Goal: Use online tool/utility: Use online tool/utility

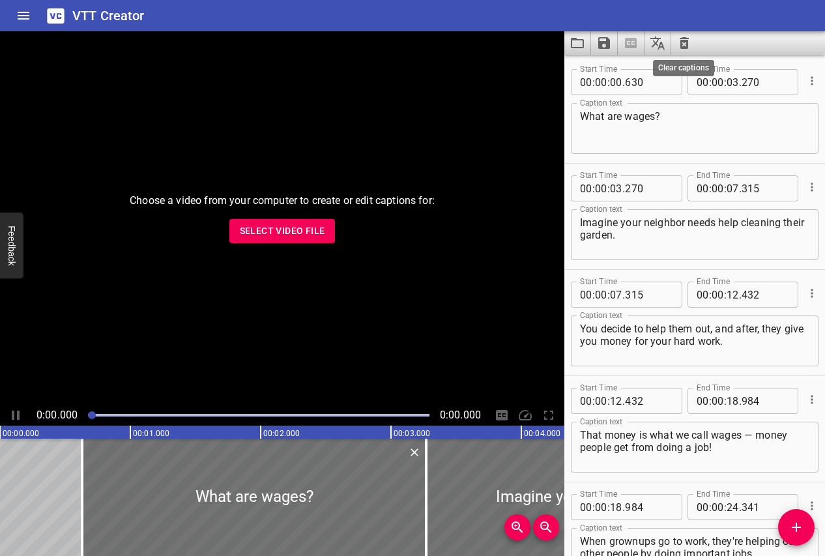
scroll to position [2642, 0]
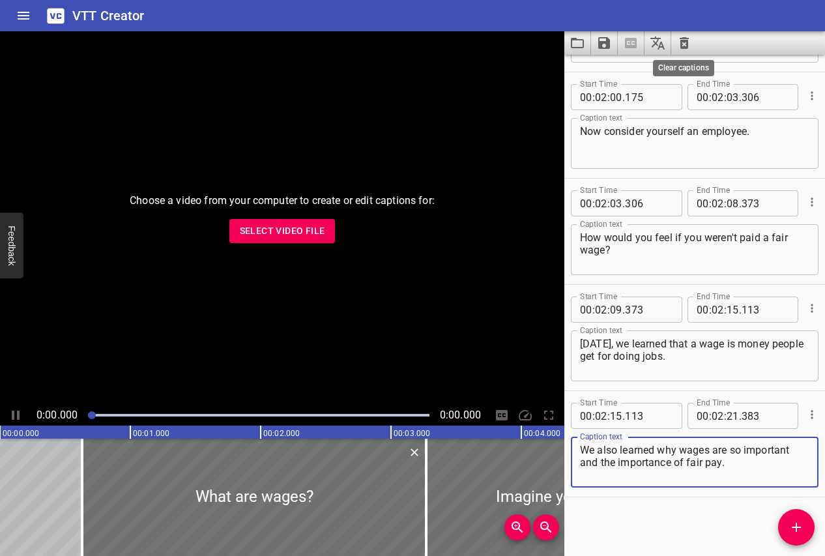
click at [682, 42] on icon "Clear captions" at bounding box center [684, 43] width 9 height 12
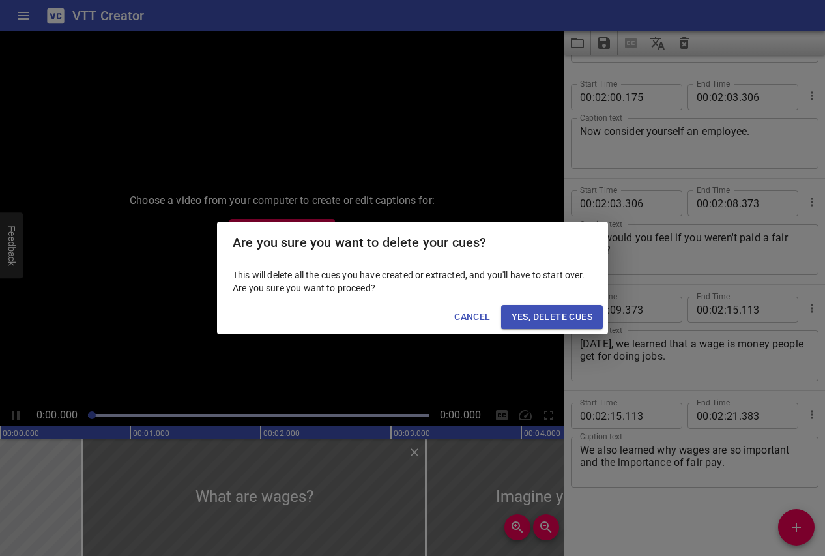
click at [572, 320] on span "Yes, Delete Cues" at bounding box center [552, 317] width 81 height 16
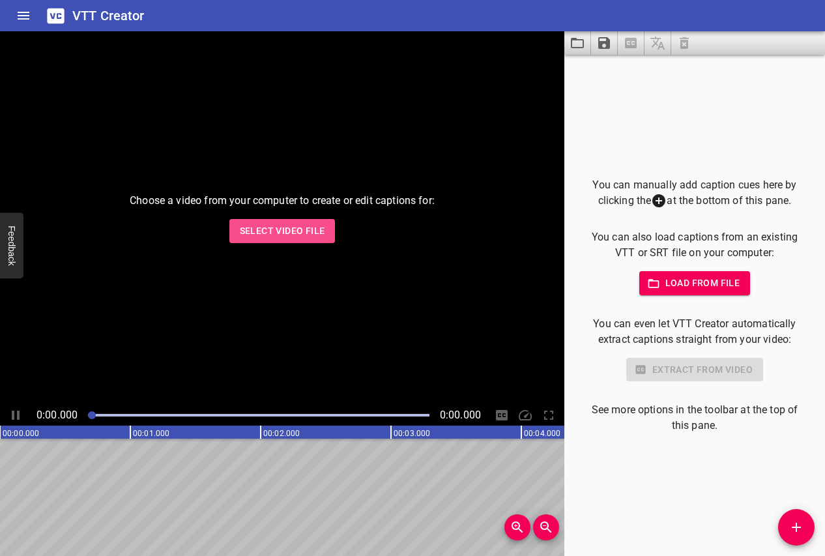
click at [291, 241] on button "Select Video File" at bounding box center [283, 231] width 106 height 24
click at [319, 229] on span "Select Video File" at bounding box center [282, 231] width 85 height 16
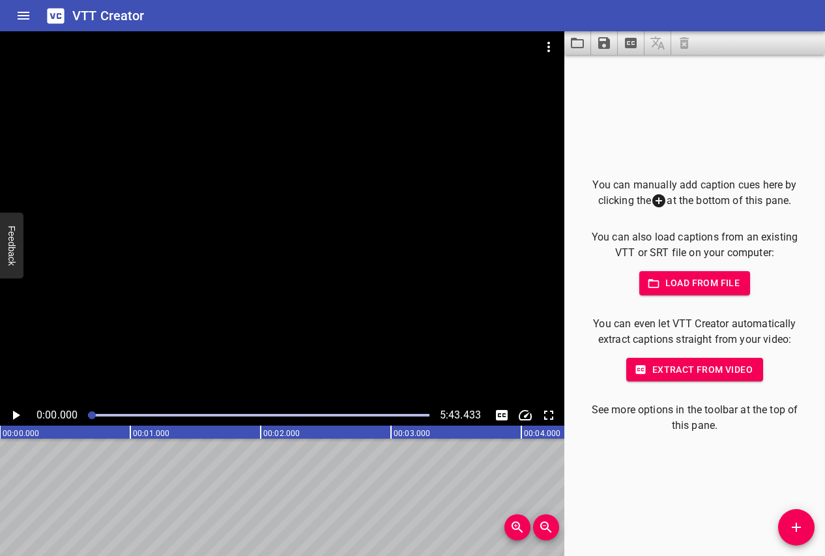
drag, startPoint x: 98, startPoint y: 414, endPoint x: 232, endPoint y: 417, distance: 134.4
click at [232, 418] on div at bounding box center [258, 415] width 357 height 18
drag, startPoint x: 233, startPoint y: 413, endPoint x: 31, endPoint y: 407, distance: 202.9
click at [31, 407] on div "0:00.000 5:43.433" at bounding box center [282, 415] width 565 height 21
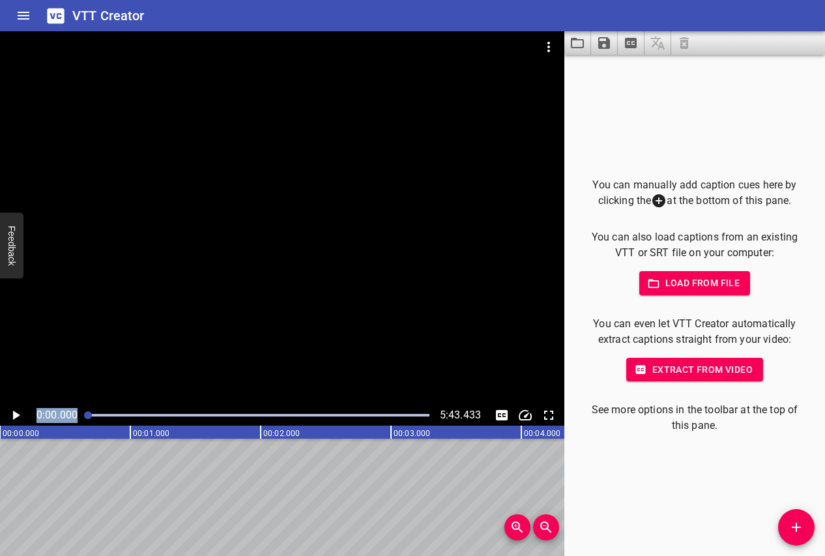
click at [15, 415] on icon "Play/Pause" at bounding box center [16, 415] width 7 height 9
click at [15, 415] on icon "Play/Pause" at bounding box center [16, 416] width 16 height 16
click at [20, 409] on icon "Play/Pause" at bounding box center [16, 416] width 16 height 16
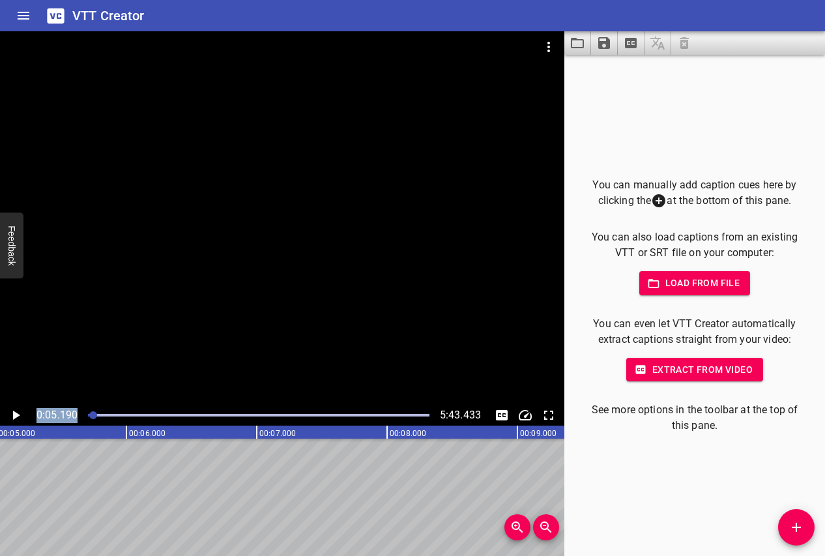
scroll to position [0, 677]
click at [19, 413] on icon "Play/Pause" at bounding box center [16, 416] width 16 height 16
click at [19, 413] on icon "Play/Pause" at bounding box center [16, 415] width 8 height 9
drag, startPoint x: 96, startPoint y: 413, endPoint x: 67, endPoint y: 413, distance: 30.0
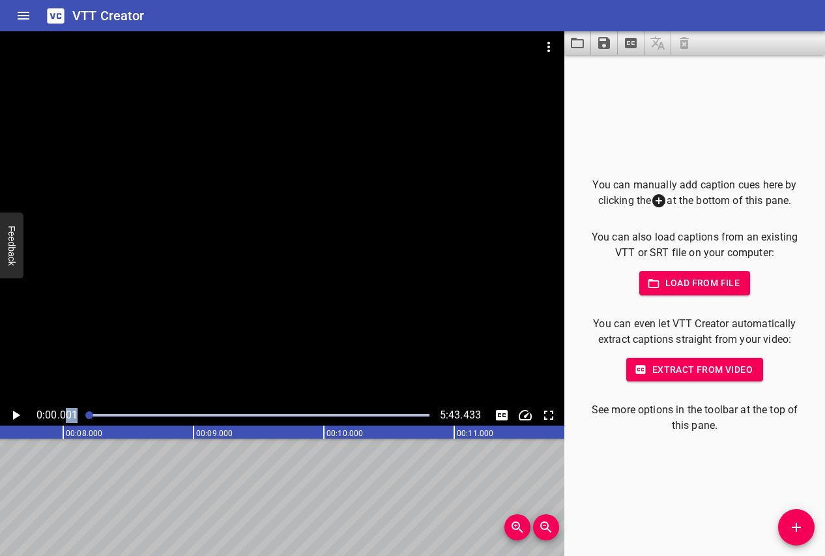
click at [67, 413] on div "0:00.001 5:43.433" at bounding box center [282, 415] width 565 height 21
click at [16, 413] on icon "Play/Pause" at bounding box center [16, 415] width 7 height 9
click at [16, 413] on icon "Play/Pause" at bounding box center [16, 416] width 16 height 16
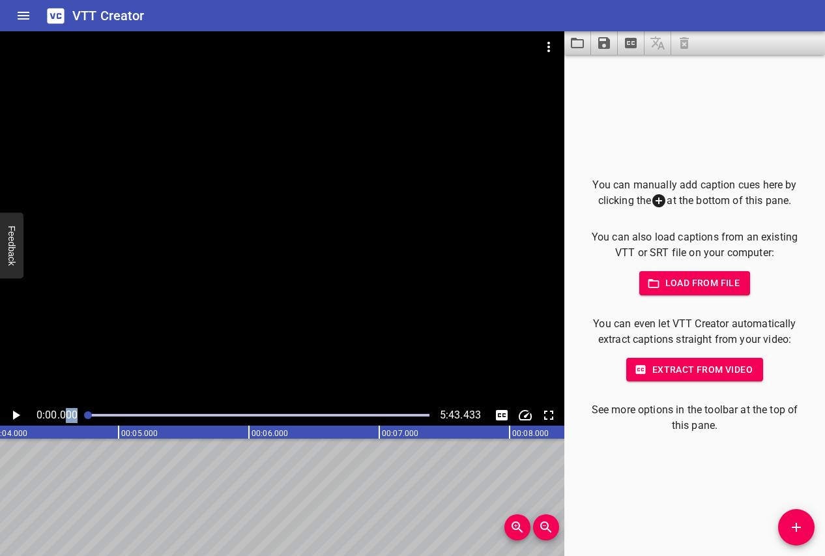
drag, startPoint x: 93, startPoint y: 415, endPoint x: 61, endPoint y: 415, distance: 31.3
click at [61, 415] on div "0:00.000 5:43.433" at bounding box center [282, 415] width 565 height 21
click at [575, 40] on icon "Load captions from file" at bounding box center [577, 43] width 13 height 10
click at [776, 522] on div "You can manually add caption cues here by clicking the at the bottom of this pa…" at bounding box center [695, 305] width 261 height 501
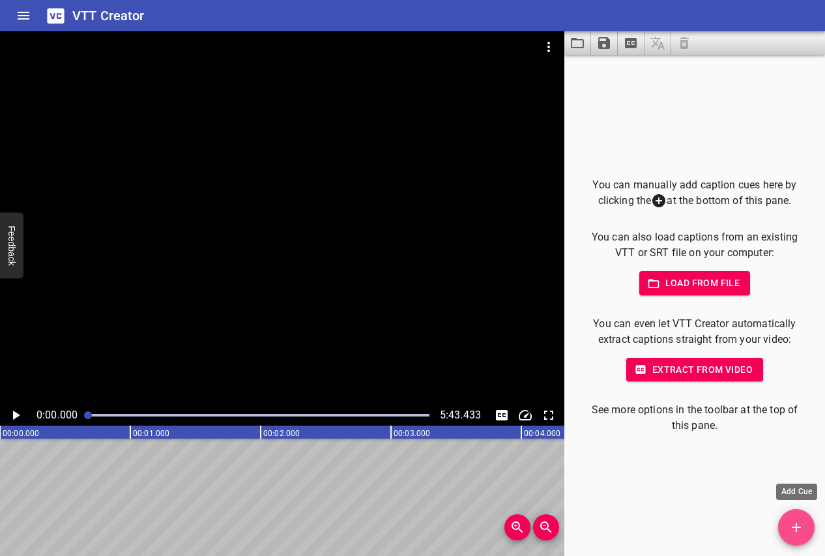
click at [793, 524] on icon "Add Cue" at bounding box center [797, 528] width 16 height 16
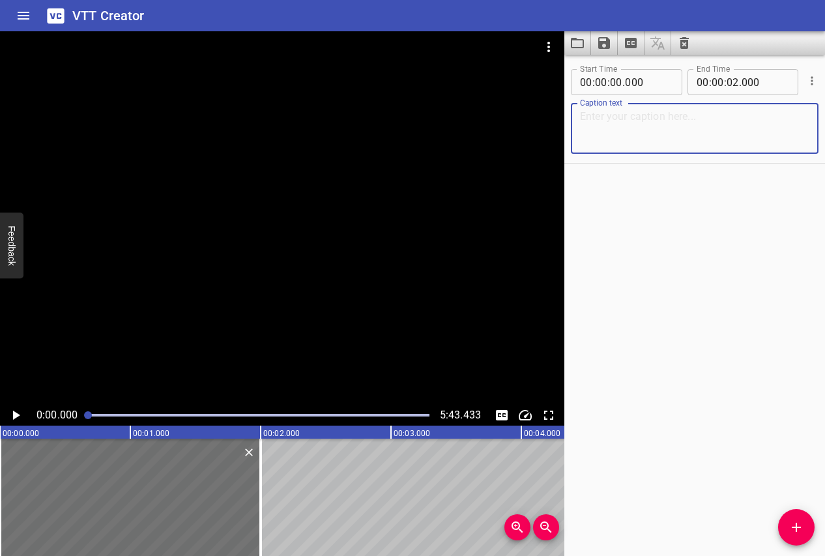
paste textarea "Whether it’s for your dream job or a [DEMOGRAPHIC_DATA] [DEMOGRAPHIC_DATA] to m…"
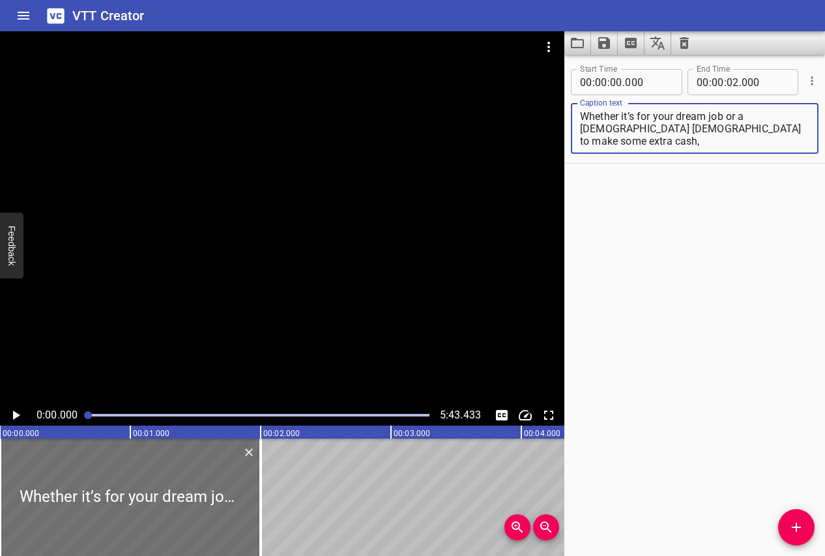
type textarea "Whether it’s for your dream job or a [DEMOGRAPHIC_DATA] [DEMOGRAPHIC_DATA] to m…"
click at [15, 415] on icon "Play/Pause" at bounding box center [16, 415] width 7 height 9
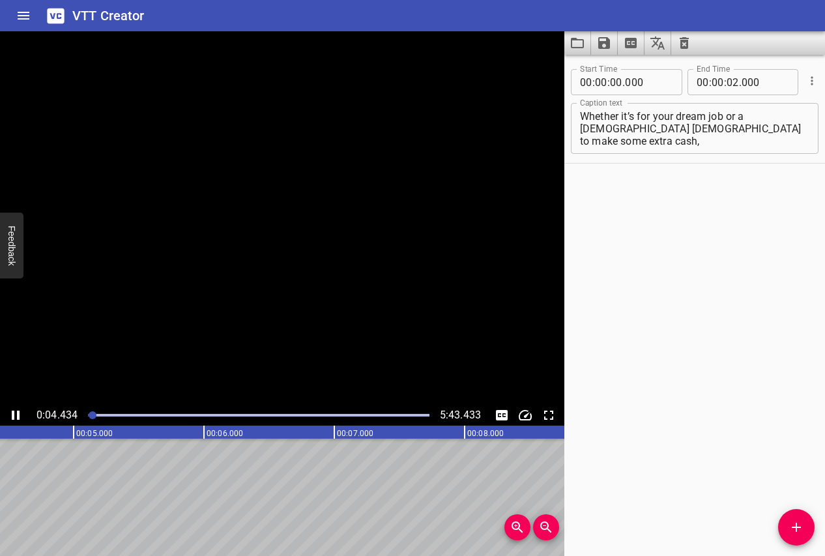
click at [15, 415] on icon "Play/Pause" at bounding box center [16, 416] width 16 height 16
click at [790, 533] on icon "Add Cue" at bounding box center [797, 528] width 16 height 16
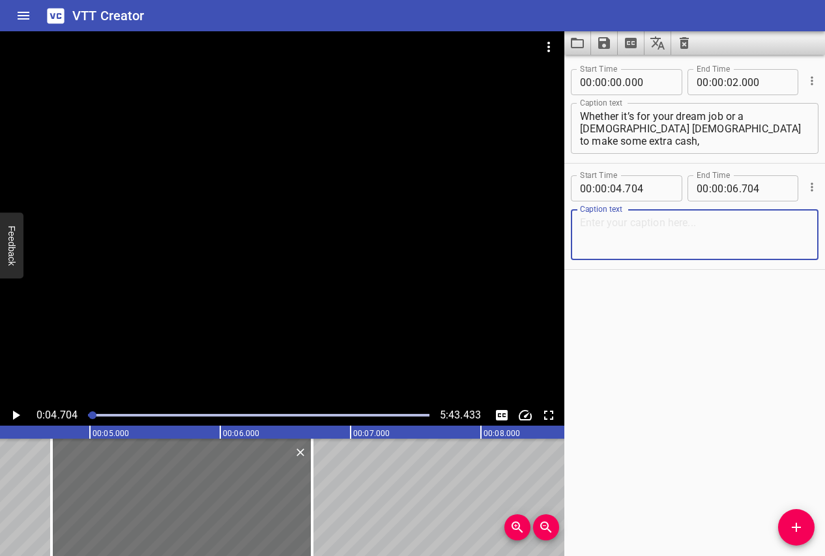
paste textarea "you’ll need to fill out job applications throughout your career."
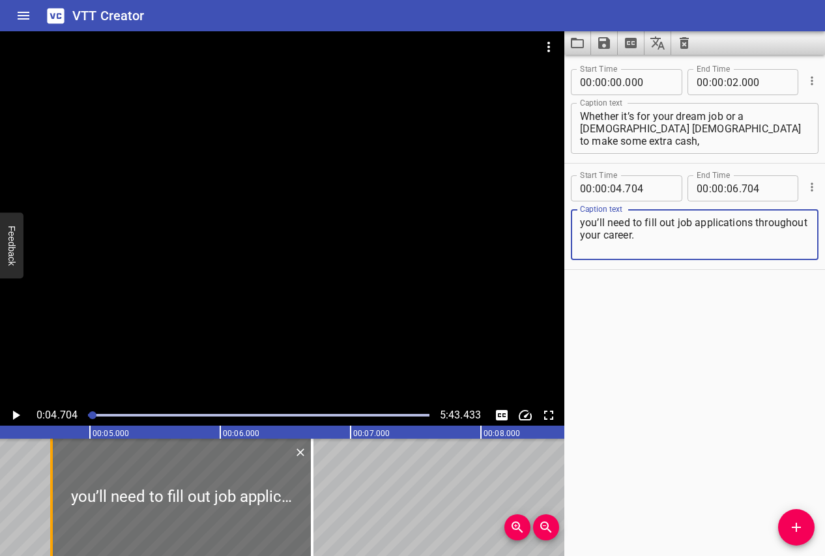
type textarea "you’ll need to fill out job applications throughout your career."
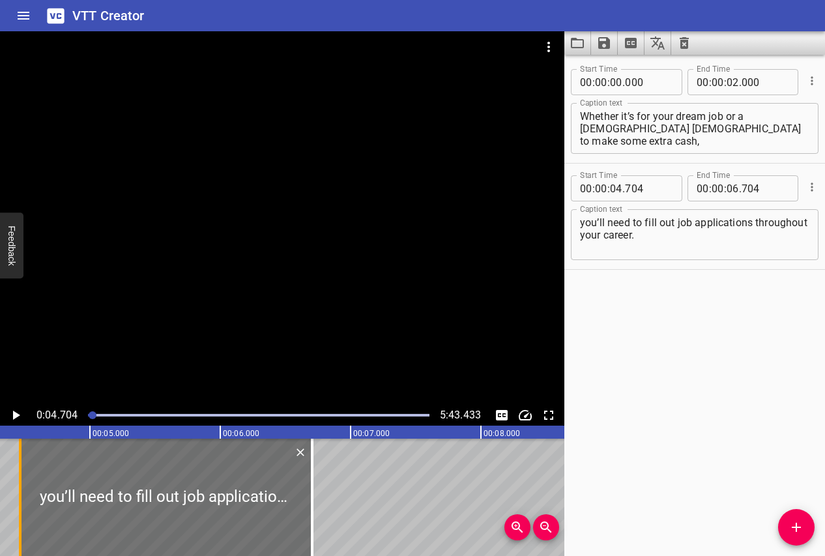
drag, startPoint x: 50, startPoint y: 467, endPoint x: 19, endPoint y: 467, distance: 31.3
click at [19, 467] on div at bounding box center [20, 497] width 3 height 117
type input "464"
click at [12, 417] on icon "Play/Pause" at bounding box center [16, 416] width 16 height 16
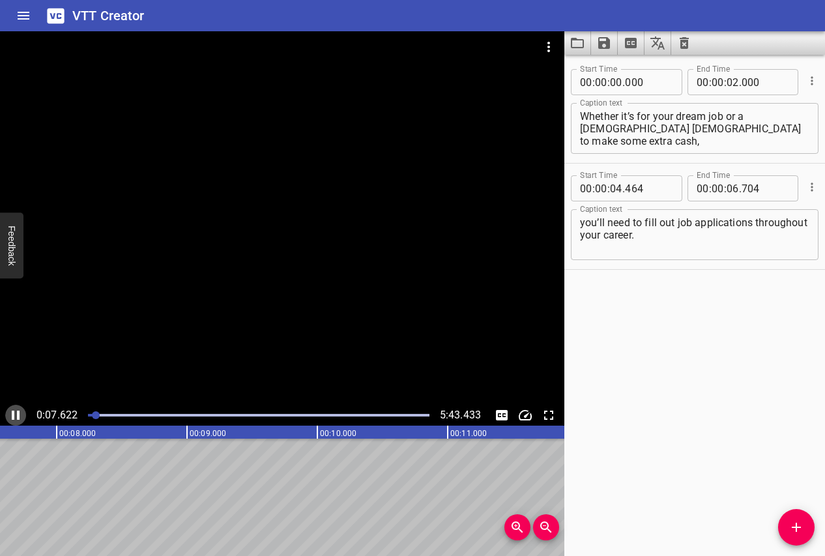
click at [12, 415] on icon "Play/Pause" at bounding box center [16, 415] width 8 height 9
click at [785, 528] on span "Add Cue" at bounding box center [796, 528] width 37 height 16
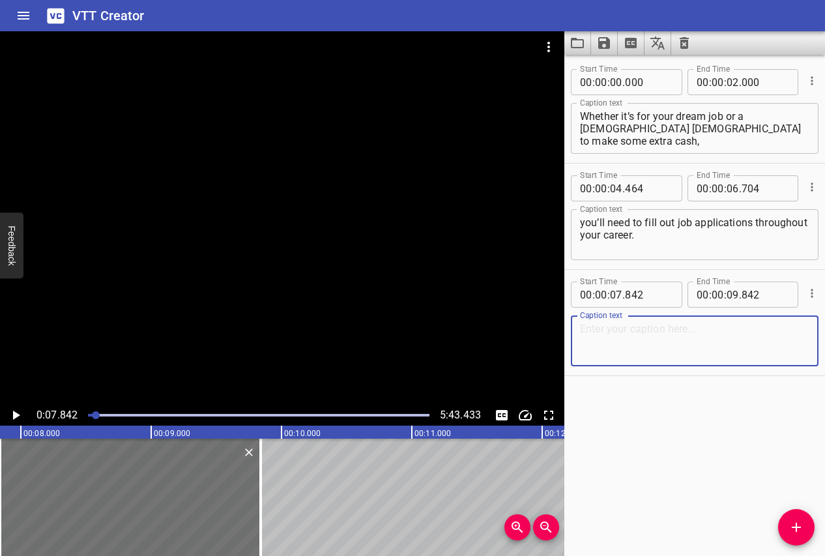
paste textarea "Usually, you’ll be asked to fill out an application online, but don’t be surpri…"
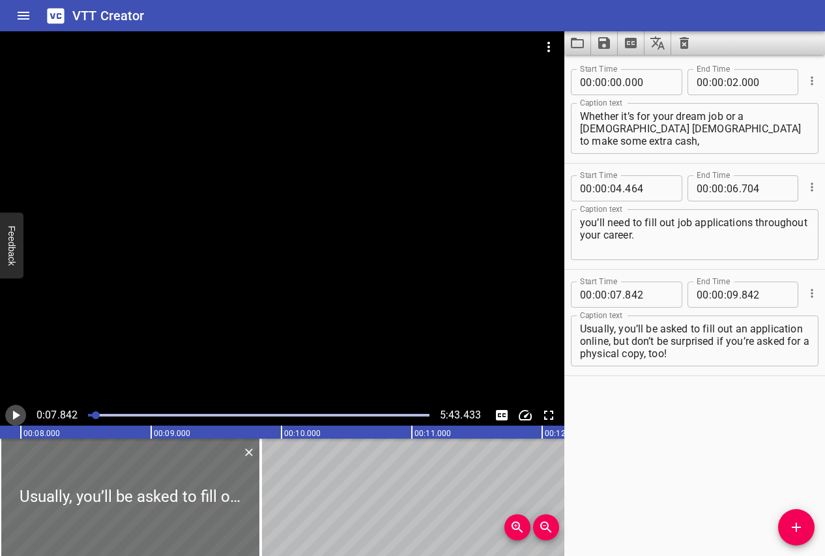
click at [14, 417] on icon "Play/Pause" at bounding box center [16, 415] width 7 height 9
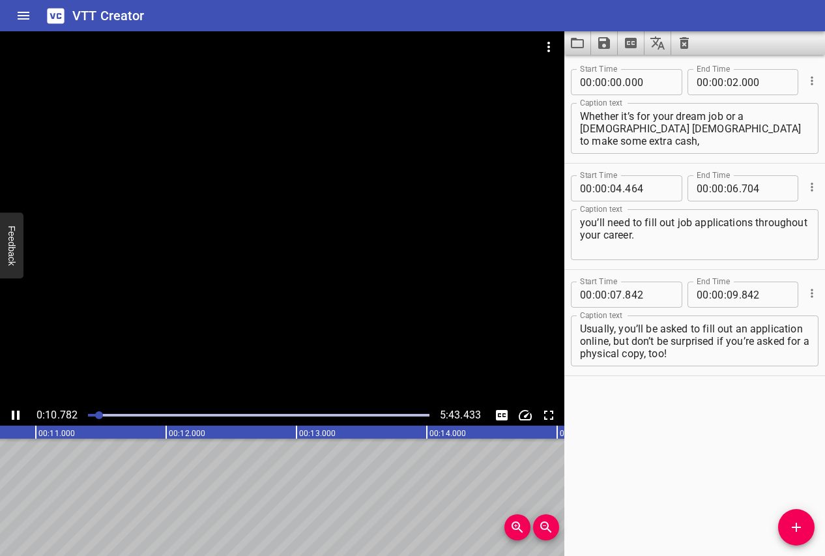
click at [14, 417] on icon "Play/Pause" at bounding box center [16, 415] width 8 height 9
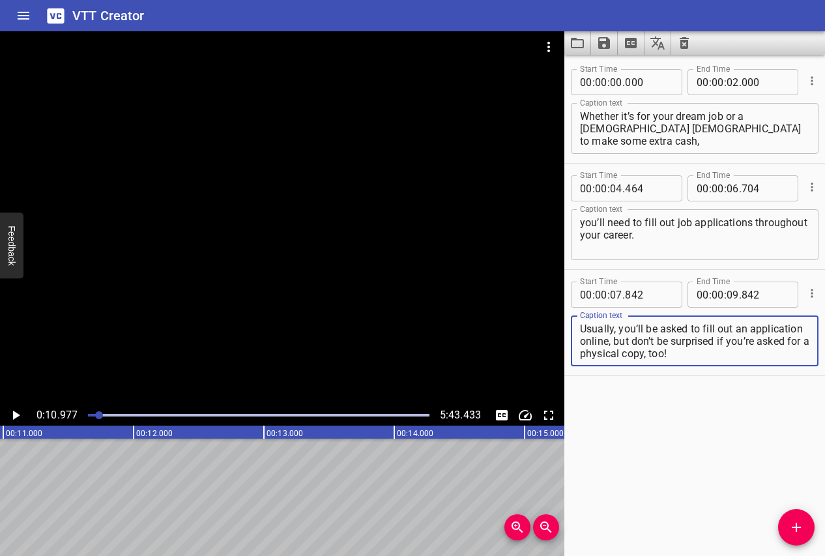
drag, startPoint x: 686, startPoint y: 353, endPoint x: 614, endPoint y: 342, distance: 73.3
click at [614, 342] on textarea "Usually, you’ll be asked to fill out an application online, but don’t be surpri…" at bounding box center [695, 341] width 230 height 37
type textarea "Usually, you’ll be asked to fill out an application online,"
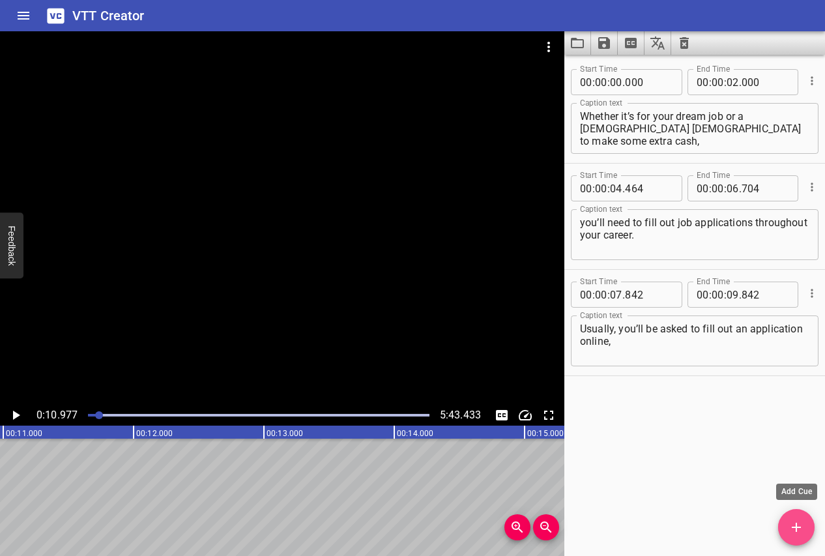
click at [799, 533] on icon "Add Cue" at bounding box center [797, 528] width 16 height 16
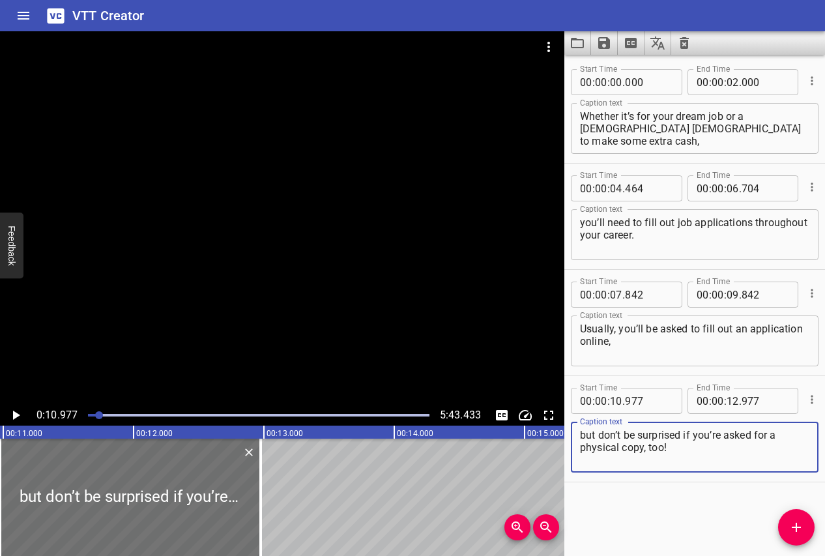
type textarea "but don’t be surprised if you’re asked for a physical copy, too!"
click at [13, 410] on icon "Play/Pause" at bounding box center [16, 416] width 16 height 16
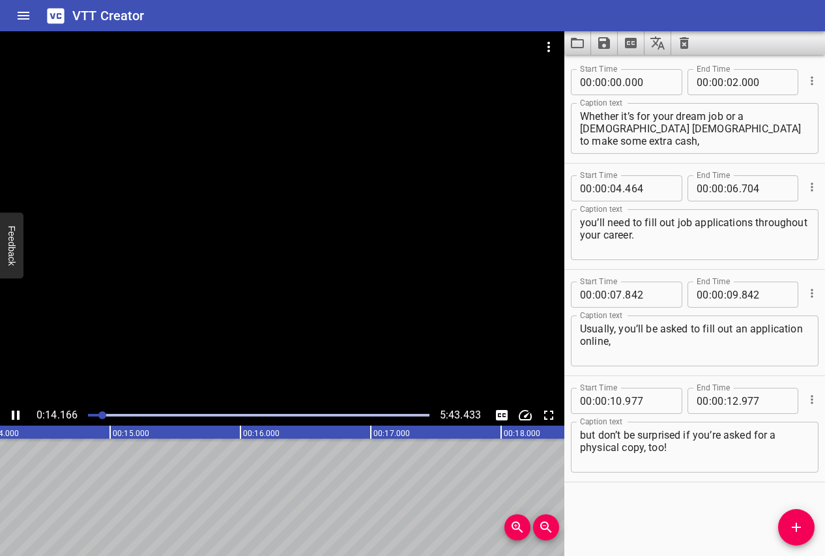
click at [12, 411] on icon "Play/Pause" at bounding box center [16, 415] width 8 height 9
click at [807, 540] on button "Add Cue" at bounding box center [796, 527] width 37 height 37
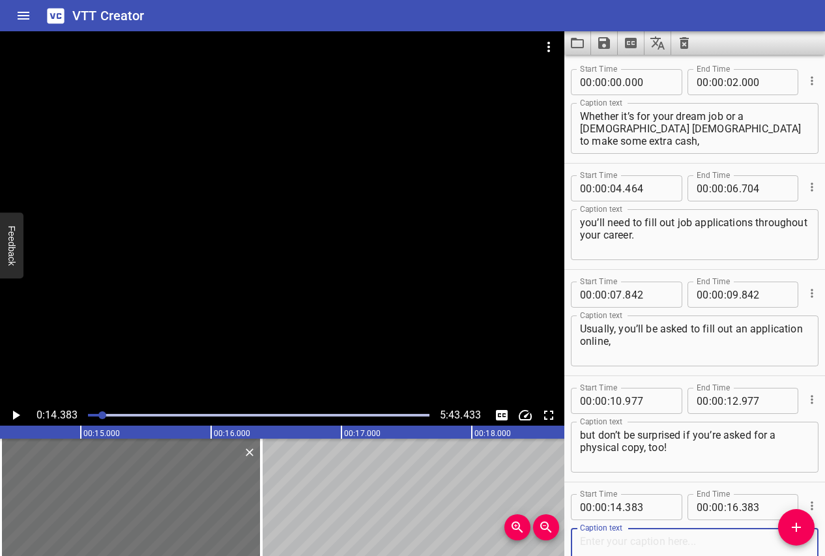
scroll to position [91, 0]
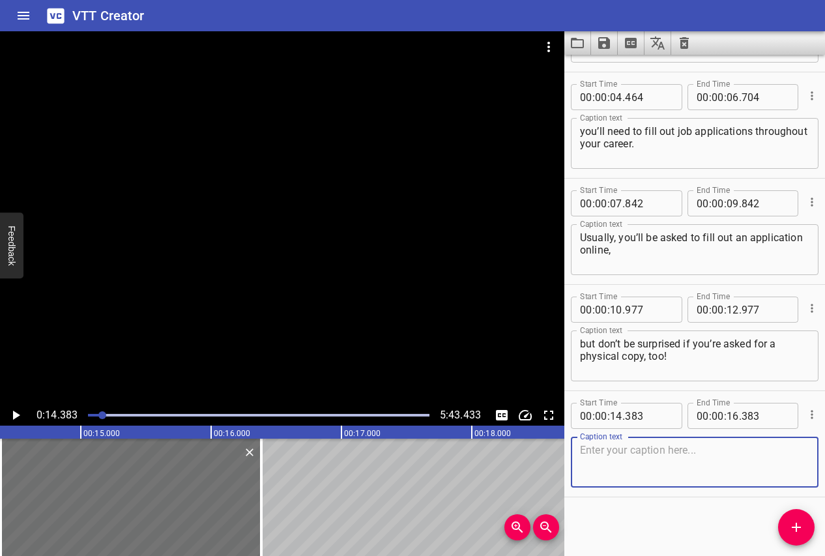
paste textarea "Regardless of how you submit one, this lesson with Smart Futures will teach you…"
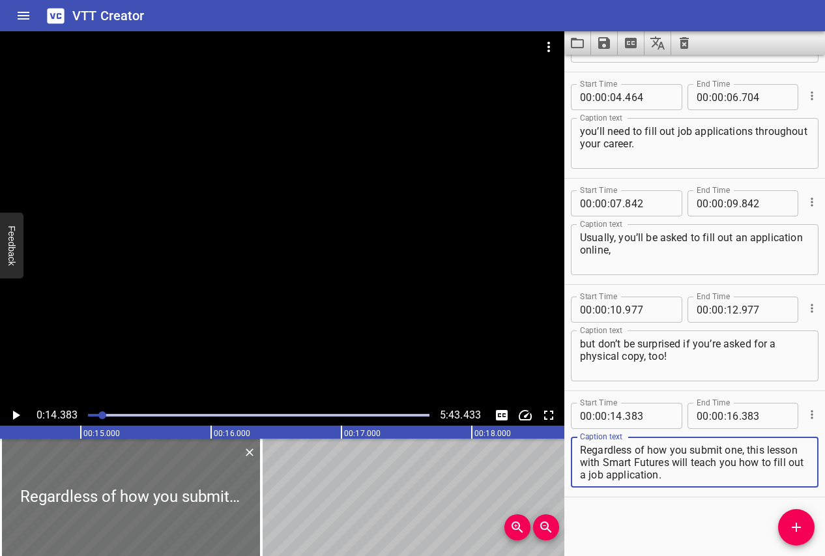
scroll to position [0, 0]
type textarea "Regardless of how you submit one, this lesson with Smart Futures will teach you…"
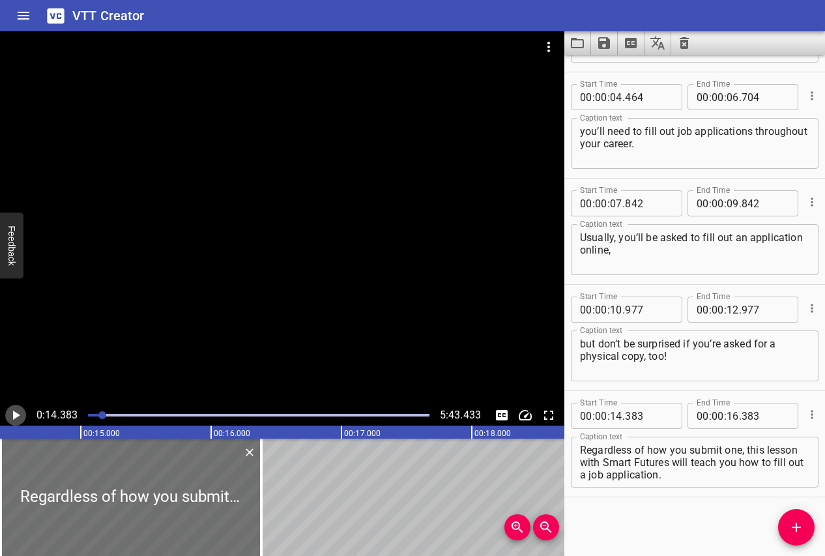
click at [18, 415] on icon "Play/Pause" at bounding box center [16, 415] width 7 height 9
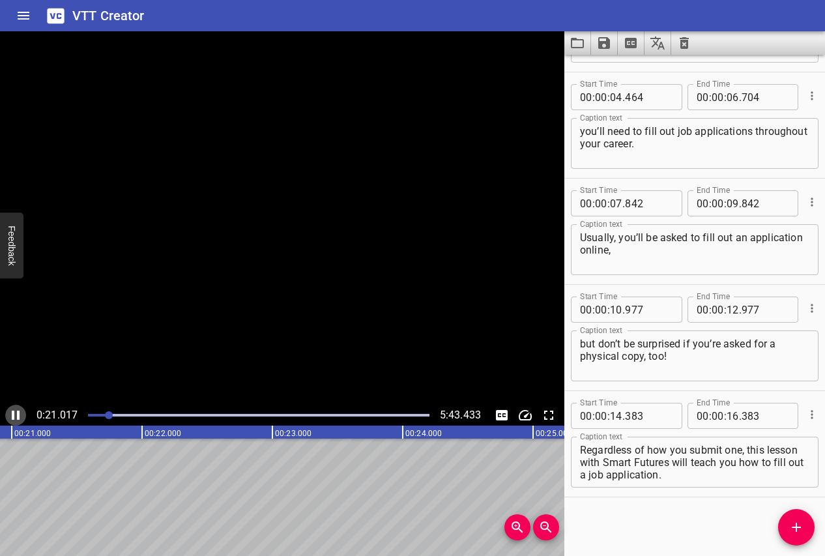
click at [15, 413] on icon "Play/Pause" at bounding box center [16, 416] width 16 height 16
click at [794, 524] on icon "Add Cue" at bounding box center [797, 528] width 16 height 16
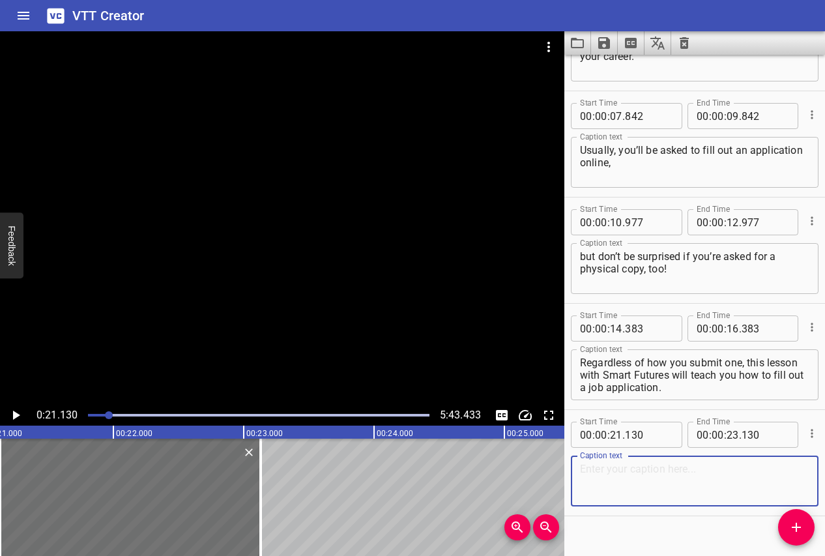
scroll to position [198, 0]
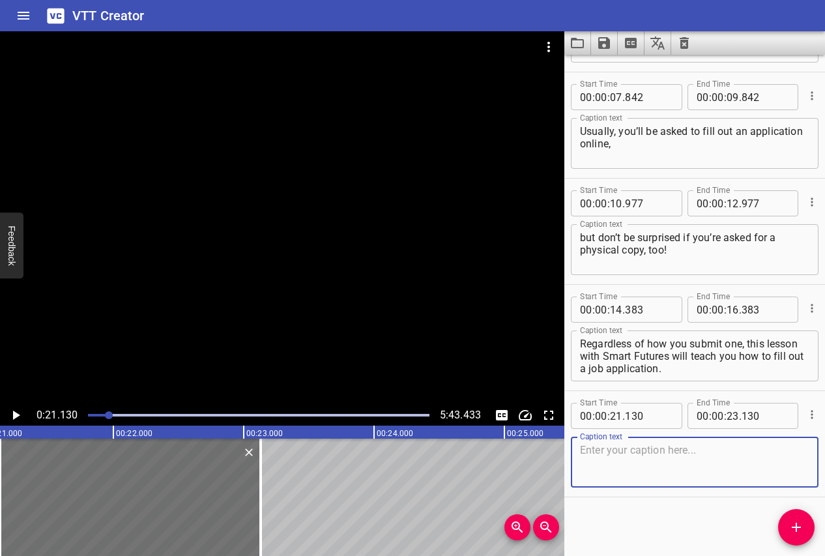
paste textarea "A job application is like a personal brand: it’s your first impression for most…"
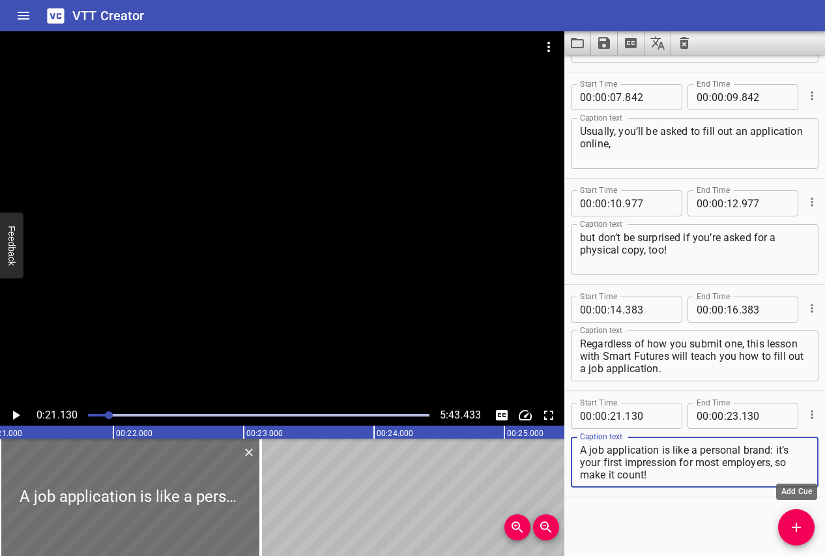
click at [796, 533] on icon "Add Cue" at bounding box center [797, 528] width 16 height 16
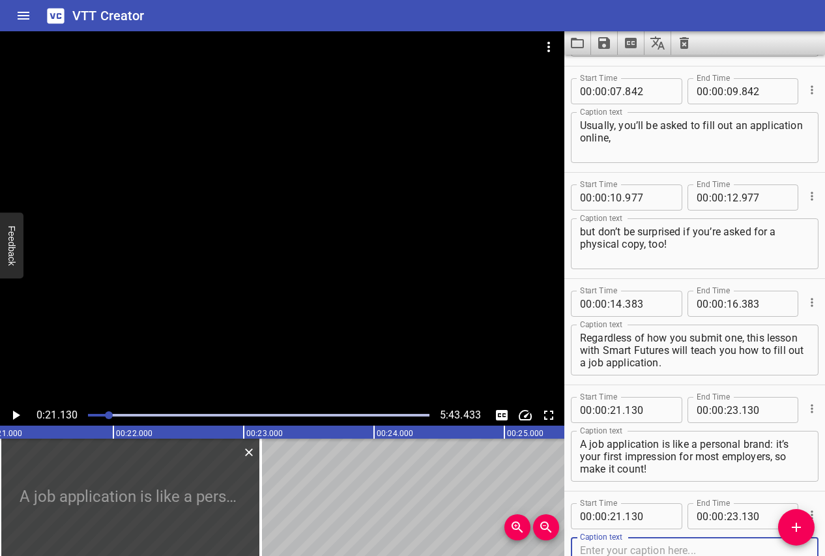
scroll to position [304, 0]
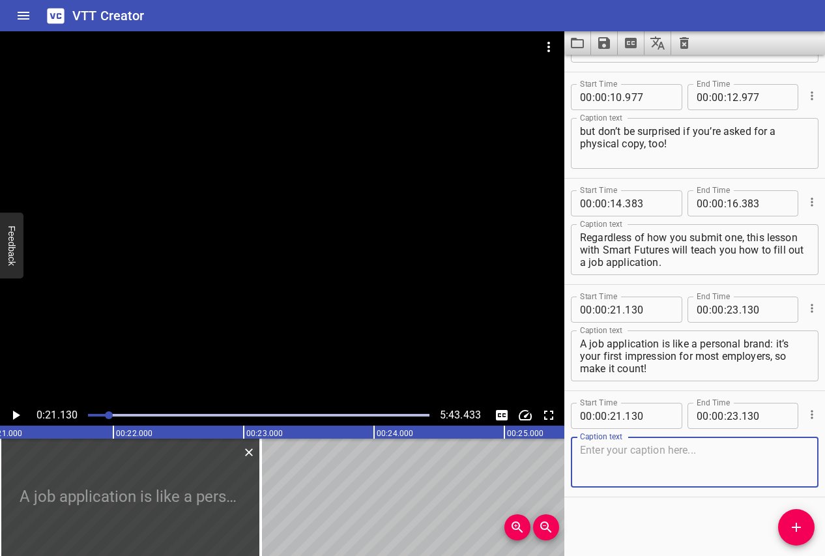
click at [14, 416] on icon "Play/Pause" at bounding box center [16, 415] width 7 height 9
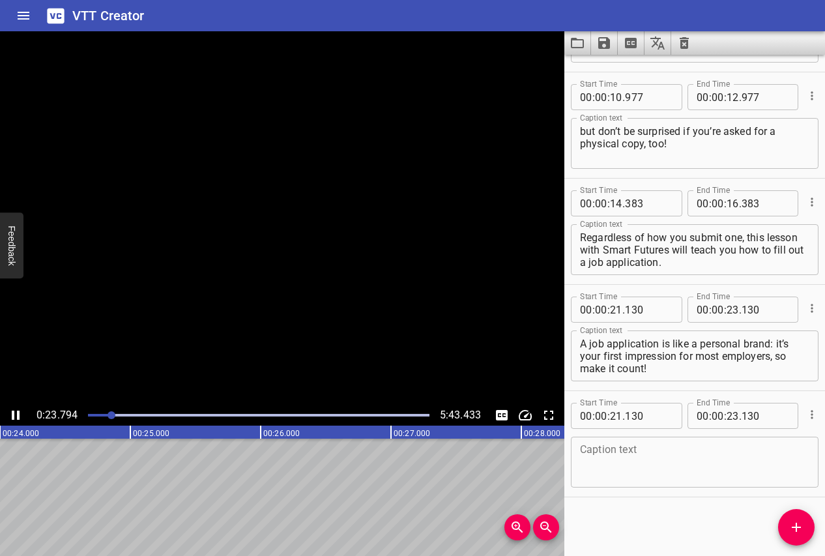
click at [14, 416] on icon "Play/Pause" at bounding box center [16, 416] width 16 height 16
click at [734, 357] on textarea "A job application is like a personal brand: it’s your first impression for most…" at bounding box center [695, 356] width 230 height 37
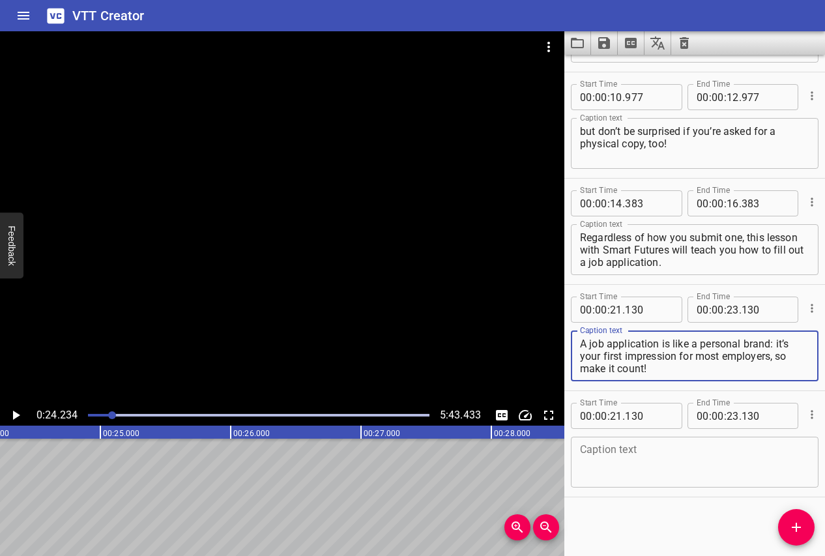
drag, startPoint x: 776, startPoint y: 342, endPoint x: 779, endPoint y: 372, distance: 30.2
click at [779, 372] on textarea "A job application is like a personal brand: it’s your first impression for most…" at bounding box center [695, 356] width 230 height 37
type textarea "A job application is like a personal brand:"
click at [689, 456] on textarea at bounding box center [695, 462] width 230 height 37
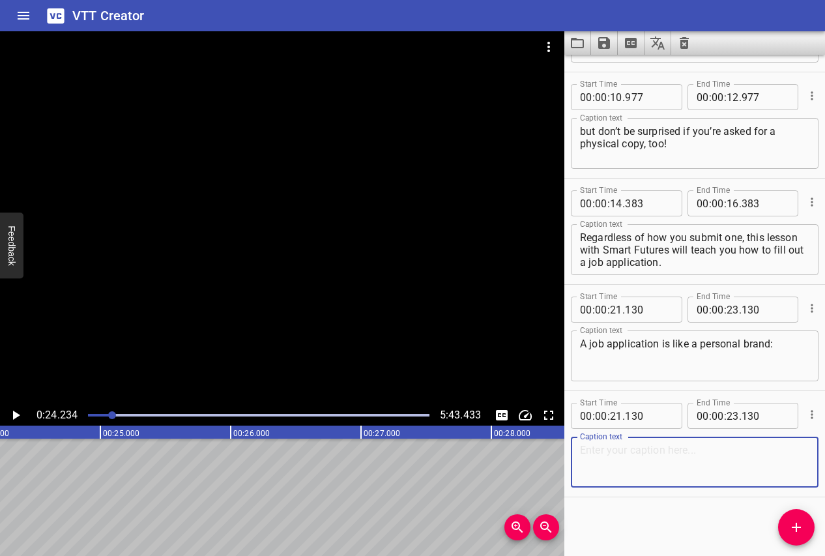
paste textarea "it’s your first impression for most employers, so make it count!"
type textarea "it’s your first impression for most employers, so make it count!"
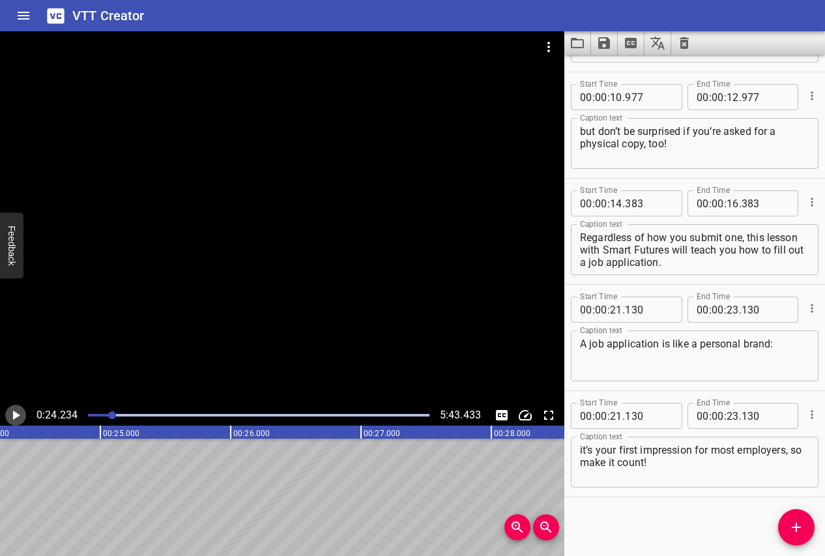
click at [19, 415] on icon "Play/Pause" at bounding box center [16, 415] width 7 height 9
click at [19, 415] on icon "Play/Pause" at bounding box center [16, 415] width 8 height 9
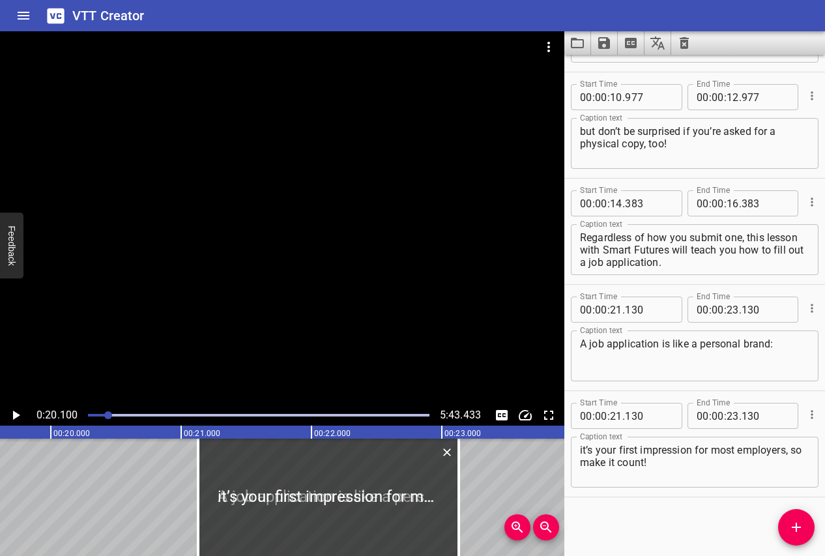
scroll to position [0, 2621]
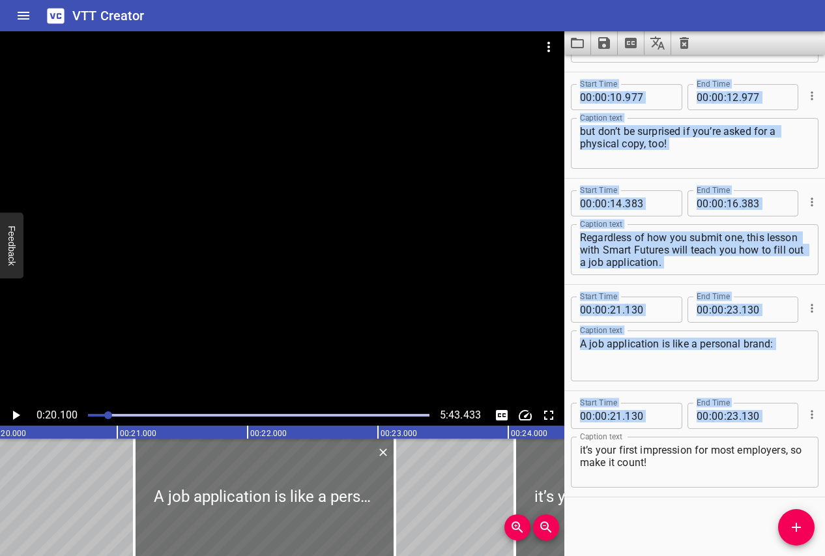
drag, startPoint x: 188, startPoint y: 486, endPoint x: 569, endPoint y: 469, distance: 381.1
click at [569, 469] on main "0:20.100 5:43.433 00:00.000 00:01.000 00:02.000 00:03.000 00:04.000 00:05.000 0…" at bounding box center [412, 293] width 825 height 525
type input "24"
type input "050"
type input "26"
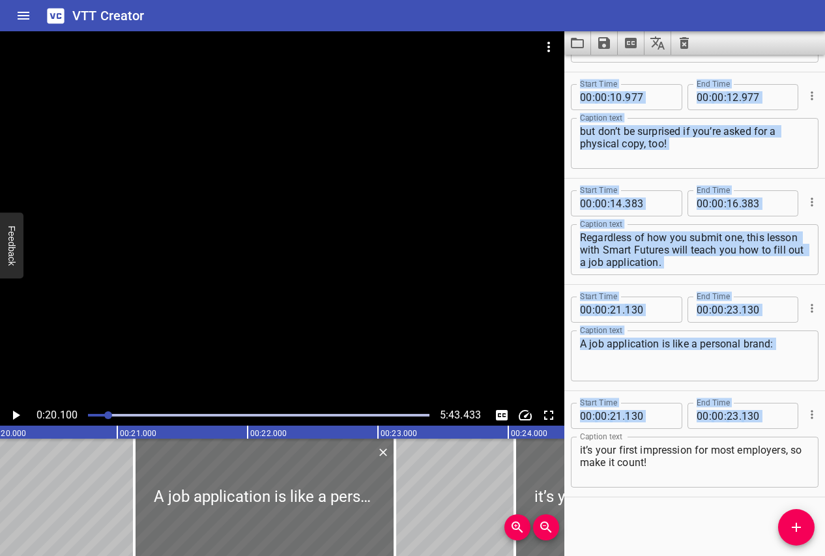
type input "050"
click at [15, 415] on icon "Play/Pause" at bounding box center [16, 415] width 7 height 9
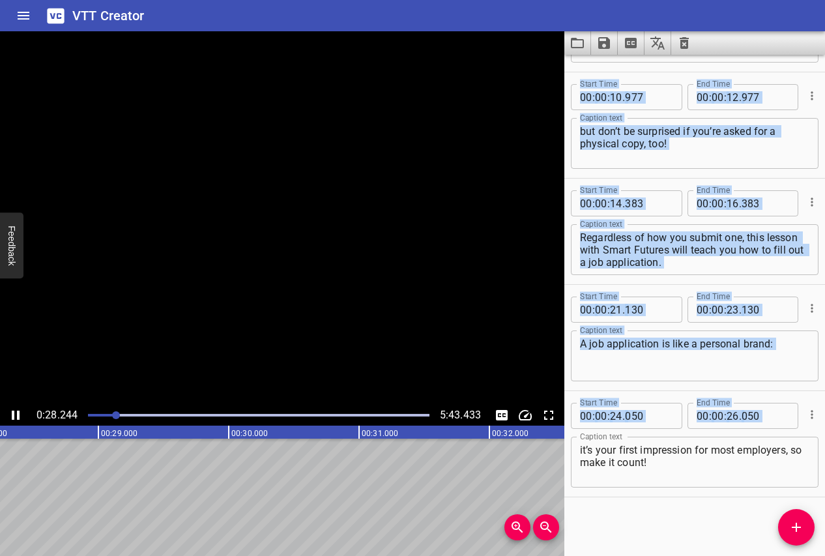
click at [15, 417] on icon "Play/Pause" at bounding box center [16, 416] width 16 height 16
click at [793, 529] on icon "Add Cue" at bounding box center [797, 528] width 16 height 16
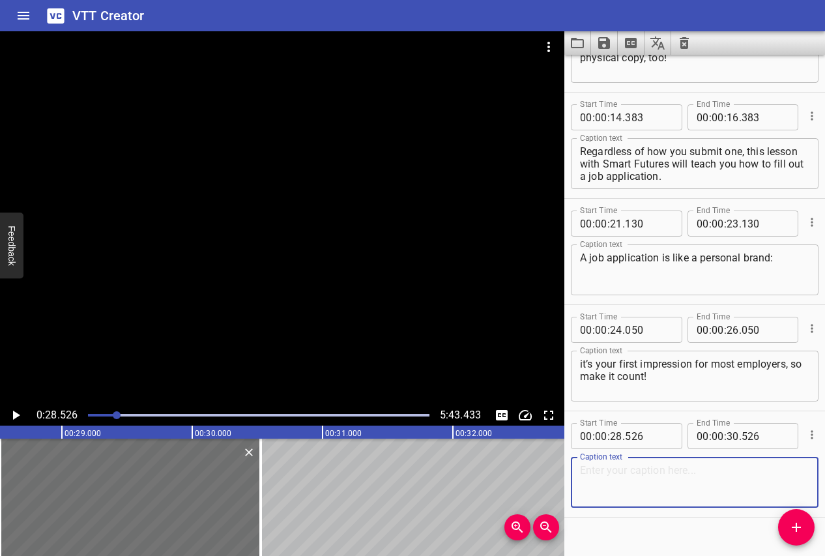
scroll to position [410, 0]
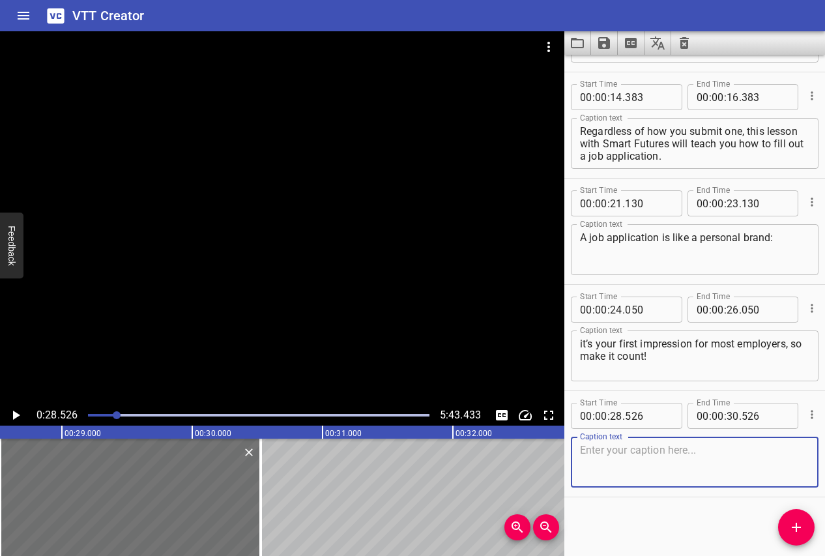
paste textarea "There are several main parts to a job application:"
type textarea "There are several main parts to a job application:"
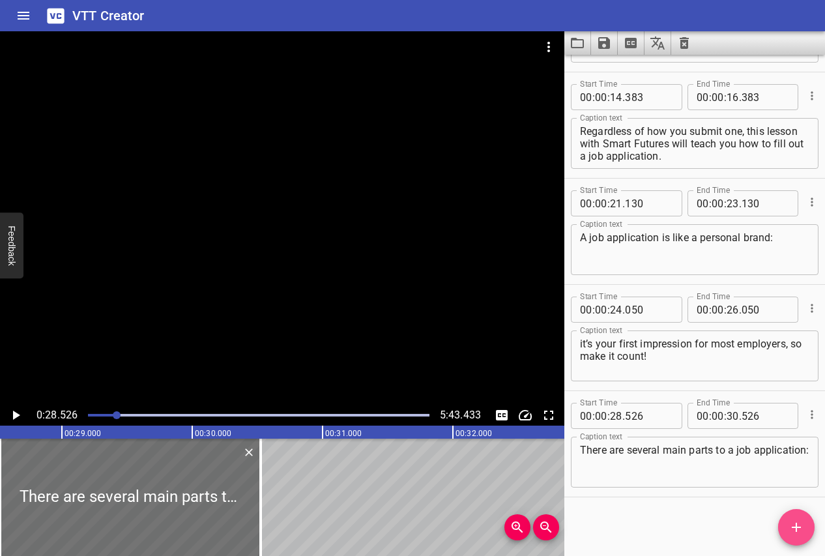
click at [799, 529] on icon "Add Cue" at bounding box center [797, 528] width 16 height 16
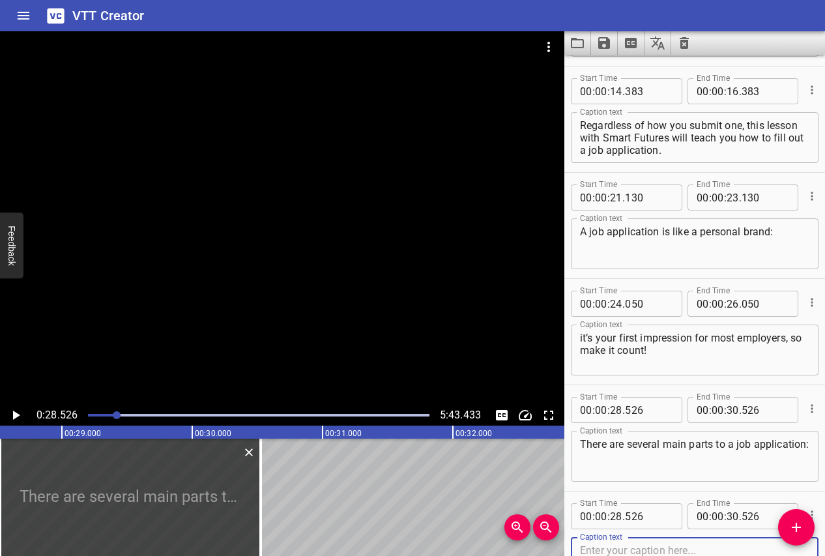
click at [17, 411] on icon "Play/Pause" at bounding box center [16, 416] width 16 height 16
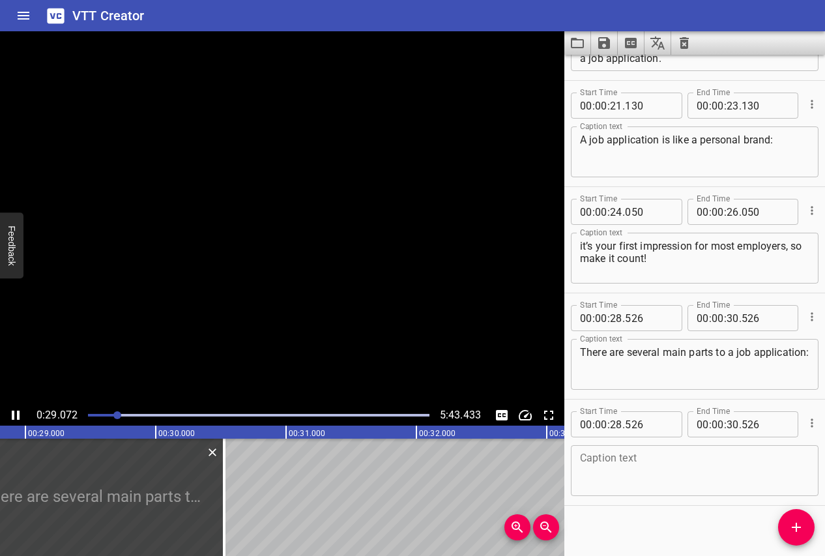
scroll to position [516, 0]
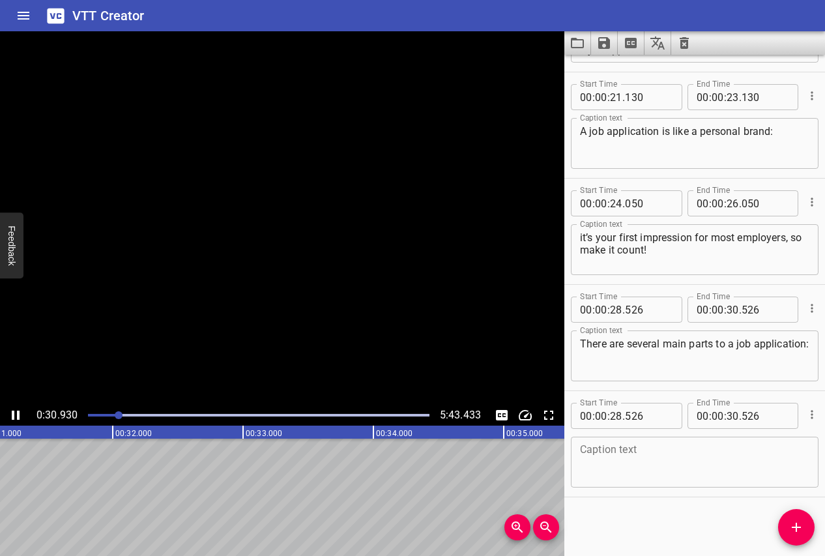
click at [17, 411] on icon "Play/Pause" at bounding box center [16, 415] width 8 height 9
click at [600, 471] on textarea at bounding box center [695, 462] width 230 height 37
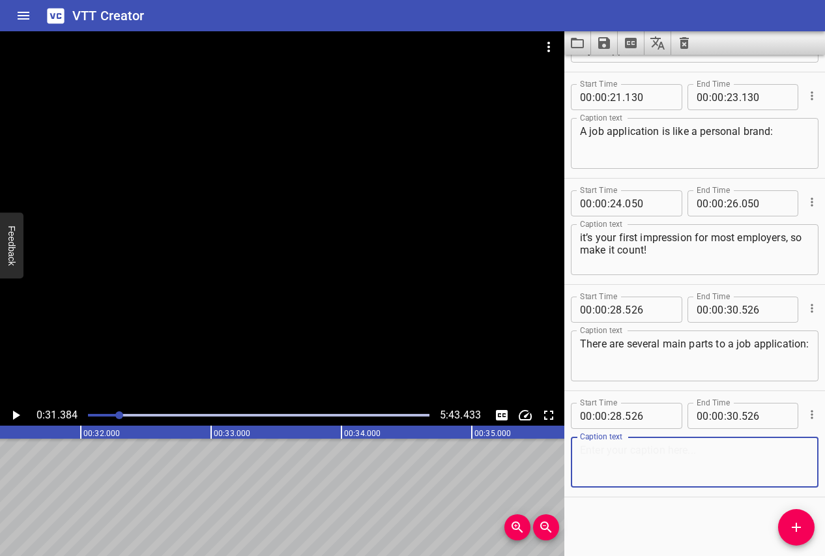
paste textarea "your personal information, education, job experience, skills, and references."
type textarea "your personal information, education, job experience, skills, and references."
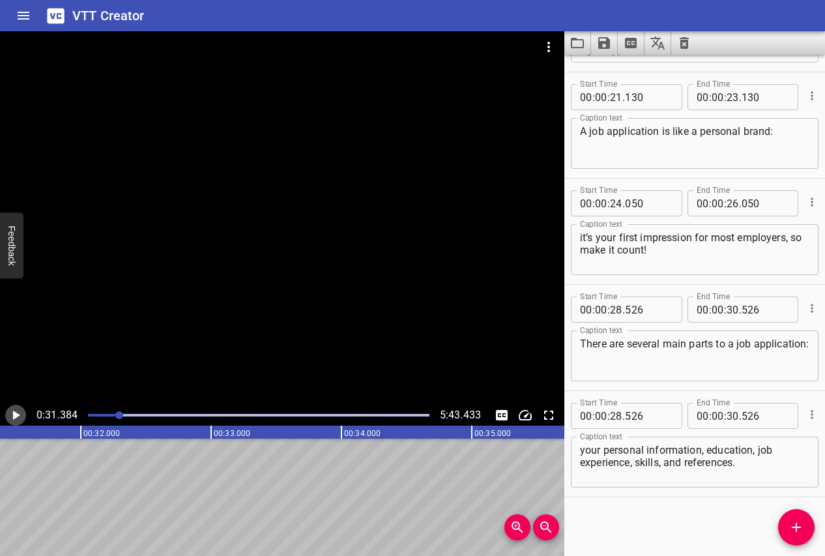
click at [17, 411] on icon "Play/Pause" at bounding box center [16, 416] width 16 height 16
click at [17, 411] on icon "Play/Pause" at bounding box center [16, 415] width 8 height 9
click at [801, 531] on icon "Add Cue" at bounding box center [797, 528] width 16 height 16
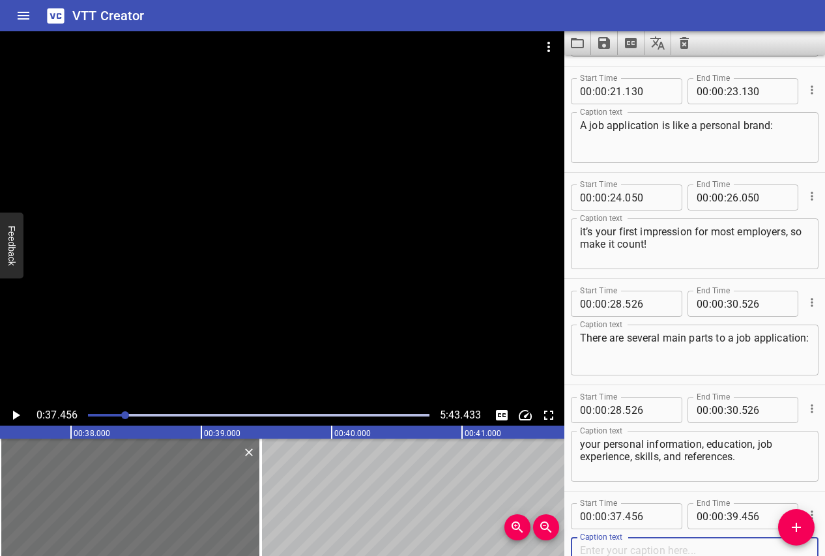
scroll to position [623, 0]
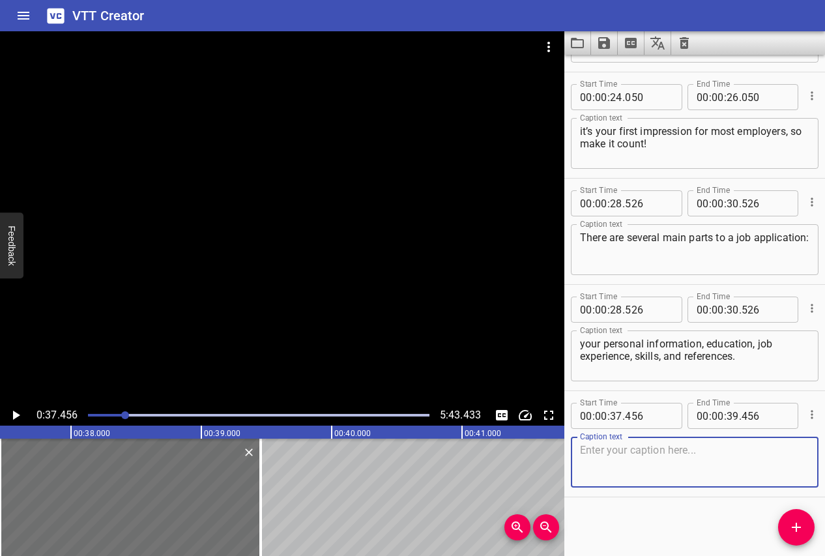
paste textarea "Let’s break each part."
type textarea "Let’s break each part."
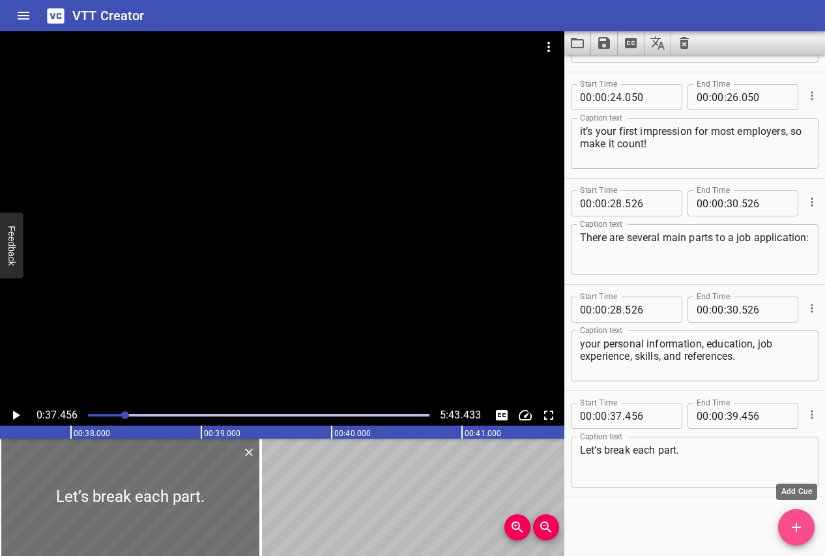
click at [800, 533] on icon "Add Cue" at bounding box center [797, 528] width 16 height 16
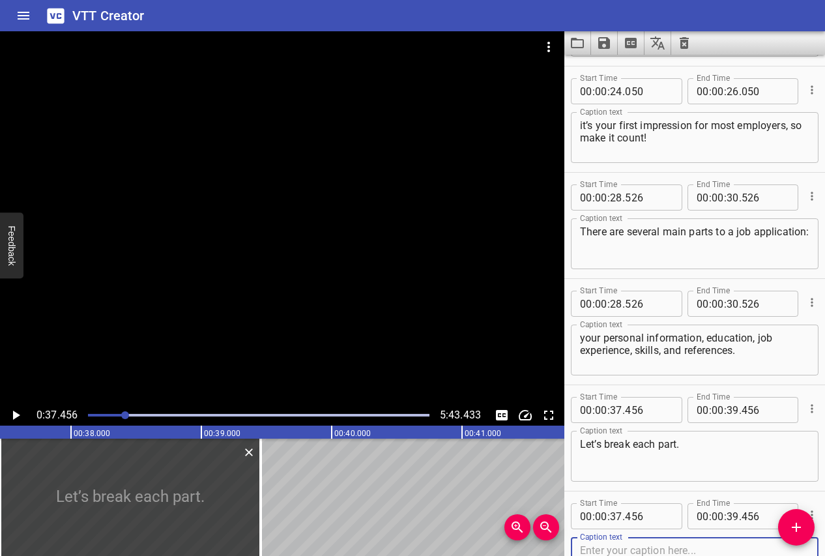
click at [16, 413] on icon "Play/Pause" at bounding box center [16, 415] width 7 height 9
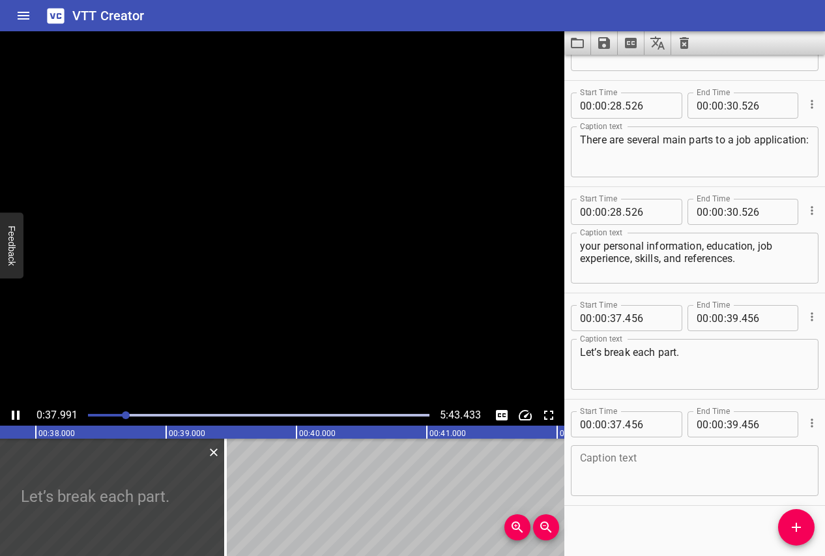
scroll to position [729, 0]
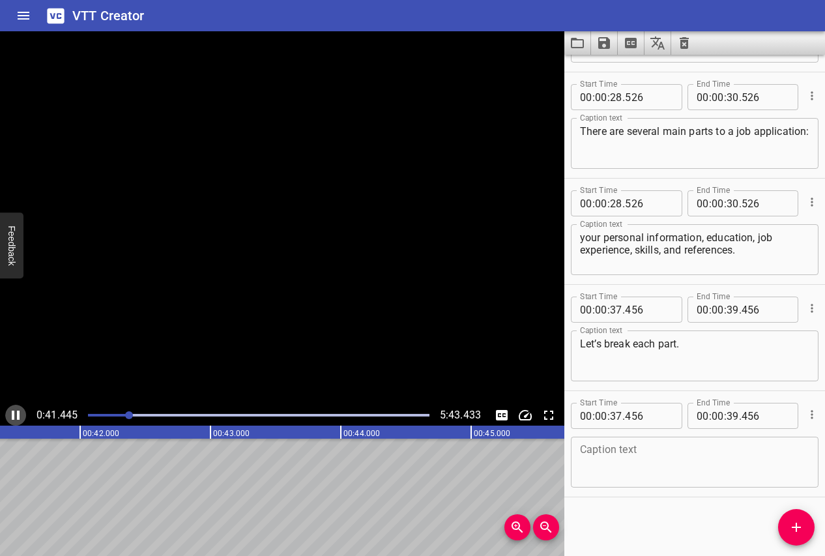
click at [16, 413] on icon "Play/Pause" at bounding box center [16, 416] width 16 height 16
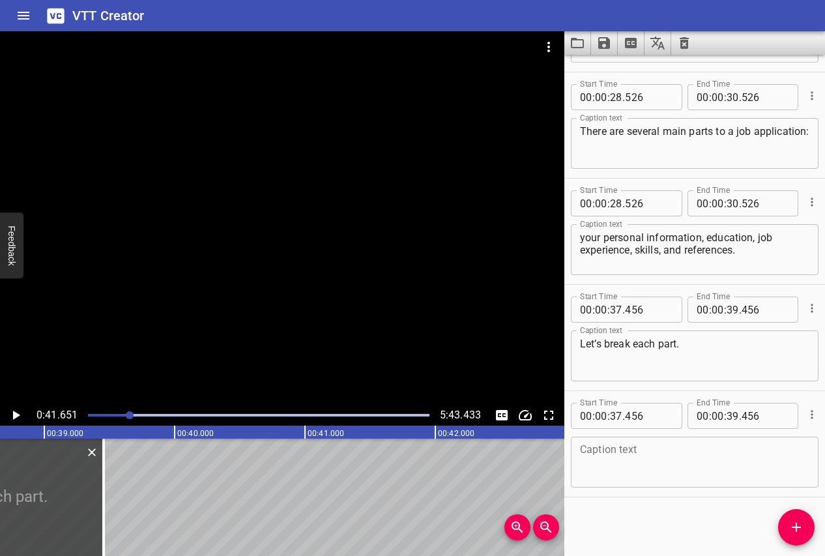
scroll to position [0, 5039]
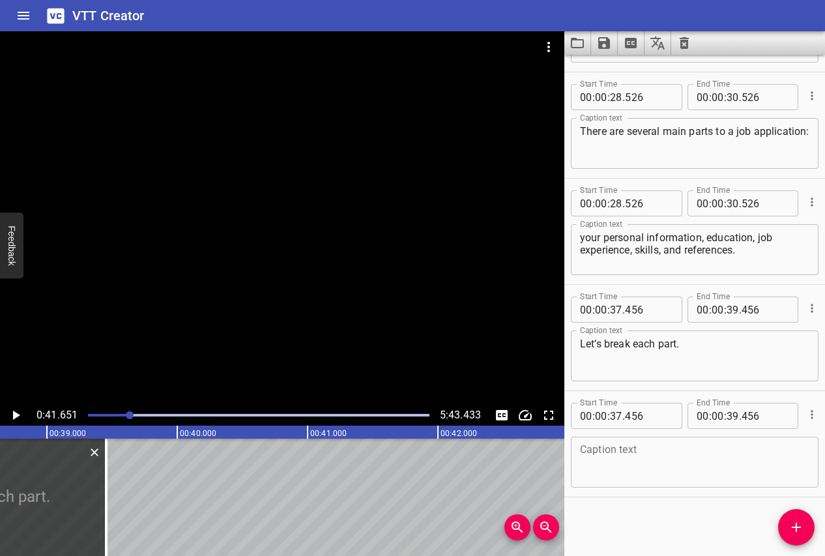
click at [12, 413] on icon "Play/Pause" at bounding box center [16, 416] width 16 height 16
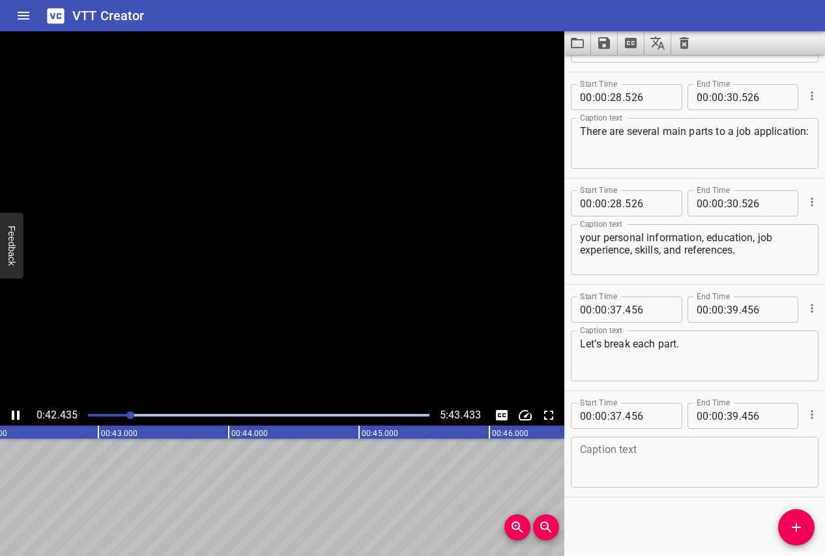
click at [12, 415] on icon "Play/Pause" at bounding box center [16, 415] width 8 height 9
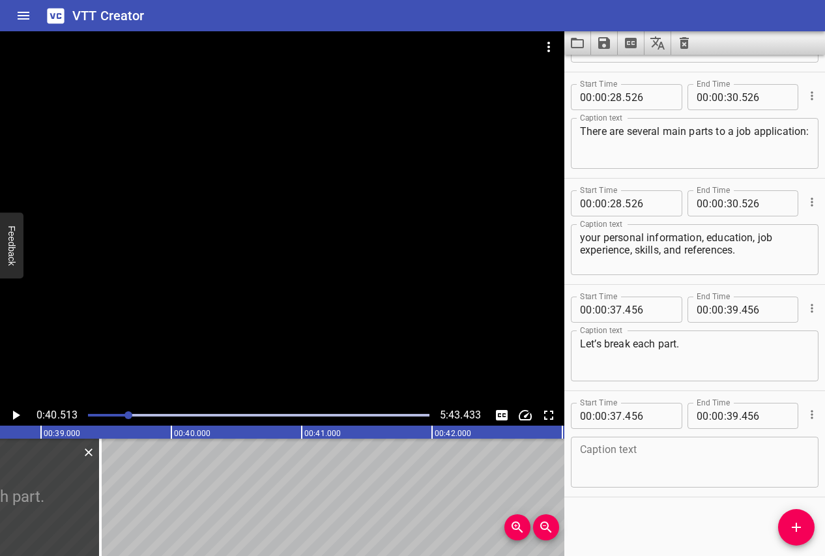
scroll to position [0, 4947]
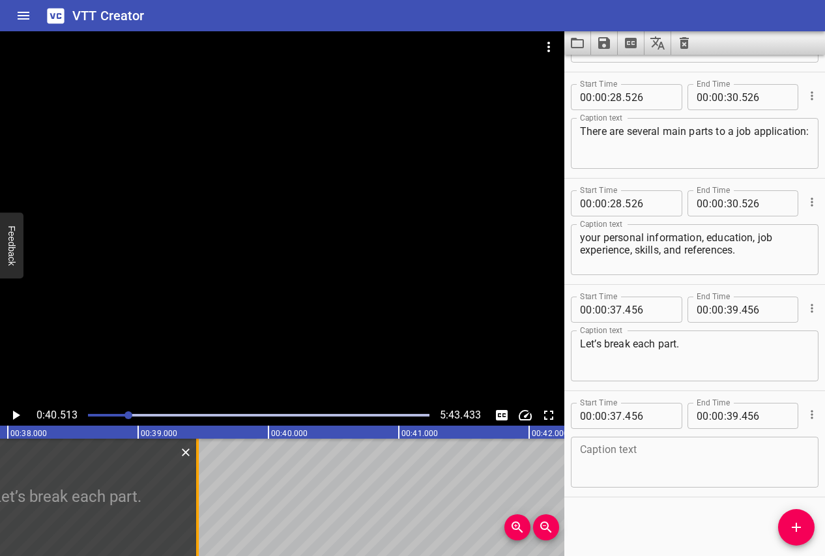
click at [199, 500] on div at bounding box center [197, 497] width 13 height 117
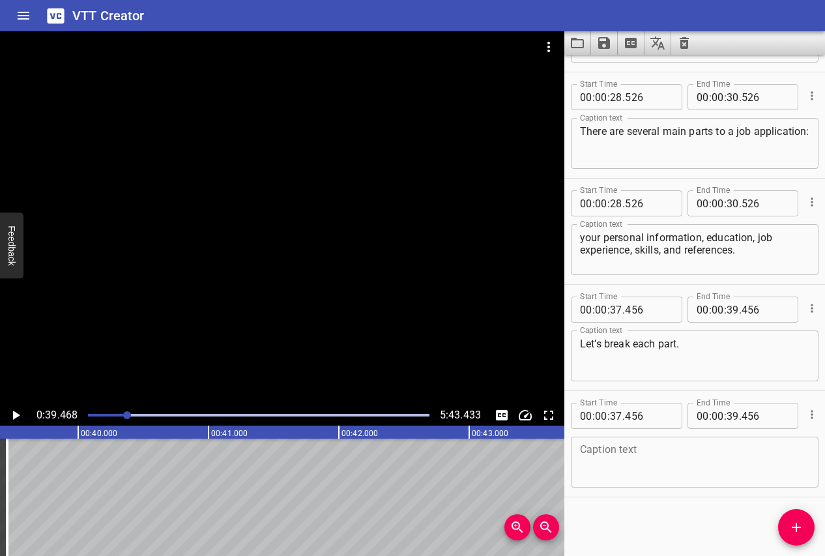
scroll to position [0, 5146]
click at [14, 413] on icon "Play/Pause" at bounding box center [16, 415] width 7 height 9
click at [14, 413] on icon "Play/Pause" at bounding box center [16, 416] width 16 height 16
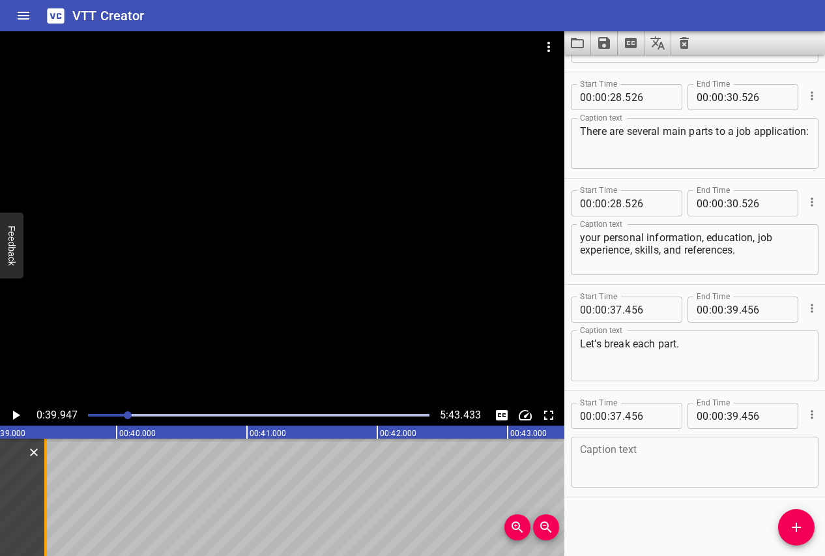
click at [49, 500] on div at bounding box center [45, 497] width 13 height 117
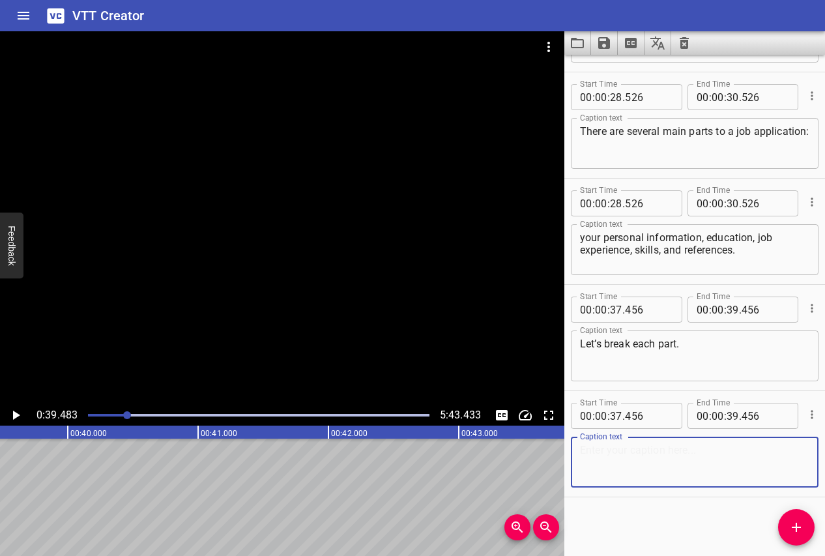
click at [666, 466] on textarea at bounding box center [695, 462] width 230 height 37
paste textarea "Part 1: Personal Information"
type textarea "Part 1: Personal Information"
click at [797, 522] on icon "Add Cue" at bounding box center [797, 528] width 16 height 16
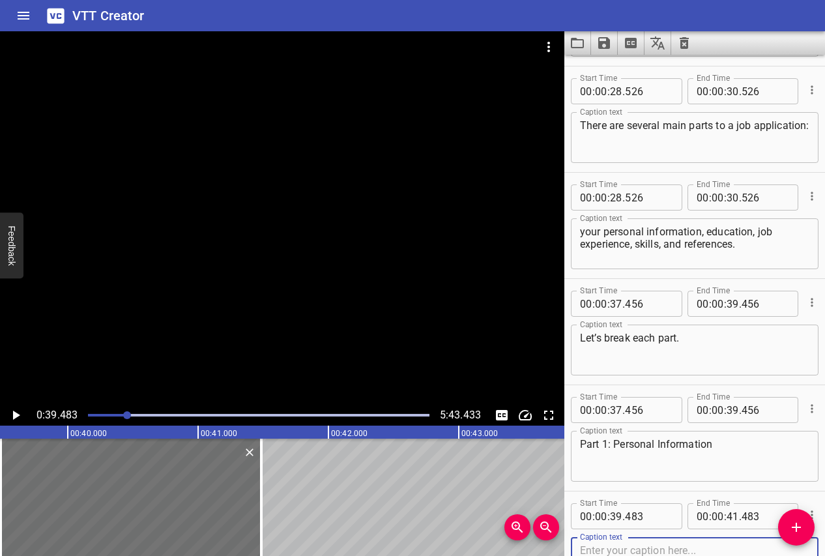
scroll to position [835, 0]
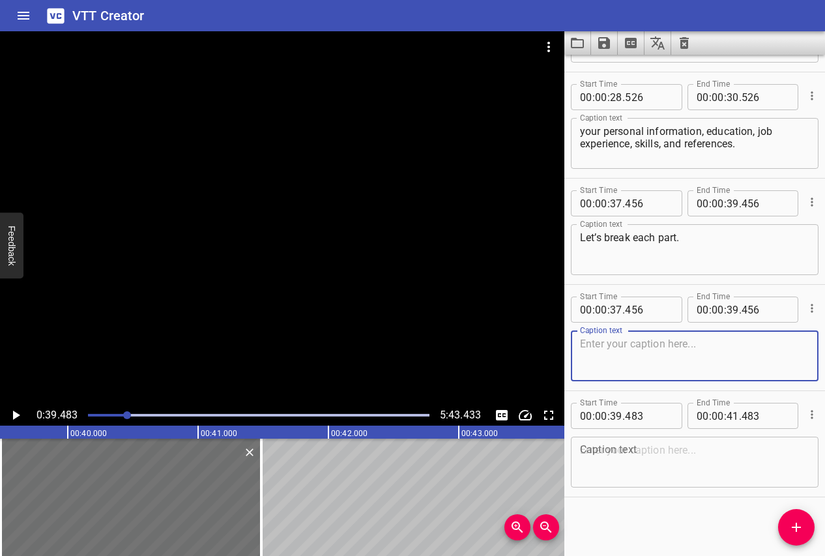
paste textarea "Part 1: Personal Information"
type textarea "Part 1: Personal Information"
click at [809, 416] on icon "Cue Options" at bounding box center [812, 414] width 13 height 13
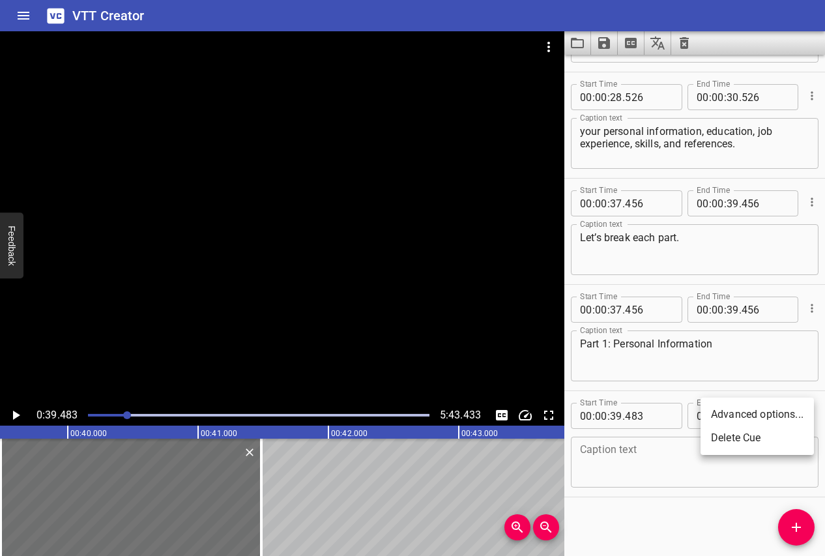
click at [747, 443] on li "Delete Cue" at bounding box center [757, 437] width 113 height 23
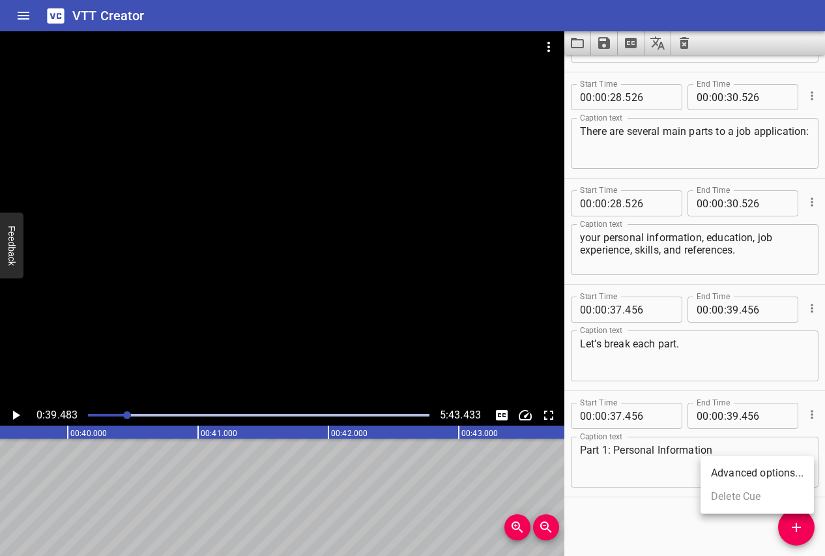
scroll to position [729, 0]
click at [16, 418] on icon "Play/Pause" at bounding box center [16, 416] width 16 height 16
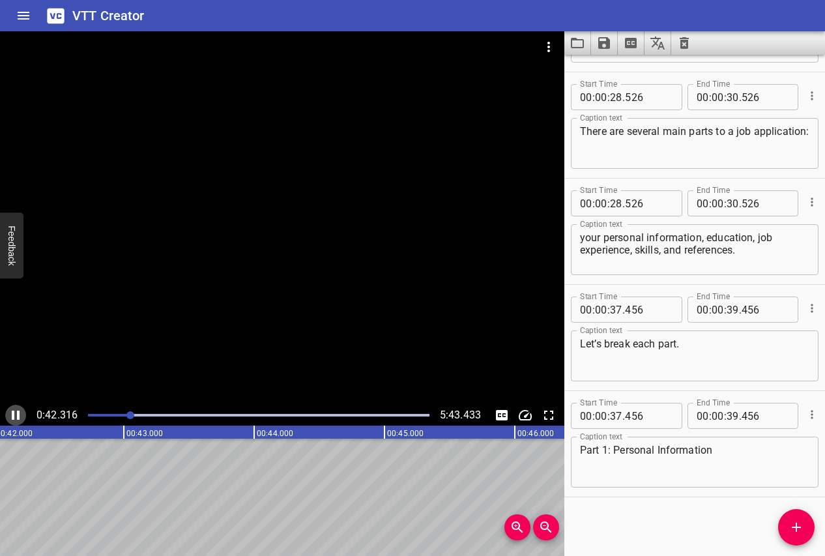
click at [15, 418] on icon "Play/Pause" at bounding box center [16, 416] width 16 height 16
click at [801, 527] on icon "Add Cue" at bounding box center [797, 528] width 16 height 16
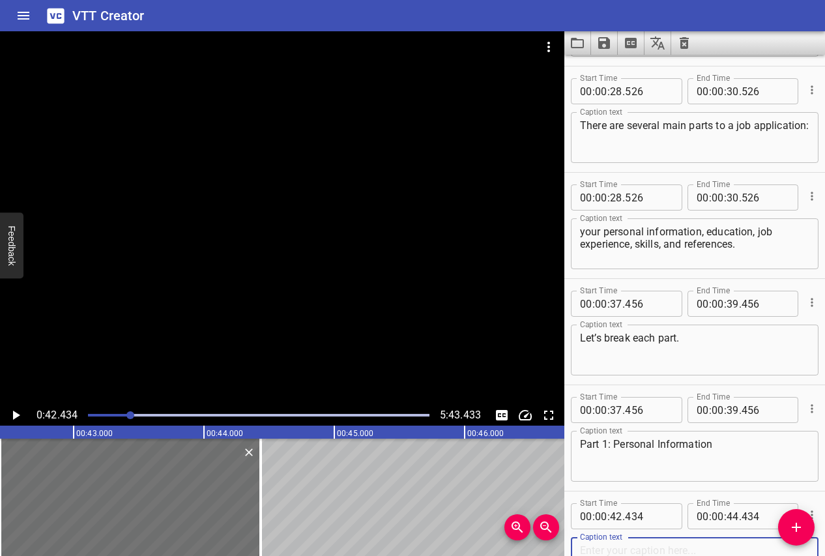
scroll to position [835, 0]
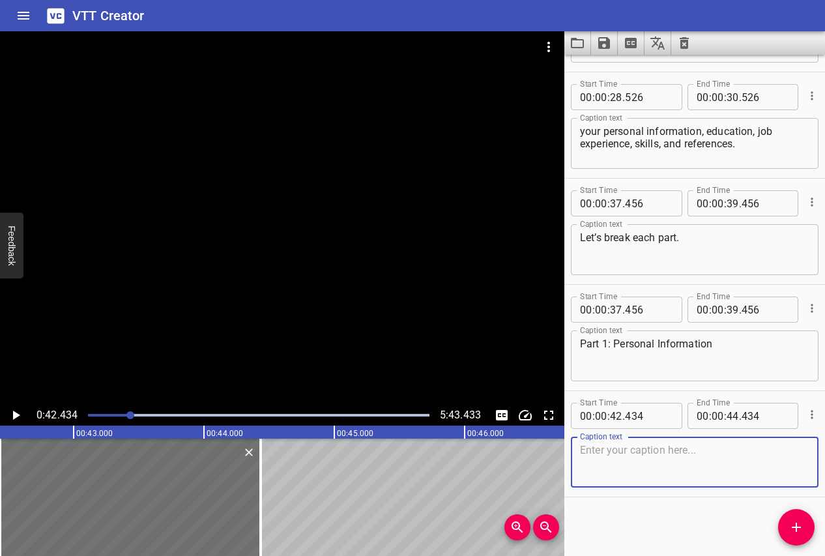
paste textarea "This is where you'll provide your basic details, which allow the employer to co…"
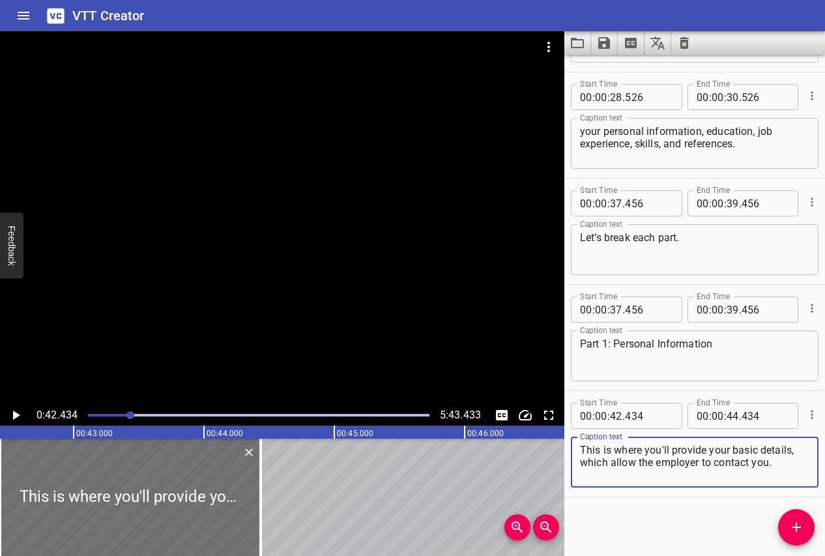
type textarea "This is where you'll provide your basic details, which allow the employer to co…"
click at [17, 413] on icon "Play/Pause" at bounding box center [16, 415] width 7 height 9
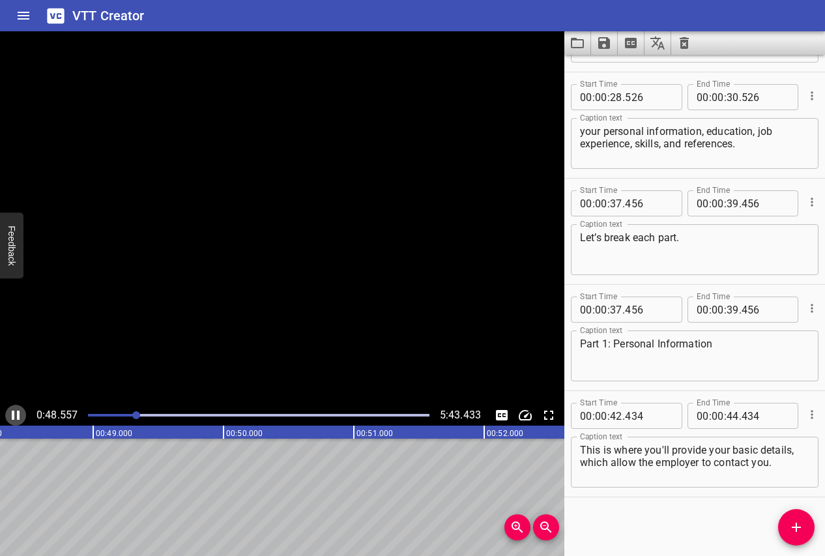
click at [16, 413] on icon "Play/Pause" at bounding box center [16, 416] width 16 height 16
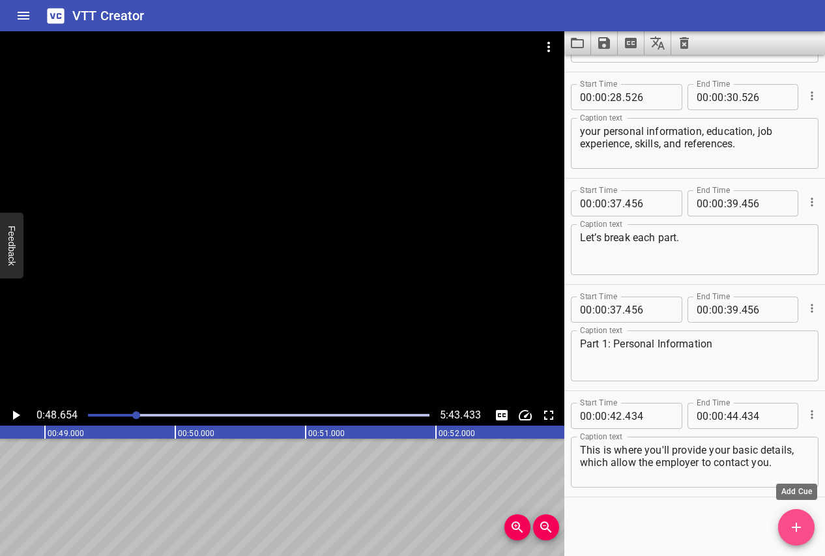
click at [804, 517] on button "Add Cue" at bounding box center [796, 527] width 37 height 37
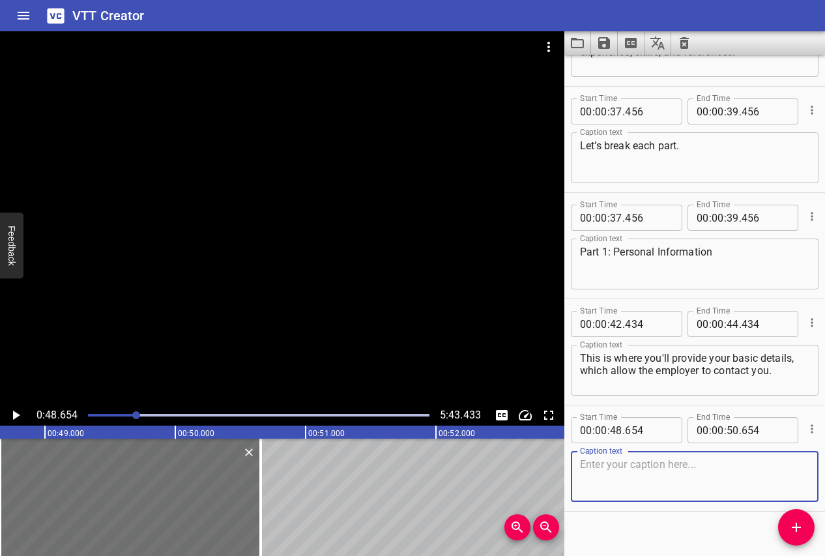
scroll to position [941, 0]
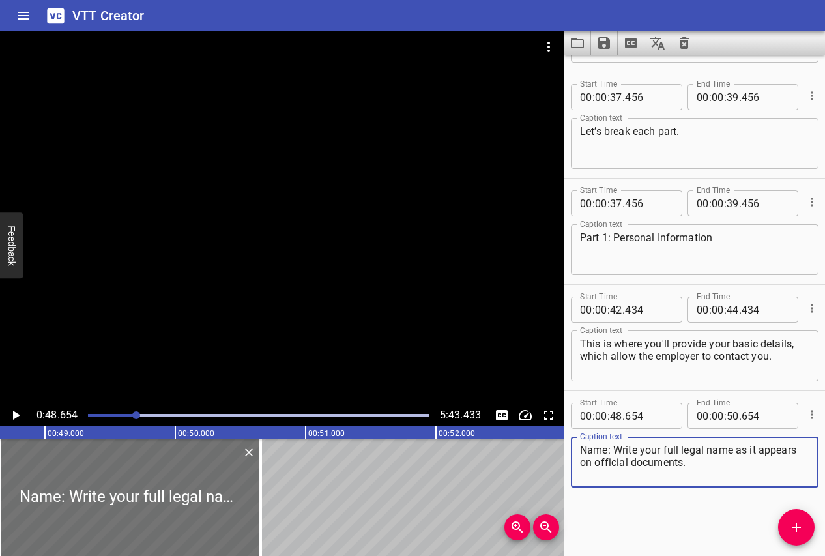
type textarea "Name: Write your full legal name as it appears on official documents."
click at [16, 416] on icon "Play/Pause" at bounding box center [16, 415] width 7 height 9
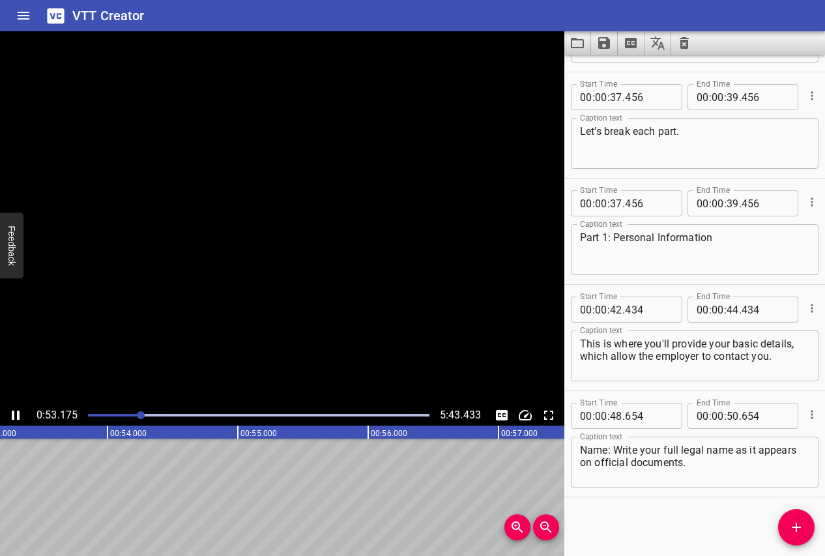
click at [16, 416] on icon "Play/Pause" at bounding box center [16, 416] width 16 height 16
click at [800, 522] on icon "Add Cue" at bounding box center [797, 528] width 16 height 16
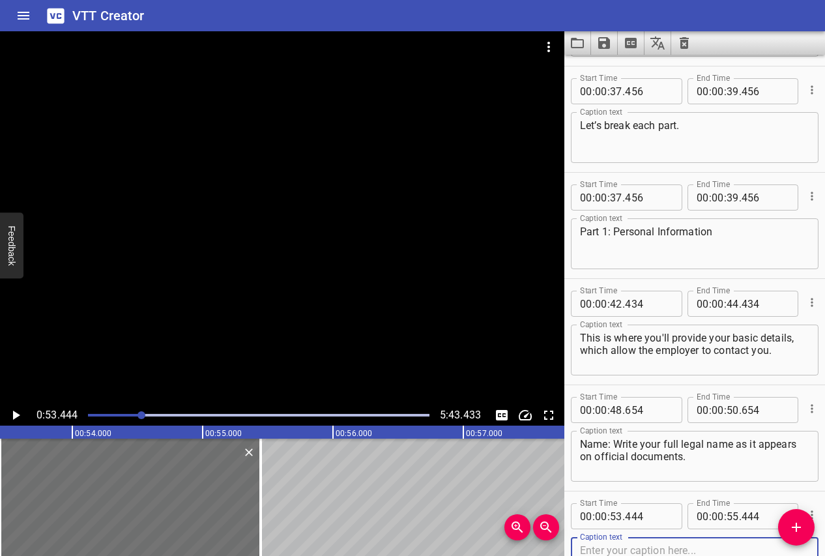
click at [16, 417] on icon "Play/Pause" at bounding box center [16, 415] width 7 height 9
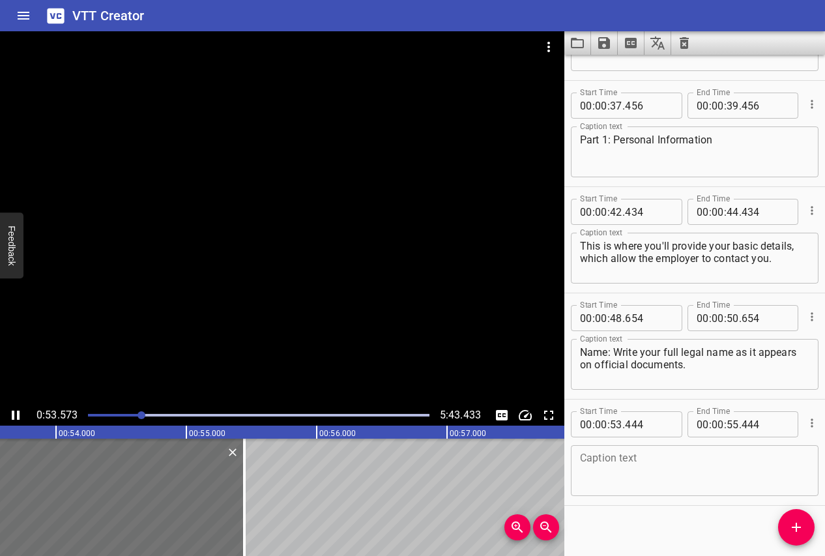
scroll to position [1048, 0]
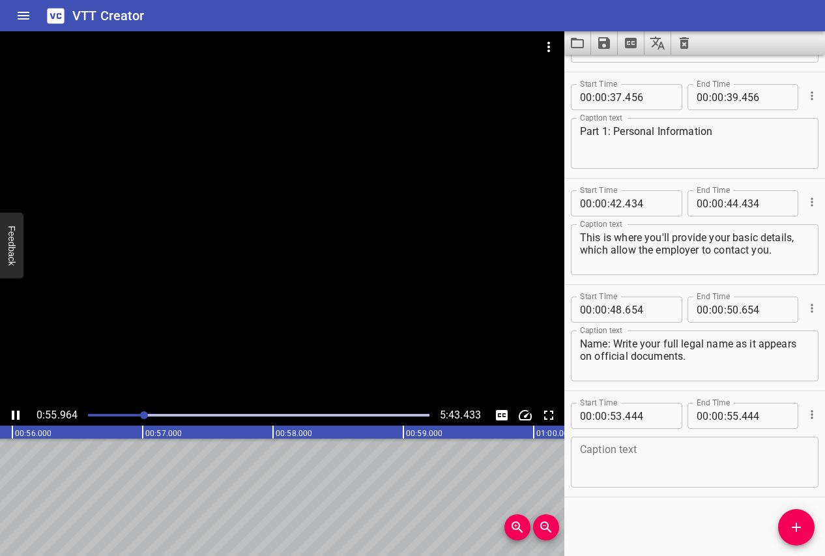
click at [12, 412] on icon "Play/Pause" at bounding box center [16, 415] width 8 height 9
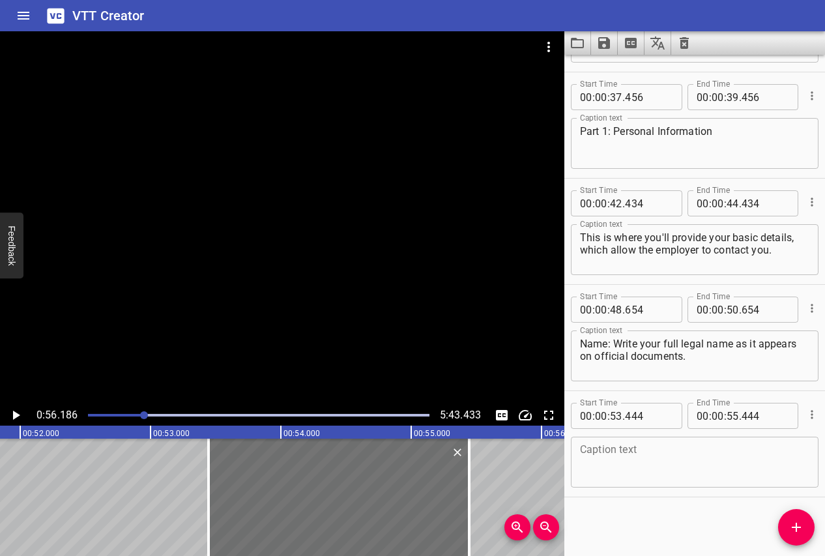
scroll to position [0, 6759]
click at [207, 479] on div at bounding box center [210, 497] width 13 height 117
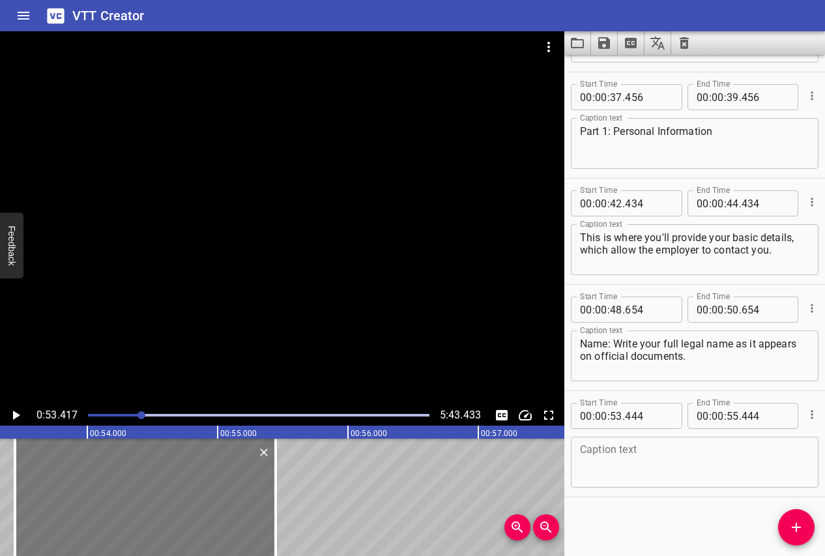
scroll to position [0, 6965]
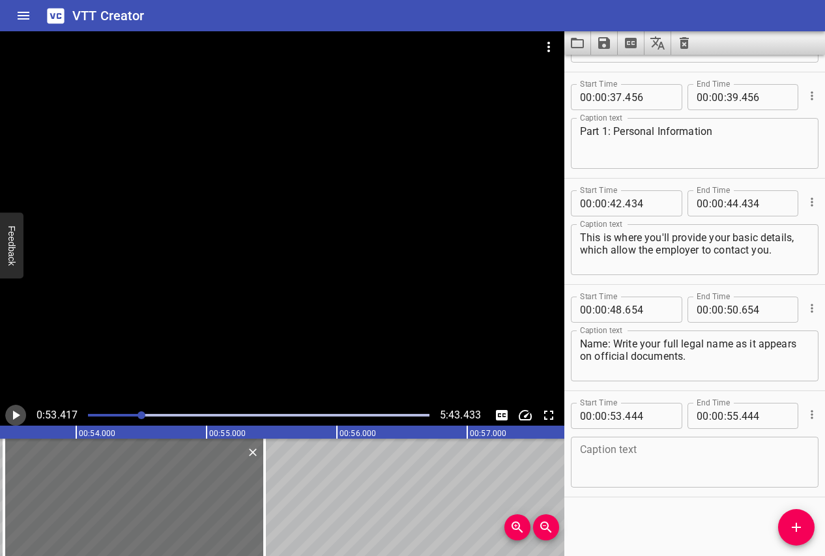
click at [14, 422] on icon "Play/Pause" at bounding box center [16, 416] width 16 height 16
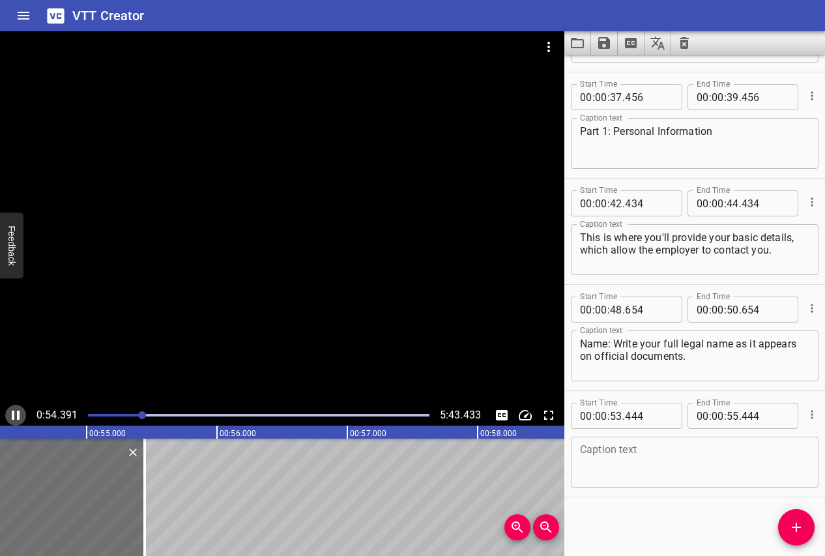
click at [14, 422] on icon "Play/Pause" at bounding box center [16, 416] width 16 height 16
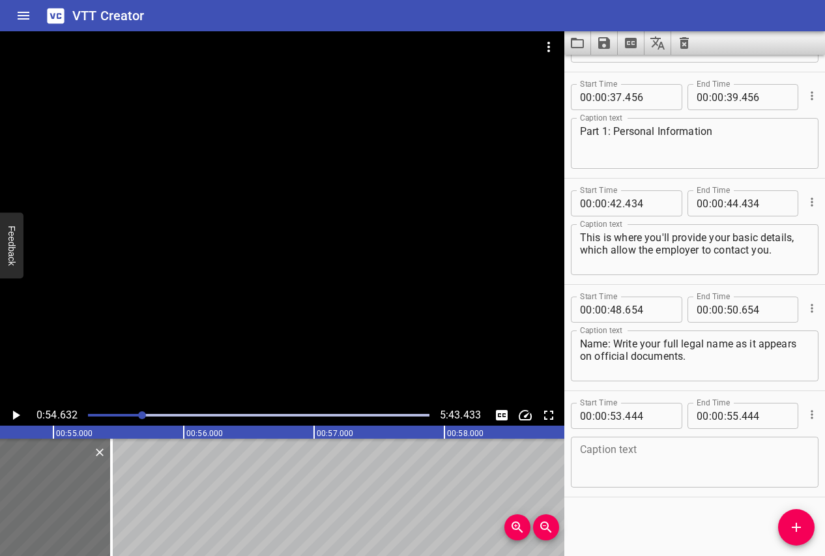
scroll to position [0, 7124]
click at [601, 462] on textarea at bounding box center [695, 462] width 230 height 37
paste textarea "This should include your first, middle, and last name."
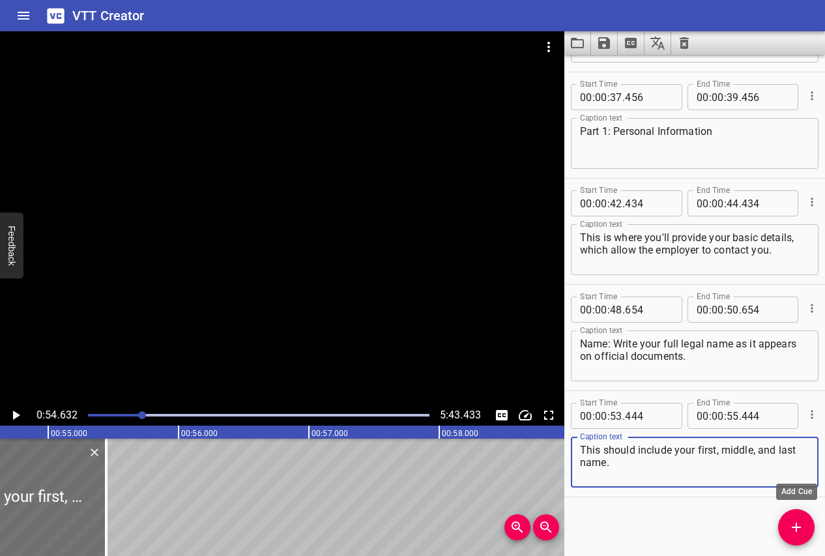
type textarea "This should include your first, middle, and last name."
click at [799, 524] on icon "Add Cue" at bounding box center [797, 528] width 16 height 16
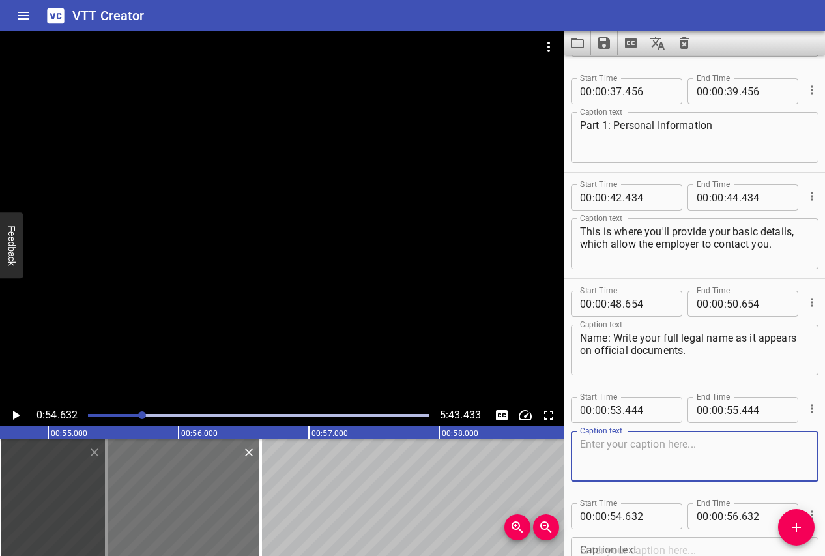
paste textarea "This should include your first, middle, and last name."
type textarea "This should include your first, middle, and last name."
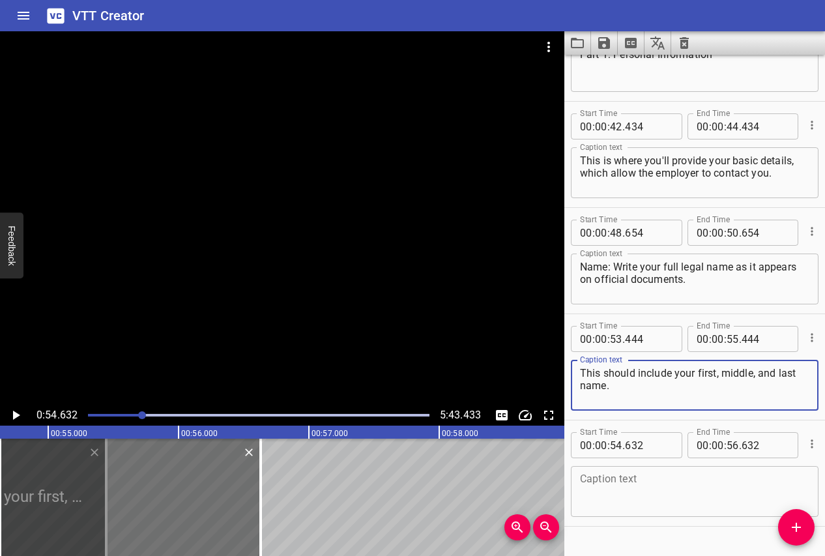
scroll to position [1154, 0]
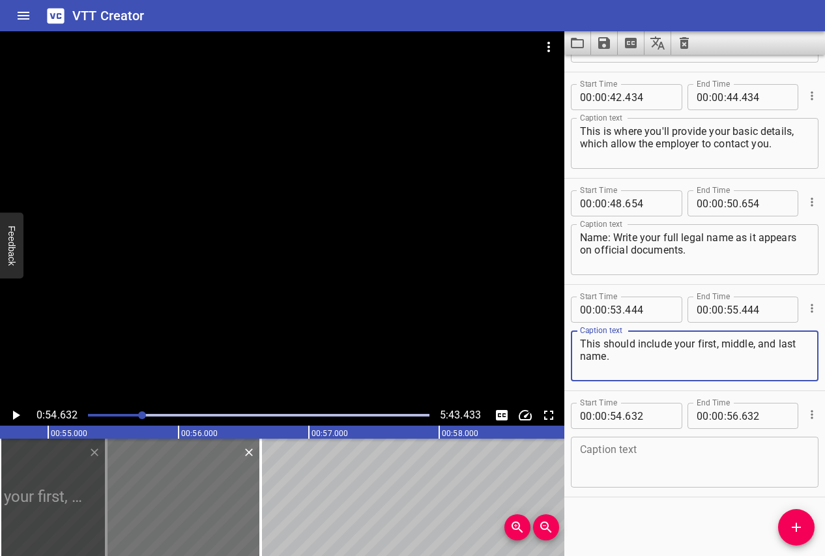
click at [251, 456] on icon "Delete" at bounding box center [249, 452] width 13 height 13
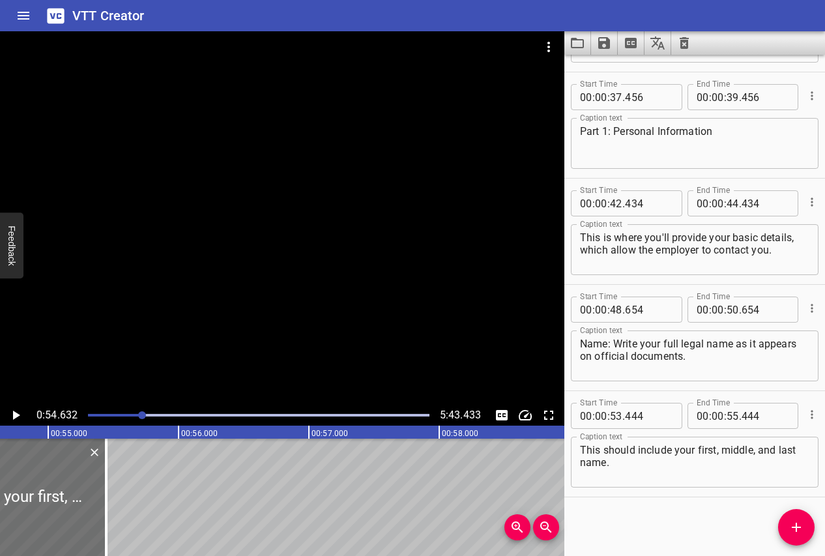
scroll to position [1048, 0]
click at [13, 416] on icon "Play/Pause" at bounding box center [16, 415] width 7 height 9
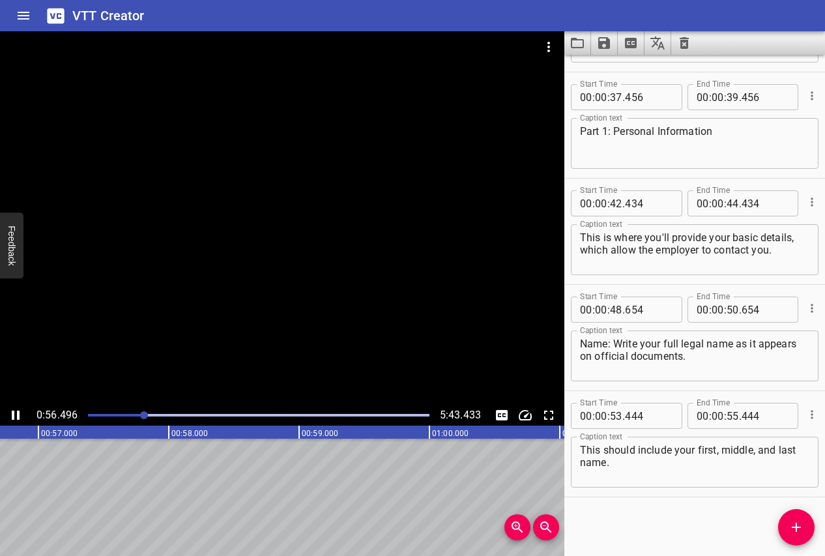
click at [13, 415] on icon "Play/Pause" at bounding box center [16, 415] width 8 height 9
click at [790, 524] on icon "Add Cue" at bounding box center [797, 528] width 16 height 16
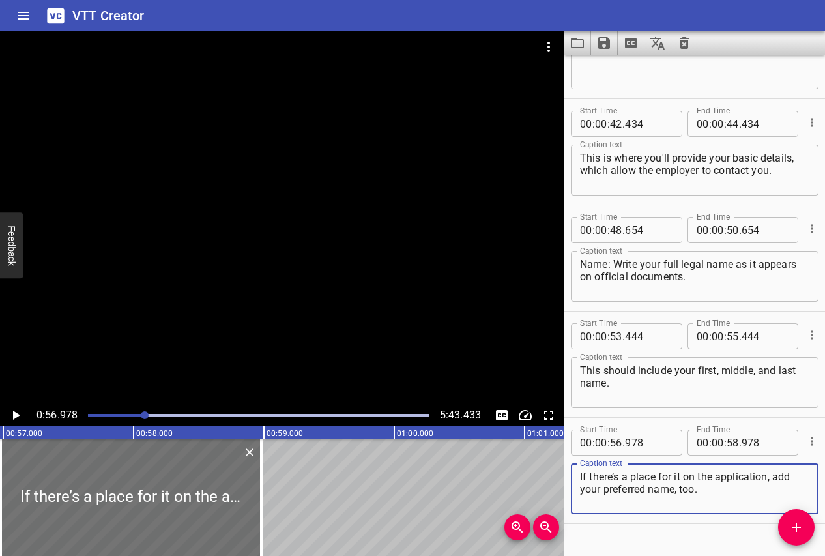
scroll to position [1154, 0]
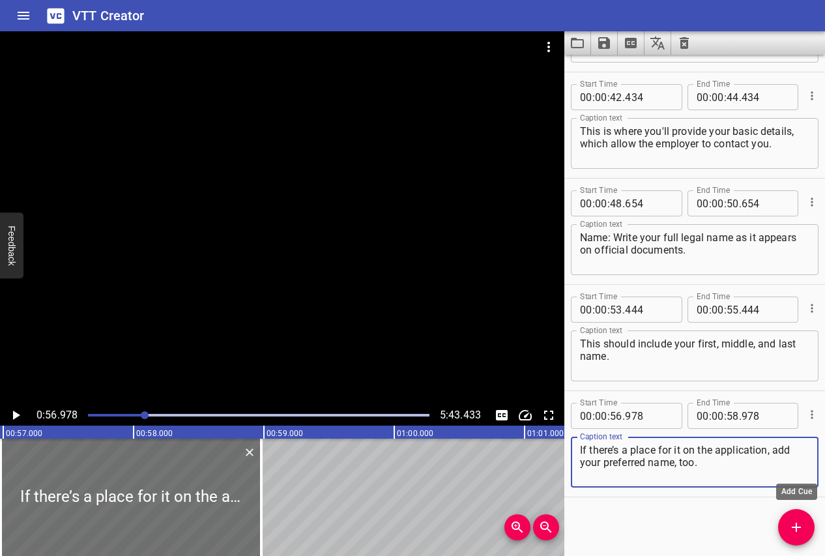
type textarea "If there’s a place for it on the application, add your preferred name, too."
click at [797, 532] on icon "Add Cue" at bounding box center [797, 528] width 16 height 16
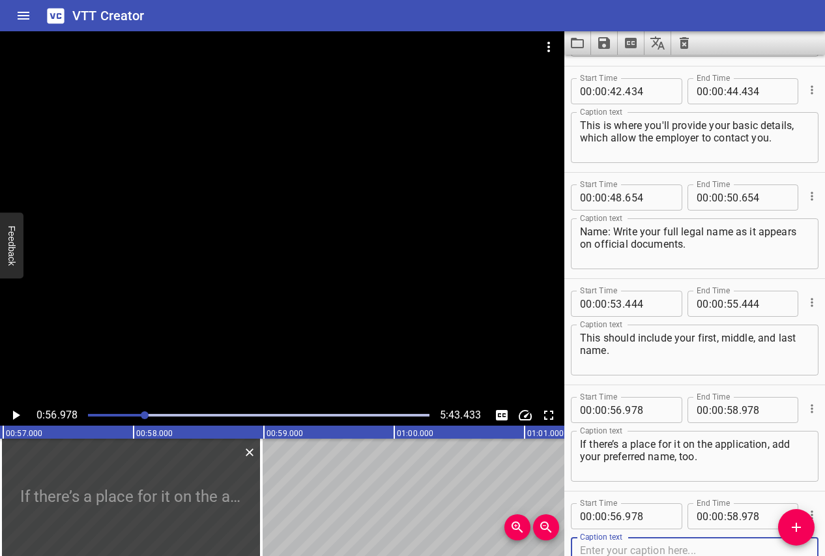
click at [250, 454] on icon "Delete" at bounding box center [249, 452] width 13 height 13
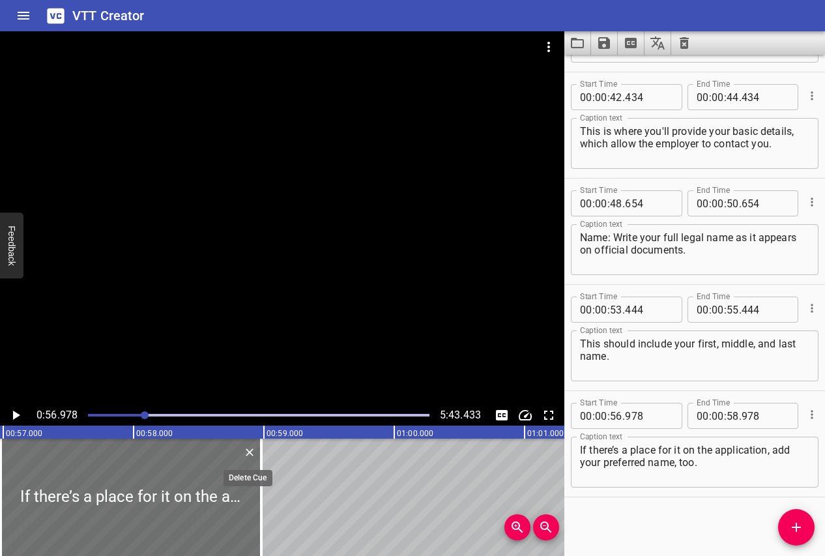
scroll to position [1154, 0]
click at [15, 418] on icon "Play/Pause" at bounding box center [16, 415] width 7 height 9
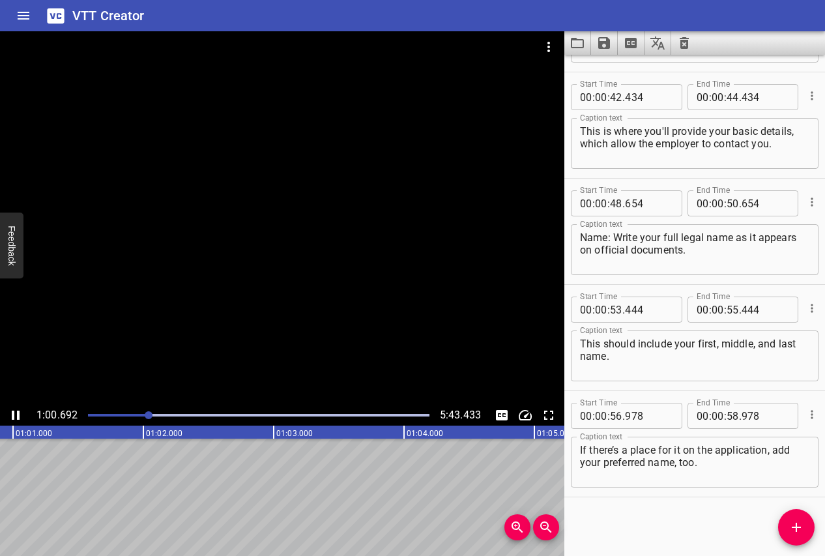
click at [14, 417] on icon "Play/Pause" at bounding box center [16, 415] width 8 height 9
click at [800, 530] on icon "Add Cue" at bounding box center [797, 528] width 16 height 16
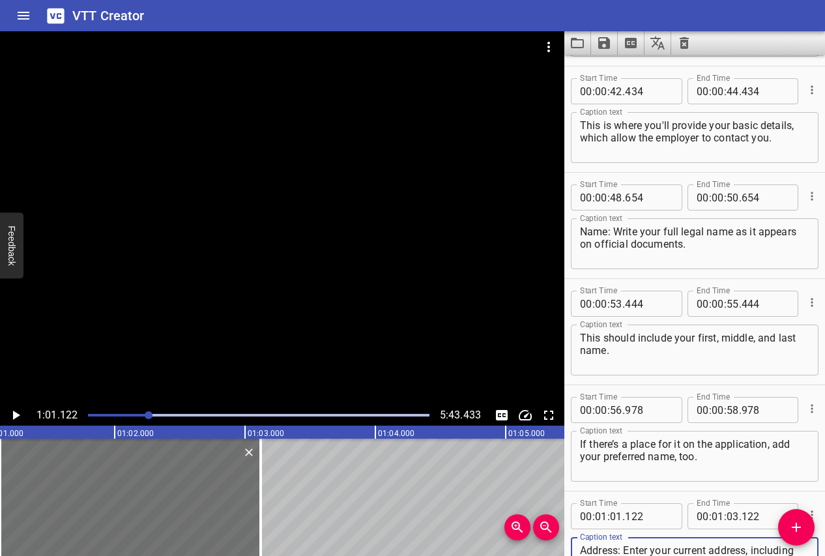
scroll to position [1172, 0]
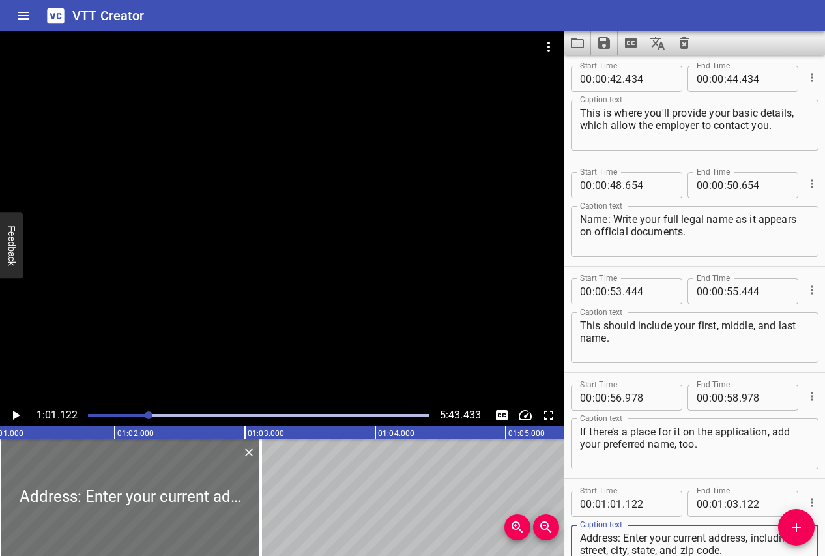
type textarea "Address: Enter your current address, including street, city, state, and zip cod…"
click at [17, 409] on icon "Play/Pause" at bounding box center [16, 416] width 16 height 16
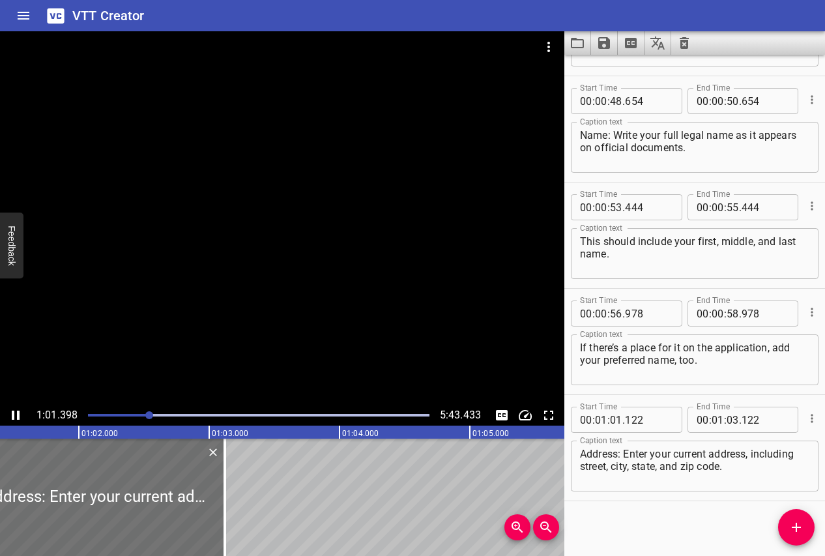
scroll to position [1260, 0]
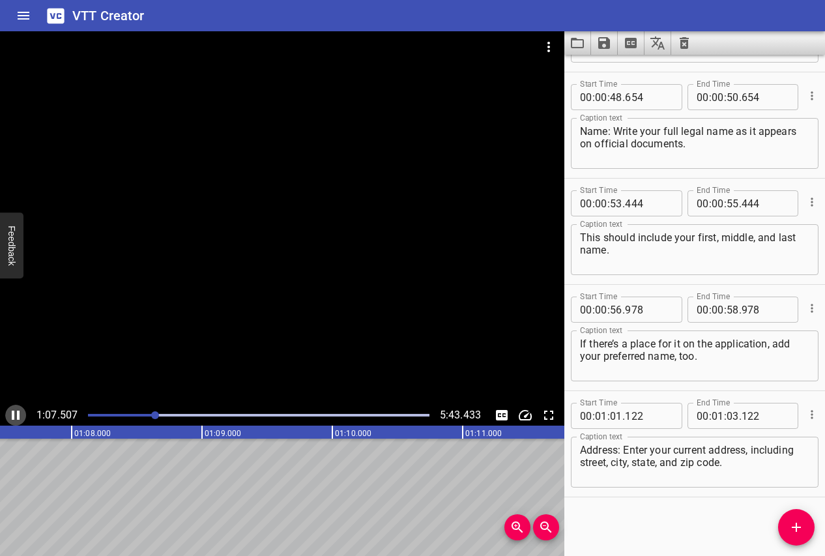
click at [14, 409] on icon "Play/Pause" at bounding box center [16, 416] width 16 height 16
click at [792, 526] on icon "Add Cue" at bounding box center [797, 528] width 16 height 16
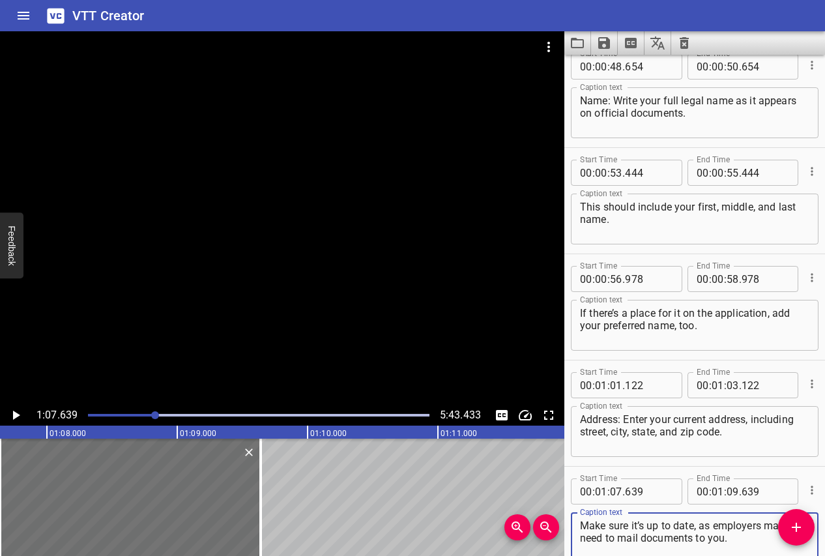
scroll to position [1367, 0]
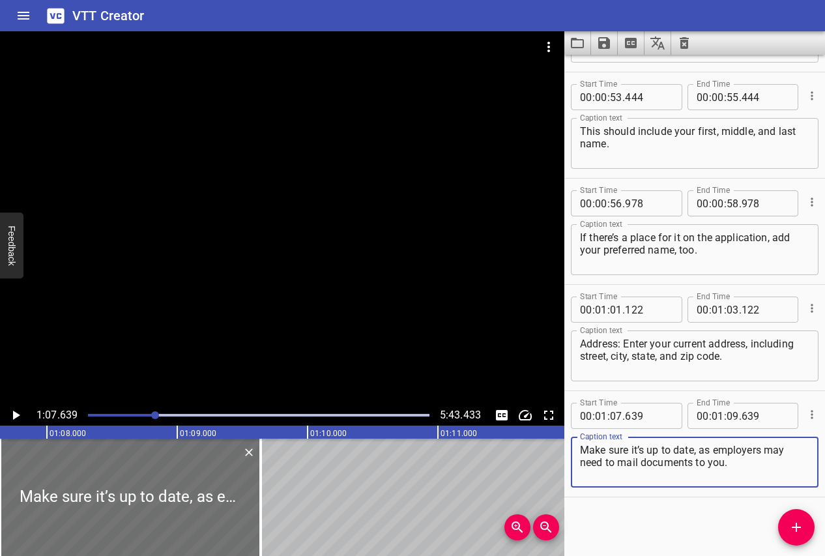
type textarea "Make sure it’s up to date, as employers may need to mail documents to you."
click at [16, 415] on icon "Play/Pause" at bounding box center [16, 415] width 7 height 9
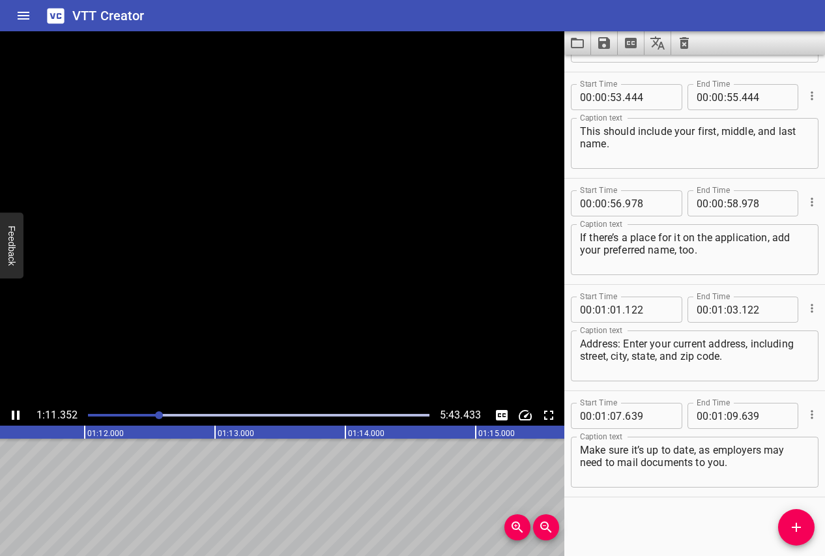
scroll to position [0, 9331]
click at [16, 414] on icon "Play/Pause" at bounding box center [16, 416] width 16 height 16
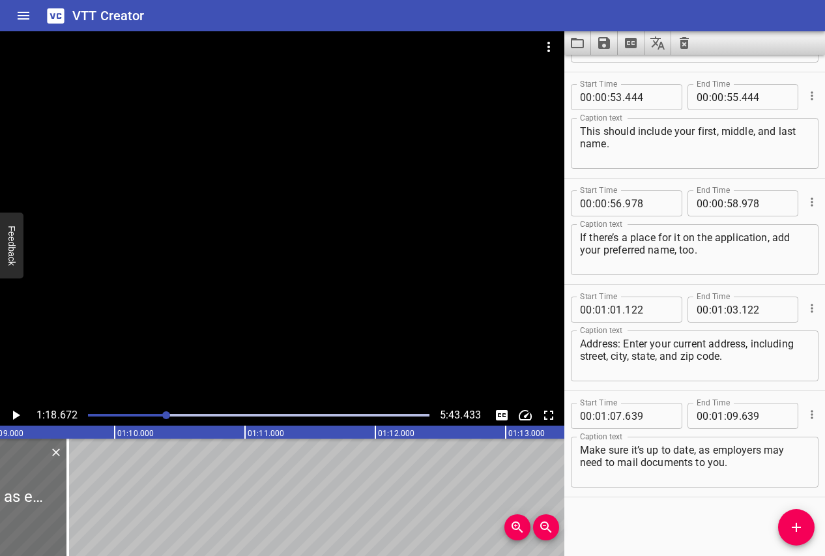
scroll to position [0, 9089]
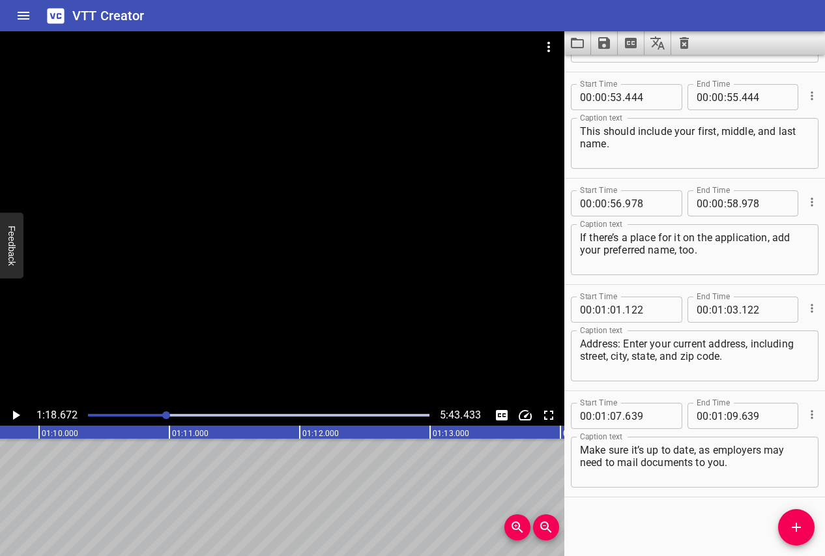
click at [801, 530] on icon "Add Cue" at bounding box center [797, 528] width 16 height 16
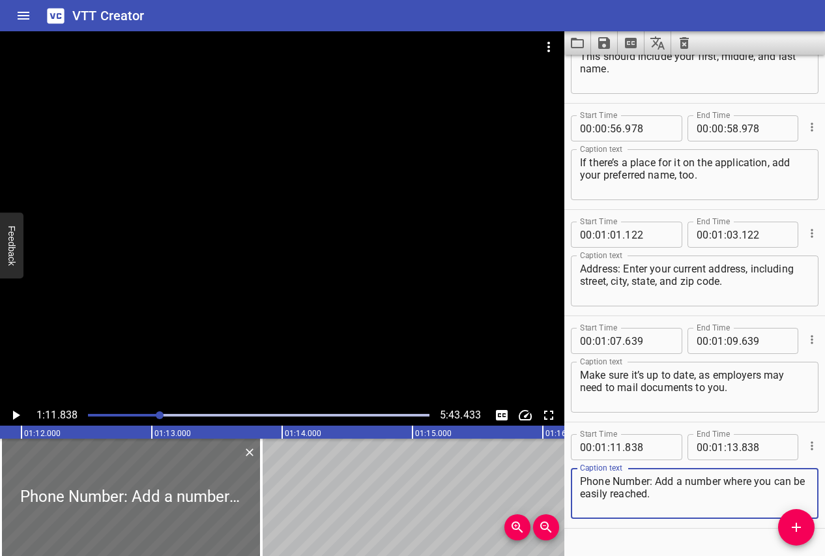
scroll to position [1473, 0]
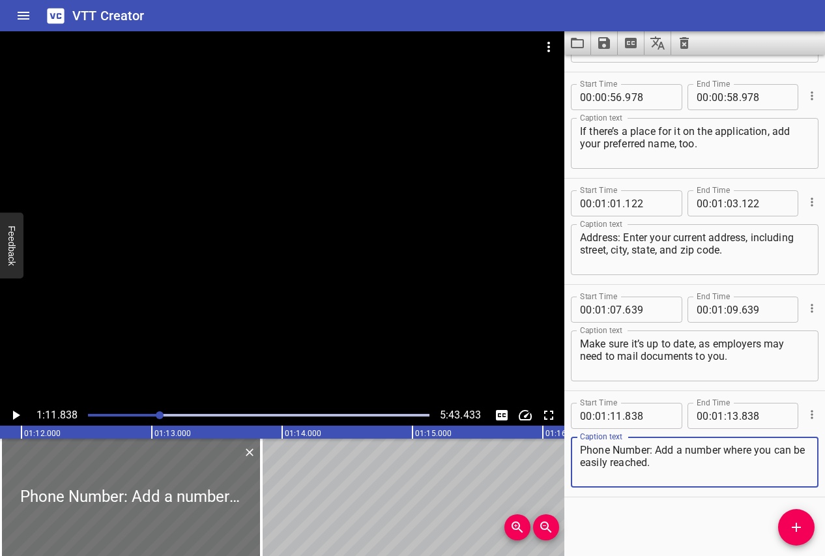
type textarea "Phone Number: Add a number where you can be easily reached."
click at [16, 415] on icon "Play/Pause" at bounding box center [16, 415] width 7 height 9
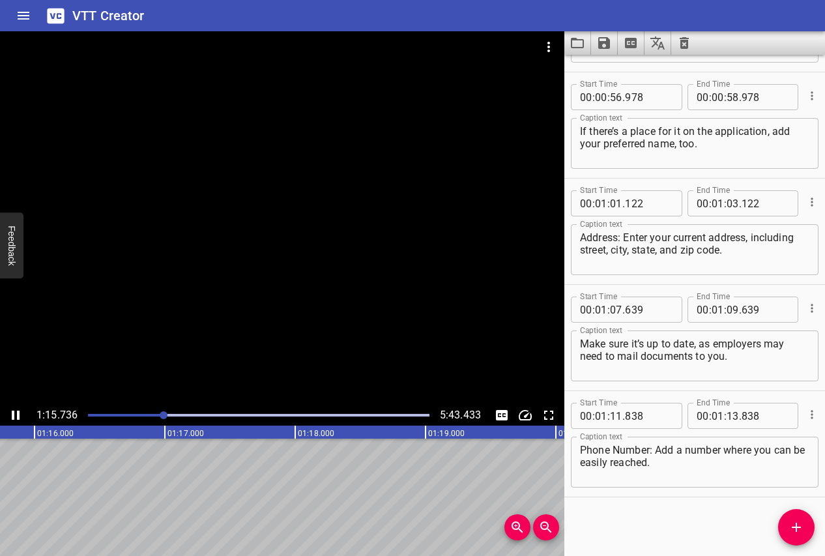
click at [15, 415] on icon "Play/Pause" at bounding box center [16, 416] width 16 height 16
click at [799, 524] on icon "Add Cue" at bounding box center [797, 528] width 16 height 16
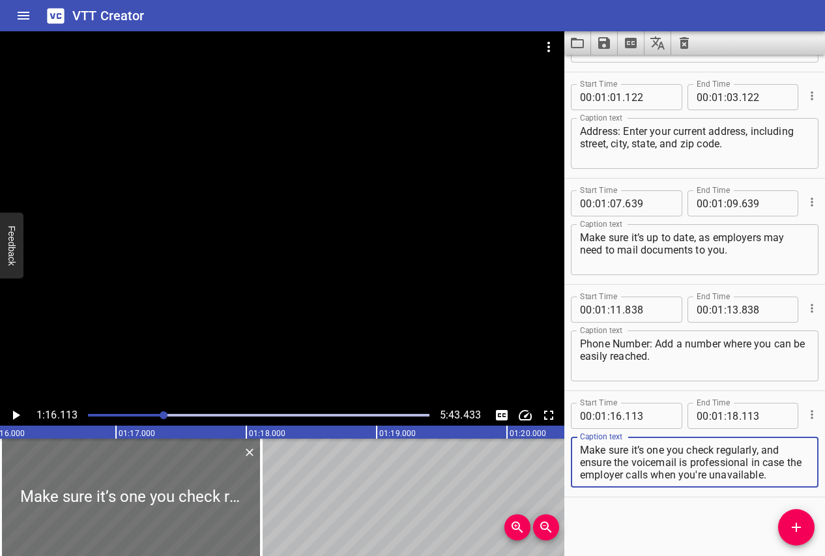
scroll to position [0, 0]
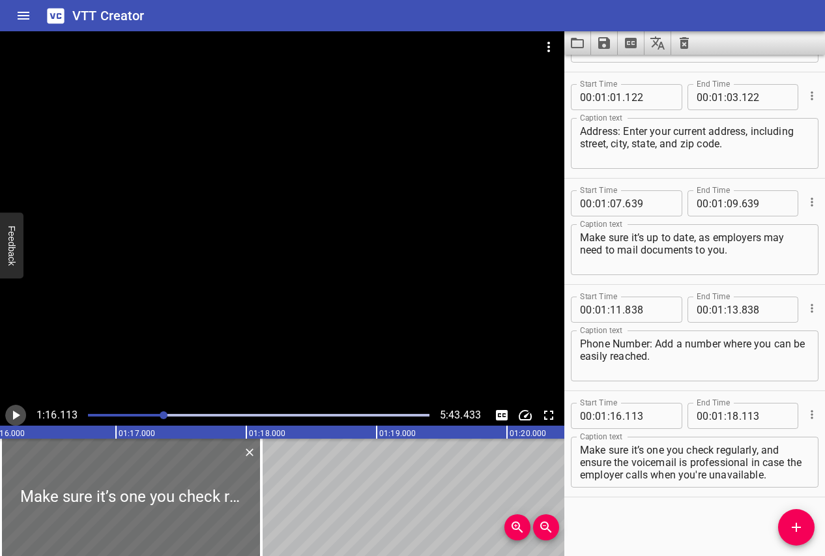
click at [17, 414] on icon "Play/Pause" at bounding box center [16, 415] width 7 height 9
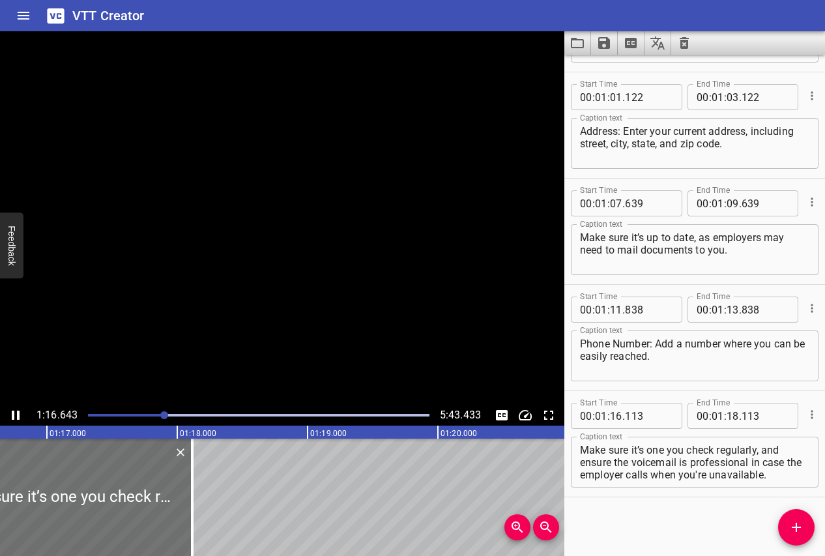
click at [17, 414] on icon "Play/Pause" at bounding box center [16, 415] width 8 height 9
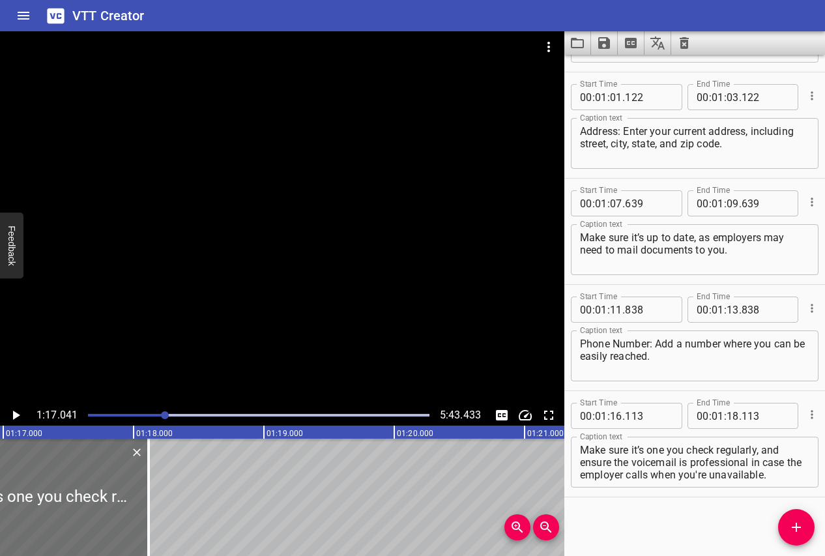
scroll to position [0, 10046]
click at [707, 462] on textarea "Make sure it’s one you check regularly, and ensure the voicemail is professiona…" at bounding box center [695, 462] width 230 height 37
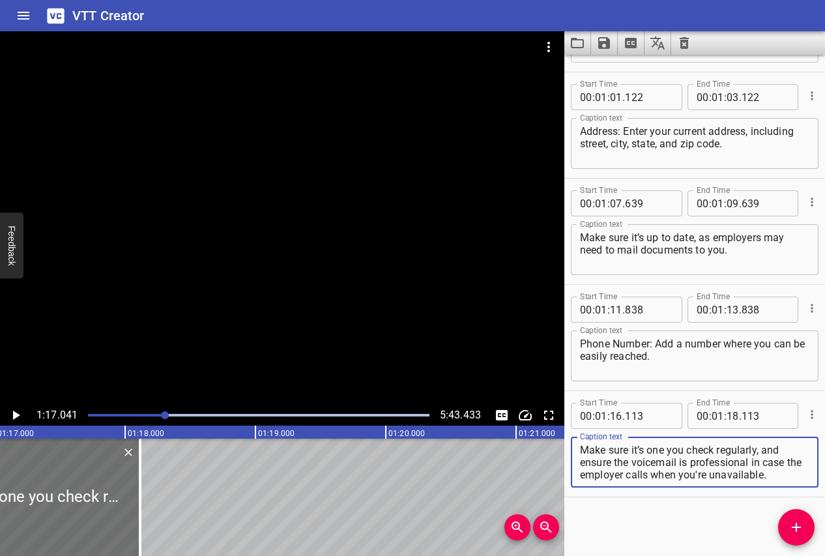
drag, startPoint x: 763, startPoint y: 449, endPoint x: 792, endPoint y: 490, distance: 50.1
click at [792, 490] on div "Start Time 00 : 01 : 16 . 113 Start Time End Time 00 : 01 : 18 . 113 End Time C…" at bounding box center [695, 444] width 261 height 106
type textarea "Make sure it’s one you check regularly,"
click at [21, 412] on icon "Play/Pause" at bounding box center [16, 416] width 16 height 16
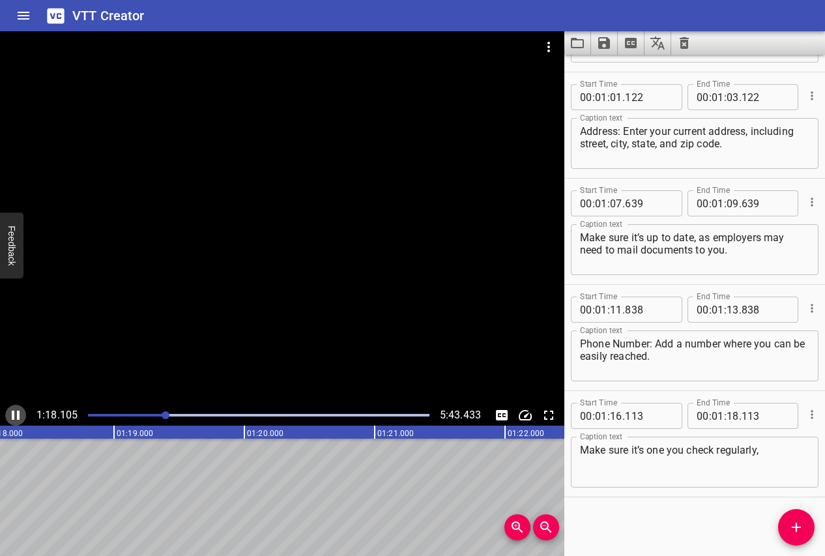
click at [19, 412] on icon "Play/Pause" at bounding box center [16, 415] width 8 height 9
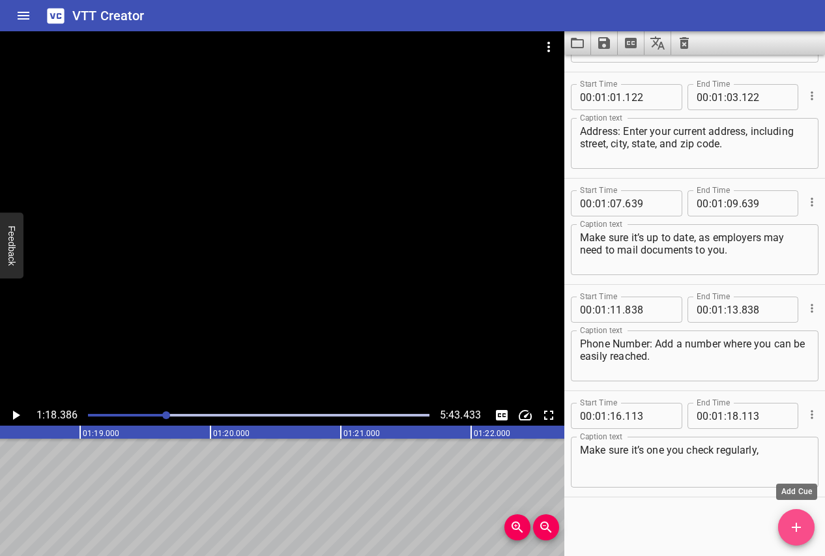
click at [802, 516] on button "Add Cue" at bounding box center [796, 527] width 37 height 37
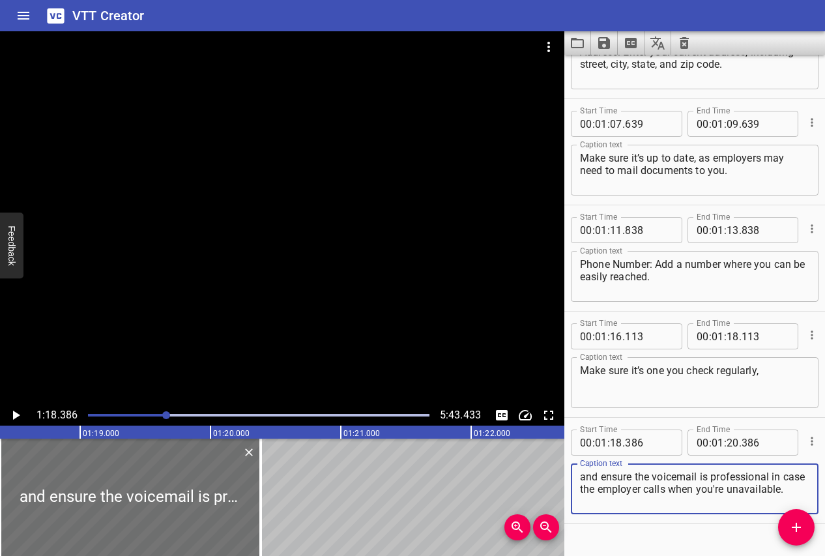
scroll to position [1685, 0]
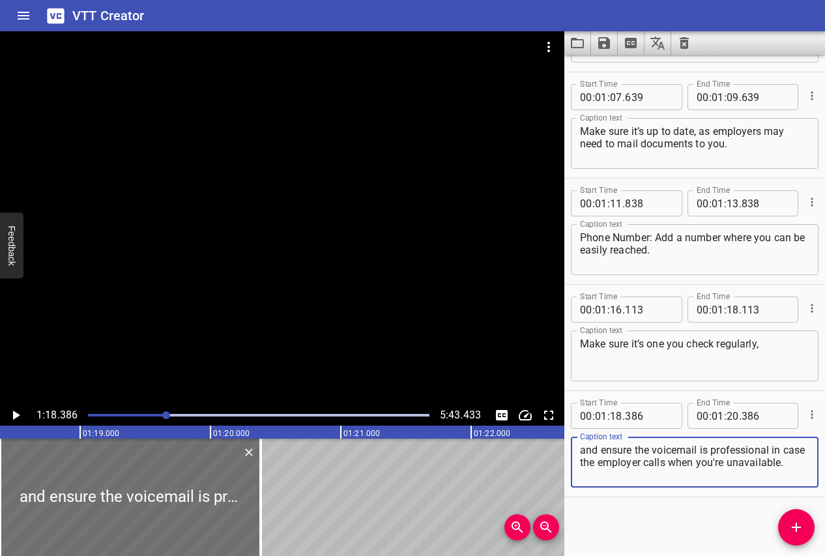
type textarea "and ensure the voicemail is professional in case the employer calls when you're…"
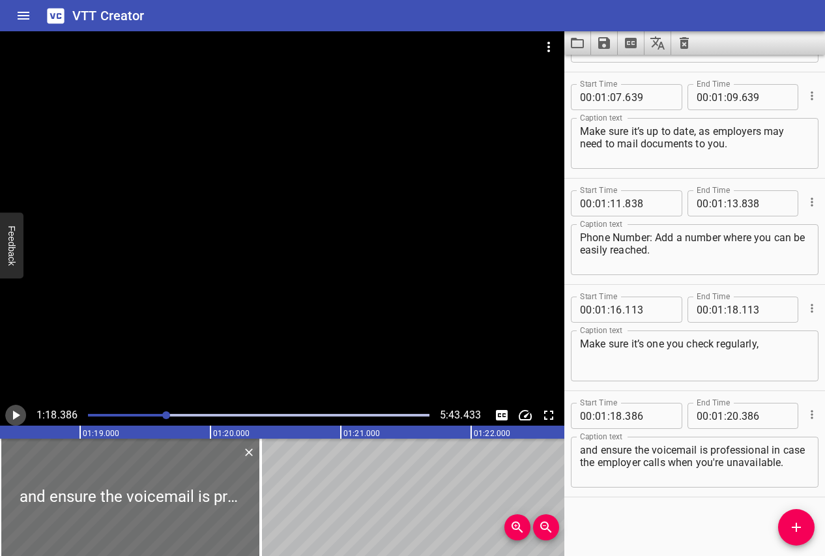
click at [10, 416] on icon "Play/Pause" at bounding box center [16, 416] width 16 height 16
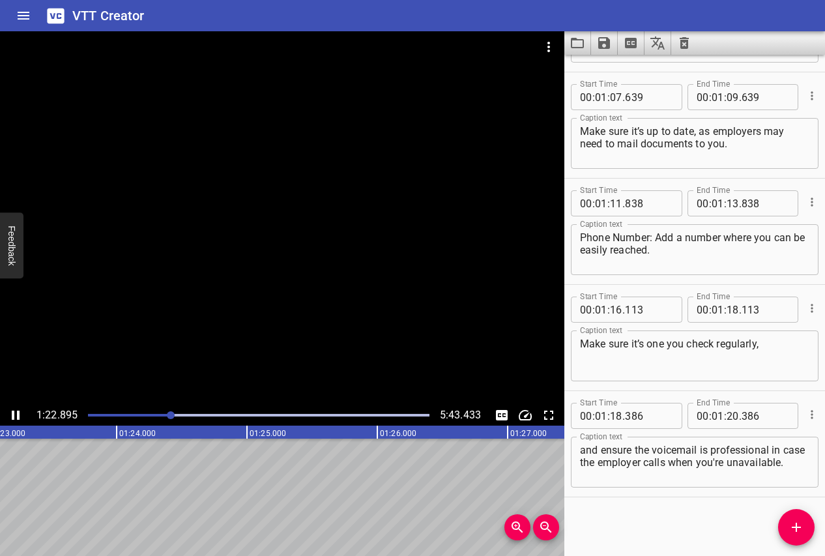
click at [11, 416] on icon "Play/Pause" at bounding box center [16, 416] width 16 height 16
click at [803, 533] on icon "Add Cue" at bounding box center [797, 528] width 16 height 16
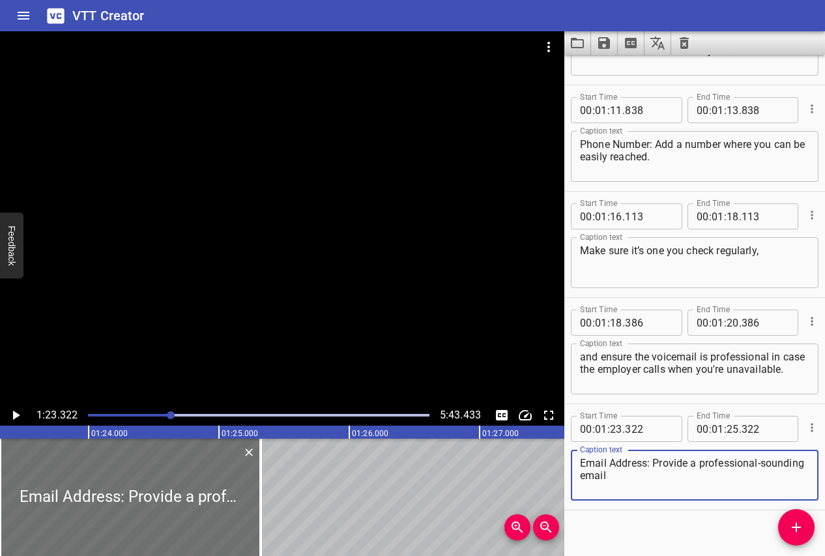
scroll to position [1792, 0]
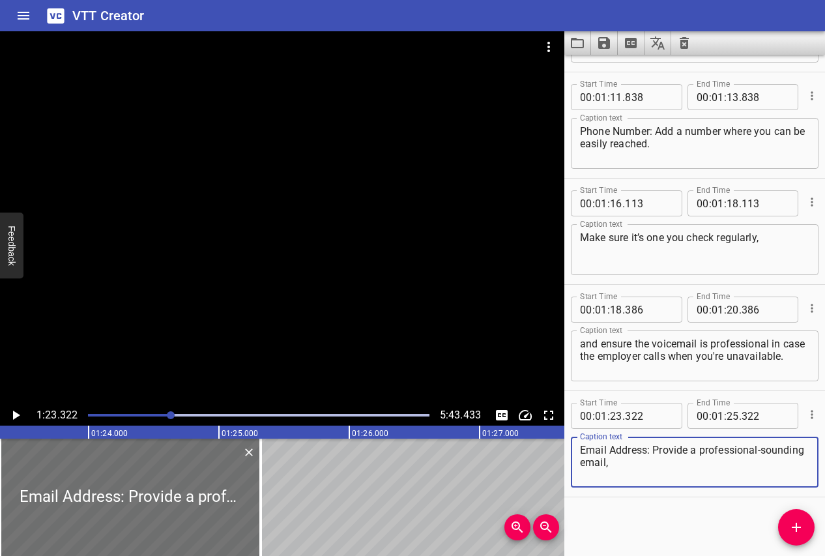
type textarea "Email Address: Provide a professional-sounding email,"
click at [14, 419] on icon "Play/Pause" at bounding box center [16, 416] width 16 height 16
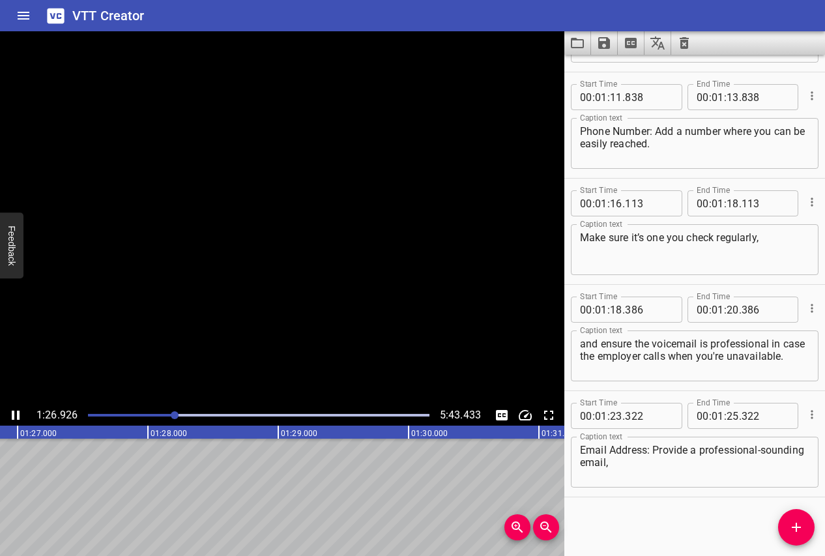
click at [14, 419] on icon "Play/Pause" at bounding box center [16, 416] width 16 height 16
click at [797, 529] on icon "Add Cue" at bounding box center [796, 527] width 9 height 9
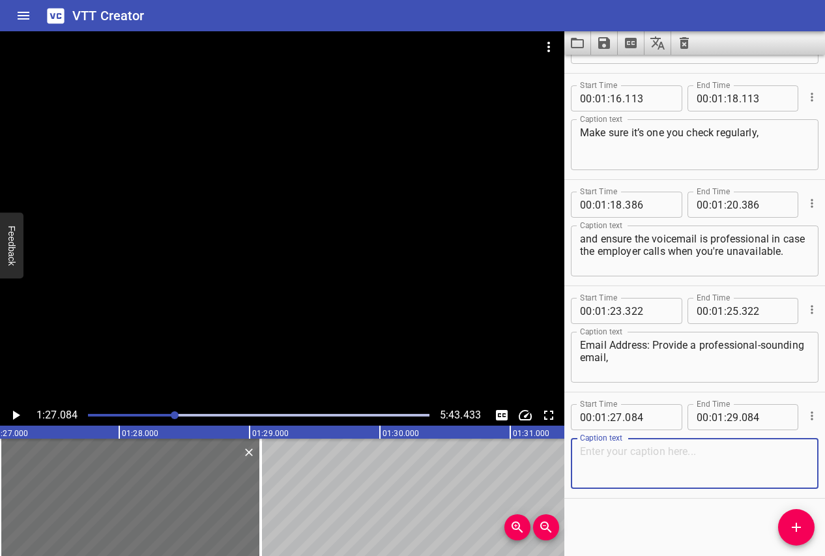
scroll to position [1898, 0]
paste textarea "like, firstname.lastname@email.com"
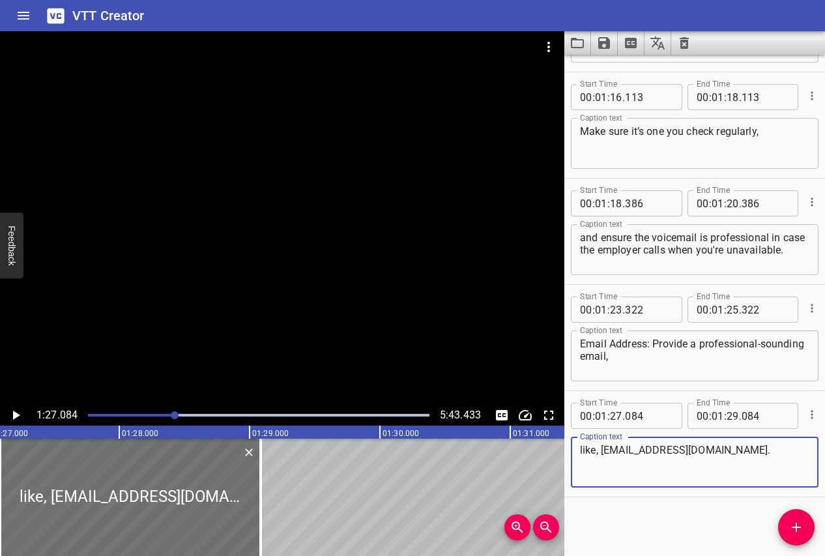
type textarea "like, firstname.lastname@email.com."
click at [12, 410] on icon "Play/Pause" at bounding box center [16, 416] width 16 height 16
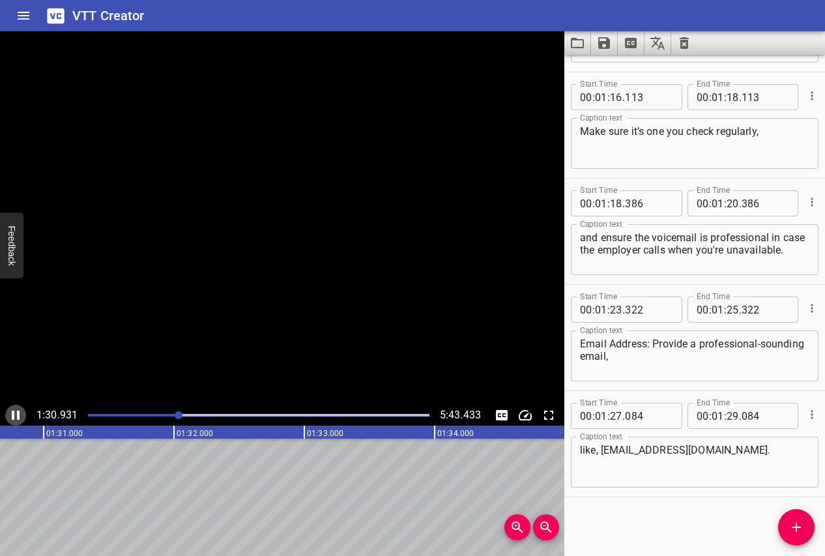
click at [12, 410] on icon "Play/Pause" at bounding box center [16, 416] width 16 height 16
click at [795, 528] on icon "Add Cue" at bounding box center [797, 528] width 16 height 16
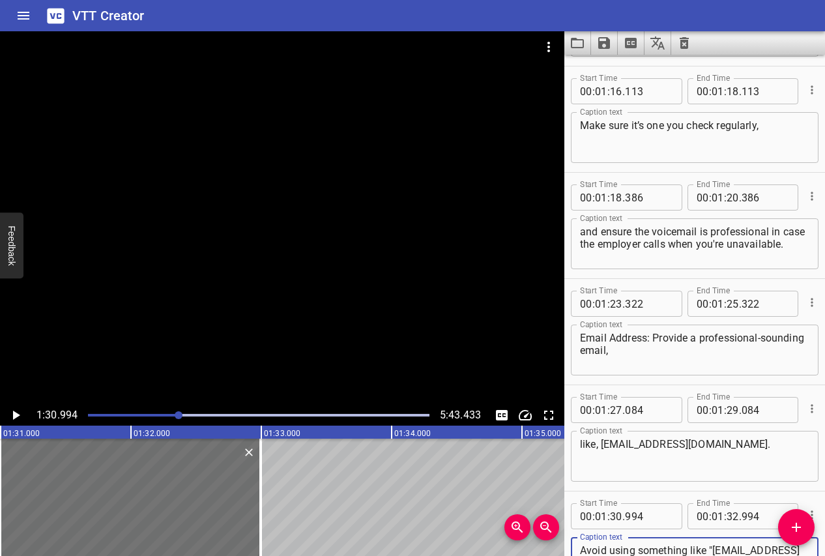
scroll to position [1916, 0]
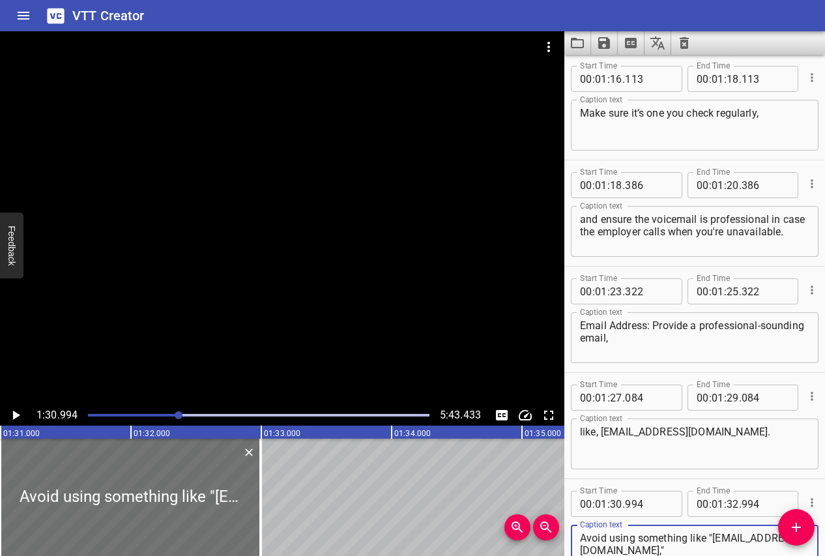
type textarea "Avoid using something like "[EMAIL_ADDRESS][DOMAIN_NAME],""
click at [16, 424] on button "Play/Pause" at bounding box center [15, 415] width 21 height 21
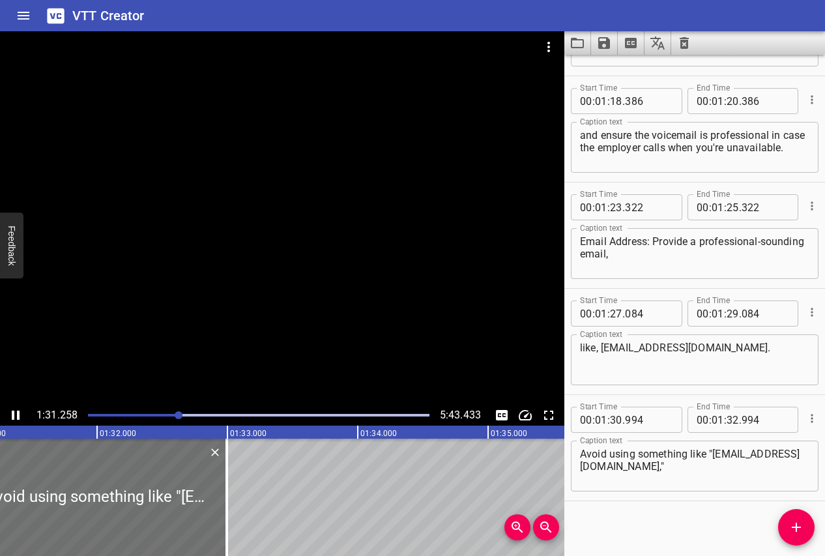
scroll to position [2004, 0]
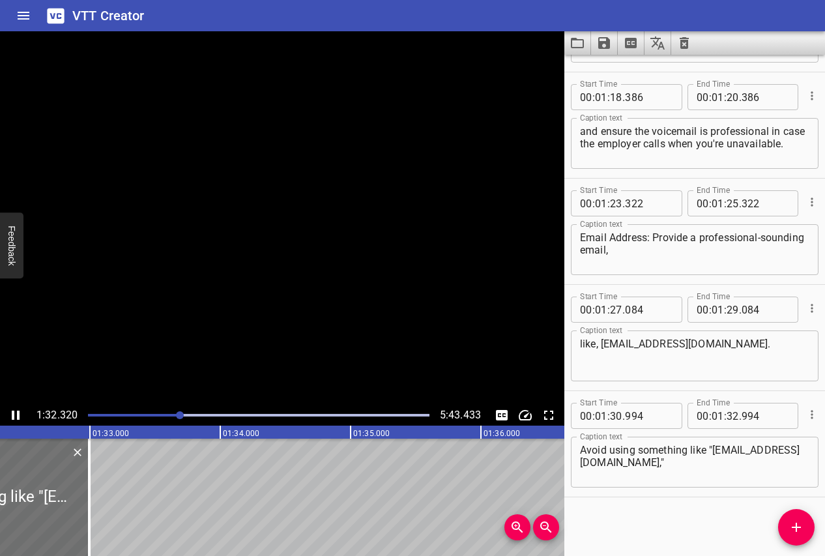
click at [16, 424] on button "Play/Pause" at bounding box center [15, 415] width 21 height 21
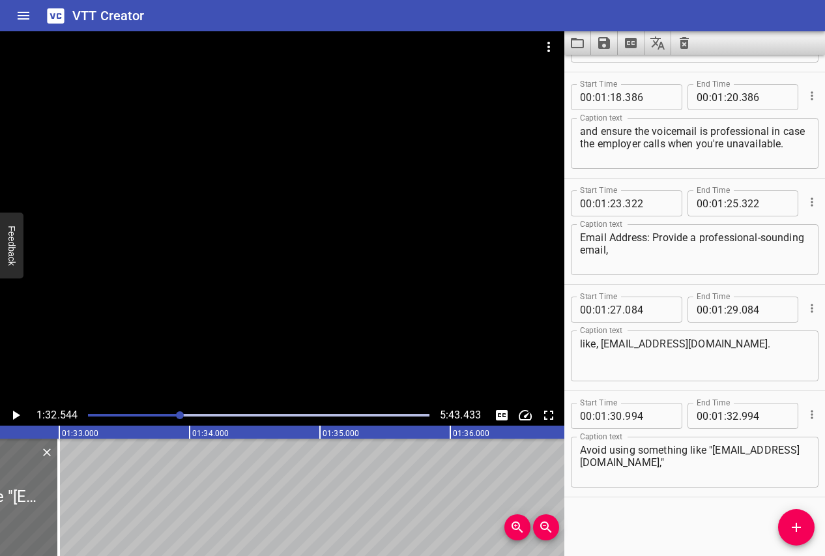
click at [602, 346] on textarea "like, firstname.lastname@email.com." at bounding box center [695, 356] width 230 height 37
click at [757, 344] on textarea "like, "[EMAIL_ADDRESS][DOMAIN_NAME]." at bounding box center [695, 356] width 230 height 37
type textarea "like, "[EMAIL_ADDRESS][DOMAIN_NAME]"."
click at [18, 415] on icon "Play/Pause" at bounding box center [16, 415] width 7 height 9
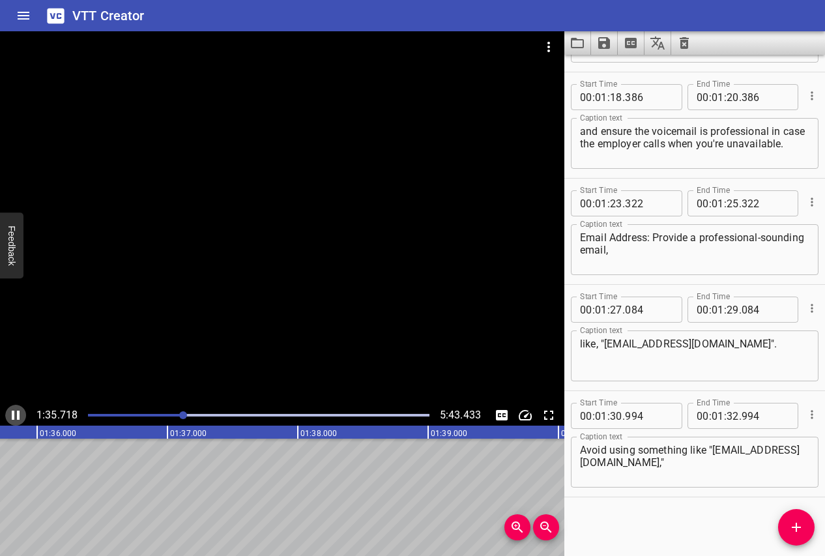
click at [16, 416] on icon "Play/Pause" at bounding box center [16, 416] width 16 height 16
click at [793, 520] on icon "Add Cue" at bounding box center [797, 528] width 16 height 16
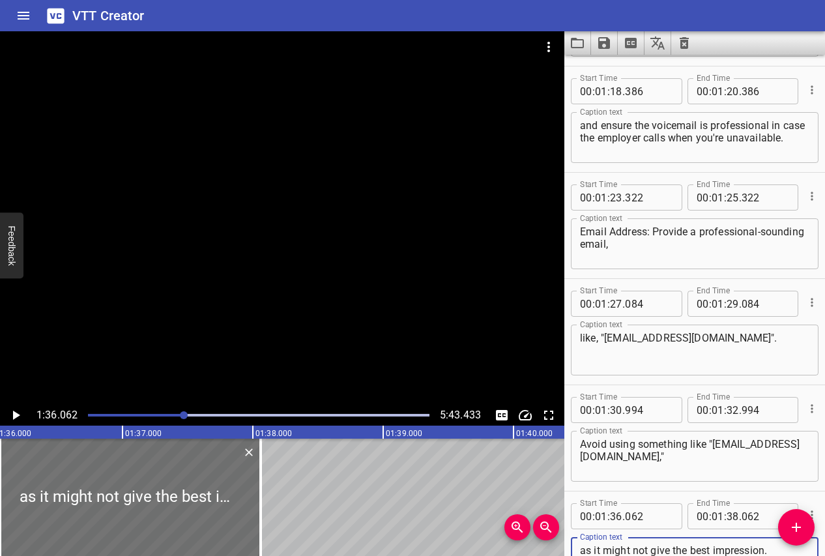
type textarea "as it might not give the best impression."
click at [15, 411] on icon "Play/Pause" at bounding box center [16, 416] width 16 height 16
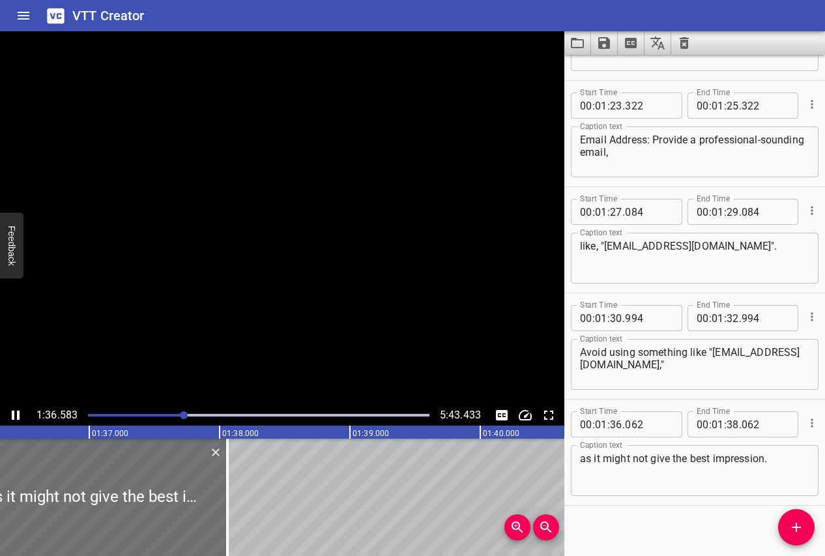
scroll to position [2111, 0]
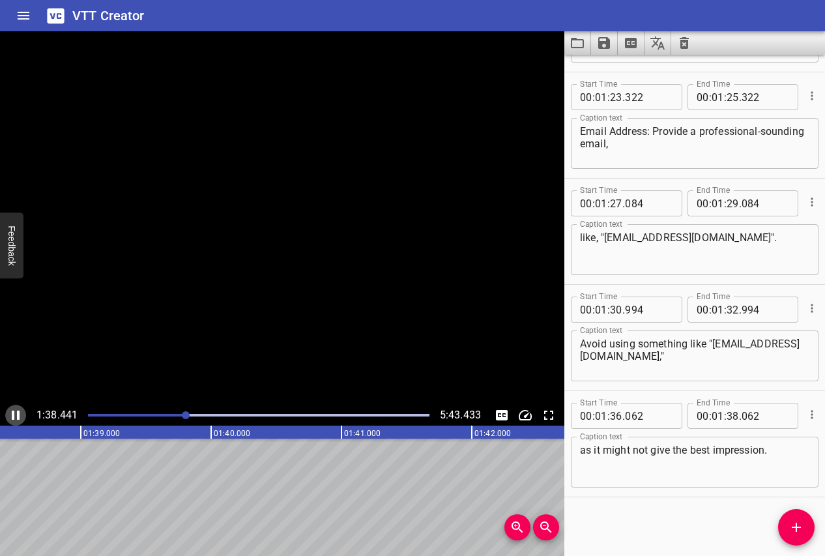
click at [15, 411] on icon "Play/Pause" at bounding box center [16, 416] width 16 height 16
click at [797, 522] on icon "Add Cue" at bounding box center [797, 528] width 16 height 16
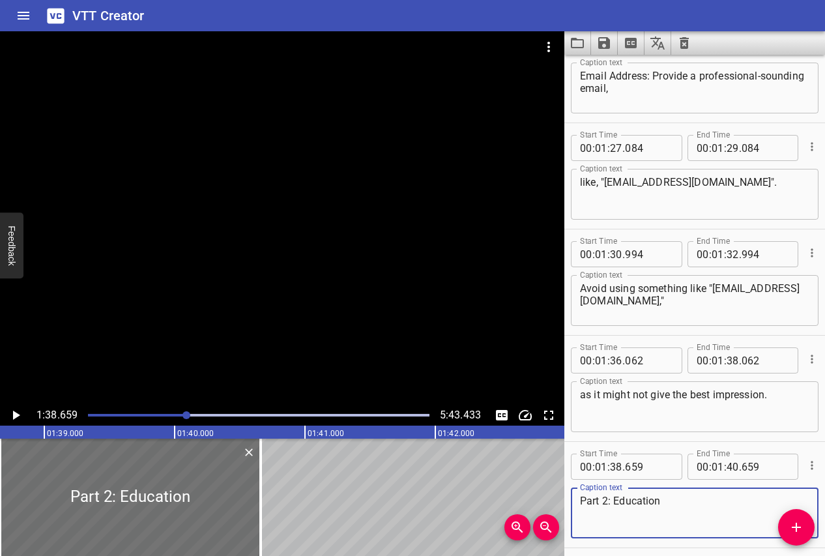
scroll to position [2217, 0]
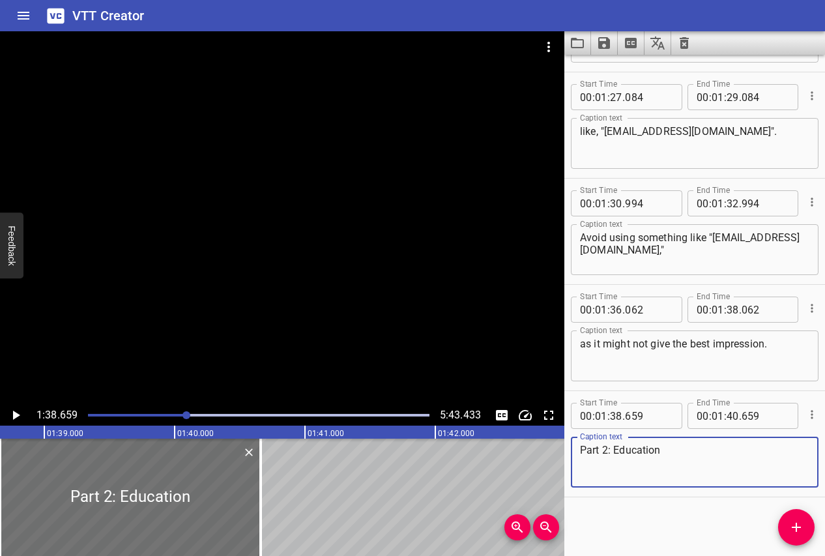
type textarea "Part 2: Education"
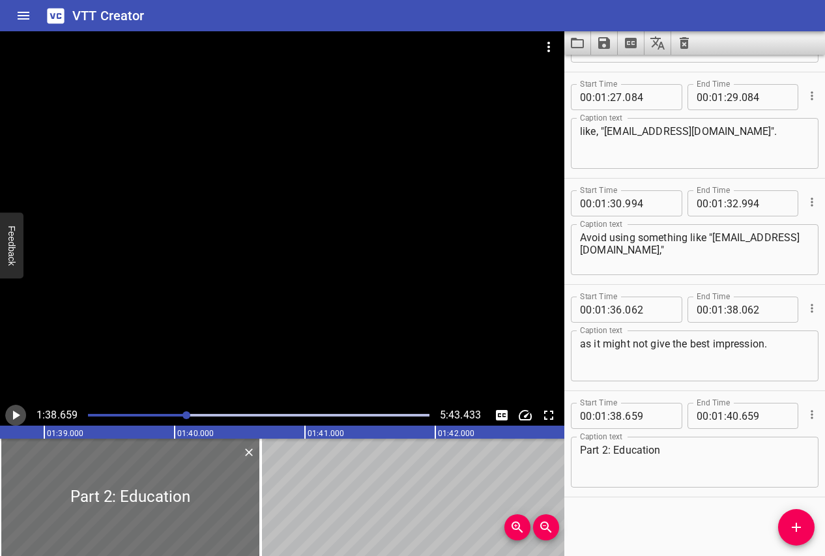
click at [12, 408] on icon "Play/Pause" at bounding box center [16, 416] width 16 height 16
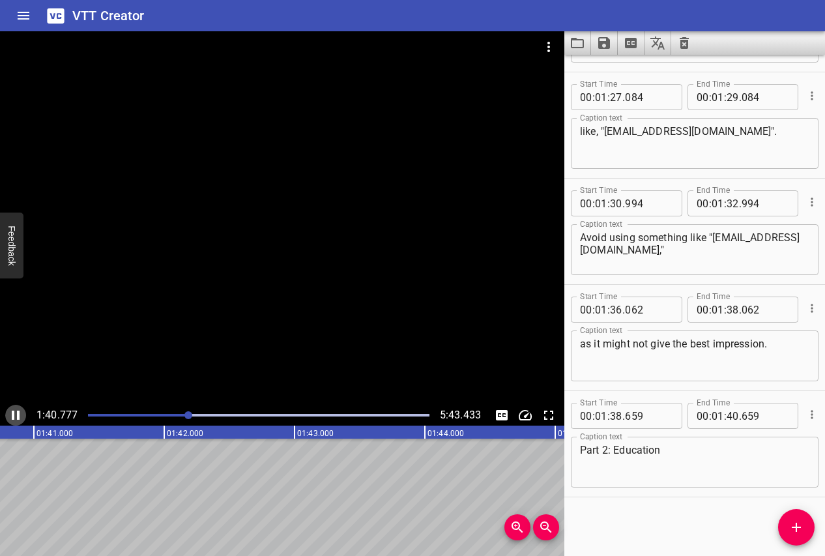
click at [12, 409] on icon "Play/Pause" at bounding box center [16, 416] width 16 height 16
click at [805, 529] on span "Add Cue" at bounding box center [796, 528] width 37 height 16
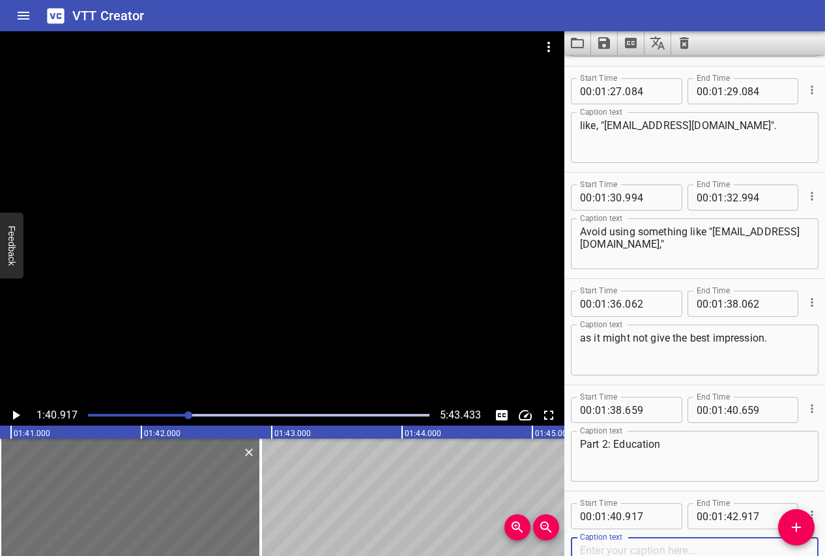
scroll to position [2323, 0]
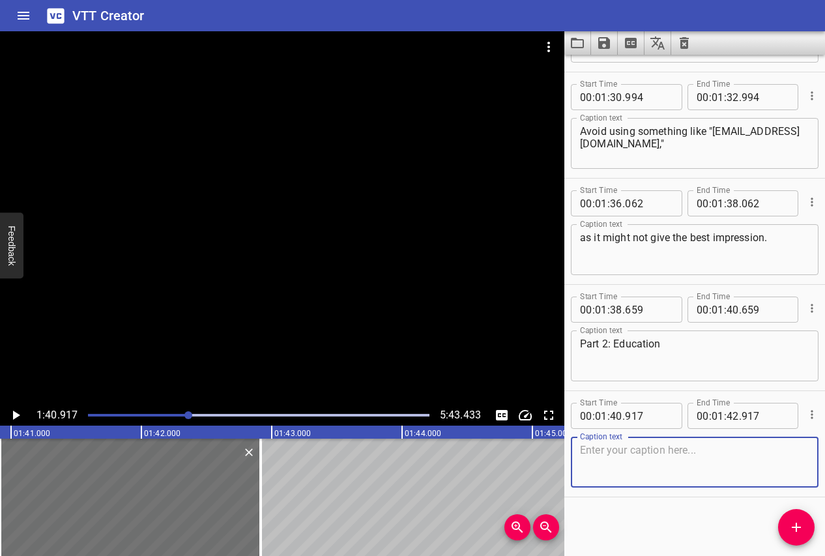
paste textarea "Employers want to know about your educational background, especially if it's re…"
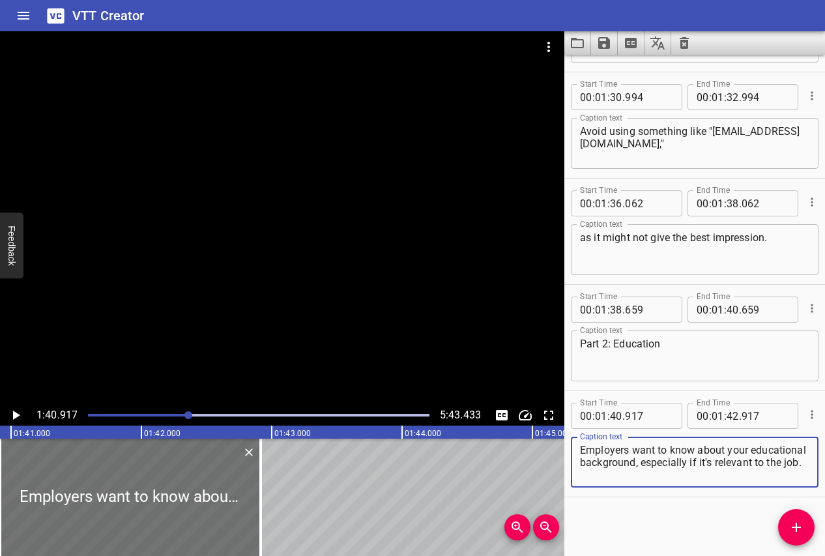
type textarea "Employers want to know about your educational background, especially if it's re…"
click at [16, 412] on icon "Play/Pause" at bounding box center [16, 416] width 16 height 16
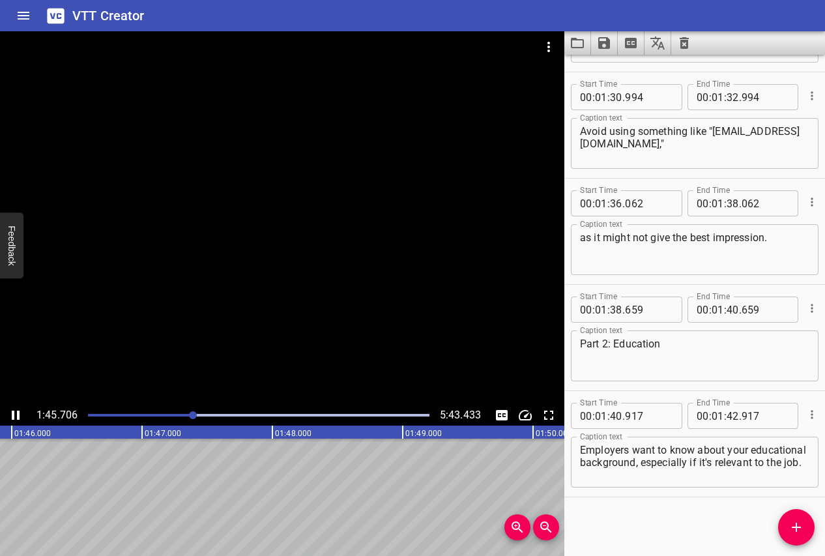
click at [16, 411] on icon "Play/Pause" at bounding box center [16, 416] width 16 height 16
click at [806, 515] on button "Add Cue" at bounding box center [796, 527] width 37 height 37
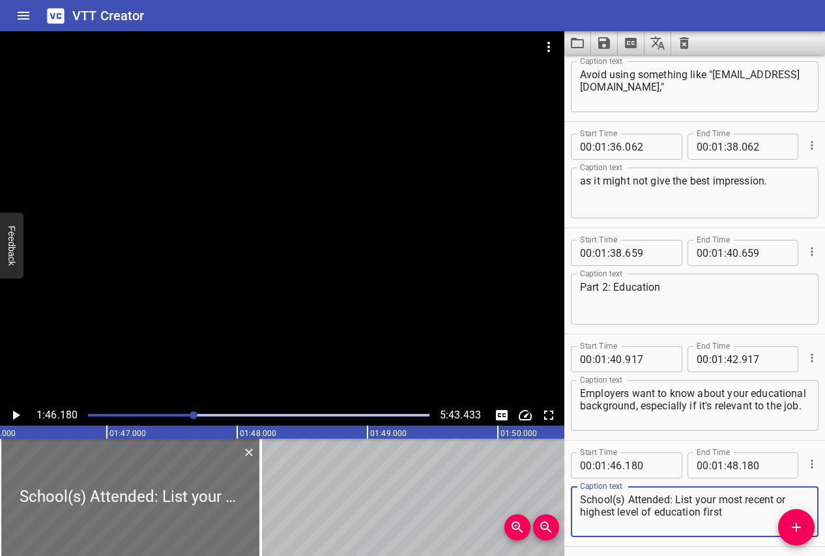
scroll to position [2429, 0]
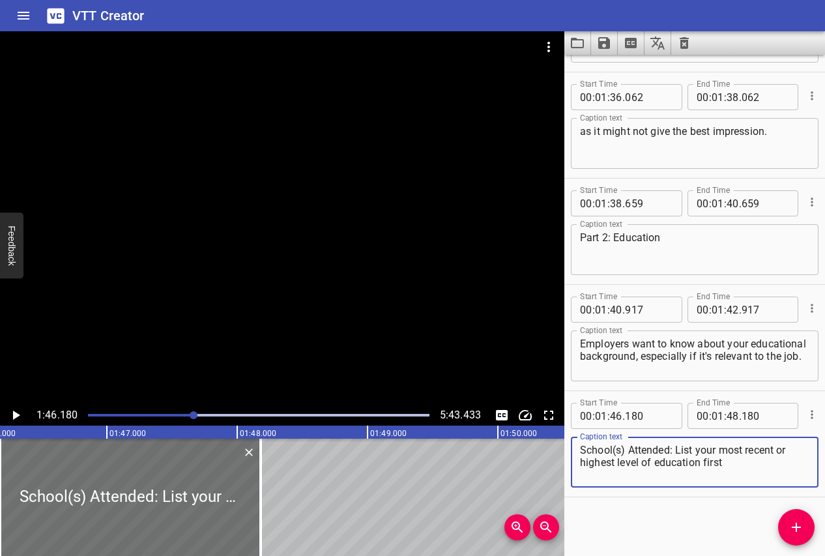
click at [20, 409] on icon "Play/Pause" at bounding box center [16, 416] width 16 height 16
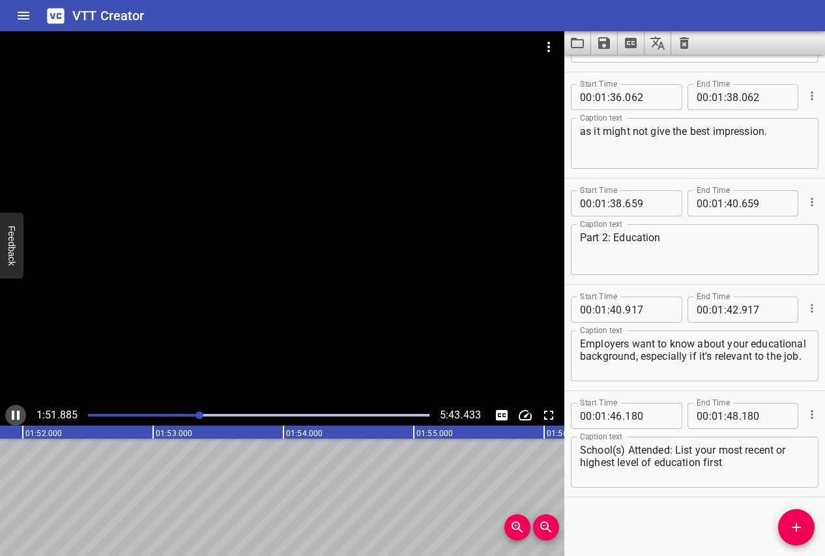
click at [18, 411] on icon "Play/Pause" at bounding box center [16, 415] width 8 height 9
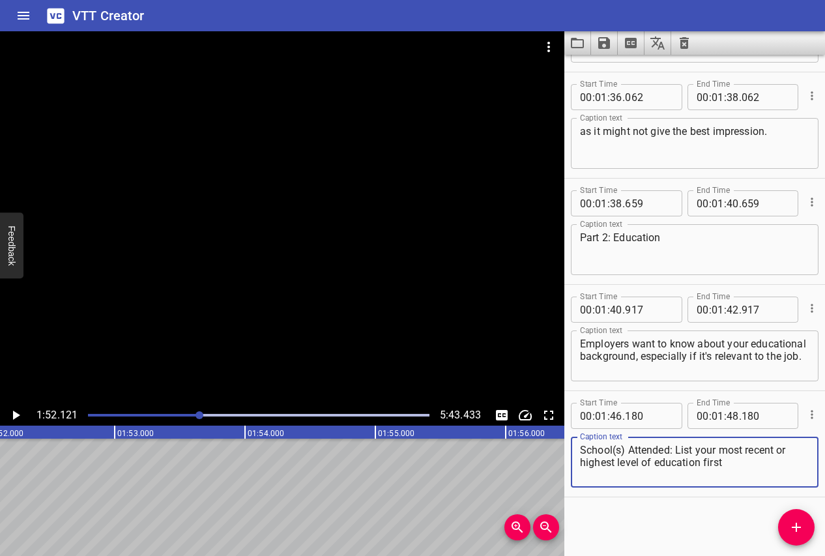
click at [723, 463] on textarea "School(s) Attended: List your most recent or highest level of education first" at bounding box center [695, 462] width 230 height 37
type textarea "School(s) Attended: List your most recent or highest level of education first."
click at [799, 531] on icon "Add Cue" at bounding box center [797, 528] width 16 height 16
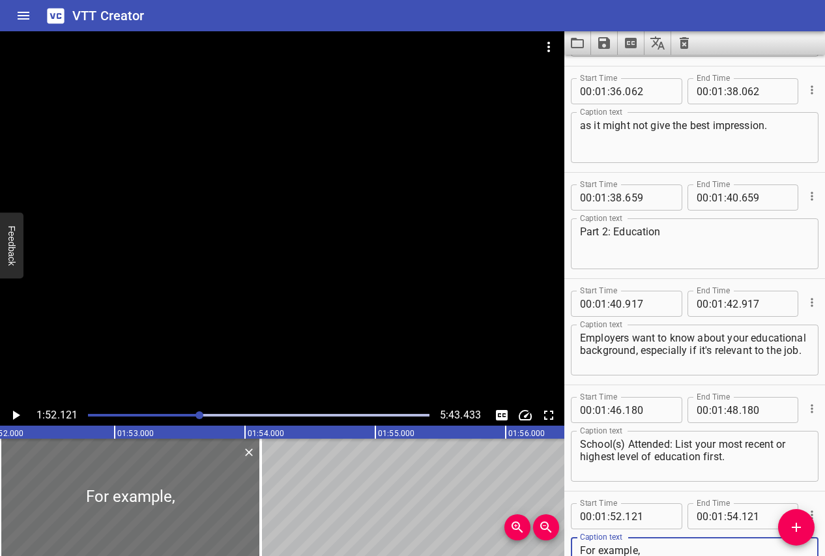
scroll to position [2536, 0]
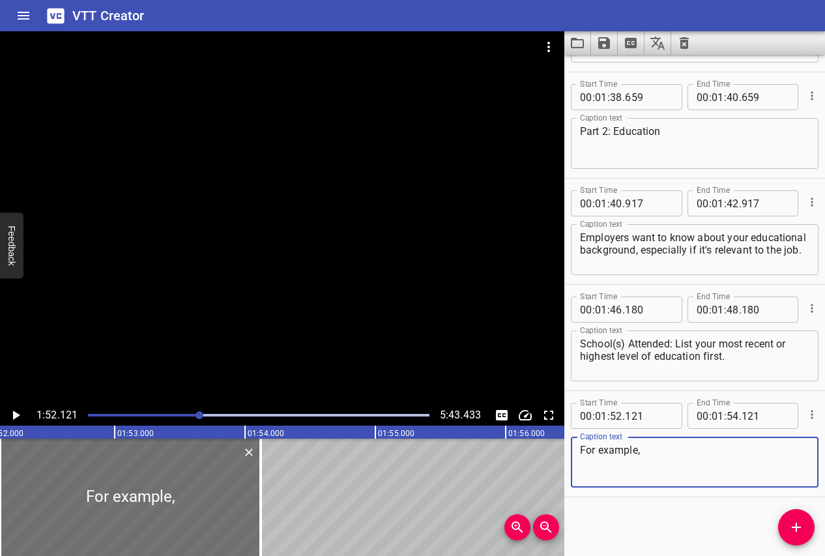
paste textarea "college or university"
type textarea "For example, college or university."
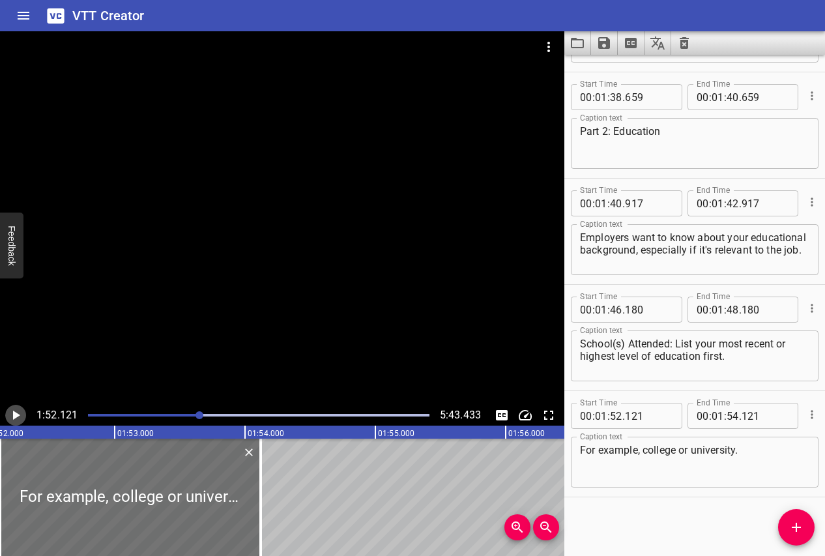
click at [16, 415] on icon "Play/Pause" at bounding box center [16, 415] width 7 height 9
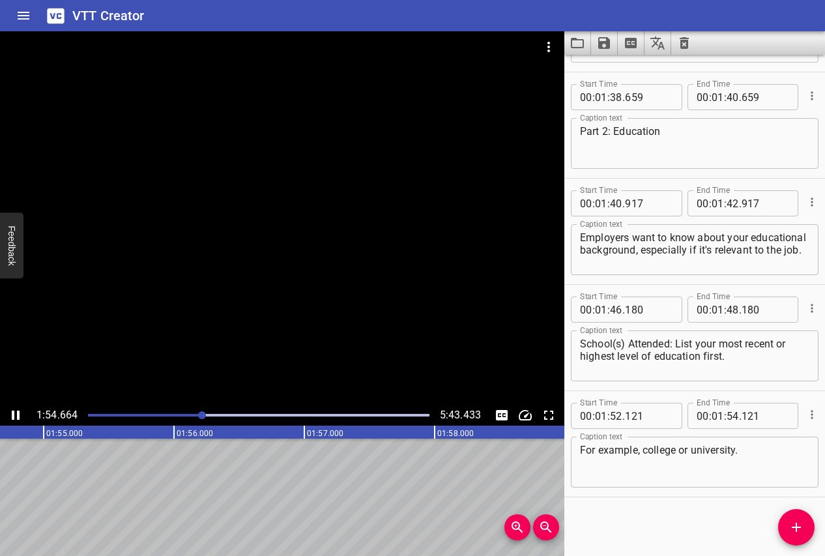
click at [16, 415] on icon "Play/Pause" at bounding box center [16, 416] width 16 height 16
click at [796, 526] on icon "Add Cue" at bounding box center [796, 527] width 9 height 9
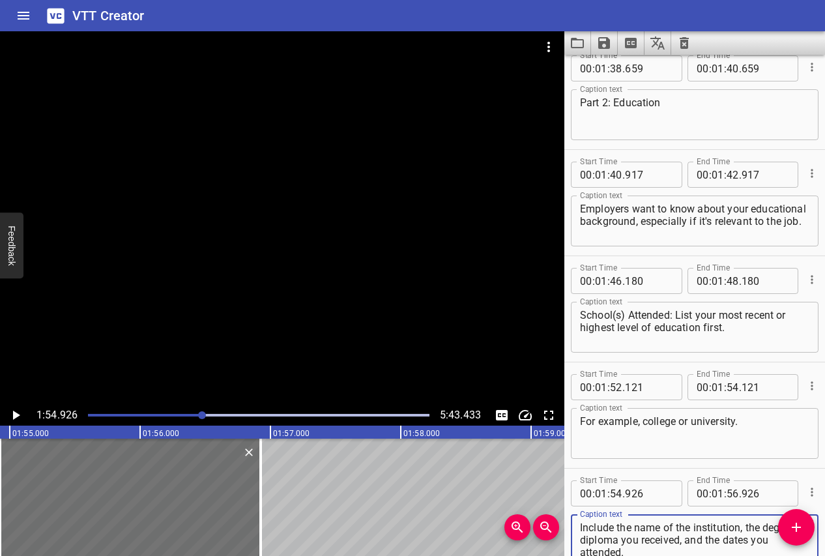
scroll to position [2566, 0]
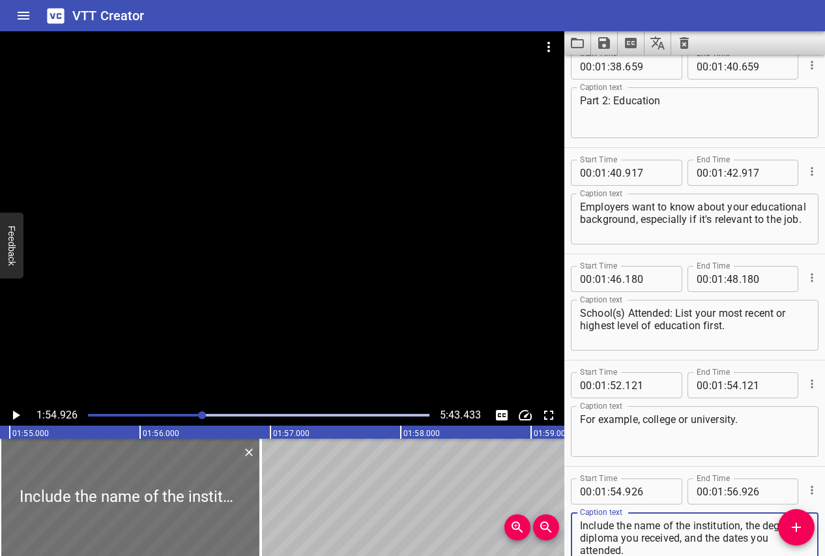
type textarea "Include the name of the institution, the degree or diploma you received, and th…"
click at [12, 415] on icon "Play/Pause" at bounding box center [16, 416] width 16 height 16
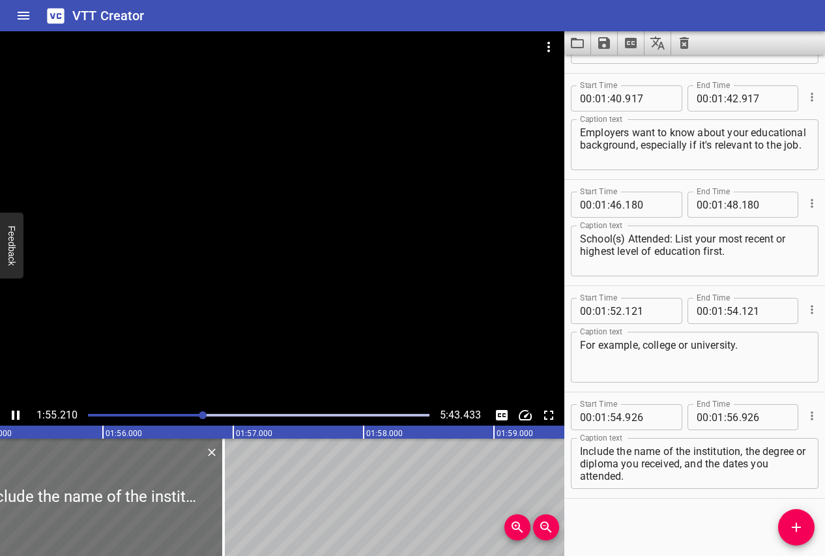
scroll to position [2642, 0]
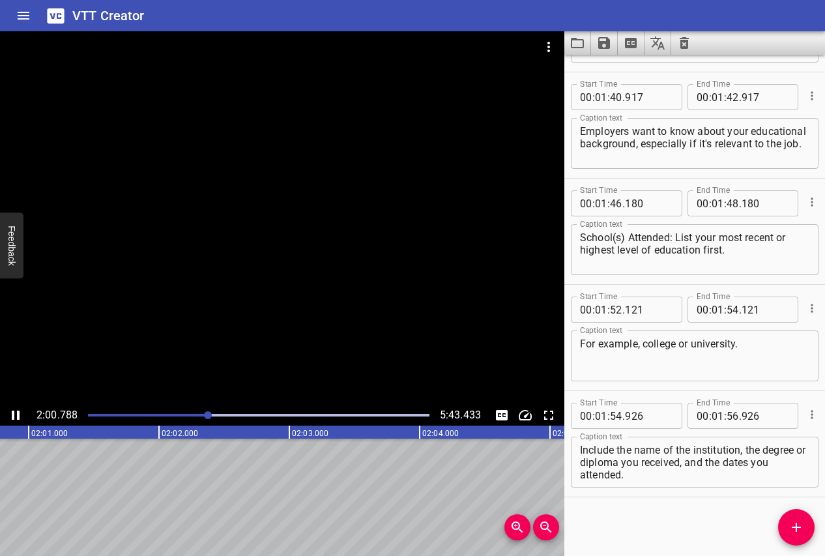
click at [14, 413] on icon "Play/Pause" at bounding box center [16, 415] width 8 height 9
click at [797, 516] on button "Add Cue" at bounding box center [796, 527] width 37 height 37
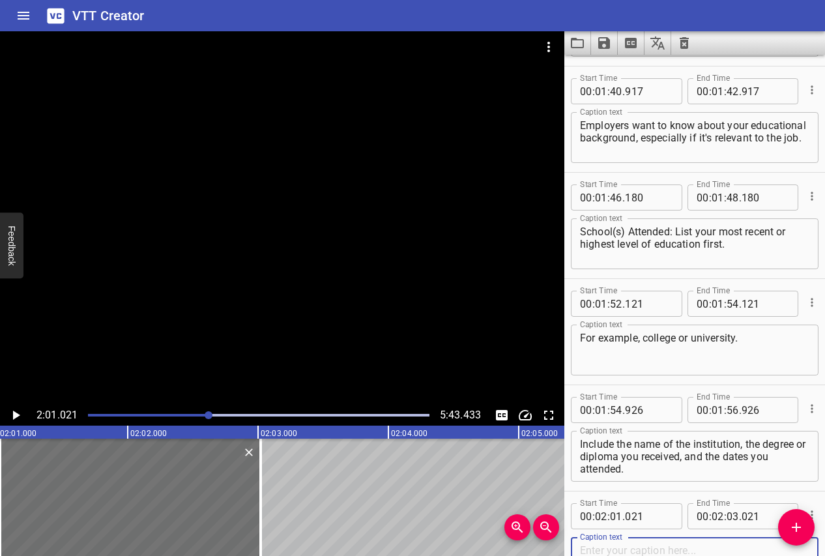
scroll to position [2748, 0]
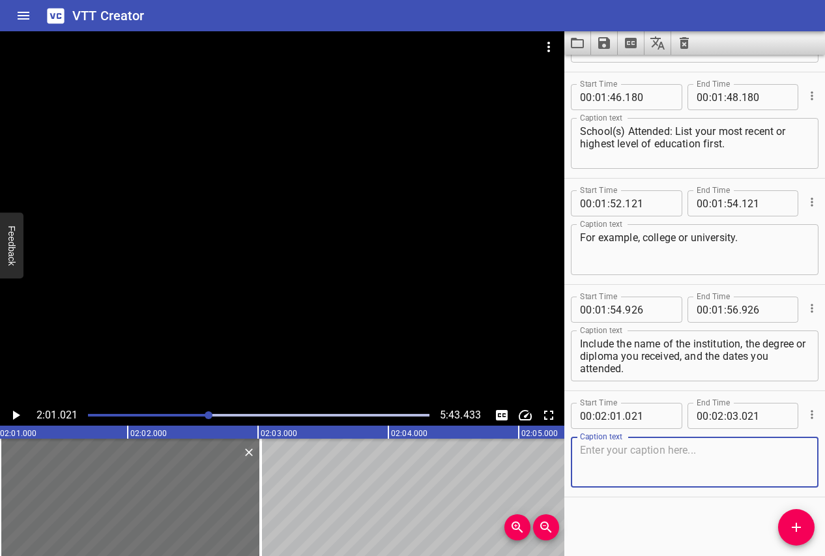
paste textarea "If you haven’t graduated yet, mention your expected graduation date."
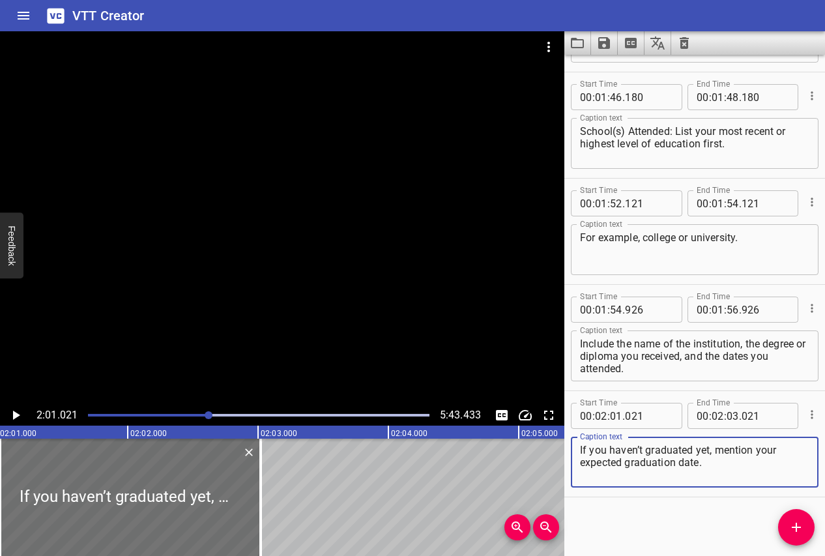
type textarea "If you haven’t graduated yet, mention your expected graduation date."
click at [16, 412] on icon "Play/Pause" at bounding box center [16, 416] width 16 height 16
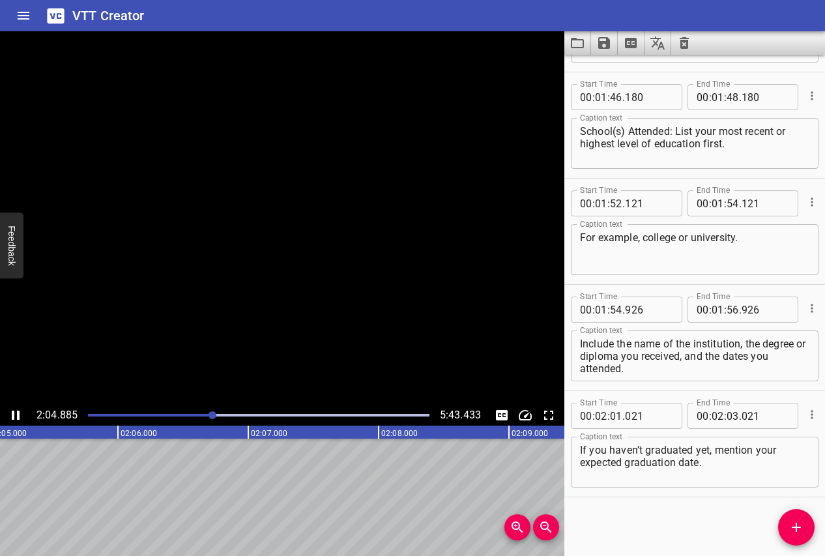
click at [16, 412] on icon "Play/Pause" at bounding box center [16, 416] width 16 height 16
click at [795, 521] on icon "Add Cue" at bounding box center [797, 528] width 16 height 16
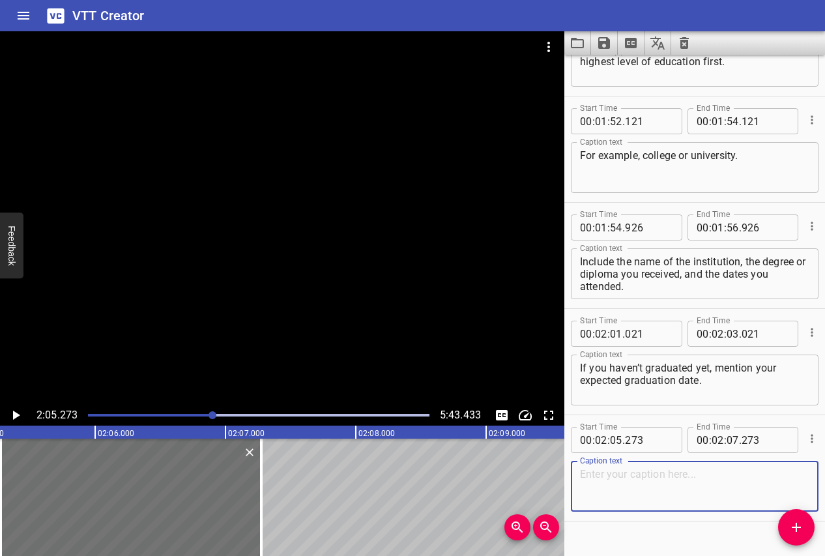
scroll to position [2854, 0]
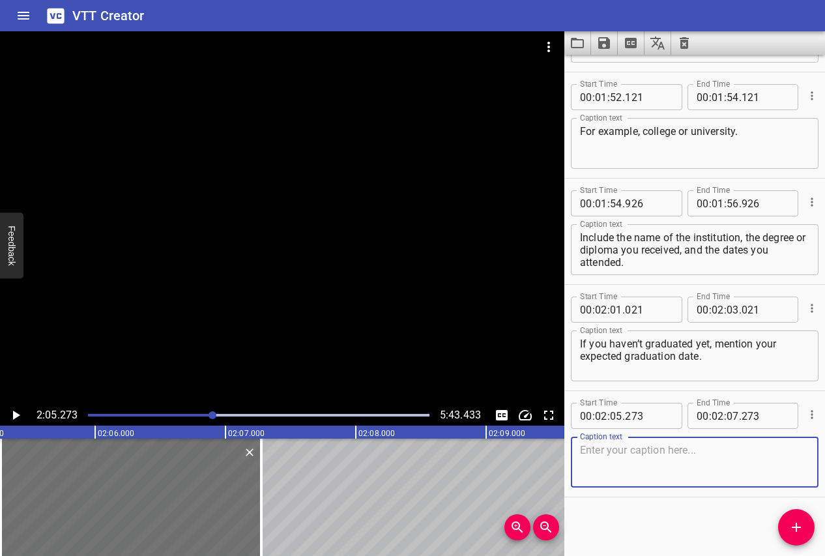
paste textarea "Relevant Coursework: If you’re applying for a job related to your field of study"
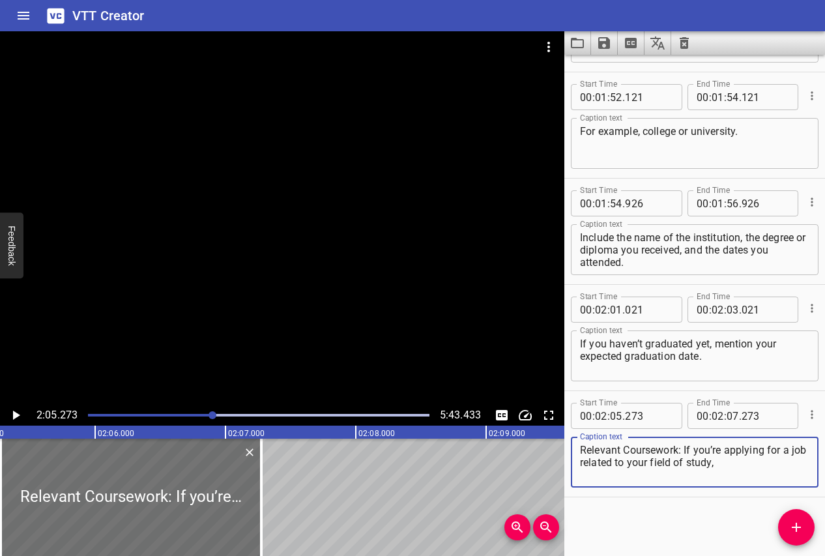
type textarea "Relevant Coursework: If you’re applying for a job related to your field of stud…"
click at [12, 414] on icon "Play/Pause" at bounding box center [16, 416] width 16 height 16
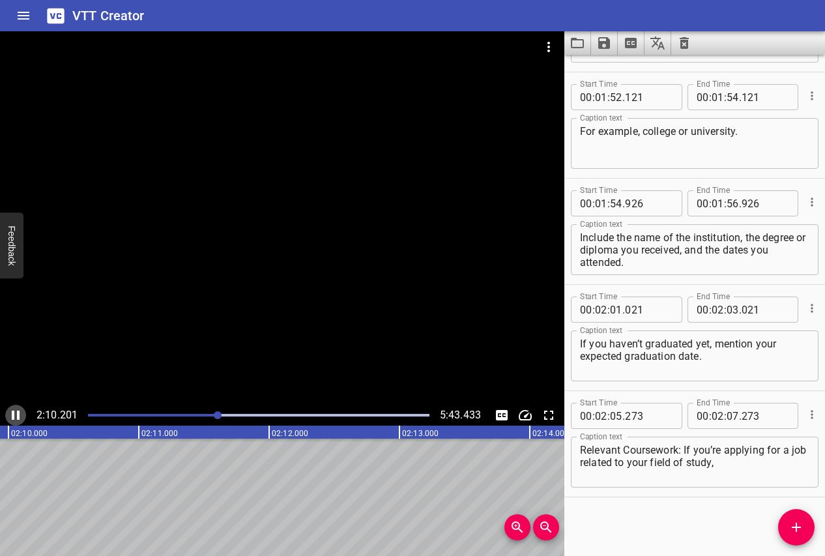
click at [14, 414] on icon "Play/Pause" at bounding box center [16, 416] width 16 height 16
click at [793, 529] on icon "Add Cue" at bounding box center [797, 528] width 16 height 16
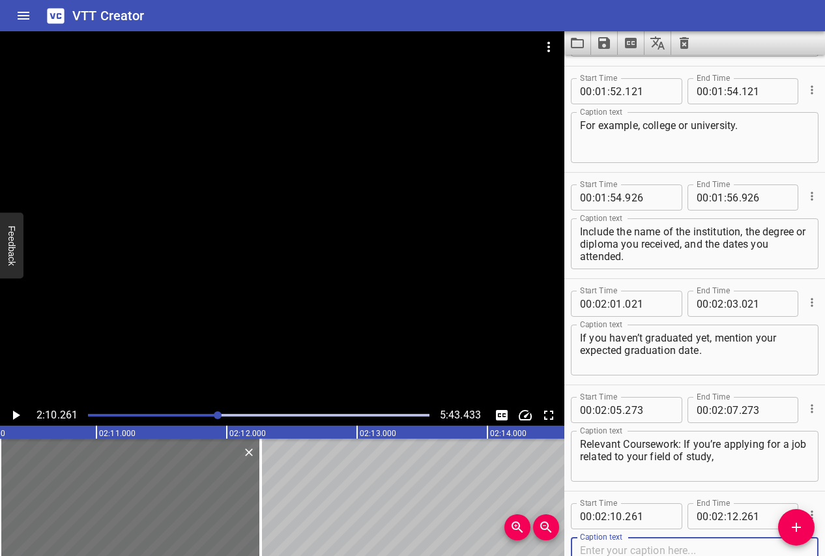
scroll to position [2961, 0]
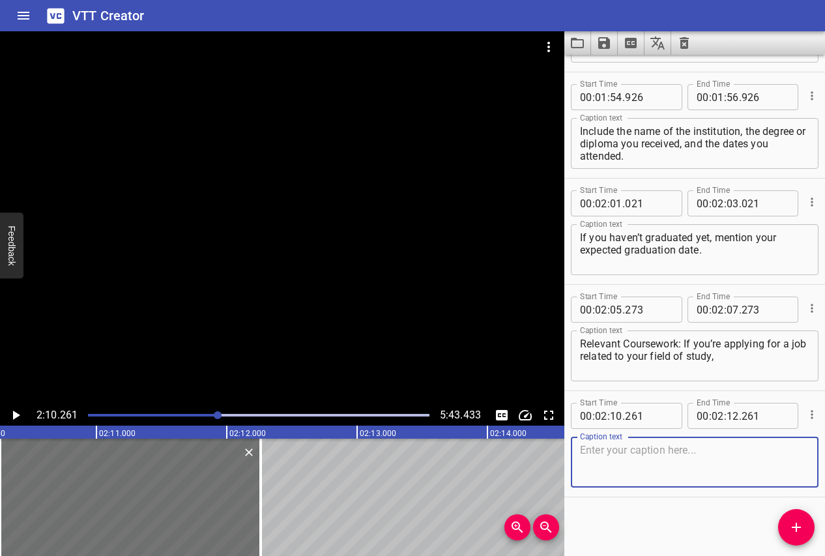
paste textarea "like a marketing role for someone studying marketing"
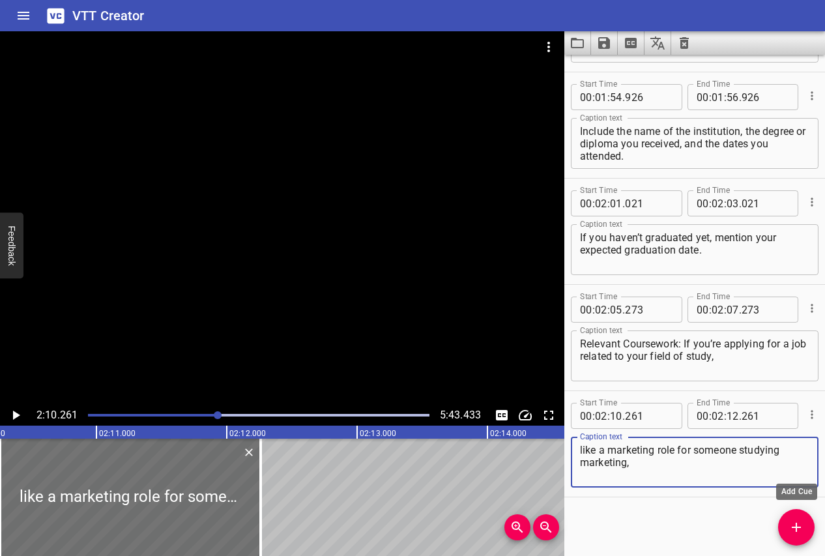
type textarea "like a marketing role for someone studying marketing,"
click at [800, 529] on icon "Add Cue" at bounding box center [797, 528] width 16 height 16
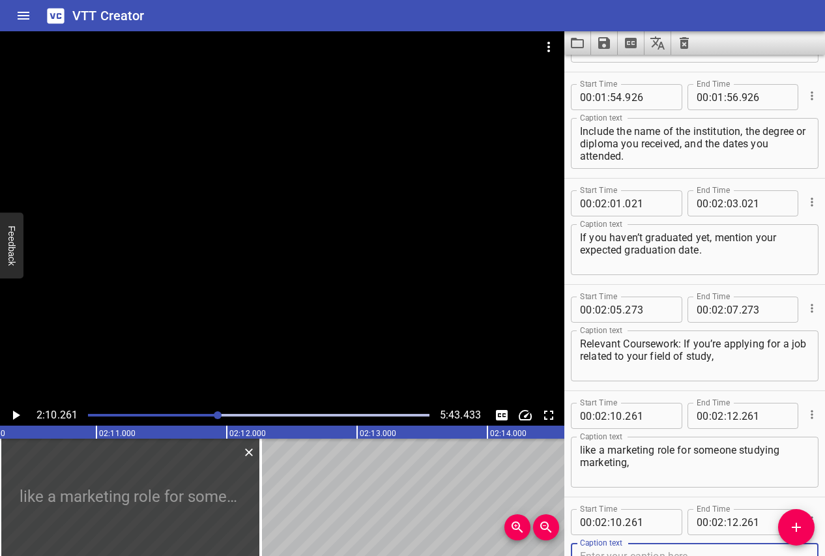
scroll to position [2967, 0]
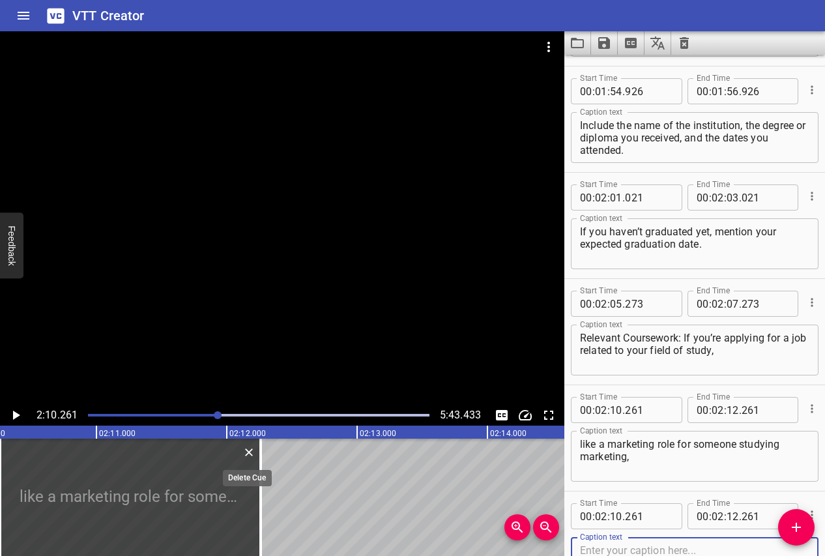
click at [250, 453] on icon "Delete" at bounding box center [249, 453] width 8 height 8
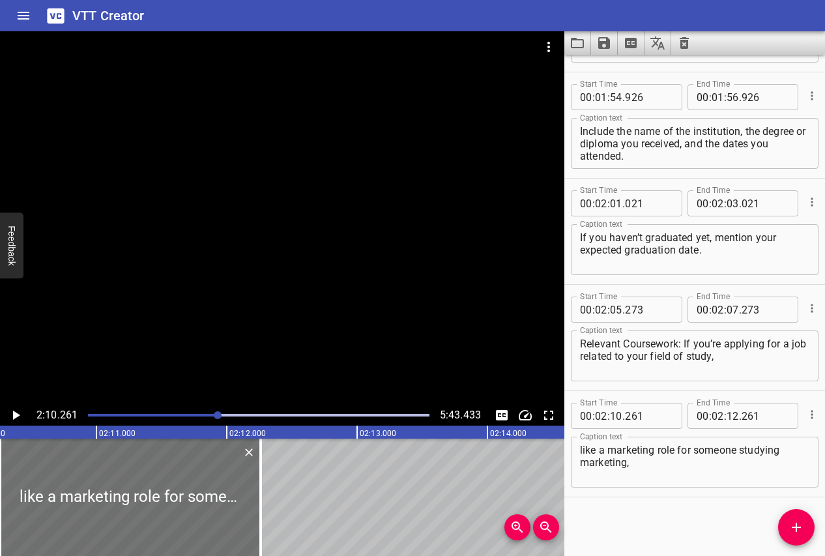
scroll to position [2961, 0]
click at [15, 413] on icon "Play/Pause" at bounding box center [16, 415] width 7 height 9
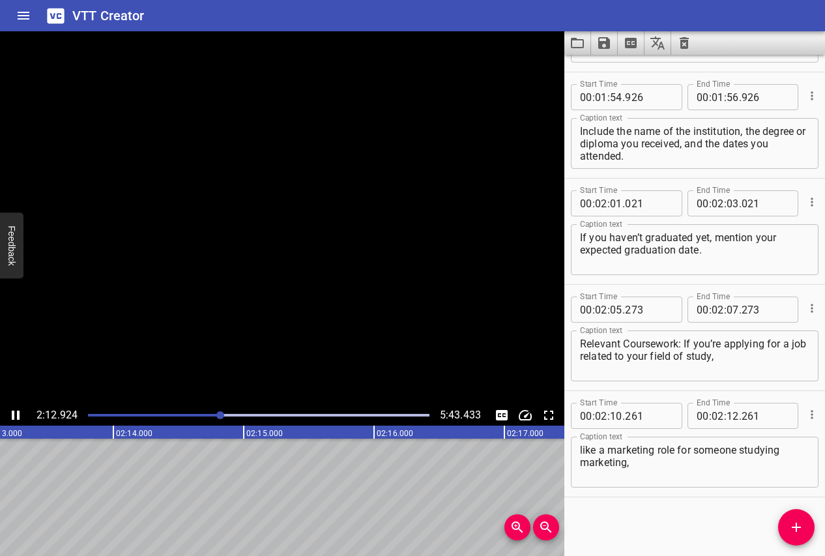
click at [15, 413] on icon "Play/Pause" at bounding box center [16, 416] width 16 height 16
click at [805, 527] on span "Add Cue" at bounding box center [796, 528] width 37 height 16
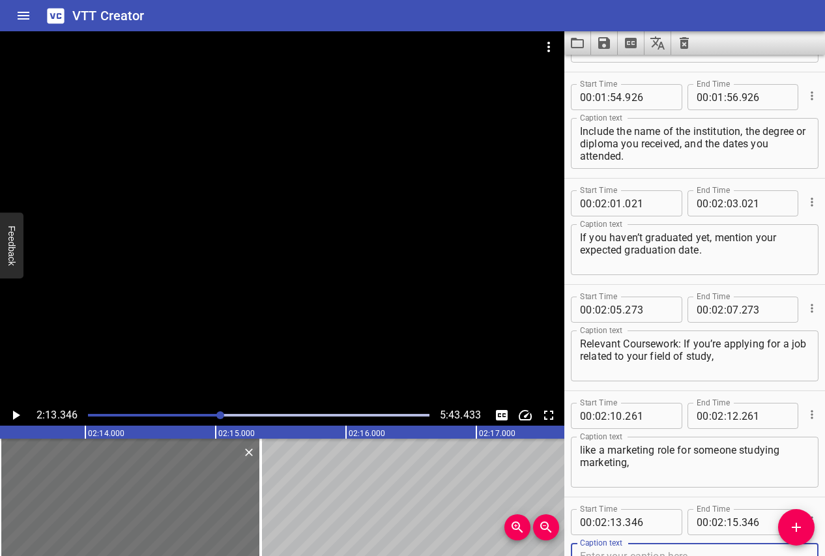
scroll to position [2967, 0]
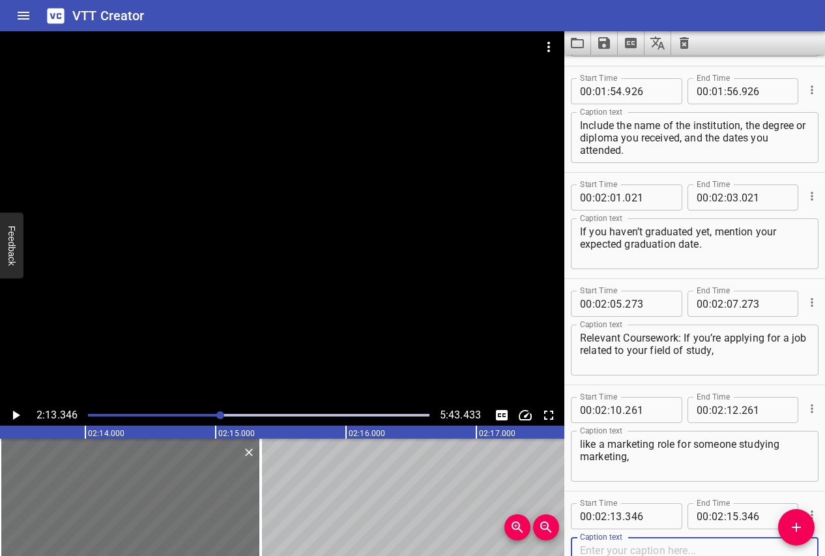
paste textarea "it can be helpful to list any specific coursework you’ve completed that directl…"
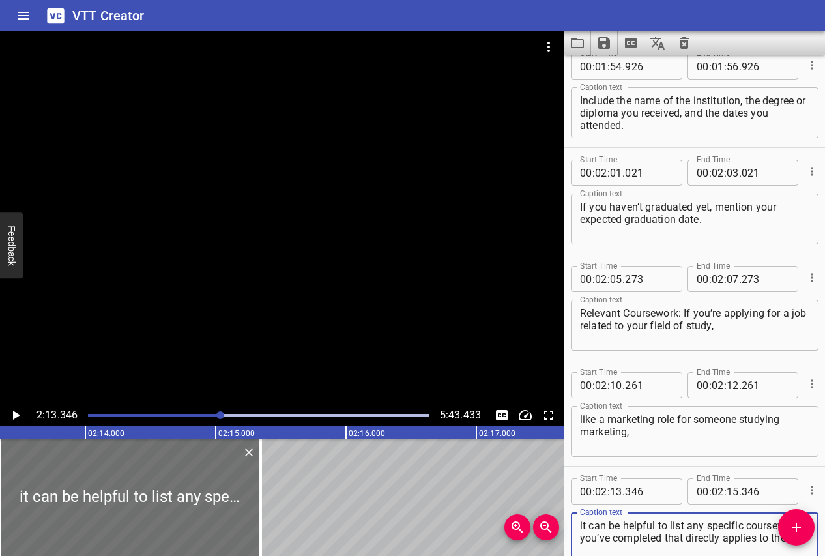
scroll to position [3067, 0]
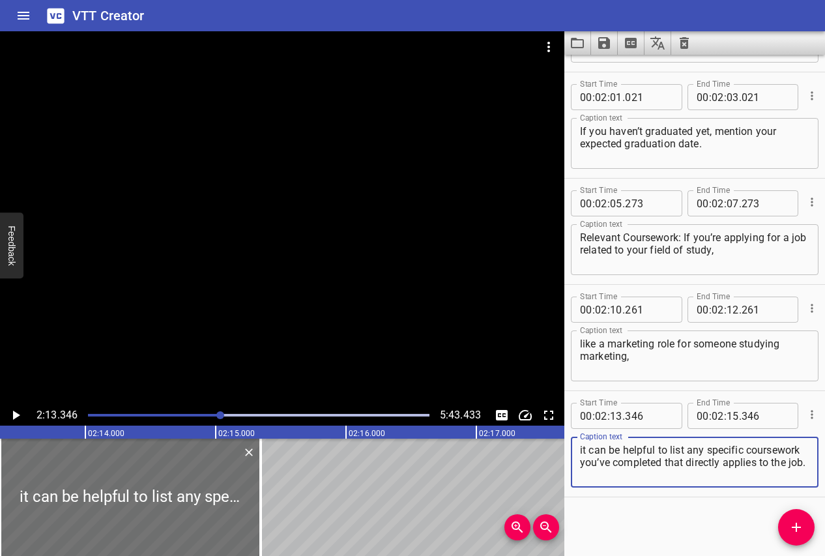
type textarea "it can be helpful to list any specific coursework you’ve completed that directl…"
click at [11, 415] on icon "Play/Pause" at bounding box center [16, 416] width 16 height 16
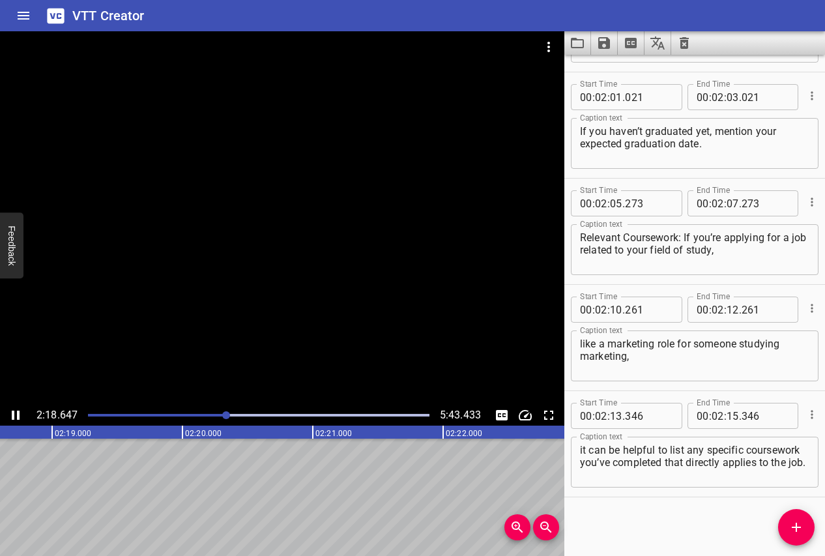
click at [13, 415] on icon "Play/Pause" at bounding box center [16, 415] width 8 height 9
click at [799, 539] on button "Add Cue" at bounding box center [796, 527] width 37 height 37
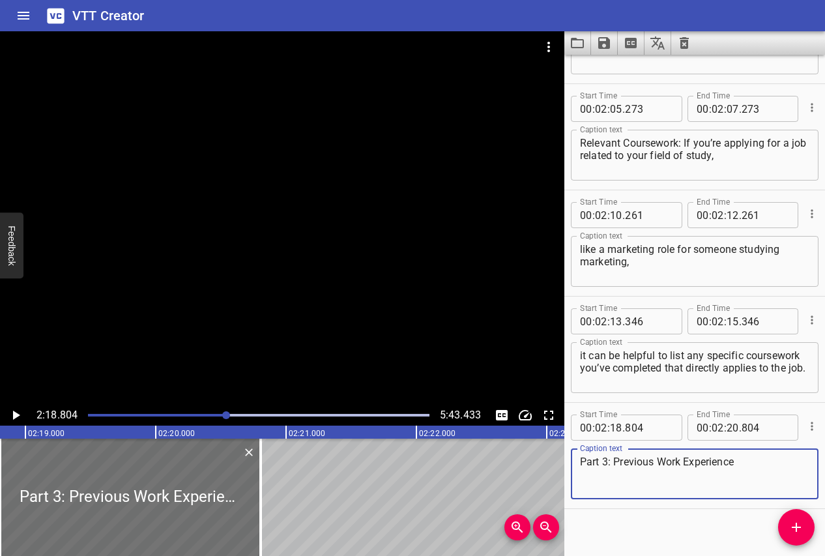
scroll to position [3173, 0]
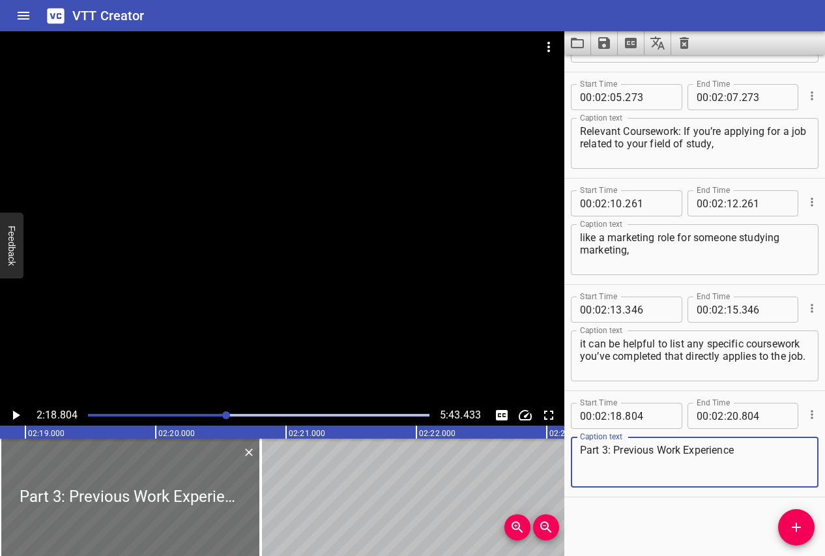
type textarea "Part 3: Previous Work Experience"
click at [20, 414] on icon "Play/Pause" at bounding box center [16, 416] width 16 height 16
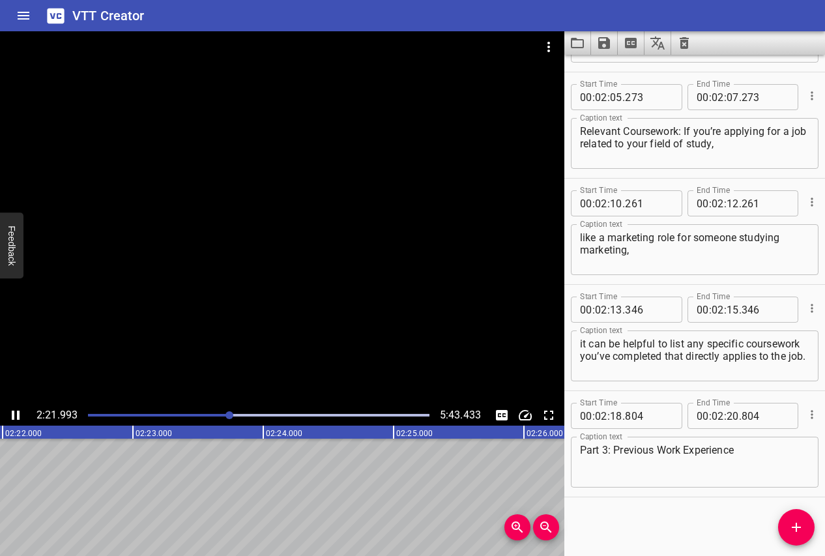
click at [20, 414] on icon "Play/Pause" at bounding box center [16, 416] width 16 height 16
click at [790, 522] on icon "Add Cue" at bounding box center [797, 528] width 16 height 16
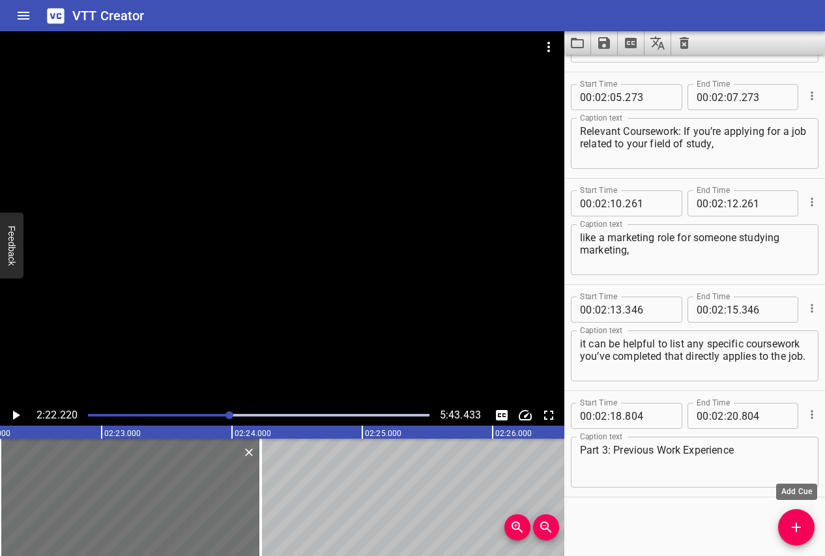
scroll to position [3179, 0]
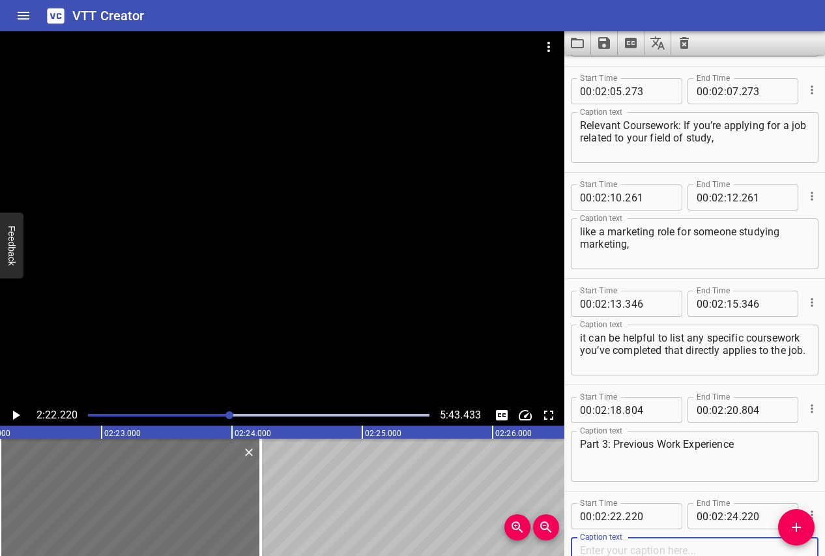
paste textarea "Employers will be looking to see if you have the relevant experience for the jo…"
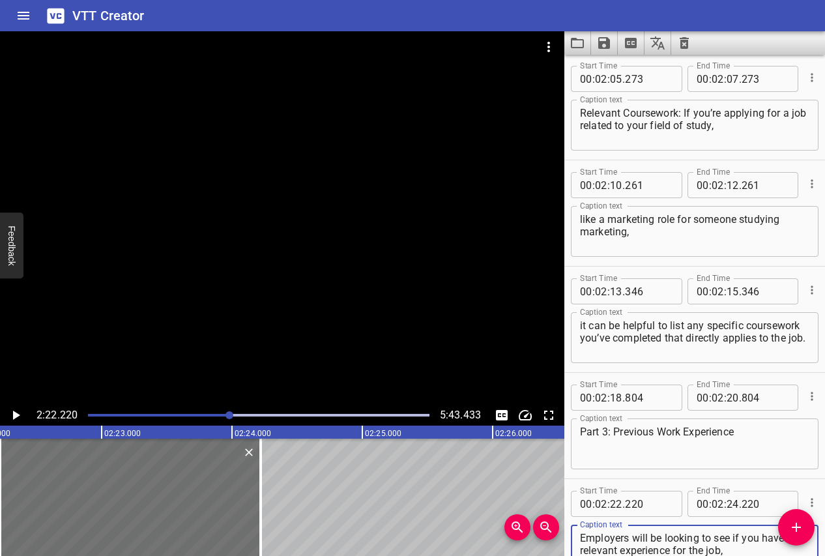
scroll to position [3280, 0]
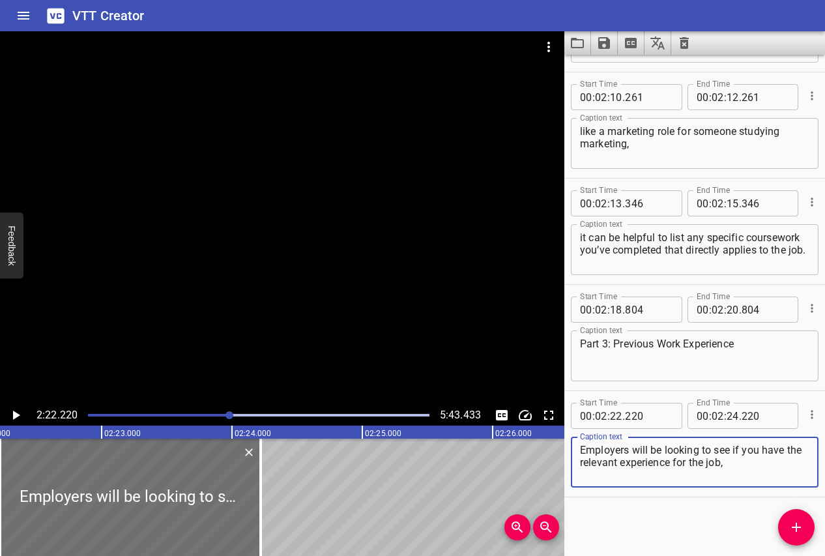
type textarea "Employers will be looking to see if you have the relevant experience for the jo…"
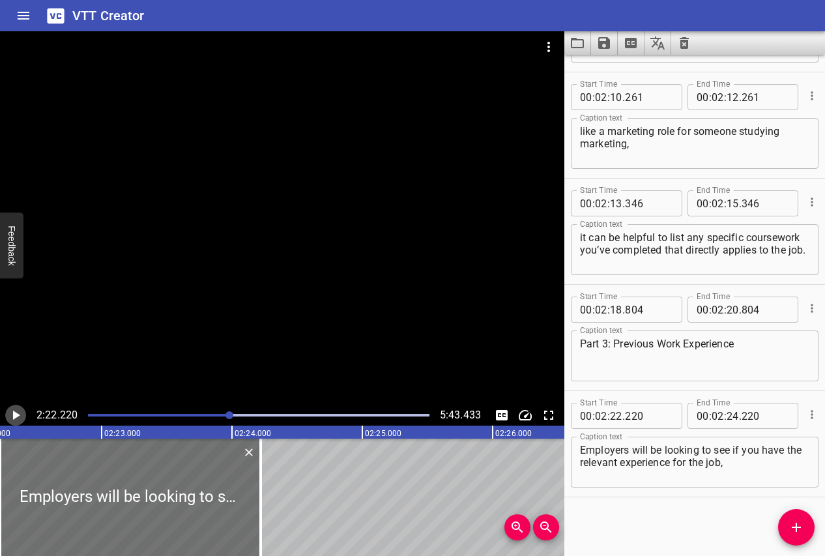
click at [18, 413] on icon "Play/Pause" at bounding box center [16, 416] width 16 height 16
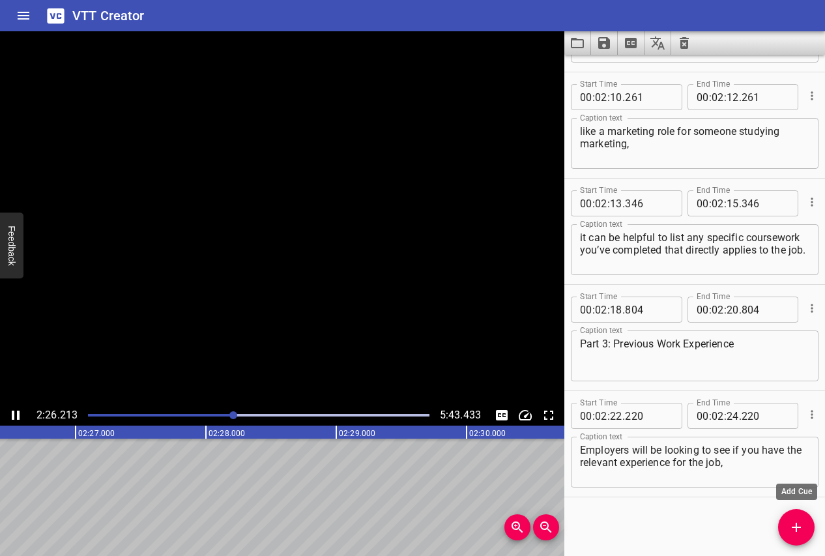
click at [793, 527] on icon "Add Cue" at bounding box center [796, 527] width 9 height 9
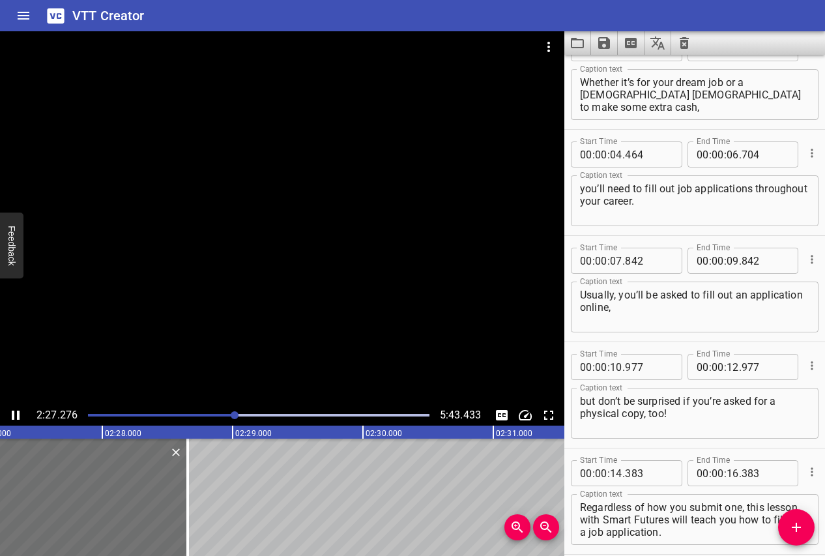
scroll to position [0, 0]
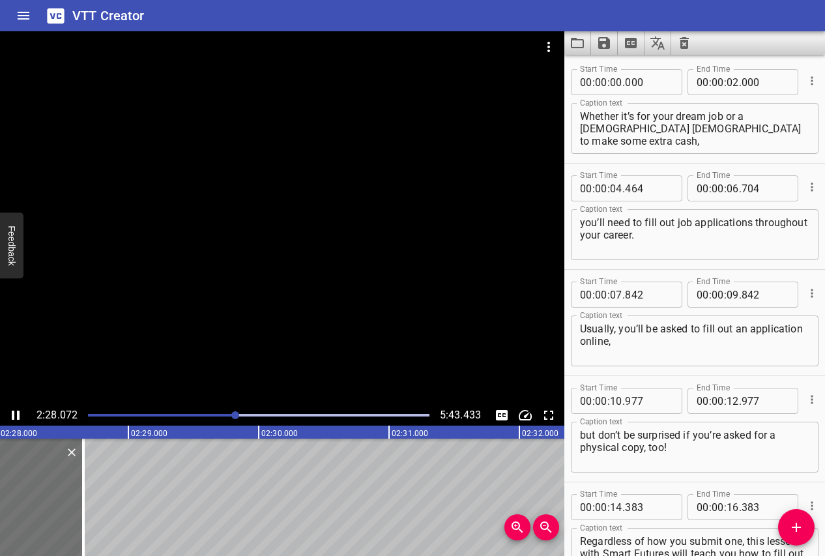
click at [18, 413] on icon "Play/Pause" at bounding box center [16, 415] width 8 height 9
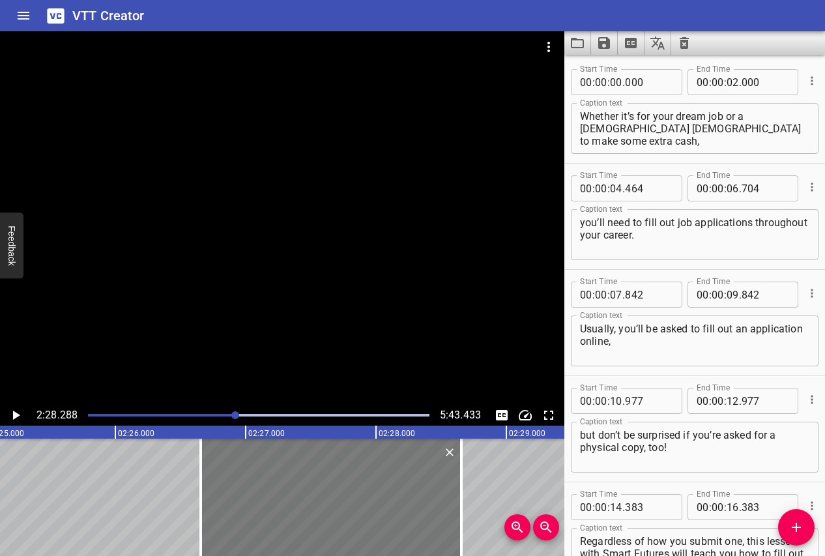
scroll to position [0, 18916]
drag, startPoint x: 256, startPoint y: 490, endPoint x: 235, endPoint y: 490, distance: 20.2
click at [235, 490] on div at bounding box center [319, 497] width 261 height 117
type input "507"
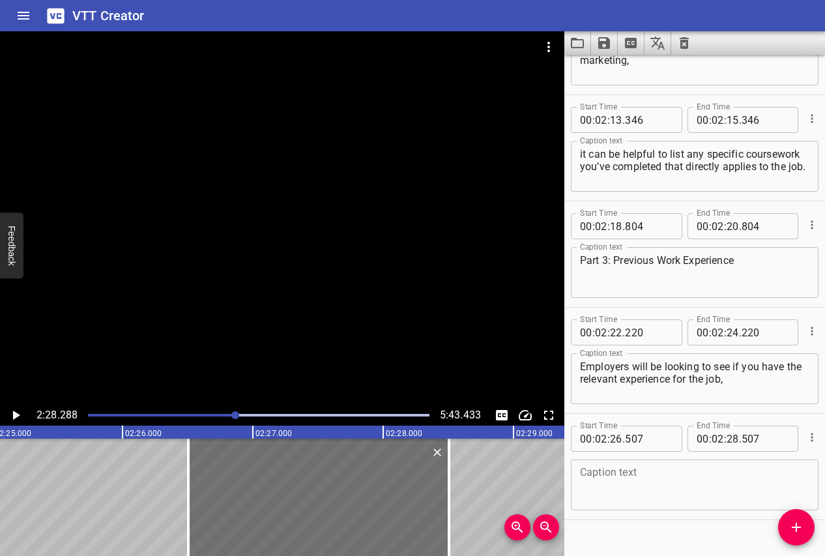
scroll to position [3386, 0]
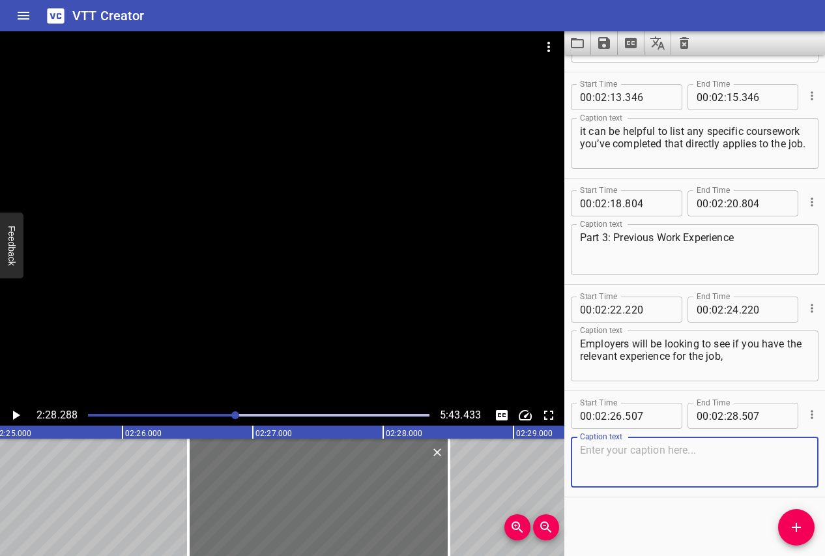
click at [651, 464] on textarea at bounding box center [695, 462] width 230 height 37
paste textarea "or if you’ve held positions that show transferable skills."
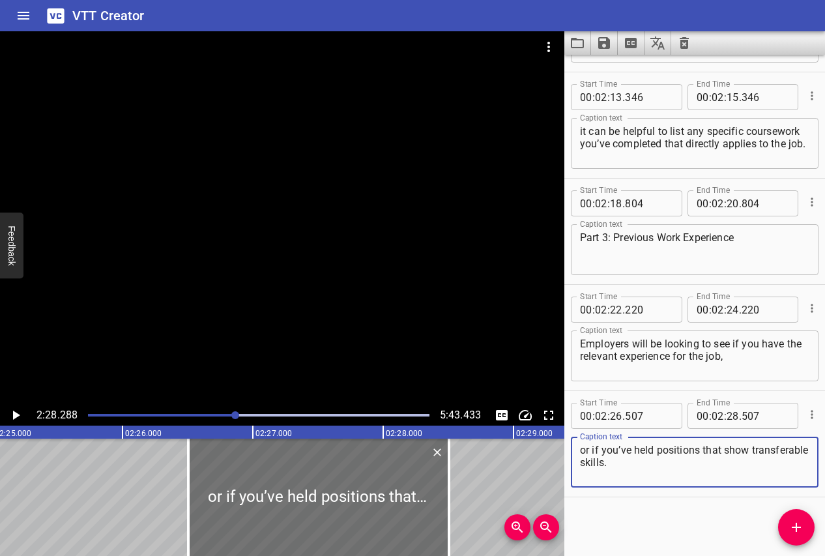
type textarea "or if you’ve held positions that show transferable skills."
click at [796, 525] on icon "Add Cue" at bounding box center [796, 527] width 9 height 9
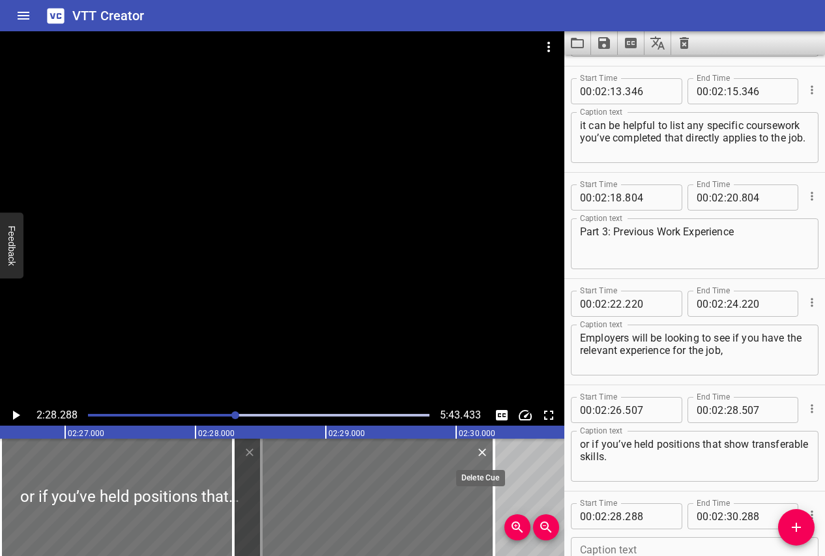
click at [475, 458] on div at bounding box center [481, 452] width 15 height 17
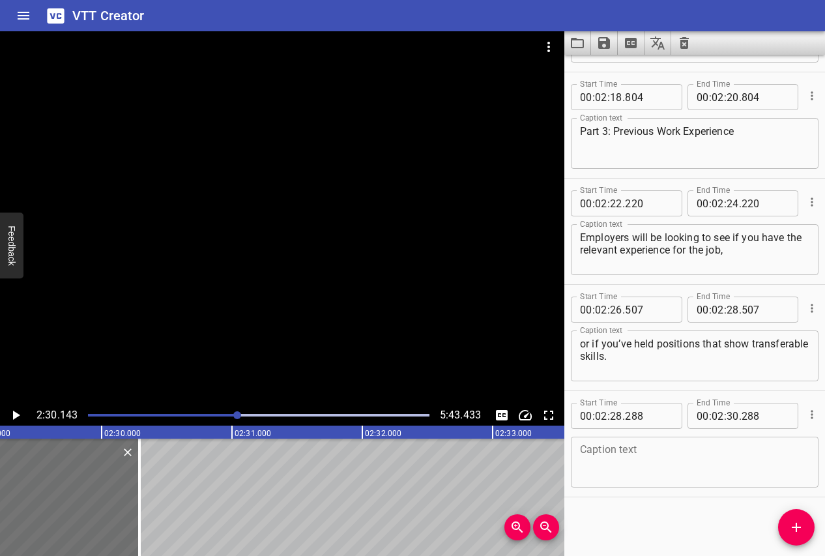
scroll to position [0, 19448]
click at [140, 452] on icon "Delete" at bounding box center [138, 452] width 13 height 13
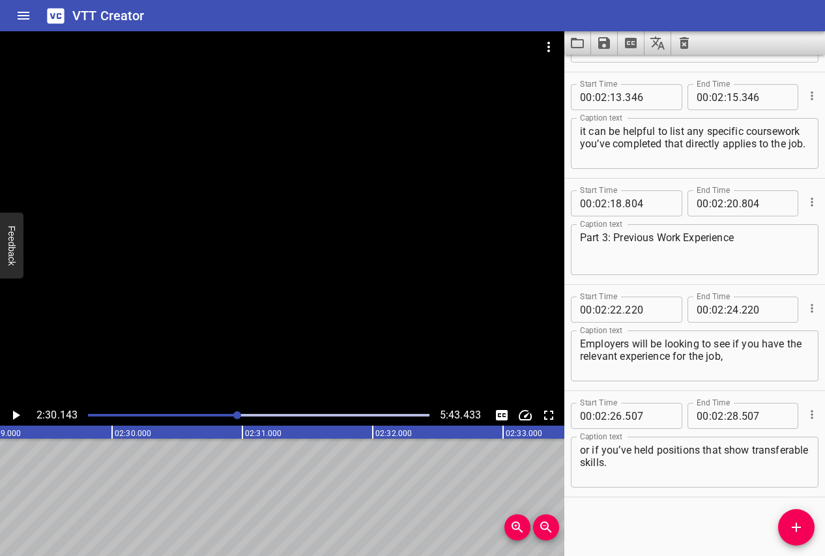
scroll to position [3386, 0]
click at [14, 414] on icon "Play/Pause" at bounding box center [16, 415] width 7 height 9
click at [14, 414] on icon "Play/Pause" at bounding box center [16, 416] width 16 height 16
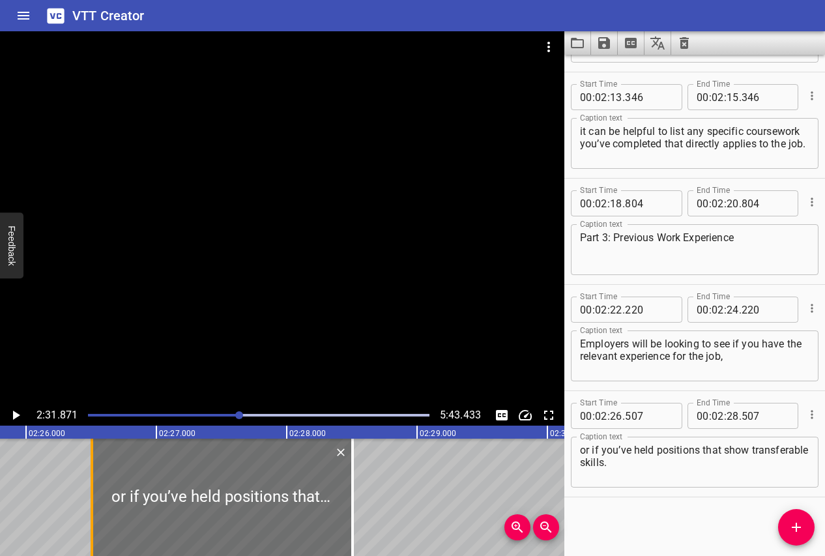
click at [93, 512] on div at bounding box center [92, 497] width 3 height 117
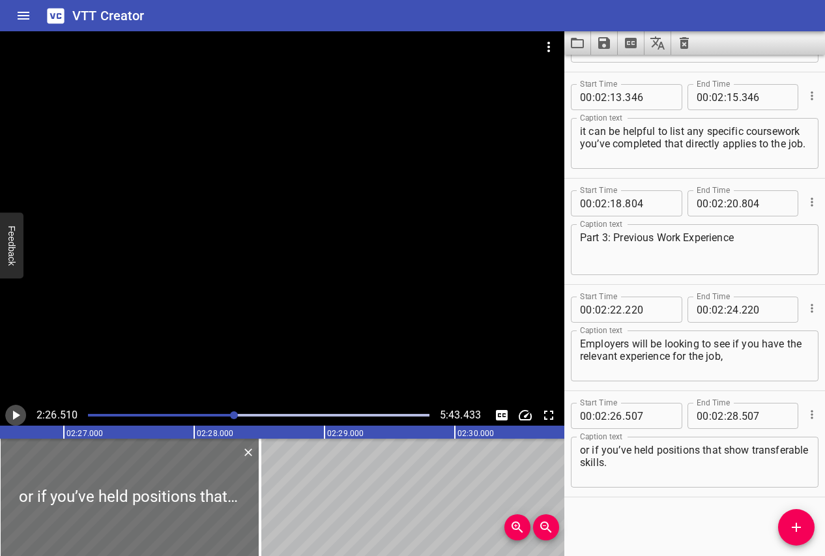
click at [14, 414] on icon "Play/Pause" at bounding box center [16, 415] width 7 height 9
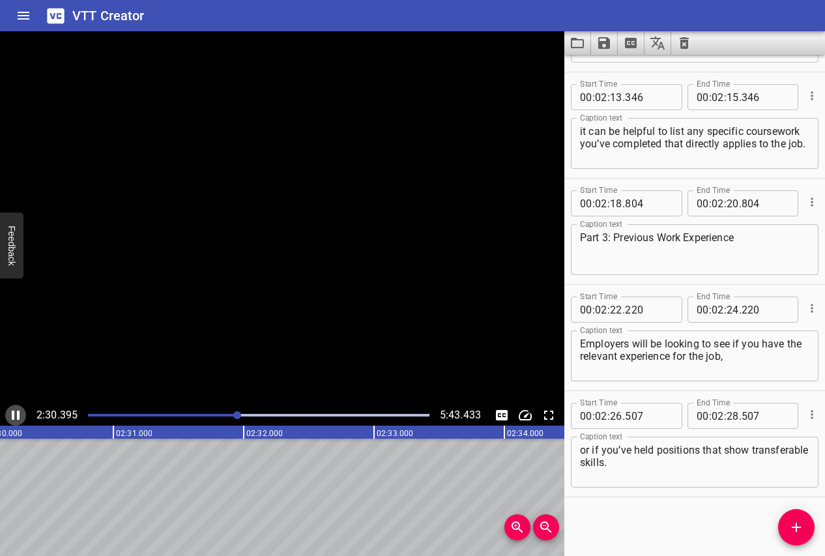
click at [14, 414] on icon "Play/Pause" at bounding box center [16, 415] width 8 height 9
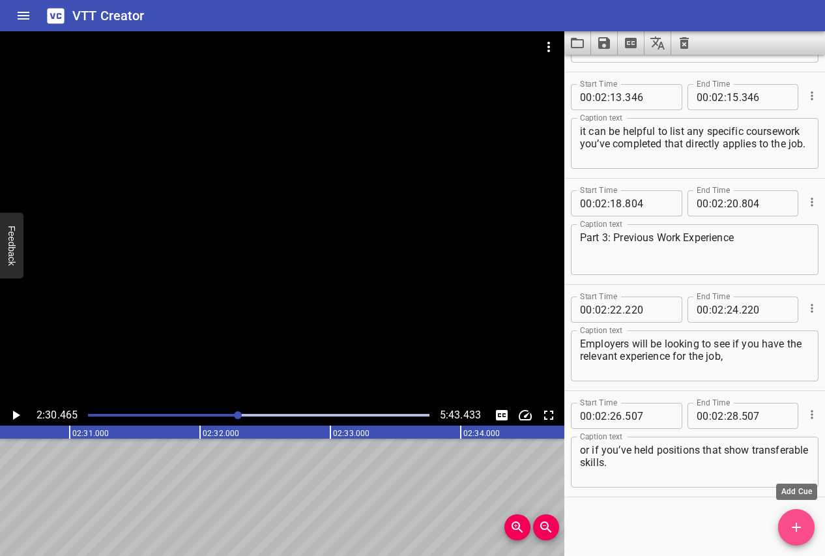
click at [792, 521] on icon "Add Cue" at bounding box center [797, 528] width 16 height 16
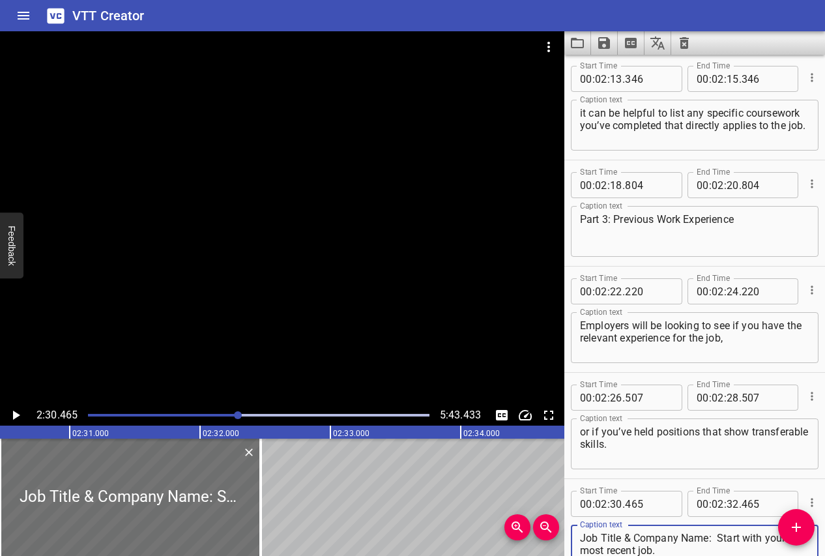
scroll to position [3492, 0]
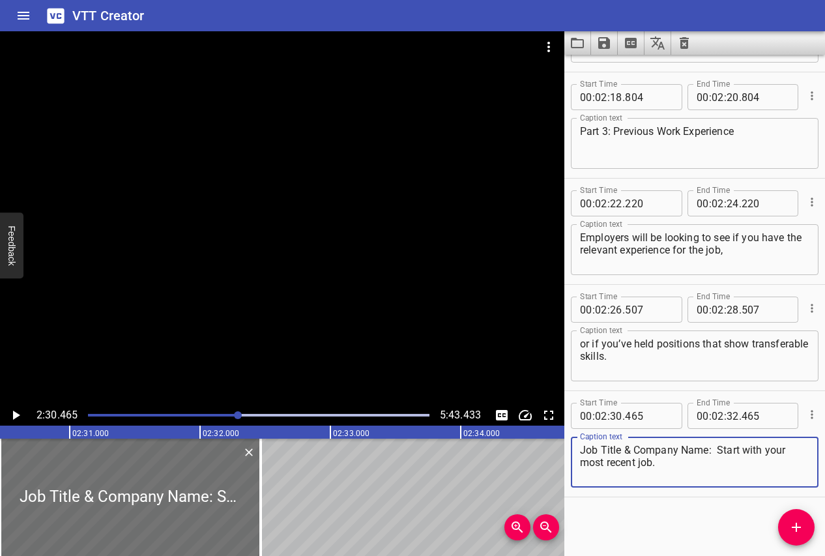
click at [19, 411] on icon "Play/Pause" at bounding box center [16, 416] width 16 height 16
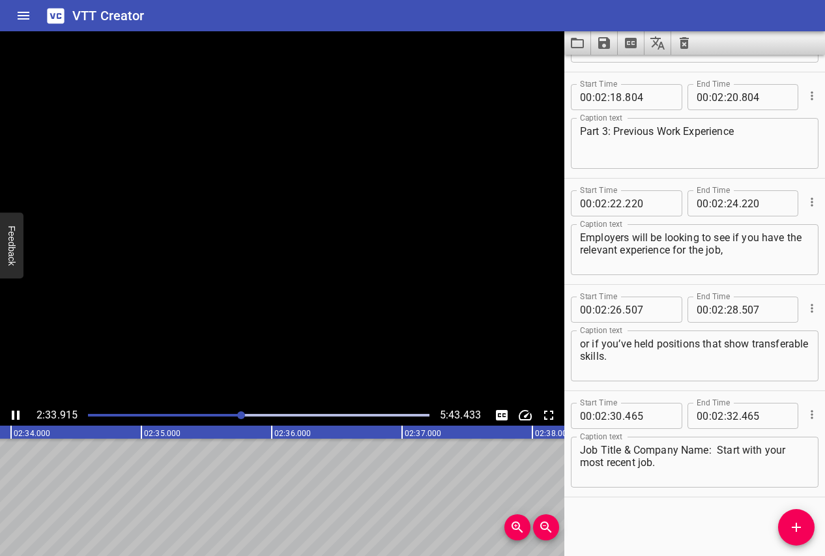
click at [19, 411] on icon "Play/Pause" at bounding box center [16, 415] width 8 height 9
click at [629, 455] on textarea "Job Title & Company Name: Start with your most recent job." at bounding box center [695, 462] width 230 height 37
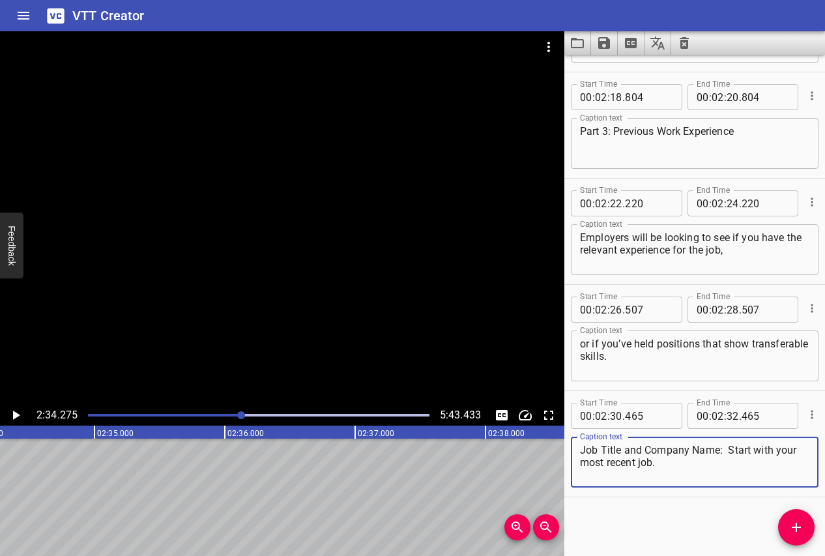
type textarea "Job Title and Company Name: Start with your most recent job."
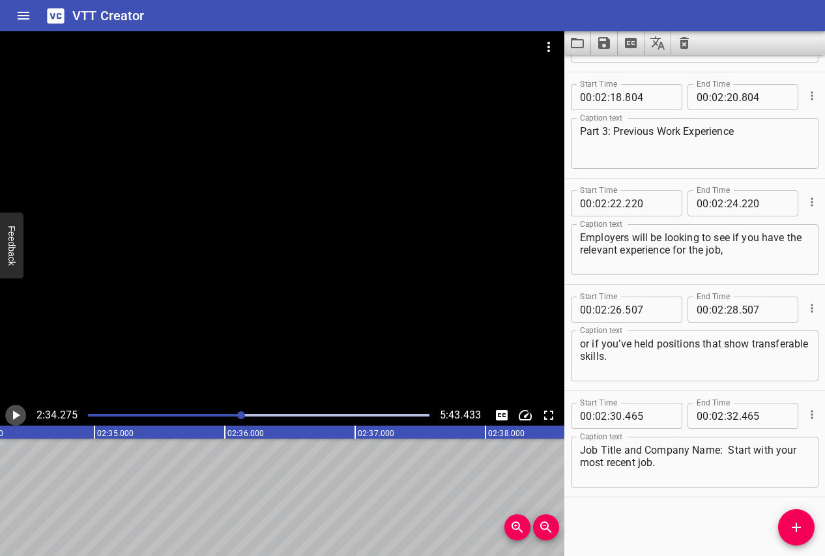
click at [19, 413] on icon "Play/Pause" at bounding box center [16, 416] width 16 height 16
click at [18, 414] on icon "Play/Pause" at bounding box center [16, 415] width 8 height 9
click at [788, 520] on span "Add Cue" at bounding box center [796, 528] width 37 height 16
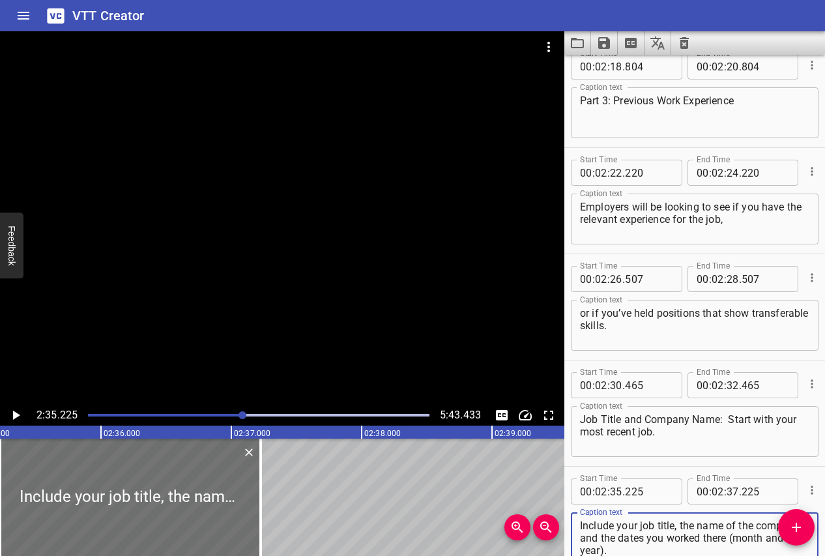
scroll to position [3598, 0]
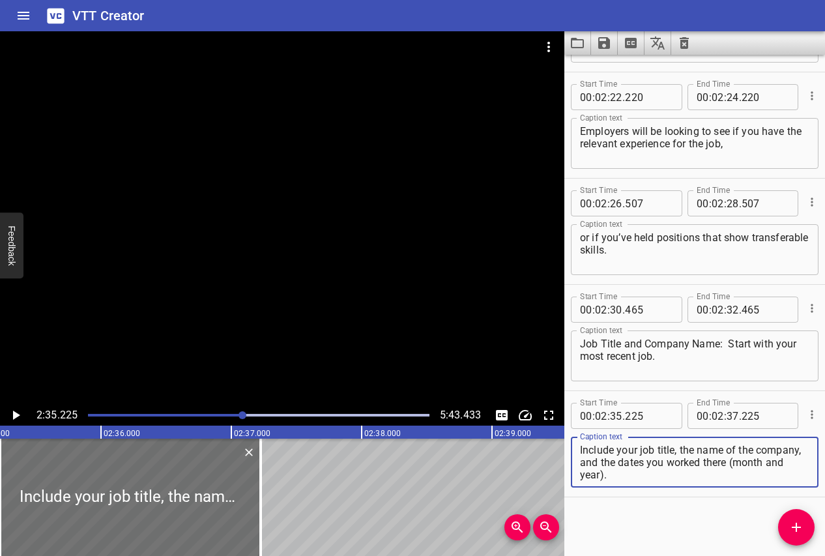
type textarea "Include your job title, the name of the company, and the dates you worked there…"
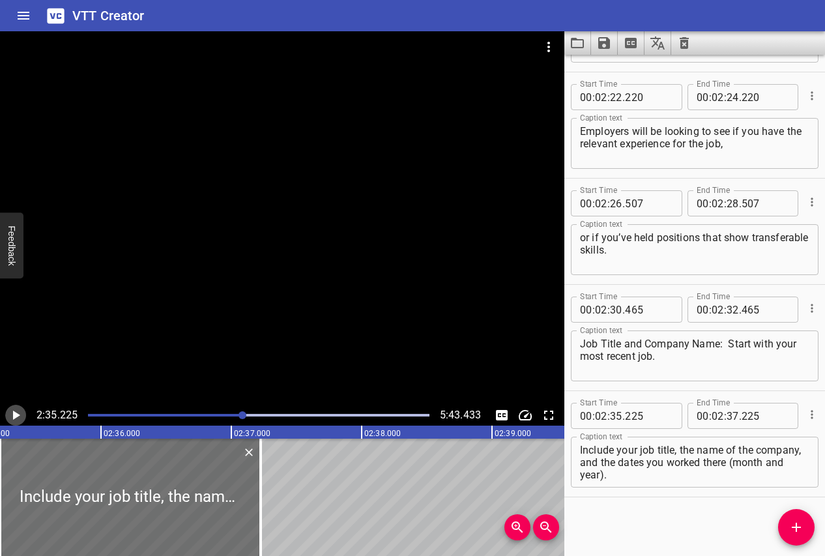
click at [18, 411] on icon "Play/Pause" at bounding box center [16, 416] width 16 height 16
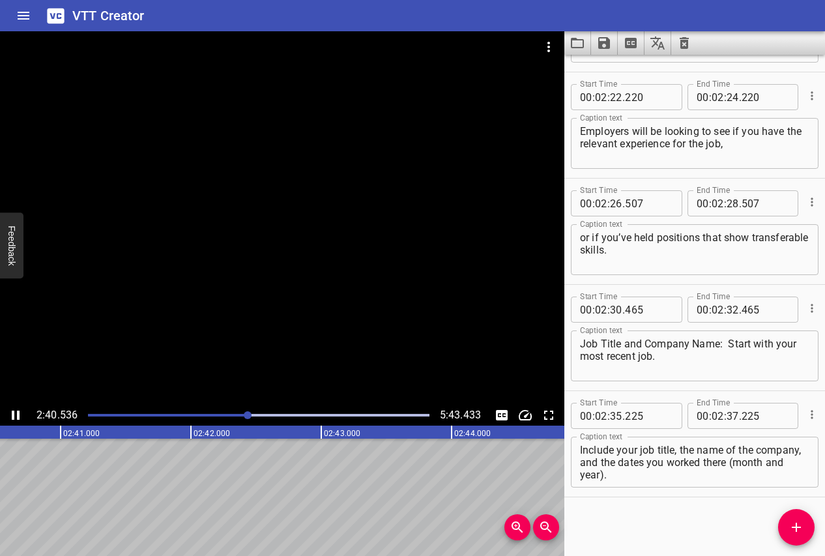
click at [18, 412] on icon "Play/Pause" at bounding box center [16, 415] width 8 height 9
click at [785, 538] on button "Add Cue" at bounding box center [796, 527] width 37 height 37
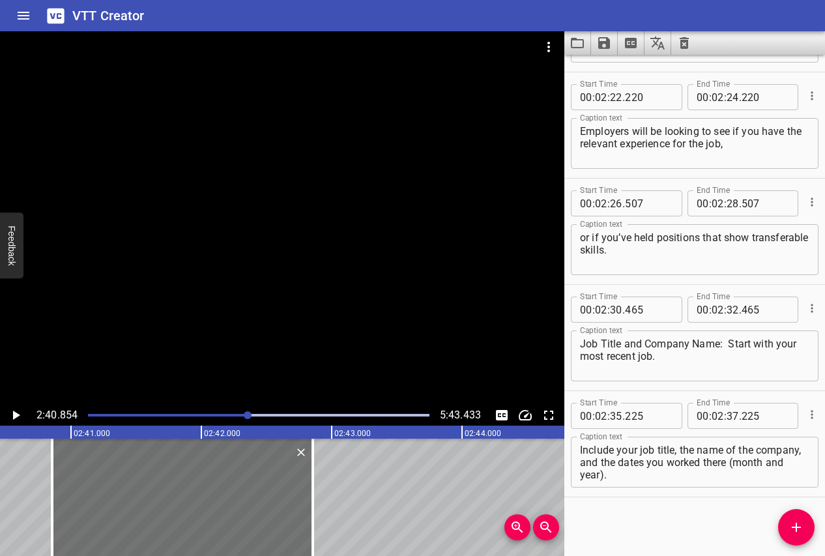
scroll to position [3604, 0]
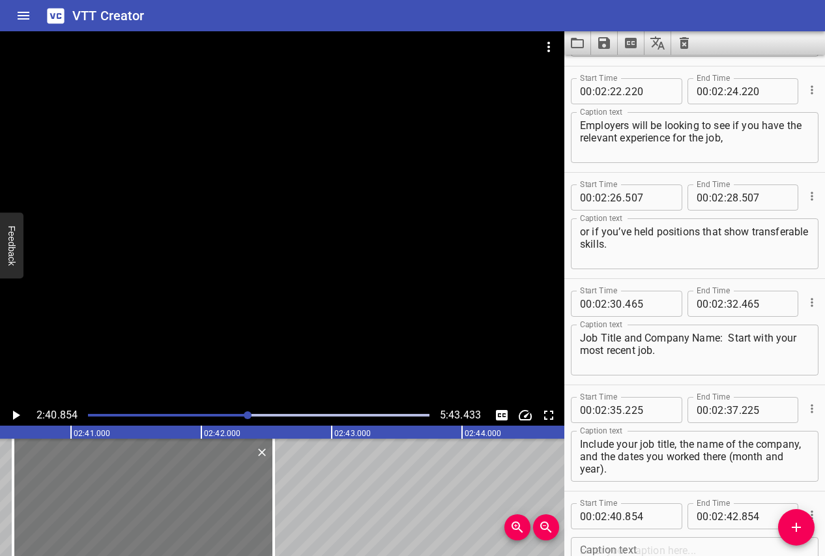
drag, startPoint x: 200, startPoint y: 524, endPoint x: 162, endPoint y: 528, distance: 38.7
click at [162, 527] on div at bounding box center [143, 497] width 261 height 117
type input "559"
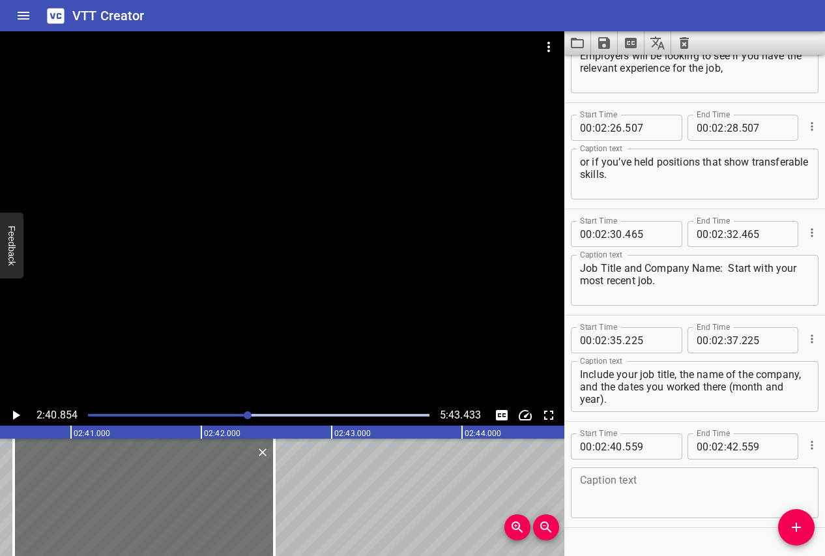
scroll to position [3705, 0]
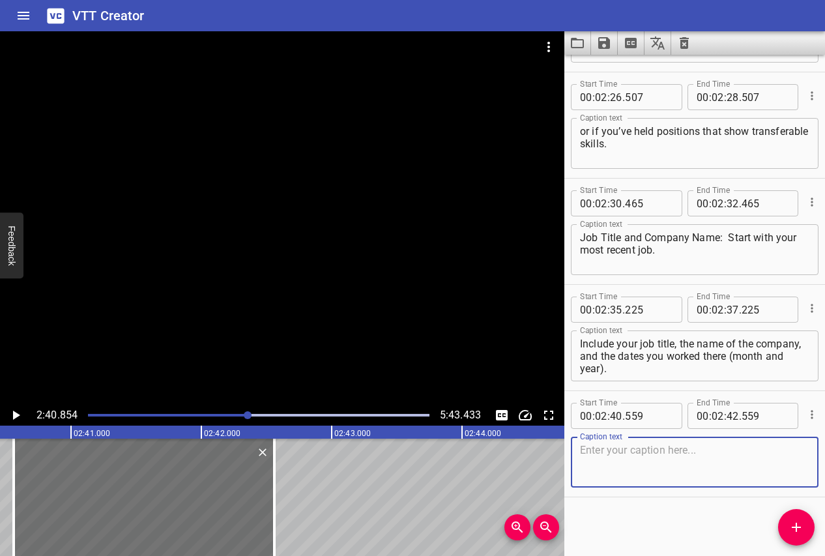
click at [606, 473] on textarea at bounding box center [695, 462] width 230 height 37
paste textarea "If you’ve held multiple positions at one company, list each separately with the…"
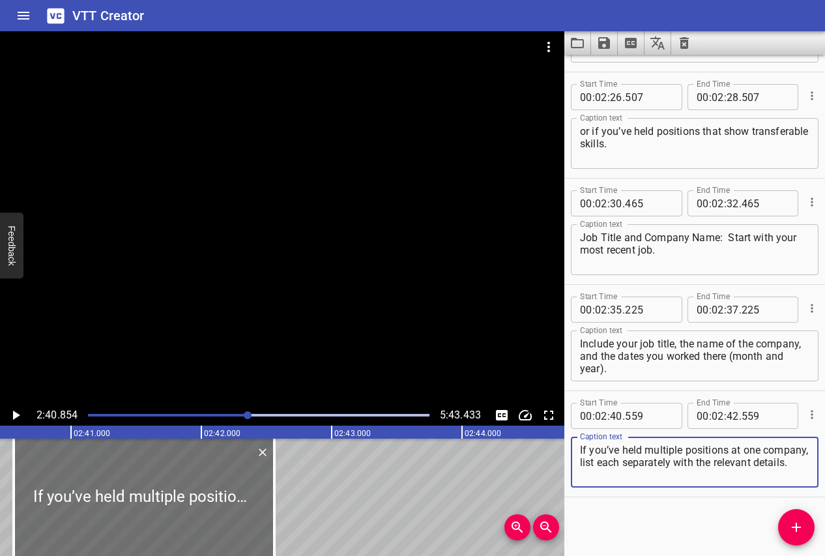
scroll to position [0, 0]
type textarea "If you’ve held multiple positions at one company, list each separately with the…"
click at [16, 413] on icon "Play/Pause" at bounding box center [16, 415] width 7 height 9
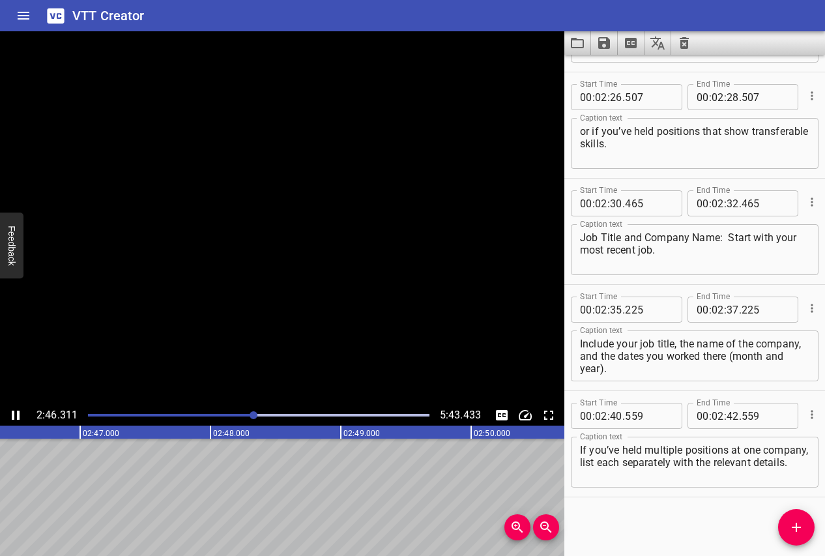
click at [5, 405] on button "Play/Pause" at bounding box center [15, 415] width 21 height 21
click at [17, 411] on icon "Play/Pause" at bounding box center [16, 415] width 8 height 9
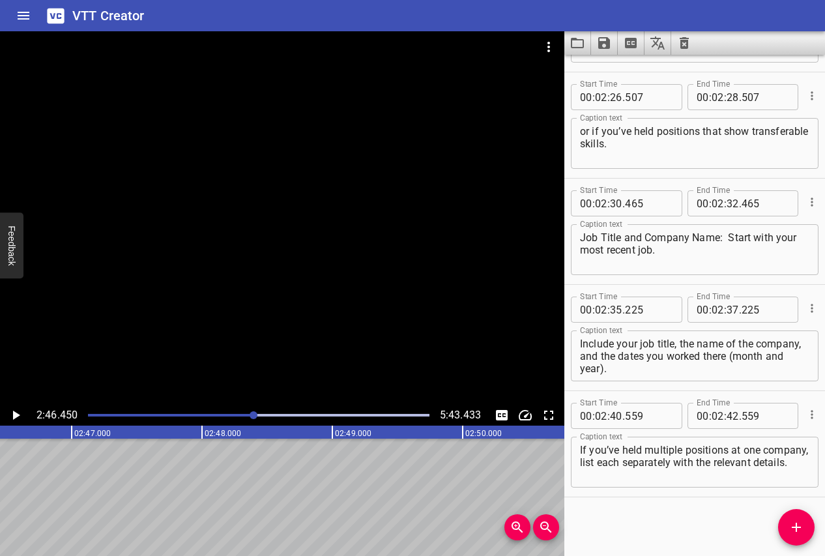
click at [805, 530] on span "Add Cue" at bounding box center [796, 528] width 37 height 16
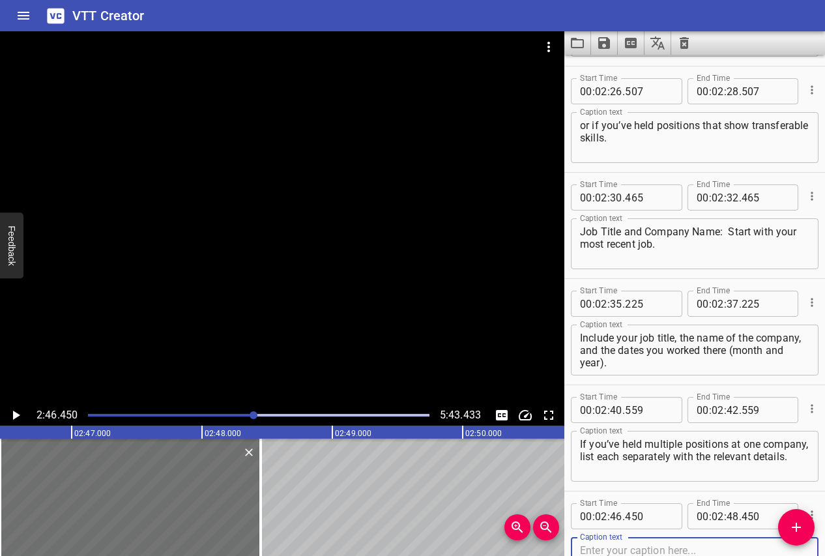
scroll to position [3811, 0]
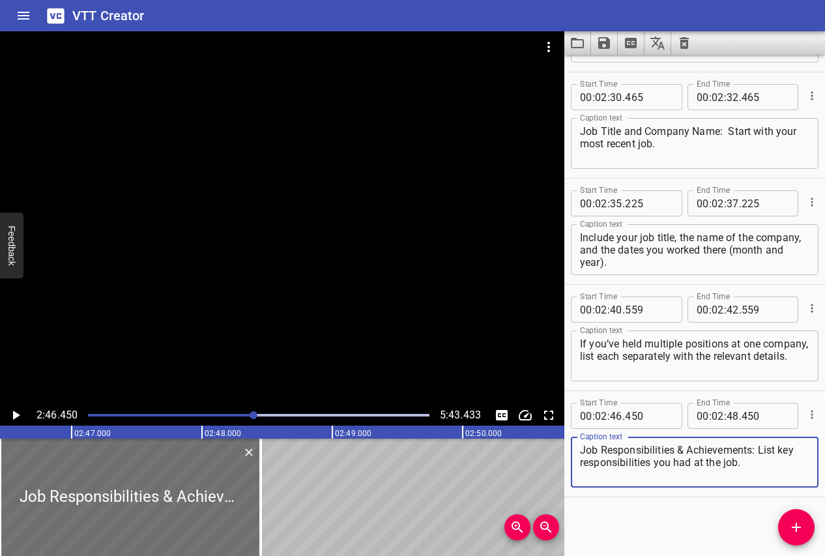
click at [15, 419] on icon "Play/Pause" at bounding box center [16, 416] width 16 height 16
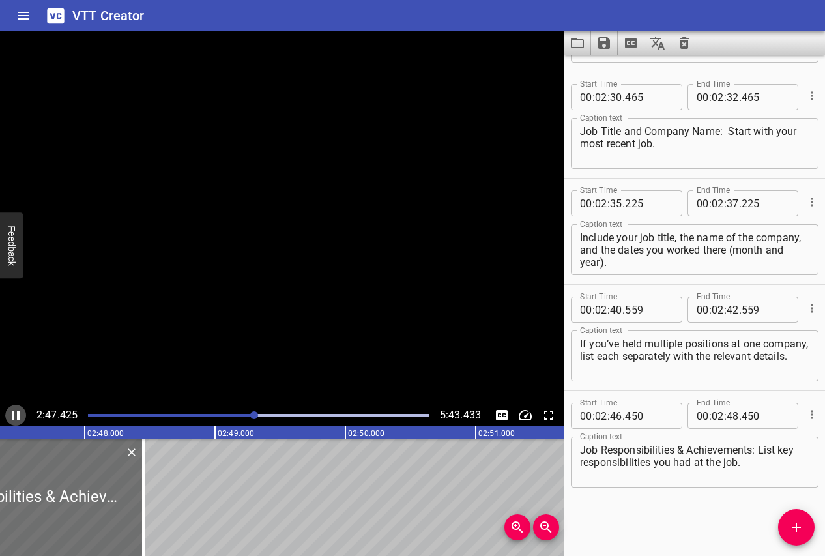
click at [14, 419] on icon "Play/Pause" at bounding box center [16, 416] width 16 height 16
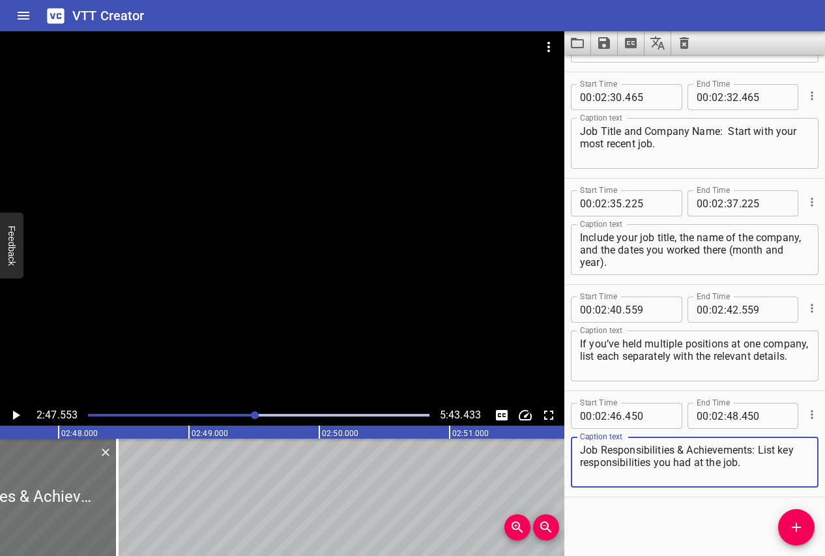
click at [679, 451] on textarea "Job Responsibilities & Achievements: List key responsibilities you had at the j…" at bounding box center [695, 462] width 230 height 37
type textarea "Job Responsibilities and Achievements: List key responsibilities you had at the…"
click at [12, 413] on icon "Play/Pause" at bounding box center [16, 416] width 16 height 16
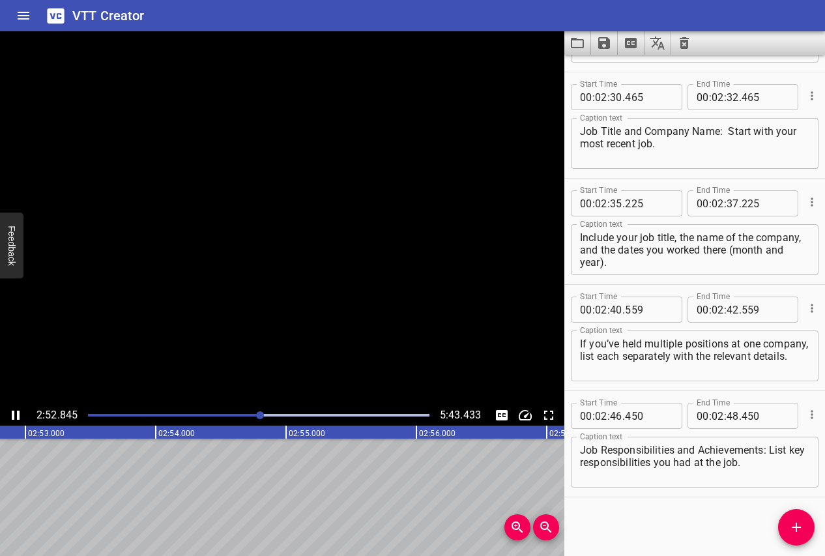
click at [12, 413] on icon "Play/Pause" at bounding box center [16, 415] width 8 height 9
click at [792, 525] on icon "Add Cue" at bounding box center [797, 528] width 16 height 16
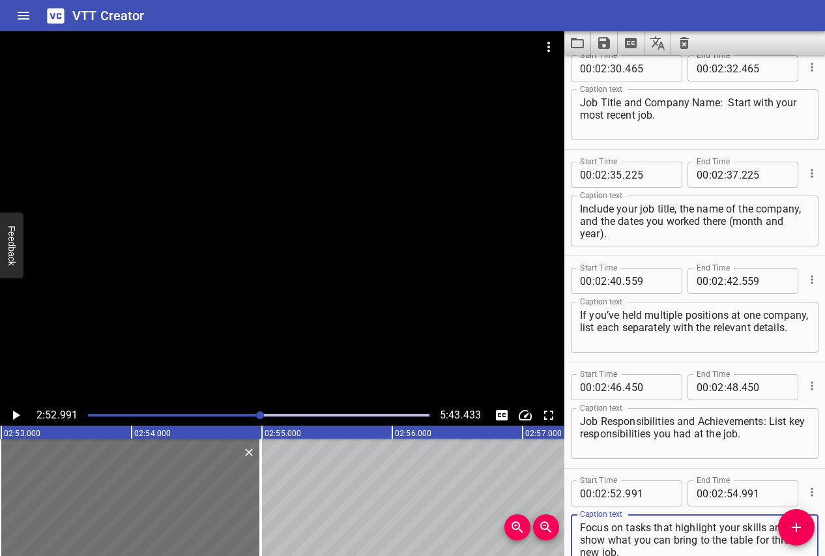
scroll to position [3842, 0]
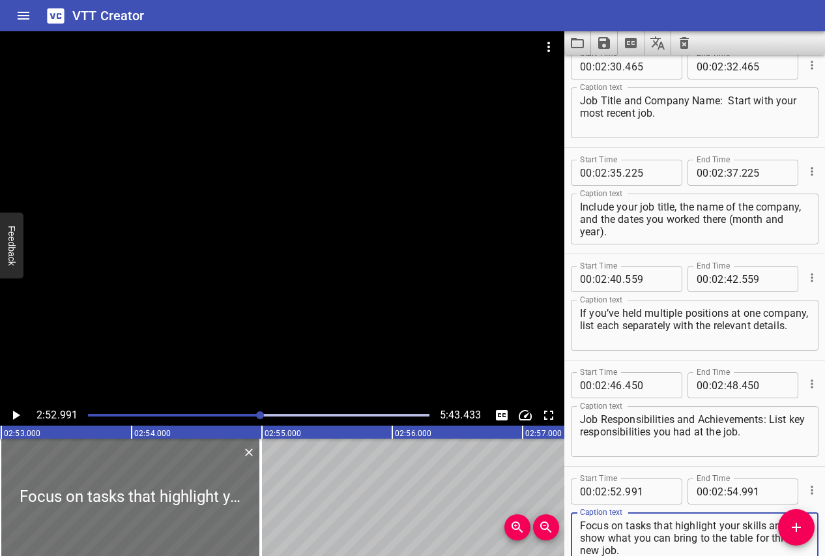
type textarea "Focus on tasks that highlight your skills and show what you can bring to the ta…"
click at [16, 413] on icon "Play/Pause" at bounding box center [16, 415] width 7 height 9
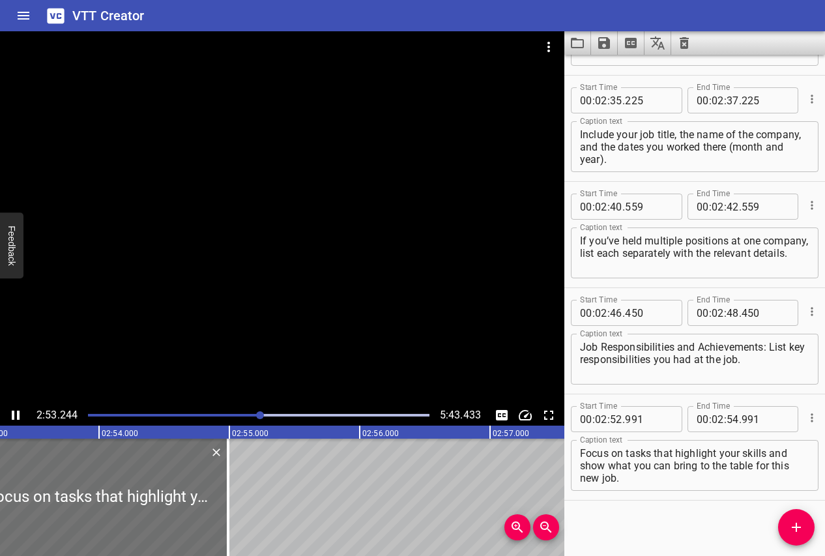
scroll to position [3917, 0]
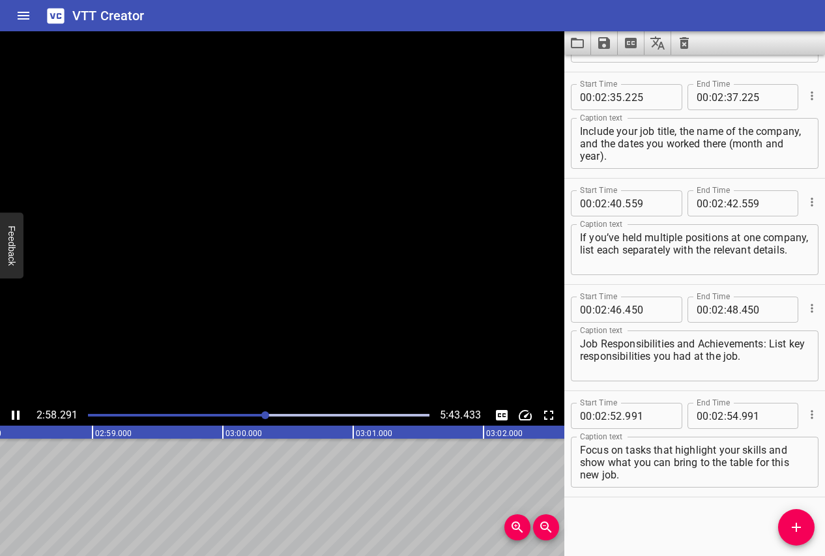
click at [16, 413] on icon "Play/Pause" at bounding box center [16, 416] width 16 height 16
click at [796, 516] on button "Add Cue" at bounding box center [796, 527] width 37 height 37
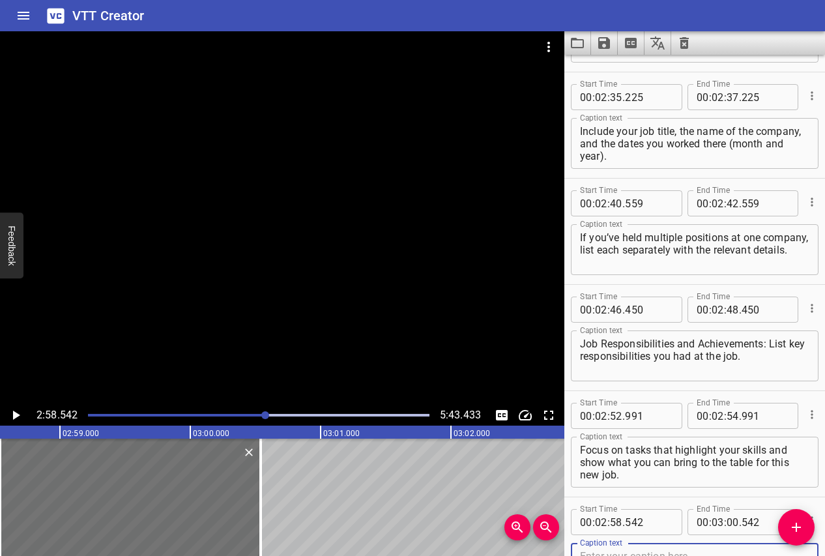
scroll to position [3923, 0]
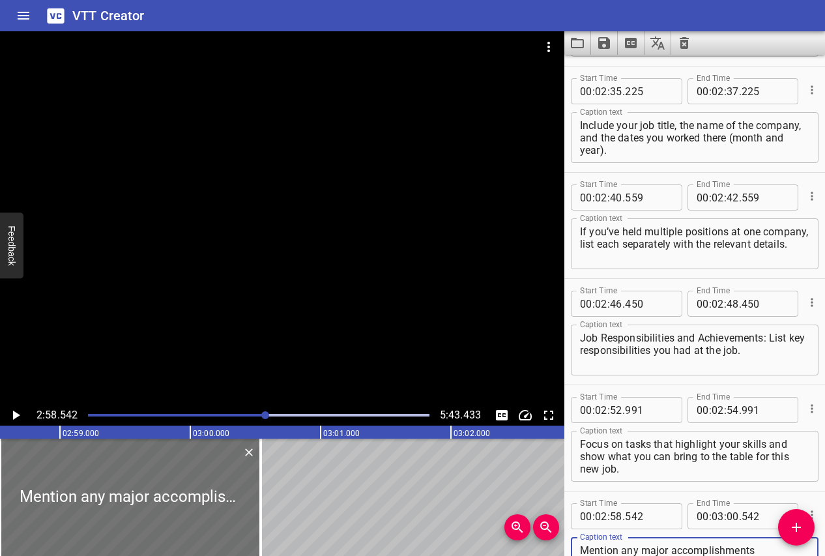
click at [14, 419] on icon "Play/Pause" at bounding box center [16, 416] width 16 height 16
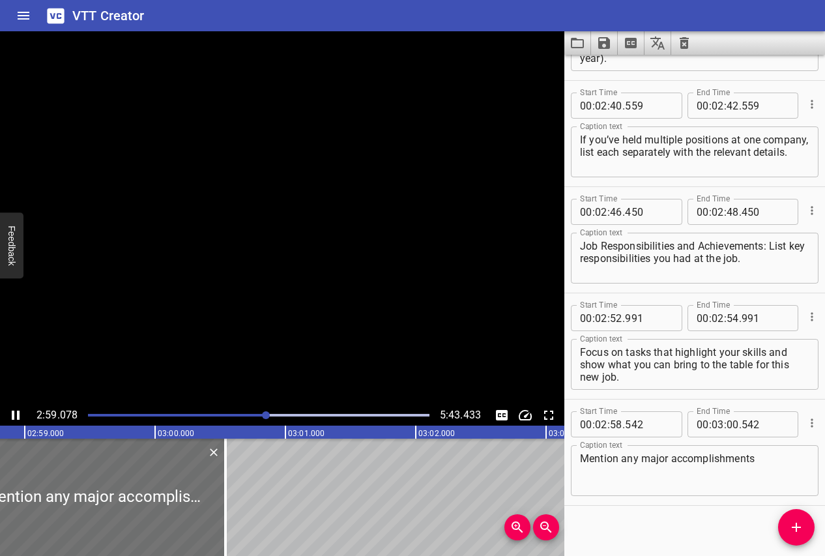
scroll to position [4024, 0]
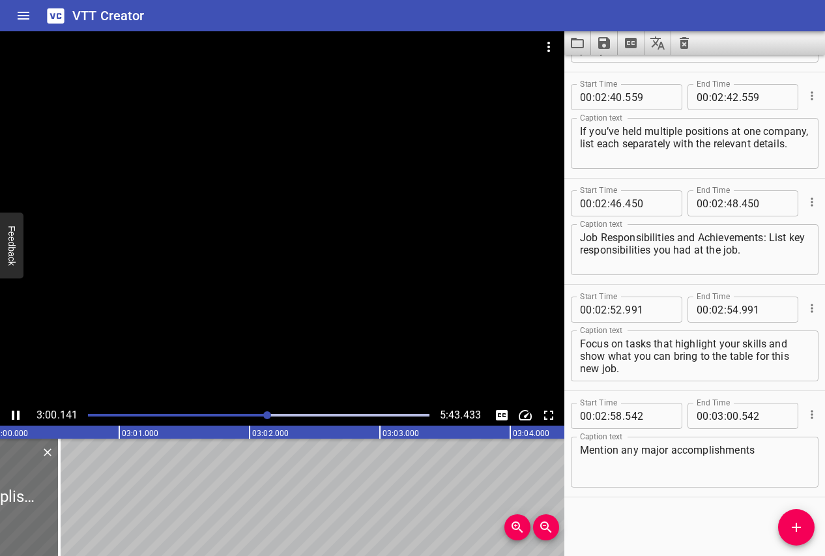
click at [13, 419] on icon "Play/Pause" at bounding box center [16, 415] width 8 height 9
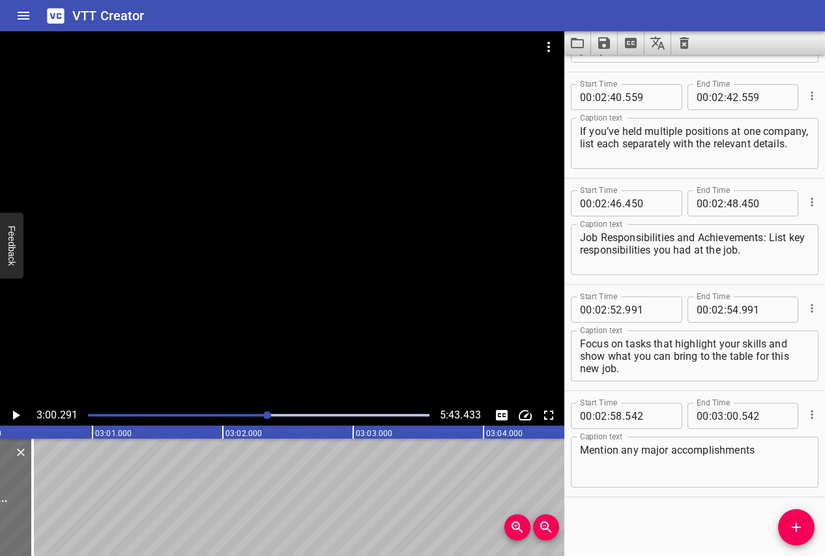
click at [760, 454] on textarea "Mention any major accomplishments" at bounding box center [695, 462] width 230 height 37
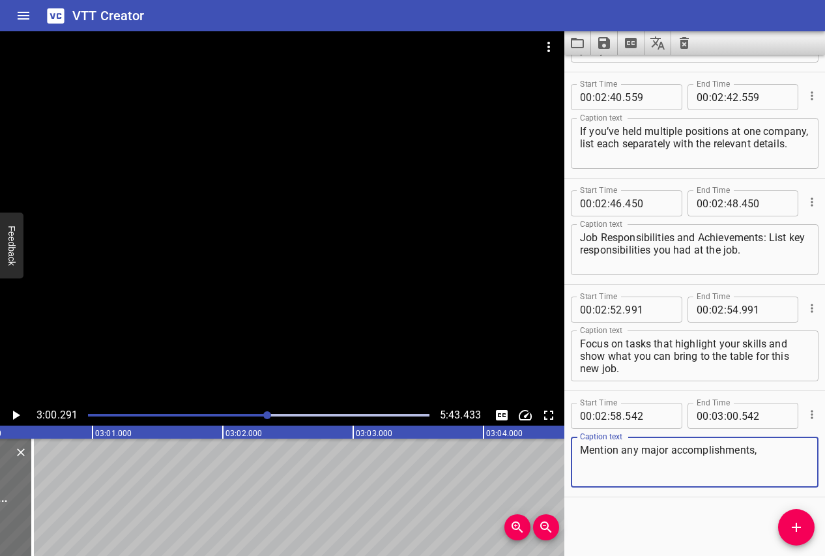
type textarea "Mention any major accomplishments,"
click at [17, 416] on icon "Play/Pause" at bounding box center [16, 415] width 7 height 9
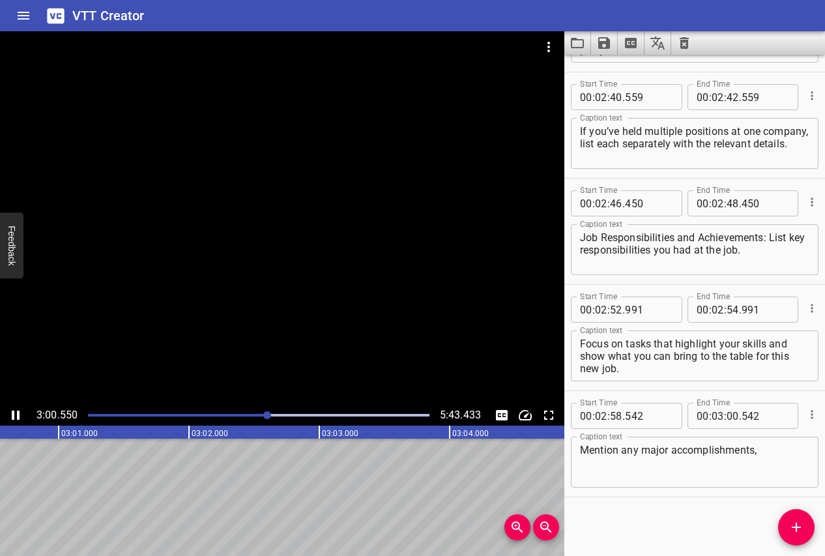
click at [17, 416] on icon "Play/Pause" at bounding box center [16, 415] width 8 height 9
click at [800, 520] on button "Add Cue" at bounding box center [796, 527] width 37 height 37
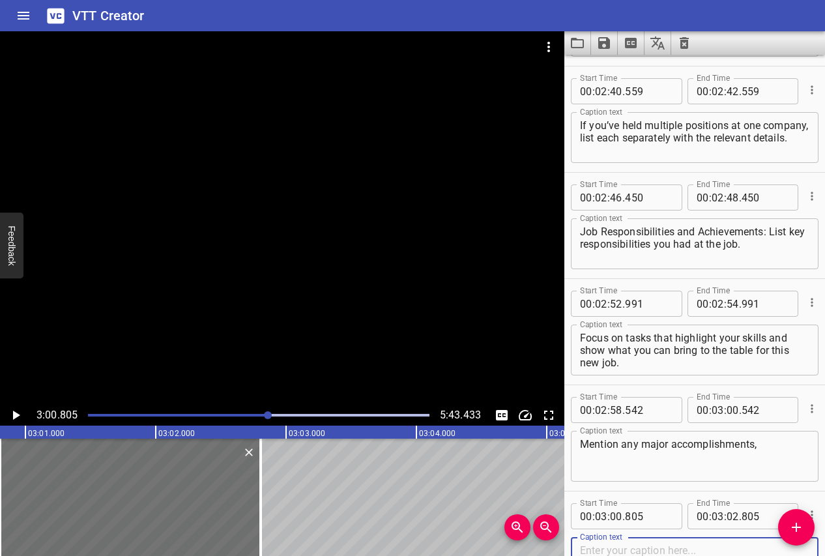
scroll to position [4130, 0]
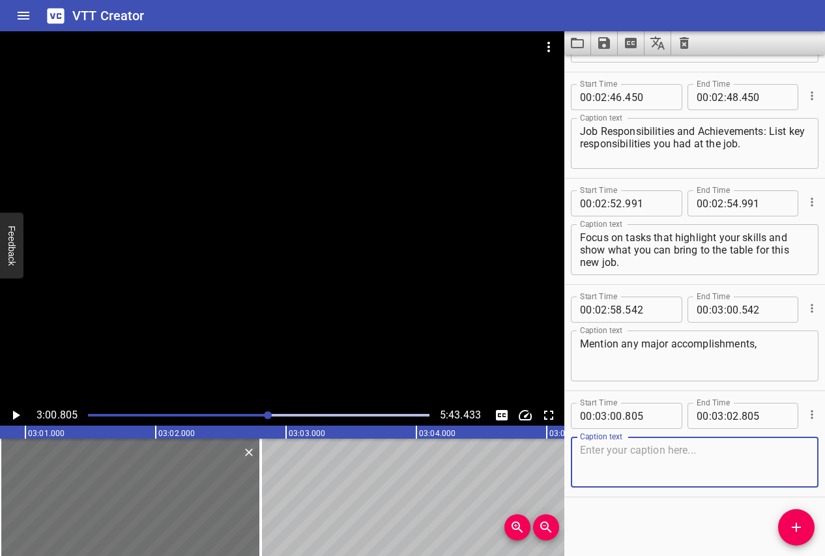
paste textarea "for example., “Increased sales by 15% in 6 months”"
click at [640, 454] on textarea "for example., “Increased sales by 15% in 6 months”." at bounding box center [695, 462] width 230 height 37
type textarea "for example, “Increased sales by 15% [DATE]”."
click at [14, 413] on icon "Play/Pause" at bounding box center [16, 415] width 7 height 9
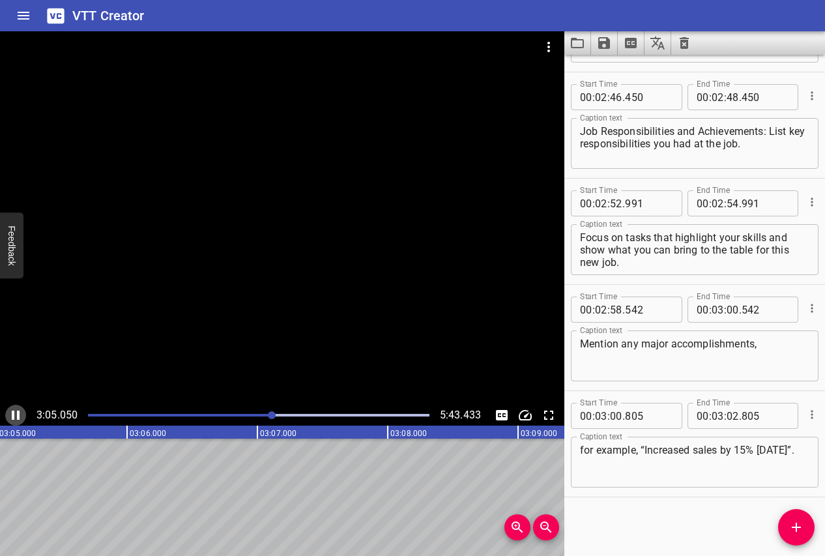
click at [14, 413] on icon "Play/Pause" at bounding box center [16, 416] width 16 height 16
click at [792, 522] on icon "Add Cue" at bounding box center [797, 528] width 16 height 16
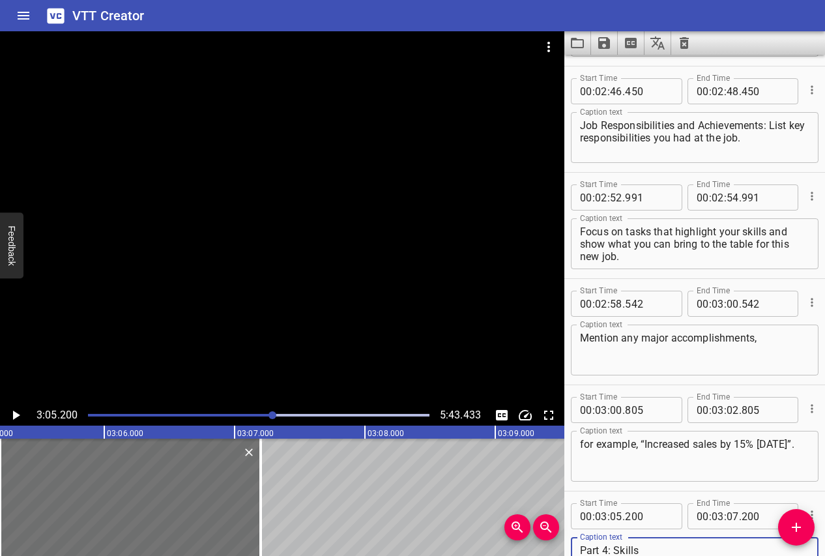
scroll to position [4148, 0]
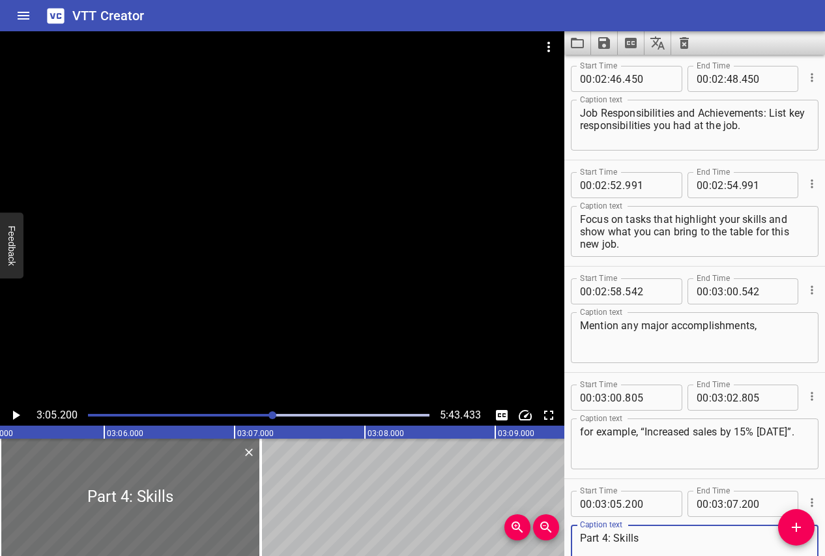
type textarea "Part 4: Skills"
click at [13, 413] on icon "Play/Pause" at bounding box center [16, 415] width 7 height 9
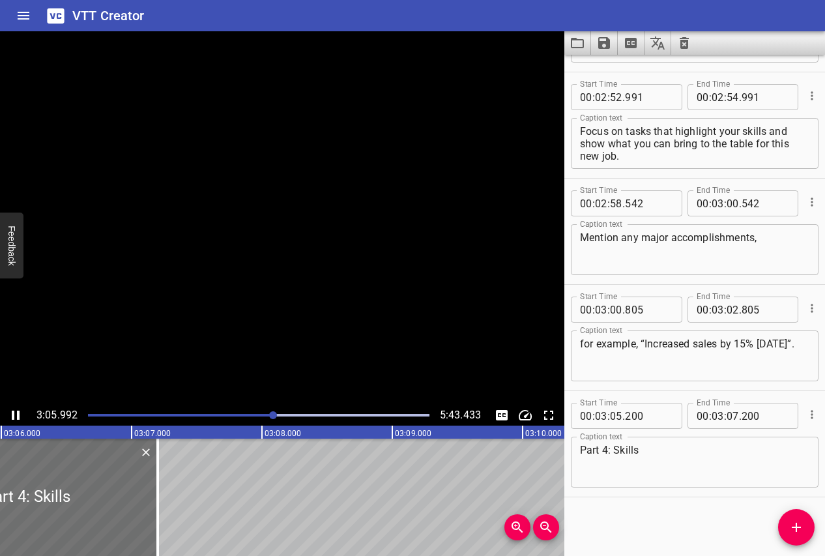
scroll to position [0, 24281]
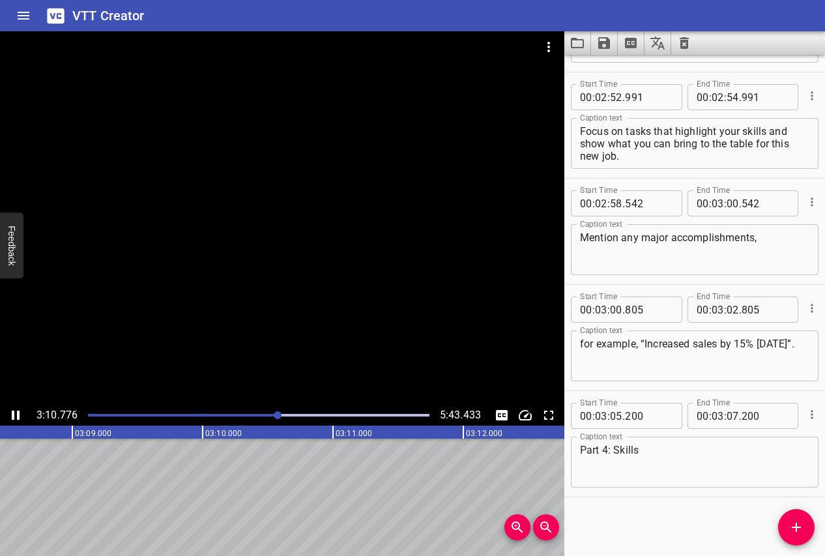
click at [5, 405] on button "Play/Pause" at bounding box center [15, 415] width 21 height 21
click at [17, 415] on icon "Play/Pause" at bounding box center [16, 415] width 8 height 9
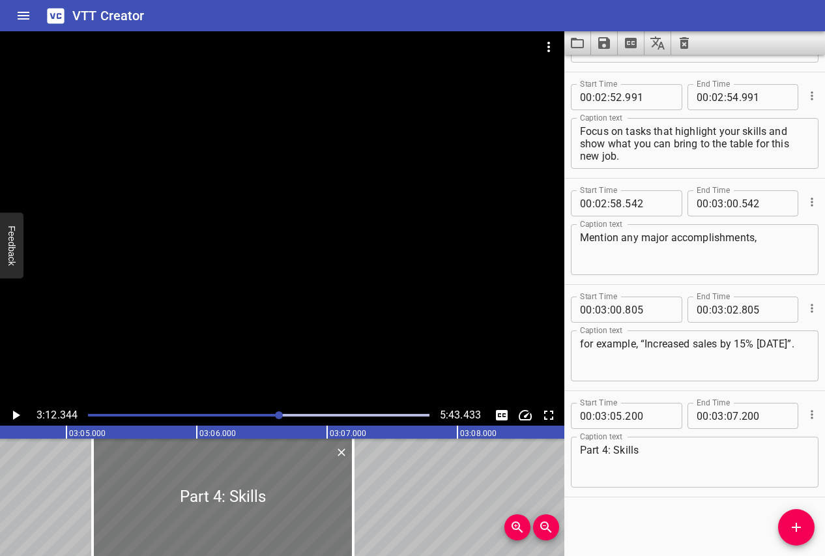
scroll to position [0, 24084]
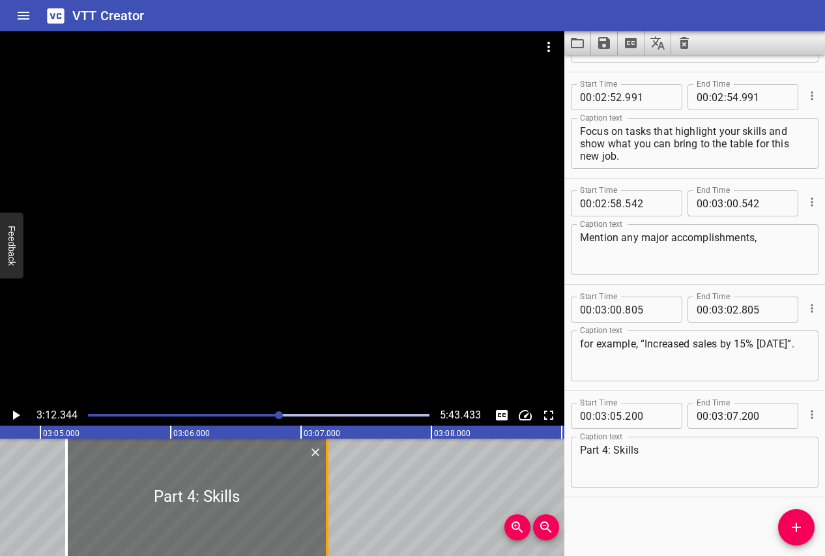
click at [328, 487] on div at bounding box center [327, 497] width 3 height 117
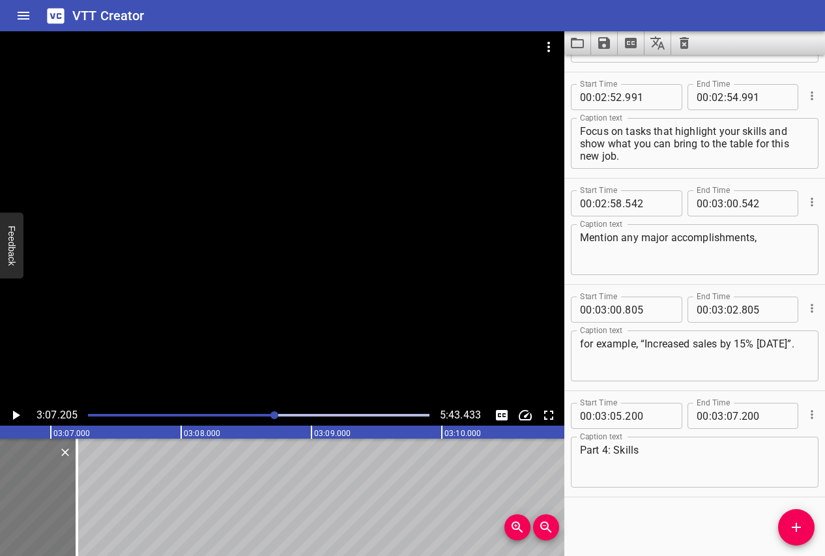
scroll to position [0, 24412]
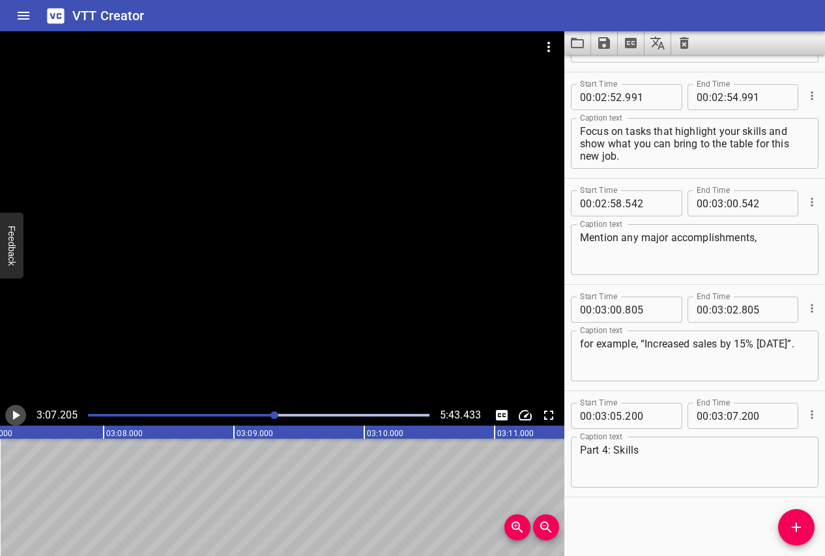
click at [15, 415] on icon "Play/Pause" at bounding box center [16, 415] width 7 height 9
click at [15, 416] on icon "Play/Pause" at bounding box center [16, 416] width 16 height 16
click at [796, 530] on icon "Add Cue" at bounding box center [796, 527] width 9 height 9
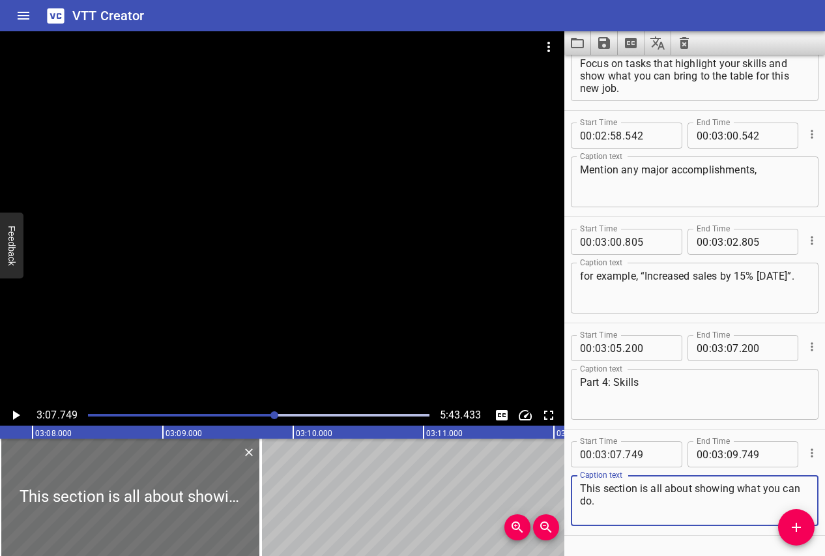
scroll to position [4342, 0]
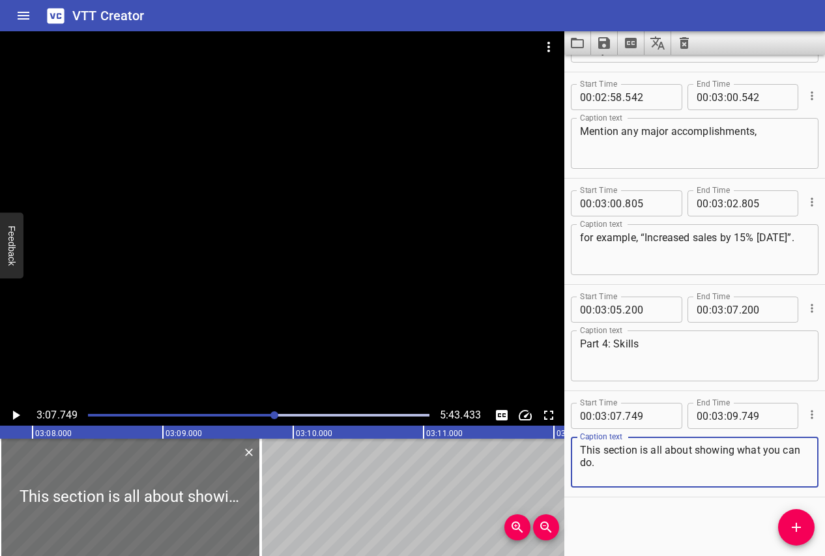
type textarea "This section is all about showing what you can do."
click at [12, 414] on icon "Play/Pause" at bounding box center [16, 416] width 16 height 16
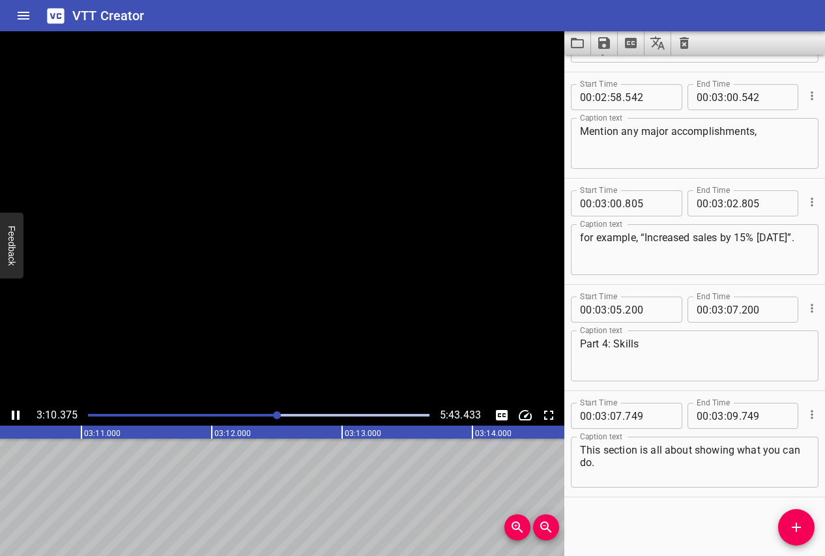
click at [12, 414] on icon "Play/Pause" at bounding box center [16, 415] width 8 height 9
click at [786, 524] on span "Add Cue" at bounding box center [796, 528] width 37 height 16
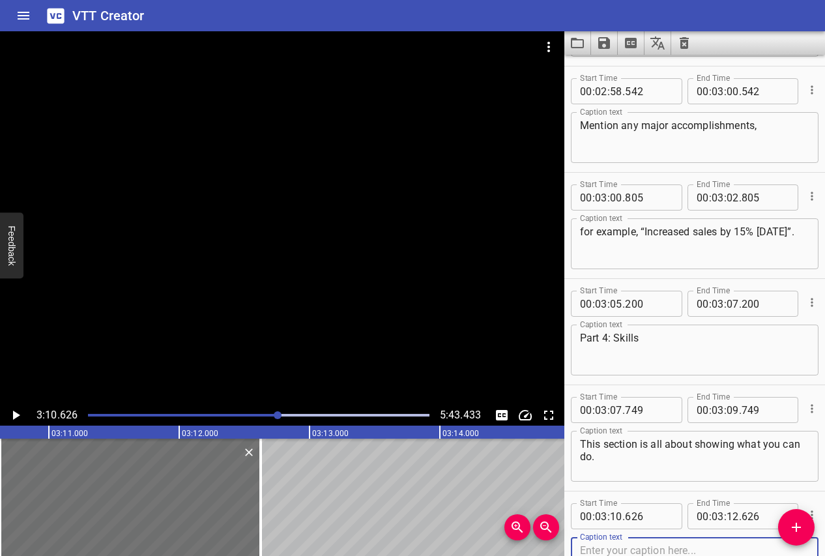
scroll to position [4449, 0]
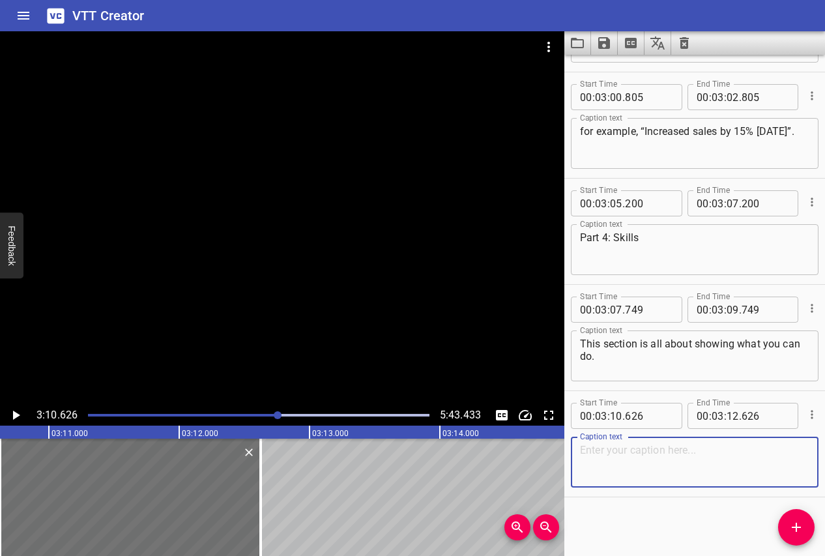
paste textarea "Think about hard skills"
type textarea "Think about hard skills, like technical abilities,"
click at [16, 410] on icon "Play/Pause" at bounding box center [16, 416] width 16 height 16
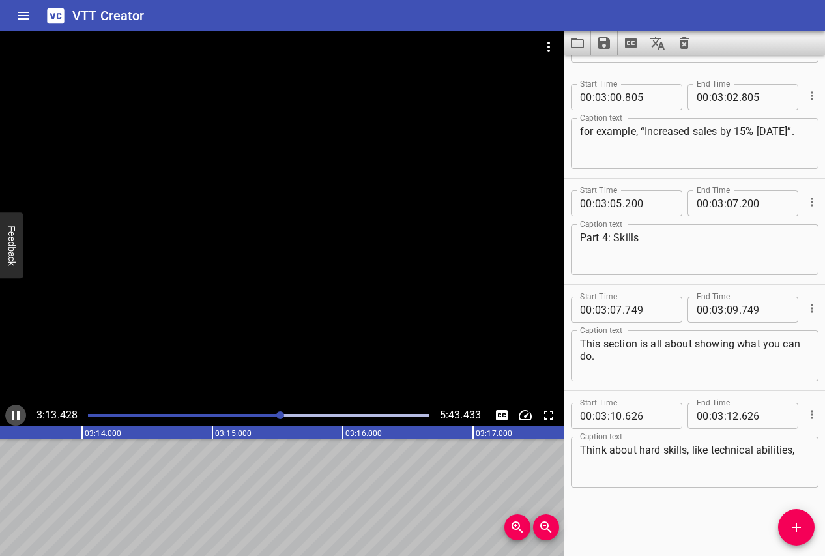
click at [14, 411] on icon "Play/Pause" at bounding box center [16, 416] width 16 height 16
click at [799, 533] on icon "Add Cue" at bounding box center [797, 528] width 16 height 16
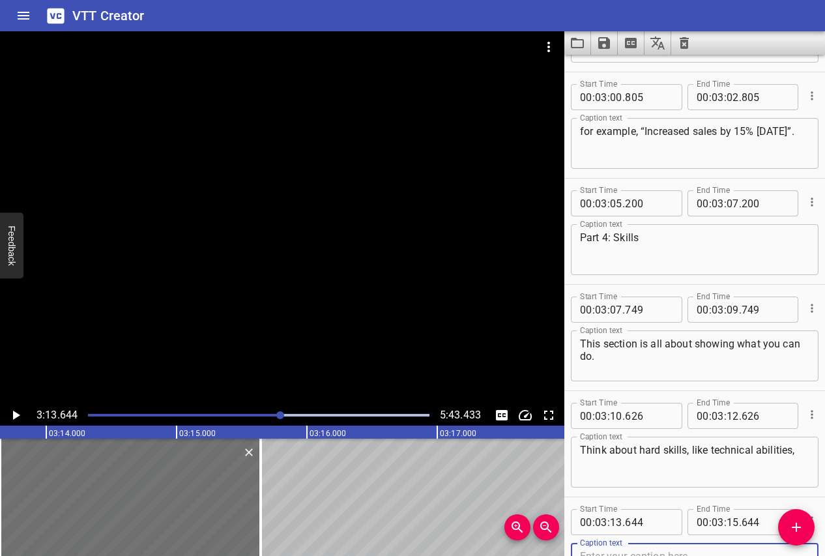
scroll to position [4454, 0]
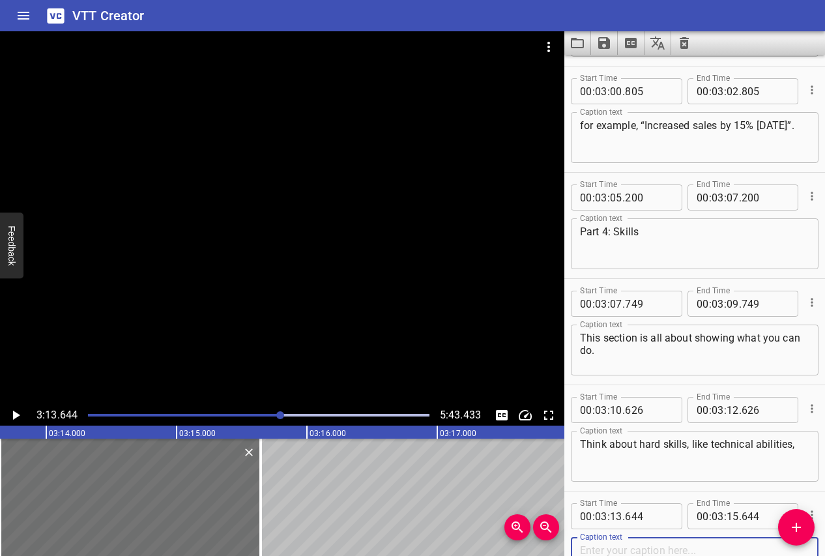
paste textarea "and soft skills (like personal traits)."
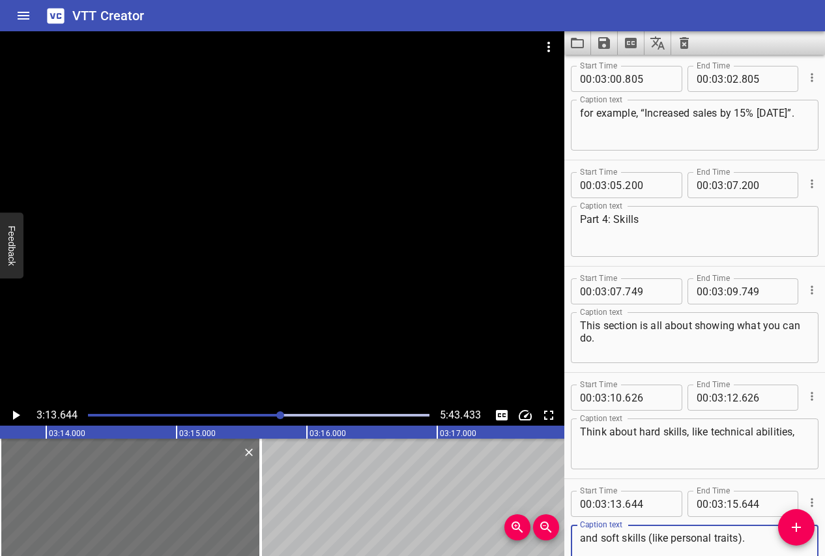
scroll to position [4555, 0]
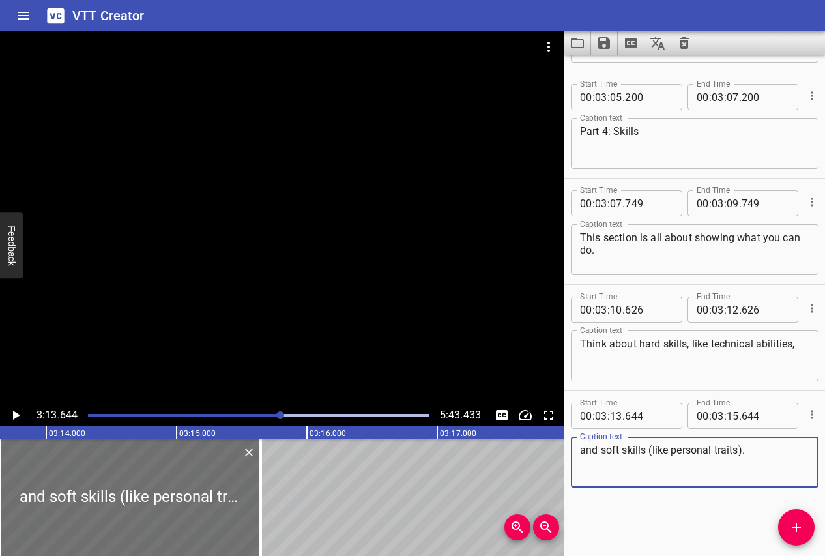
click at [655, 454] on textarea "and soft skills (like personal traits)." at bounding box center [695, 462] width 230 height 37
click at [742, 457] on textarea "and soft skills, like personal traits)." at bounding box center [695, 462] width 230 height 37
click at [742, 448] on textarea "and soft skills, like personal traits)." at bounding box center [695, 462] width 230 height 37
type textarea "and soft skills, like personal traits."
click at [20, 415] on icon "Play/Pause" at bounding box center [16, 415] width 7 height 9
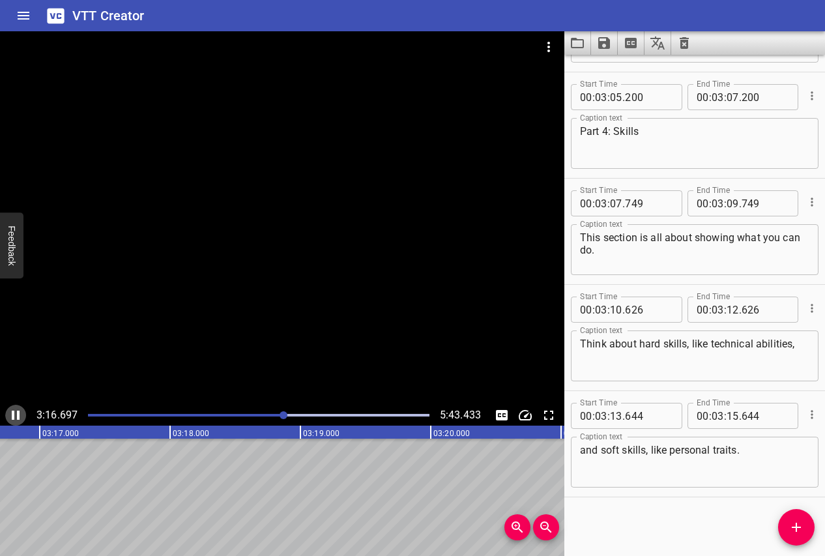
click at [20, 415] on icon "Play/Pause" at bounding box center [16, 416] width 16 height 16
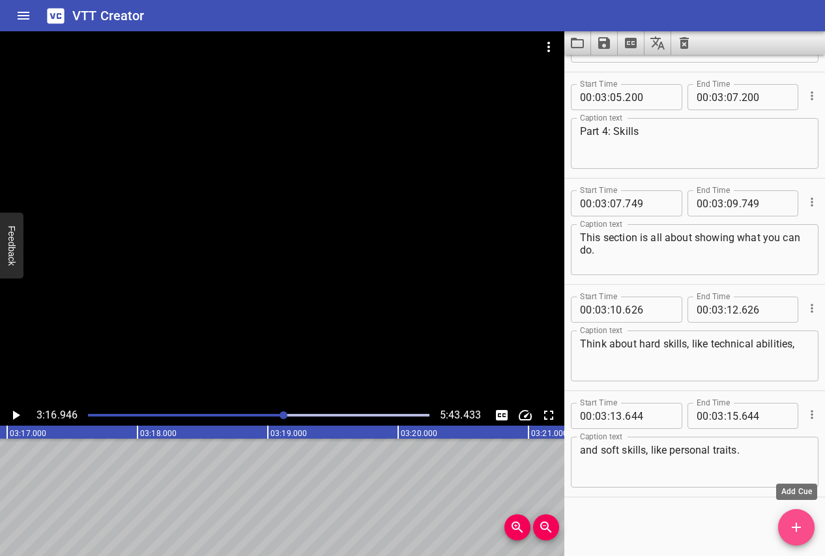
click at [795, 535] on icon "Add Cue" at bounding box center [797, 528] width 16 height 16
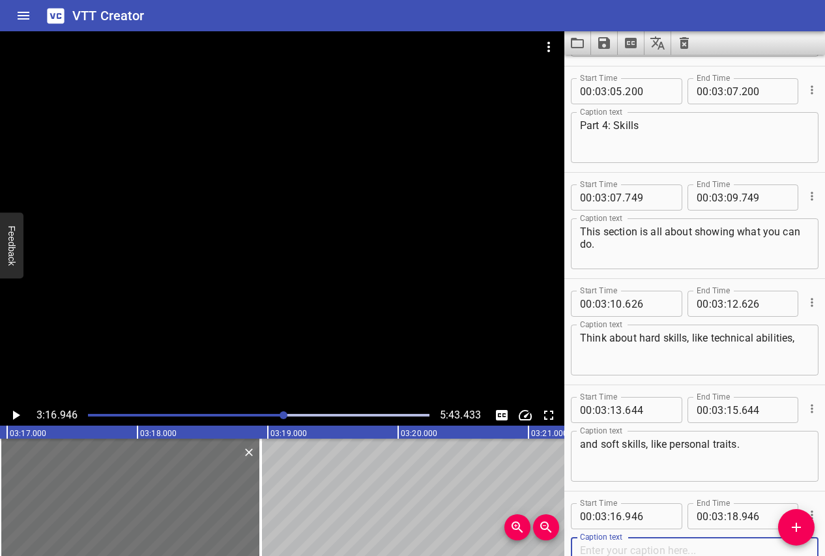
scroll to position [4661, 0]
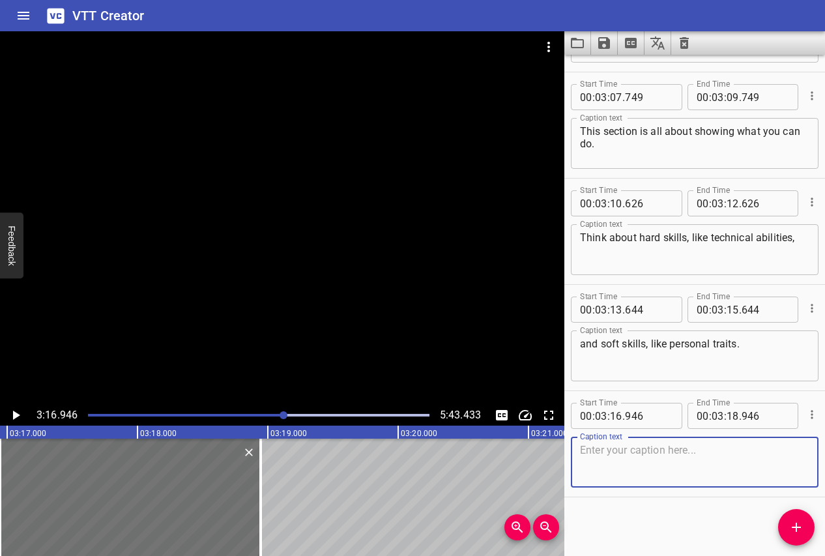
paste textarea "Hard Skills: These are the specific, teachable abilities you’ve learned through…"
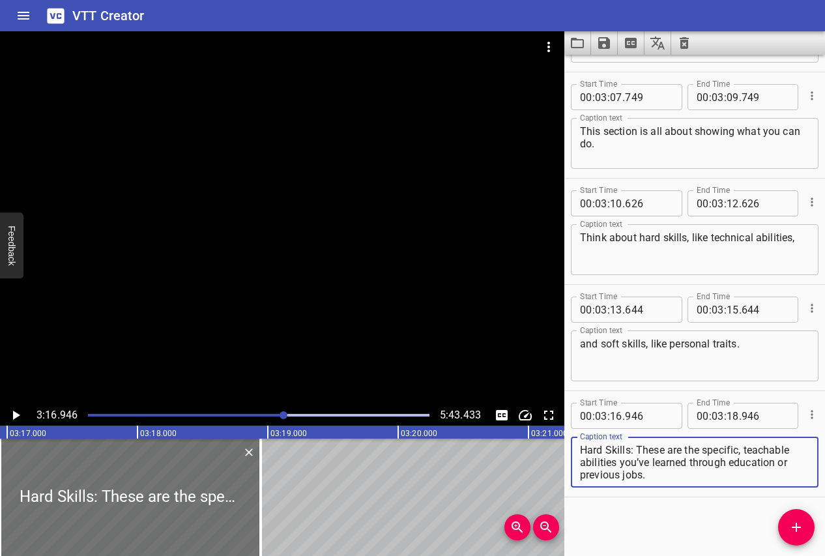
type textarea "Hard Skills: These are the specific, teachable abilities you’ve learned through…"
click at [17, 416] on icon "Play/Pause" at bounding box center [16, 415] width 7 height 9
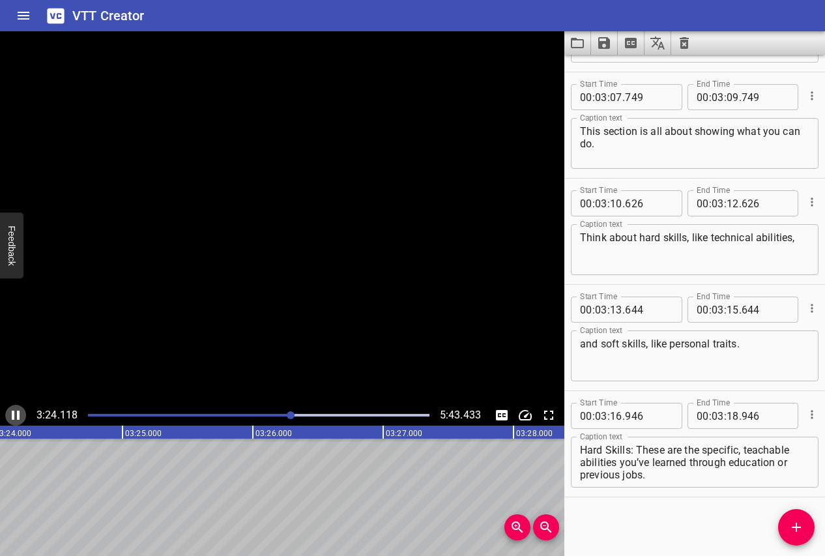
click at [17, 416] on icon "Play/Pause" at bounding box center [16, 415] width 8 height 9
click at [797, 527] on icon "Add Cue" at bounding box center [796, 527] width 9 height 9
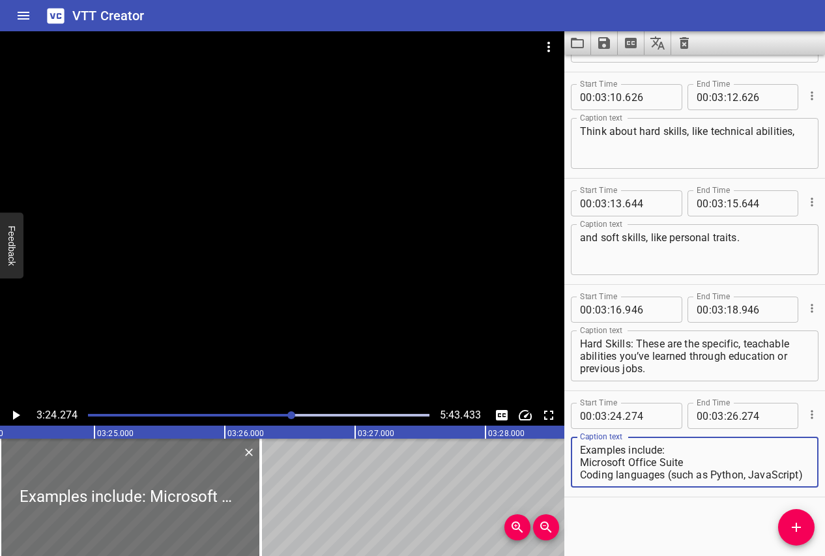
scroll to position [0, 0]
click at [580, 464] on textarea "Examples include: Microsoft Office Suite Coding languages (such as Python, Java…" at bounding box center [695, 462] width 230 height 37
click at [584, 462] on textarea "Examples include: Microsoft Office Suite Coding languages (such as Python, Java…" at bounding box center [695, 462] width 230 height 37
click at [777, 465] on textarea "Examples include: Microsoft Office Suite, coding languages (such as Python, Jav…" at bounding box center [695, 462] width 230 height 37
type textarea "Examples include: Microsoft Office Suite, coding languages (such as Python, Jav…"
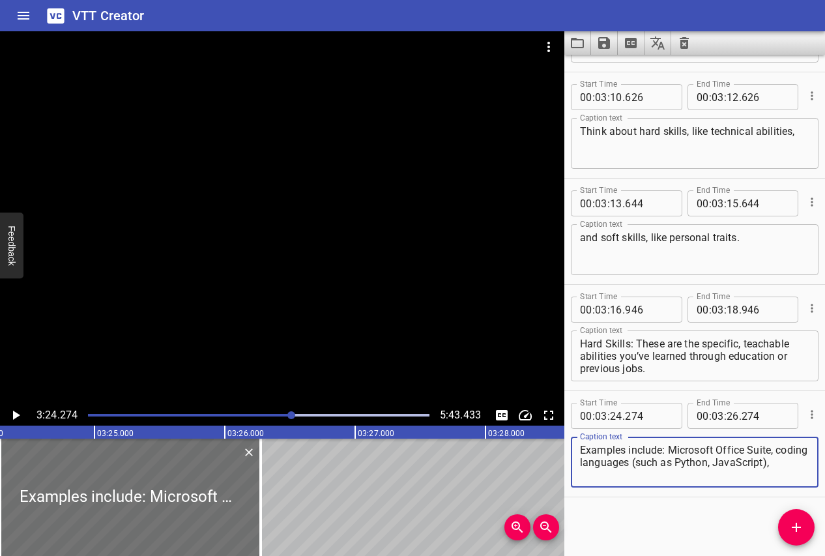
click at [12, 410] on icon "Play/Pause" at bounding box center [16, 416] width 16 height 16
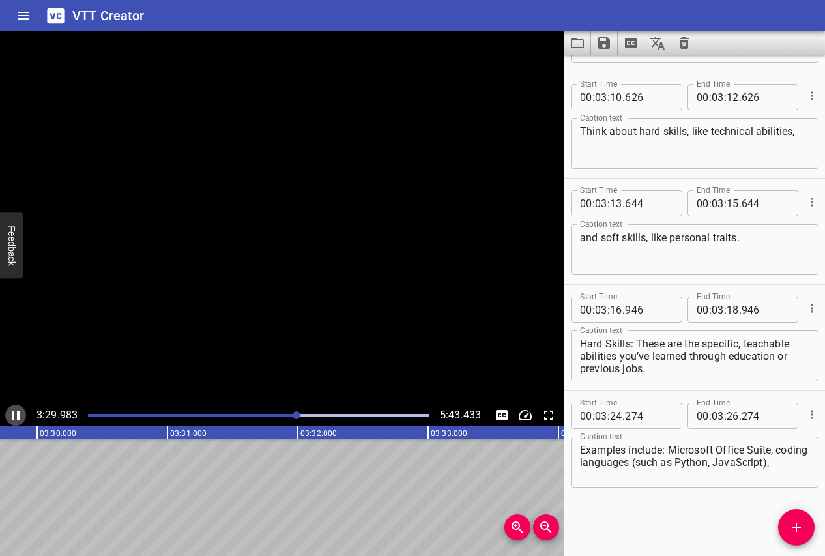
click at [12, 410] on icon "Play/Pause" at bounding box center [16, 416] width 16 height 16
click at [795, 539] on button "Add Cue" at bounding box center [796, 527] width 37 height 37
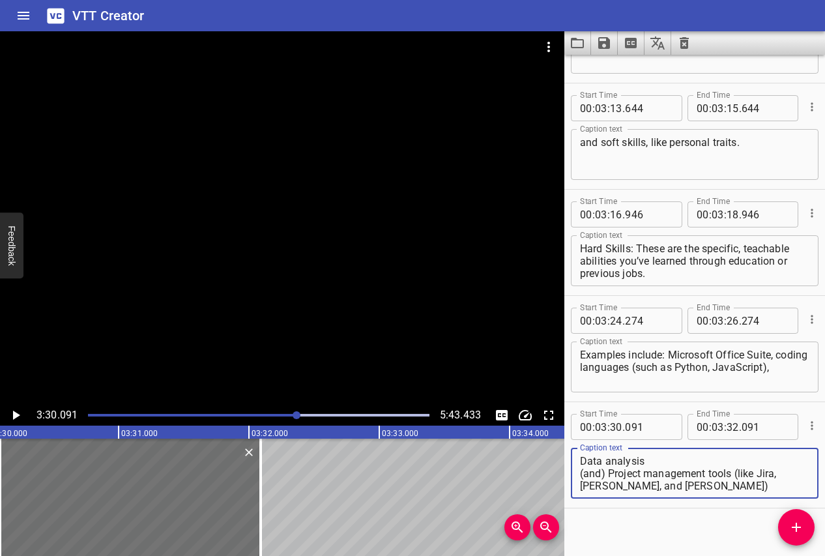
scroll to position [4868, 0]
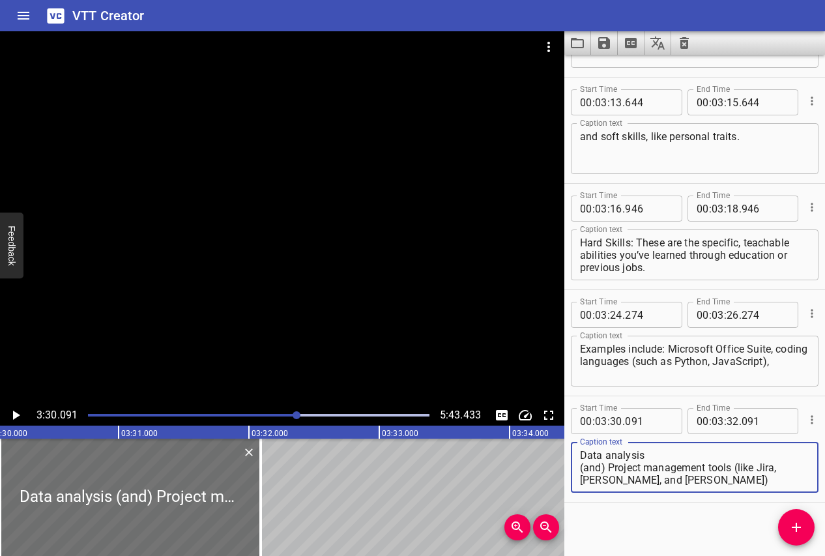
click at [580, 459] on textarea "Data analysis (and) Project management tools (like Jira, Trello, and Asana)" at bounding box center [695, 467] width 230 height 37
drag, startPoint x: 683, startPoint y: 455, endPoint x: 649, endPoint y: 467, distance: 35.9
click at [649, 467] on textarea "Data analysis data analysis, (and) Project management tools (like Jira, Trello,…" at bounding box center [695, 467] width 230 height 37
click at [719, 481] on textarea "Data analysis data analysis, and project management tools (like Jira, Trello, a…" at bounding box center [695, 467] width 230 height 37
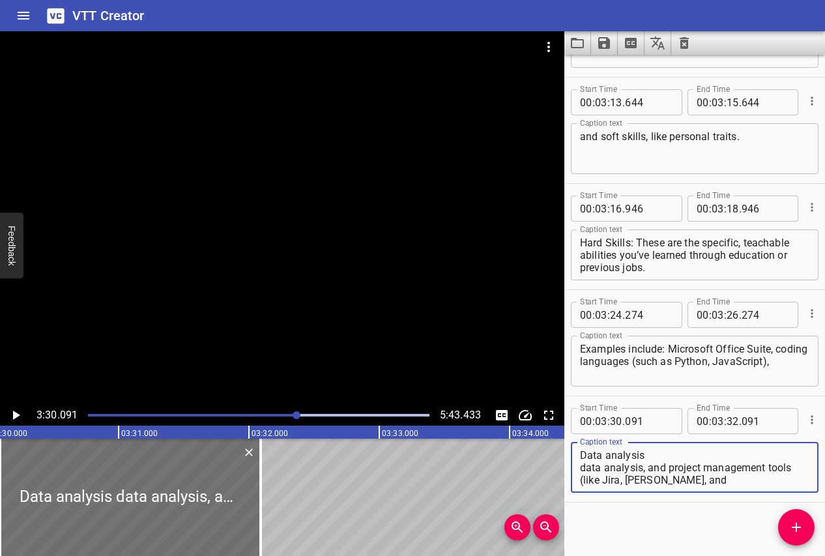
drag, startPoint x: 582, startPoint y: 467, endPoint x: 580, endPoint y: 455, distance: 12.5
click at [580, 455] on div "Data analysis data analysis, and project management tools (like Jira, Trello, a…" at bounding box center [695, 467] width 248 height 51
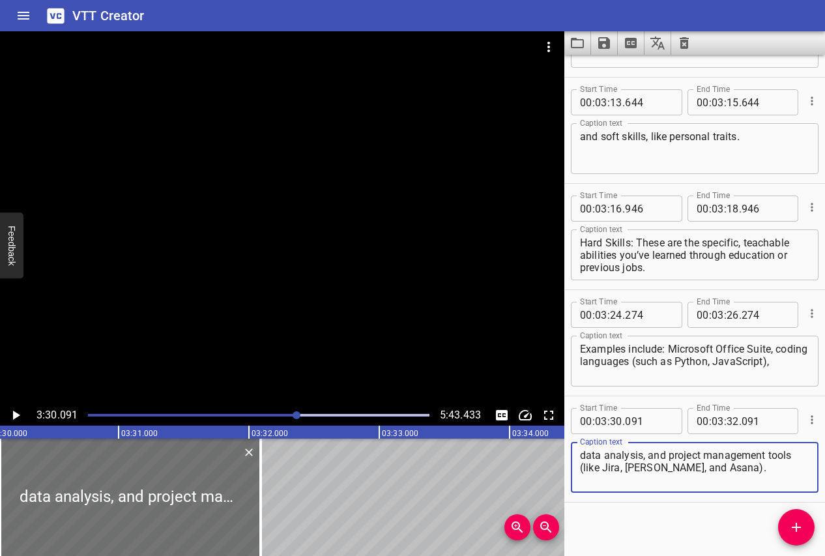
type textarea "data analysis, and project management tools (like Jira, [PERSON_NAME], and Asan…"
click at [16, 417] on icon "Play/Pause" at bounding box center [16, 415] width 7 height 9
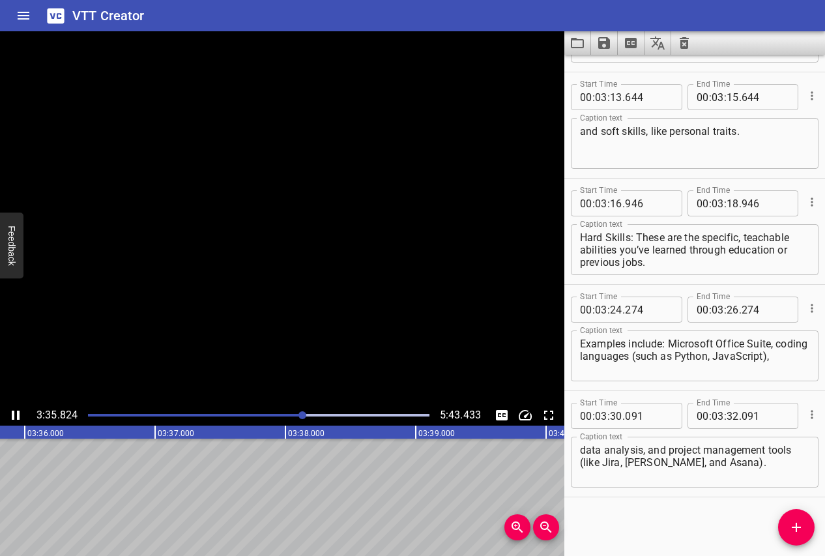
click at [16, 417] on icon "Play/Pause" at bounding box center [16, 416] width 16 height 16
click at [800, 524] on icon "Add Cue" at bounding box center [797, 528] width 16 height 16
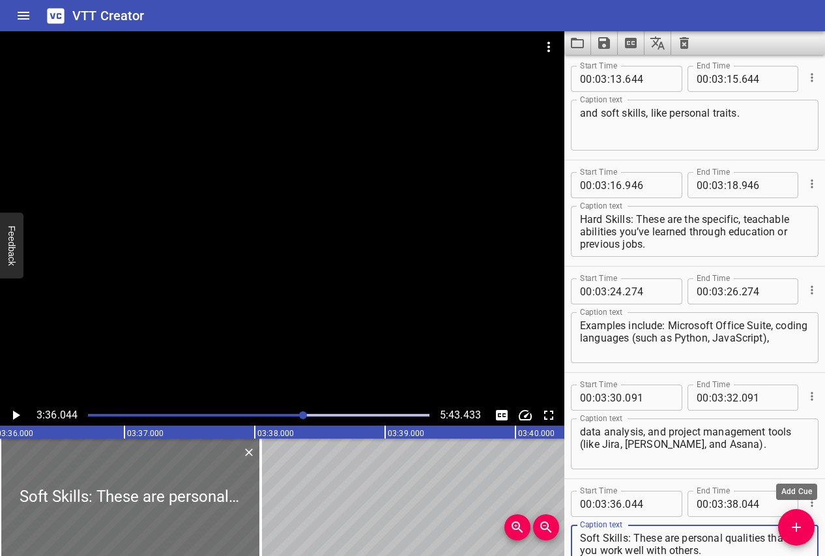
type textarea "Soft Skills: These are personal qualities that help you work well with others."
click at [793, 536] on button "Add Cue" at bounding box center [796, 527] width 37 height 37
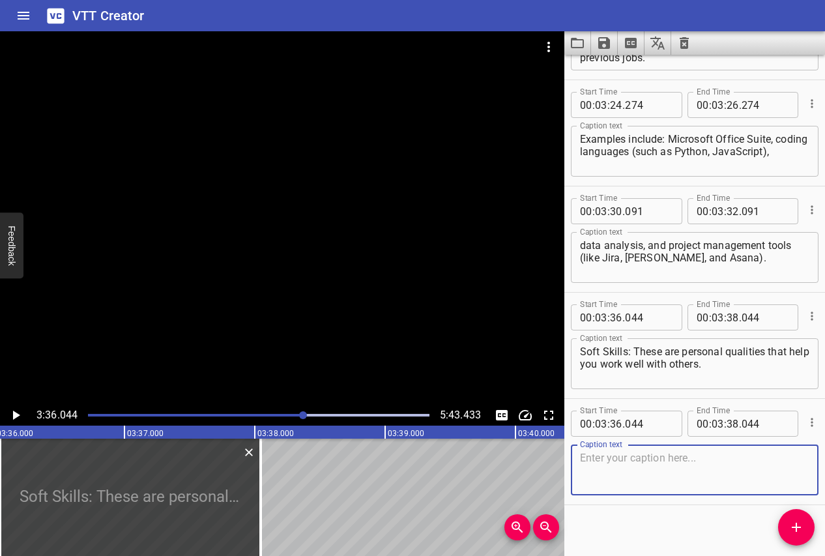
scroll to position [5086, 0]
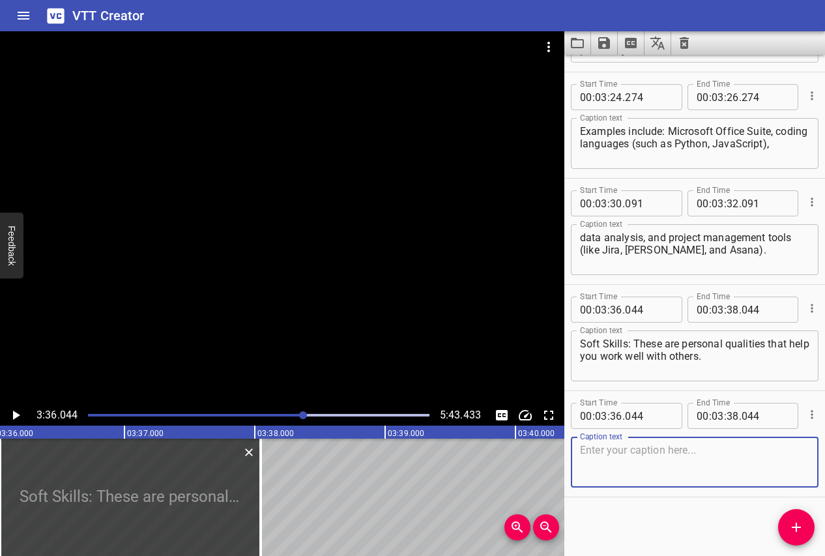
click at [250, 453] on icon "Delete" at bounding box center [249, 453] width 8 height 8
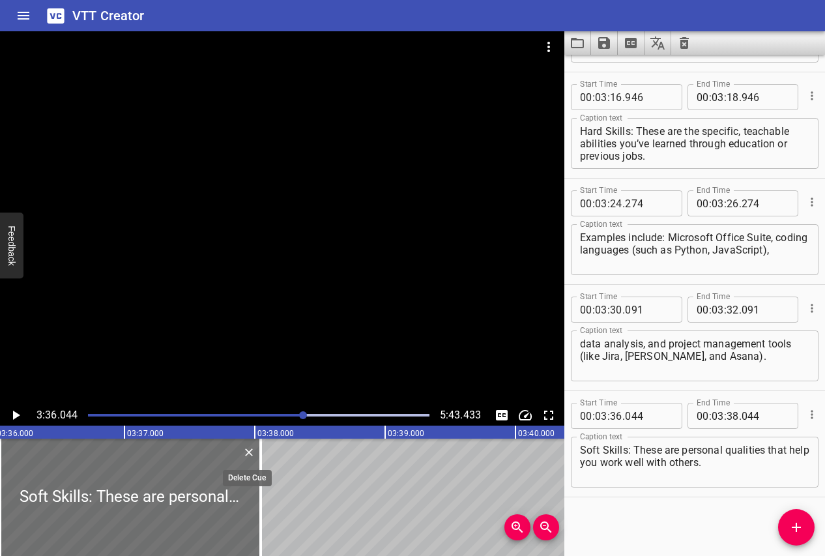
scroll to position [4980, 0]
click at [19, 405] on button "Play/Pause" at bounding box center [15, 415] width 21 height 21
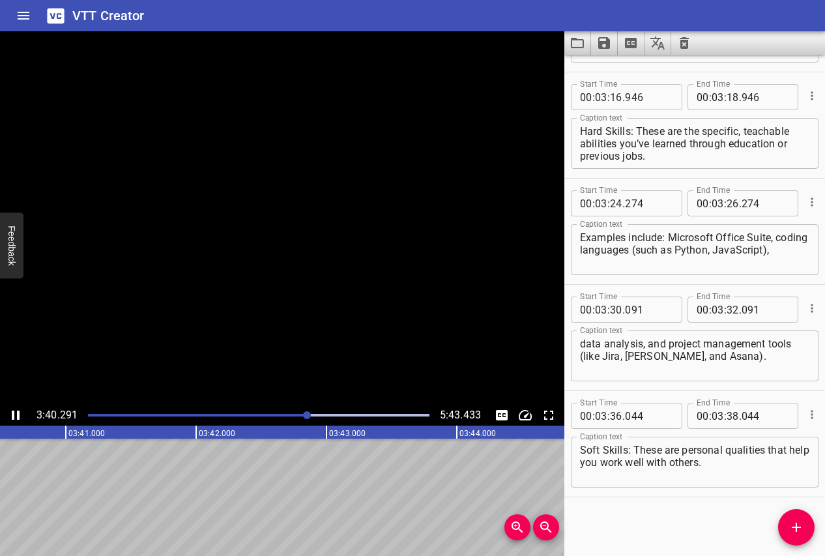
click at [19, 405] on button "Play/Pause" at bounding box center [15, 415] width 21 height 21
click at [17, 410] on icon "Play/Pause" at bounding box center [16, 416] width 16 height 16
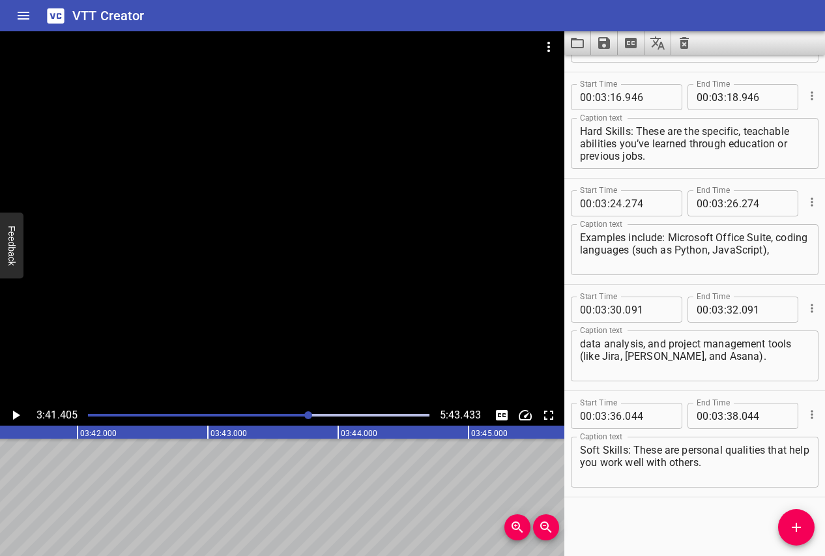
click at [793, 518] on button "Add Cue" at bounding box center [796, 527] width 37 height 37
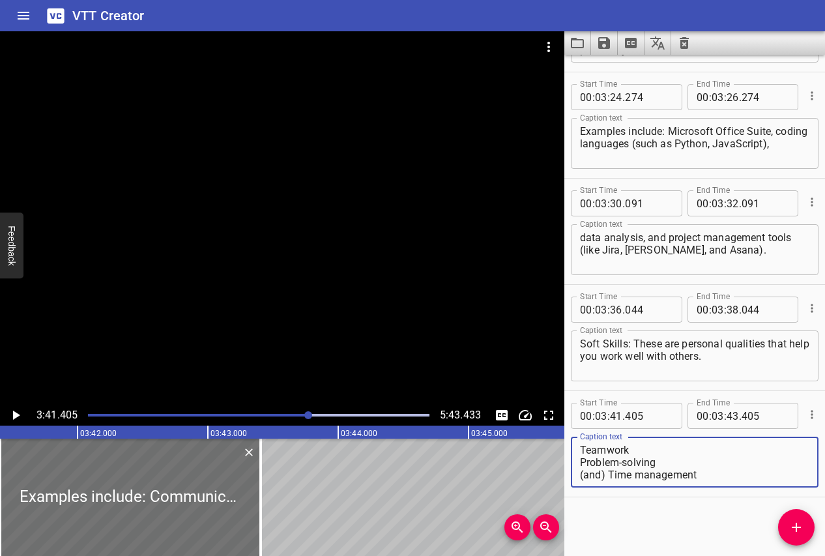
scroll to position [0, 0]
click at [585, 465] on textarea "Examples include: Communication skills Teamwork Problem-solving (and) Time mana…" at bounding box center [695, 462] width 230 height 37
click at [585, 462] on textarea "Examples include: communication skills Teamwork Problem-solving (and) Time mana…" at bounding box center [695, 462] width 230 height 37
click at [585, 476] on textarea "Examples include: communication skills, teamwork Problem-solving (and) Time man…" at bounding box center [695, 462] width 230 height 37
drag, startPoint x: 608, startPoint y: 472, endPoint x: 578, endPoint y: 472, distance: 30.6
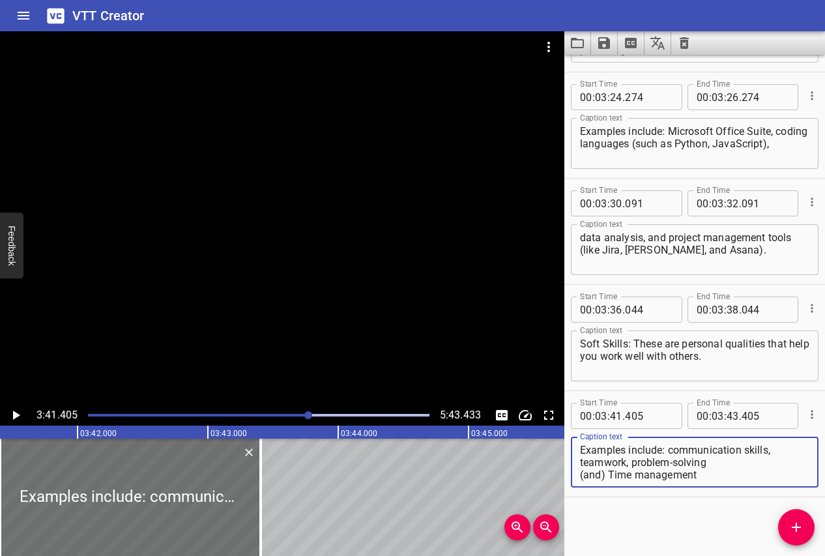
click at [578, 472] on div "Examples include: communication skills, teamwork, problem-solving (and) Time ma…" at bounding box center [695, 462] width 248 height 51
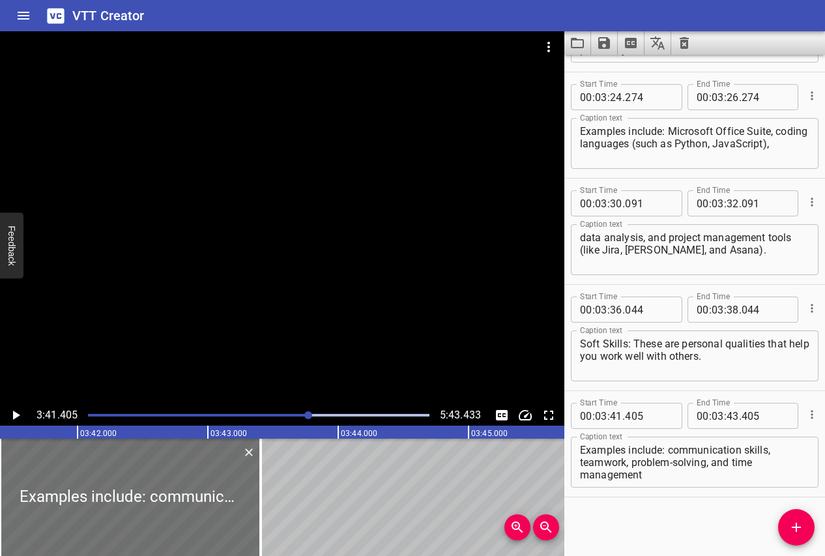
click at [691, 482] on div "Examples include: communication skills, teamwork, problem-solving, and time man…" at bounding box center [695, 462] width 248 height 51
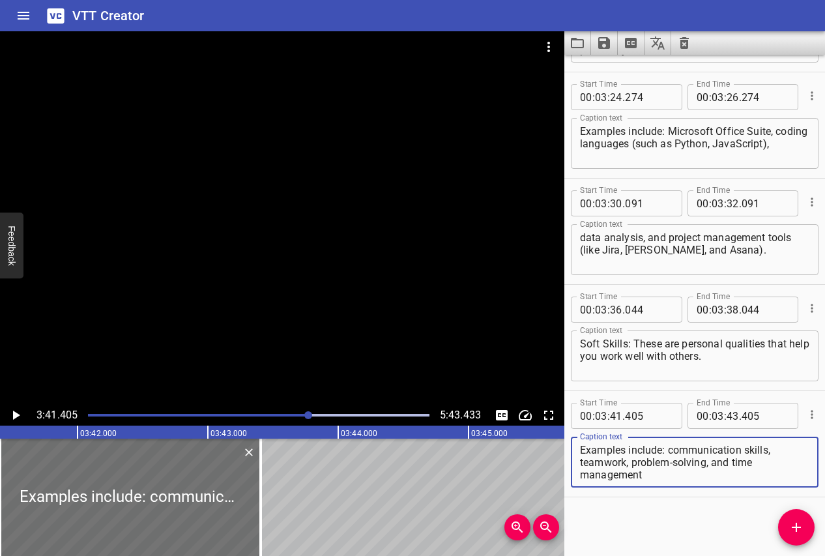
click at [681, 484] on div "Examples include: communication skills, teamwork, problem-solving, and time man…" at bounding box center [695, 462] width 248 height 51
click at [668, 479] on textarea "Examples include: communication skills, teamwork, problem-solving, and time man…" at bounding box center [695, 462] width 230 height 37
type textarea "Examples include: communication skills, teamwork, problem-solving, and time man…"
click at [14, 412] on icon "Play/Pause" at bounding box center [16, 415] width 7 height 9
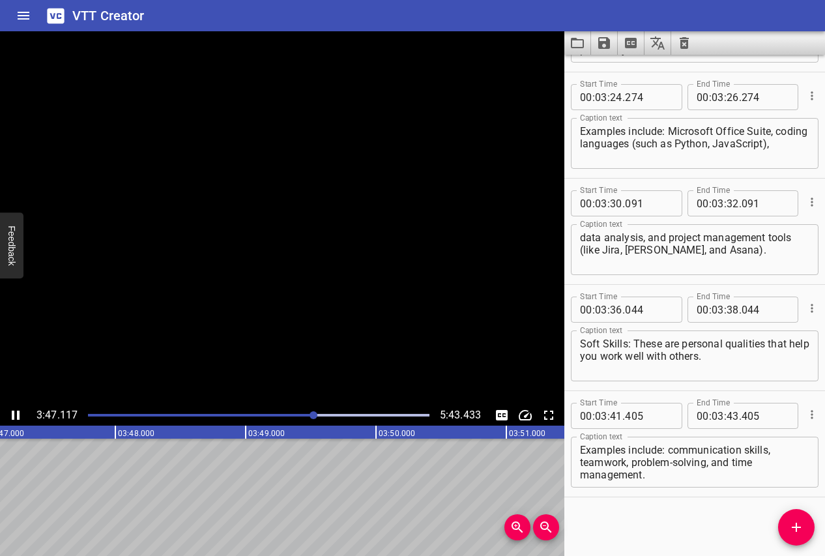
click at [14, 412] on icon "Play/Pause" at bounding box center [16, 415] width 8 height 9
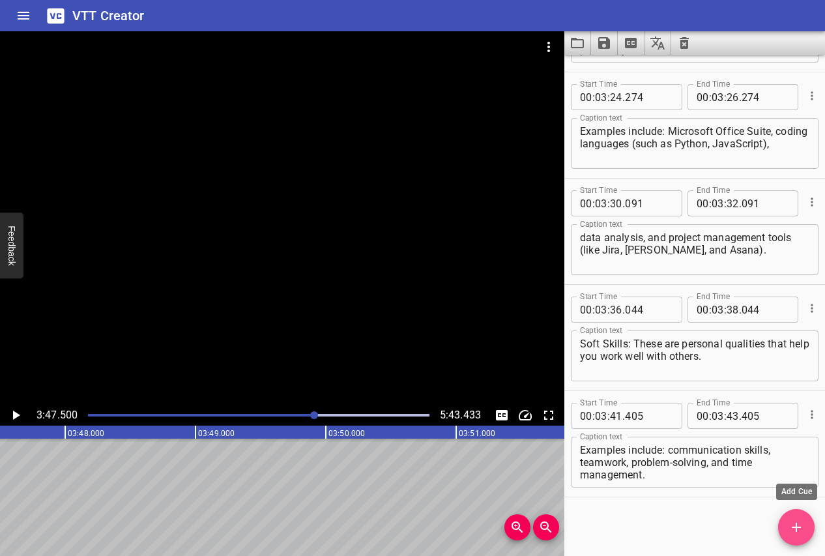
click at [789, 526] on icon "Add Cue" at bounding box center [797, 528] width 16 height 16
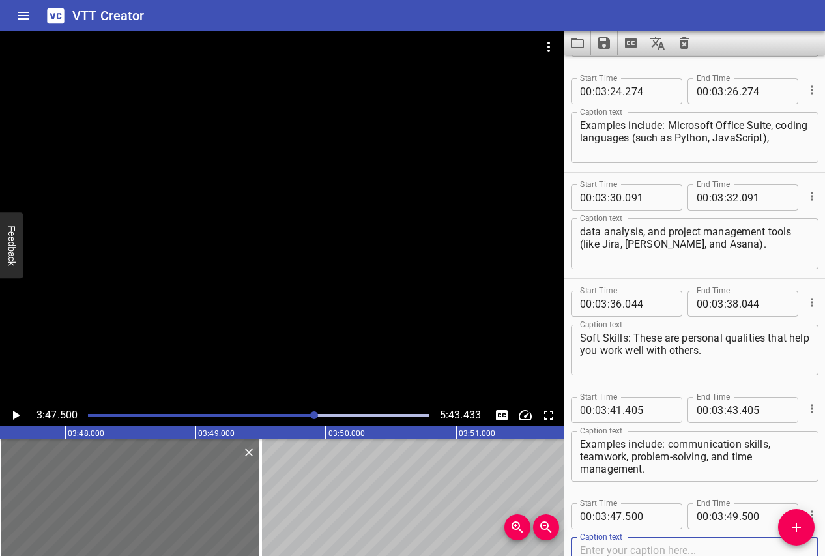
scroll to position [5193, 0]
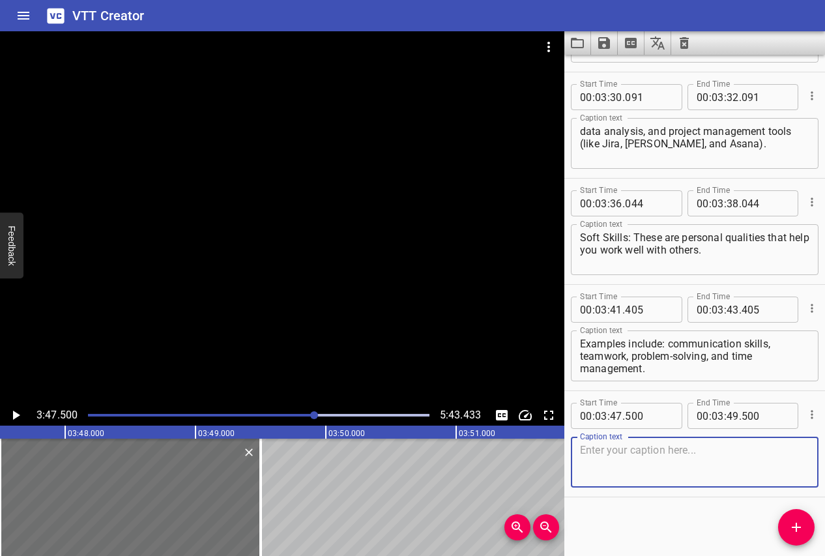
paste textarea "Part 5: References"
type textarea "Part 5: References"
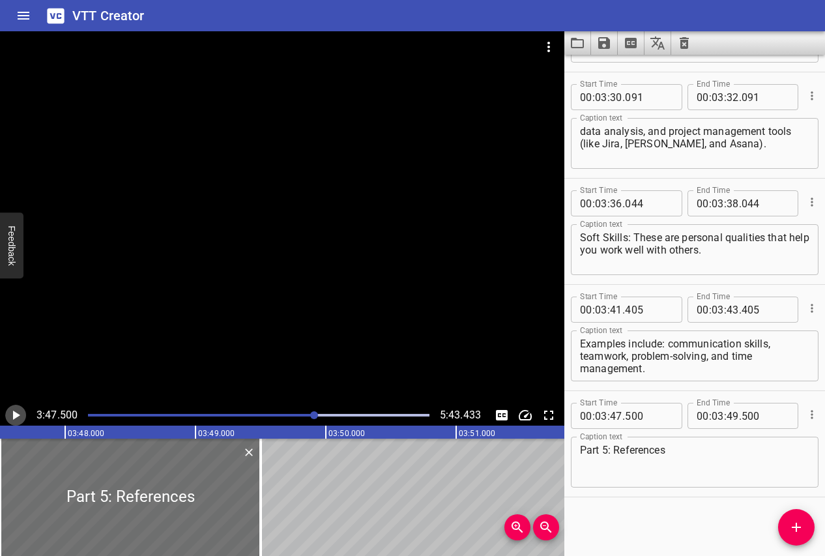
click at [16, 409] on icon "Play/Pause" at bounding box center [16, 416] width 16 height 16
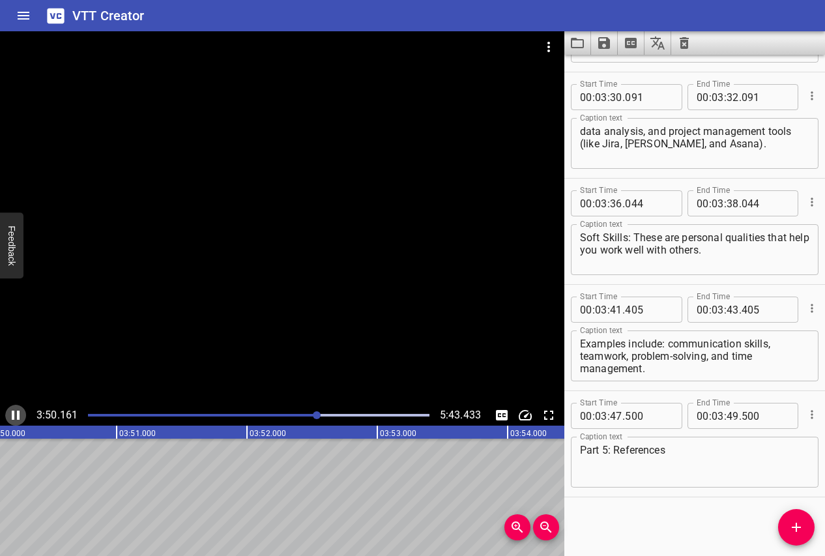
click at [16, 409] on icon "Play/Pause" at bounding box center [16, 416] width 16 height 16
click at [810, 527] on span "Add Cue" at bounding box center [796, 528] width 37 height 16
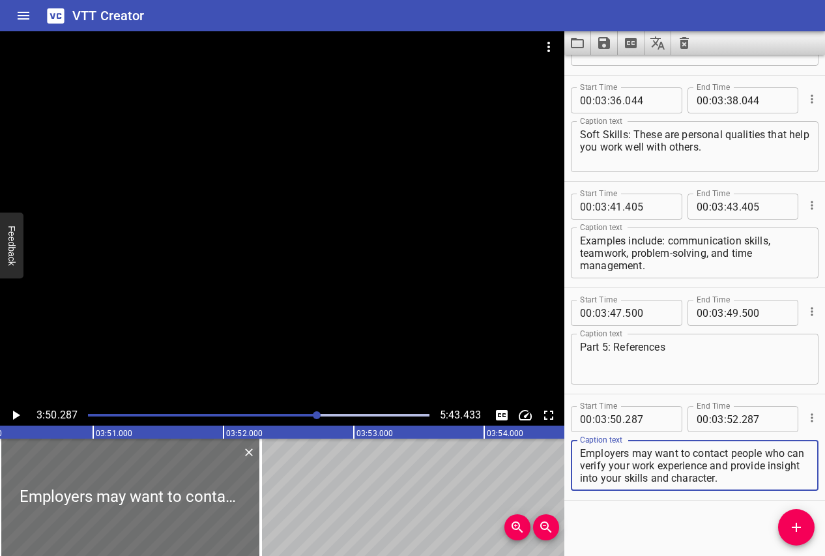
scroll to position [5299, 0]
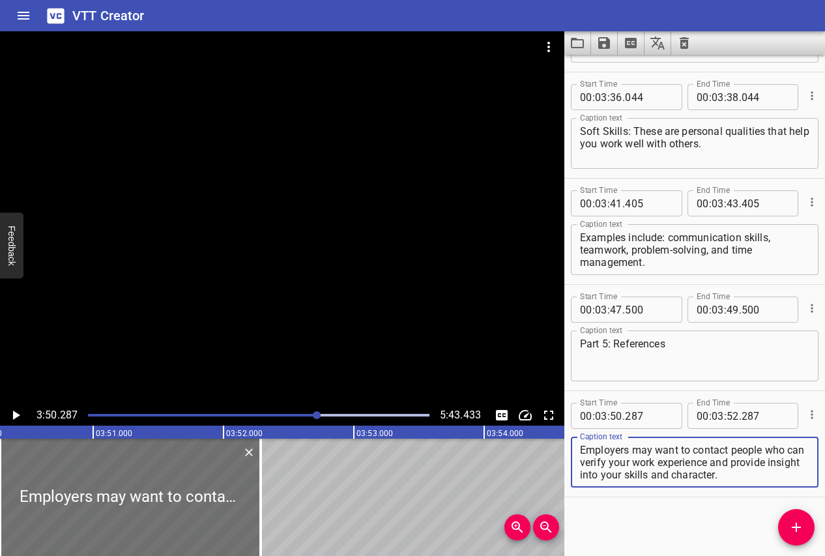
type textarea "Employers may want to contact people who can verify your work experience and pr…"
click at [17, 411] on icon "Play/Pause" at bounding box center [16, 416] width 16 height 16
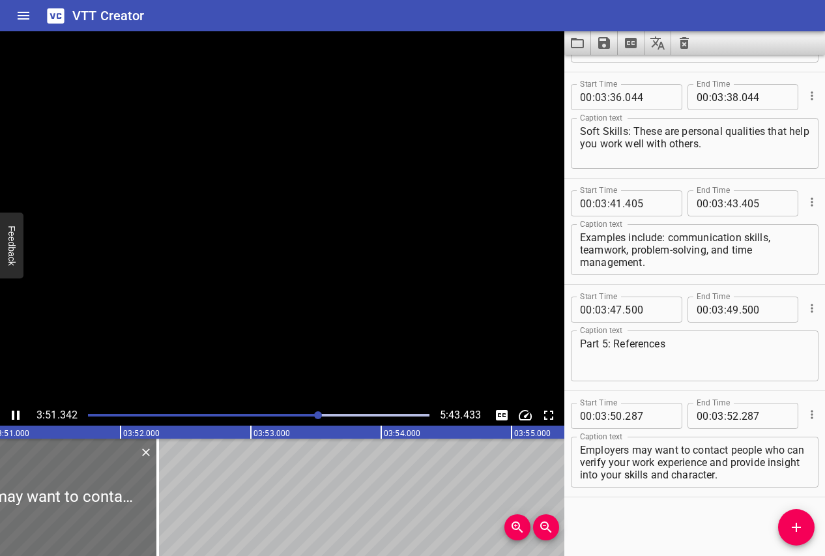
scroll to position [0, 30160]
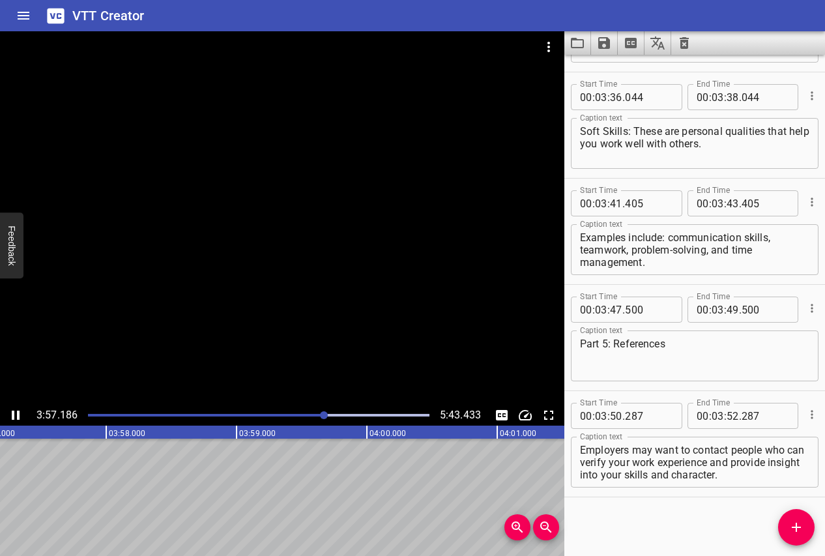
click at [16, 414] on icon "Play/Pause" at bounding box center [16, 416] width 16 height 16
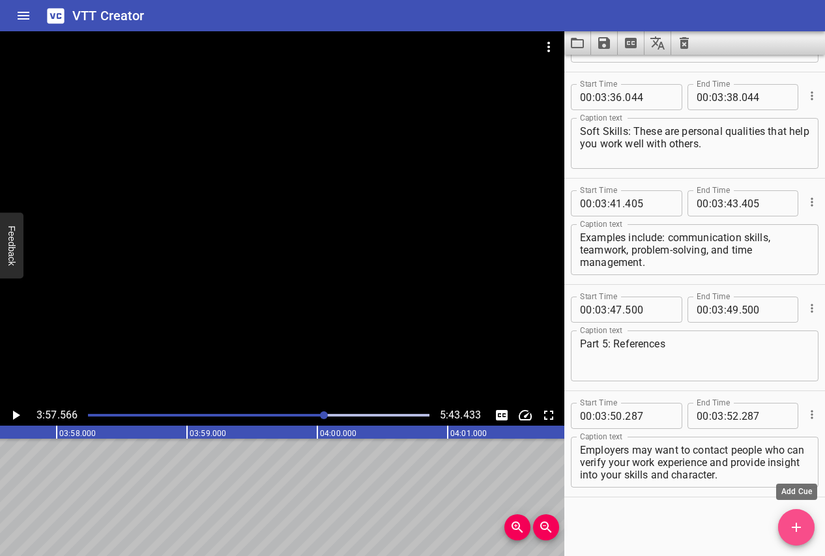
click at [798, 526] on icon "Add Cue" at bounding box center [797, 528] width 16 height 16
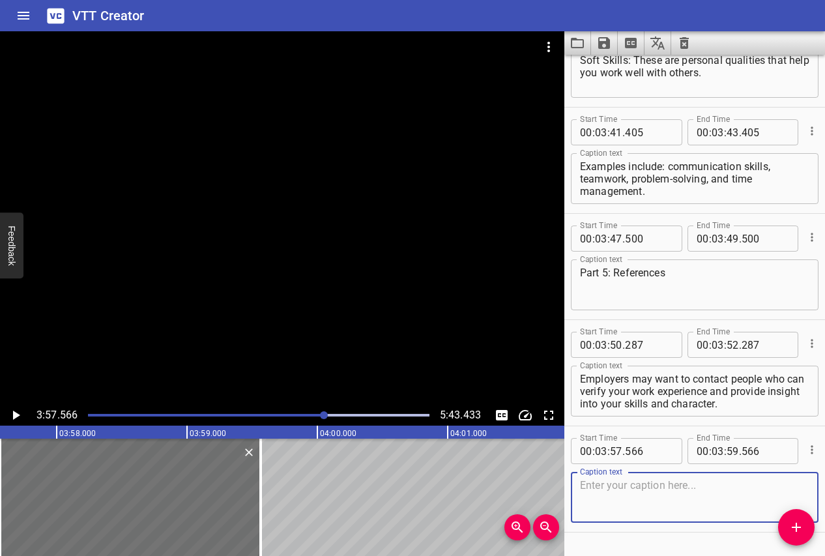
scroll to position [5381, 0]
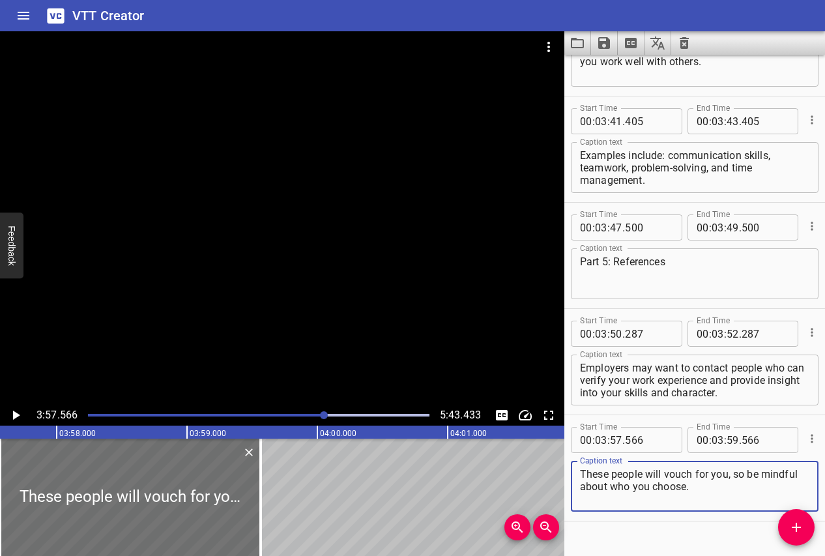
type textarea "These people will vouch for you, so be mindful about who you choose."
click at [13, 406] on button "Play/Pause" at bounding box center [15, 415] width 21 height 21
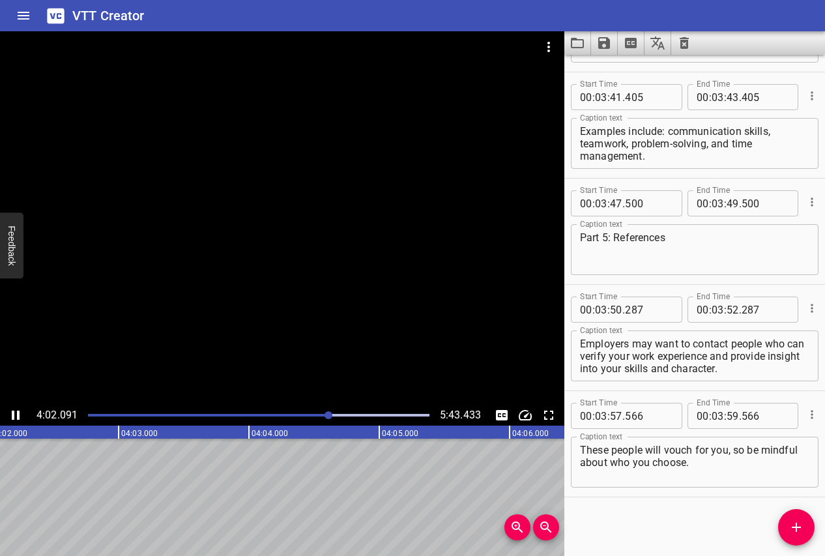
click at [12, 411] on icon "Play/Pause" at bounding box center [16, 415] width 8 height 9
click at [798, 524] on icon "Add Cue" at bounding box center [797, 528] width 16 height 16
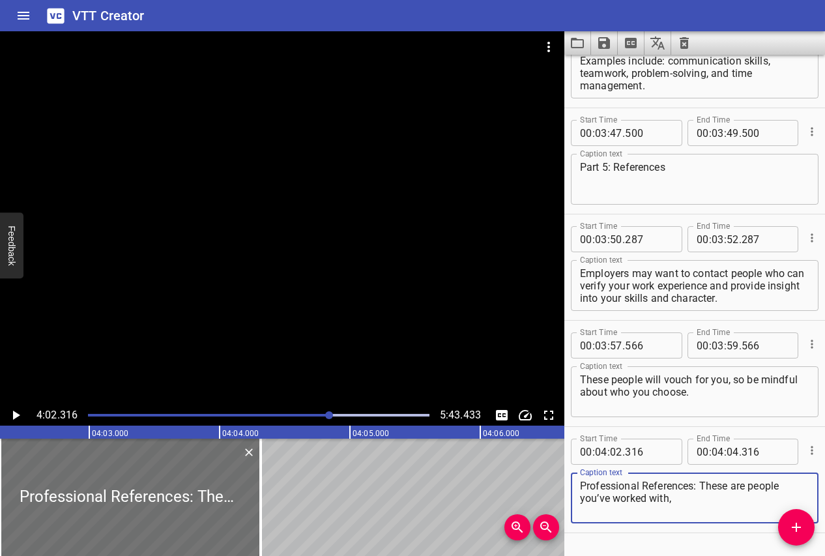
scroll to position [5511, 0]
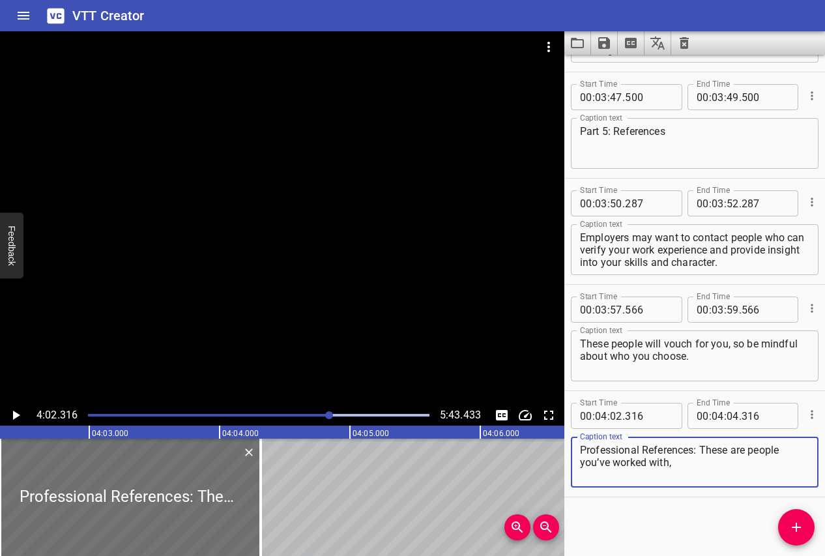
type textarea "Professional References: These are people you’ve worked with,"
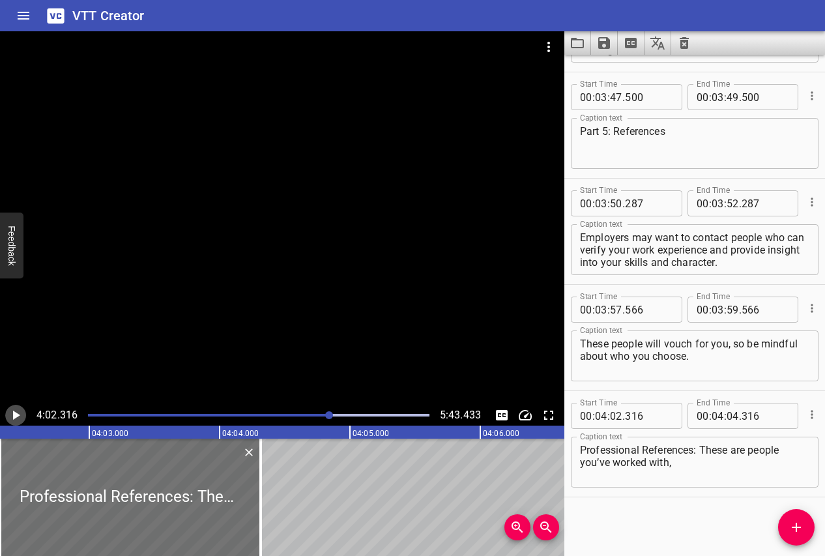
click at [18, 411] on icon "Play/Pause" at bounding box center [16, 416] width 16 height 16
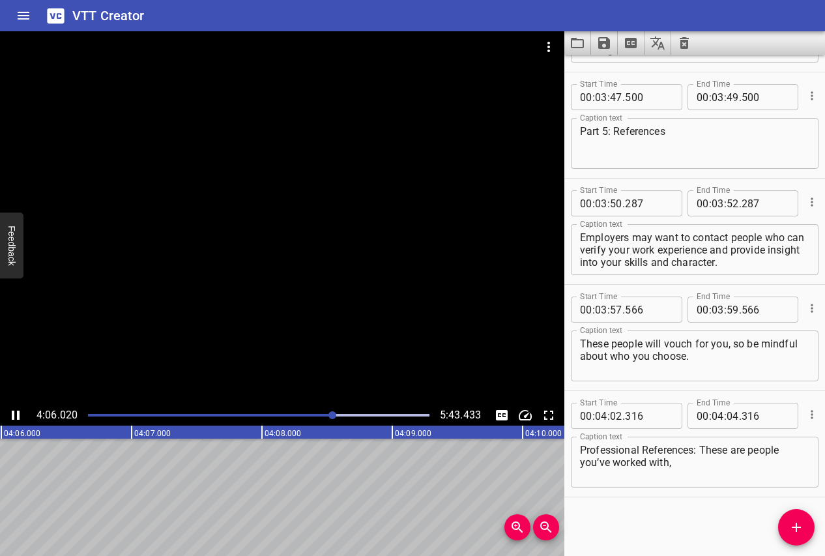
click at [16, 411] on icon "Play/Pause" at bounding box center [16, 416] width 16 height 16
click at [801, 536] on button "Add Cue" at bounding box center [796, 527] width 37 height 37
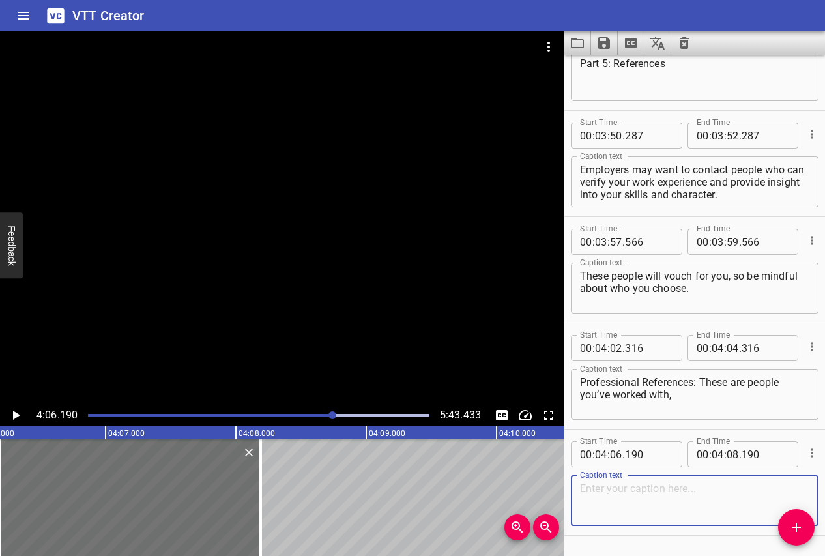
scroll to position [5618, 0]
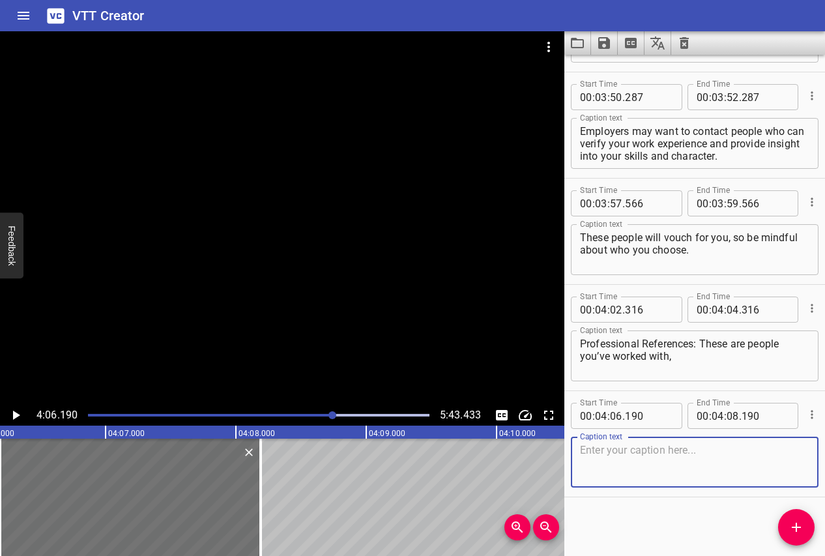
paste textarea "like former managers, colleagues, or mentors."
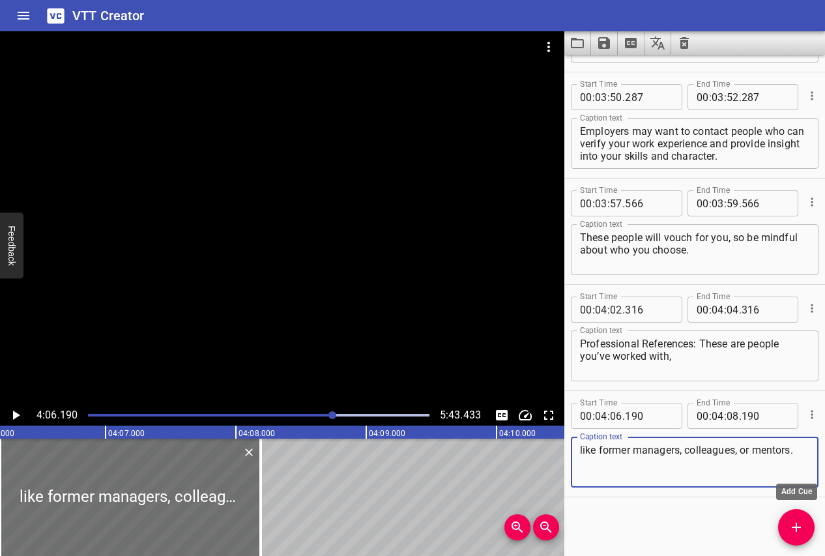
type textarea "like former managers, colleagues, or mentors."
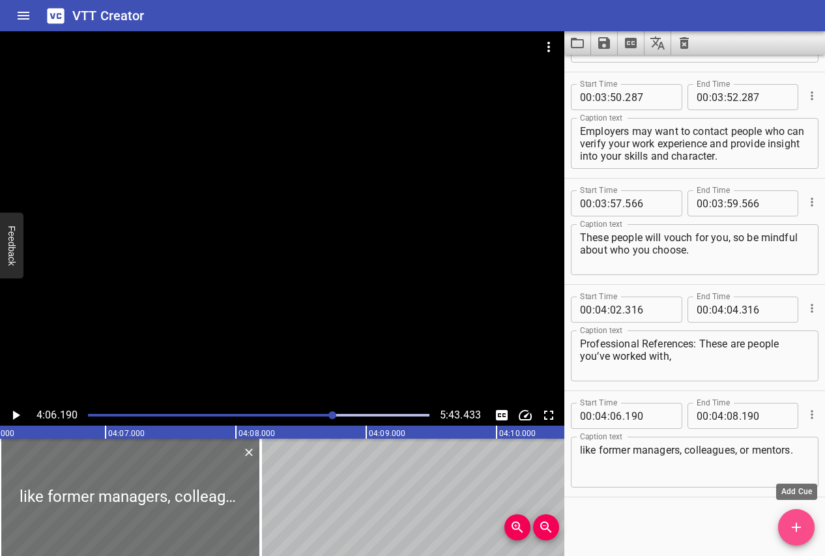
click at [790, 527] on icon "Add Cue" at bounding box center [797, 528] width 16 height 16
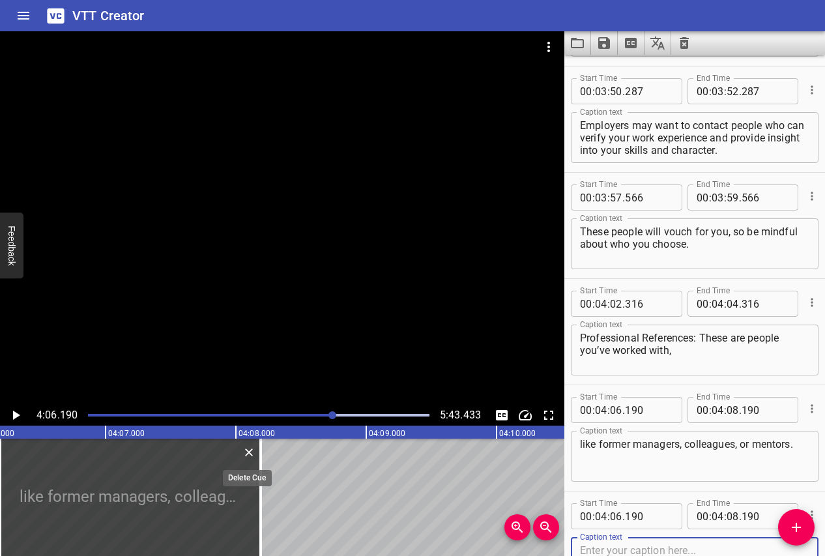
click at [248, 455] on icon "Delete" at bounding box center [249, 452] width 13 height 13
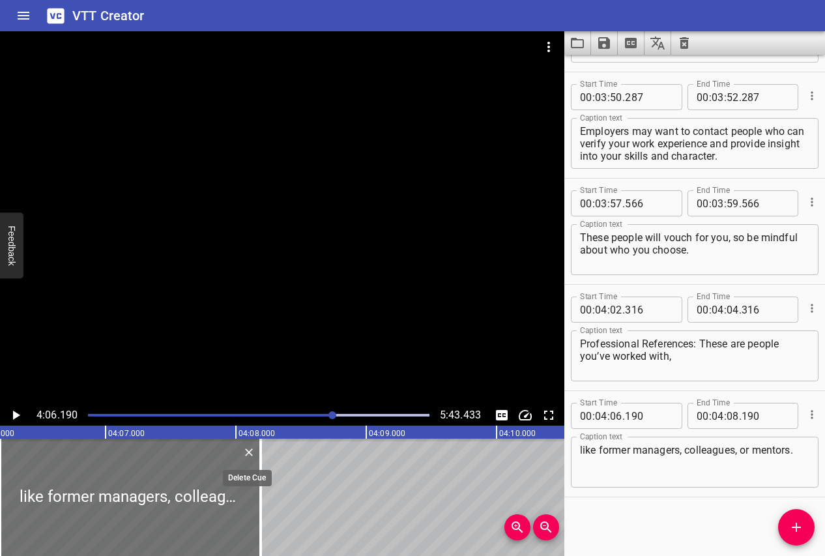
scroll to position [5618, 0]
click at [19, 417] on icon "Play/Pause" at bounding box center [16, 416] width 16 height 16
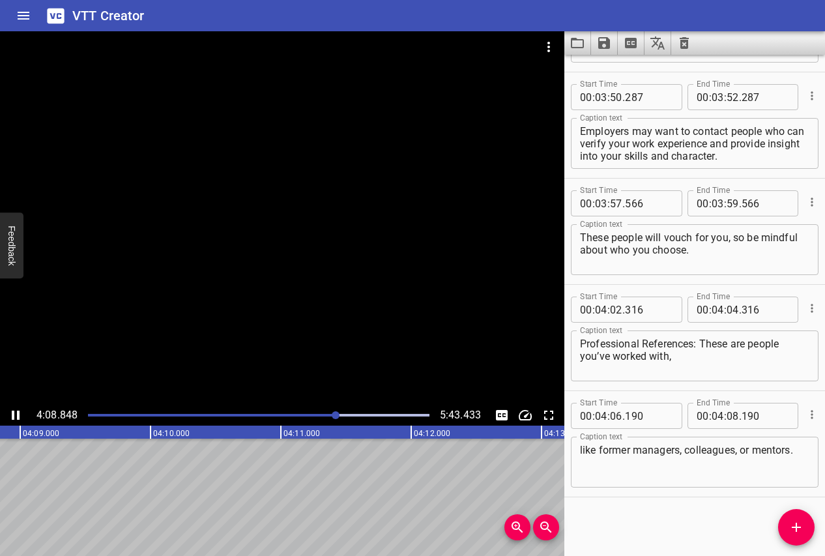
click at [19, 417] on icon "Play/Pause" at bounding box center [16, 415] width 8 height 9
click at [797, 521] on icon "Add Cue" at bounding box center [797, 528] width 16 height 16
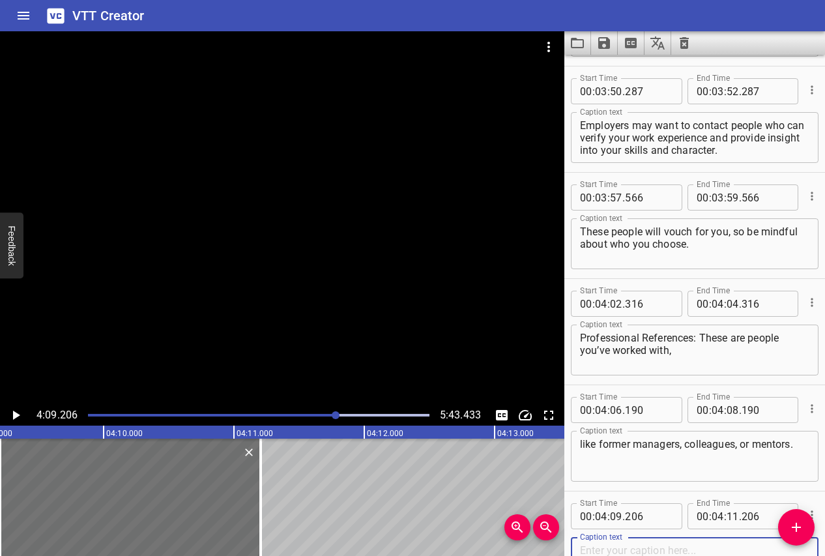
scroll to position [5724, 0]
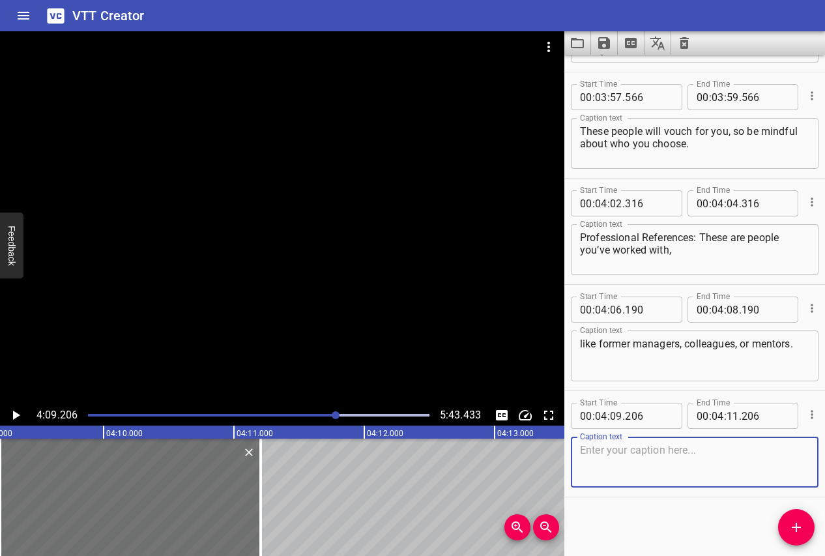
paste textarea "Ideally, choose people who can speak to your job performance and work ethic."
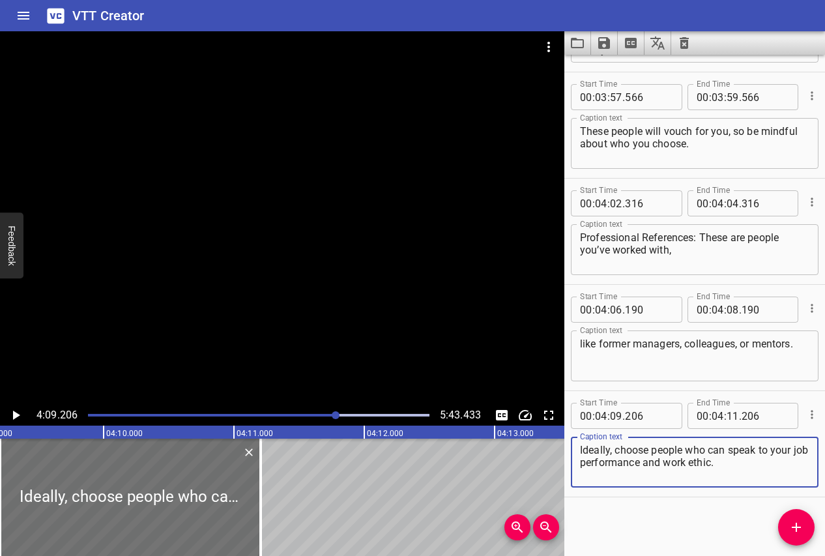
click at [583, 451] on textarea "Ideally, choose people who can speak to your job performance and work ethic." at bounding box center [695, 462] width 230 height 37
type textarea "Ideally, choose people who can speak to your job performance and work ethic."
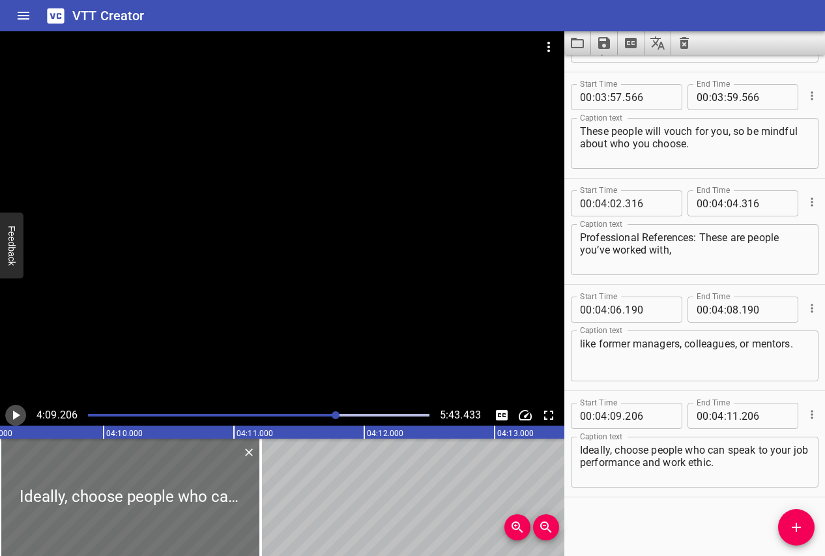
click at [16, 413] on icon "Play/Pause" at bounding box center [16, 416] width 16 height 16
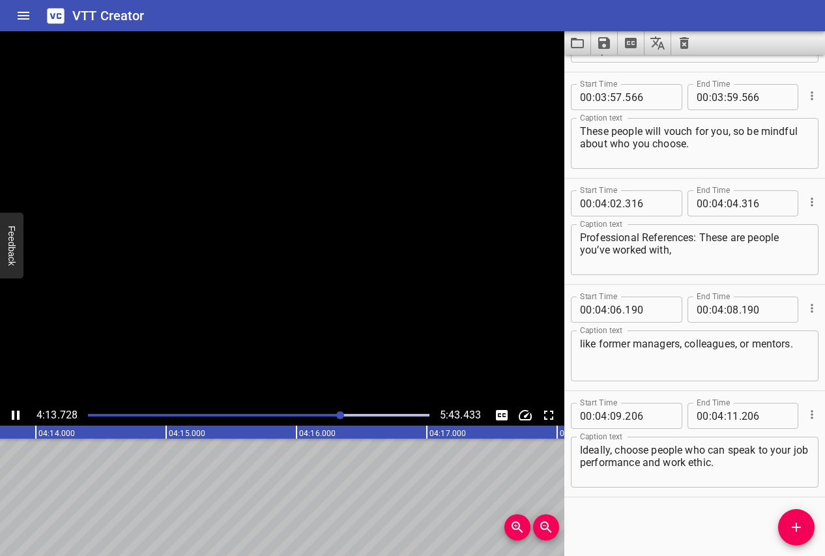
click at [16, 413] on icon "Play/Pause" at bounding box center [16, 416] width 16 height 16
click at [20, 418] on icon "Play/Pause" at bounding box center [16, 416] width 16 height 16
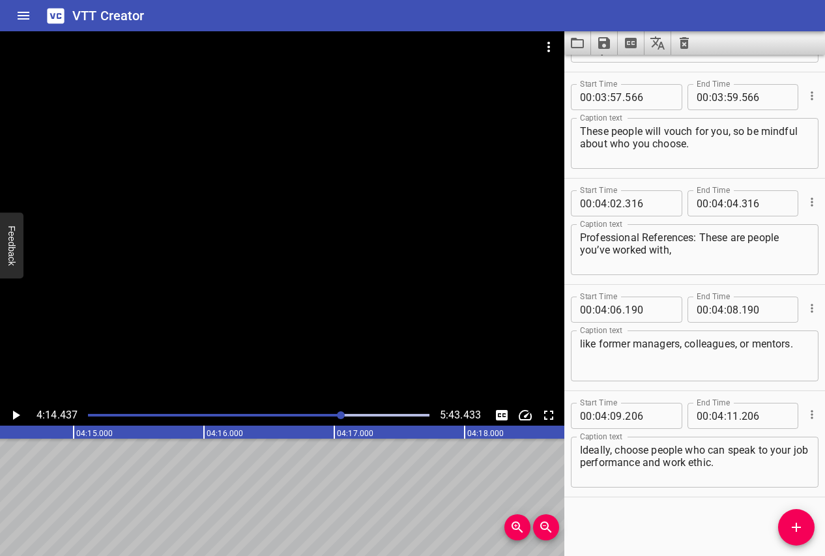
click at [795, 526] on icon "Add Cue" at bounding box center [797, 528] width 16 height 16
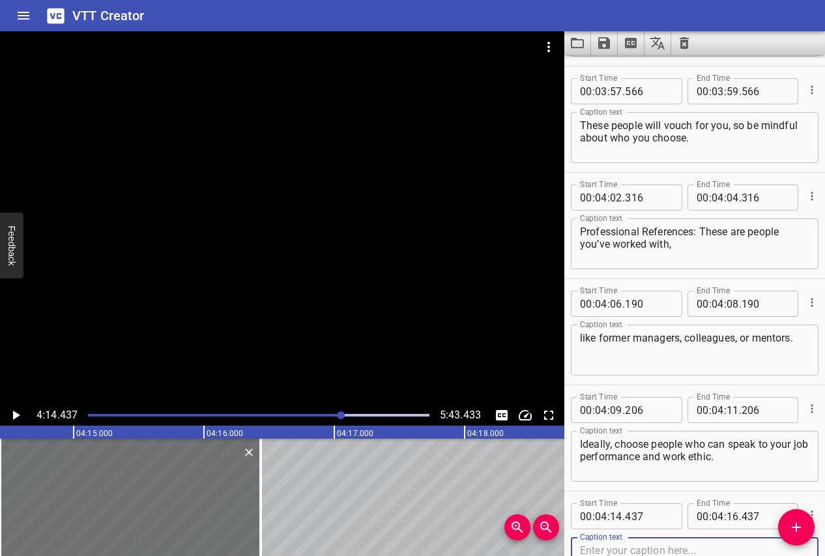
scroll to position [5830, 0]
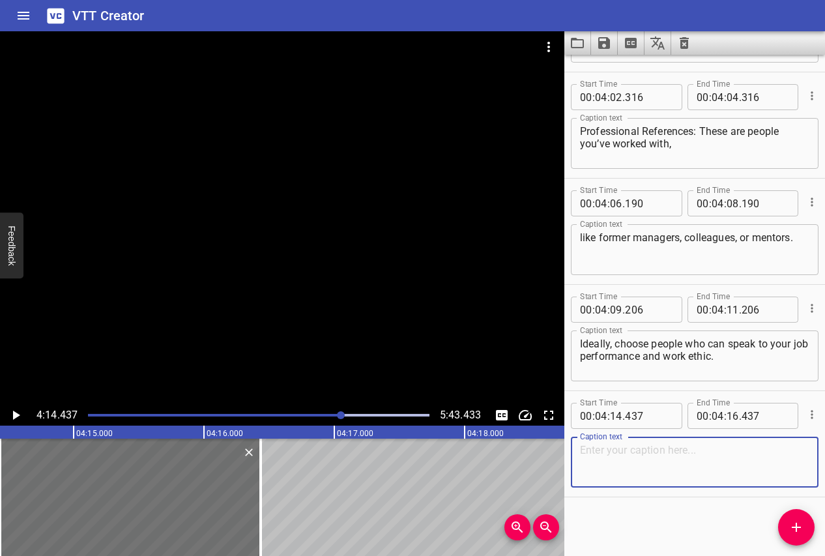
paste textarea "Personal References: If you're light on work experience, you might also include…"
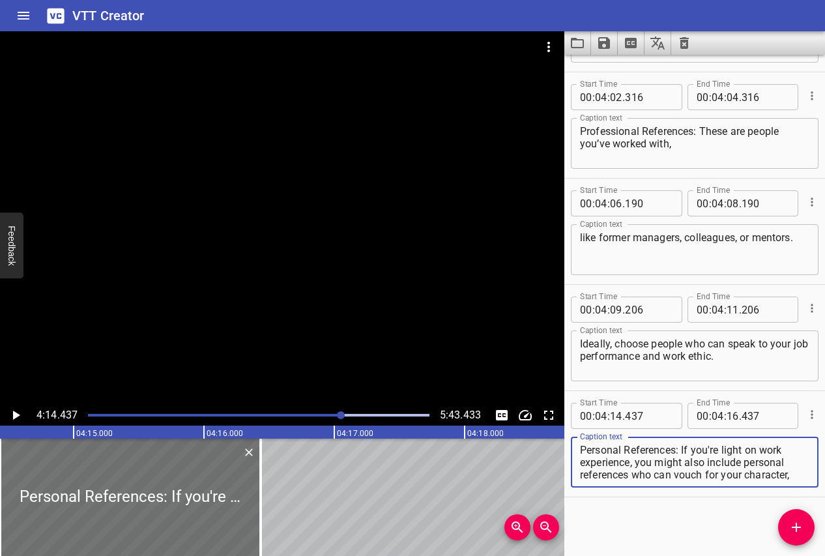
click at [16, 415] on icon "Play/Pause" at bounding box center [16, 415] width 7 height 9
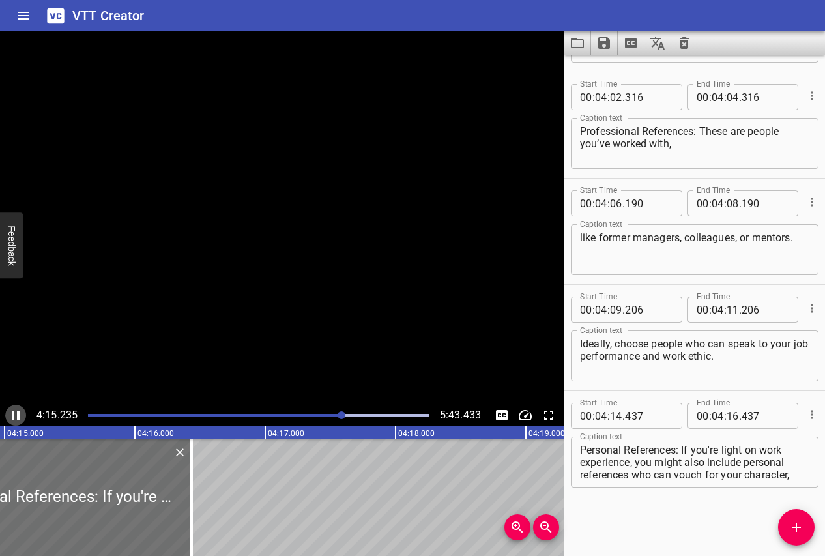
click at [16, 415] on icon "Play/Pause" at bounding box center [16, 416] width 16 height 16
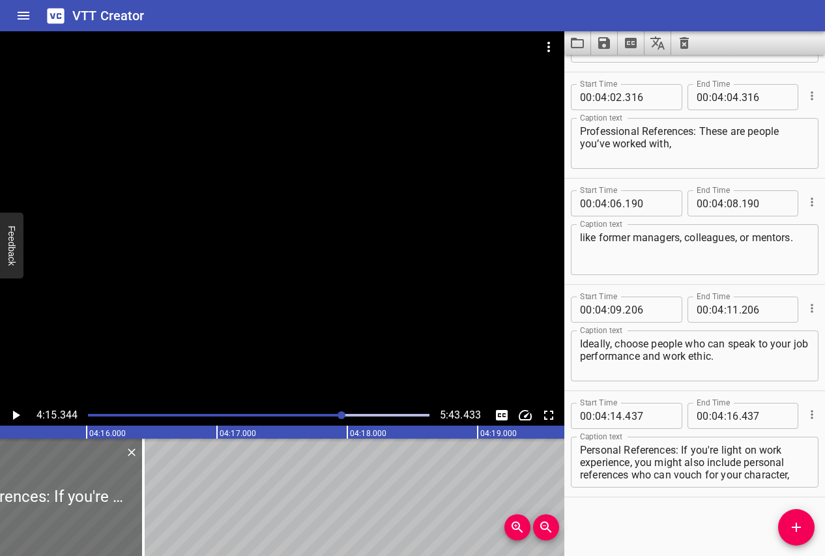
scroll to position [0, 33297]
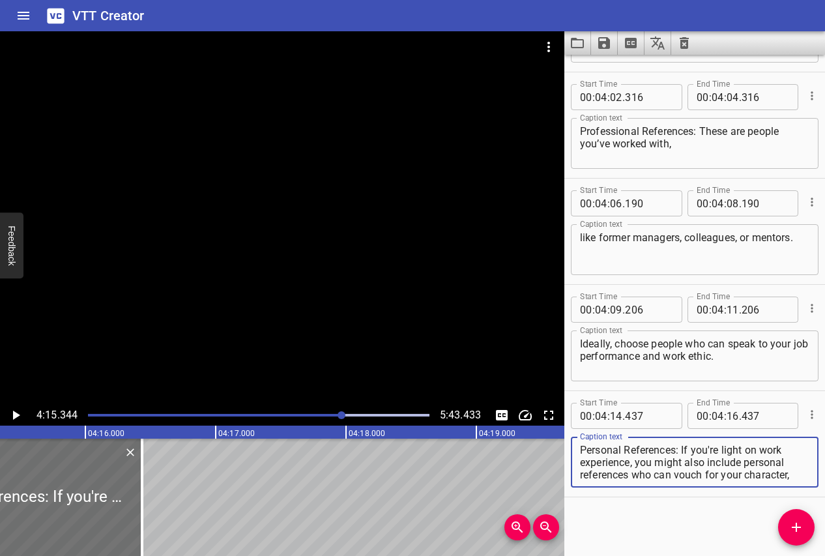
drag, startPoint x: 636, startPoint y: 462, endPoint x: 797, endPoint y: 478, distance: 162.5
click at [797, 478] on textarea "Personal References: If you're light on work experience, you might also include…" at bounding box center [695, 462] width 230 height 37
type textarea "Personal References: If you're light on work experience,"
click at [12, 412] on icon "Play/Pause" at bounding box center [16, 416] width 16 height 16
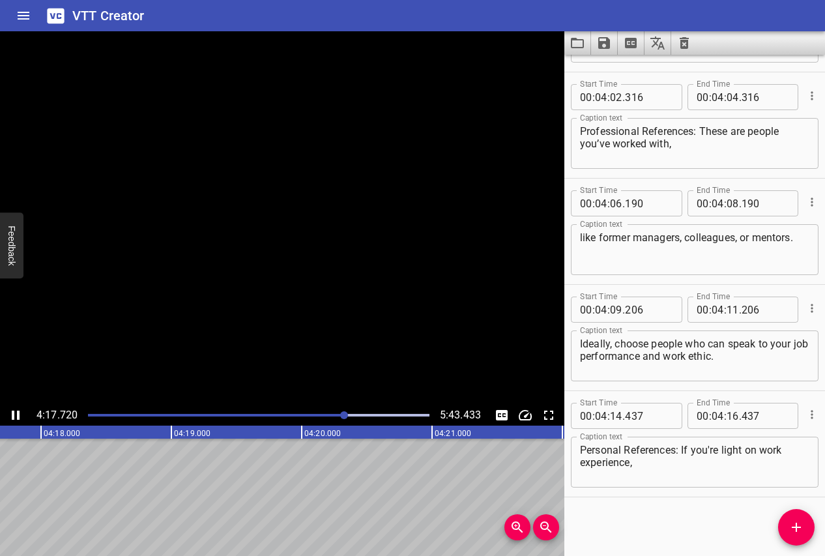
click at [12, 412] on icon "Play/Pause" at bounding box center [16, 415] width 8 height 9
click at [786, 524] on span "Add Cue" at bounding box center [796, 528] width 37 height 16
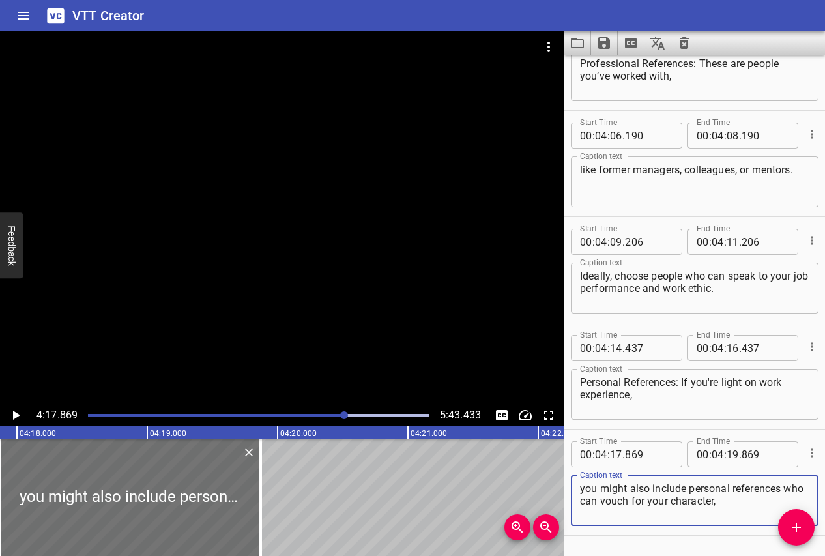
scroll to position [5936, 0]
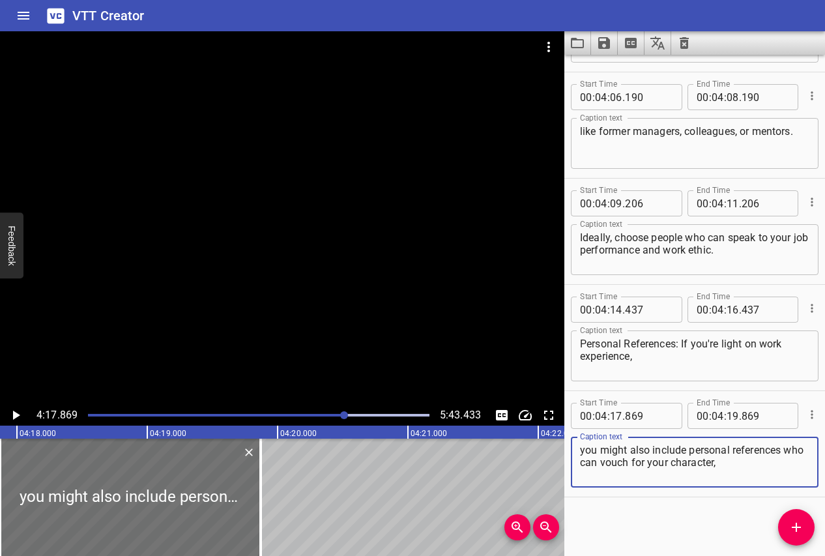
type textarea "you might also include personal references who can vouch for your character,"
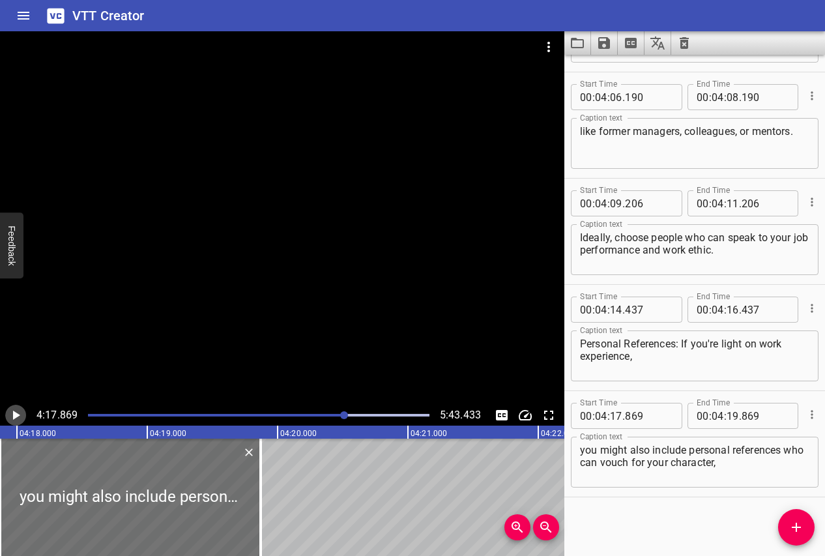
click at [16, 410] on icon "Play/Pause" at bounding box center [16, 416] width 16 height 16
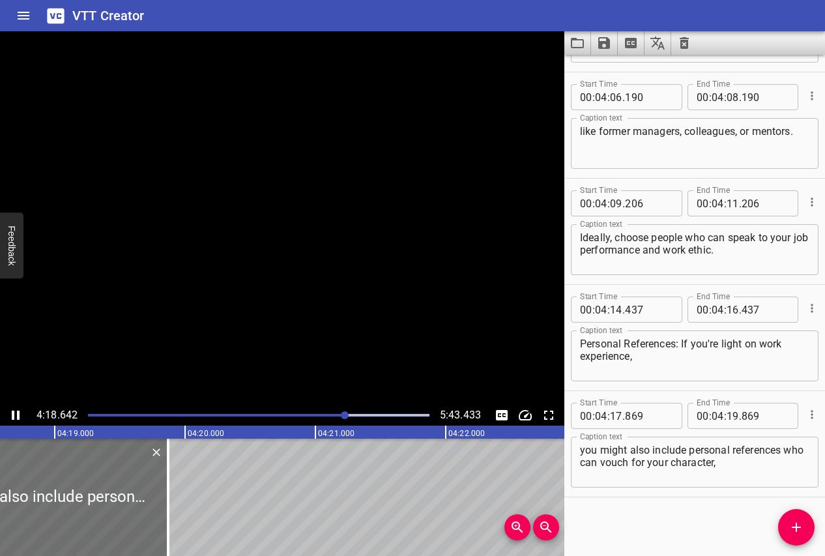
scroll to position [0, 33727]
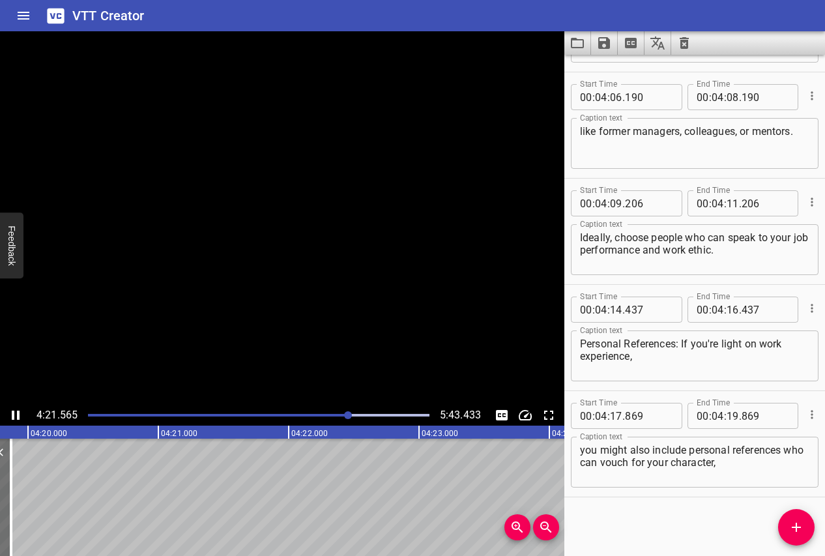
click at [5, 405] on button "Play/Pause" at bounding box center [15, 415] width 21 height 21
click at [23, 408] on div "4:22.721 5:43.433" at bounding box center [282, 415] width 565 height 21
click at [14, 412] on icon "Play/Pause" at bounding box center [16, 415] width 8 height 9
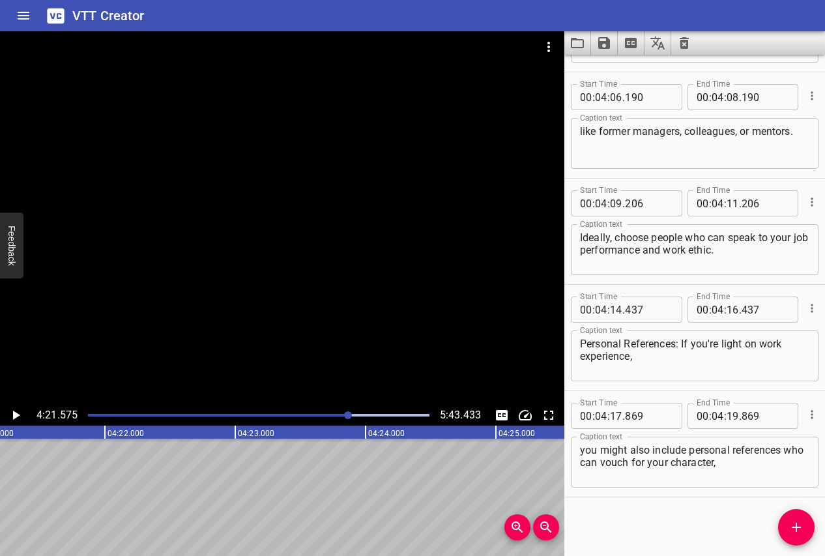
scroll to position [0, 34109]
click at [799, 531] on icon "Add Cue" at bounding box center [797, 528] width 16 height 16
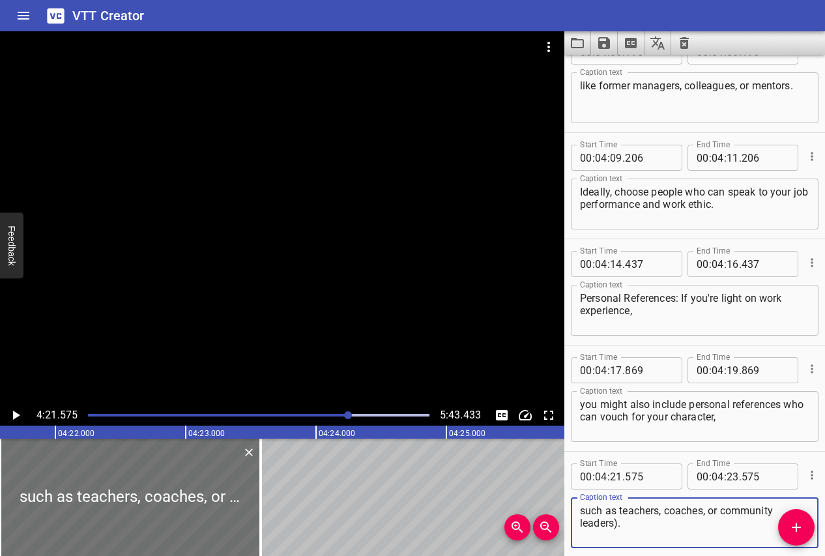
scroll to position [5989, 0]
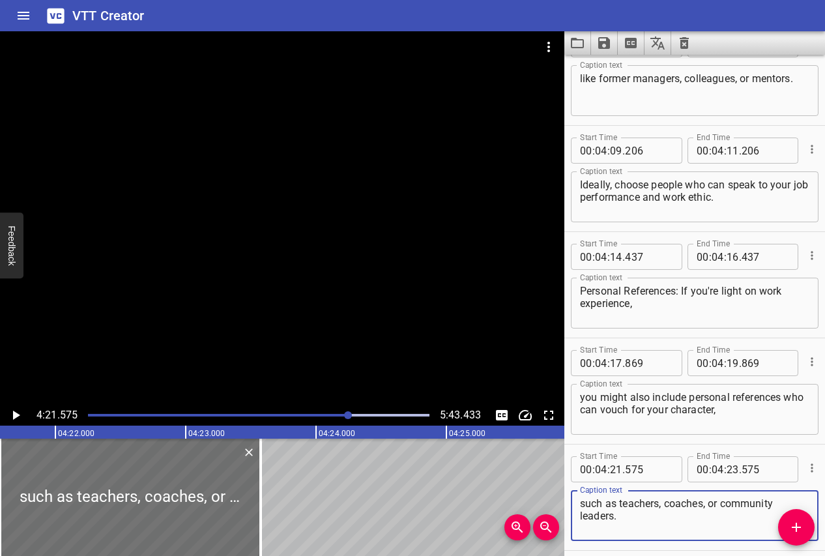
type textarea "such as teachers, coaches, or community leaders."
click at [21, 406] on div "4:21.575 5:43.433" at bounding box center [282, 415] width 565 height 21
click at [16, 411] on icon "Play/Pause" at bounding box center [16, 416] width 16 height 16
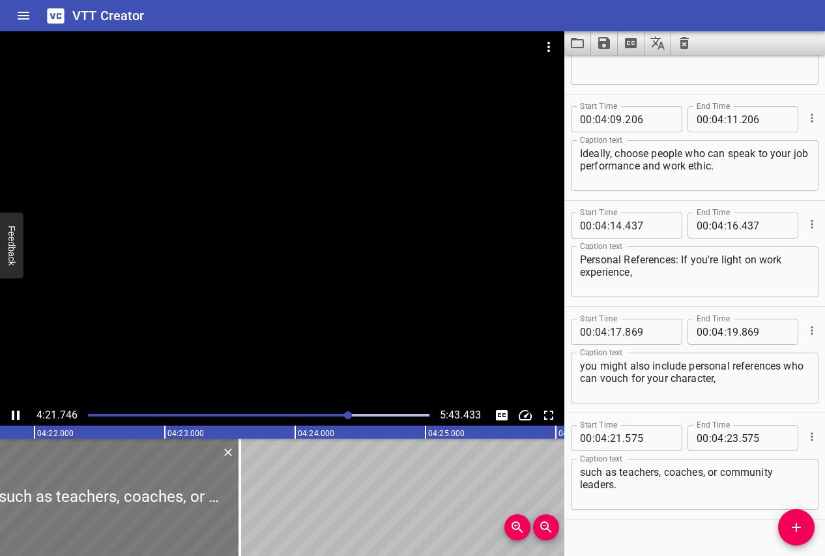
scroll to position [6043, 0]
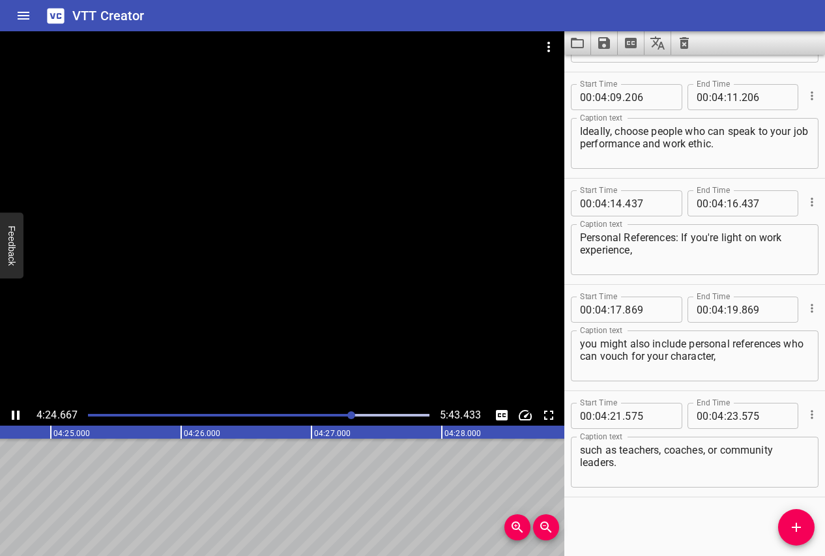
click at [18, 415] on icon "Play/Pause" at bounding box center [16, 415] width 8 height 9
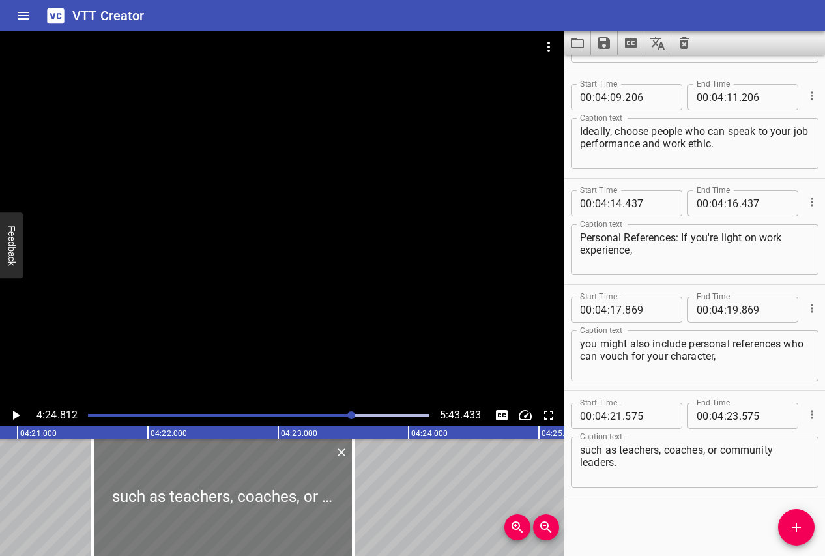
scroll to position [0, 33989]
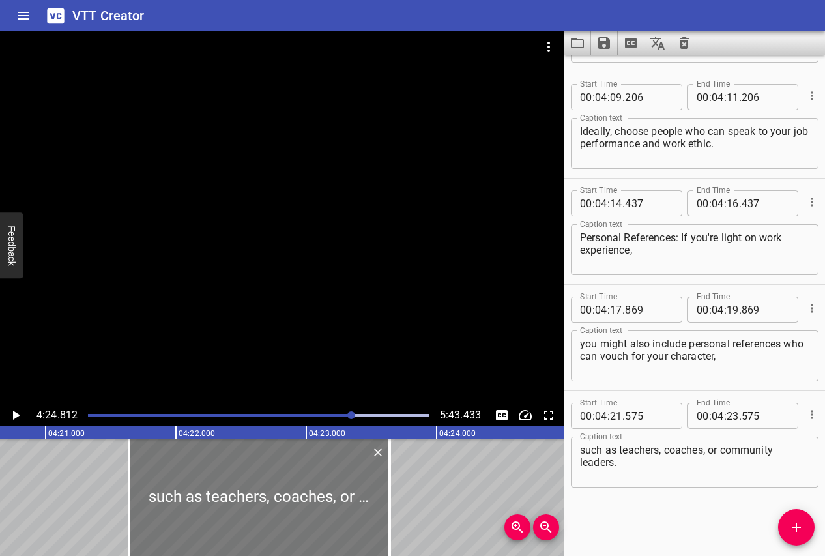
drag, startPoint x: 200, startPoint y: 486, endPoint x: 208, endPoint y: 486, distance: 8.5
click at [208, 486] on div at bounding box center [259, 497] width 261 height 117
type input "640"
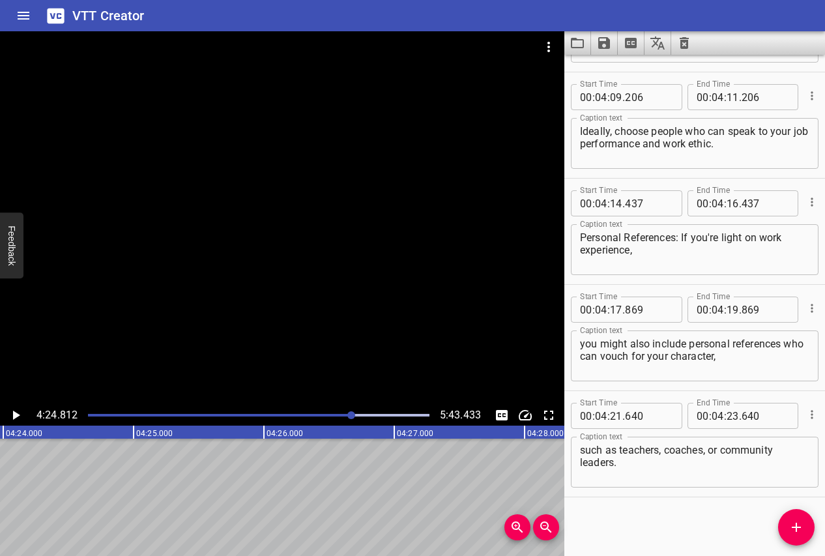
click at [16, 412] on icon "Play/Pause" at bounding box center [16, 416] width 16 height 16
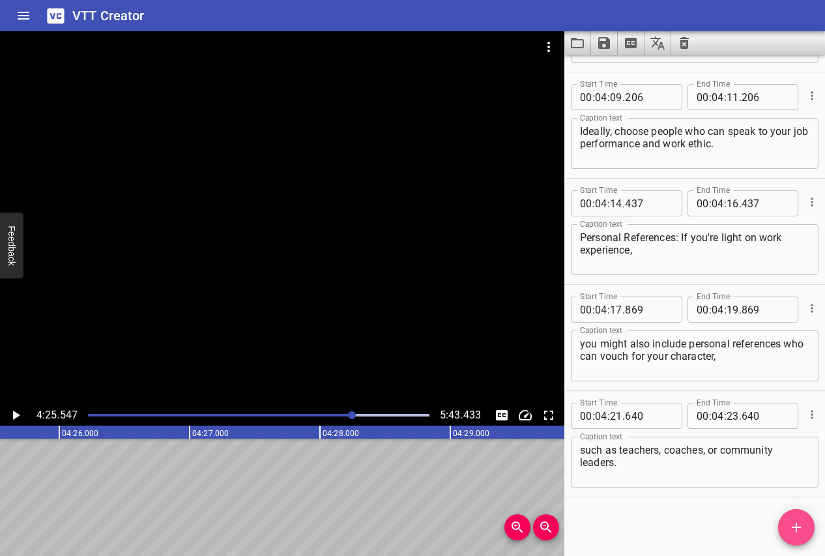
click at [790, 526] on icon "Add Cue" at bounding box center [797, 528] width 16 height 16
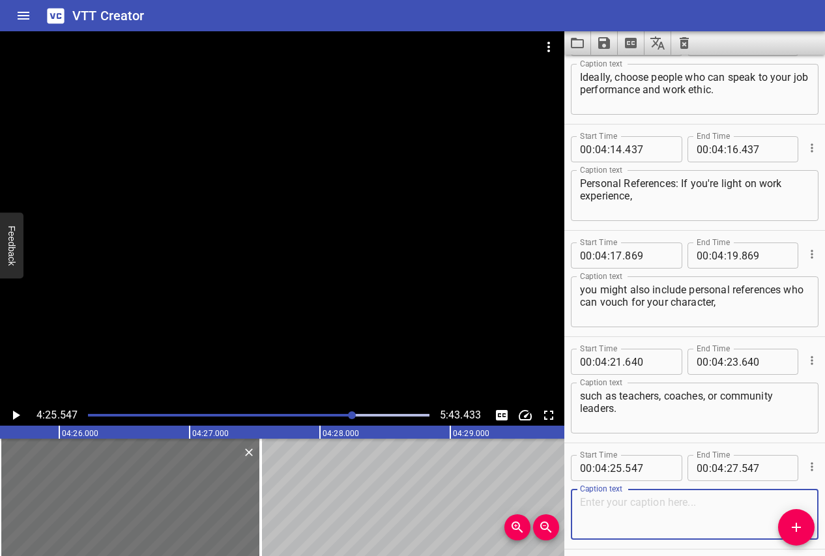
paste textarea "You should have at least two or three references, and avoid people who are rela…"
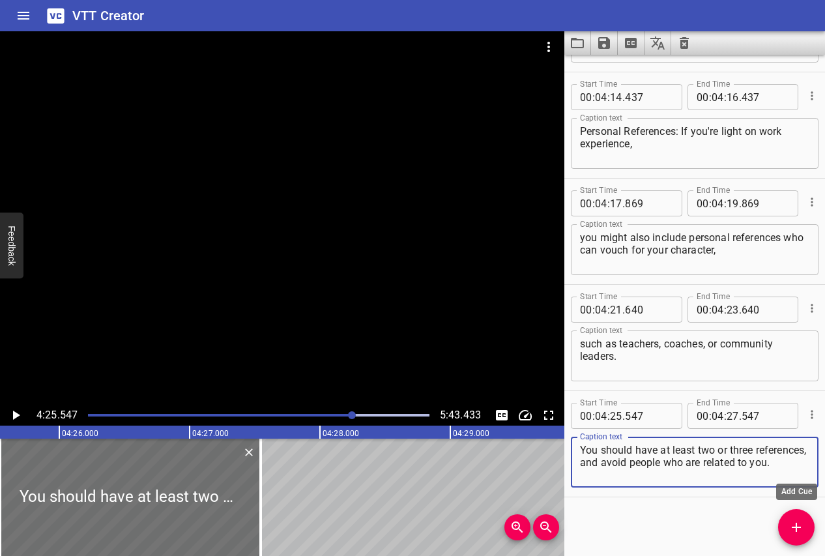
type textarea "You should have at least two or three references, and avoid people who are rela…"
click at [792, 528] on icon "Add Cue" at bounding box center [797, 528] width 16 height 16
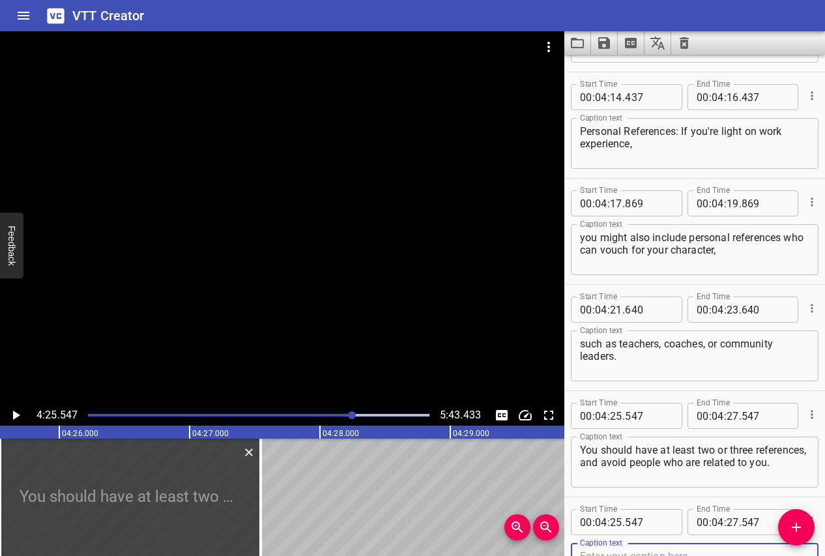
scroll to position [6155, 0]
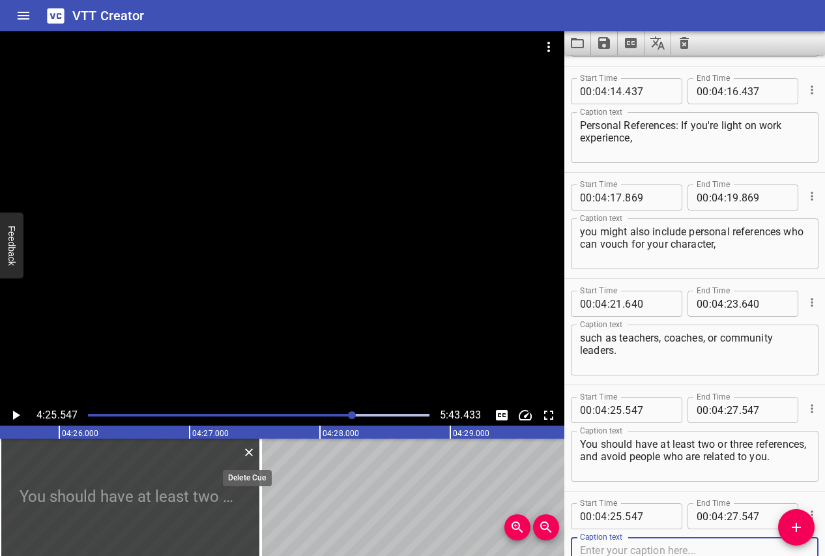
click at [252, 451] on icon "Delete" at bounding box center [249, 452] width 13 height 13
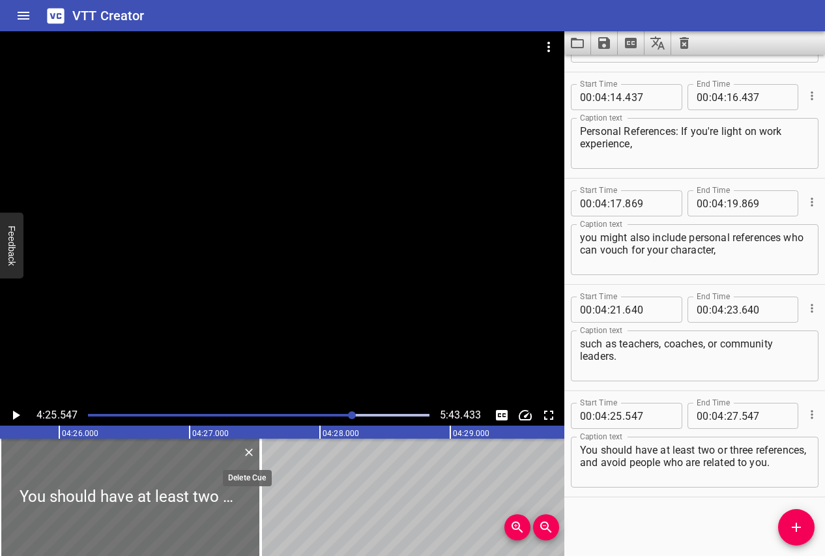
scroll to position [6149, 0]
click at [14, 415] on icon "Play/Pause" at bounding box center [16, 415] width 7 height 9
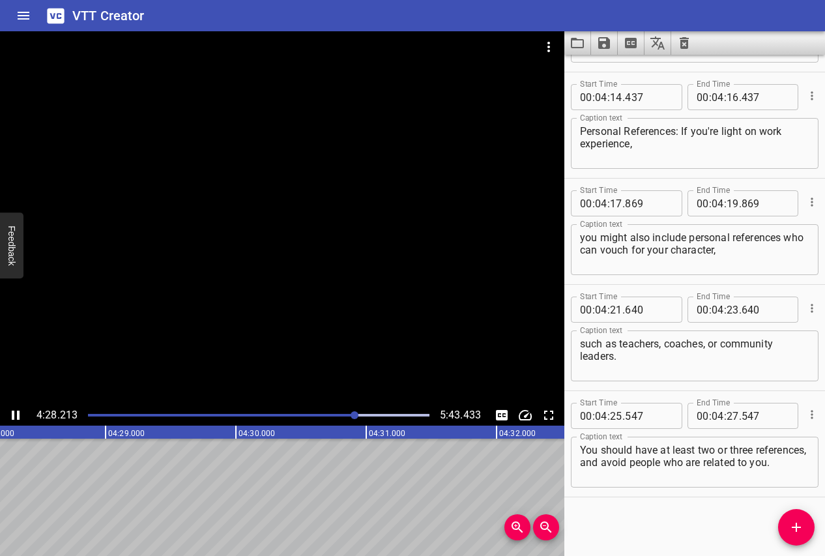
click at [14, 415] on icon "Play/Pause" at bounding box center [16, 416] width 16 height 16
click at [14, 415] on icon "Play/Pause" at bounding box center [16, 415] width 7 height 9
click at [14, 415] on icon "Play/Pause" at bounding box center [16, 416] width 16 height 16
click at [798, 524] on icon "Add Cue" at bounding box center [797, 528] width 16 height 16
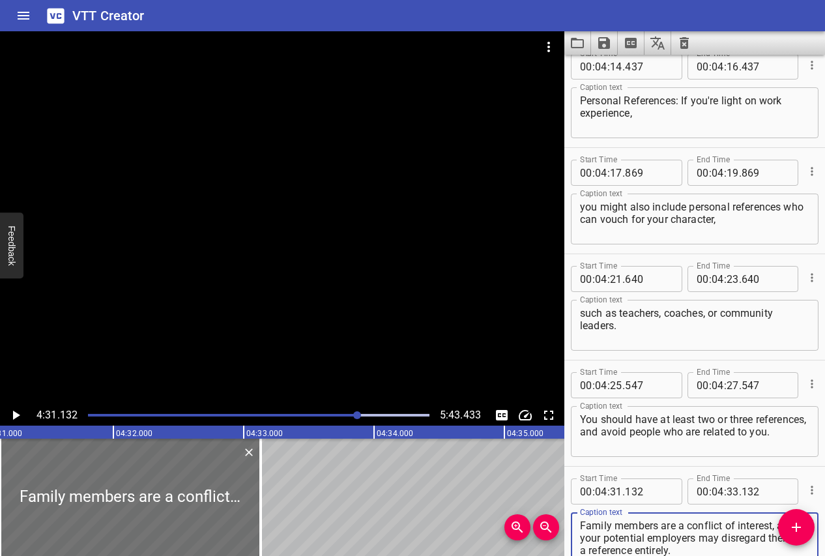
scroll to position [0, 0]
type textarea "Family members are a conflict of interest, and your potential employers may dis…"
click at [17, 406] on button "Play/Pause" at bounding box center [15, 415] width 21 height 21
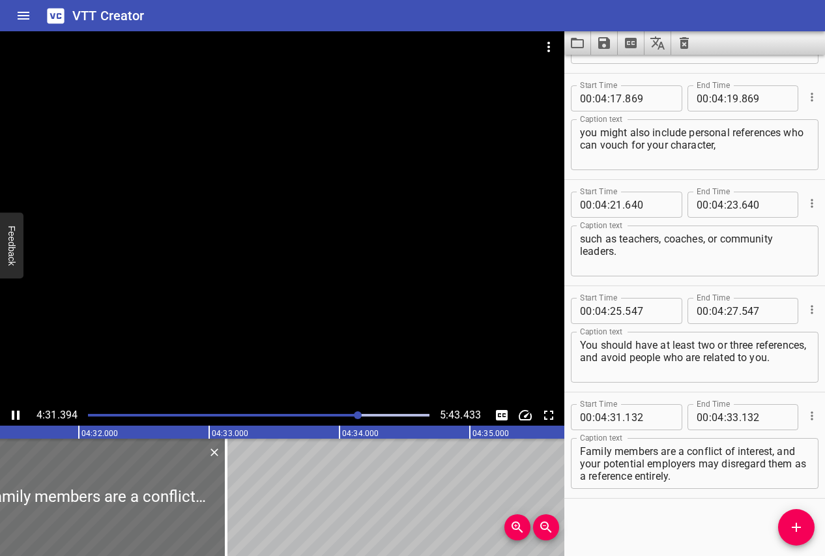
scroll to position [6255, 0]
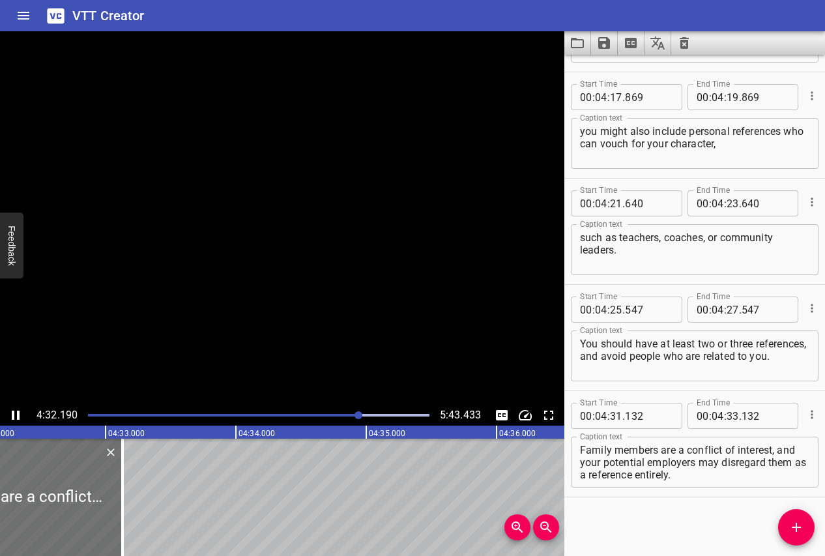
click at [17, 406] on button "Play/Pause" at bounding box center [15, 415] width 21 height 21
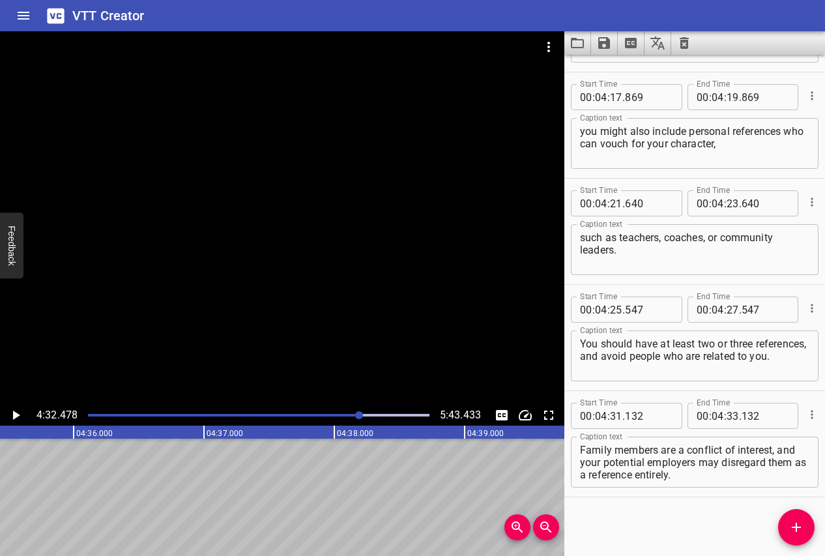
click at [8, 413] on icon "Play/Pause" at bounding box center [16, 416] width 16 height 16
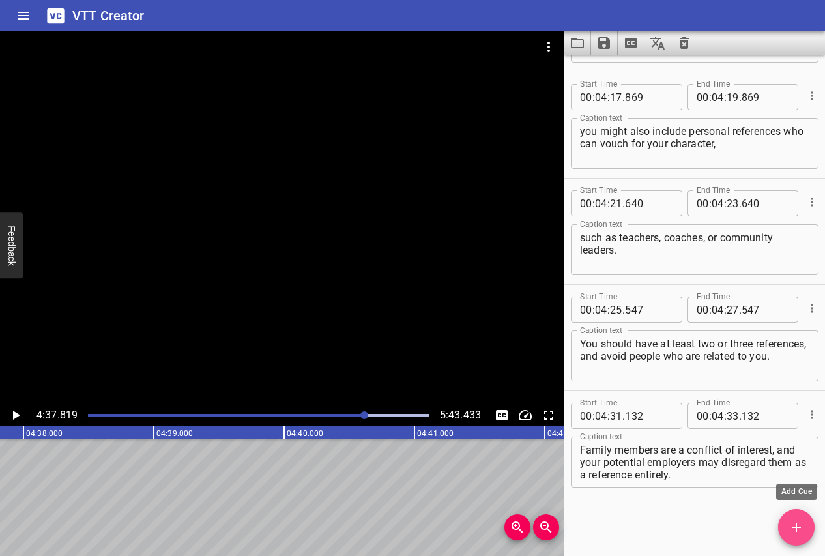
click at [790, 533] on icon "Add Cue" at bounding box center [797, 528] width 16 height 16
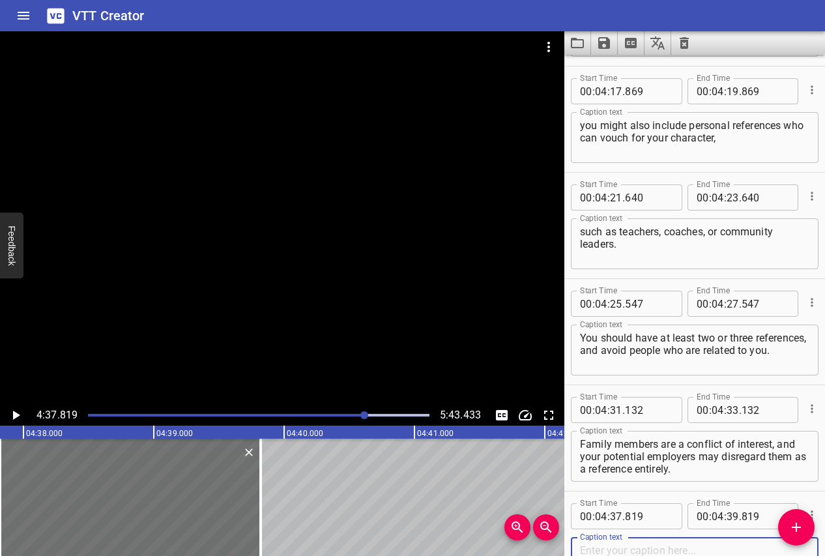
scroll to position [6362, 0]
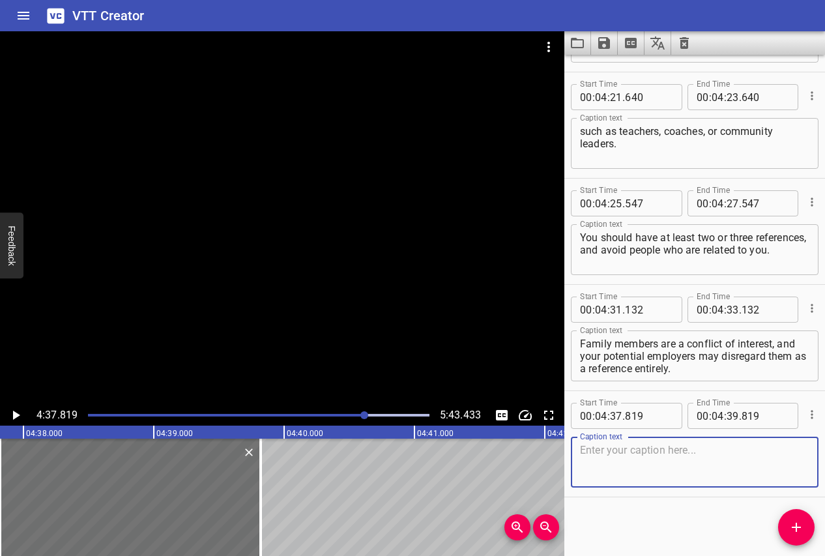
paste textarea "Once you’ve selected your references, make sure to include their contact inform…"
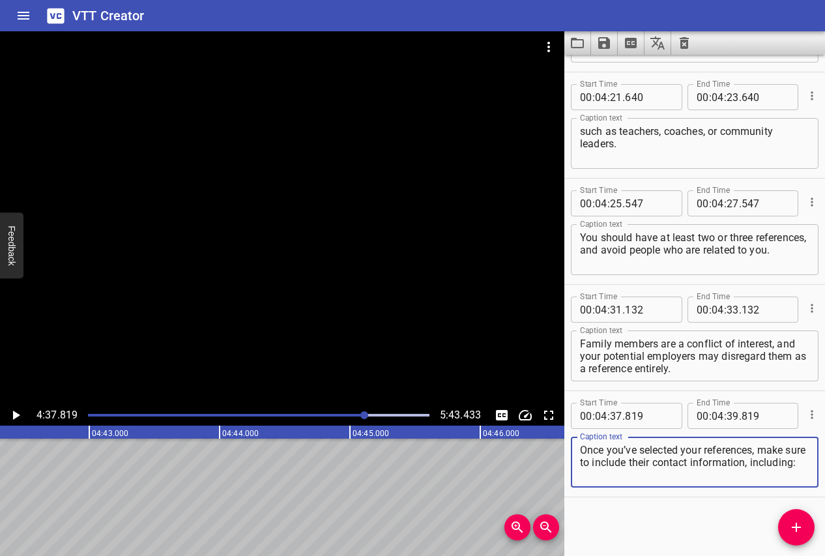
scroll to position [0, 36886]
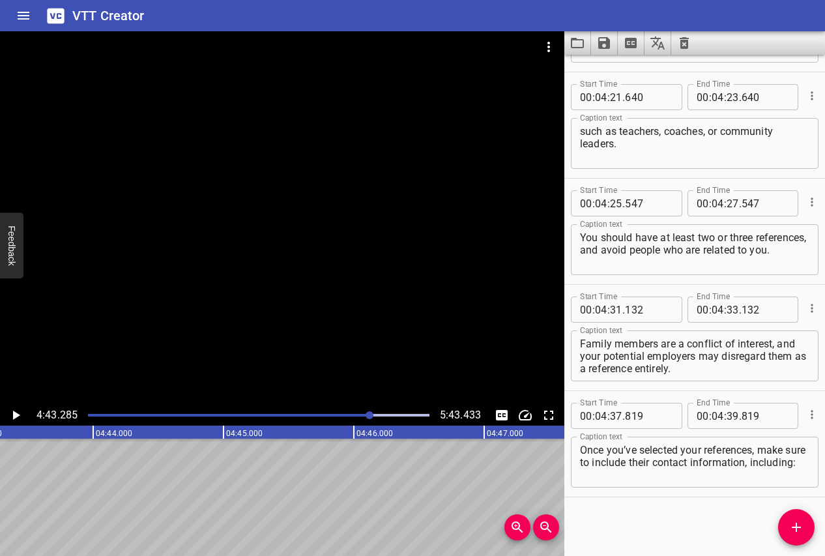
click at [20, 412] on icon "Play/Pause" at bounding box center [16, 416] width 16 height 16
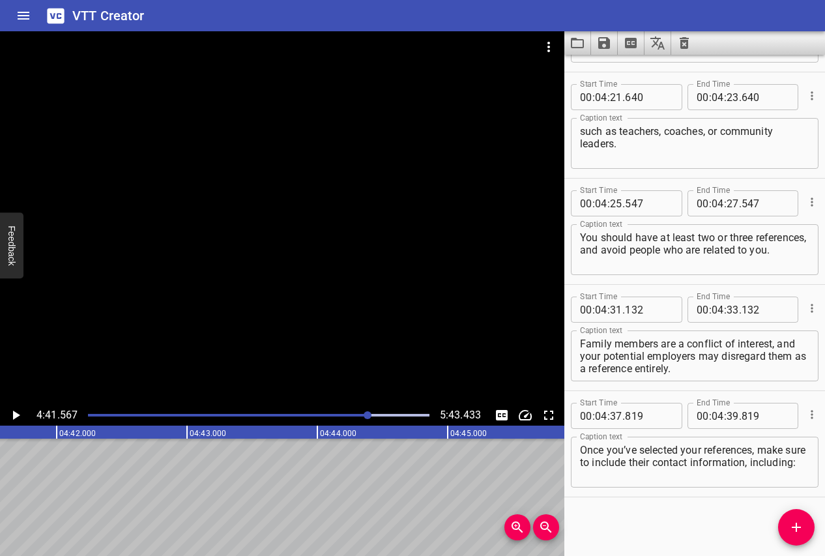
click at [11, 425] on div "4:41.567 5:43.433" at bounding box center [282, 415] width 565 height 21
click at [12, 417] on icon "Play/Pause" at bounding box center [16, 416] width 16 height 16
click at [16, 410] on icon "Play/Pause" at bounding box center [16, 416] width 16 height 16
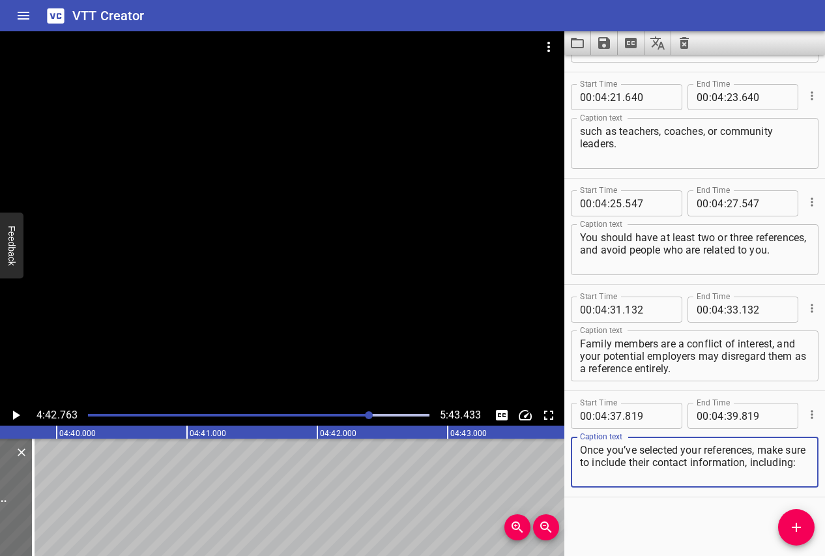
drag, startPoint x: 750, startPoint y: 459, endPoint x: 810, endPoint y: 460, distance: 59.3
click at [810, 460] on div "Once you’ve selected your references, make sure to include their contact inform…" at bounding box center [695, 462] width 248 height 51
type textarea "Once you’ve selected your references, make sure to include their contact inform…"
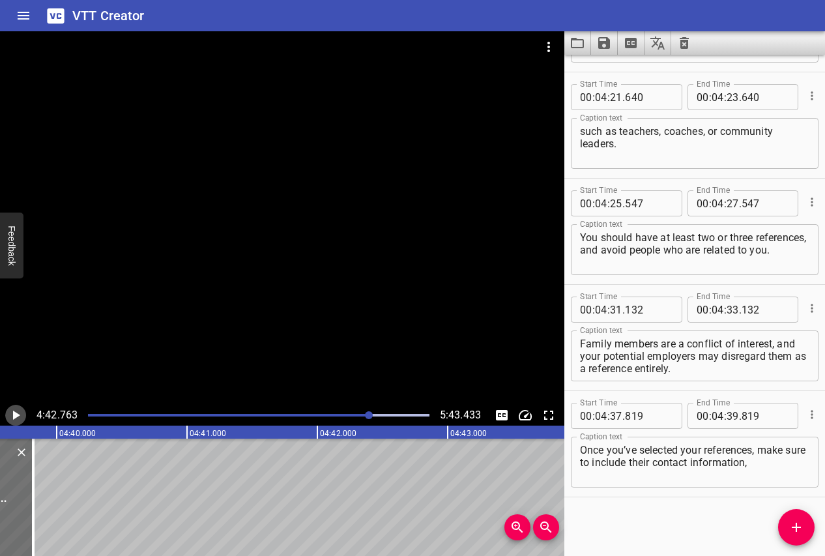
click at [20, 411] on icon "Play/Pause" at bounding box center [16, 416] width 16 height 16
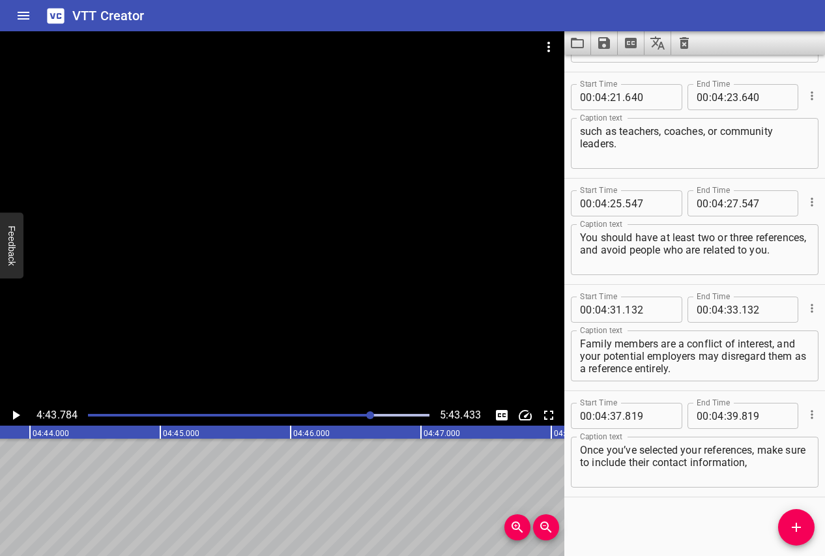
scroll to position [0, 37005]
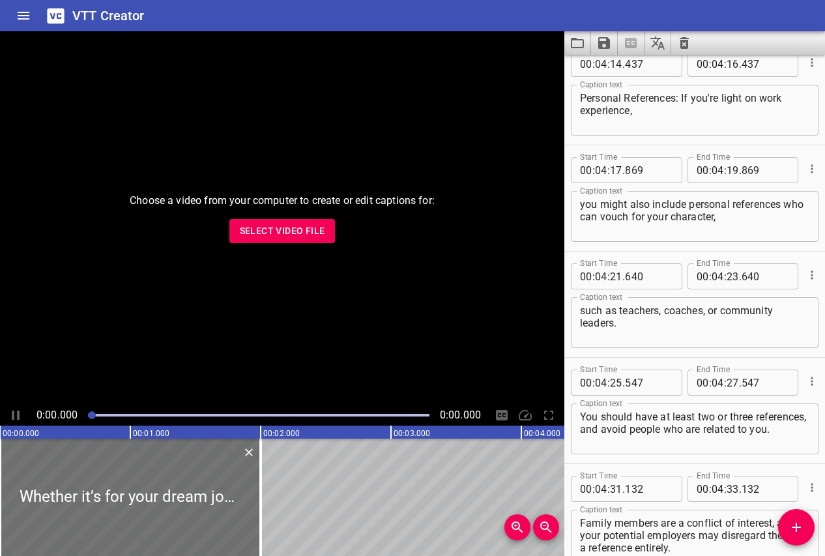
scroll to position [6362, 0]
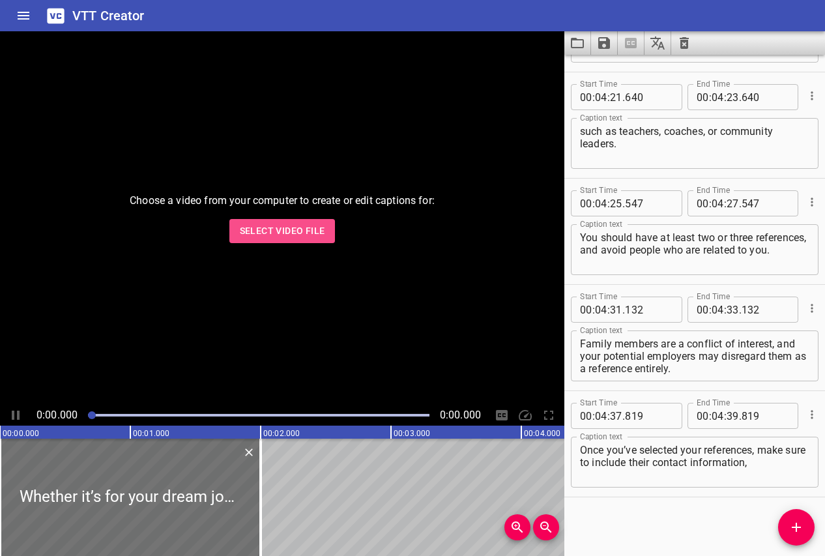
click at [280, 231] on span "Select Video File" at bounding box center [282, 231] width 85 height 16
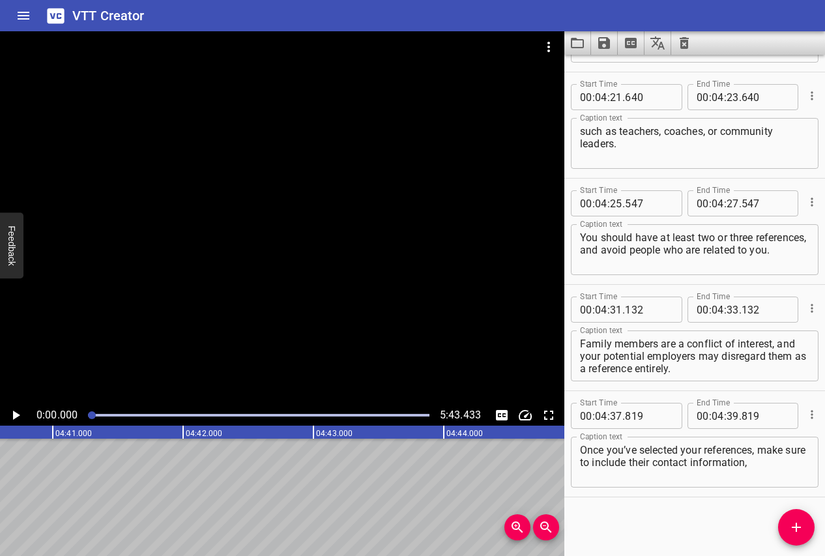
scroll to position [0, 36598]
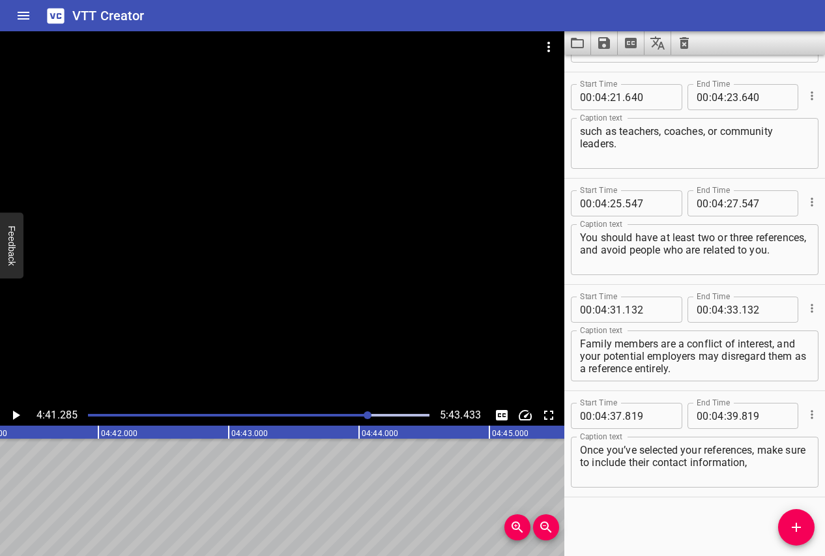
scroll to position [0, 36680]
click at [10, 416] on icon "Play/Pause" at bounding box center [16, 416] width 16 height 16
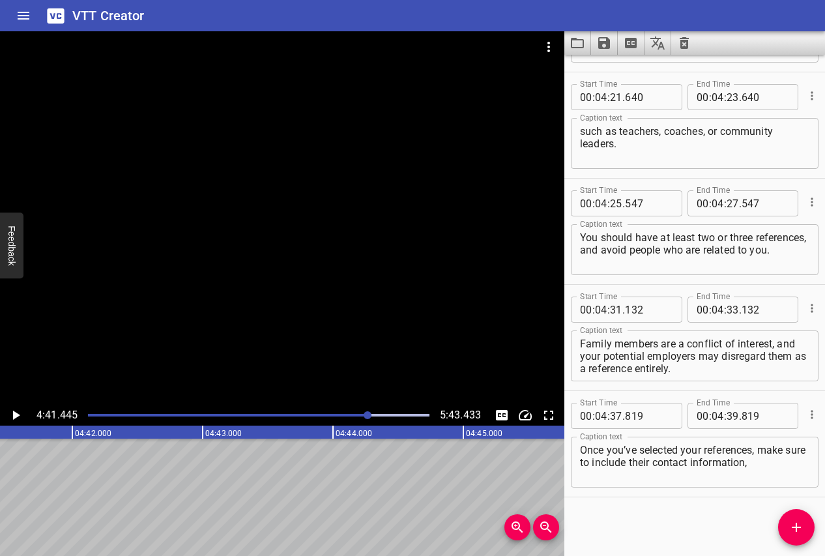
click at [16, 418] on icon "Play/Pause" at bounding box center [16, 416] width 16 height 16
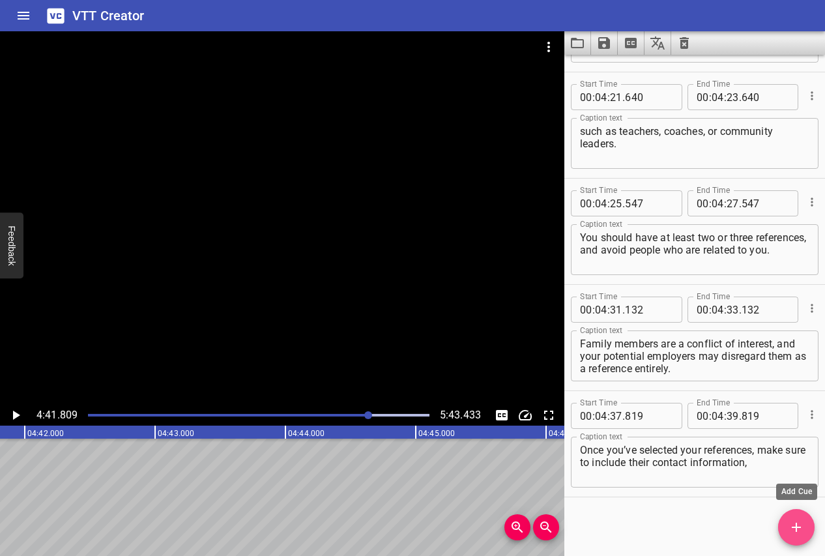
click at [785, 531] on span "Add Cue" at bounding box center [796, 528] width 37 height 16
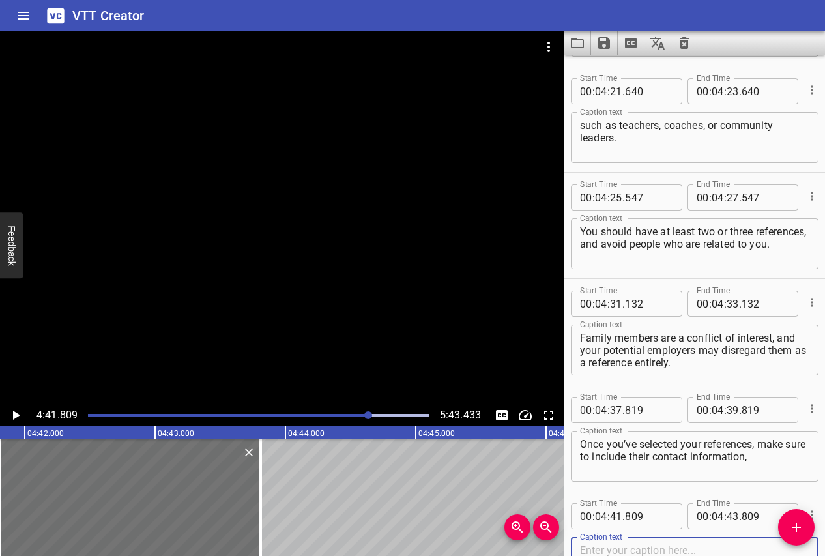
scroll to position [6468, 0]
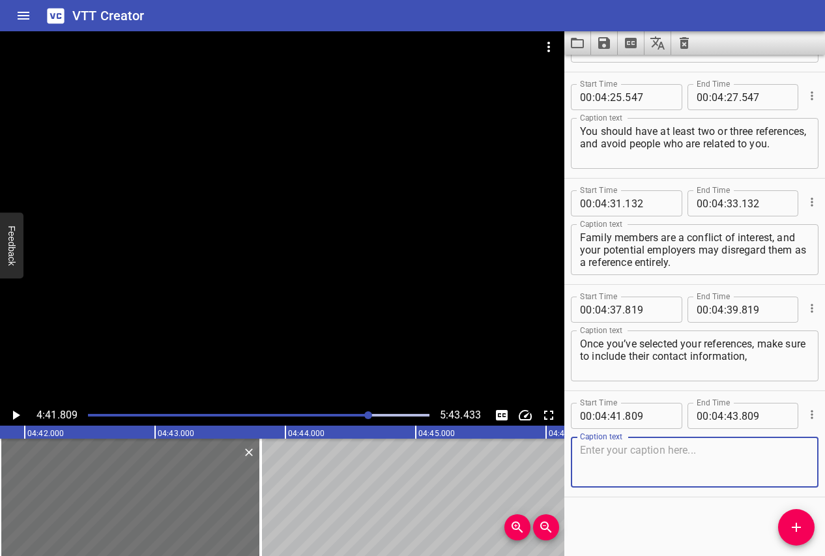
paste textarea "including: their full name, job title, company (if applicable), phone number, a…"
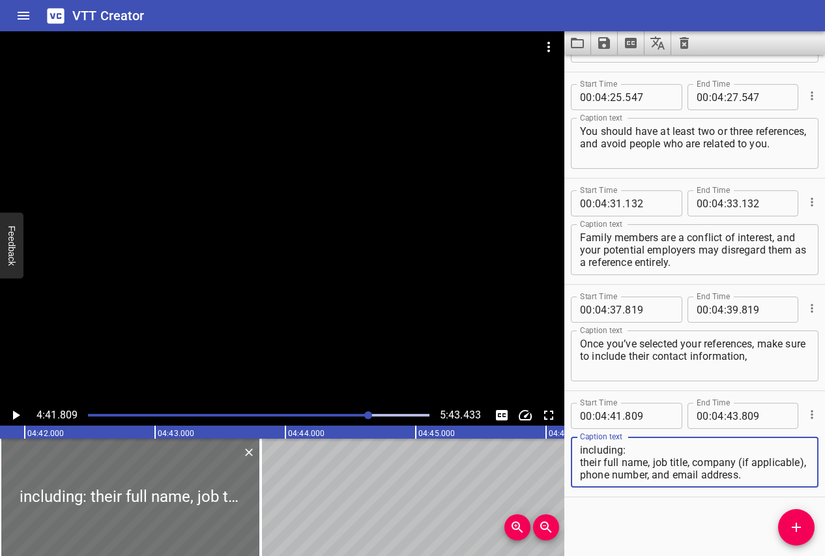
scroll to position [0, 0]
click at [583, 452] on textarea "including: their full name, job title, company (if applicable), phone number, a…" at bounding box center [695, 462] width 230 height 37
click at [583, 464] on textarea "including: their full name, job title, company (if applicable), phone number, a…" at bounding box center [695, 462] width 230 height 37
type textarea "including their full name, job title, company (if applicable), phone number, an…"
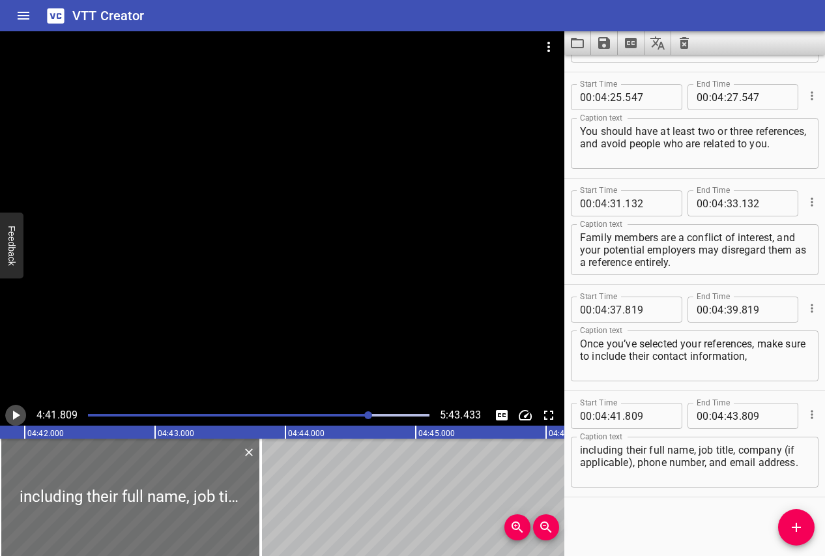
click at [12, 413] on icon "Play/Pause" at bounding box center [16, 416] width 16 height 16
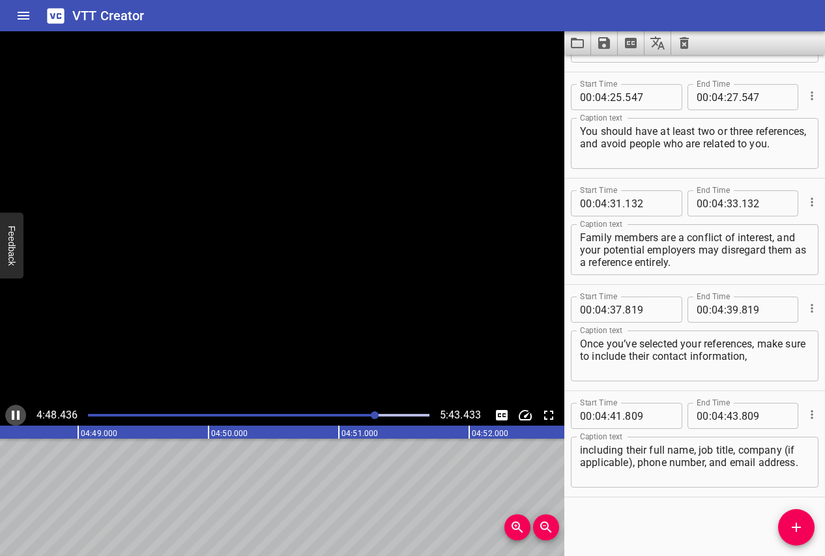
click at [12, 413] on icon "Play/Pause" at bounding box center [16, 415] width 8 height 9
click at [798, 519] on button "Add Cue" at bounding box center [796, 527] width 37 height 37
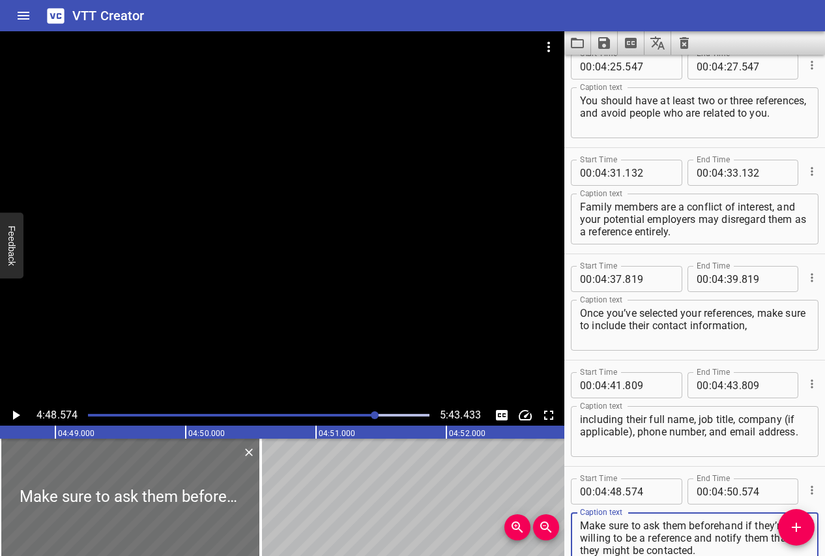
scroll to position [0, 0]
type textarea "Make sure to ask them beforehand if they’re willing to be a reference and notif…"
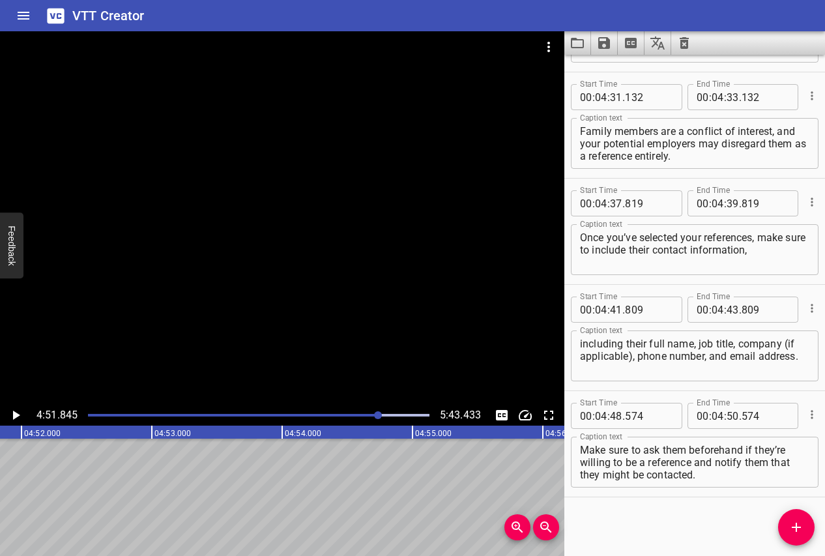
scroll to position [0, 38057]
click at [14, 415] on icon "Play/Pause" at bounding box center [16, 415] width 7 height 9
click at [16, 412] on icon "Play/Pause" at bounding box center [16, 416] width 16 height 16
click at [19, 408] on icon "Play/Pause" at bounding box center [16, 416] width 16 height 16
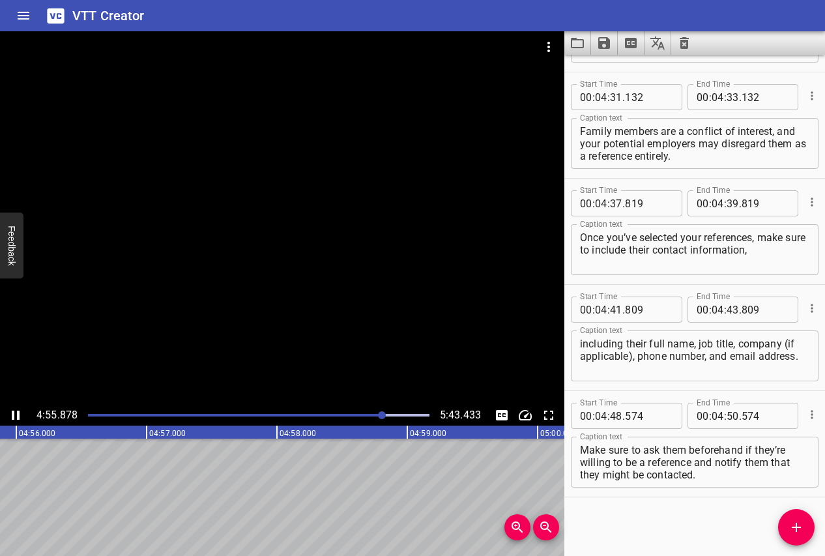
click at [18, 411] on icon "Play/Pause" at bounding box center [16, 415] width 8 height 9
click at [18, 411] on icon "Play/Pause" at bounding box center [16, 416] width 16 height 16
click at [18, 411] on icon "Play/Pause" at bounding box center [16, 415] width 8 height 9
click at [13, 411] on icon "Play/Pause" at bounding box center [16, 415] width 7 height 9
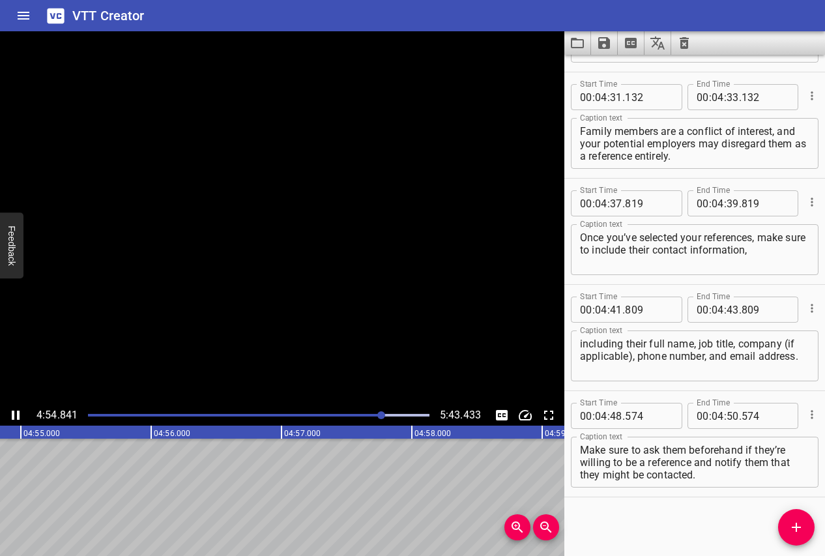
click at [13, 411] on icon "Play/Pause" at bounding box center [16, 415] width 8 height 9
click at [795, 520] on icon "Add Cue" at bounding box center [797, 528] width 16 height 16
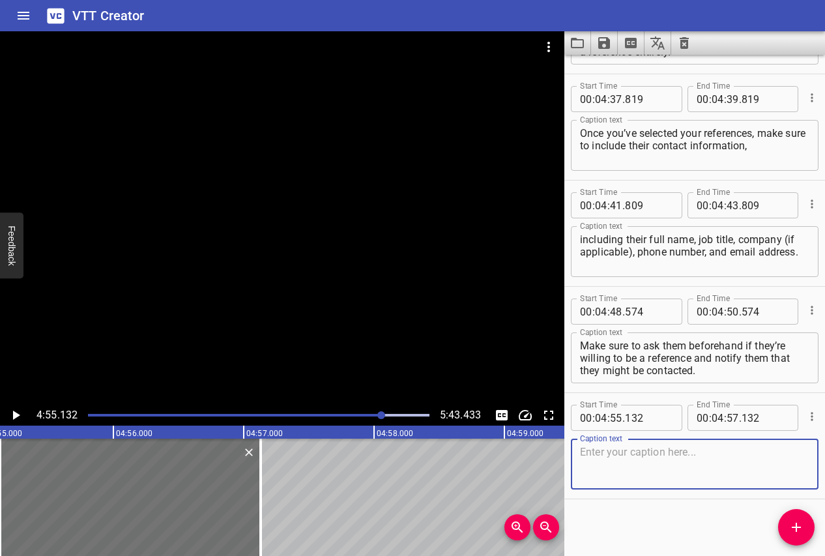
scroll to position [6680, 0]
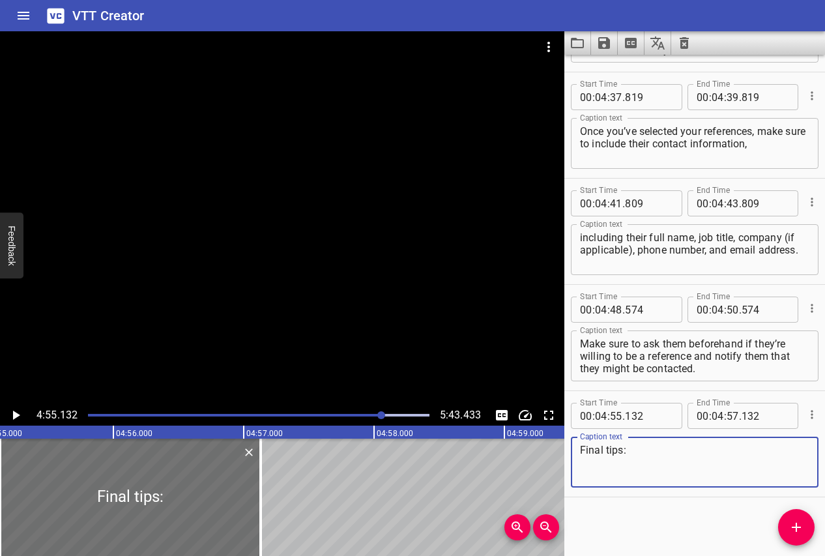
click at [607, 449] on textarea "Final tips:" at bounding box center [695, 462] width 230 height 37
type textarea "Final tips:"
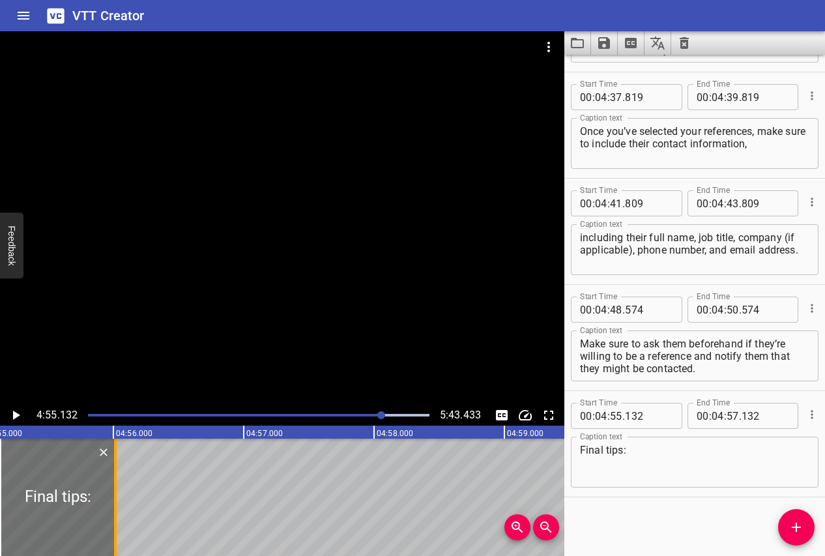
drag, startPoint x: 258, startPoint y: 486, endPoint x: 117, endPoint y: 492, distance: 140.9
click at [117, 492] on div at bounding box center [115, 497] width 13 height 117
type input "56"
type input "017"
click at [14, 413] on icon "Play/Pause" at bounding box center [16, 415] width 7 height 9
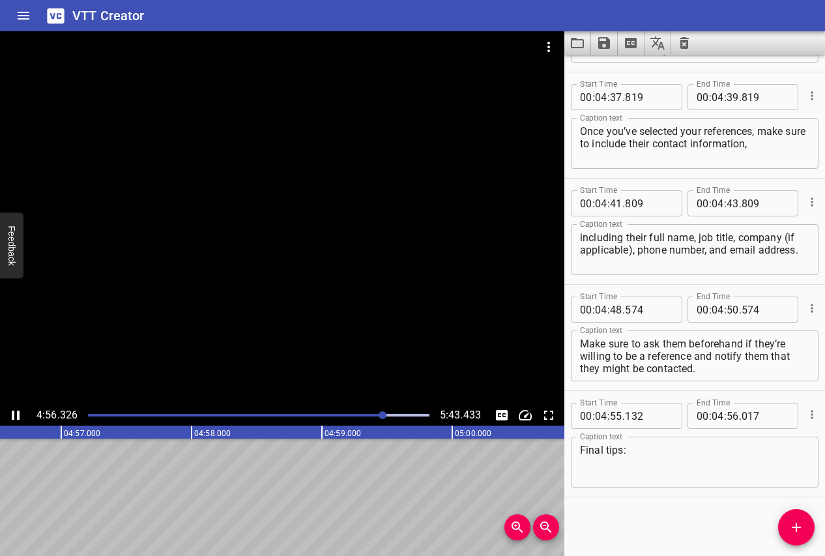
click at [14, 413] on icon "Play/Pause" at bounding box center [16, 415] width 8 height 9
click at [803, 533] on icon "Add Cue" at bounding box center [797, 528] width 16 height 16
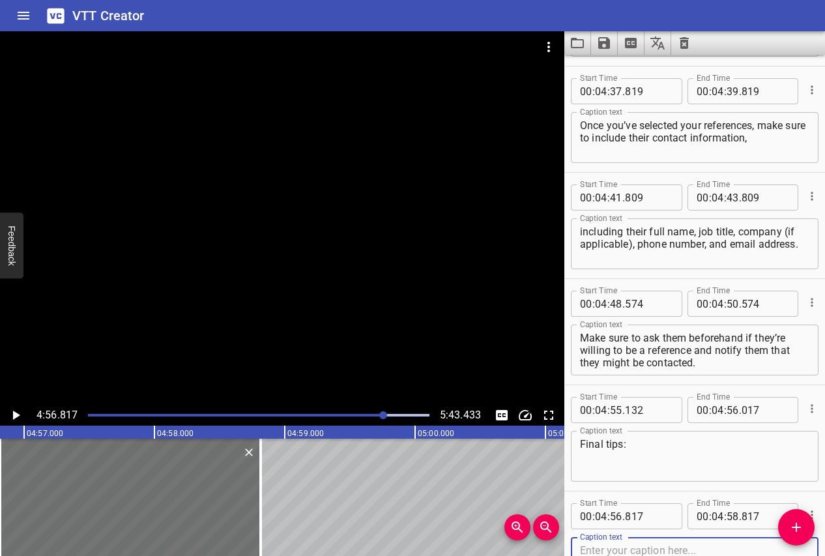
scroll to position [6787, 0]
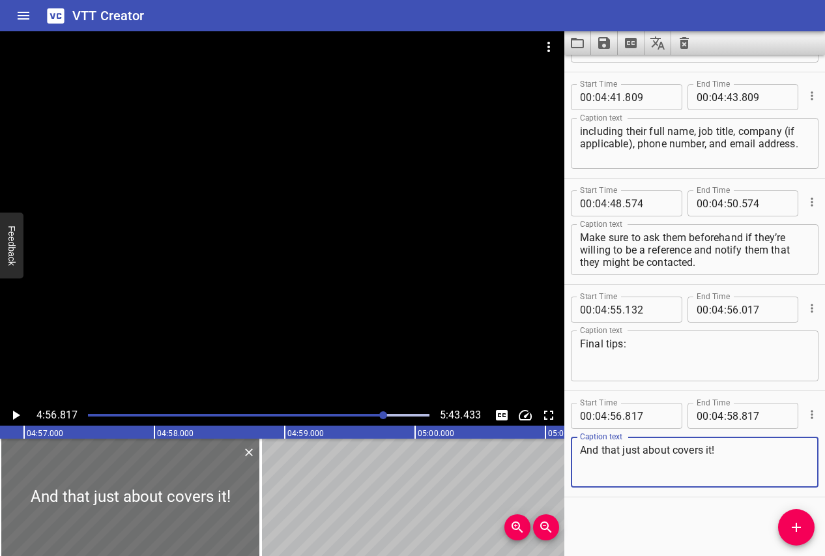
type textarea "And that just about covers it!"
click at [16, 413] on icon "Play/Pause" at bounding box center [16, 415] width 7 height 9
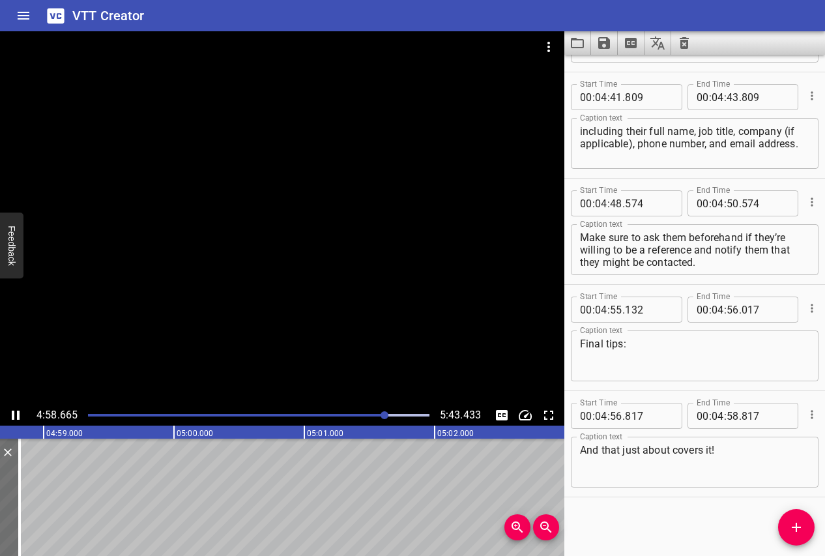
click at [14, 413] on icon "Play/Pause" at bounding box center [16, 415] width 8 height 9
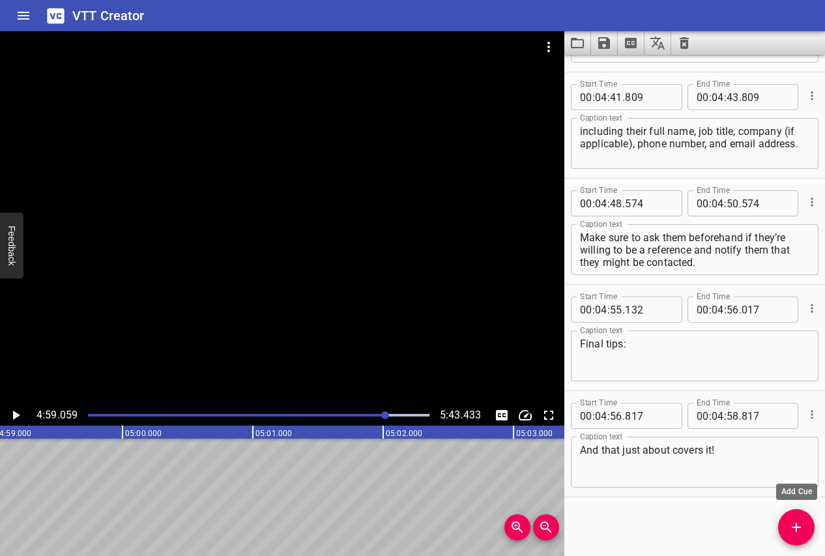
click at [784, 524] on span "Add Cue" at bounding box center [796, 528] width 37 height 16
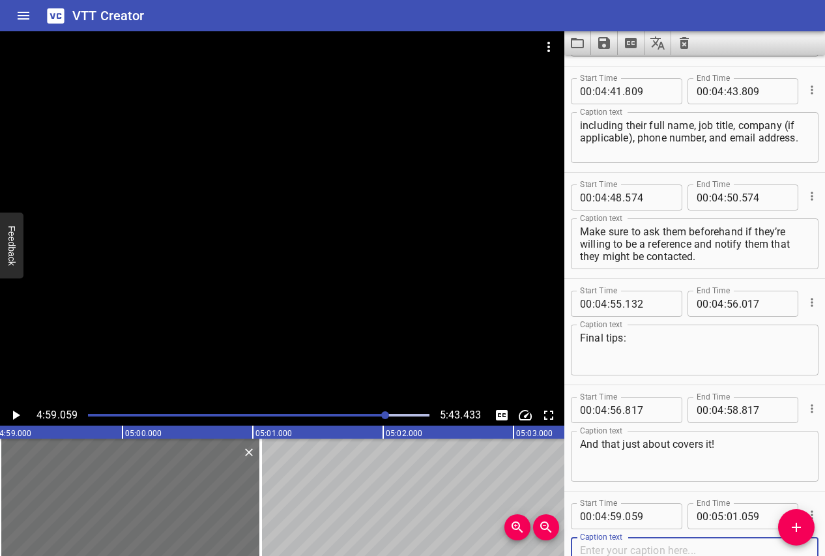
scroll to position [6893, 0]
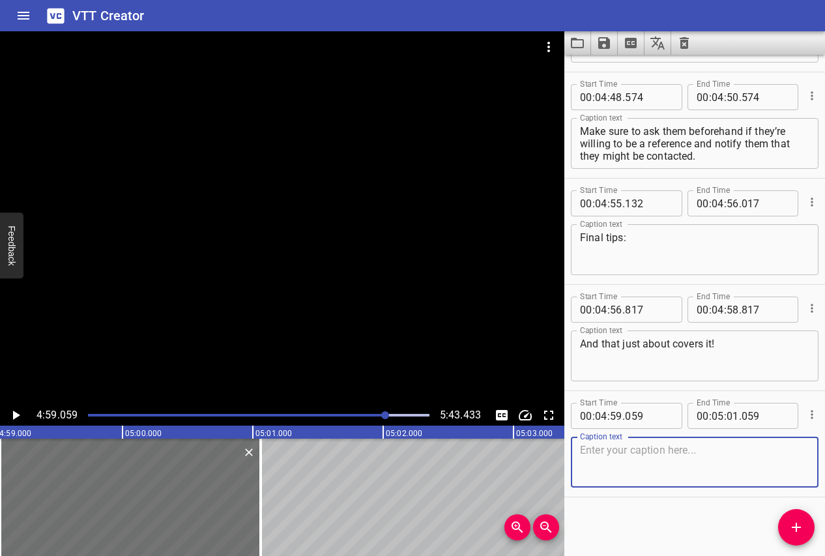
paste textarea "Here’s just a few more tips on filling out a job application."
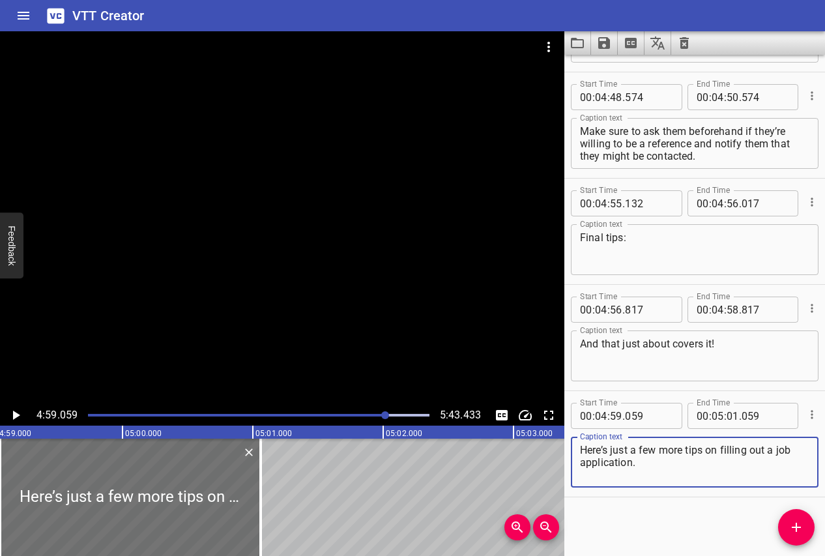
type textarea "Here’s just a few more tips on filling out a job application."
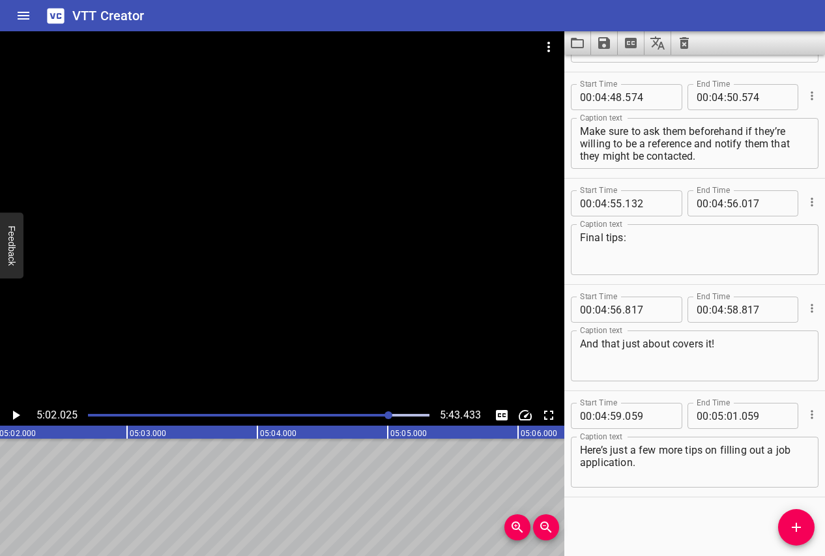
click at [15, 413] on icon "Play/Pause" at bounding box center [16, 415] width 7 height 9
click at [15, 413] on icon "Play/Pause" at bounding box center [16, 416] width 16 height 16
click at [799, 534] on icon "Add Cue" at bounding box center [797, 528] width 16 height 16
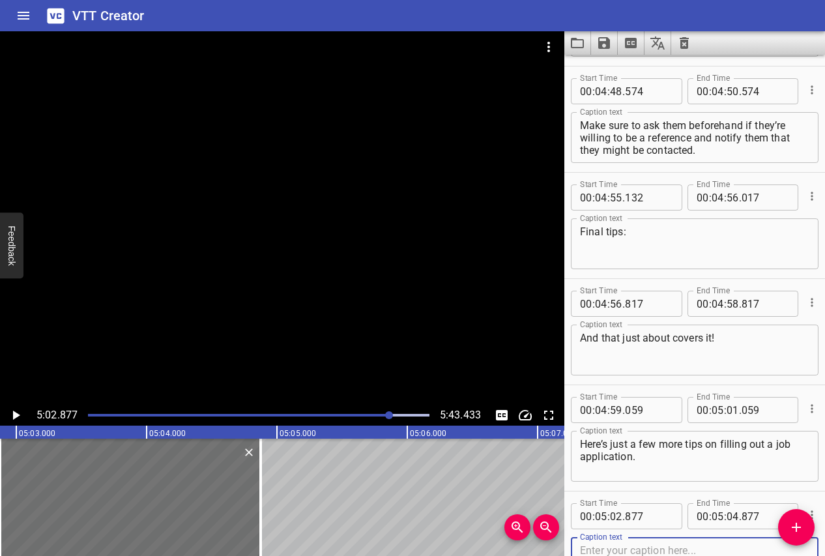
scroll to position [6999, 0]
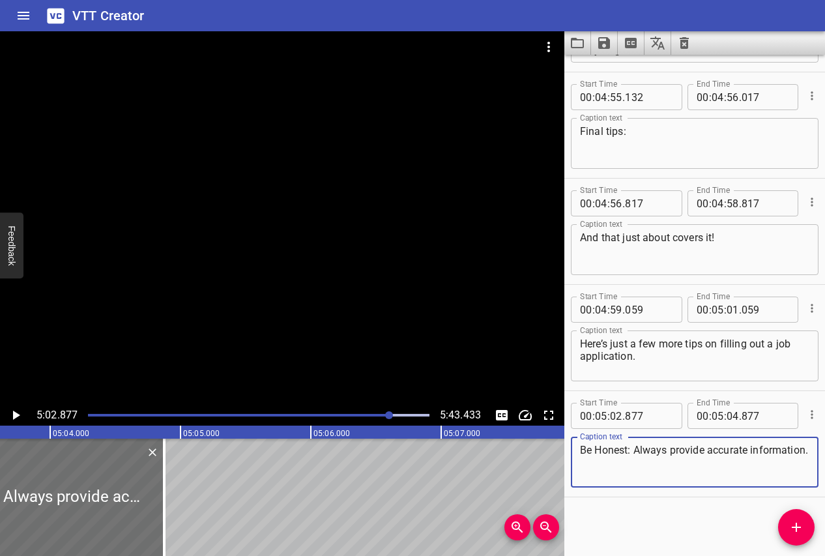
type textarea "Be Honest: Always provide accurate information."
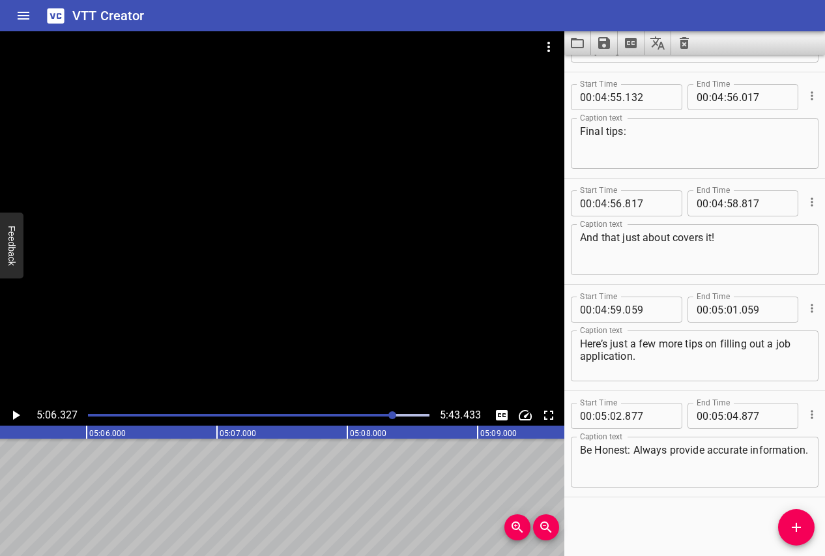
scroll to position [0, 39945]
click at [20, 417] on icon "Play/Pause" at bounding box center [16, 416] width 16 height 16
click at [801, 516] on button "Add Cue" at bounding box center [796, 527] width 37 height 37
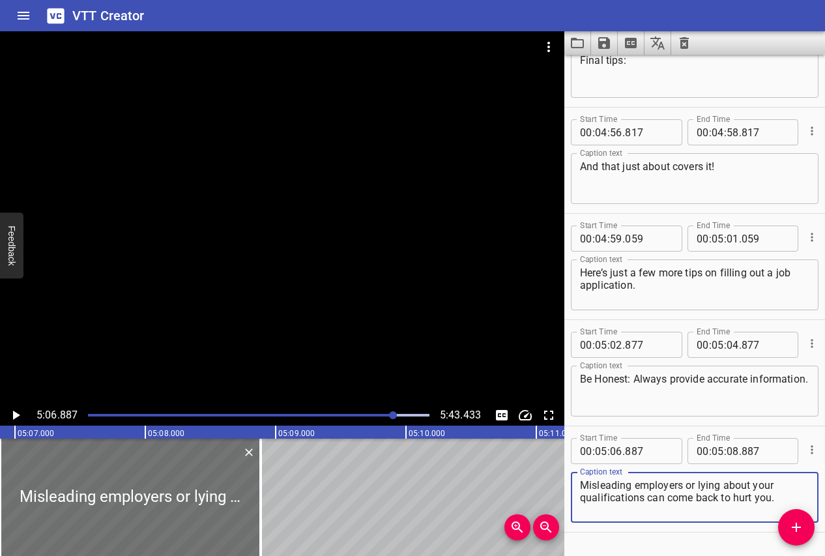
scroll to position [7106, 0]
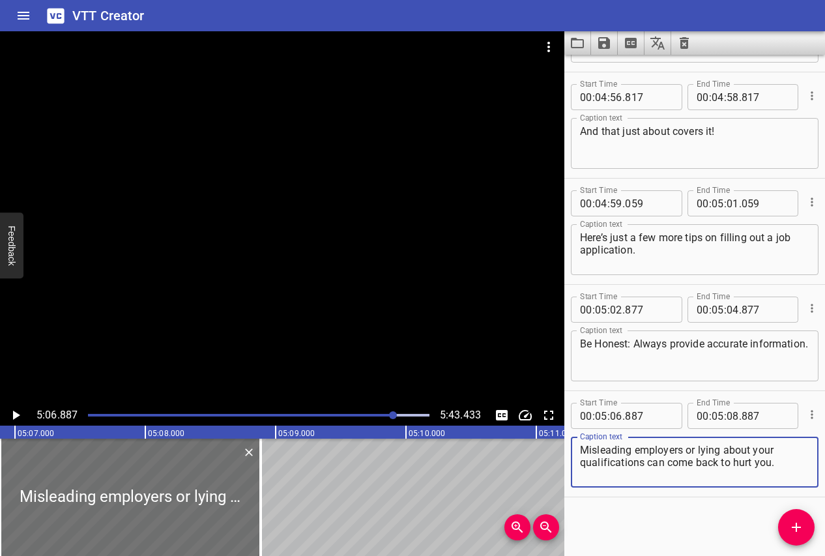
type textarea "Misleading employers or lying about your qualifications can come back to hurt y…"
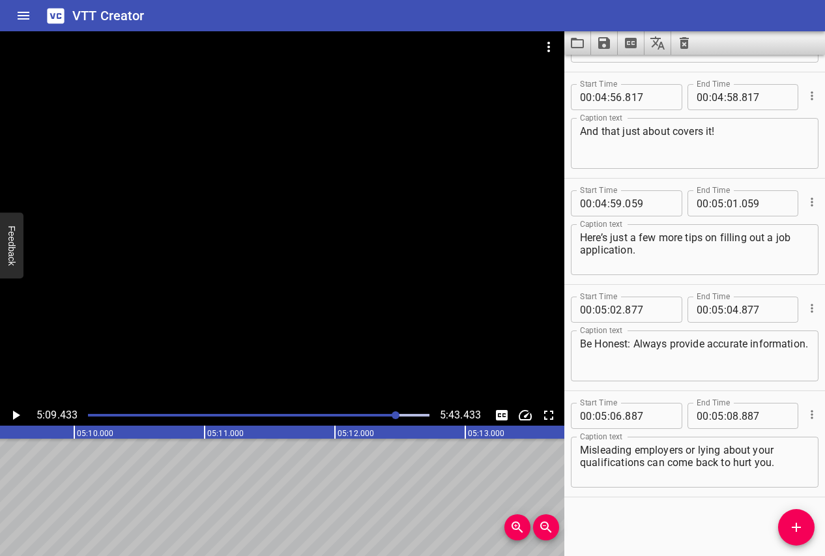
click at [19, 409] on icon "Play/Pause" at bounding box center [16, 416] width 16 height 16
click at [15, 414] on icon "Play/Pause" at bounding box center [16, 416] width 16 height 16
click at [15, 414] on icon "Play/Pause" at bounding box center [16, 415] width 7 height 9
click at [15, 414] on icon "Play/Pause" at bounding box center [16, 416] width 16 height 16
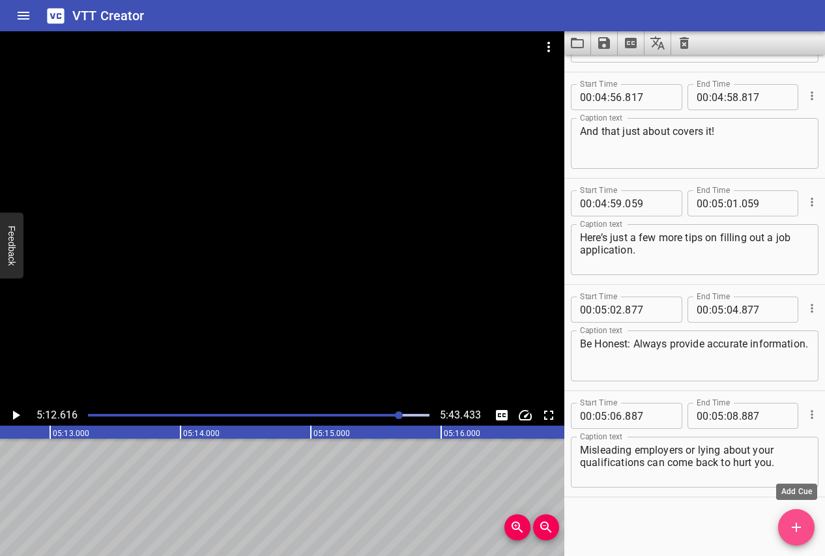
click at [788, 529] on span "Add Cue" at bounding box center [796, 528] width 37 height 16
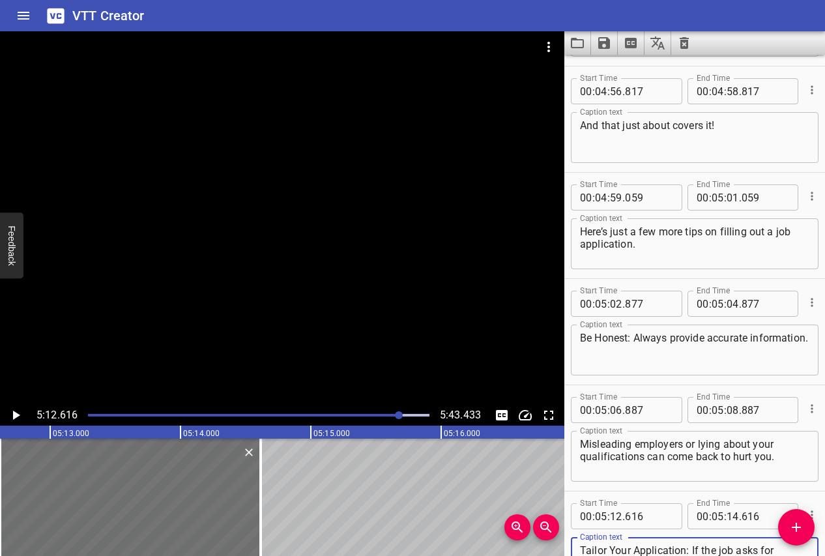
scroll to position [7136, 0]
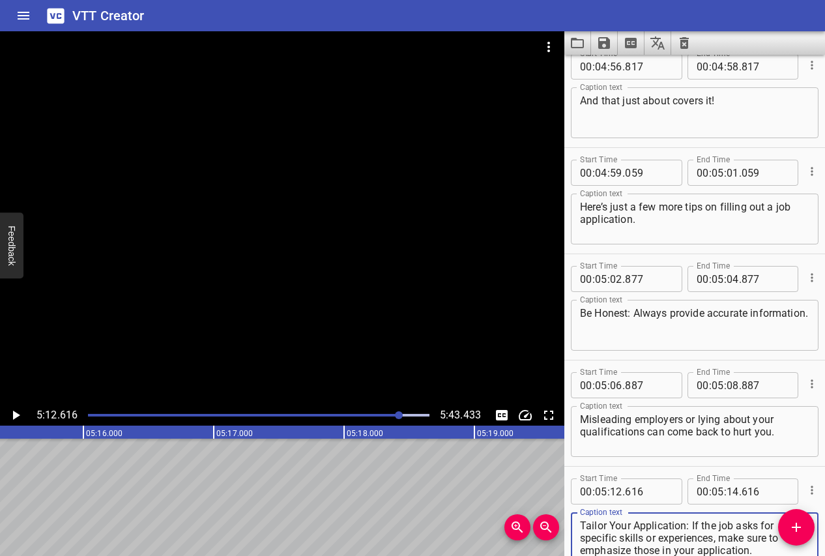
type textarea "Tailor Your Application: If the job asks for specific skills or experiences, ma…"
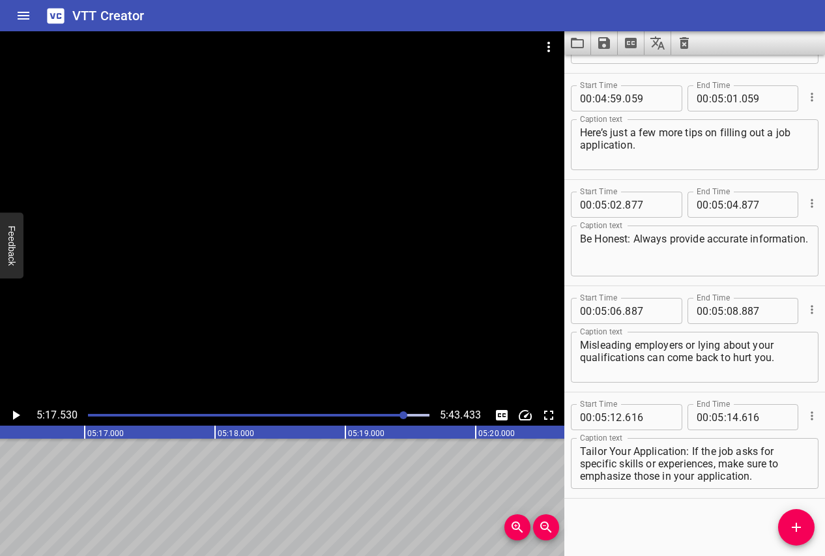
scroll to position [7212, 0]
click at [16, 415] on icon "Play/Pause" at bounding box center [16, 415] width 7 height 9
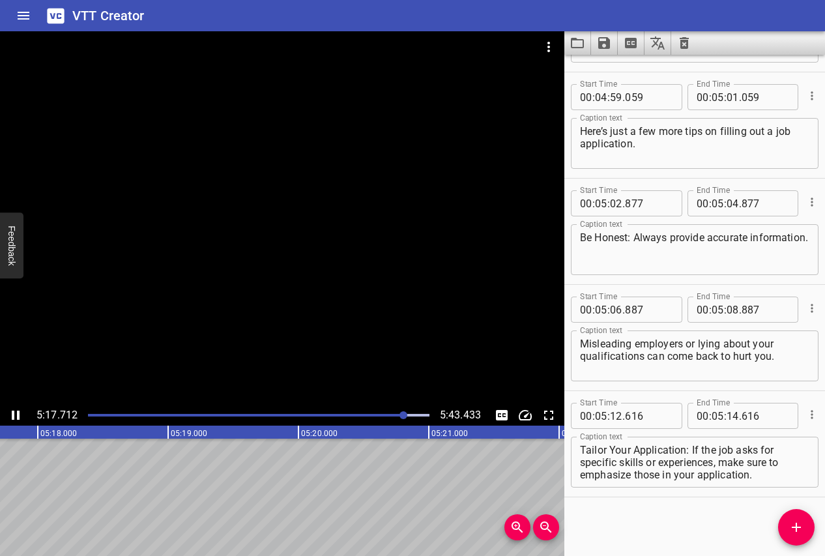
click at [16, 415] on icon "Play/Pause" at bounding box center [16, 416] width 16 height 16
click at [16, 411] on icon "Play/Pause" at bounding box center [16, 416] width 16 height 16
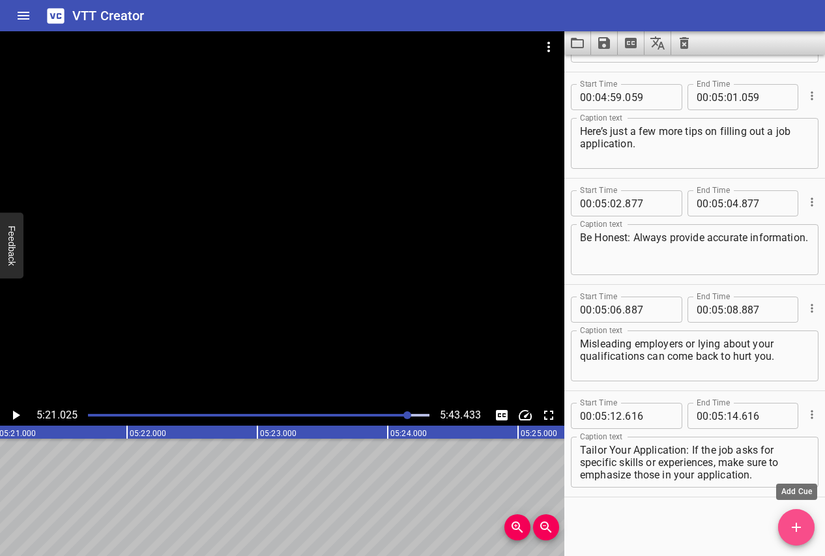
click at [792, 526] on icon "Add Cue" at bounding box center [797, 528] width 16 height 16
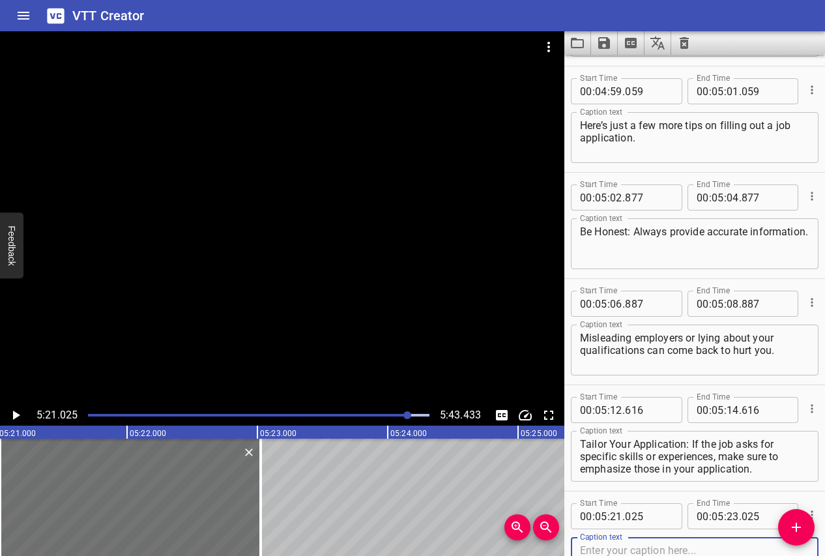
scroll to position [7318, 0]
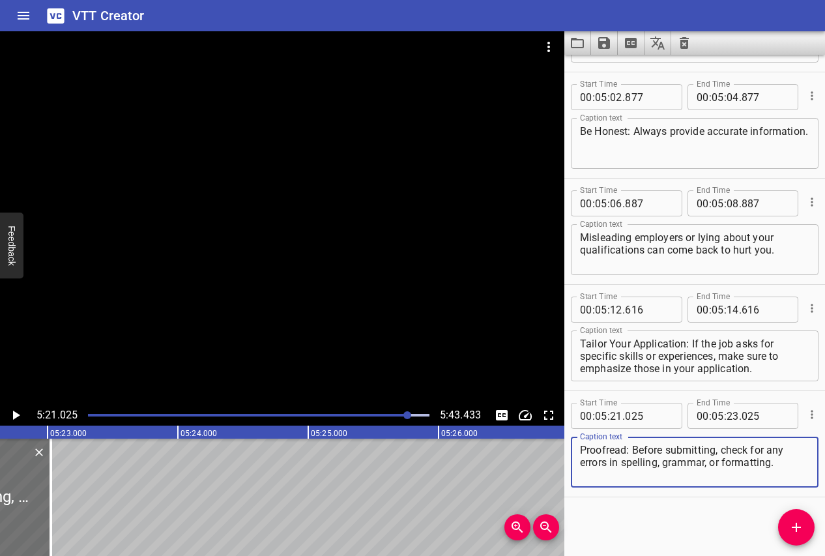
type textarea "Proofread: Before submitting, check for any errors in spelling, grammar, or for…"
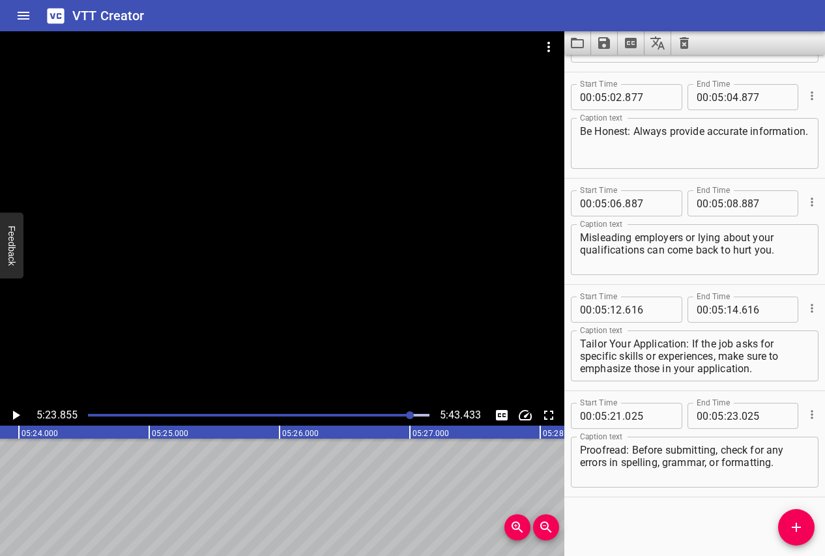
click at [12, 417] on icon "Play/Pause" at bounding box center [16, 416] width 16 height 16
click at [16, 411] on icon "Play/Pause" at bounding box center [16, 416] width 16 height 16
click at [796, 516] on button "Add Cue" at bounding box center [796, 527] width 37 height 37
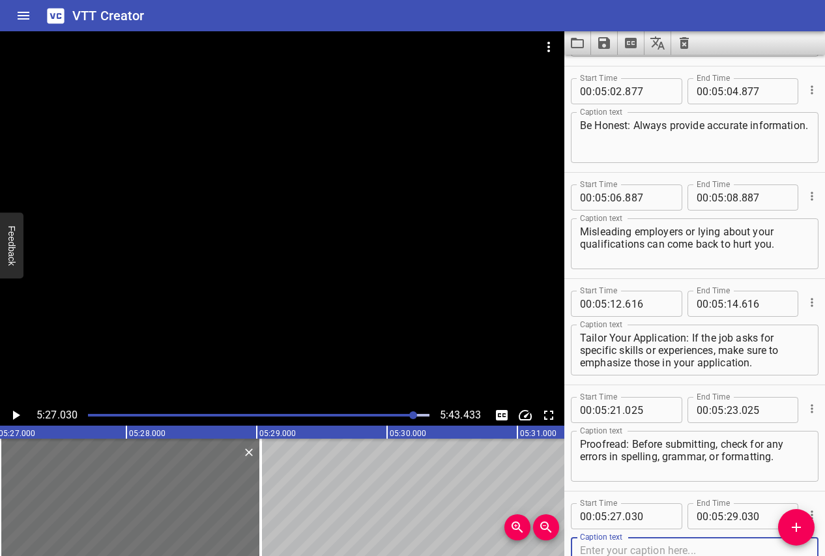
scroll to position [7424, 0]
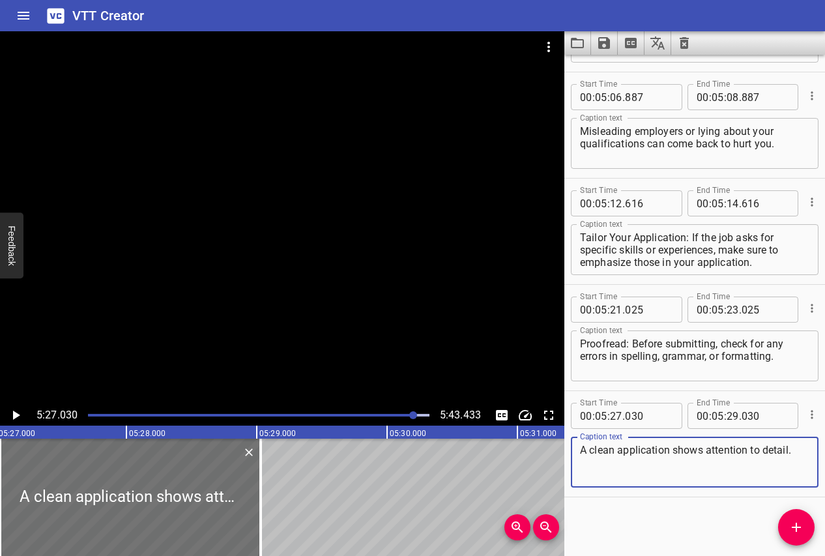
type textarea "A clean application shows attention to detail."
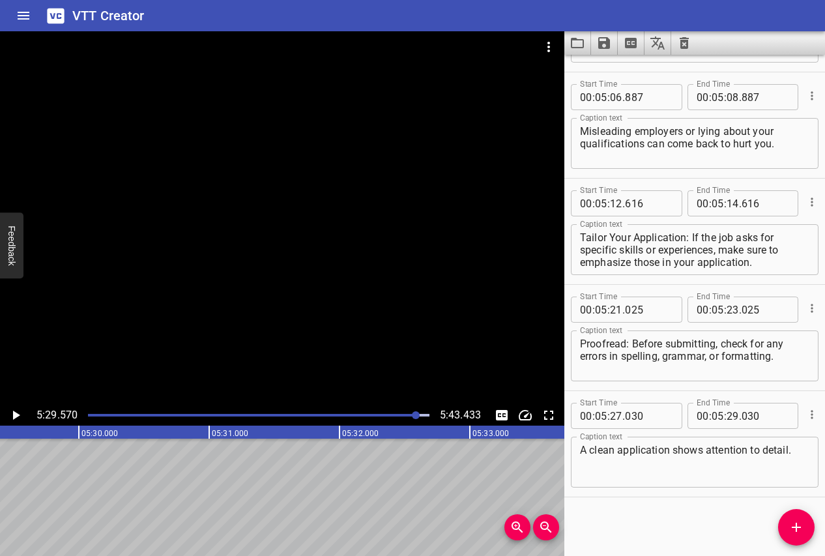
scroll to position [0, 42976]
click at [13, 417] on icon "Play/Pause" at bounding box center [16, 415] width 7 height 9
click at [13, 417] on icon "Play/Pause" at bounding box center [16, 415] width 8 height 9
click at [793, 524] on icon "Add Cue" at bounding box center [797, 528] width 16 height 16
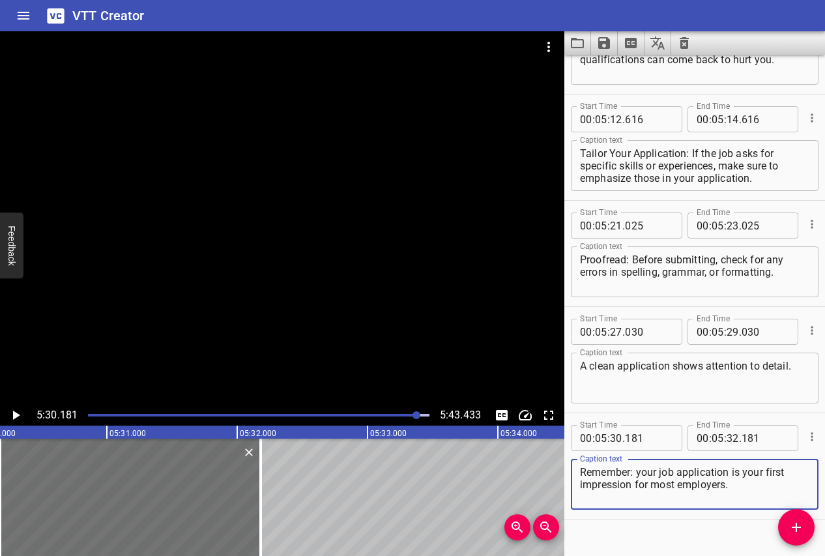
scroll to position [7531, 0]
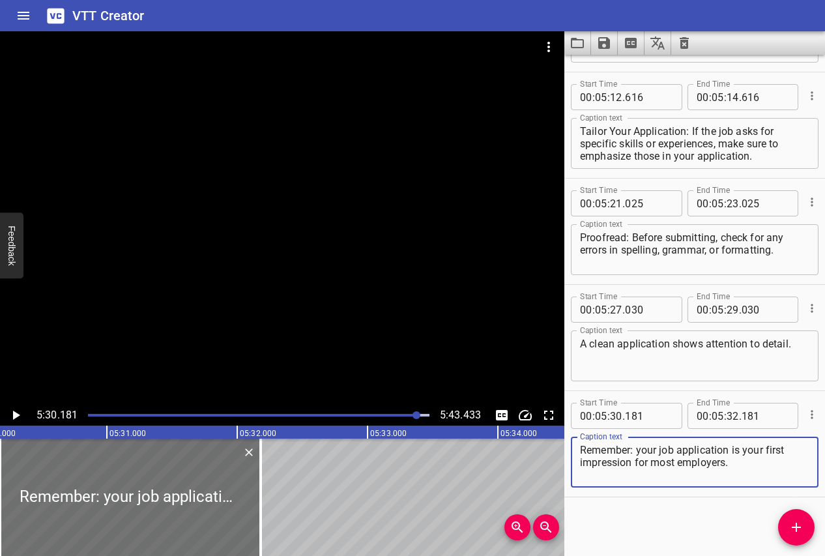
type textarea "Remember: your job application is your first impression for most employers."
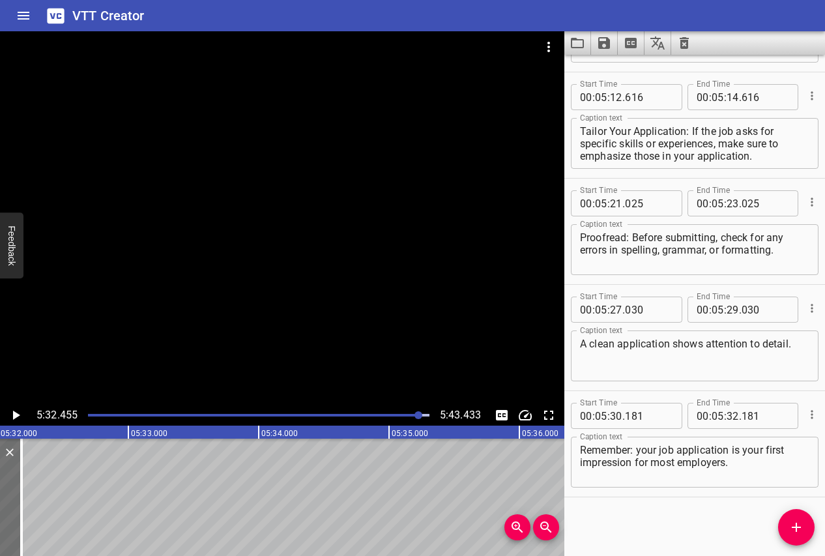
scroll to position [0, 43352]
click at [20, 415] on icon "Play/Pause" at bounding box center [16, 416] width 16 height 16
click at [15, 411] on icon "Play/Pause" at bounding box center [16, 416] width 16 height 16
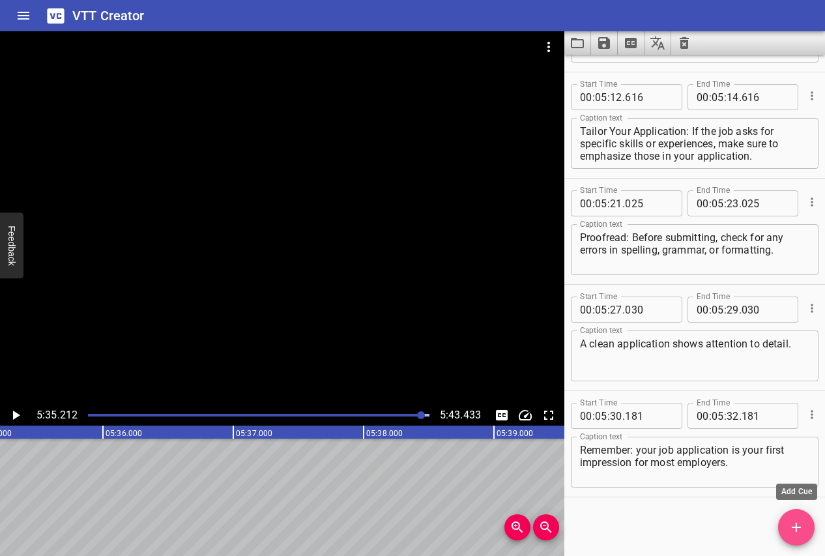
click at [793, 520] on icon "Add Cue" at bounding box center [797, 528] width 16 height 16
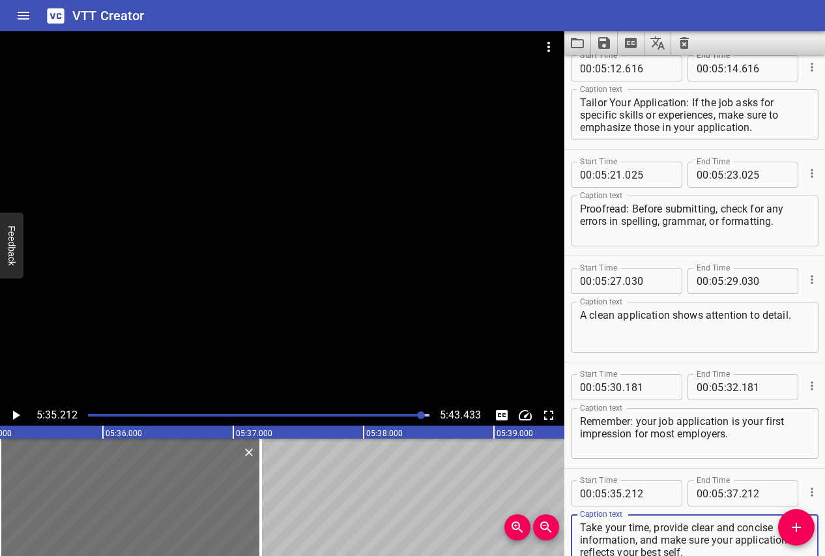
scroll to position [7561, 0]
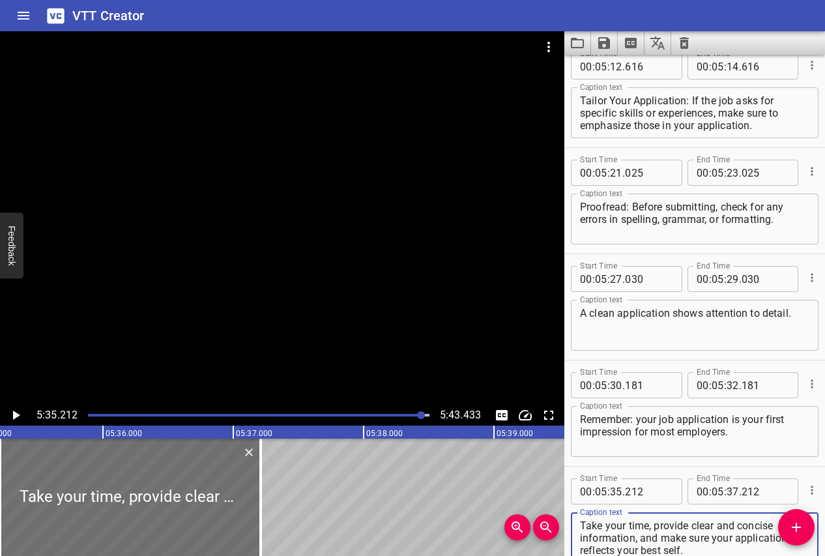
type textarea "Take your time, provide clear and concise information, and make sure your appli…"
click at [16, 409] on icon "Play/Pause" at bounding box center [16, 416] width 16 height 16
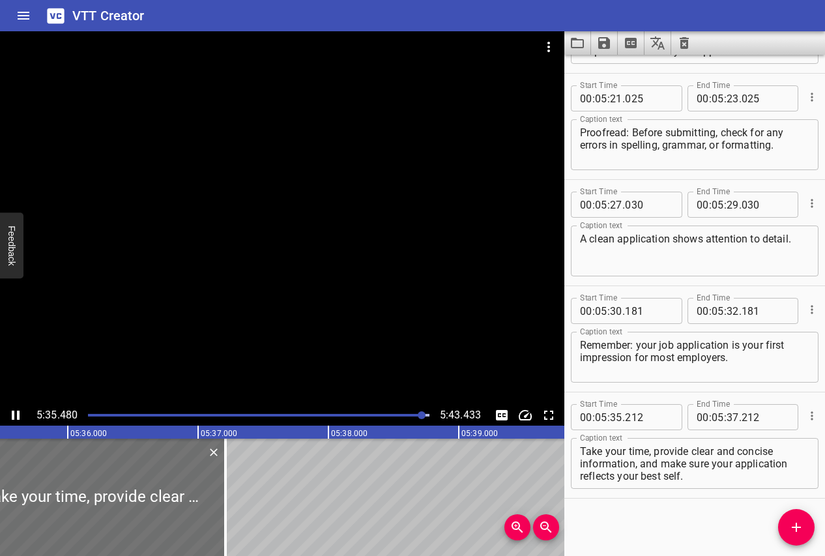
scroll to position [7637, 0]
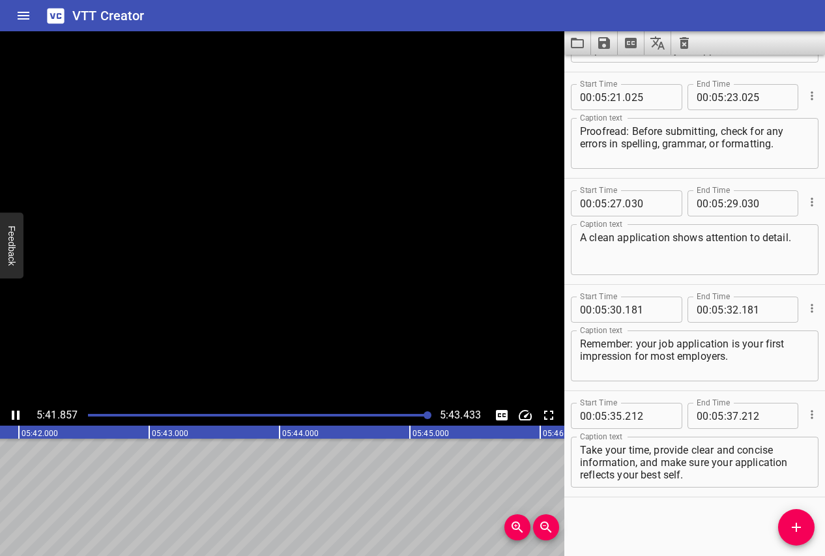
click at [16, 409] on icon "Play/Pause" at bounding box center [16, 416] width 16 height 16
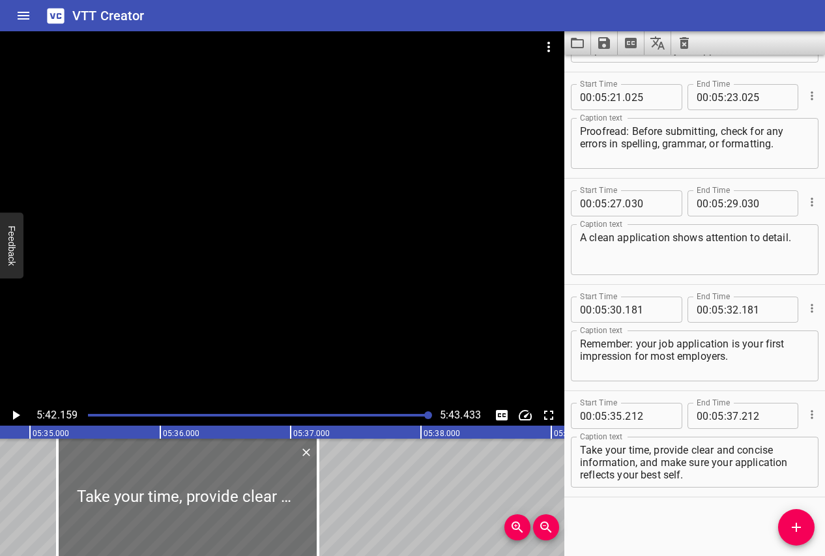
scroll to position [0, 43659]
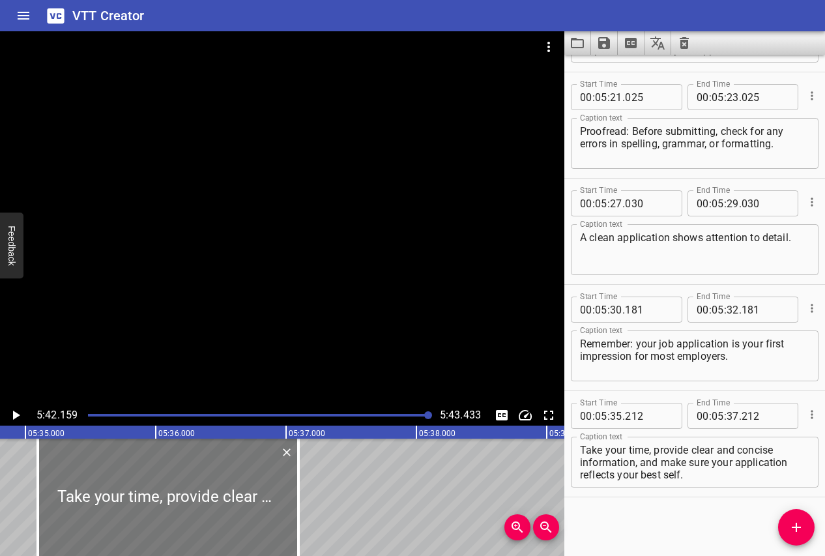
drag, startPoint x: 100, startPoint y: 481, endPoint x: 83, endPoint y: 481, distance: 17.6
click at [83, 481] on div at bounding box center [168, 497] width 261 height 117
type input "077"
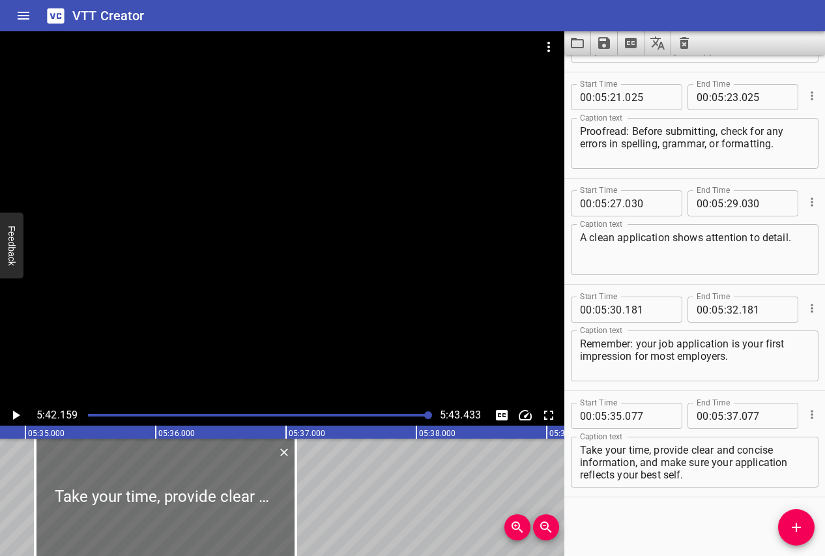
scroll to position [0, 43671]
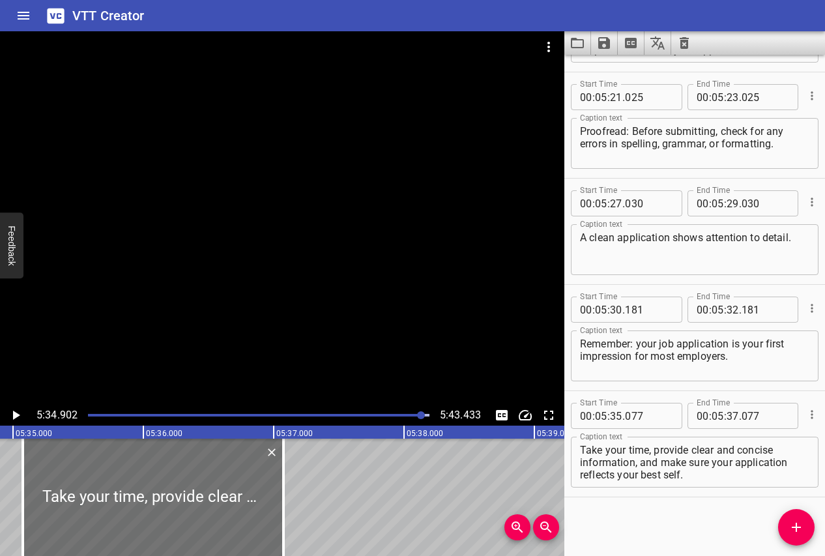
click at [15, 413] on icon "Play/Pause" at bounding box center [16, 415] width 7 height 9
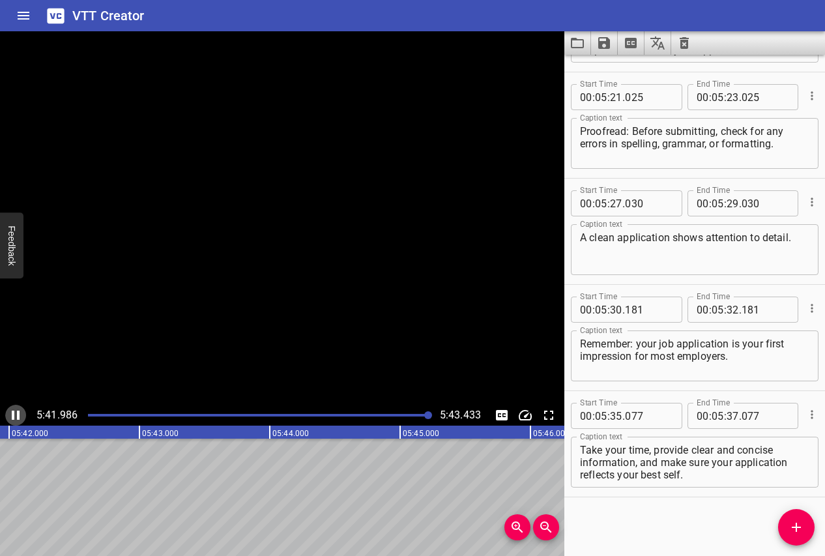
click at [15, 413] on icon "Play/Pause" at bounding box center [16, 416] width 16 height 16
click at [801, 531] on icon "Add Cue" at bounding box center [797, 528] width 16 height 16
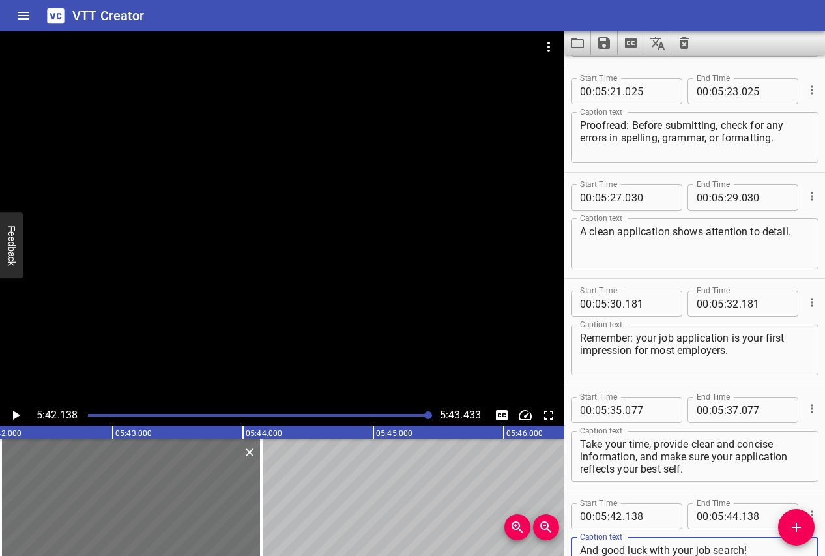
scroll to position [7655, 0]
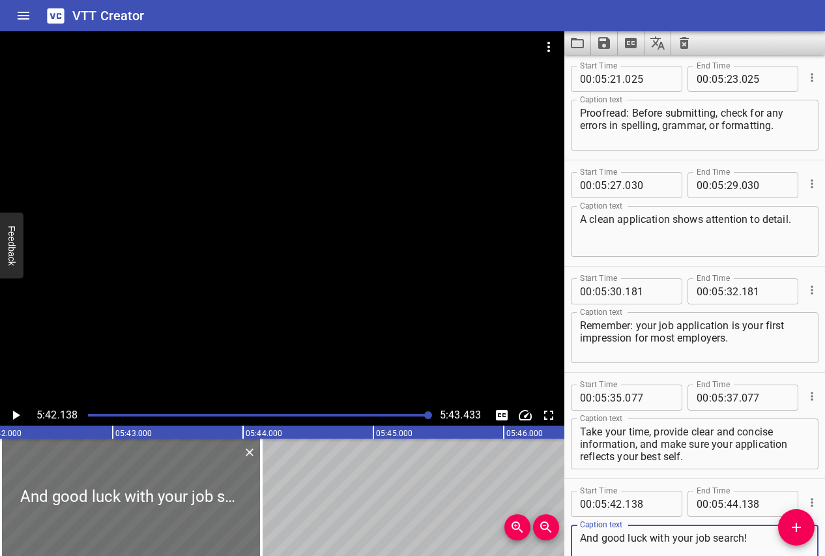
drag, startPoint x: 606, startPoint y: 541, endPoint x: 552, endPoint y: 541, distance: 53.5
click at [552, 541] on main "5:42.138 5:43.433 00:00.000 00:01.000 00:02.000 00:03.000 00:04.000 00:05.000 0…" at bounding box center [412, 293] width 825 height 525
type textarea "Good luck with your job search!"
click at [17, 410] on icon "Play/Pause" at bounding box center [16, 416] width 16 height 16
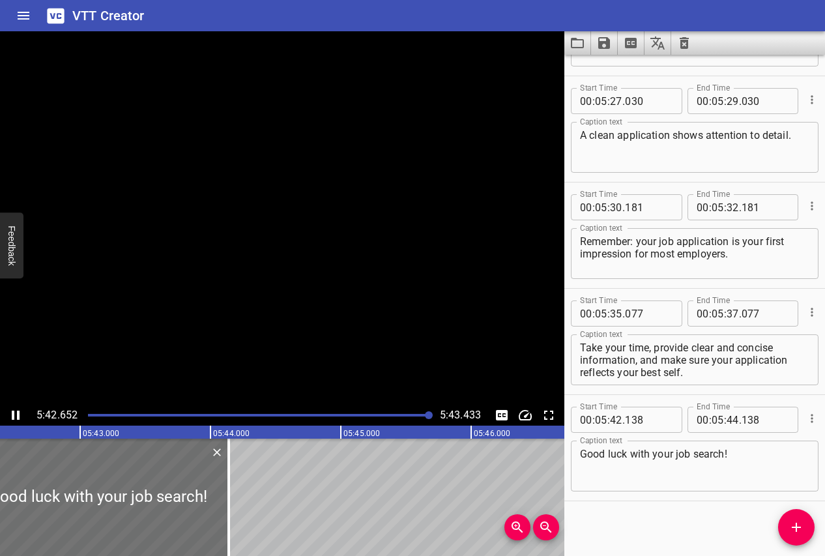
scroll to position [7743, 0]
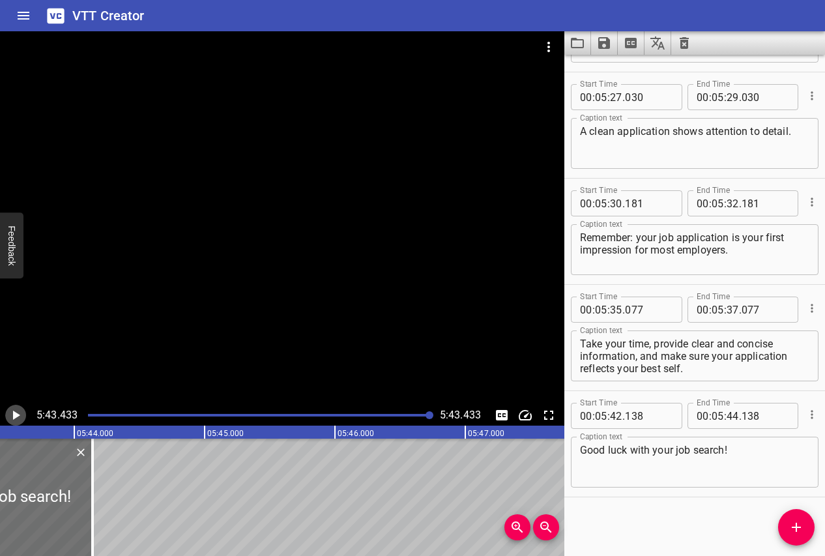
click at [17, 410] on icon "Play/Pause" at bounding box center [16, 416] width 16 height 16
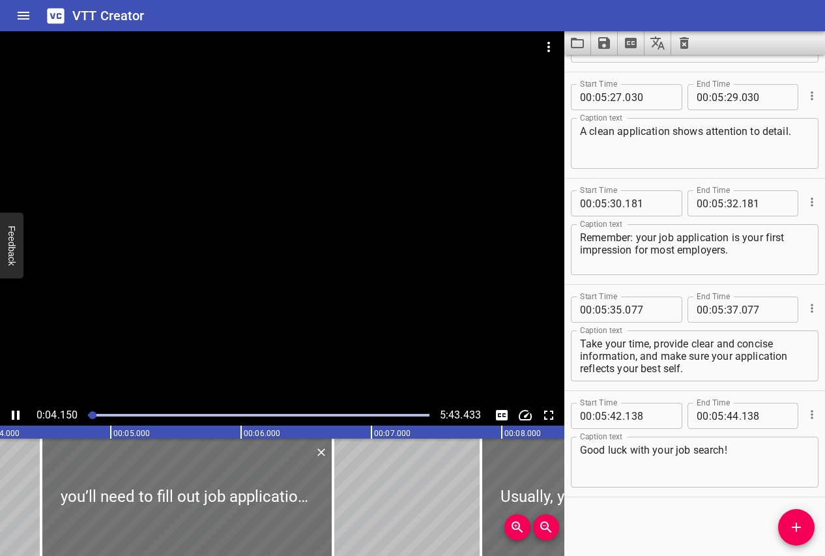
click at [16, 411] on icon "Play/Pause" at bounding box center [16, 416] width 16 height 16
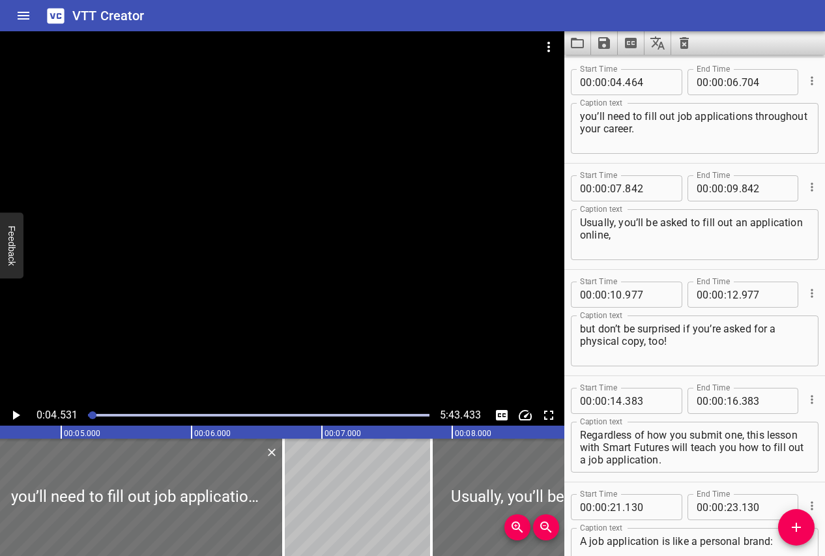
scroll to position [0, 0]
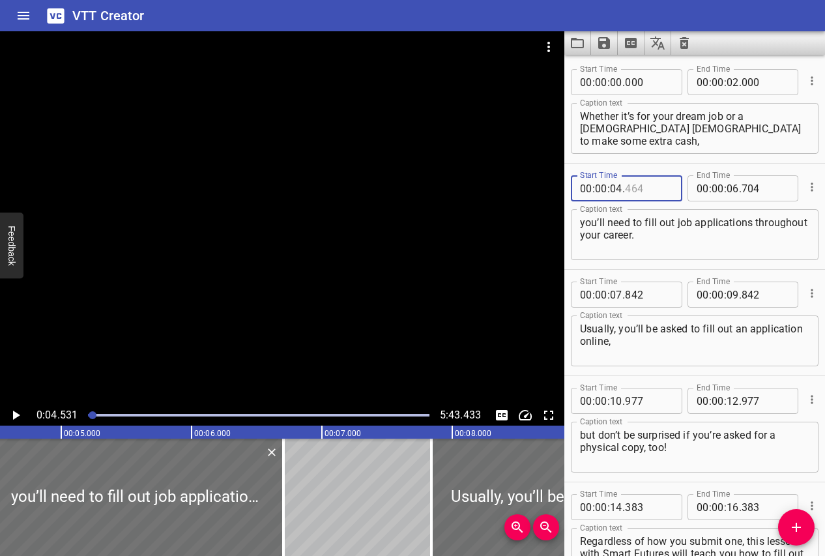
click at [652, 183] on input "number" at bounding box center [649, 188] width 48 height 26
type input "464"
click at [737, 87] on input "number" at bounding box center [733, 82] width 12 height 26
type input "04"
type input "464"
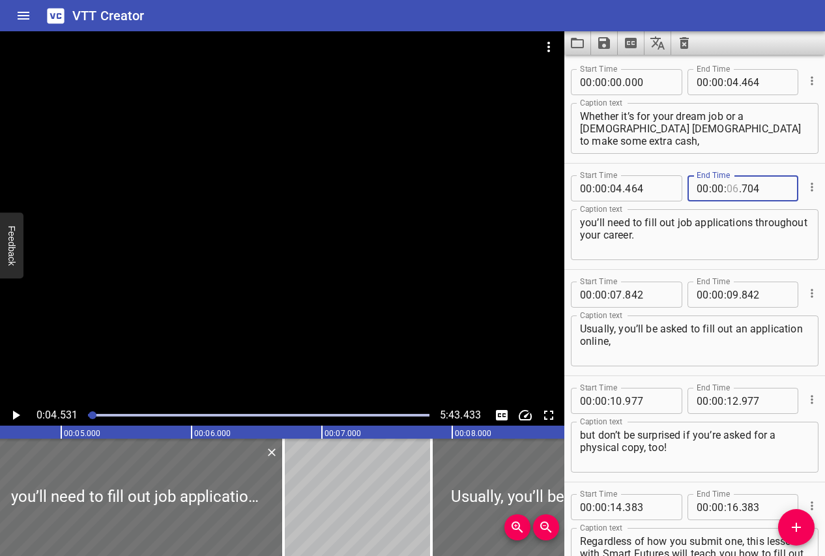
click at [737, 191] on input "number" at bounding box center [733, 188] width 12 height 26
type input "07"
type input "842"
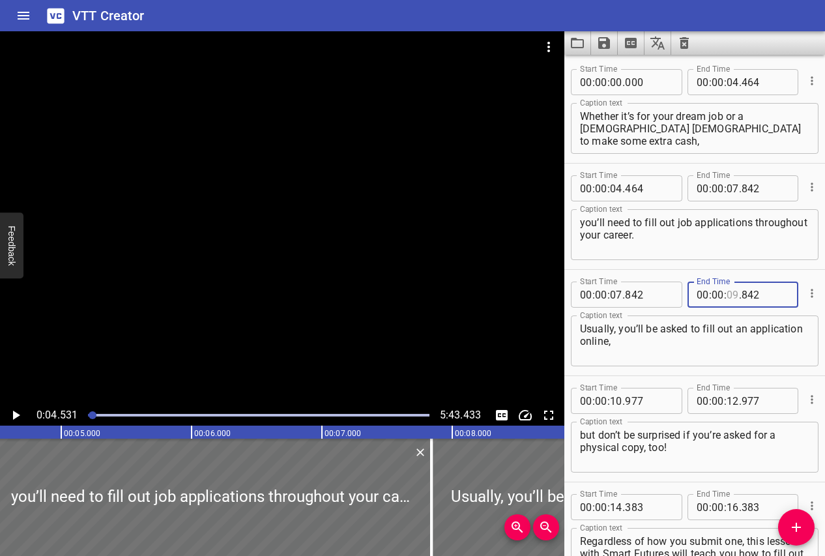
click at [734, 294] on input "number" at bounding box center [733, 295] width 12 height 26
type input "10"
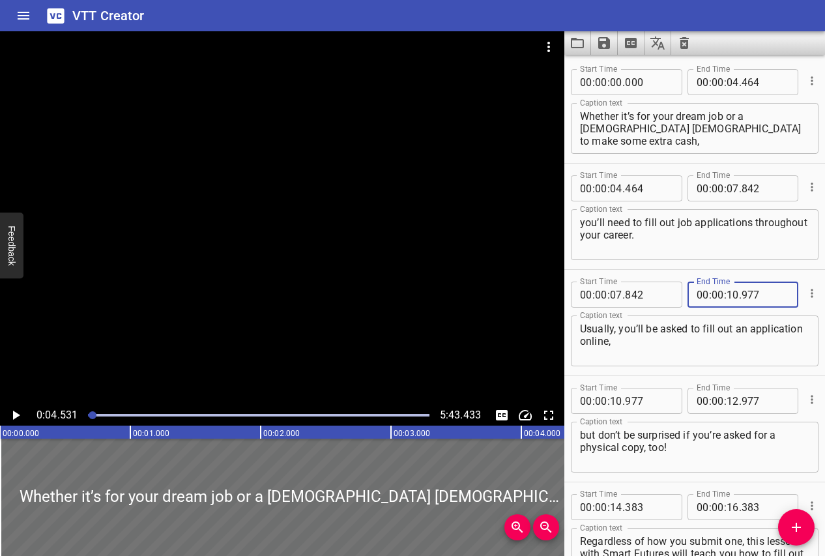
type input "977"
click at [20, 409] on icon "Play/Pause" at bounding box center [16, 416] width 16 height 16
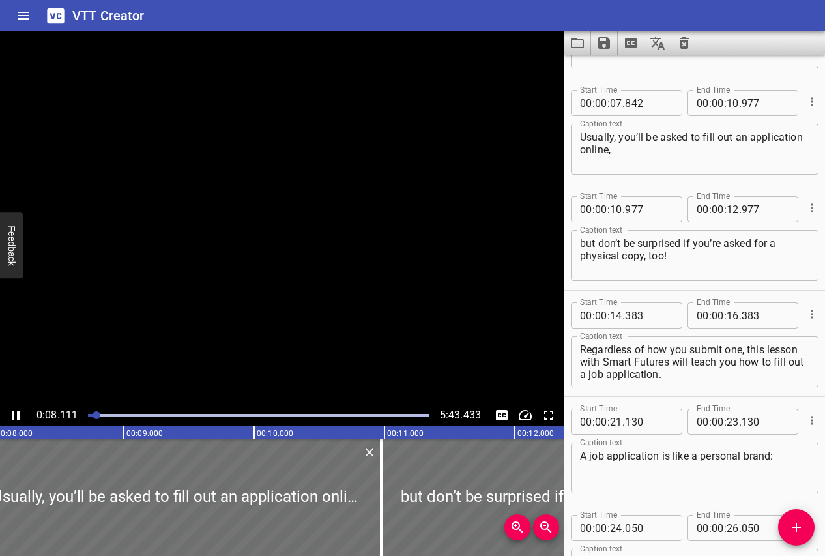
scroll to position [213, 0]
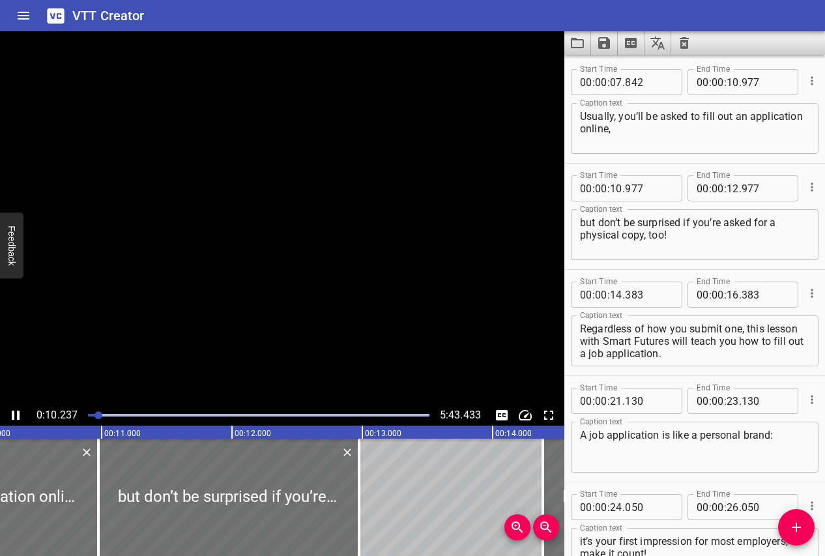
click at [20, 409] on icon "Play/Pause" at bounding box center [16, 416] width 16 height 16
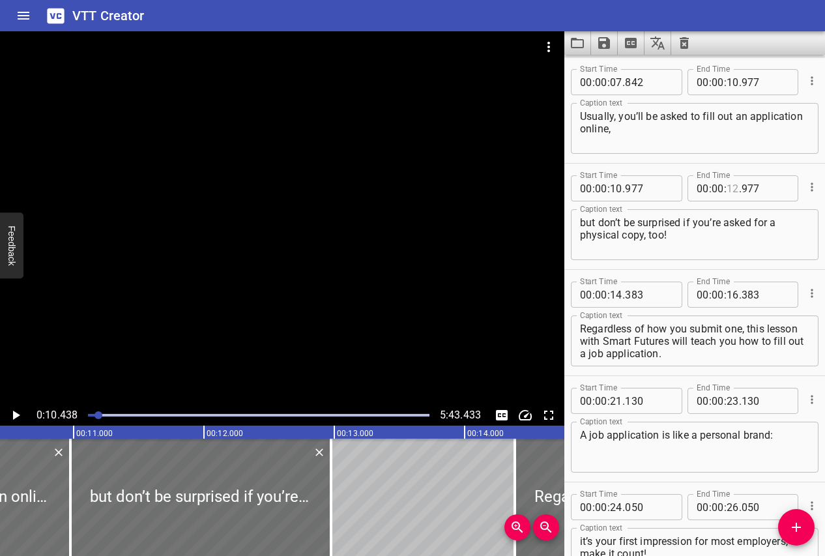
click at [733, 191] on input "number" at bounding box center [733, 188] width 12 height 26
type input "14"
type input "383"
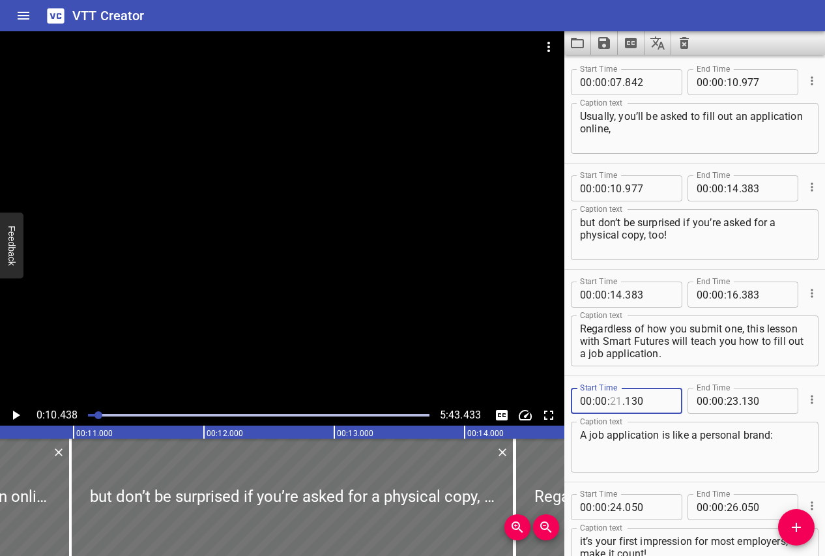
click at [614, 398] on input "number" at bounding box center [616, 401] width 12 height 26
type input "21"
click at [732, 295] on input "number" at bounding box center [733, 295] width 12 height 26
type input "21"
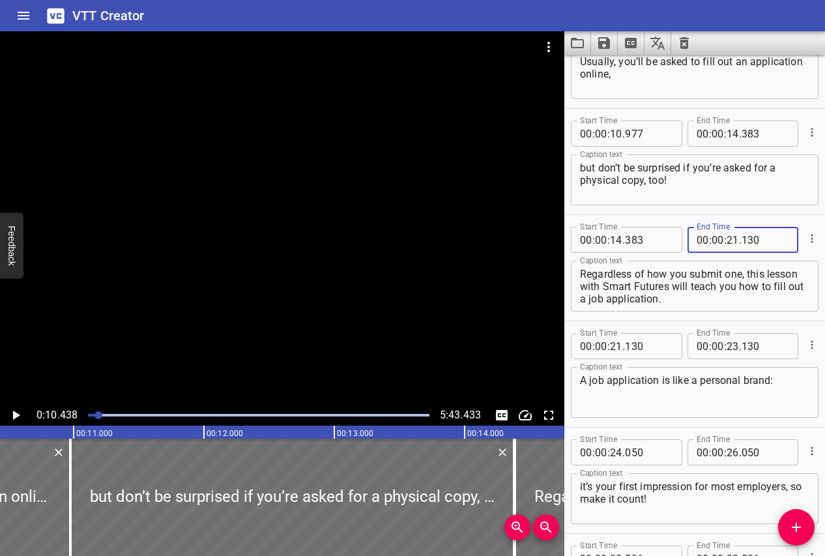
scroll to position [283, 0]
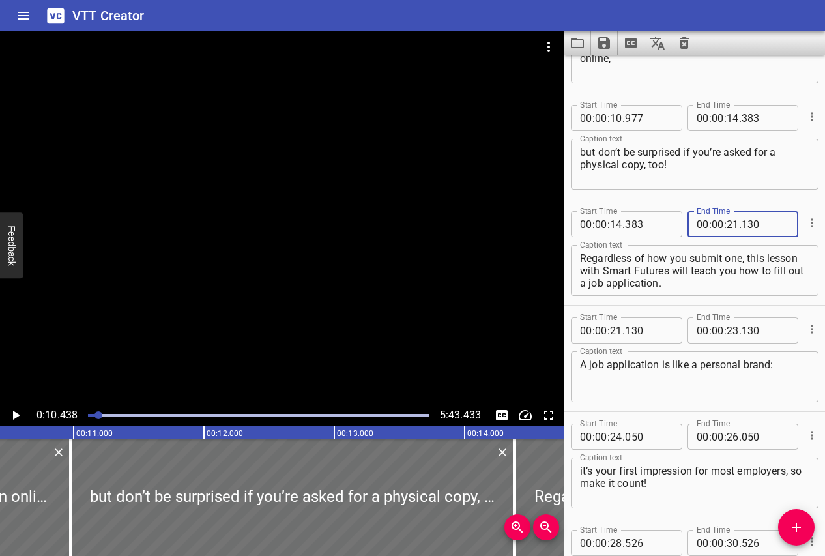
type input "130"
click at [730, 329] on input "number" at bounding box center [733, 331] width 12 height 26
type input "24"
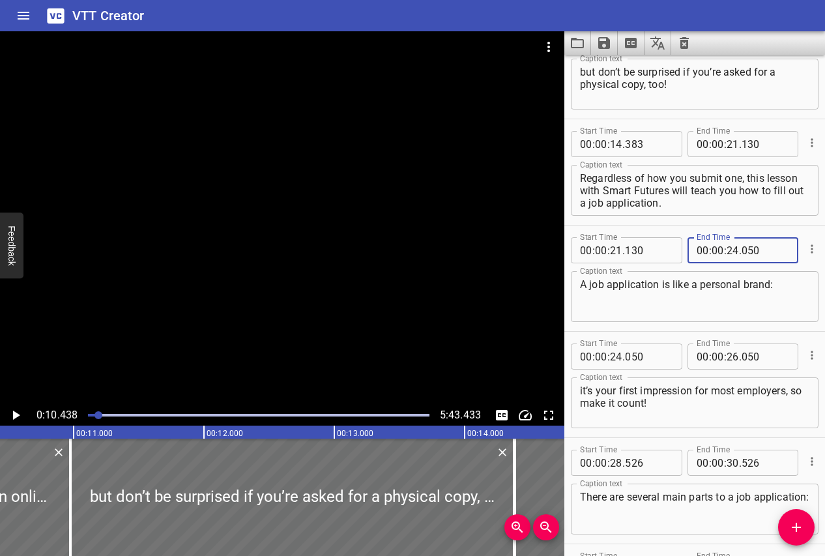
type input "050"
click at [733, 354] on input "number" at bounding box center [733, 357] width 12 height 26
type input "28"
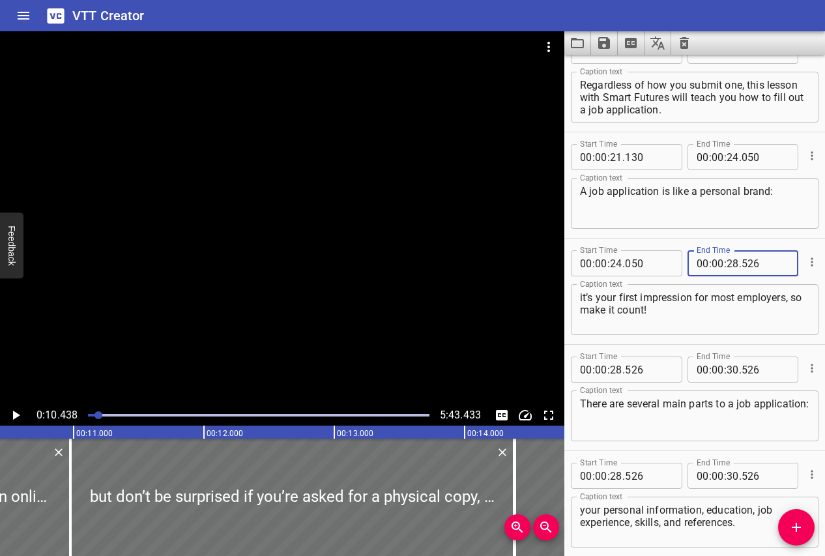
type input "526"
click at [734, 372] on input "number" at bounding box center [733, 370] width 12 height 26
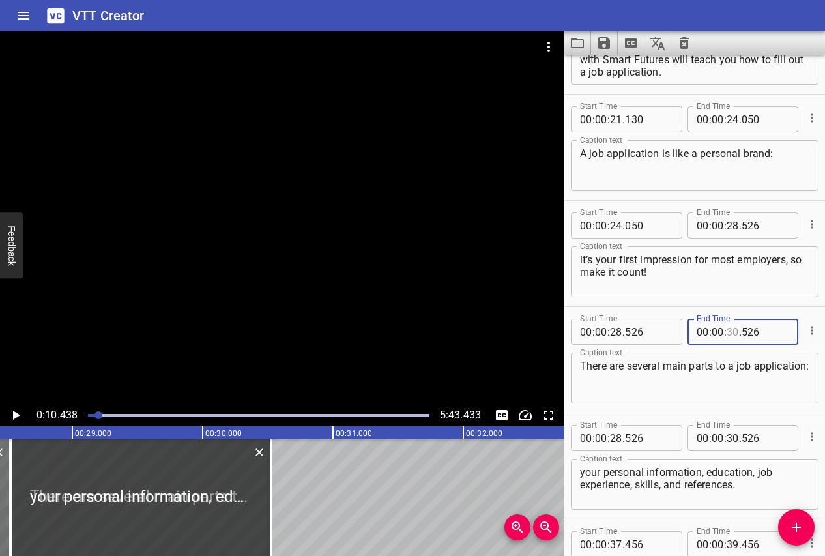
scroll to position [0, 3724]
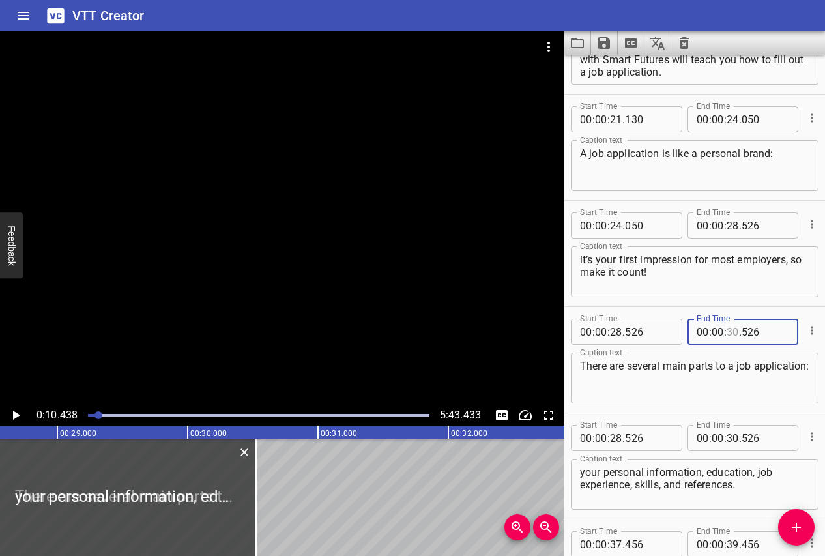
type input "30"
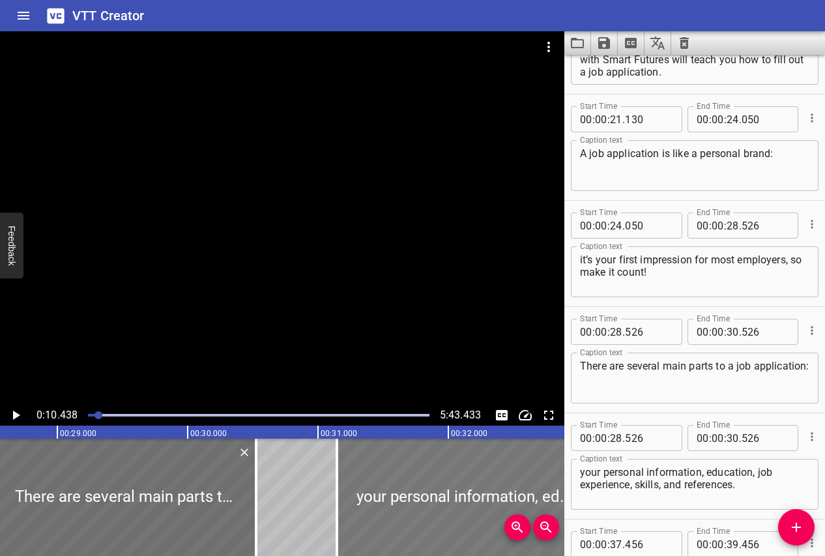
drag, startPoint x: 168, startPoint y: 497, endPoint x: 509, endPoint y: 470, distance: 342.1
click at [509, 470] on div at bounding box center [467, 497] width 261 height 117
type input "31"
type input "146"
type input "33"
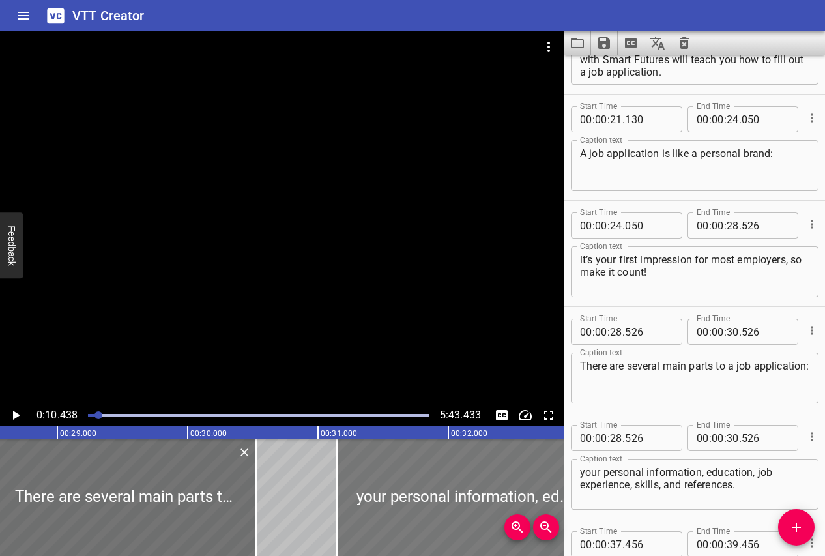
type input "146"
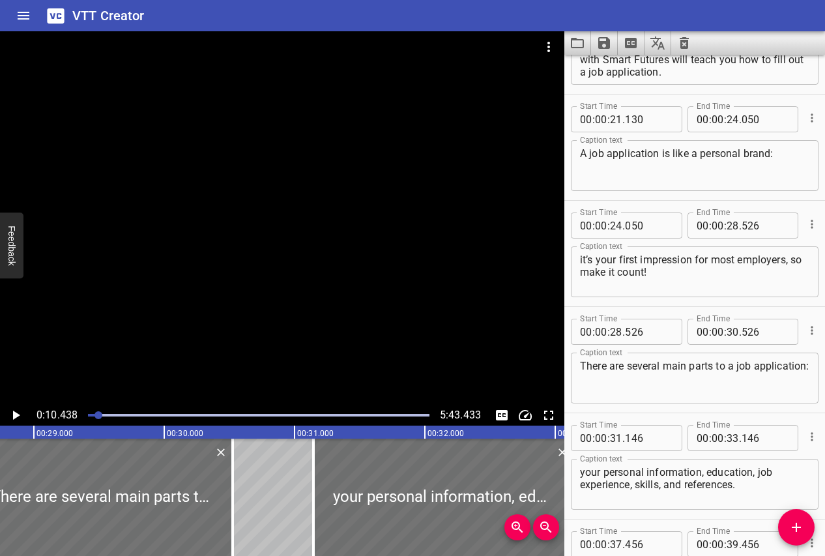
scroll to position [0, 3751]
click at [344, 503] on div at bounding box center [444, 497] width 261 height 117
type input "171"
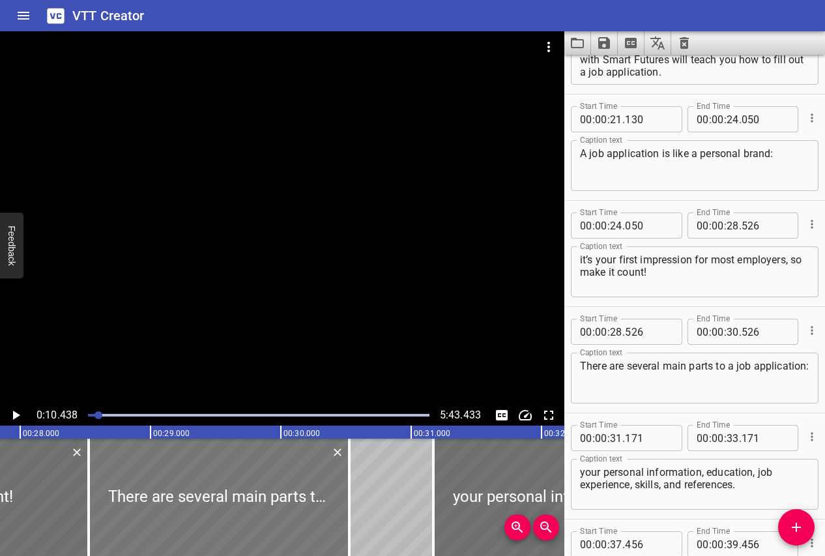
scroll to position [0, 3623]
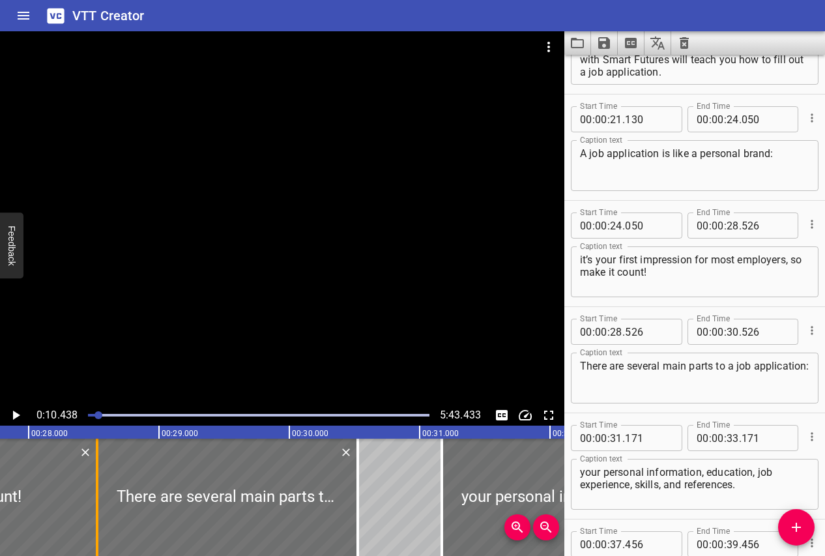
click at [95, 498] on div at bounding box center [97, 497] width 13 height 117
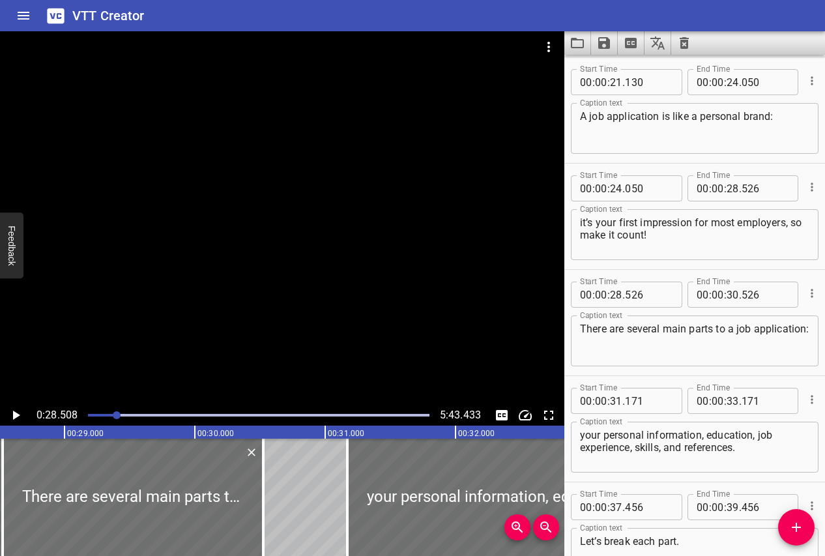
click at [16, 415] on icon "Play/Pause" at bounding box center [16, 415] width 7 height 9
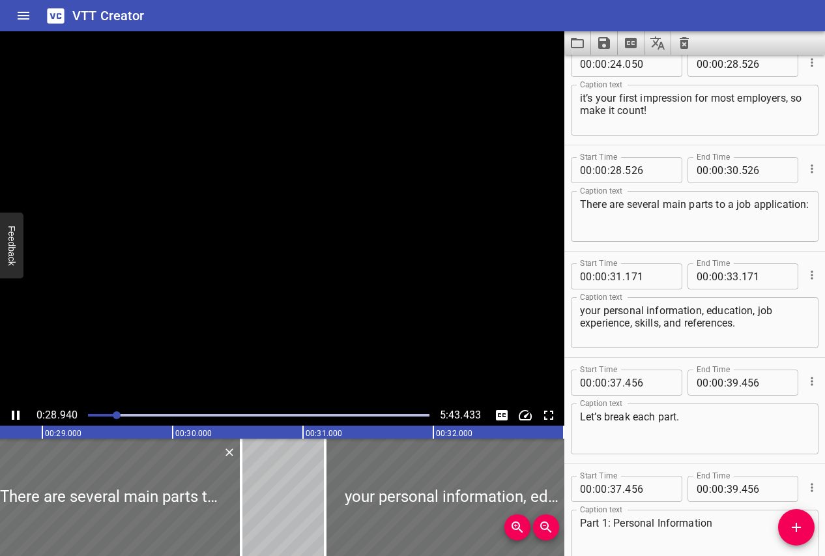
scroll to position [744, 0]
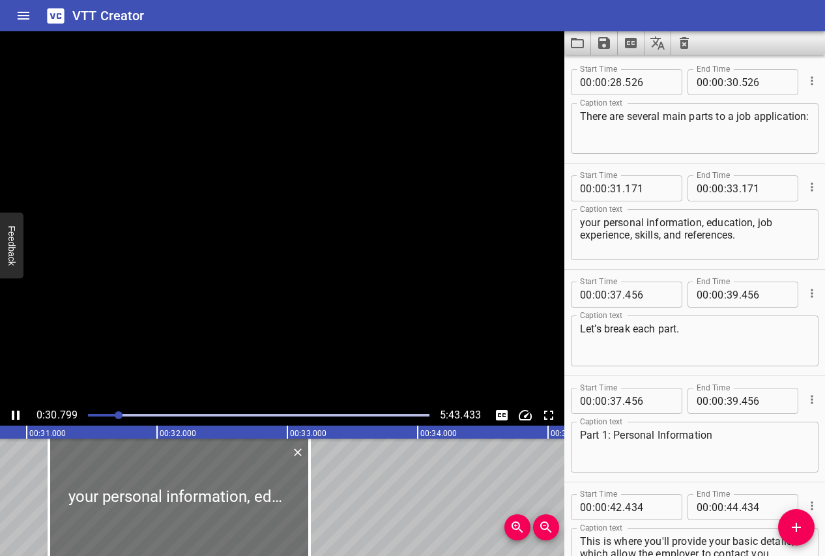
click at [16, 415] on icon "Play/Pause" at bounding box center [16, 416] width 16 height 16
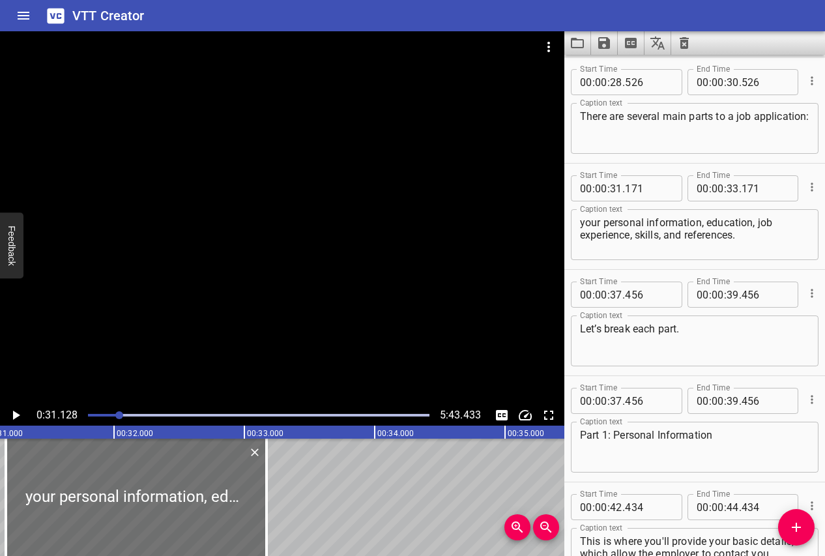
scroll to position [699, 0]
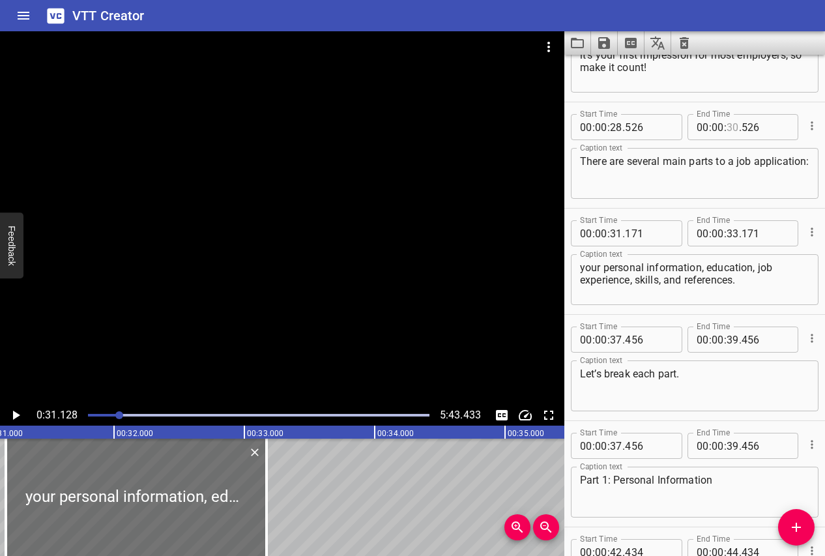
click at [735, 127] on input "number" at bounding box center [733, 127] width 12 height 26
type input "31"
type input "171"
click at [11, 413] on icon "Play/Pause" at bounding box center [16, 416] width 16 height 16
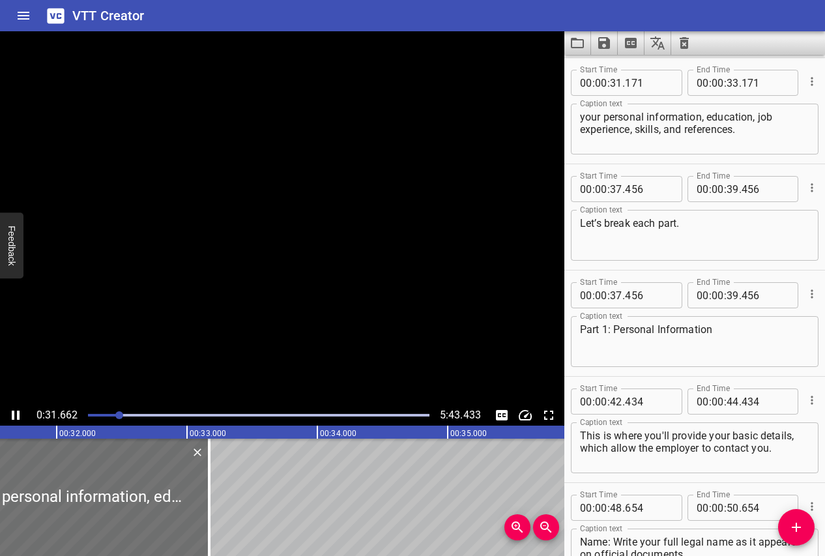
scroll to position [850, 0]
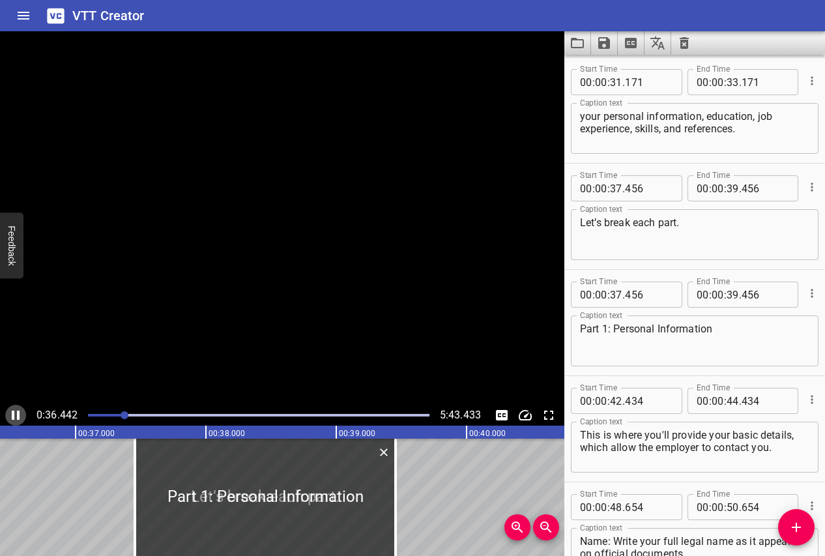
click at [11, 413] on icon "Play/Pause" at bounding box center [16, 416] width 16 height 16
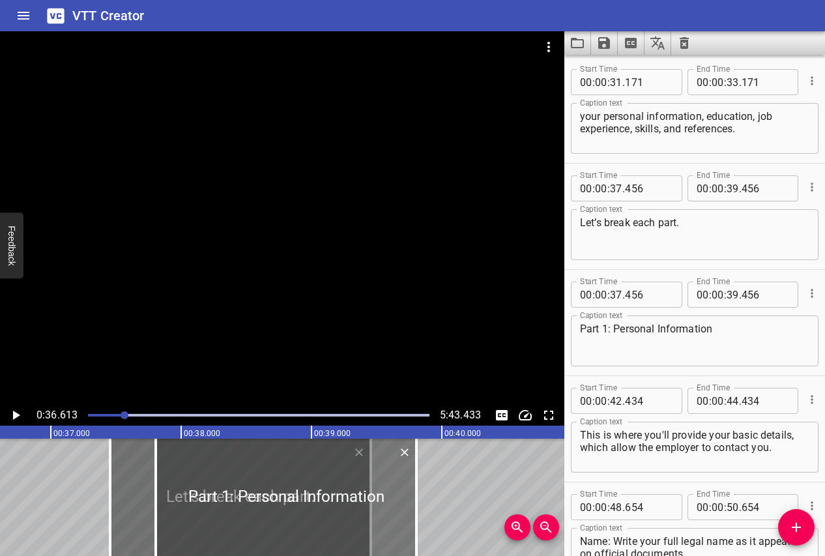
drag, startPoint x: 210, startPoint y: 480, endPoint x: 269, endPoint y: 484, distance: 59.5
click at [269, 484] on div at bounding box center [286, 497] width 261 height 117
type input "911"
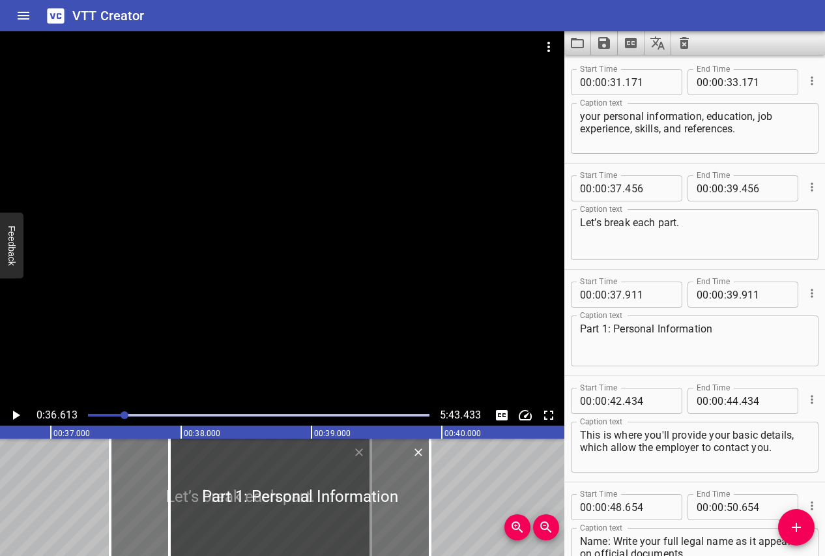
click at [144, 492] on div at bounding box center [240, 497] width 261 height 117
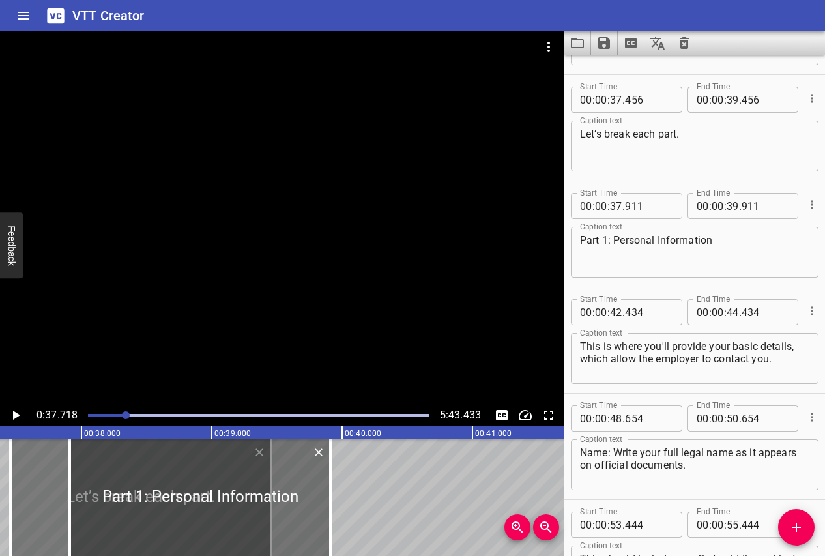
scroll to position [956, 0]
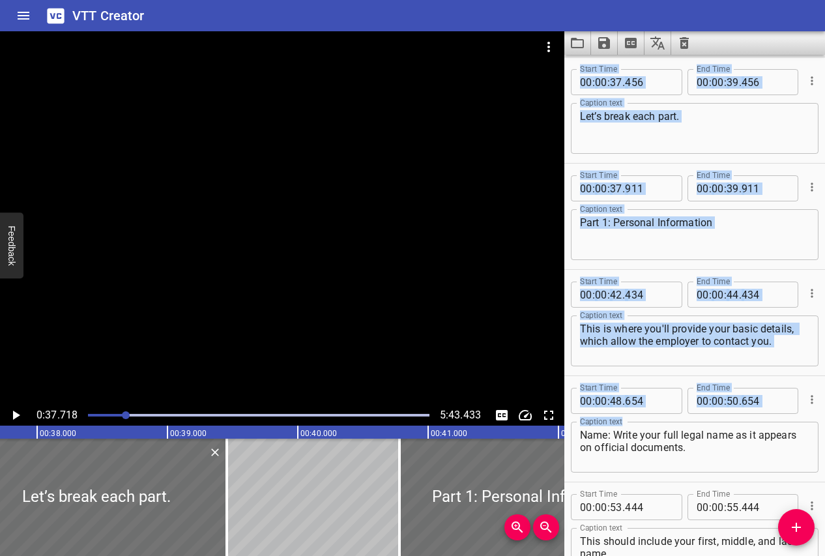
drag, startPoint x: 256, startPoint y: 477, endPoint x: 630, endPoint y: 456, distance: 374.9
click at [630, 456] on main "0:37.718 5:43.433 00:00.000 00:01.000 00:02.000 00:03.000 00:04.000 00:05.000 0…" at bounding box center [412, 293] width 825 height 525
type input "40"
type input "781"
type input "42"
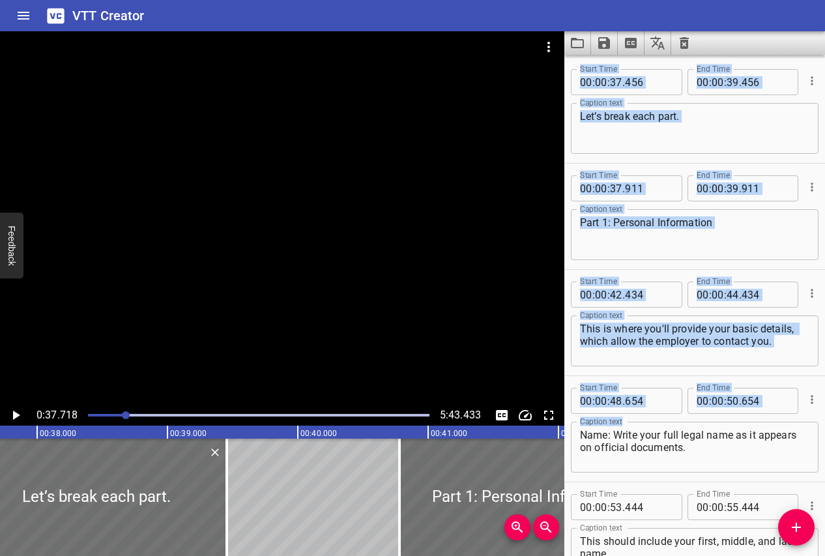
type input "781"
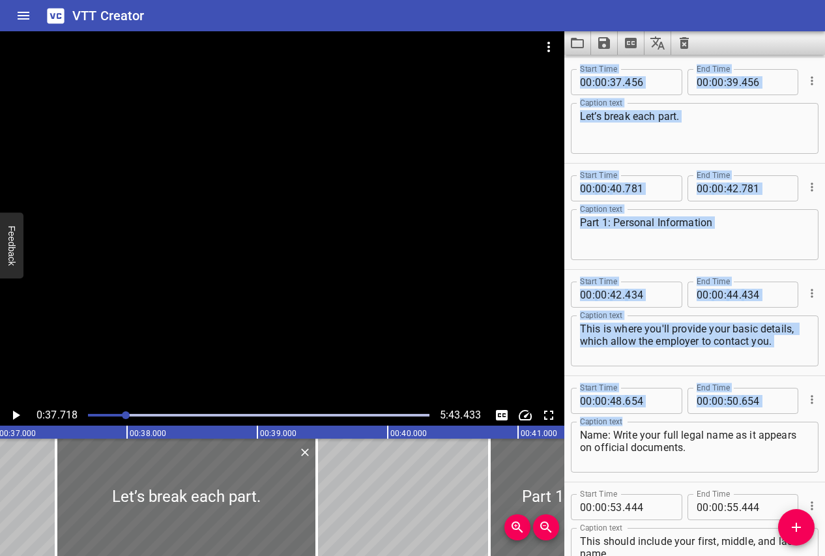
scroll to position [0, 4794]
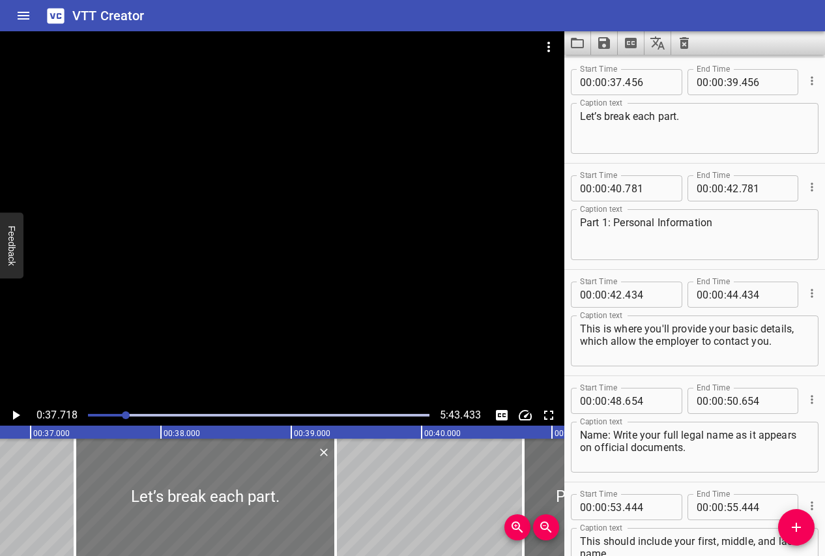
drag, startPoint x: 146, startPoint y: 528, endPoint x: 130, endPoint y: 527, distance: 16.3
click at [130, 527] on div at bounding box center [205, 497] width 261 height 117
type input "331"
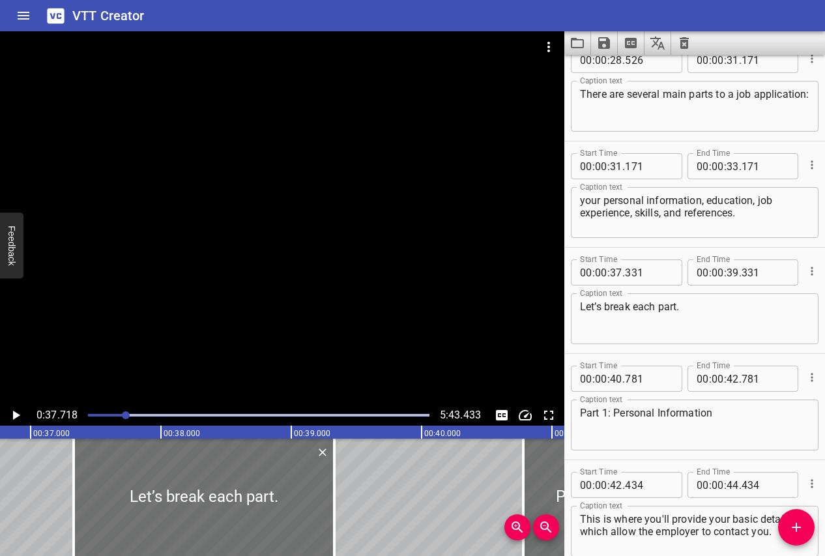
scroll to position [727, 0]
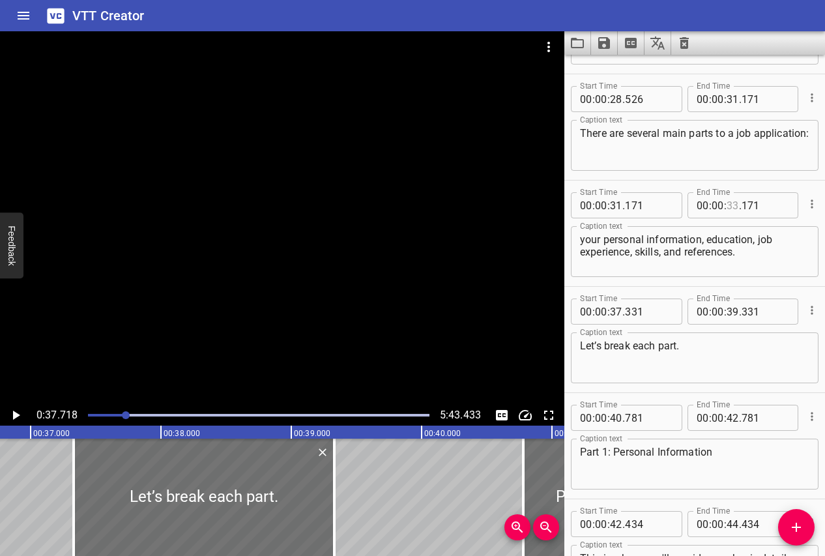
click at [733, 205] on input "number" at bounding box center [733, 205] width 12 height 26
type input "37"
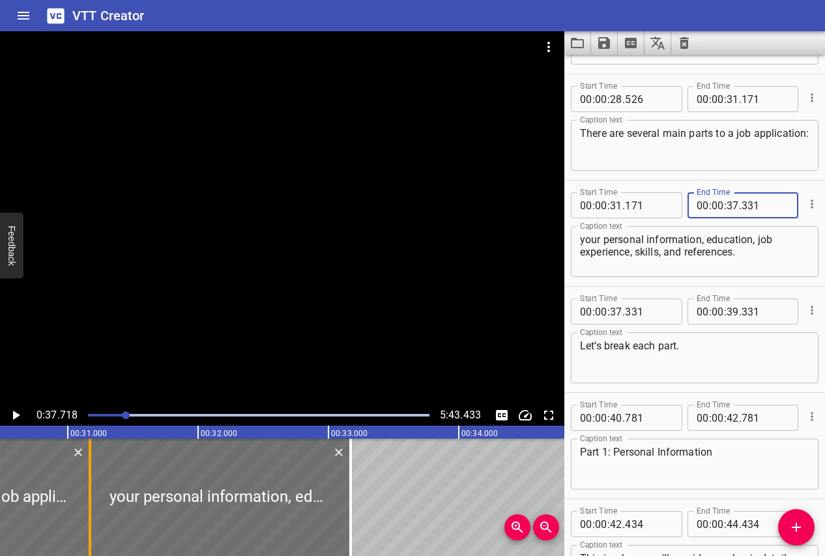
type input "331"
click at [90, 509] on div at bounding box center [90, 497] width 3 height 117
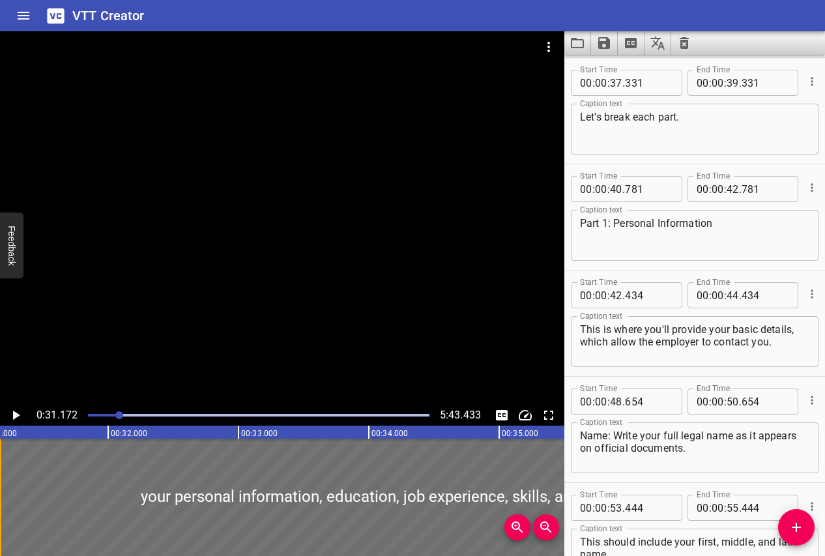
scroll to position [956, 0]
click at [12, 412] on icon "Play/Pause" at bounding box center [16, 416] width 16 height 16
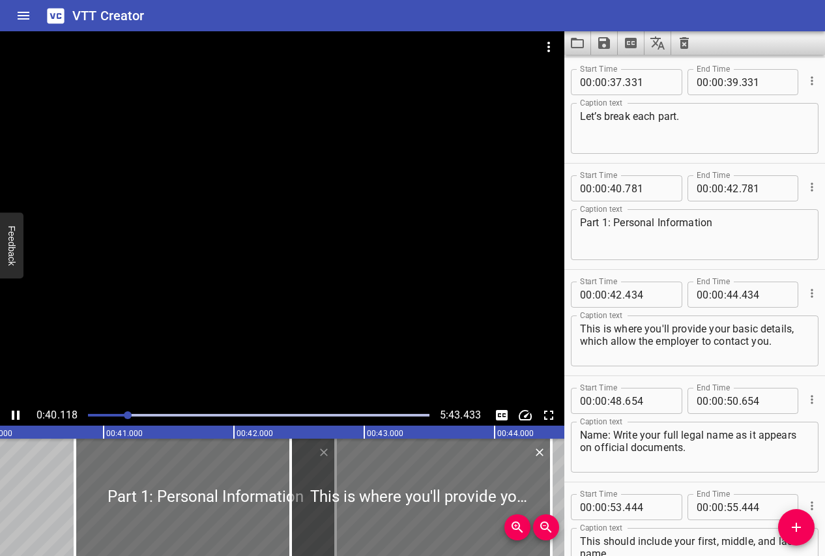
click at [16, 411] on icon "Play/Pause" at bounding box center [16, 416] width 16 height 16
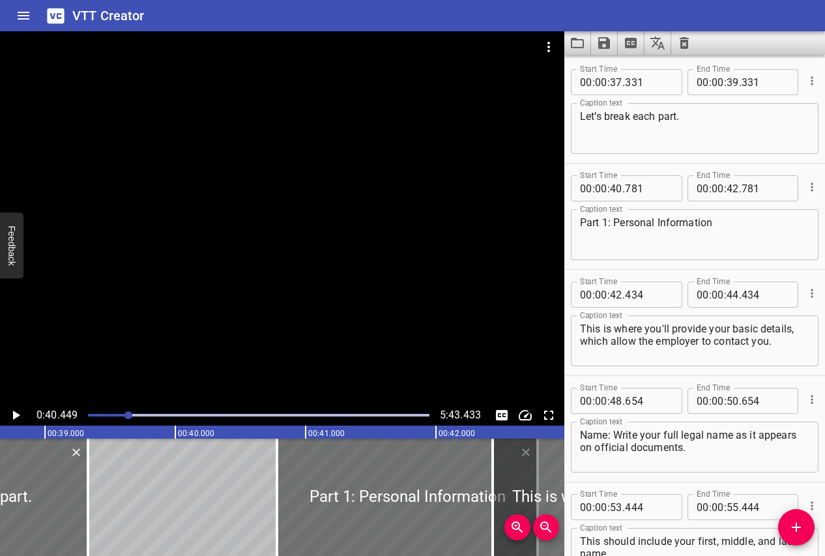
scroll to position [0, 5037]
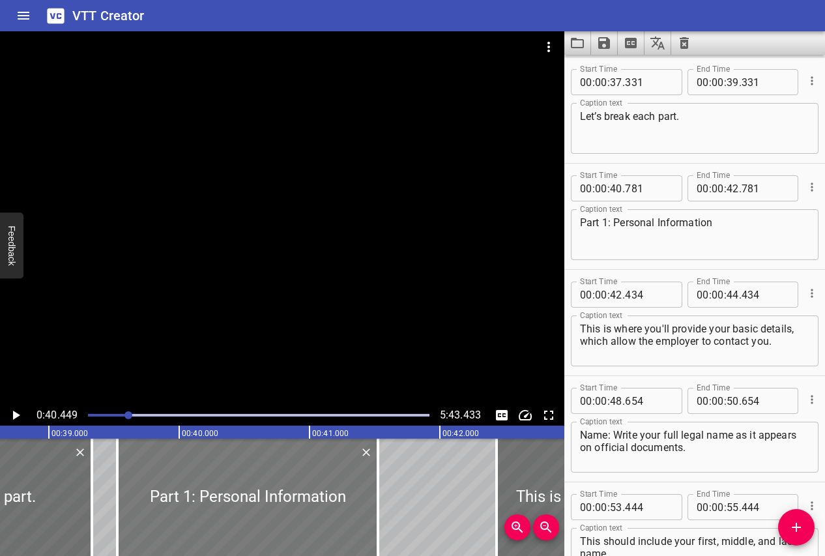
drag, startPoint x: 305, startPoint y: 481, endPoint x: 141, endPoint y: 481, distance: 163.7
click at [141, 481] on div at bounding box center [247, 497] width 261 height 117
type input "39"
type input "526"
type input "41"
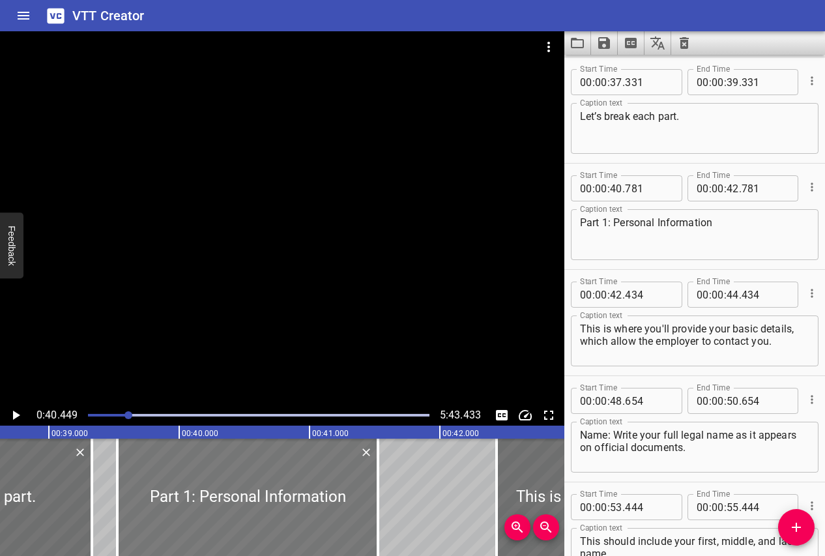
type input "526"
click at [748, 87] on input "number" at bounding box center [766, 82] width 48 height 26
type input "526"
click at [14, 409] on icon "Play/Pause" at bounding box center [16, 416] width 16 height 16
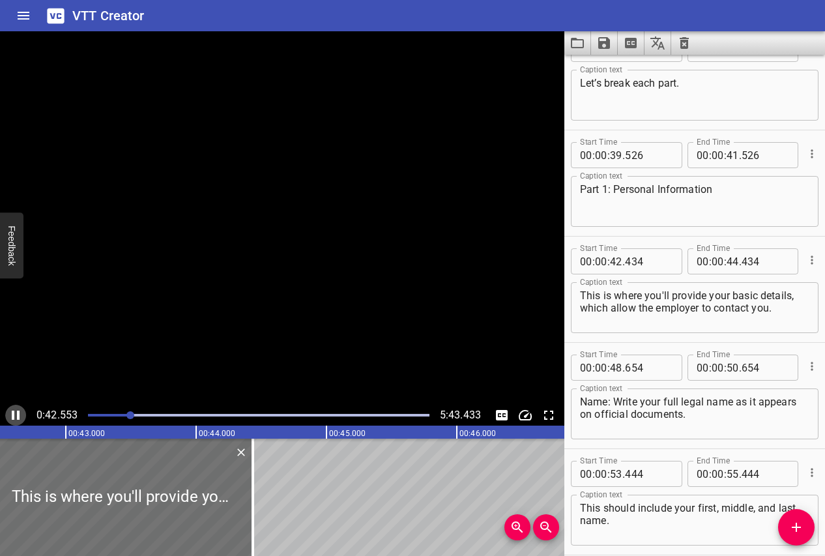
scroll to position [0, 5549]
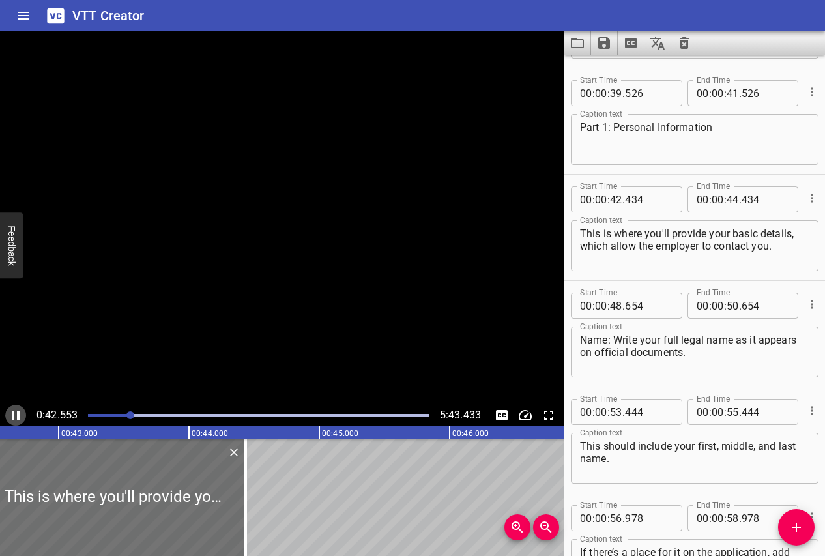
click at [14, 409] on icon "Play/Pause" at bounding box center [16, 416] width 16 height 16
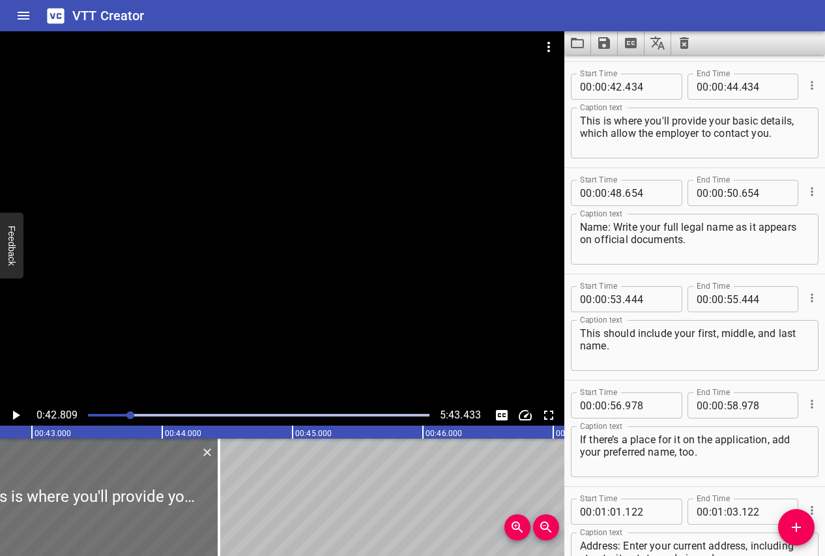
scroll to position [1169, 0]
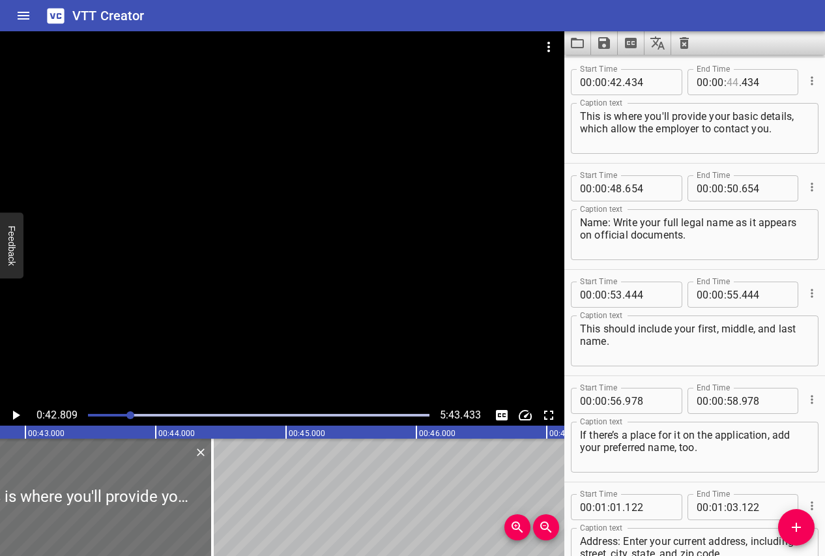
click at [731, 87] on input "number" at bounding box center [733, 82] width 12 height 26
type input "48"
type input "654"
click at [12, 417] on icon "Play/Pause" at bounding box center [16, 416] width 16 height 16
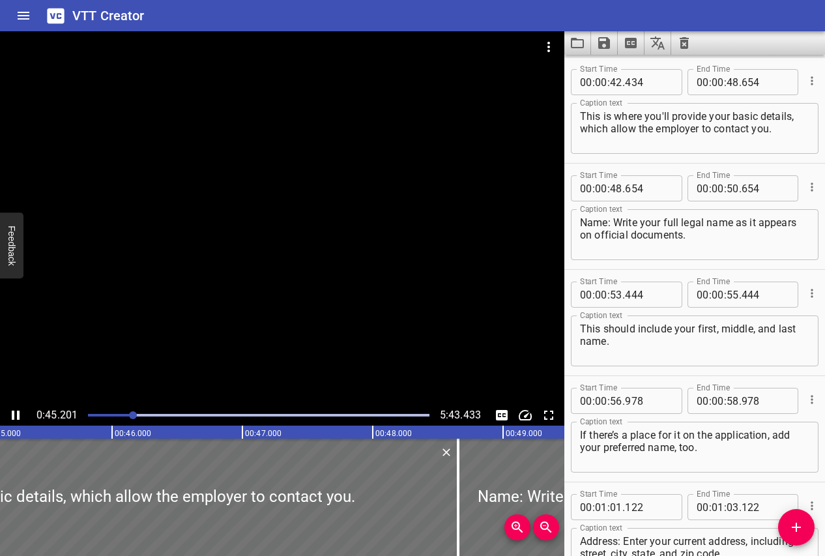
click at [14, 415] on icon "Play/Pause" at bounding box center [16, 416] width 16 height 16
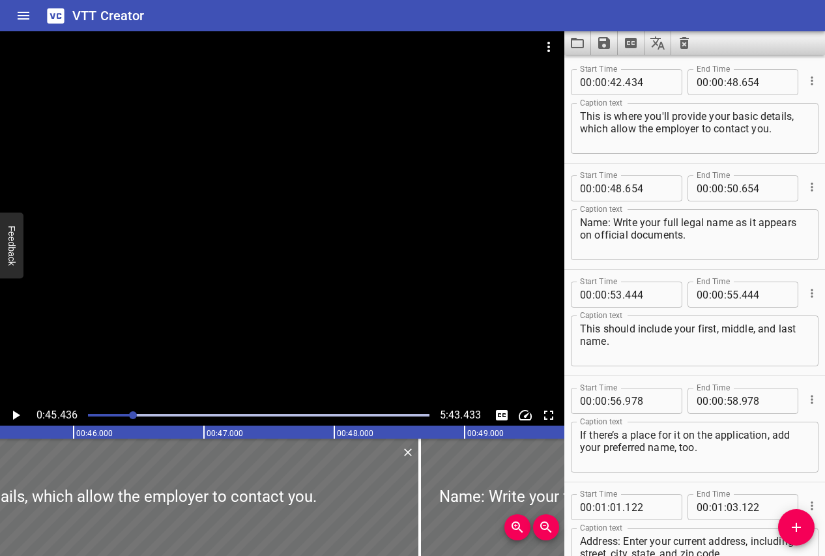
click at [14, 415] on icon "Play/Pause" at bounding box center [16, 415] width 7 height 9
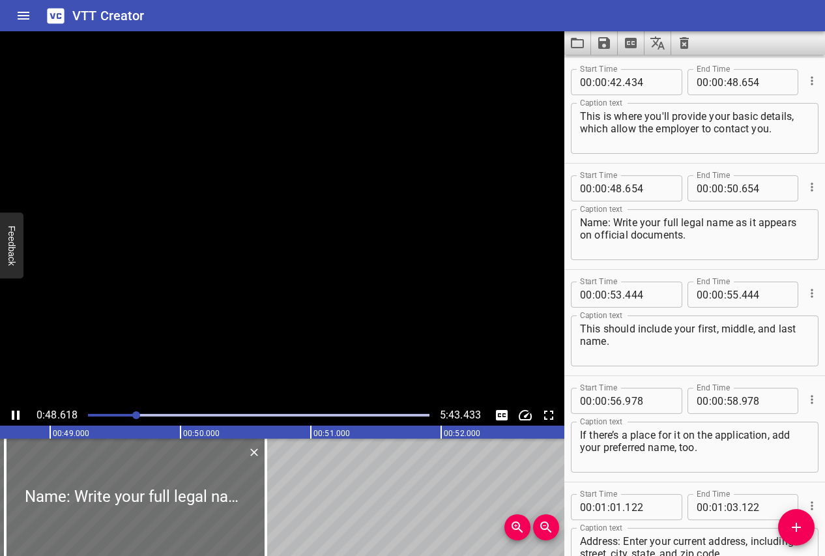
click at [14, 415] on icon "Play/Pause" at bounding box center [16, 416] width 16 height 16
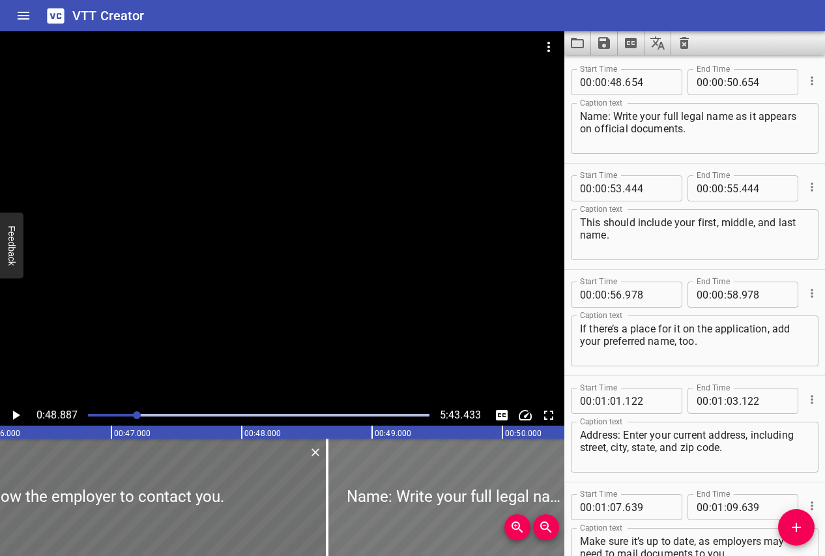
scroll to position [0, 5974]
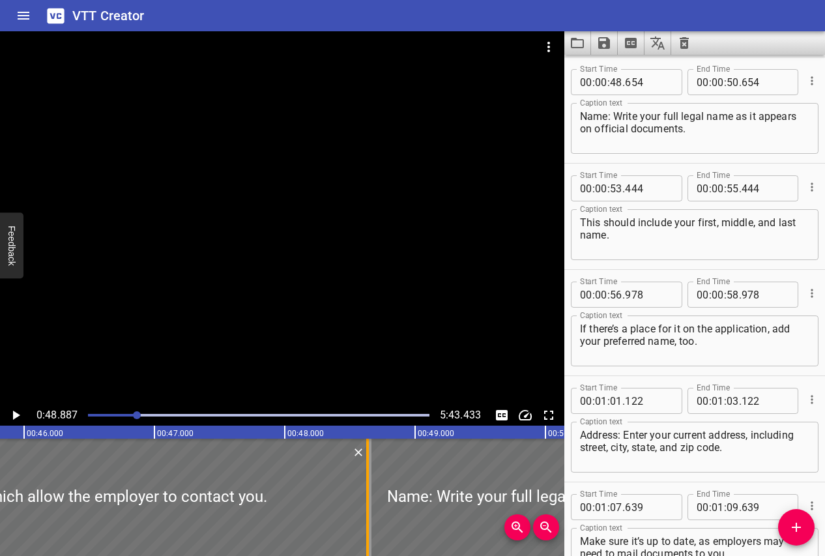
drag, startPoint x: 370, startPoint y: 473, endPoint x: 415, endPoint y: 464, distance: 45.3
click at [369, 464] on div at bounding box center [367, 497] width 3 height 117
type input "994"
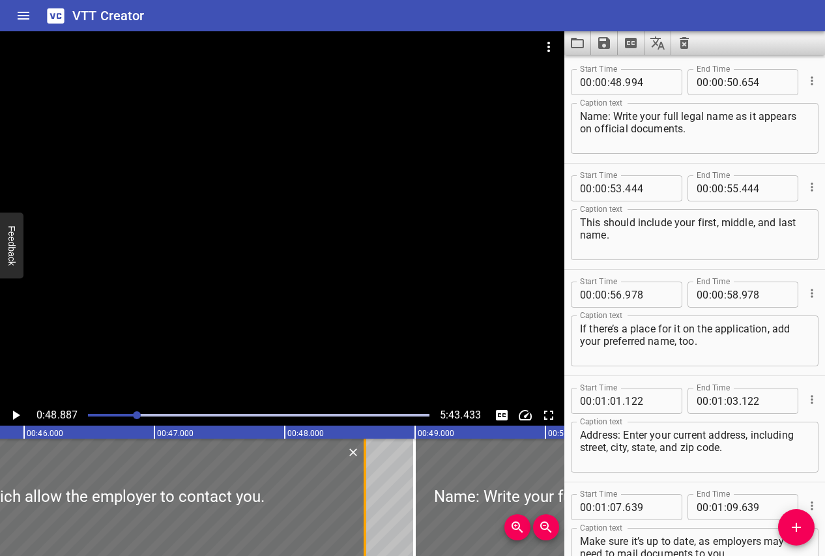
drag, startPoint x: 370, startPoint y: 474, endPoint x: 247, endPoint y: 482, distance: 123.5
click at [364, 482] on div at bounding box center [365, 497] width 3 height 117
type input "47"
type input "709"
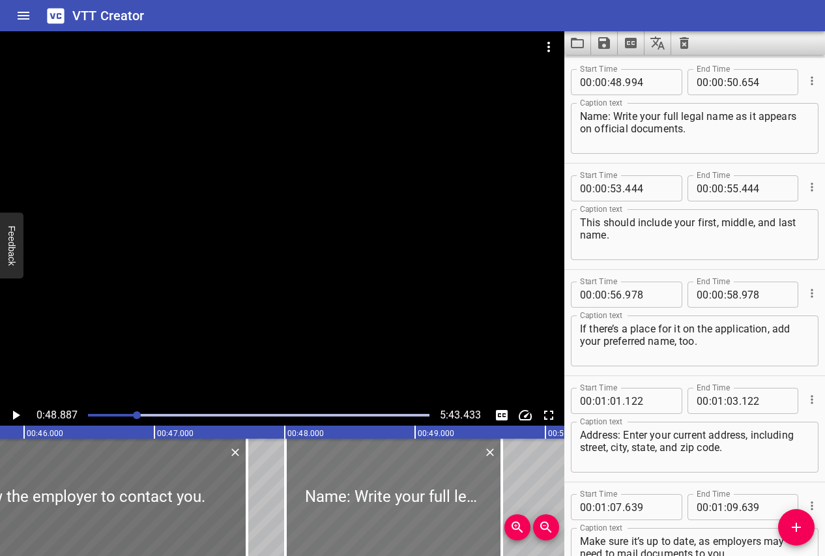
drag, startPoint x: 452, startPoint y: 466, endPoint x: 323, endPoint y: 469, distance: 129.1
click at [323, 469] on div at bounding box center [394, 497] width 216 height 117
type input "004"
type input "49"
type input "664"
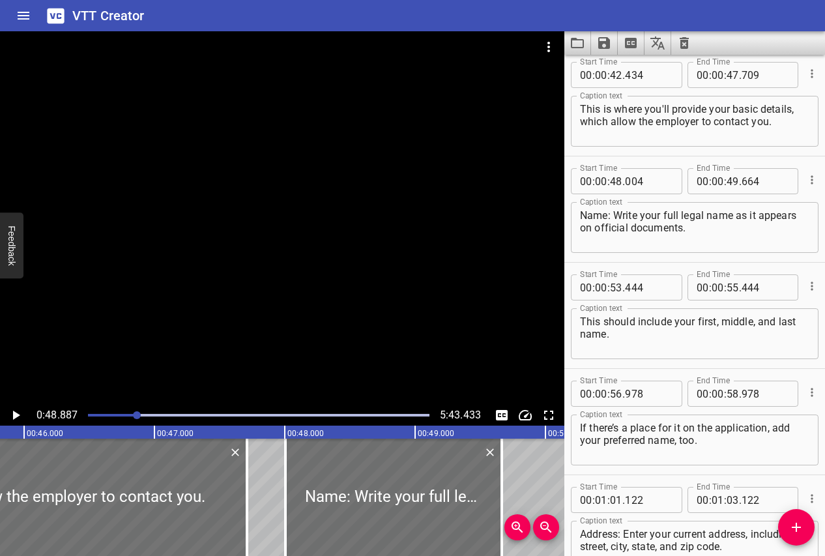
scroll to position [1093, 0]
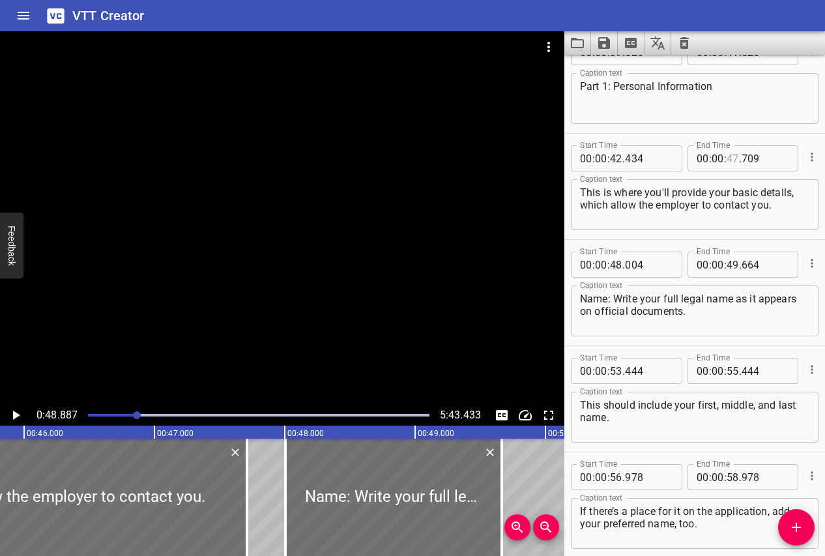
click at [730, 164] on input "number" at bounding box center [733, 158] width 12 height 26
type input "48"
type input "004"
click at [659, 318] on textarea "Name: Write your full legal name as it appears on official documents." at bounding box center [695, 311] width 230 height 37
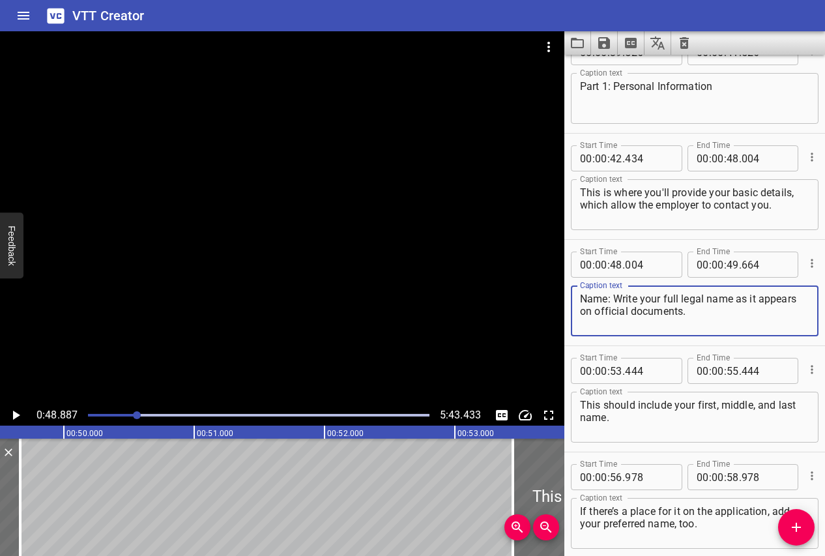
scroll to position [0, 6495]
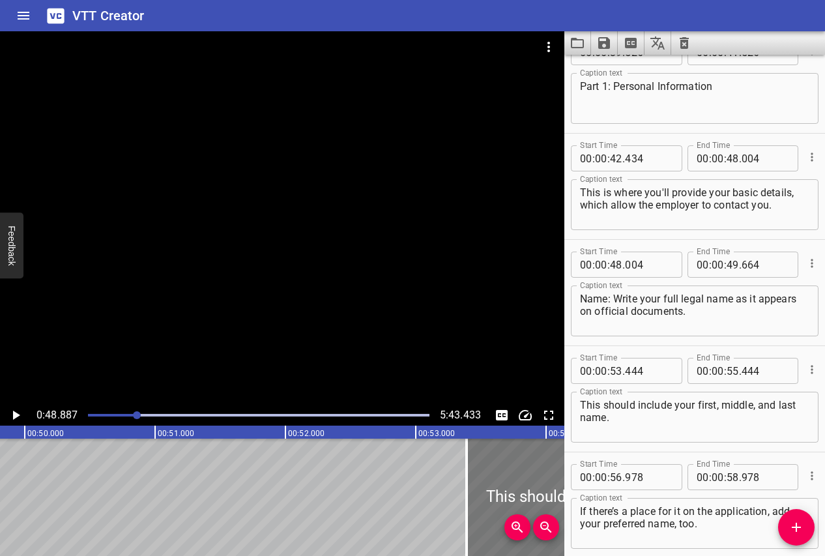
drag, startPoint x: 500, startPoint y: 479, endPoint x: 493, endPoint y: 479, distance: 7.2
click at [493, 479] on div at bounding box center [597, 497] width 261 height 117
type input "389"
click at [732, 263] on input "number" at bounding box center [733, 265] width 12 height 26
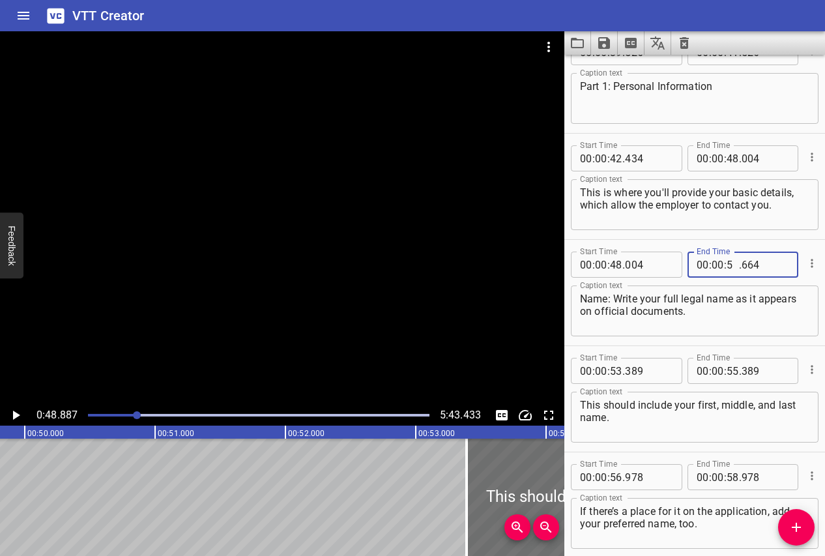
type input "53"
type input "389"
click at [690, 370] on div "00 : 00 : 55 . 389" at bounding box center [743, 371] width 111 height 26
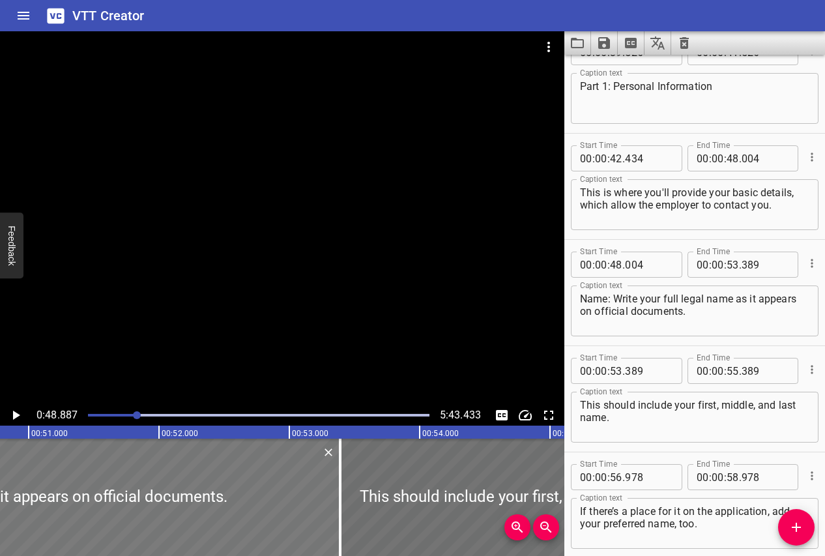
scroll to position [0, 6627]
click at [331, 512] on div at bounding box center [335, 497] width 13 height 117
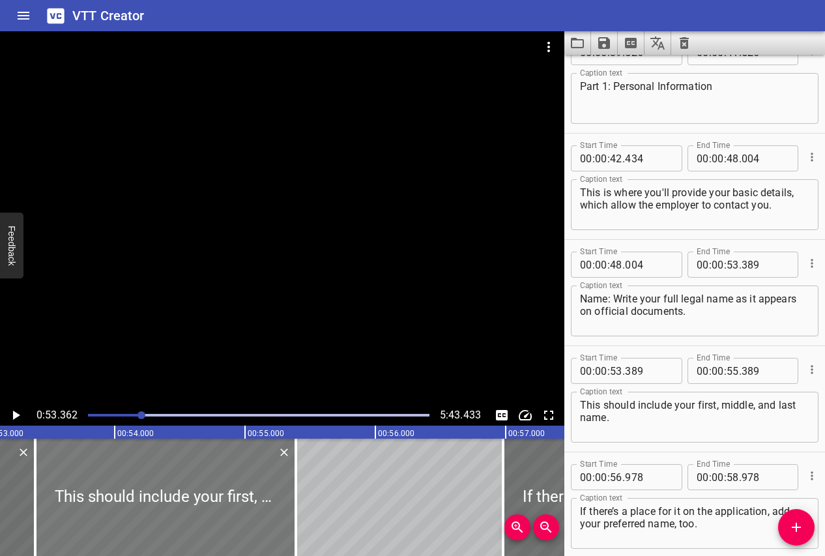
scroll to position [0, 6958]
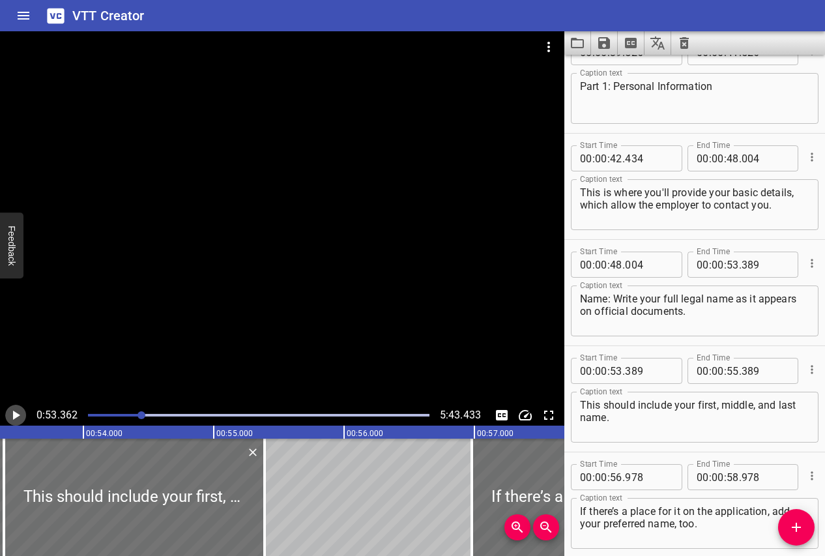
click at [17, 413] on icon "Play/Pause" at bounding box center [16, 415] width 7 height 9
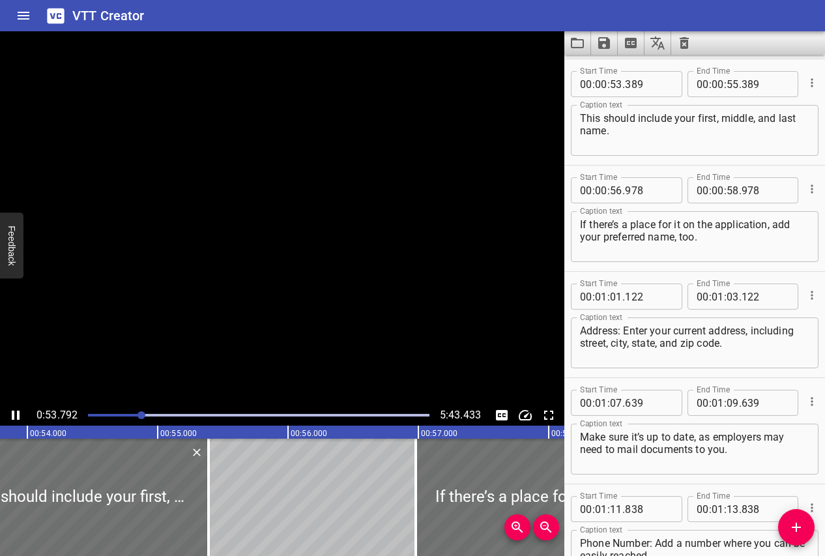
scroll to position [1382, 0]
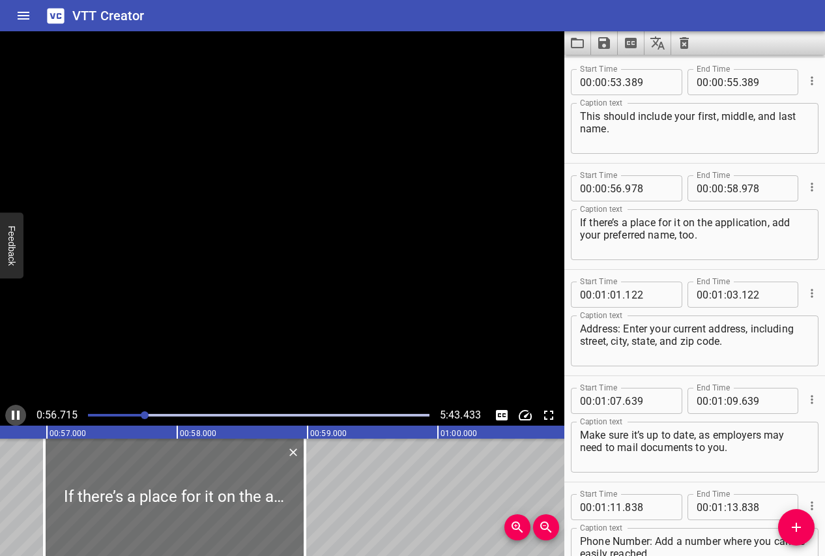
click at [17, 413] on icon "Play/Pause" at bounding box center [16, 415] width 8 height 9
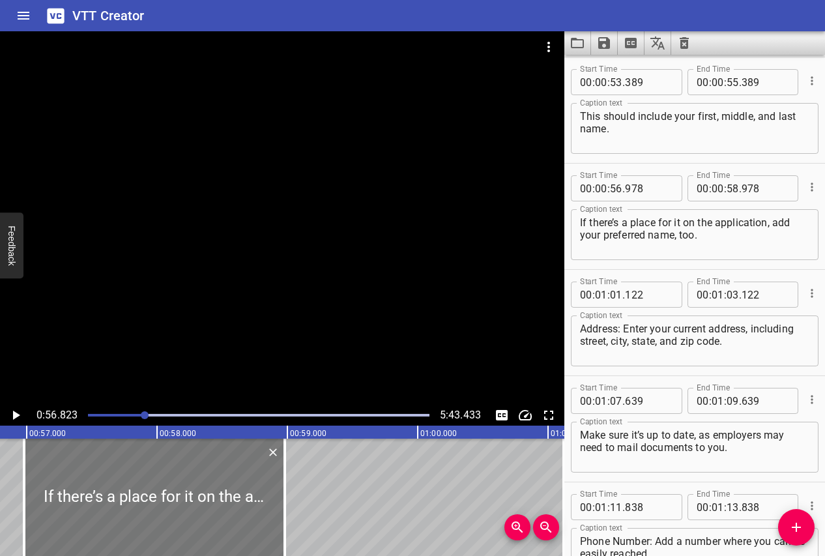
scroll to position [0, 7409]
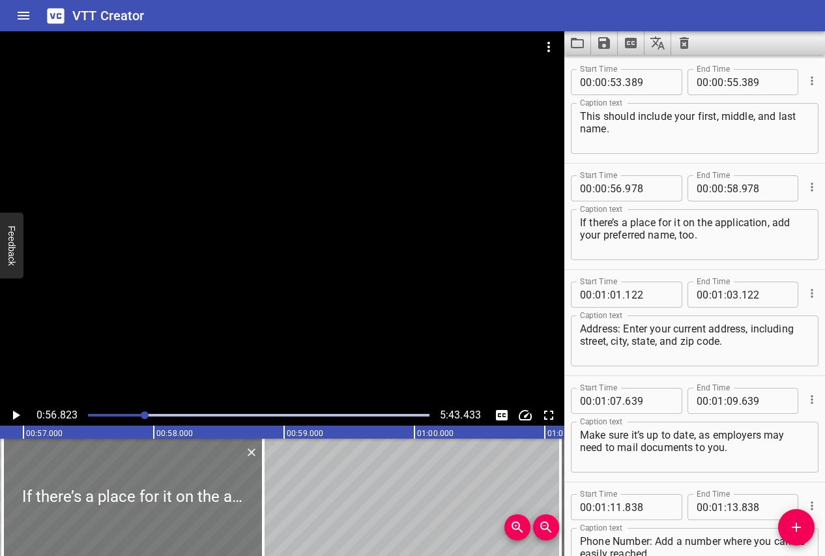
drag, startPoint x: 72, startPoint y: 466, endPoint x: 53, endPoint y: 466, distance: 18.3
click at [53, 466] on div at bounding box center [133, 497] width 261 height 117
type input "838"
click at [617, 182] on input "number" at bounding box center [616, 188] width 12 height 26
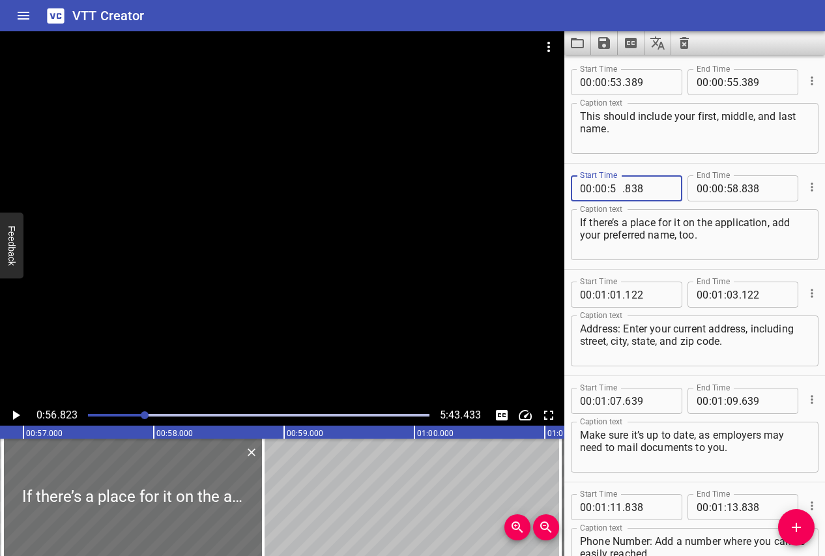
type input "55"
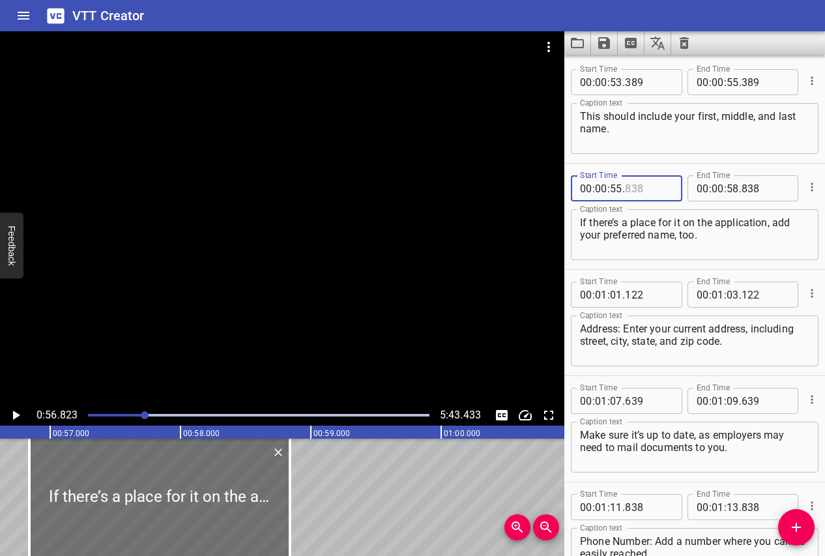
scroll to position [0, 7381]
click at [631, 186] on input "number" at bounding box center [649, 188] width 48 height 26
type input "838"
click at [621, 190] on input "number" at bounding box center [616, 188] width 12 height 26
type input "56"
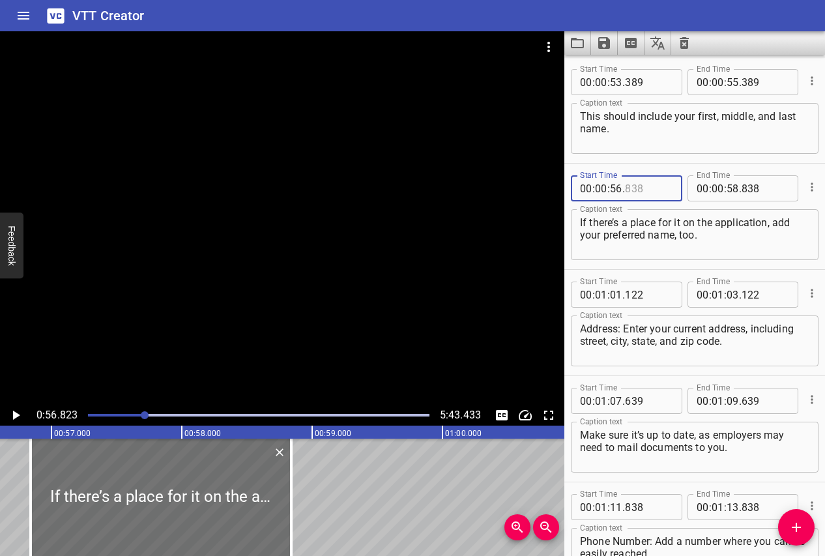
type input "838"
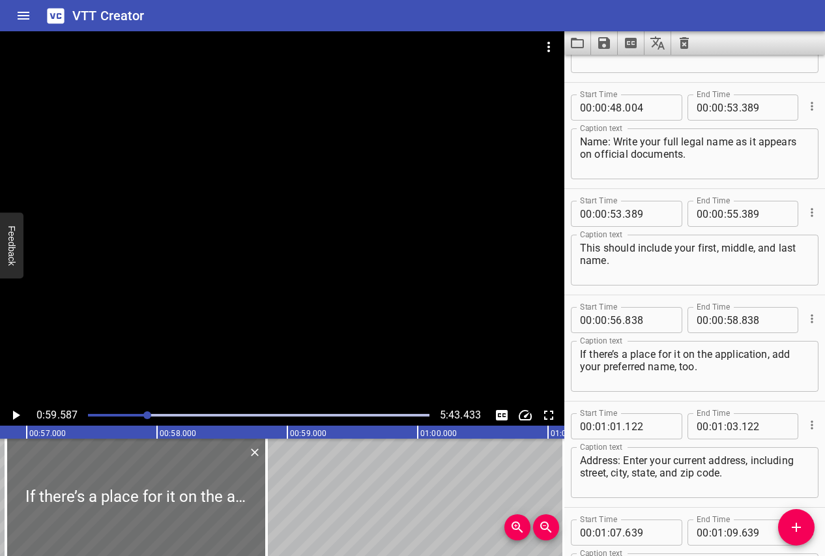
scroll to position [1242, 0]
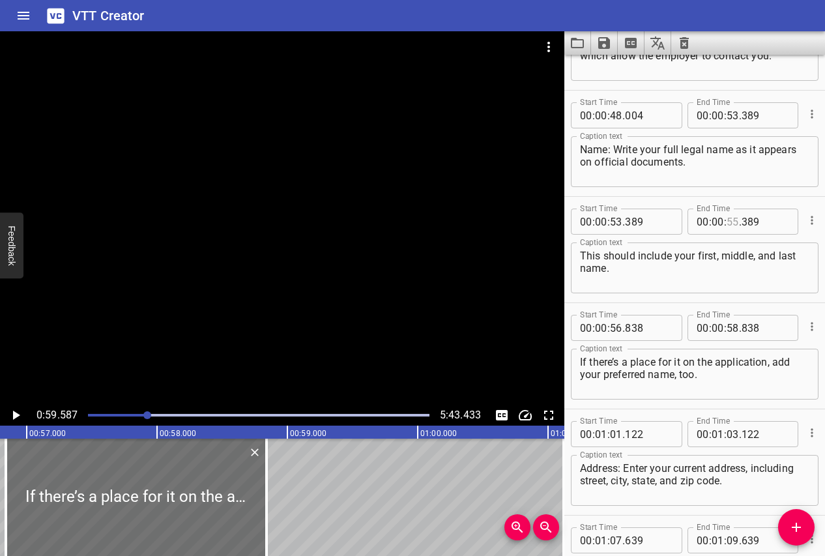
click at [732, 222] on input "number" at bounding box center [733, 222] width 12 height 26
type input "56"
type input "838"
click at [16, 420] on icon "Play/Pause" at bounding box center [16, 416] width 16 height 16
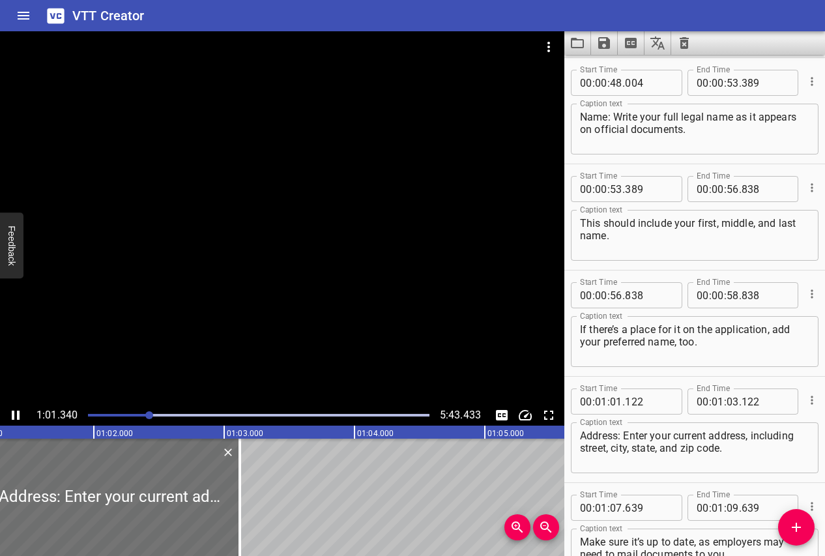
scroll to position [0, 7999]
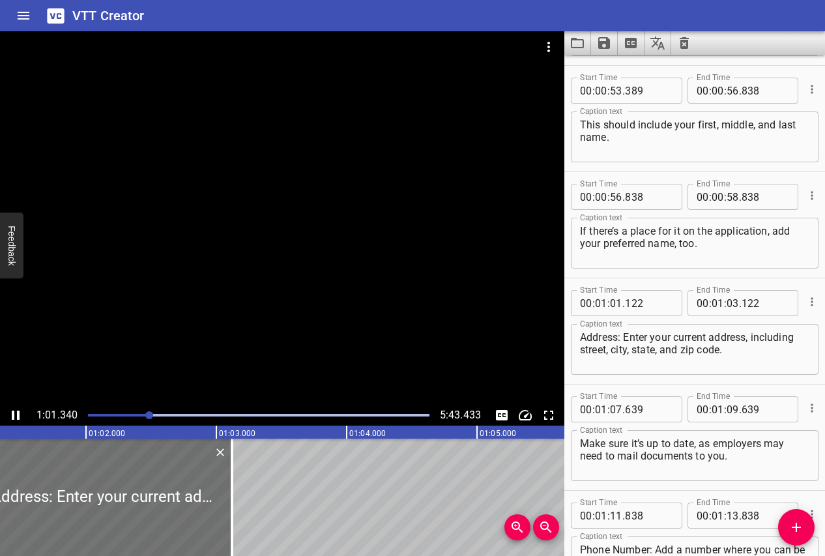
click at [10, 411] on icon "Play/Pause" at bounding box center [16, 416] width 16 height 16
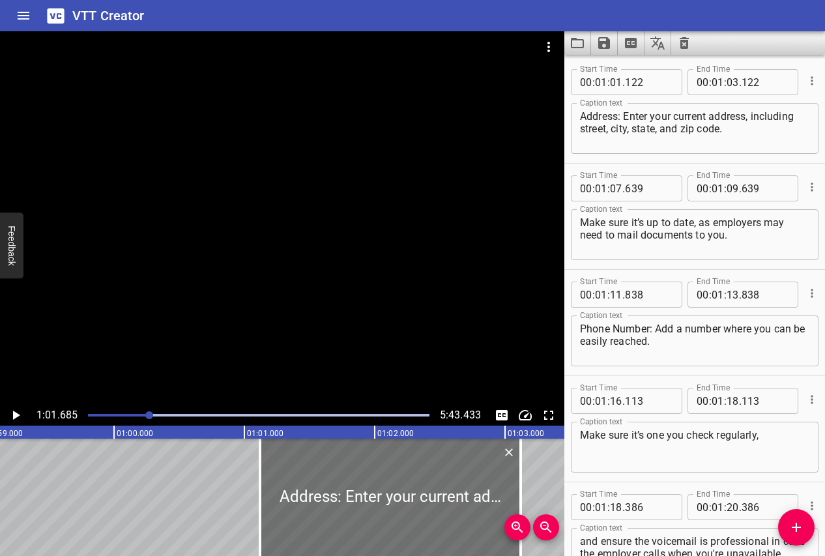
scroll to position [0, 7671]
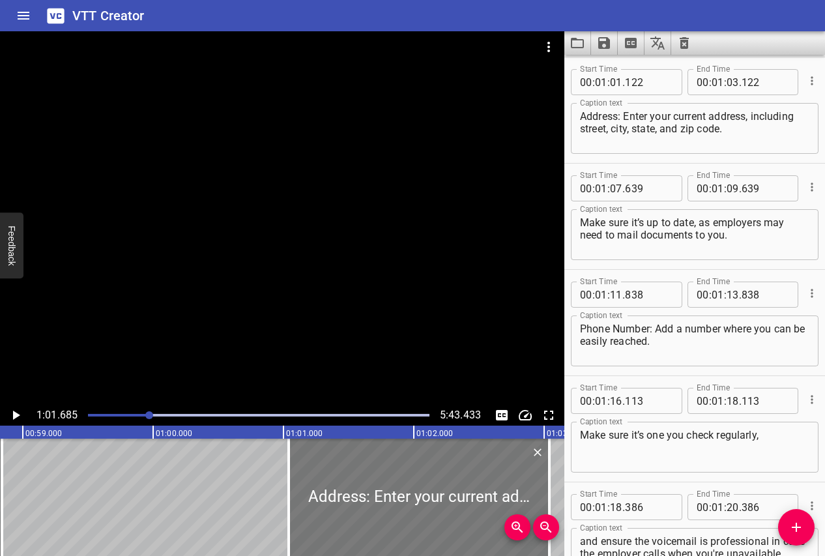
drag, startPoint x: 312, startPoint y: 496, endPoint x: 300, endPoint y: 496, distance: 11.8
click at [301, 496] on div at bounding box center [419, 497] width 261 height 117
type input "037"
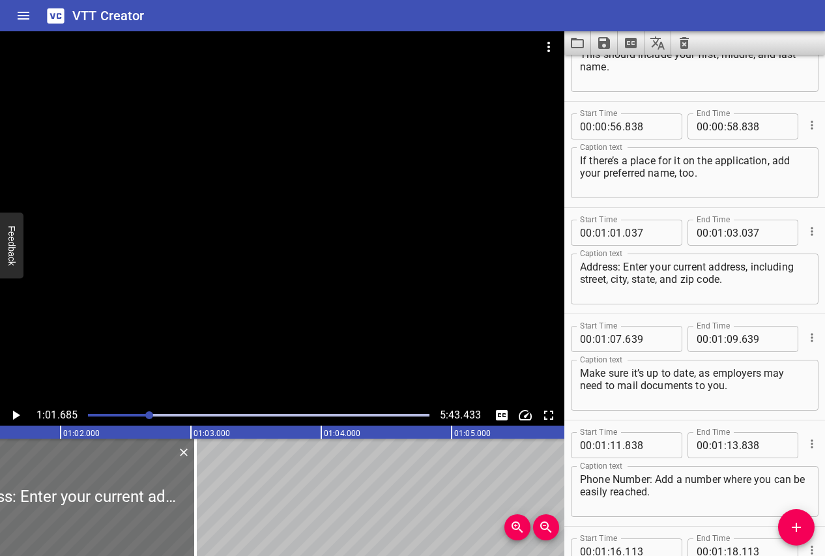
scroll to position [1419, 0]
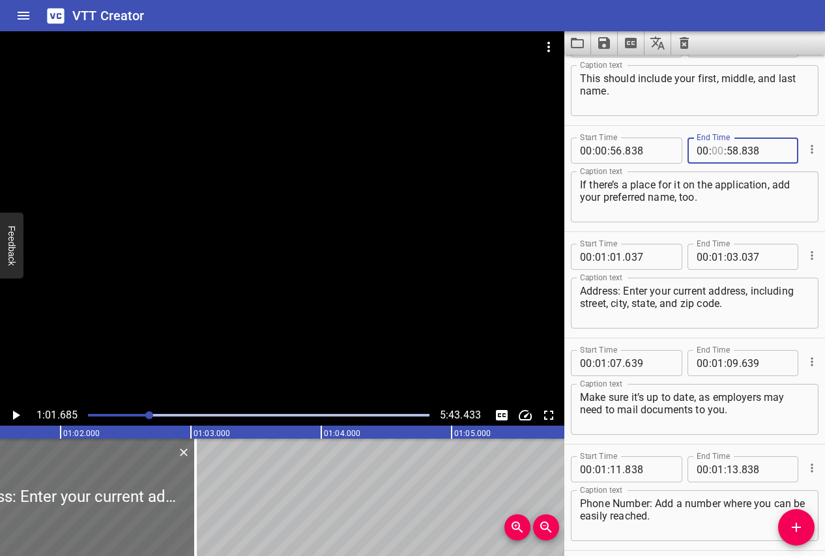
click at [722, 153] on input "number" at bounding box center [718, 151] width 12 height 26
type input "01"
type input "037"
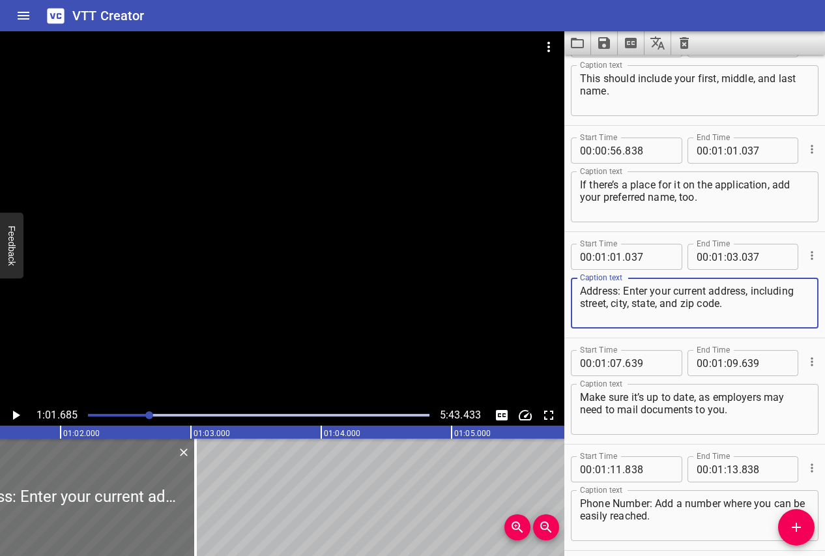
click at [668, 309] on textarea "Address: Enter your current address, including street, city, state, and zip cod…" at bounding box center [695, 303] width 230 height 37
click at [737, 253] on input "number" at bounding box center [733, 257] width 12 height 26
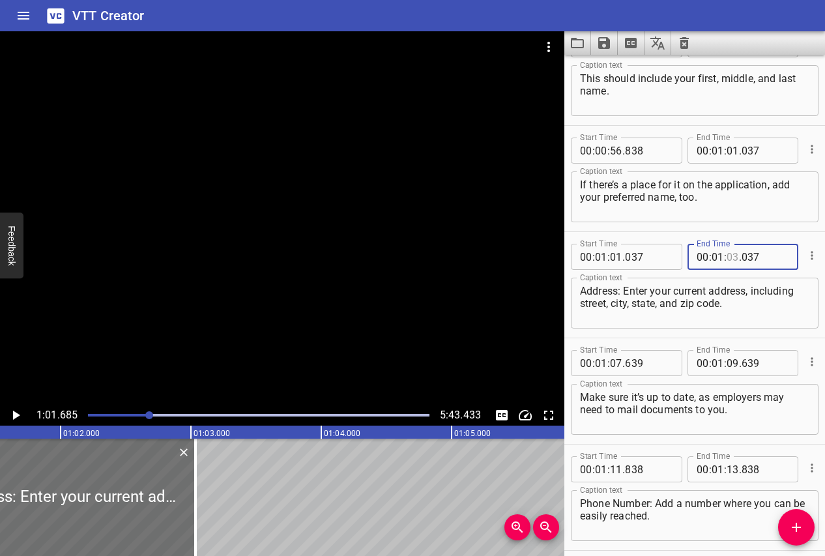
type input "-7"
type input "037"
click at [730, 261] on input "number" at bounding box center [733, 257] width 12 height 26
type input "07"
type input "639"
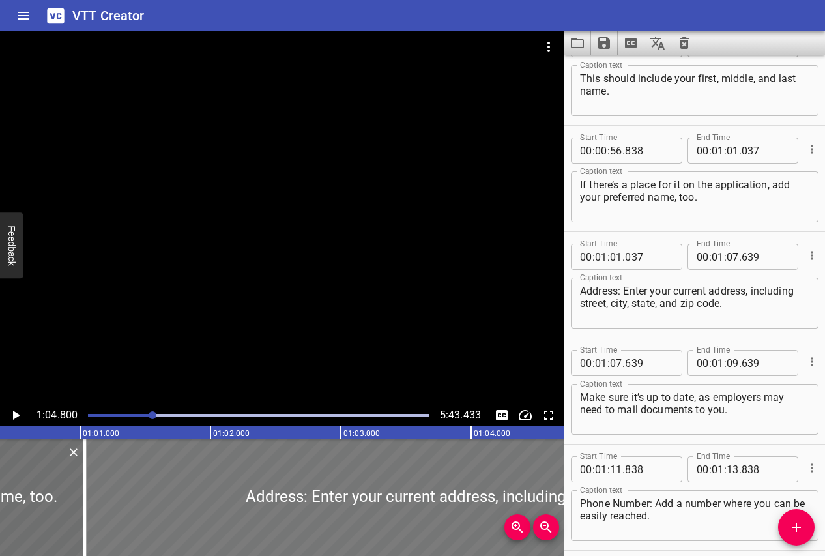
scroll to position [0, 7857]
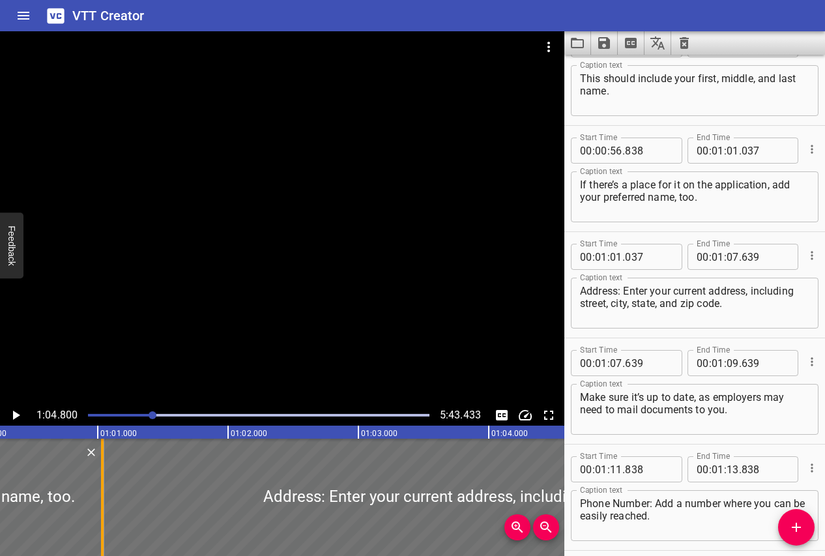
click at [106, 506] on div at bounding box center [102, 497] width 13 height 117
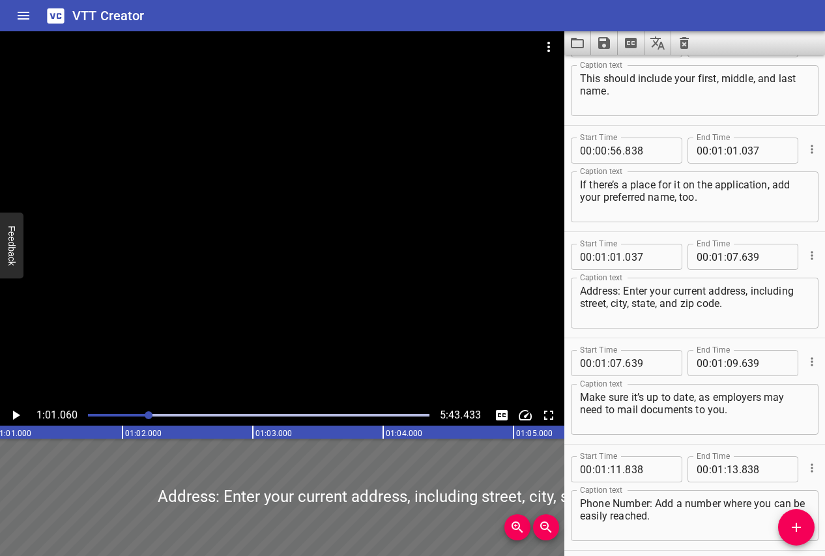
click at [12, 413] on icon "Play/Pause" at bounding box center [16, 416] width 16 height 16
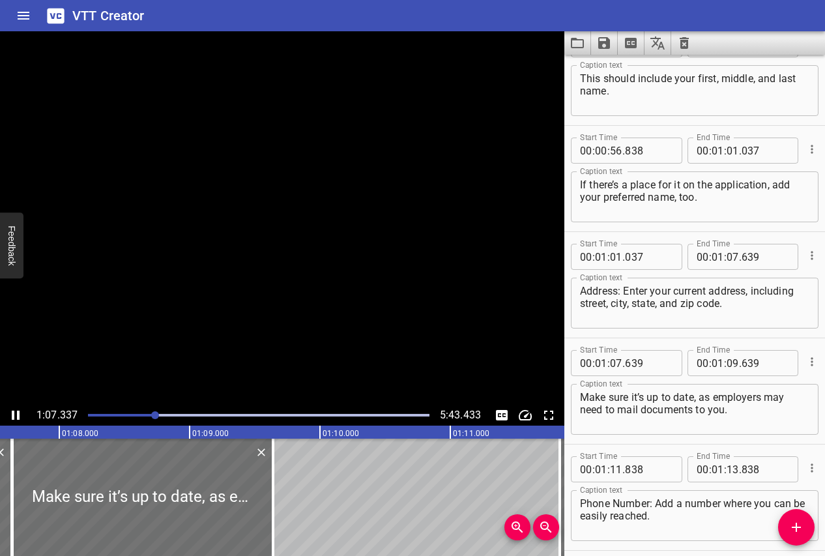
click at [12, 413] on icon "Play/Pause" at bounding box center [16, 415] width 8 height 9
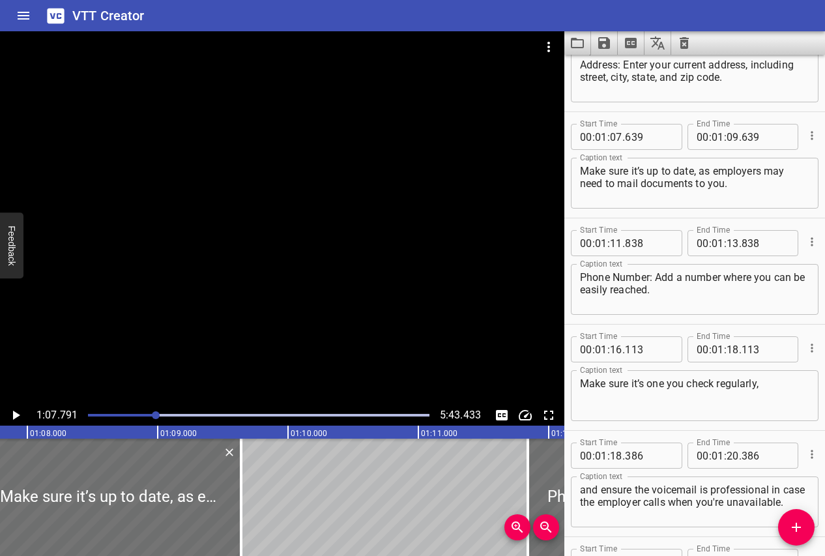
scroll to position [1610, 0]
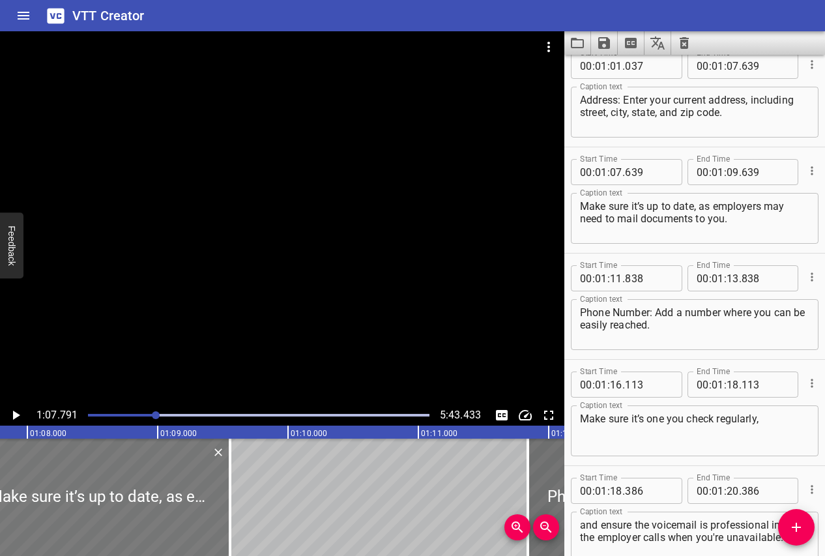
drag, startPoint x: 135, startPoint y: 507, endPoint x: 124, endPoint y: 510, distance: 11.6
click at [124, 510] on div at bounding box center [99, 497] width 261 height 117
type input "554"
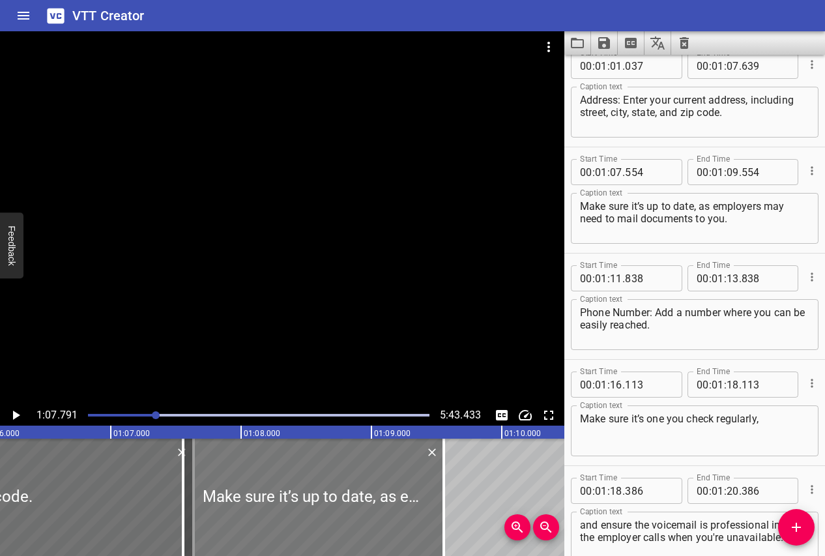
scroll to position [0, 8615]
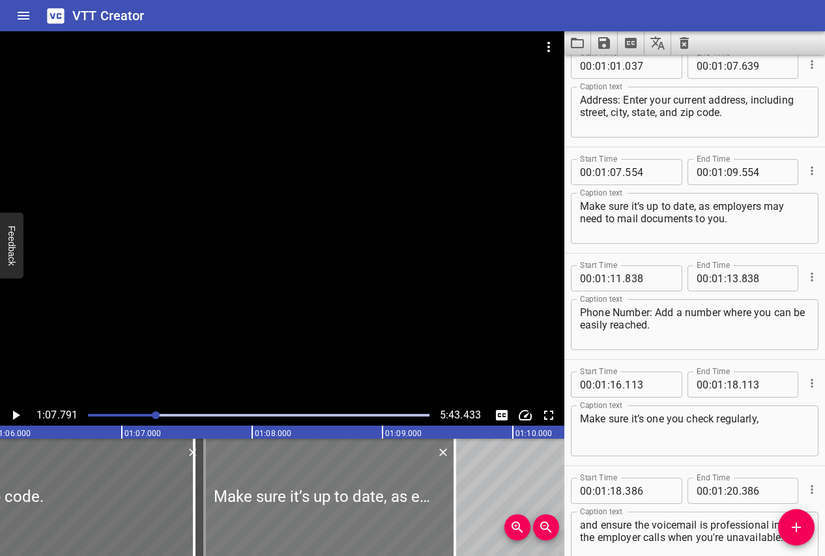
click at [279, 501] on div at bounding box center [324, 497] width 261 height 117
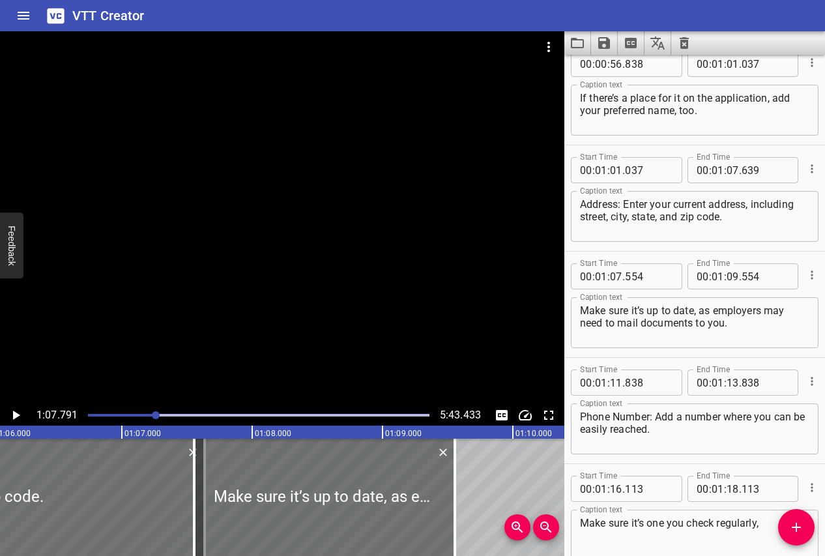
scroll to position [1470, 0]
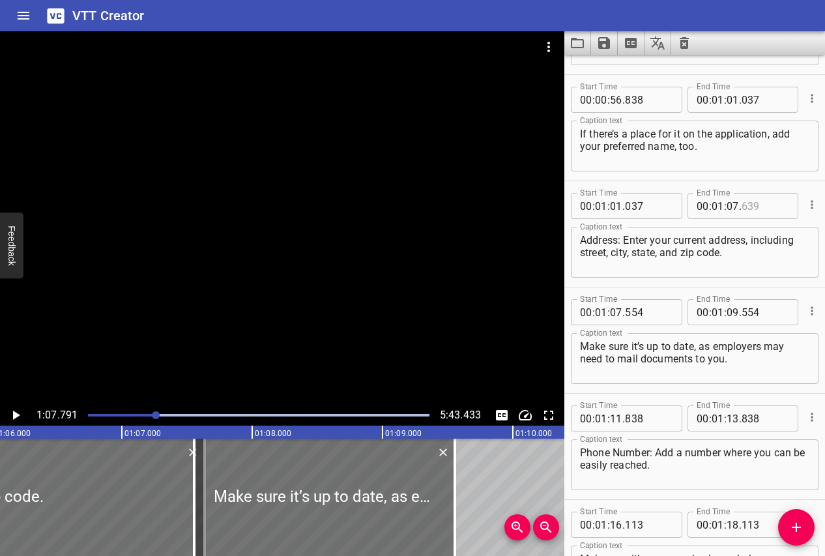
click at [752, 207] on input "number" at bounding box center [766, 206] width 48 height 26
type input "554"
click at [732, 314] on input "number" at bounding box center [733, 312] width 12 height 26
type input "09"
click at [14, 411] on icon "Play/Pause" at bounding box center [16, 415] width 7 height 9
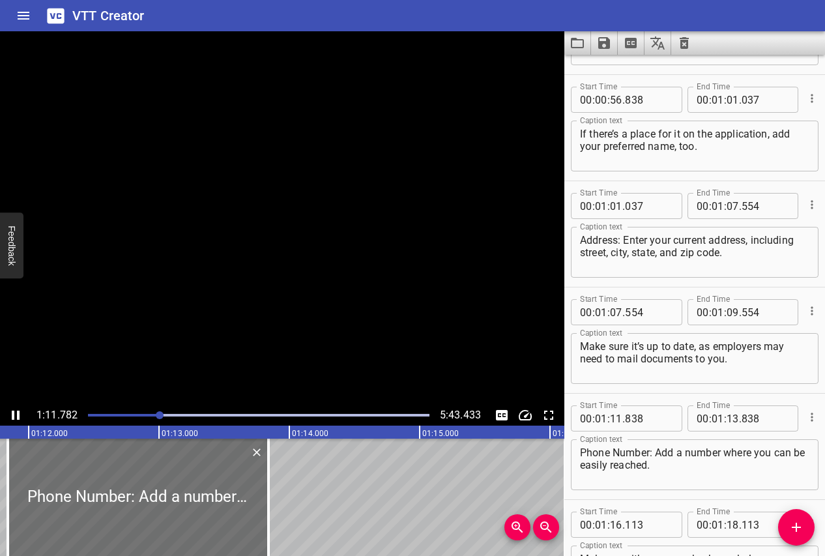
click at [14, 411] on icon "Play/Pause" at bounding box center [16, 415] width 8 height 9
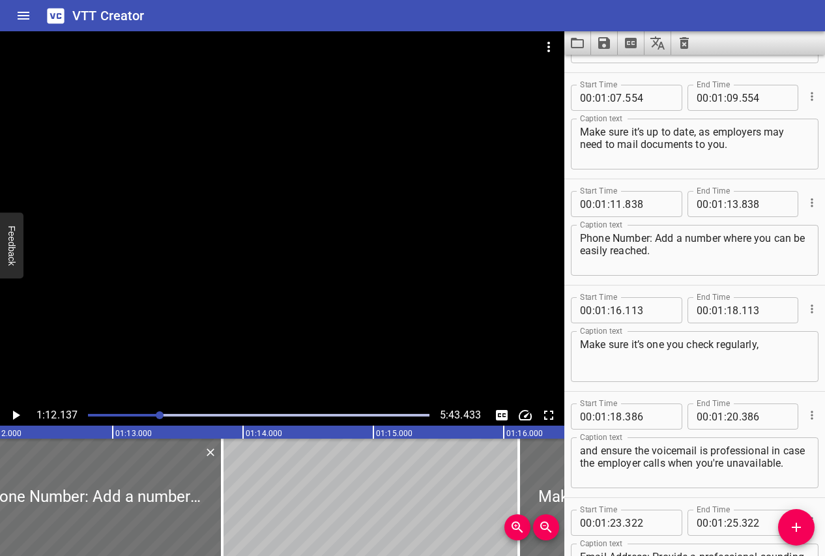
scroll to position [1677, 0]
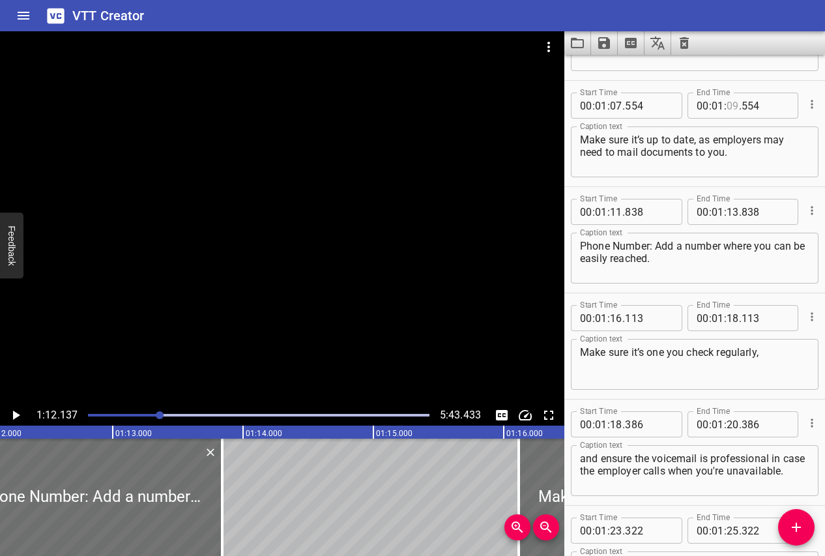
click at [734, 104] on input "number" at bounding box center [733, 106] width 12 height 26
type input "11"
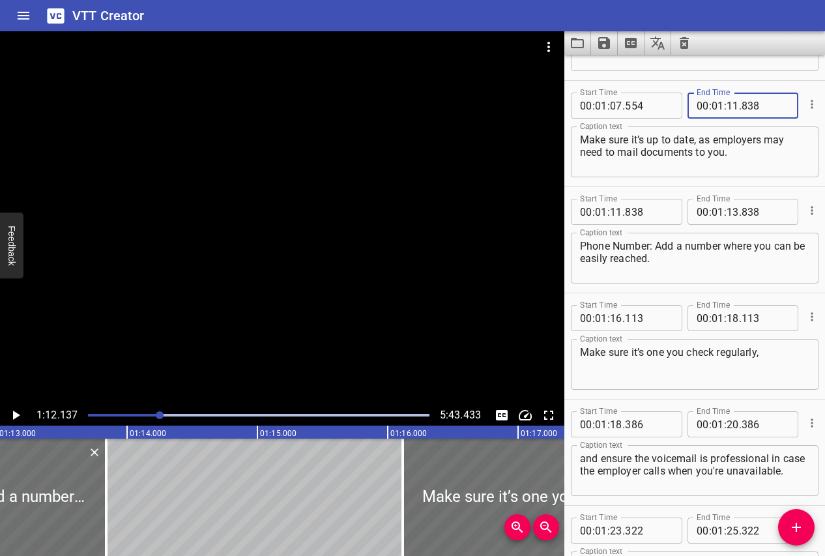
scroll to position [0, 9544]
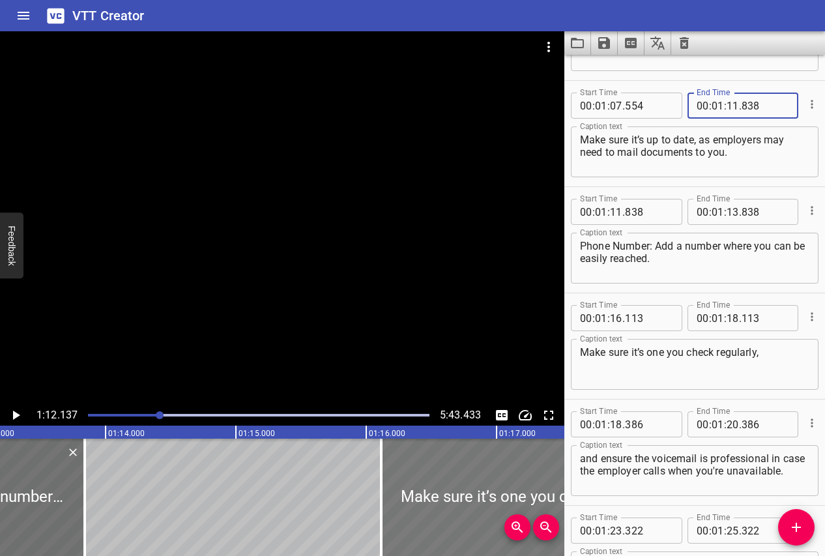
type input "838"
drag, startPoint x: 442, startPoint y: 488, endPoint x: 428, endPoint y: 488, distance: 13.7
click at [428, 488] on div at bounding box center [498, 497] width 261 height 117
type input "008"
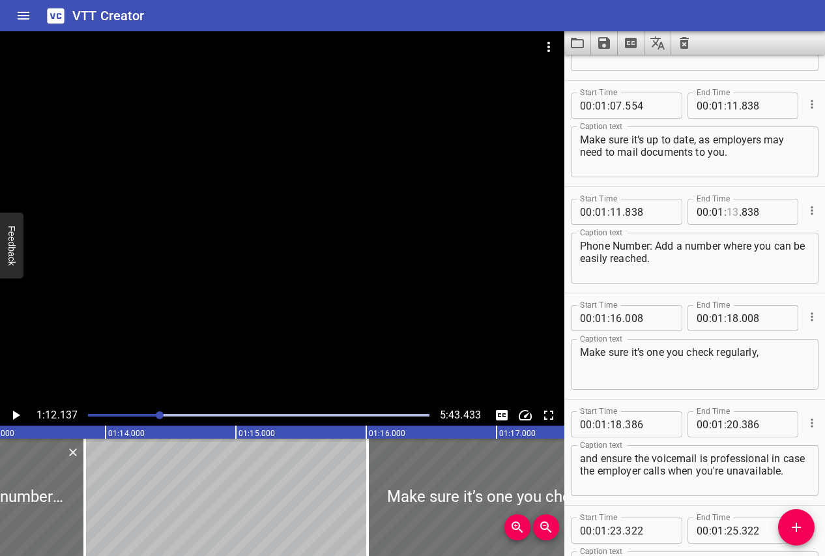
click at [734, 216] on input "number" at bounding box center [733, 212] width 12 height 26
type input "16"
type input "008"
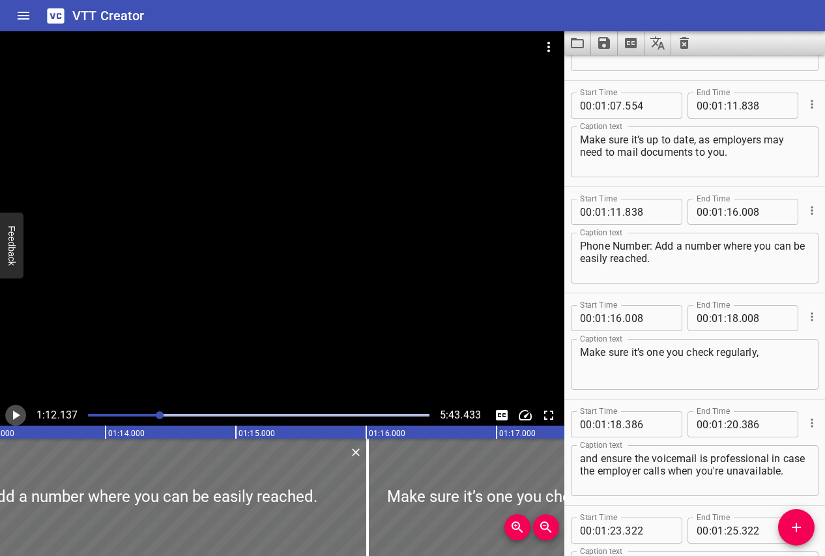
click at [16, 413] on icon "Play/Pause" at bounding box center [16, 415] width 7 height 9
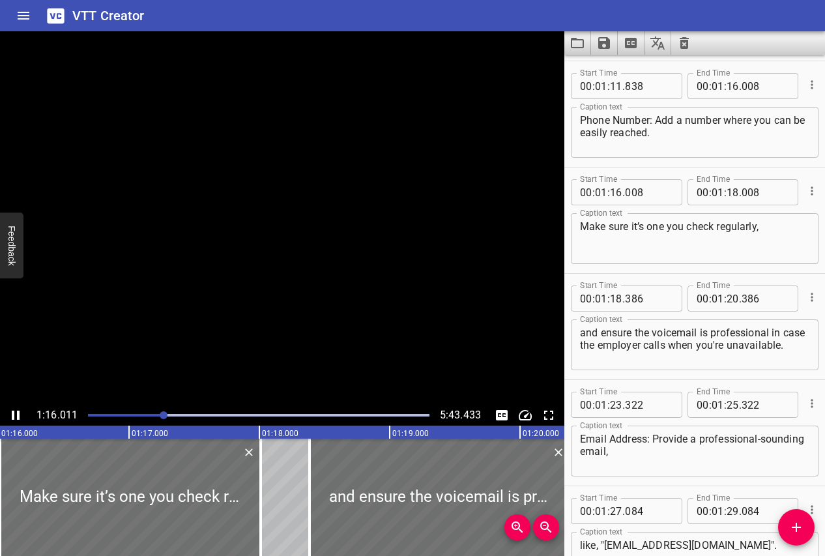
scroll to position [1913, 0]
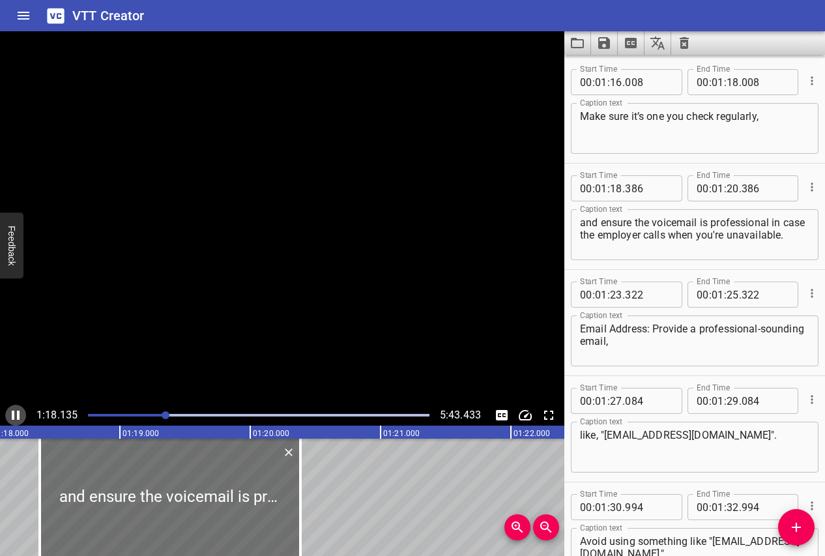
click at [16, 413] on icon "Play/Pause" at bounding box center [16, 416] width 16 height 16
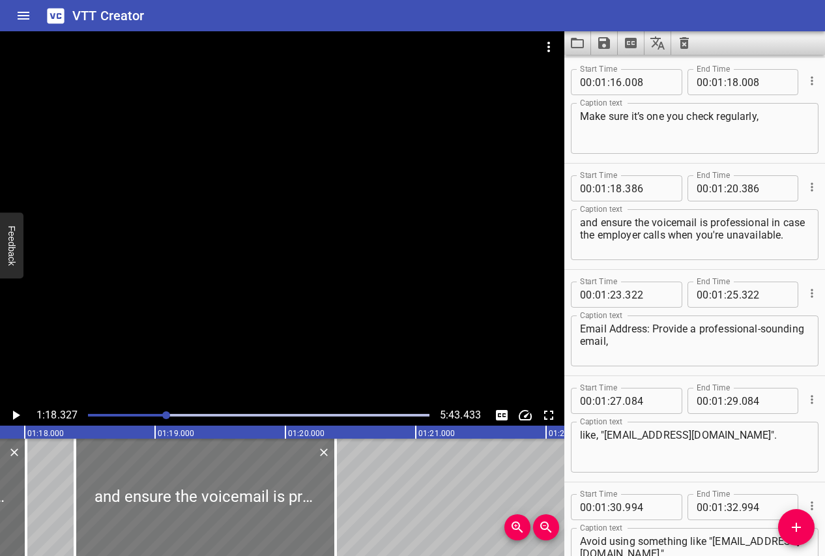
scroll to position [0, 10122]
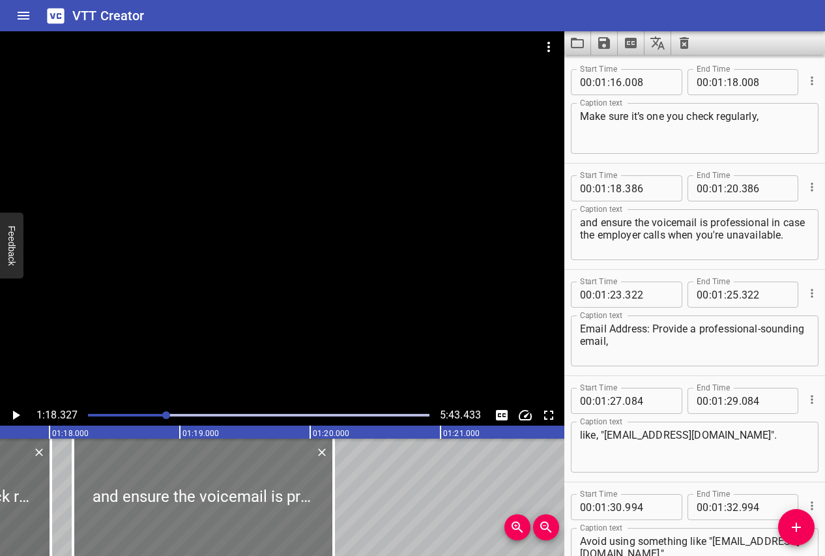
drag, startPoint x: 134, startPoint y: 497, endPoint x: 107, endPoint y: 497, distance: 26.7
click at [107, 497] on div at bounding box center [203, 497] width 261 height 117
type input "181"
click at [750, 84] on input "number" at bounding box center [766, 82] width 48 height 26
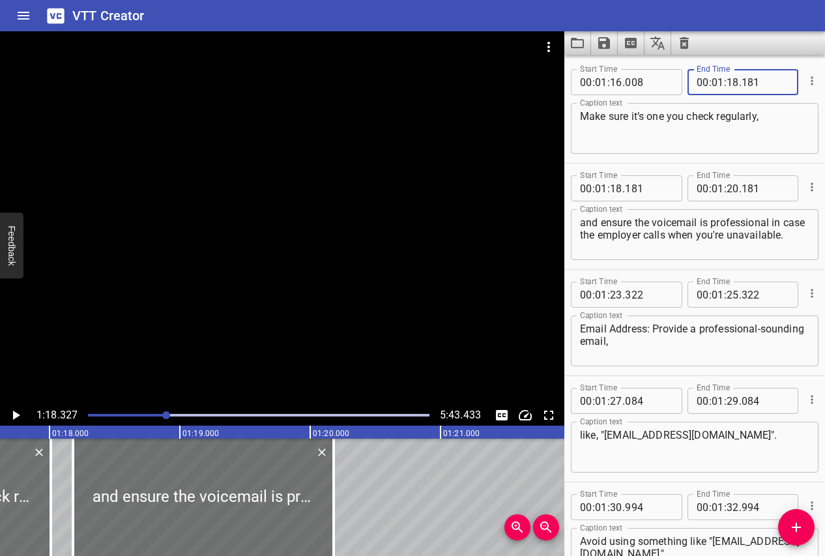
type input "181"
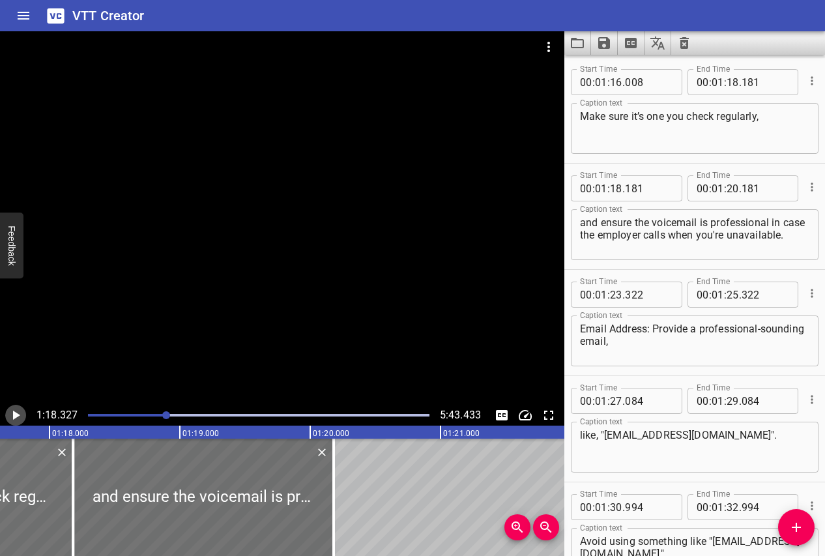
click at [16, 414] on icon "Play/Pause" at bounding box center [16, 415] width 7 height 9
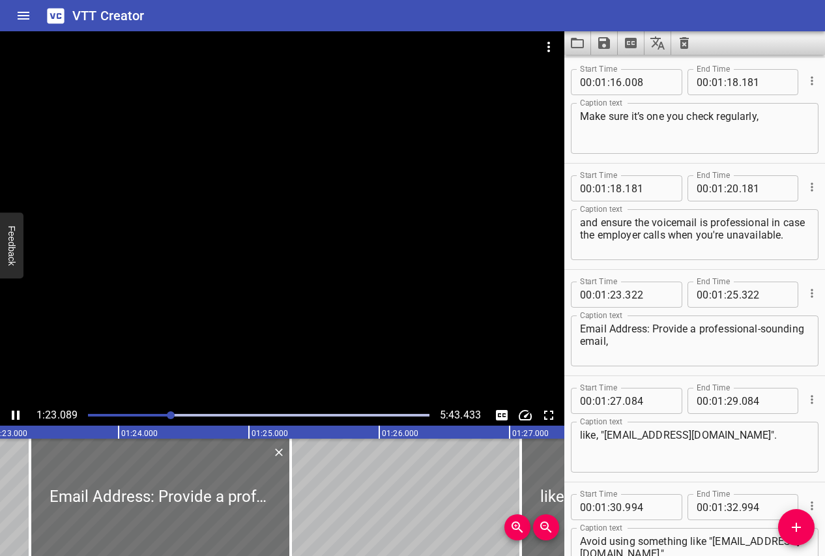
scroll to position [1946, 0]
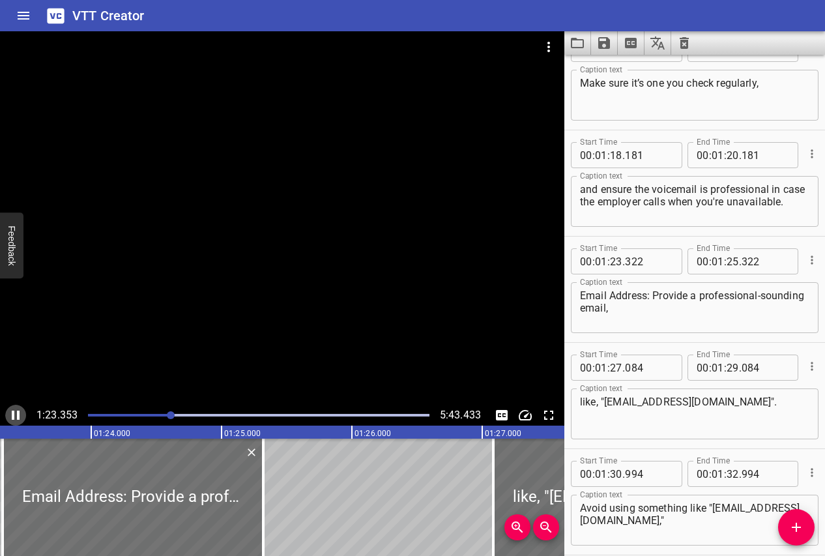
click at [14, 410] on icon "Play/Pause" at bounding box center [16, 416] width 16 height 16
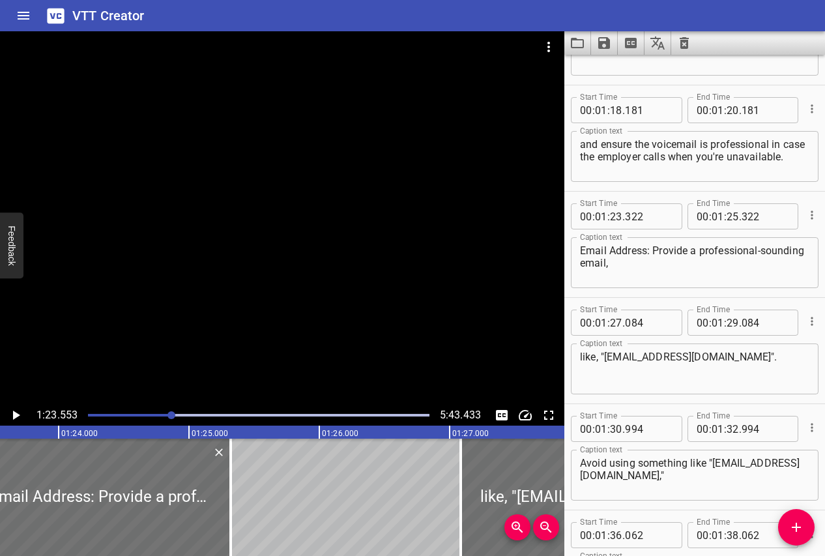
scroll to position [1950, 0]
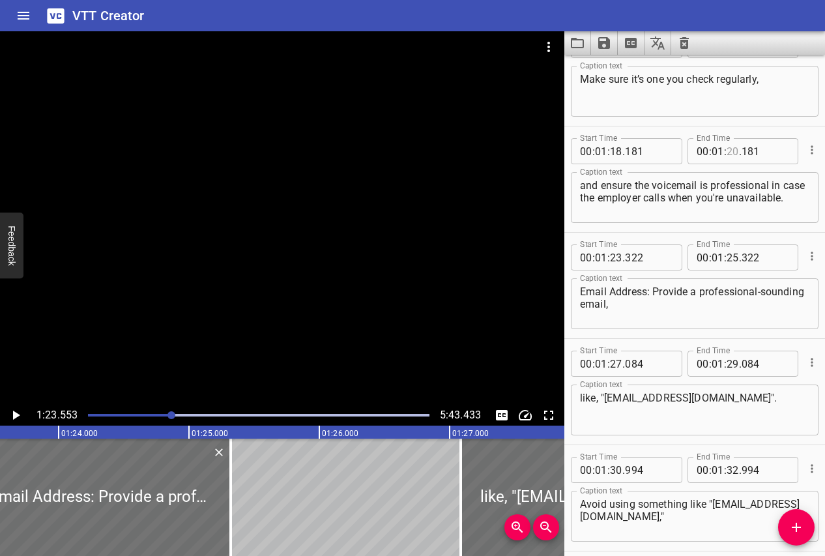
click at [734, 150] on input "number" at bounding box center [733, 151] width 12 height 26
type input "23"
type input "322"
click at [14, 415] on icon "Play/Pause" at bounding box center [16, 415] width 7 height 9
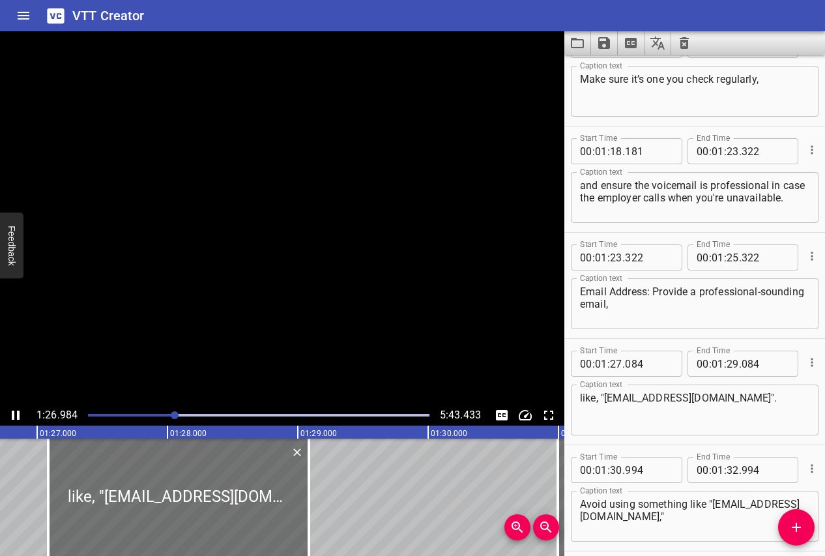
scroll to position [0, 11343]
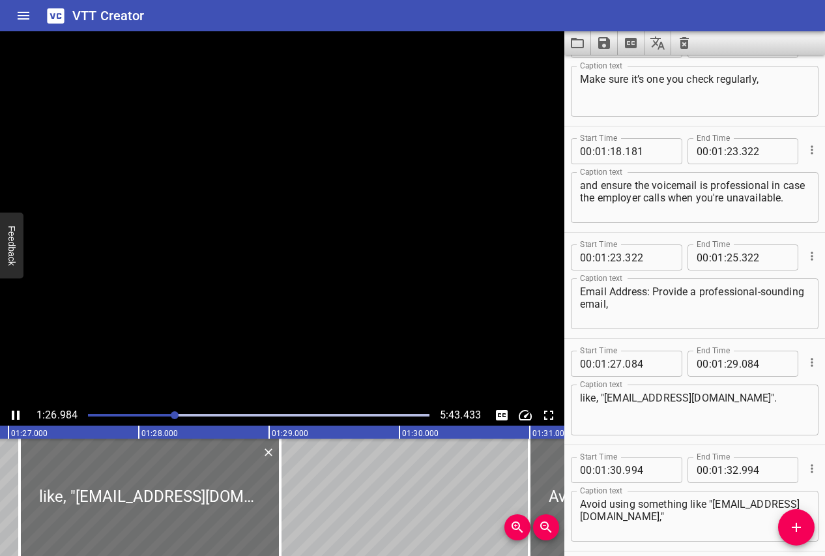
click at [14, 415] on icon "Play/Pause" at bounding box center [16, 416] width 16 height 16
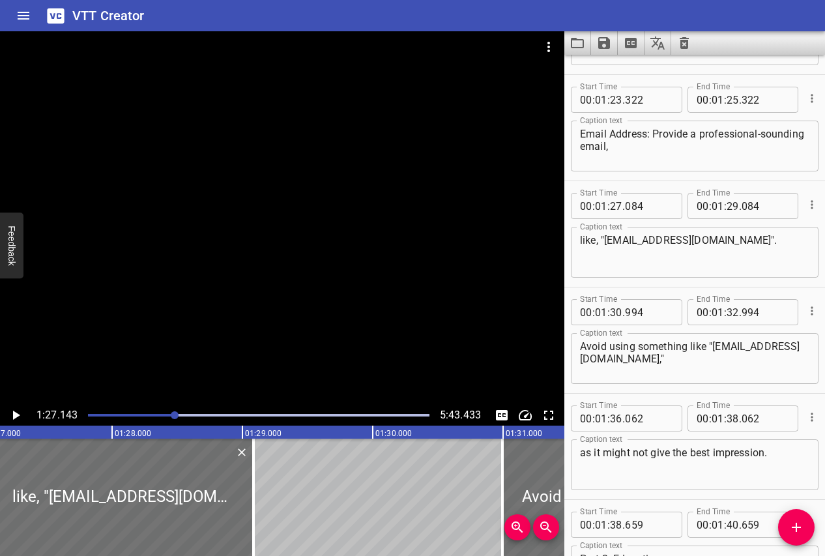
scroll to position [2071, 0]
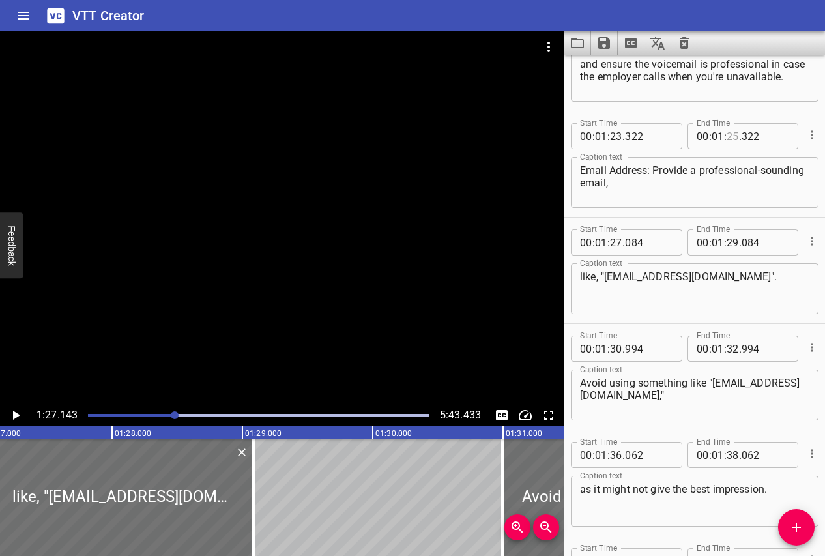
click at [734, 141] on input "number" at bounding box center [733, 136] width 12 height 26
type input "27"
type input "084"
click at [15, 417] on icon "Play/Pause" at bounding box center [16, 415] width 7 height 9
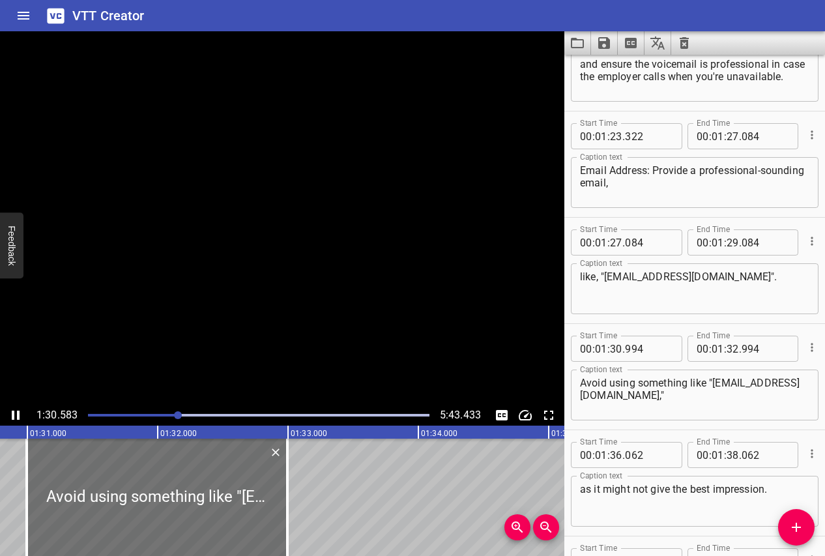
click at [15, 417] on icon "Play/Pause" at bounding box center [16, 416] width 16 height 16
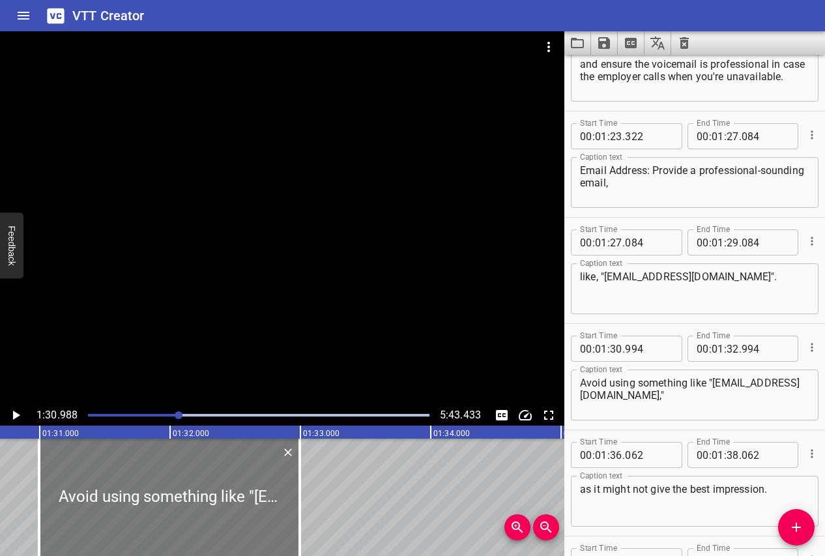
scroll to position [0, 11819]
drag, startPoint x: 77, startPoint y: 482, endPoint x: 66, endPoint y: 482, distance: 11.1
click at [66, 482] on div at bounding box center [165, 497] width 261 height 117
type input "909"
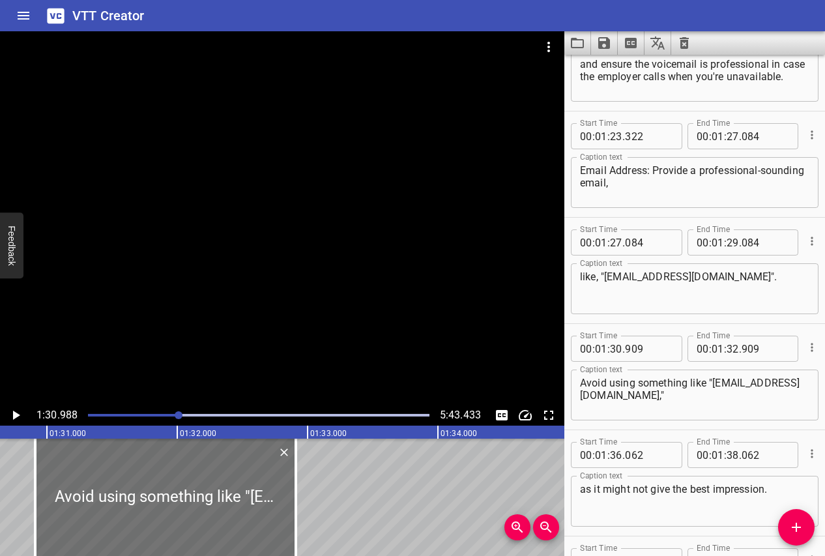
click at [579, 395] on div "Avoid using something like "[EMAIL_ADDRESS][DOMAIN_NAME]," Caption text" at bounding box center [695, 395] width 248 height 51
click at [730, 248] on input "number" at bounding box center [733, 243] width 12 height 26
type input "30"
type input "909"
click at [14, 415] on icon "Play/Pause" at bounding box center [16, 415] width 7 height 9
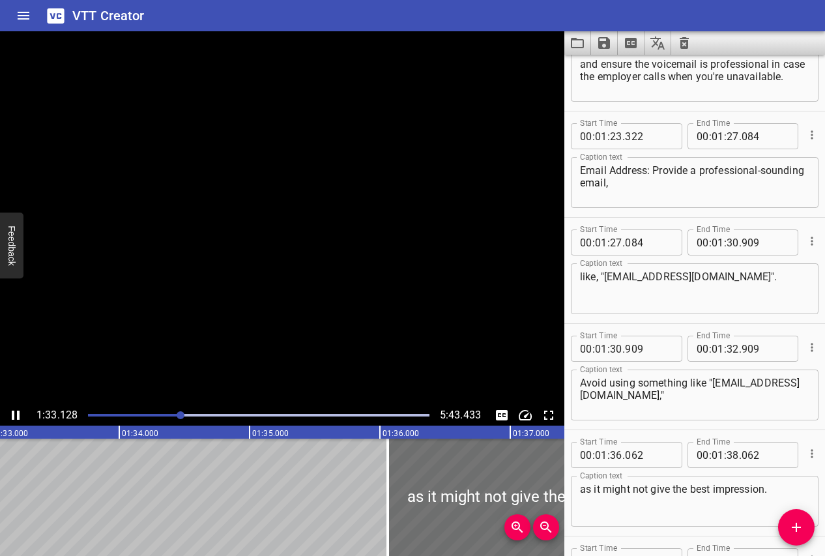
click at [14, 415] on icon "Play/Pause" at bounding box center [16, 415] width 8 height 9
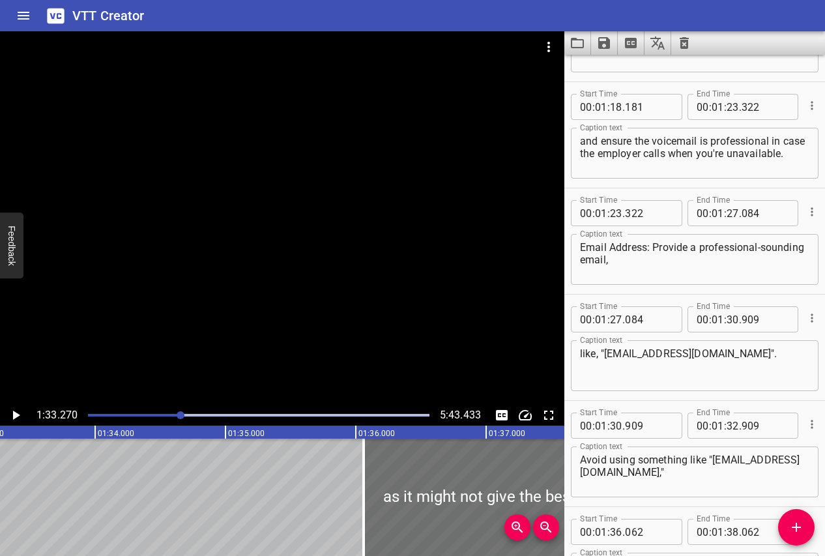
scroll to position [1986, 0]
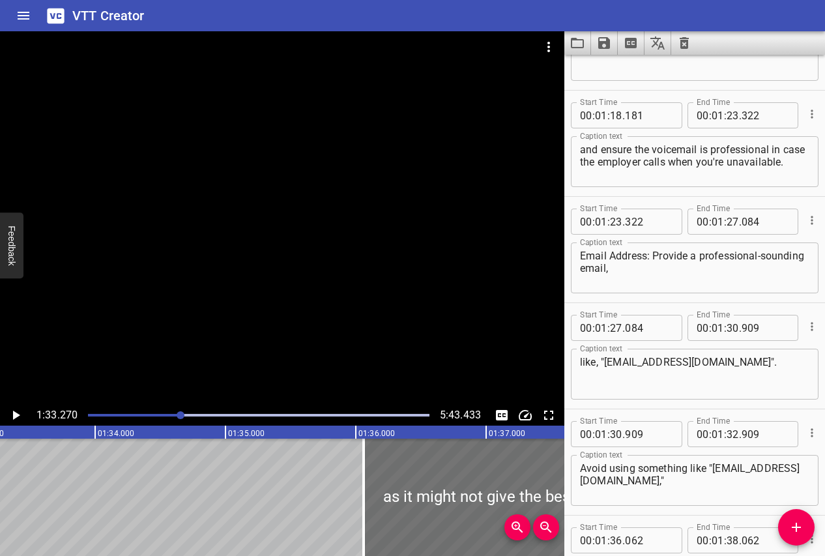
click at [763, 362] on textarea "like, "[EMAIL_ADDRESS][DOMAIN_NAME]"." at bounding box center [695, 374] width 230 height 37
type textarea "like, "[EMAIL_ADDRESS][DOMAIN_NAME].""
click at [13, 415] on icon "Play/Pause" at bounding box center [16, 415] width 7 height 9
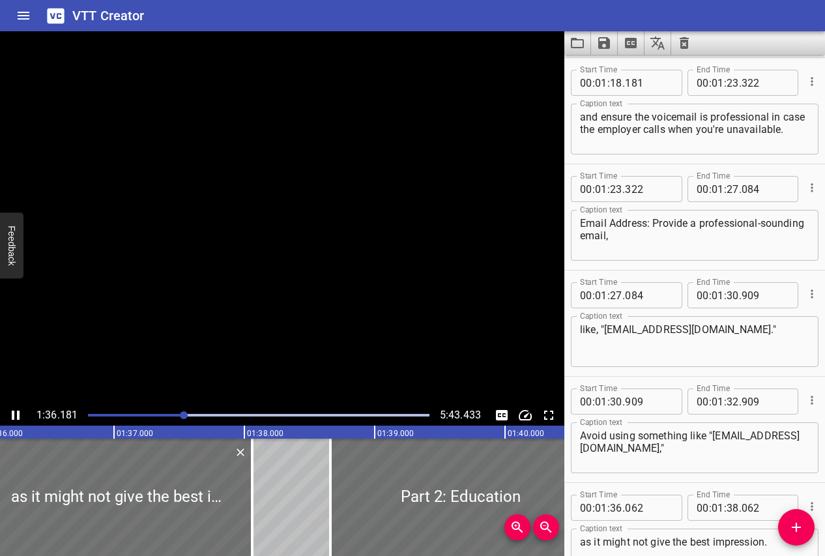
scroll to position [0, 12542]
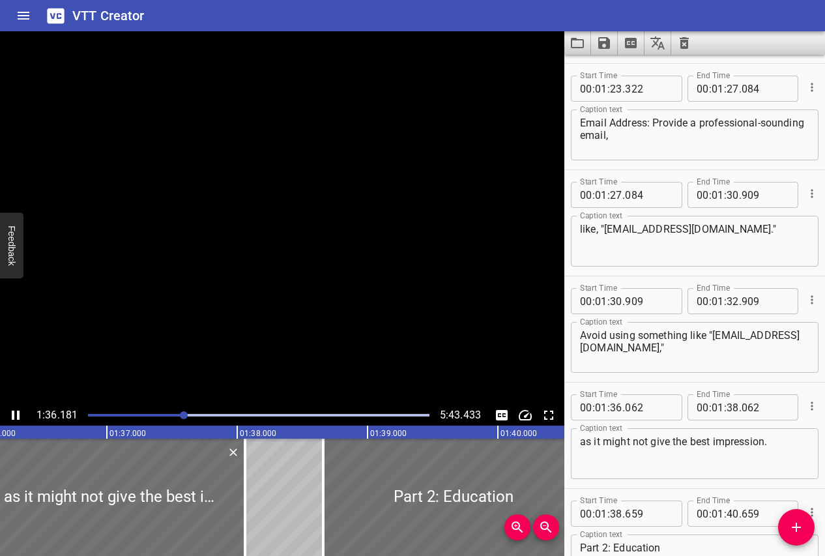
click at [13, 415] on icon "Play/Pause" at bounding box center [16, 415] width 8 height 9
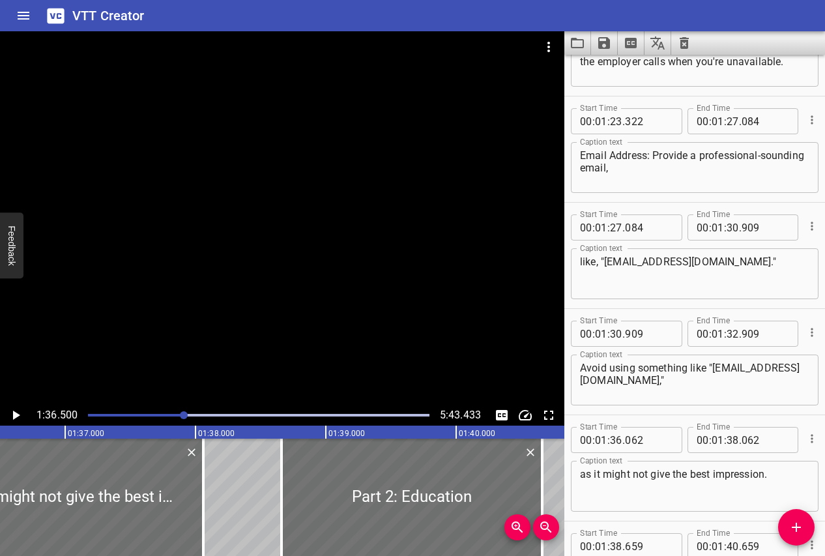
scroll to position [2087, 0]
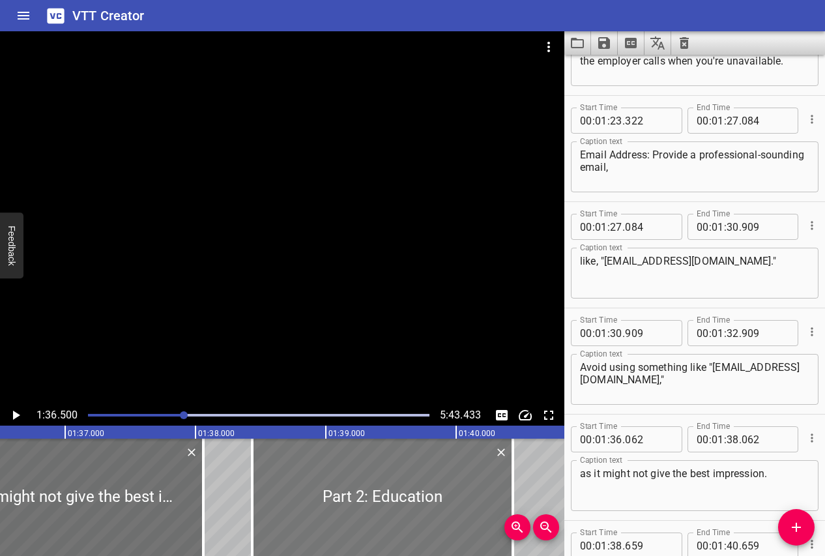
drag, startPoint x: 414, startPoint y: 472, endPoint x: 385, endPoint y: 472, distance: 29.3
click at [385, 472] on div at bounding box center [382, 497] width 261 height 117
type input "434"
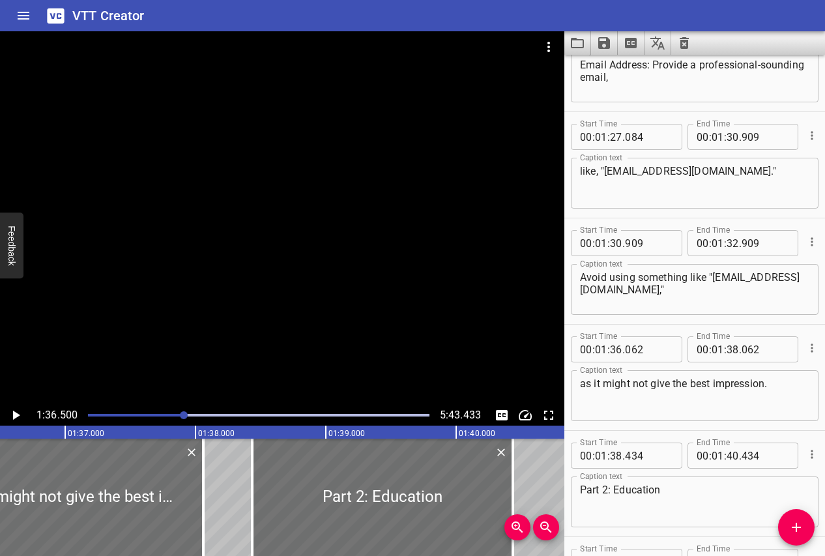
scroll to position [2210, 0]
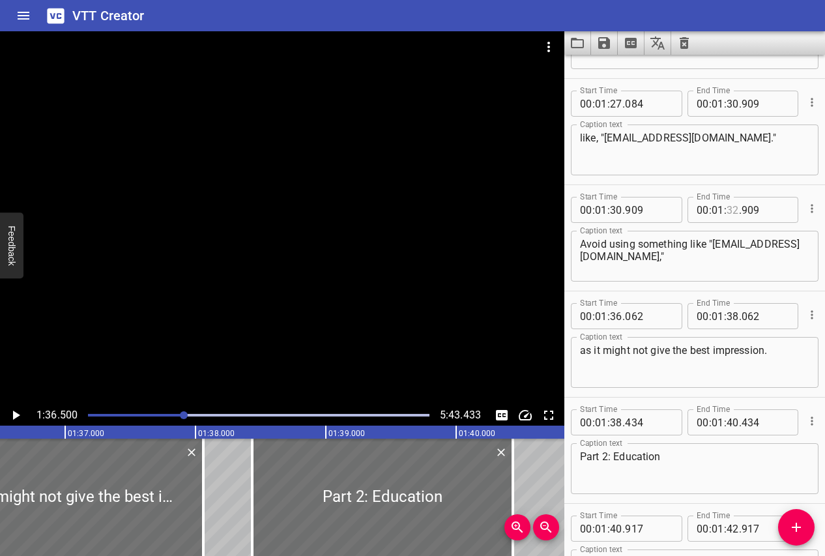
click at [735, 212] on input "number" at bounding box center [733, 210] width 12 height 26
type input "36"
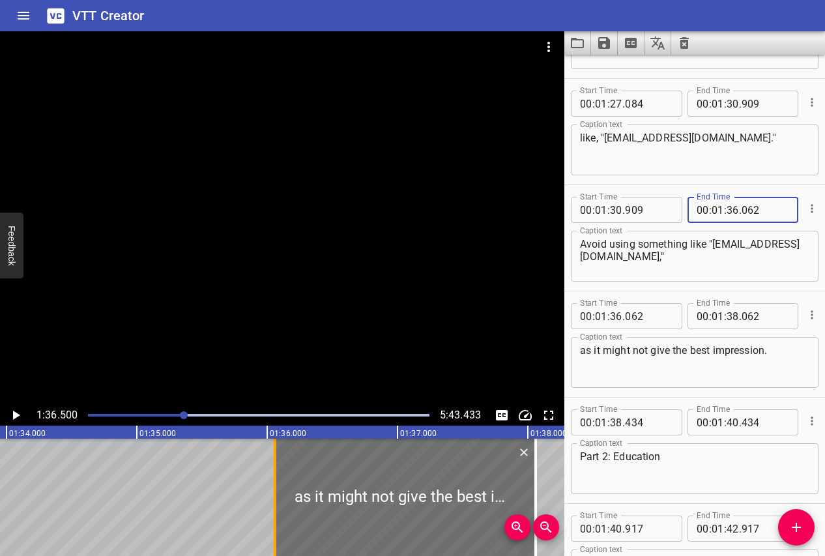
type input "062"
click at [274, 519] on div at bounding box center [275, 497] width 3 height 117
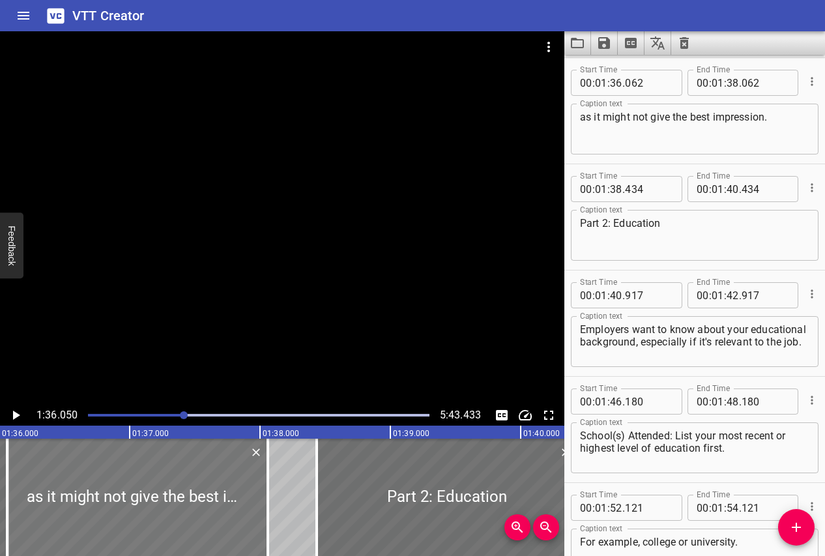
scroll to position [2444, 0]
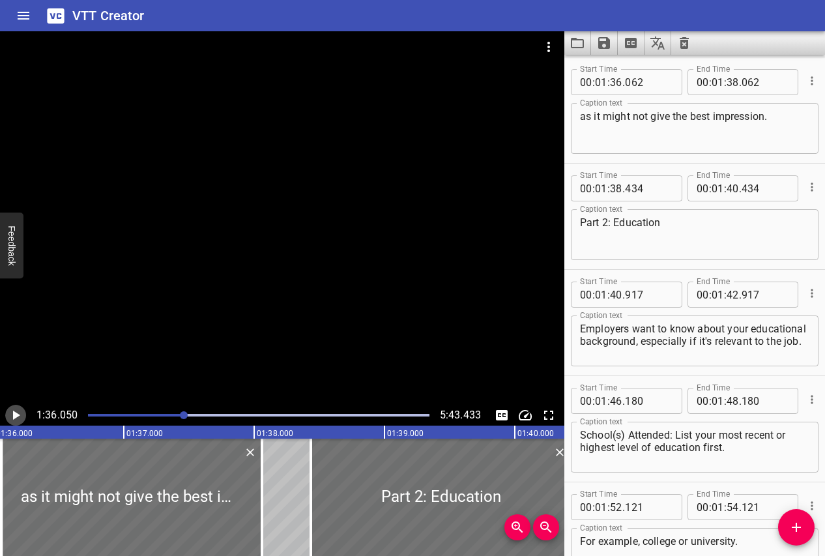
click at [14, 417] on icon "Play/Pause" at bounding box center [16, 415] width 7 height 9
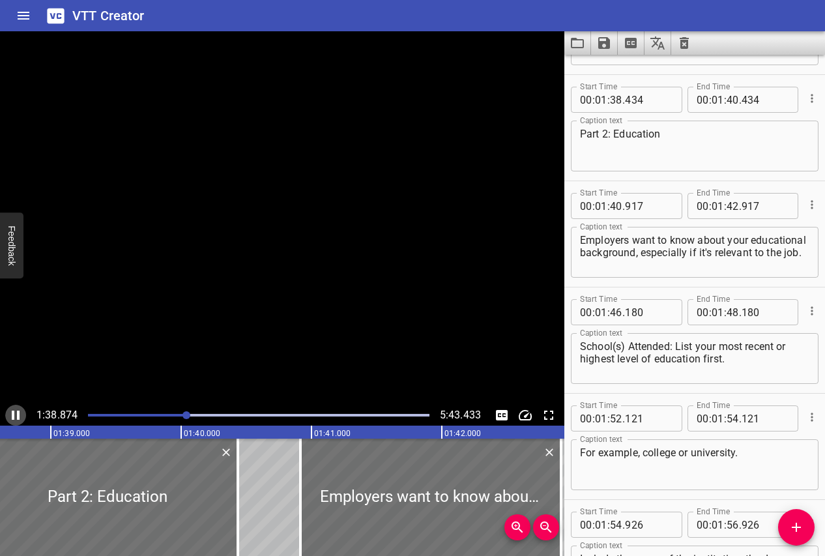
scroll to position [2551, 0]
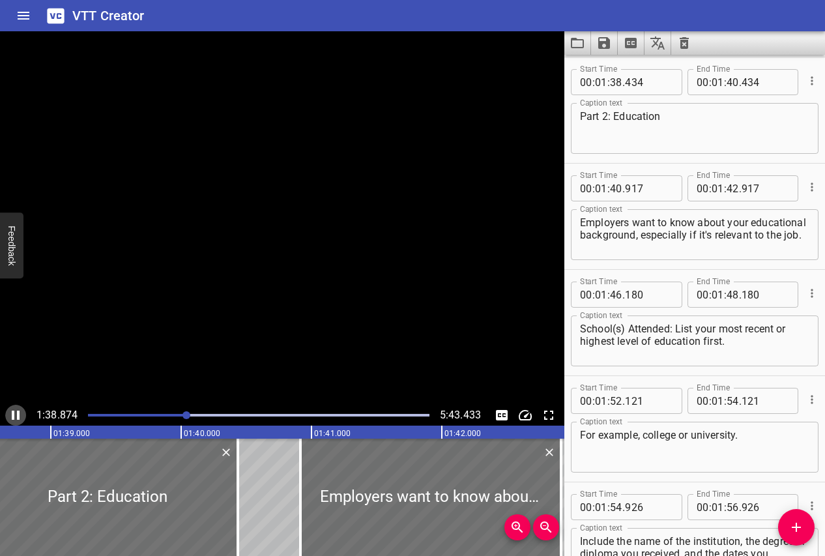
click at [14, 417] on icon "Play/Pause" at bounding box center [16, 416] width 16 height 16
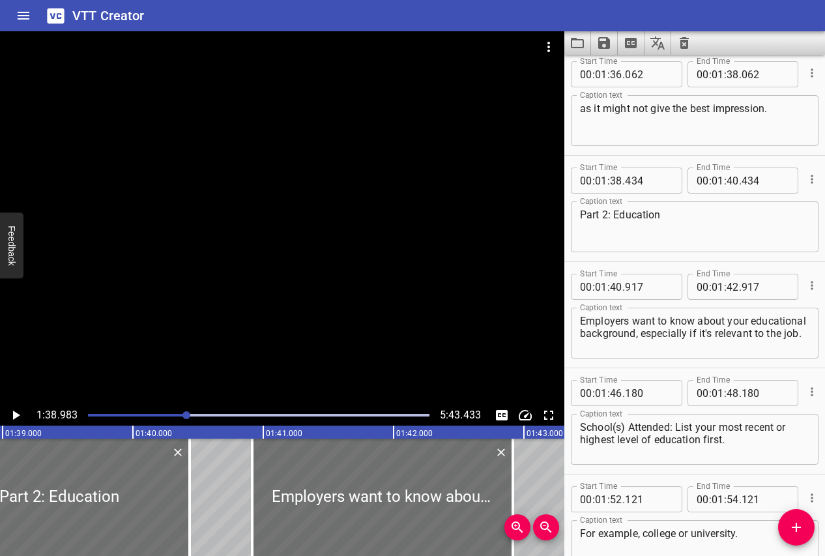
scroll to position [2384, 0]
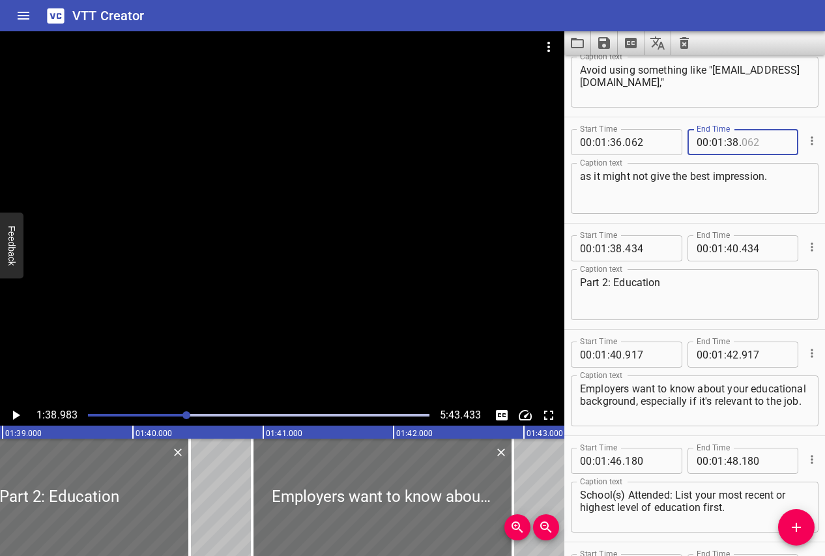
click at [751, 141] on input "number" at bounding box center [766, 142] width 48 height 26
type input "434"
click at [21, 415] on icon "Play/Pause" at bounding box center [16, 416] width 16 height 16
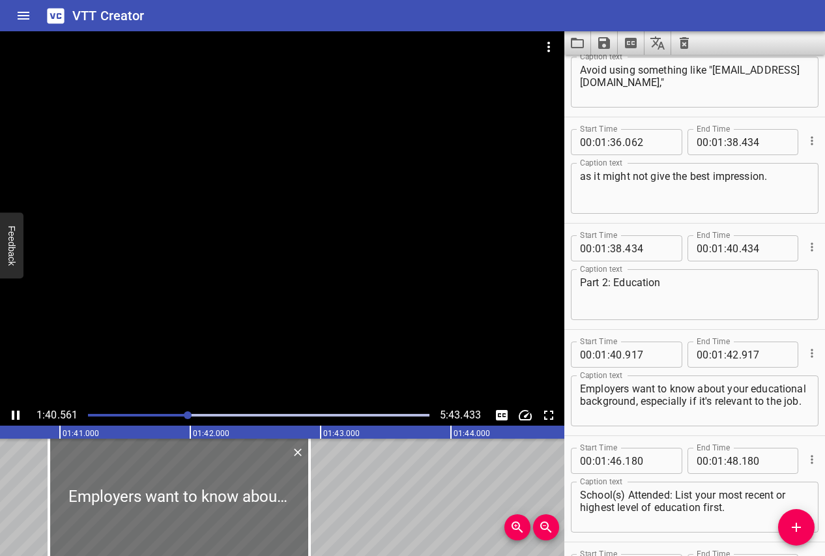
click at [20, 415] on icon "Play/Pause" at bounding box center [16, 416] width 16 height 16
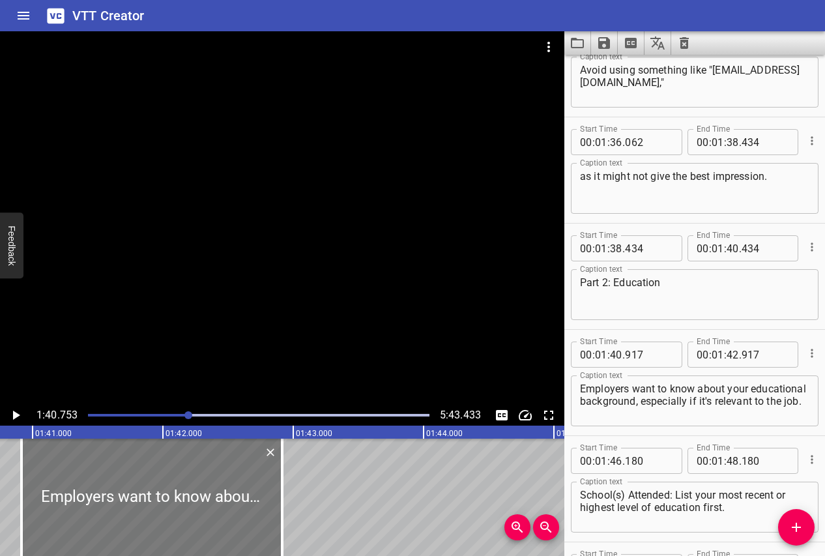
scroll to position [0, 13099]
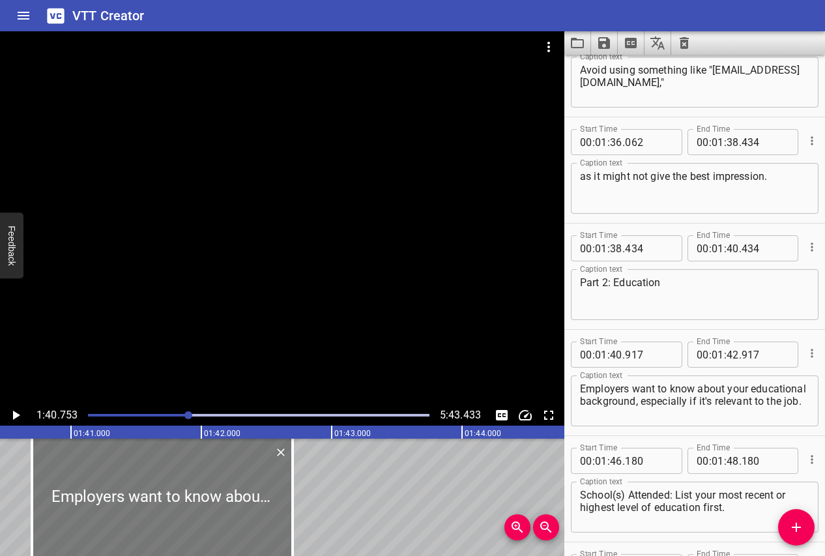
drag, startPoint x: 137, startPoint y: 505, endPoint x: 108, endPoint y: 505, distance: 29.3
click at [108, 505] on div at bounding box center [162, 497] width 261 height 117
type input "692"
click at [757, 250] on input "number" at bounding box center [766, 248] width 48 height 26
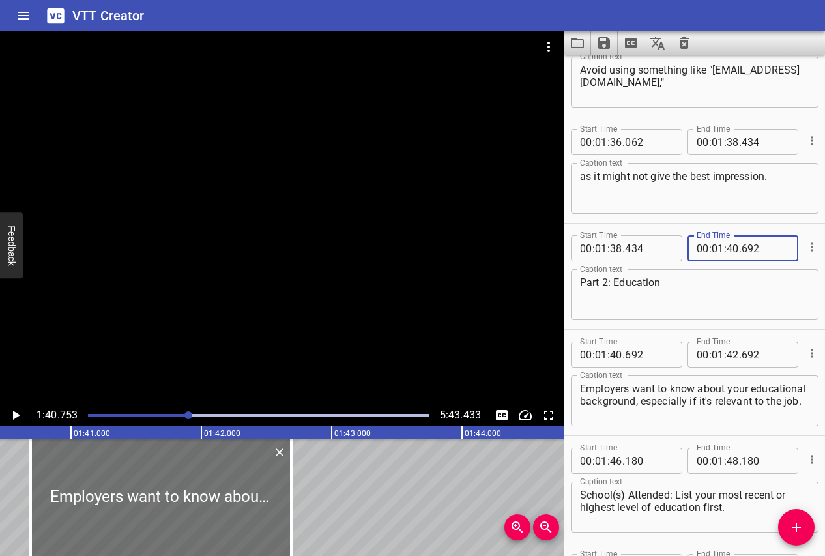
type input "692"
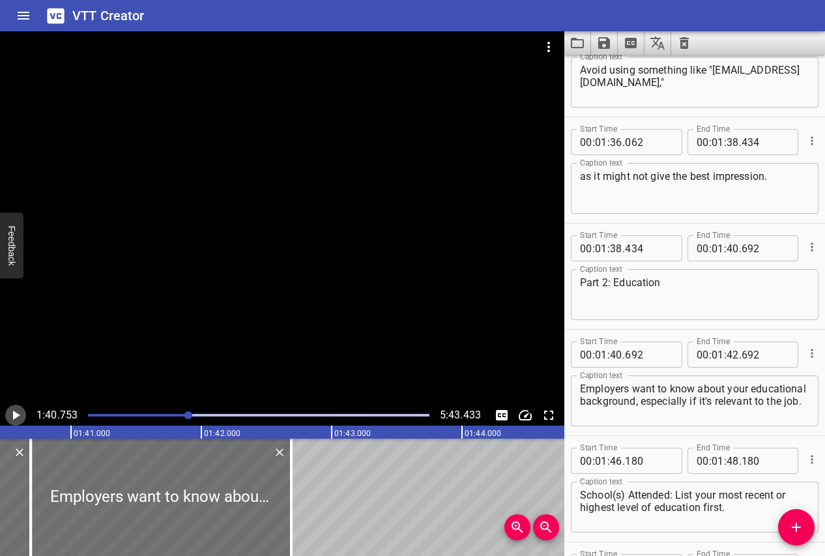
click at [16, 415] on icon "Play/Pause" at bounding box center [16, 415] width 7 height 9
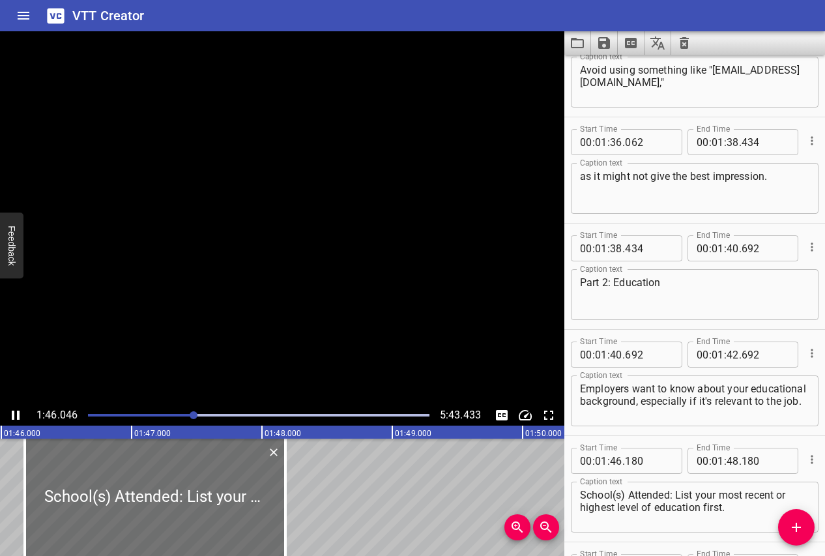
click at [16, 415] on icon "Play/Pause" at bounding box center [16, 416] width 16 height 16
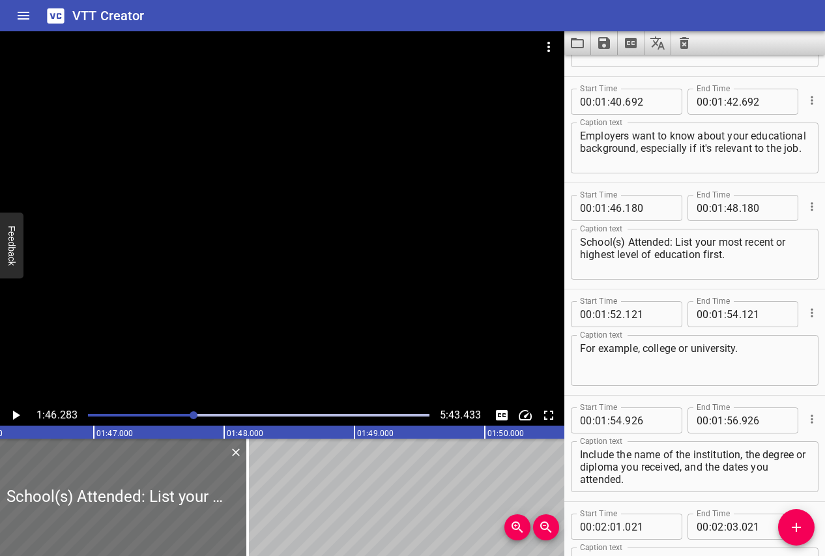
scroll to position [2581, 0]
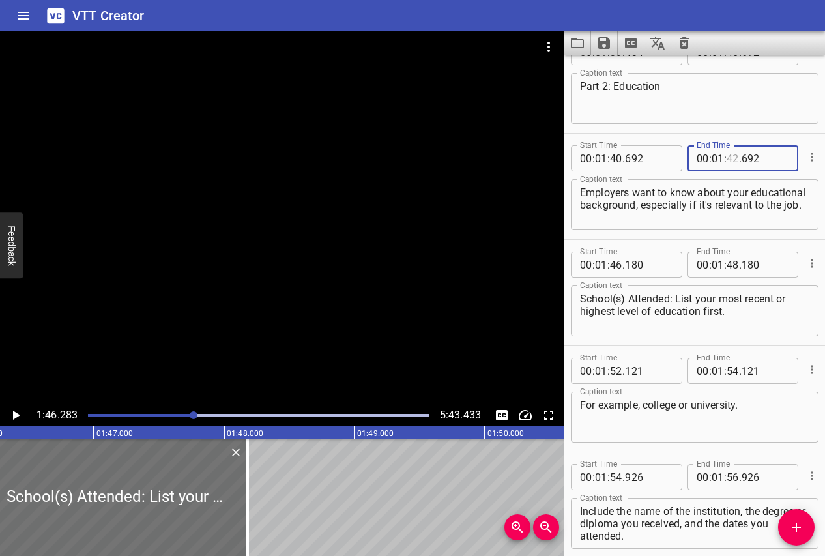
click at [733, 161] on input "number" at bounding box center [733, 158] width 12 height 26
type input "46"
type input "180"
click at [19, 416] on icon "Play/Pause" at bounding box center [16, 416] width 16 height 16
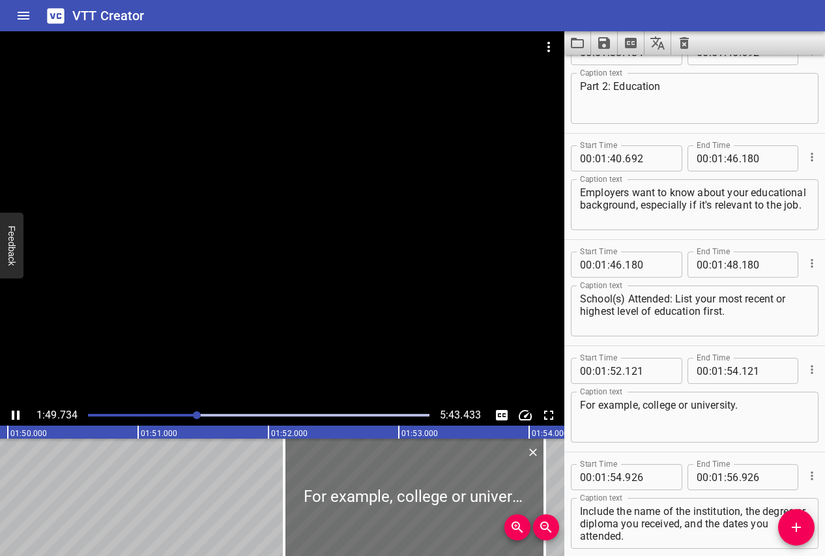
click at [18, 415] on icon "Play/Pause" at bounding box center [16, 415] width 8 height 9
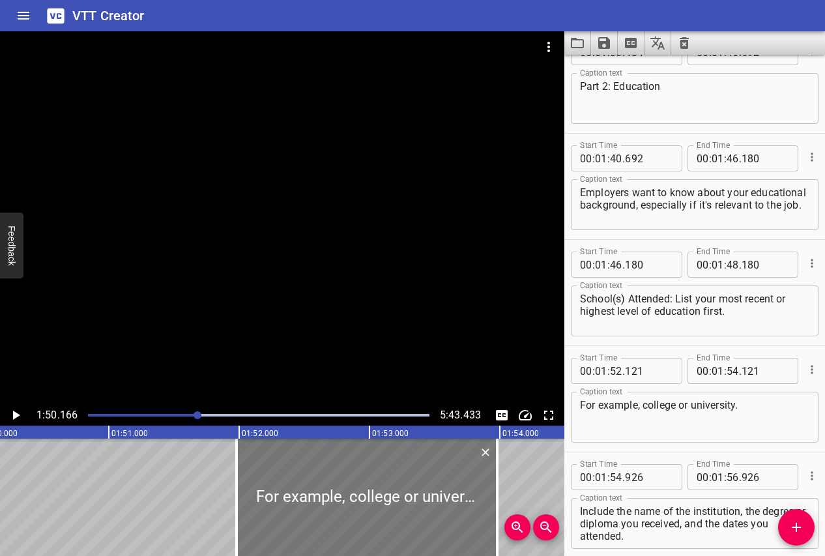
drag, startPoint x: 321, startPoint y: 513, endPoint x: 303, endPoint y: 515, distance: 18.4
click at [303, 515] on div at bounding box center [367, 497] width 261 height 117
type input "51"
type input "981"
type input "53"
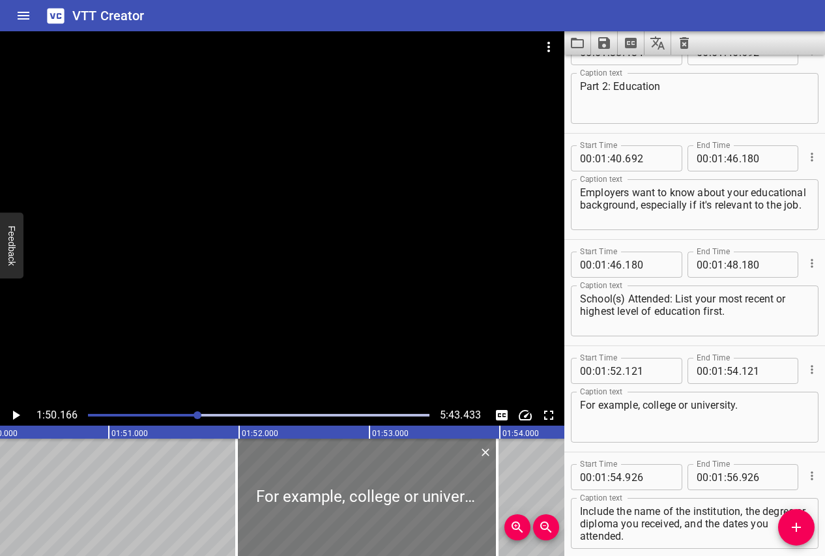
type input "981"
click at [733, 263] on input "number" at bounding box center [733, 265] width 12 height 26
type input "51"
type input "981"
click at [16, 414] on icon "Play/Pause" at bounding box center [16, 415] width 7 height 9
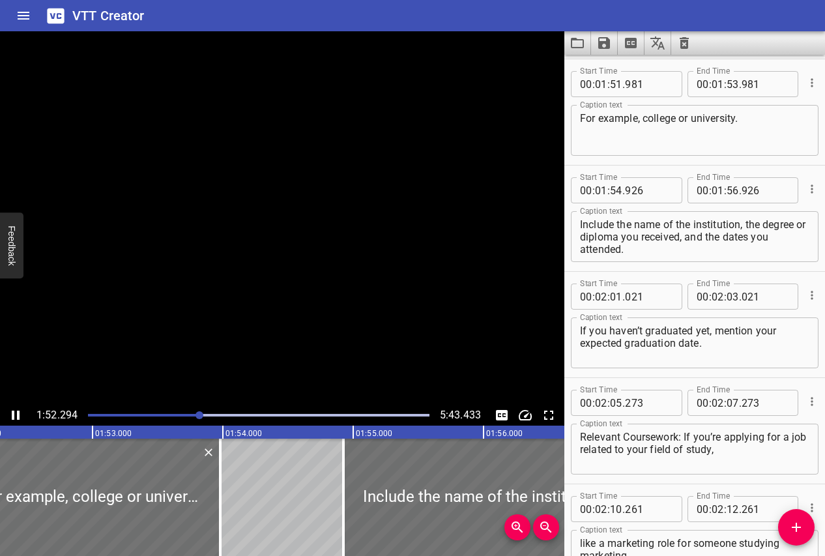
scroll to position [2869, 0]
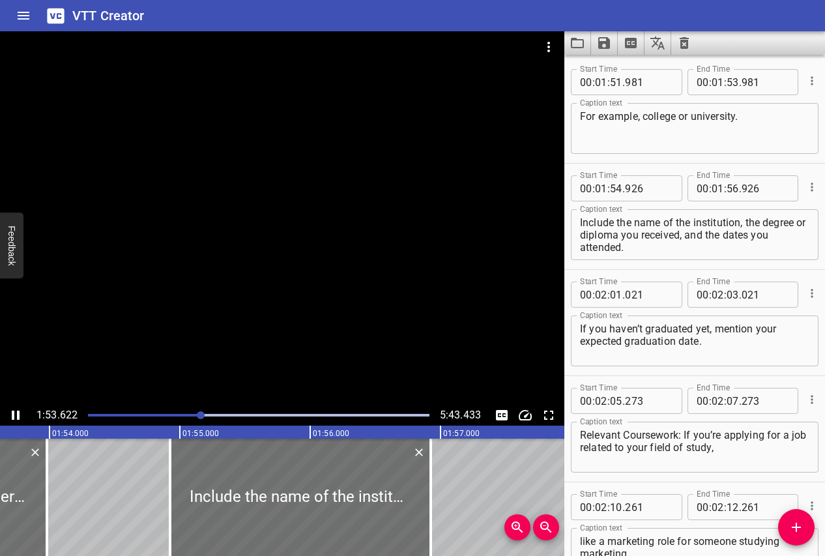
click at [16, 414] on icon "Play/Pause" at bounding box center [16, 416] width 16 height 16
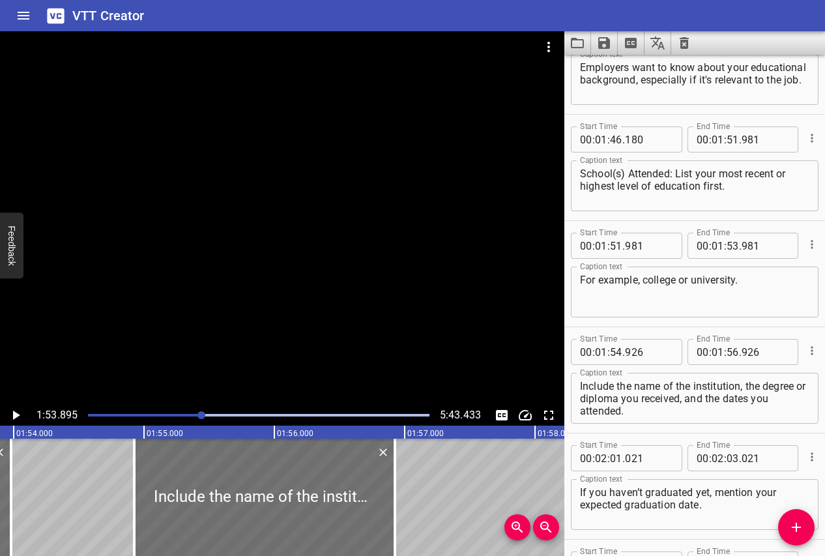
scroll to position [2699, 0]
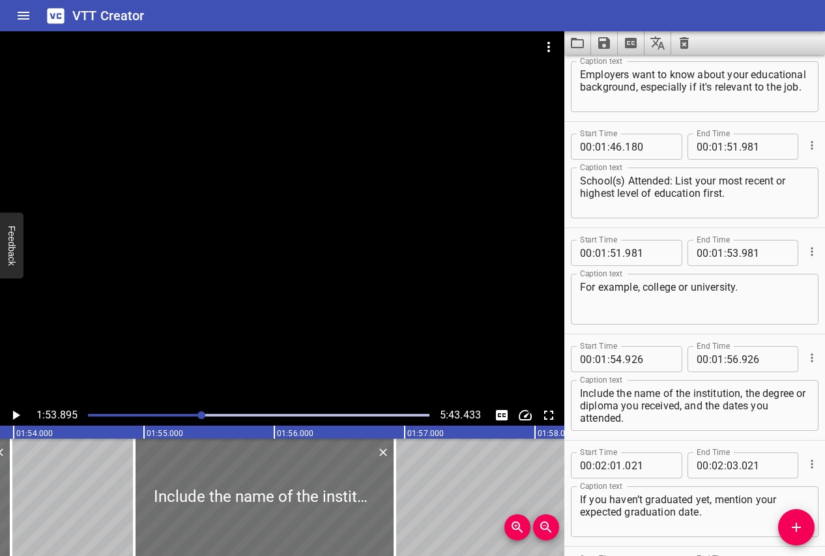
click at [18, 417] on icon "Play/Pause" at bounding box center [16, 416] width 16 height 16
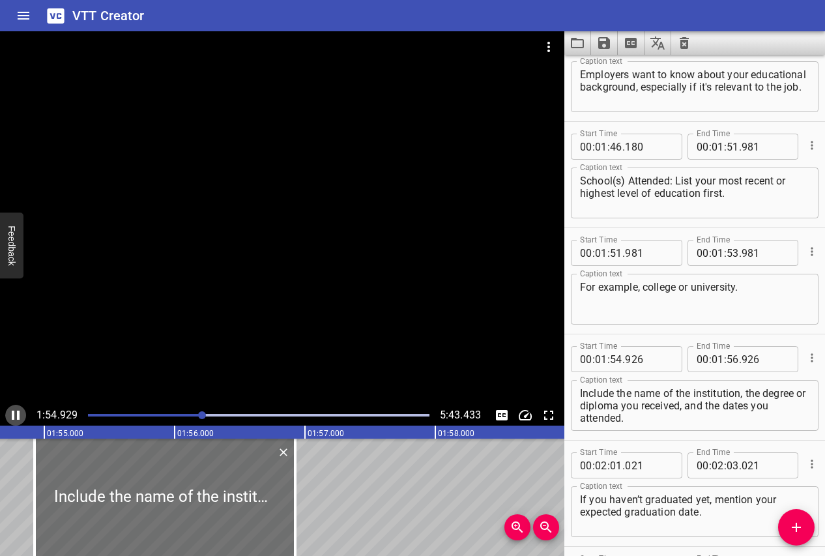
scroll to position [2796, 0]
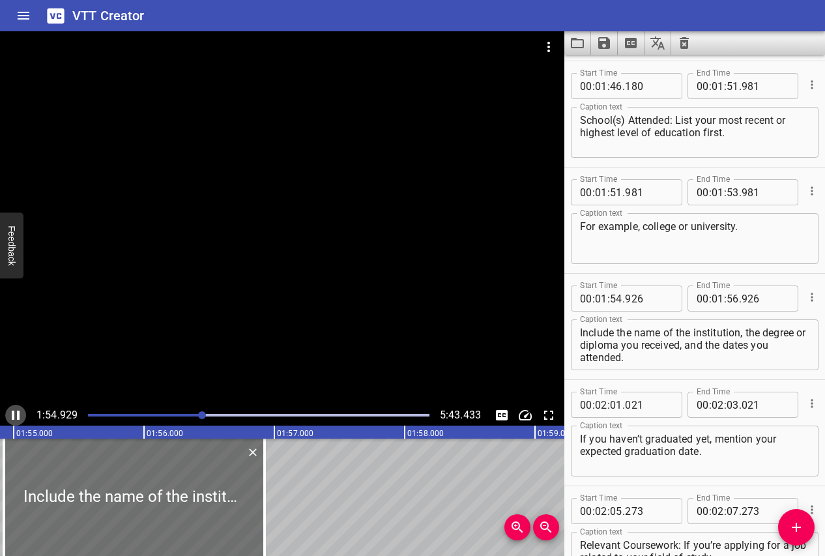
click at [18, 417] on icon "Play/Pause" at bounding box center [16, 415] width 8 height 9
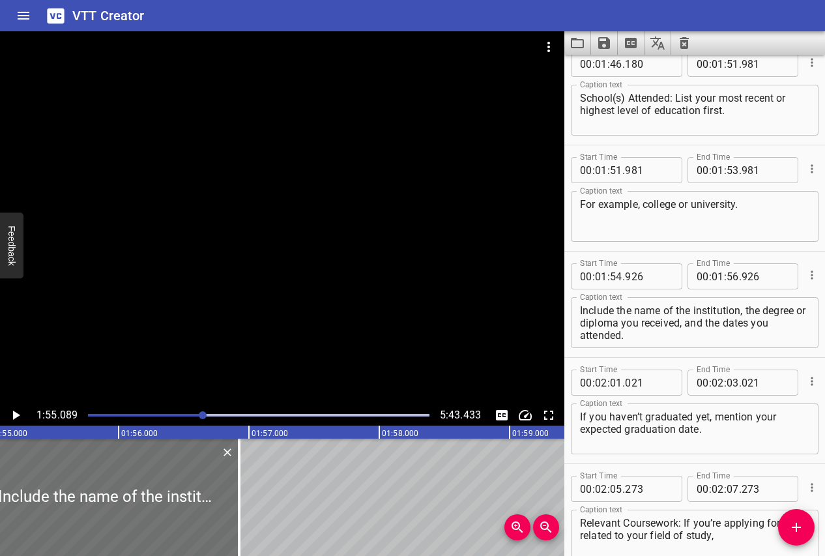
scroll to position [2731, 0]
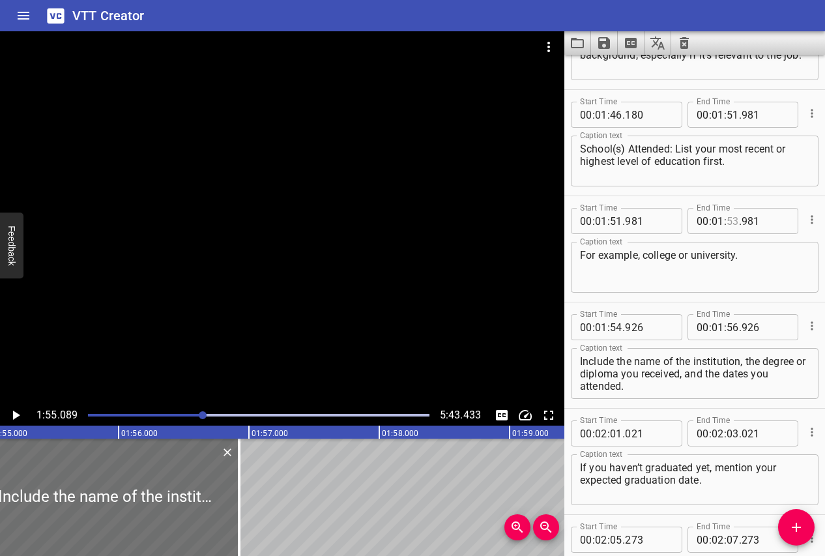
click at [734, 220] on input "number" at bounding box center [733, 221] width 12 height 26
type input "54"
type input "926"
click at [352, 297] on div at bounding box center [282, 218] width 565 height 374
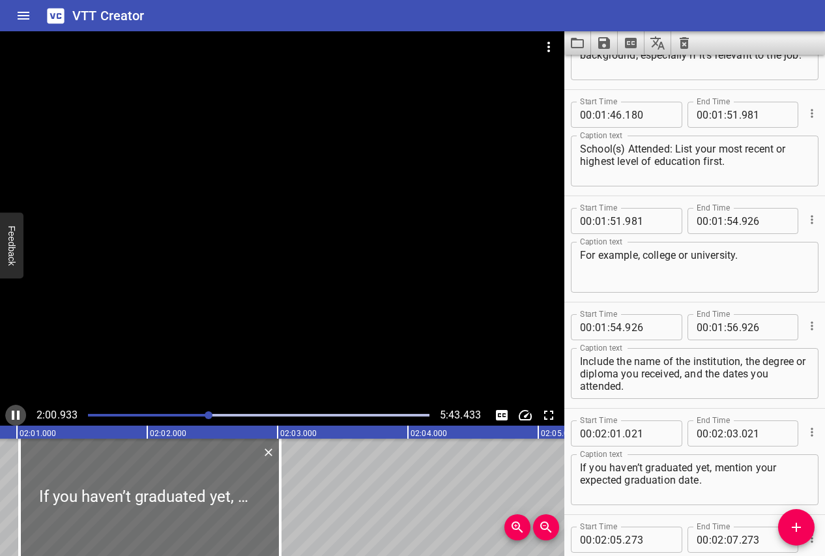
click at [11, 414] on icon "Play/Pause" at bounding box center [16, 416] width 16 height 16
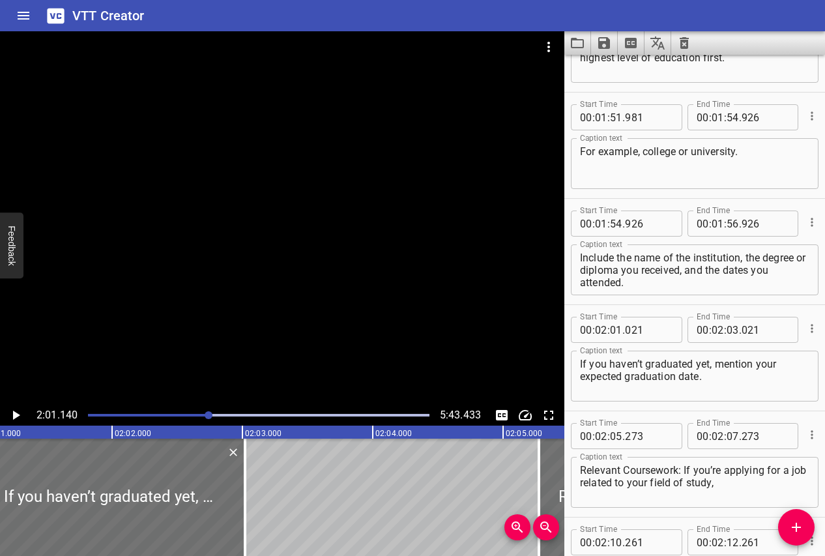
scroll to position [2834, 0]
click at [720, 225] on input "number" at bounding box center [718, 224] width 12 height 26
type input "02"
type input "01"
type input "021"
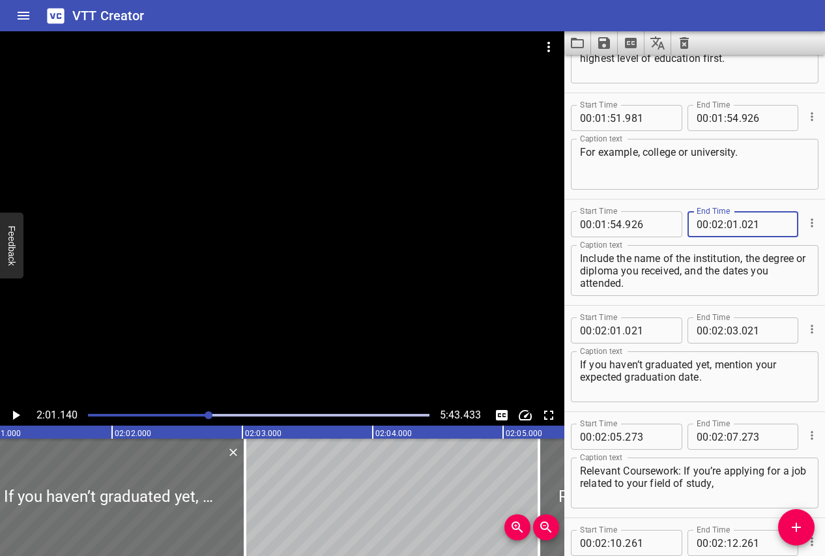
click at [20, 406] on button "Play/Pause" at bounding box center [15, 415] width 21 height 21
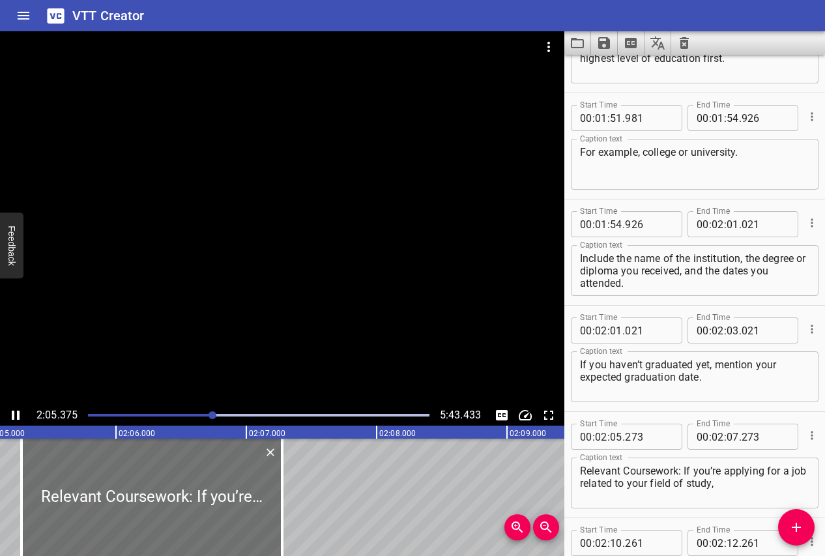
scroll to position [0, 16349]
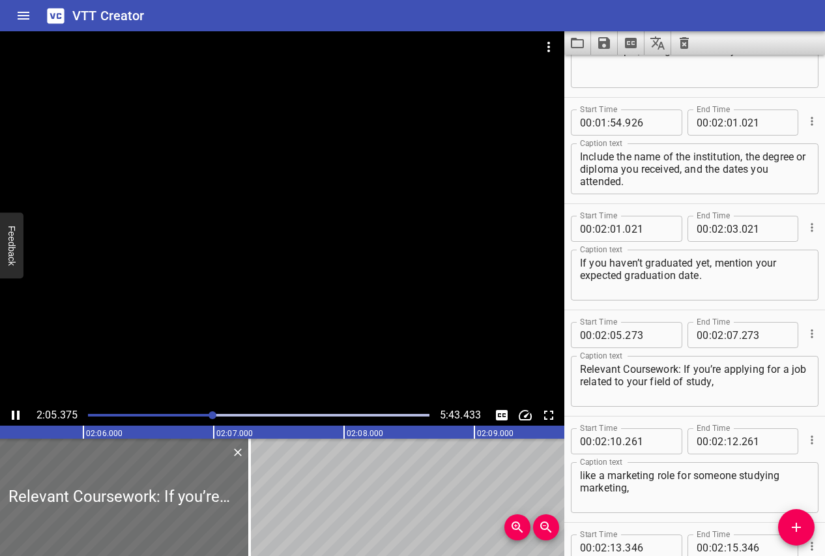
click at [20, 406] on button "Play/Pause" at bounding box center [15, 415] width 21 height 21
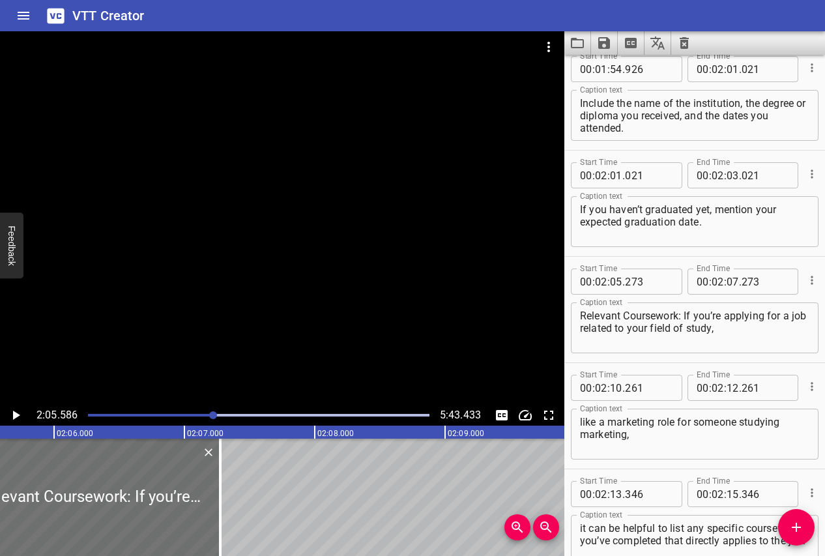
scroll to position [2984, 0]
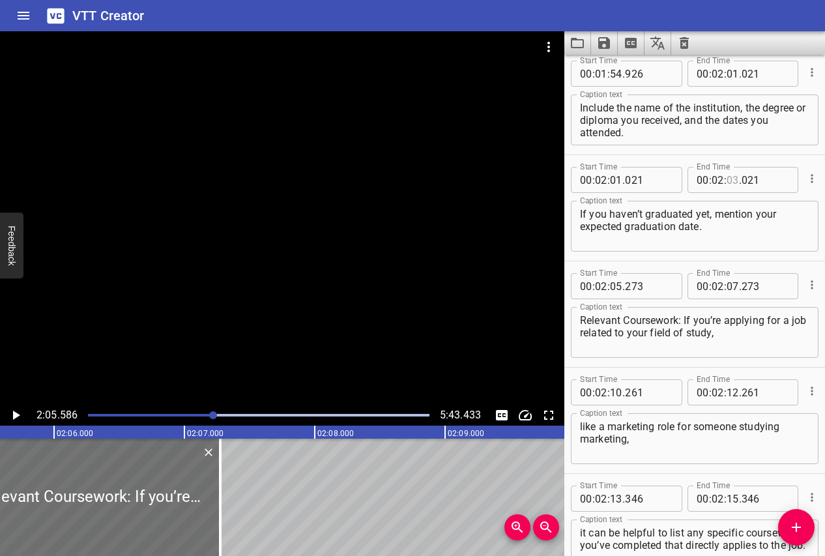
click at [734, 182] on input "number" at bounding box center [733, 180] width 12 height 26
type input "05"
type input "273"
click at [9, 415] on icon "Play/Pause" at bounding box center [16, 416] width 16 height 16
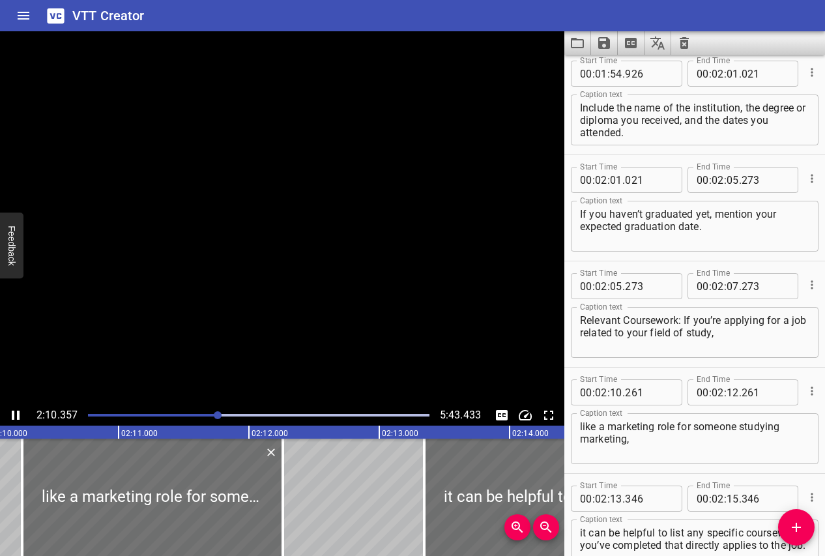
scroll to position [3098, 0]
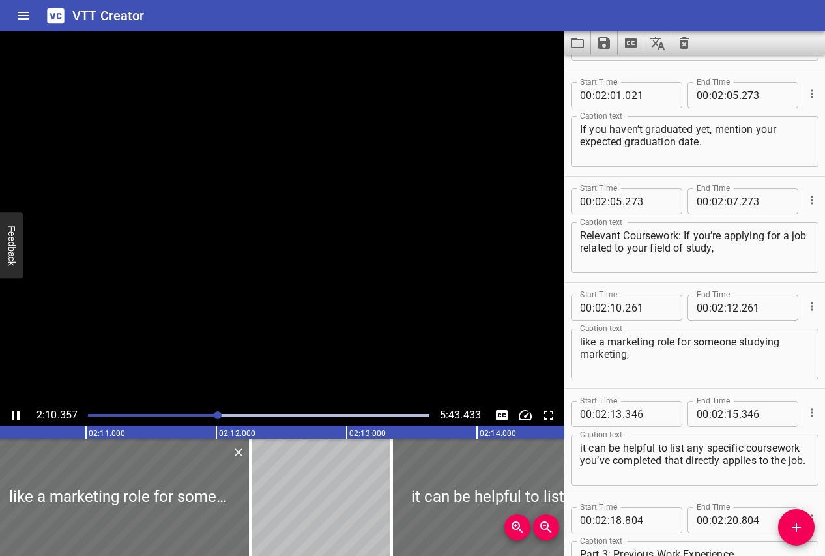
click at [9, 415] on icon "Play/Pause" at bounding box center [16, 416] width 16 height 16
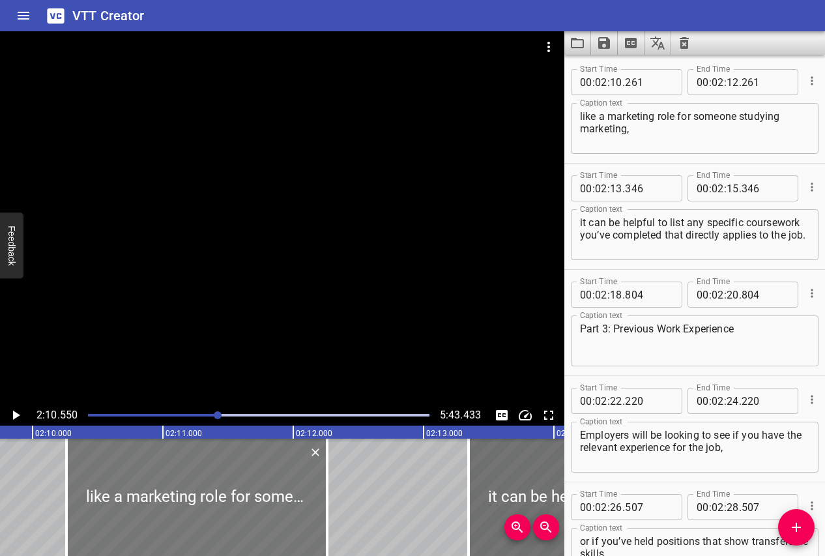
scroll to position [0, 16906]
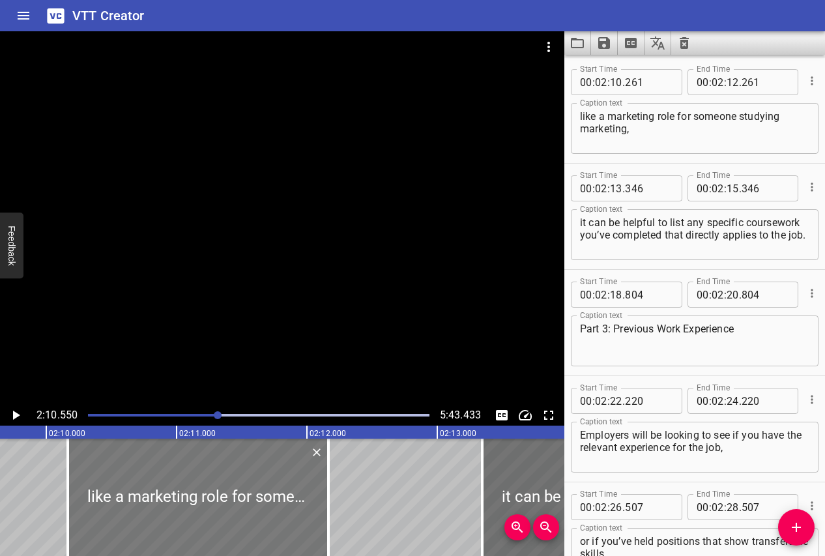
drag, startPoint x: 254, startPoint y: 509, endPoint x: 240, endPoint y: 509, distance: 13.7
click at [240, 509] on div at bounding box center [198, 497] width 261 height 117
type input "156"
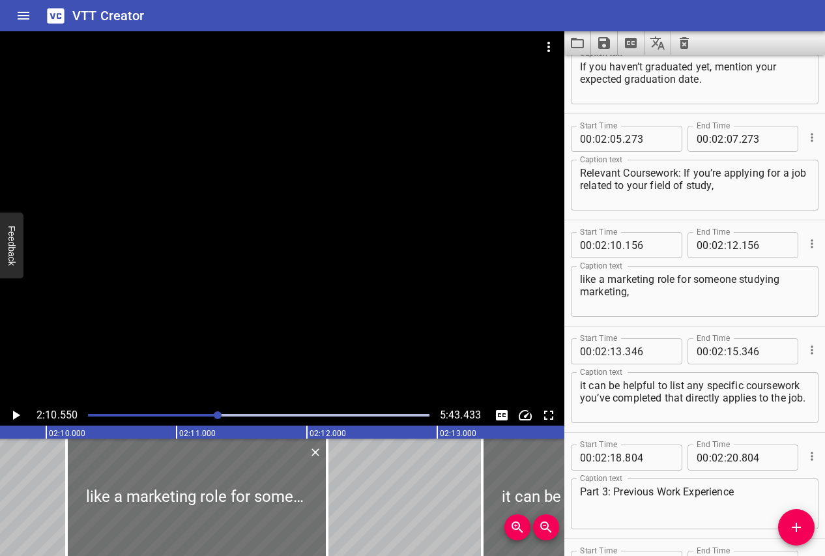
scroll to position [3096, 0]
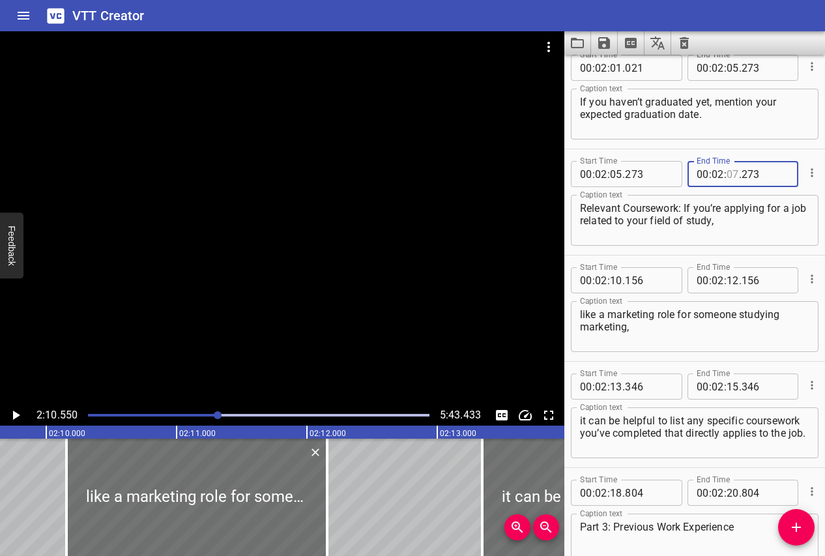
click at [732, 174] on input "number" at bounding box center [733, 174] width 12 height 26
type input "10"
type input "256"
click at [15, 411] on icon "Play/Pause" at bounding box center [16, 416] width 16 height 16
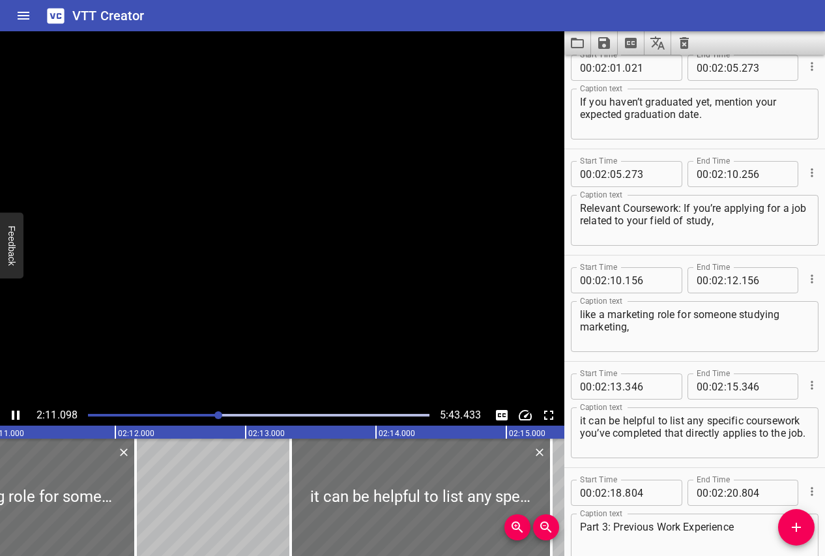
click at [15, 411] on icon "Play/Pause" at bounding box center [16, 416] width 16 height 16
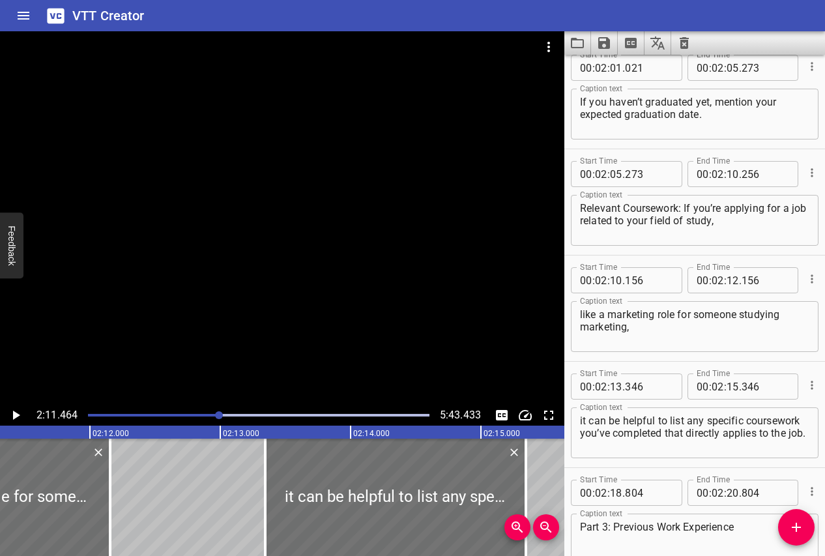
scroll to position [0, 17142]
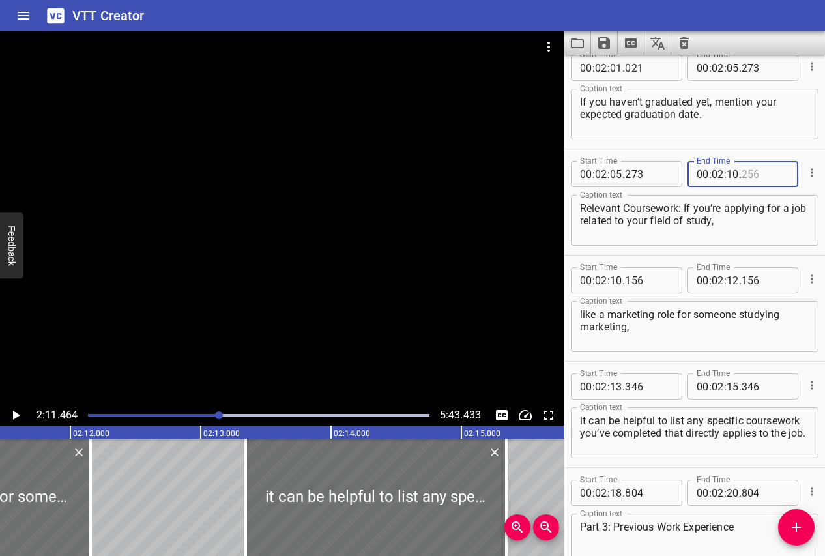
click at [746, 179] on input "number" at bounding box center [766, 174] width 48 height 26
type input "156"
click at [18, 413] on icon "Play/Pause" at bounding box center [16, 416] width 16 height 16
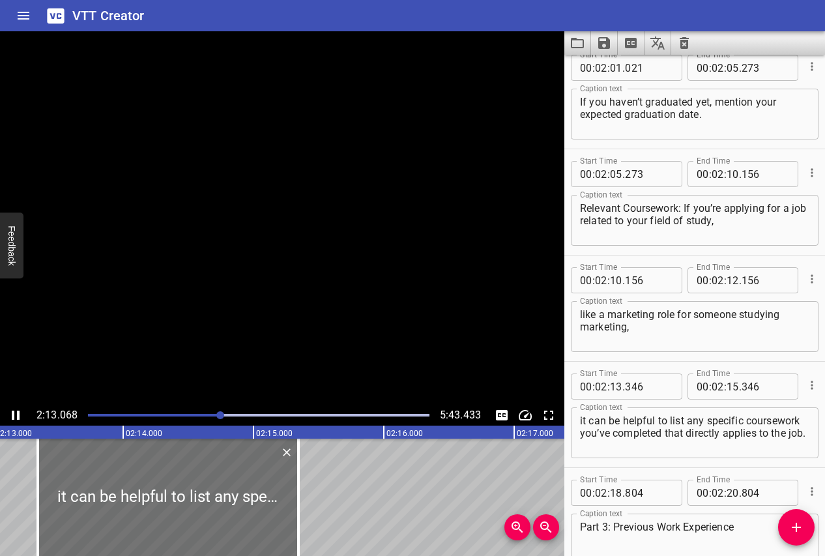
click at [18, 413] on icon "Play/Pause" at bounding box center [16, 415] width 8 height 9
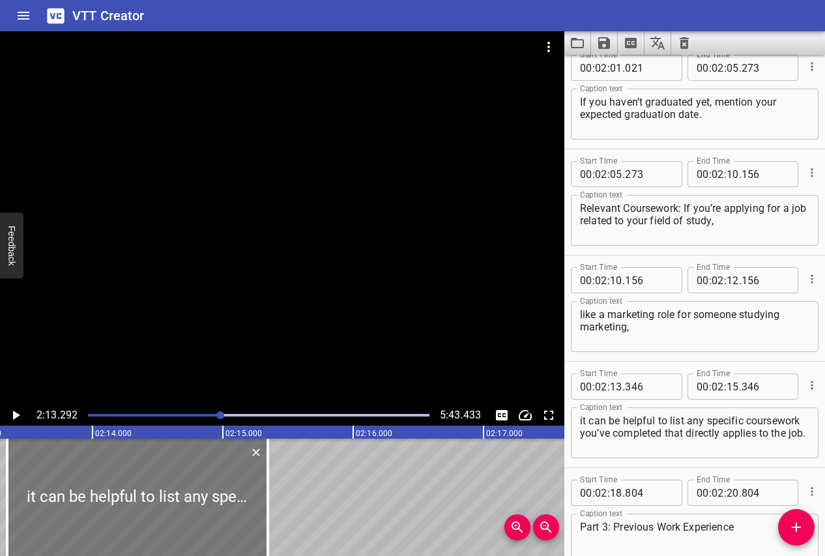
scroll to position [0, 17315]
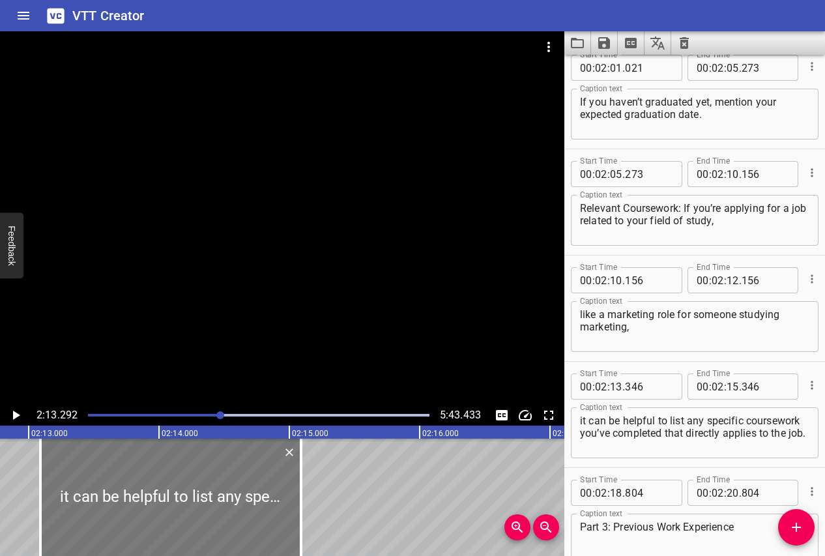
drag, startPoint x: 160, startPoint y: 491, endPoint x: 126, endPoint y: 491, distance: 33.3
click at [126, 491] on div at bounding box center [170, 497] width 261 height 117
type input "091"
click at [735, 280] on input "number" at bounding box center [733, 280] width 12 height 26
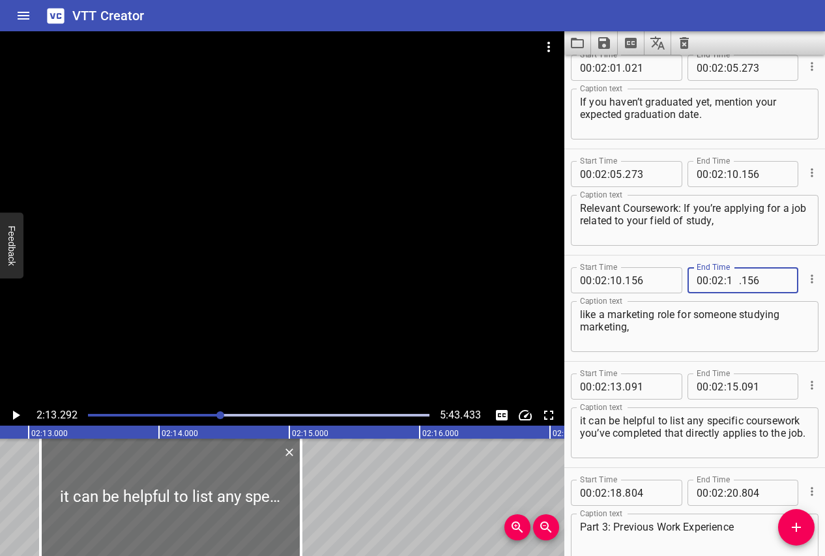
type input "13"
type input "091"
click at [14, 417] on icon "Play/Pause" at bounding box center [16, 415] width 7 height 9
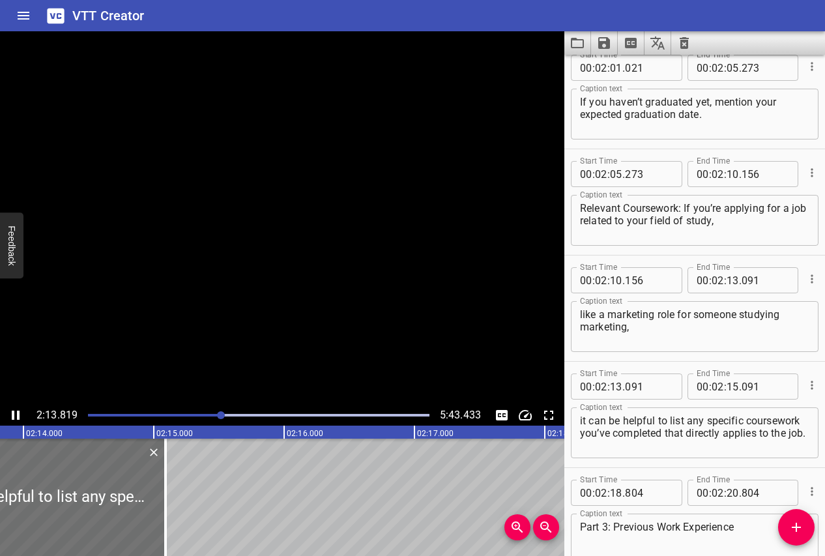
click at [14, 417] on icon "Play/Pause" at bounding box center [16, 415] width 8 height 9
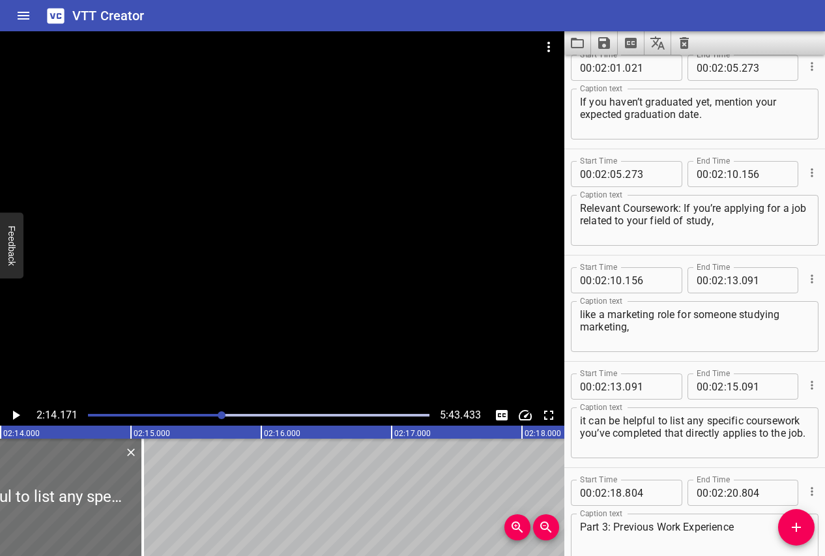
scroll to position [0, 17496]
